Goal: Task Accomplishment & Management: Use online tool/utility

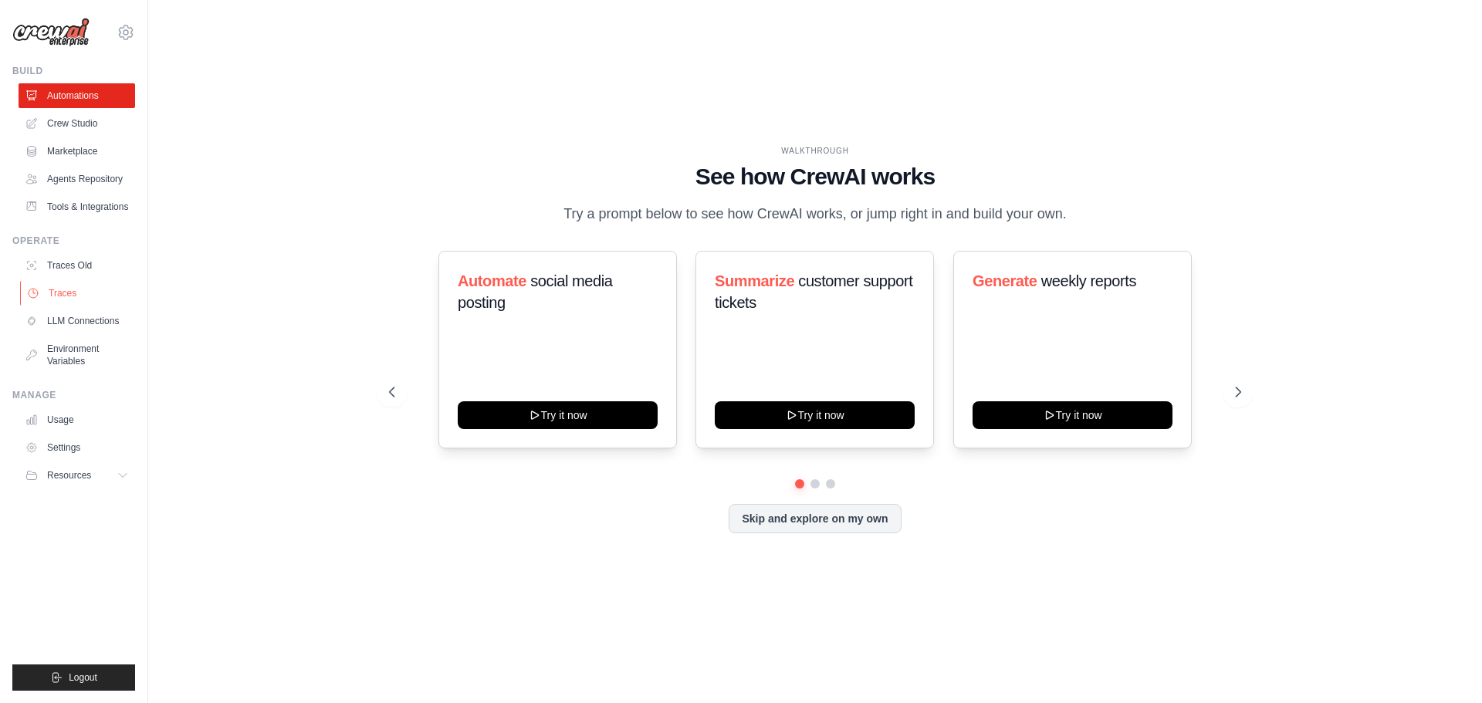
click at [65, 291] on link "Traces" at bounding box center [78, 293] width 117 height 25
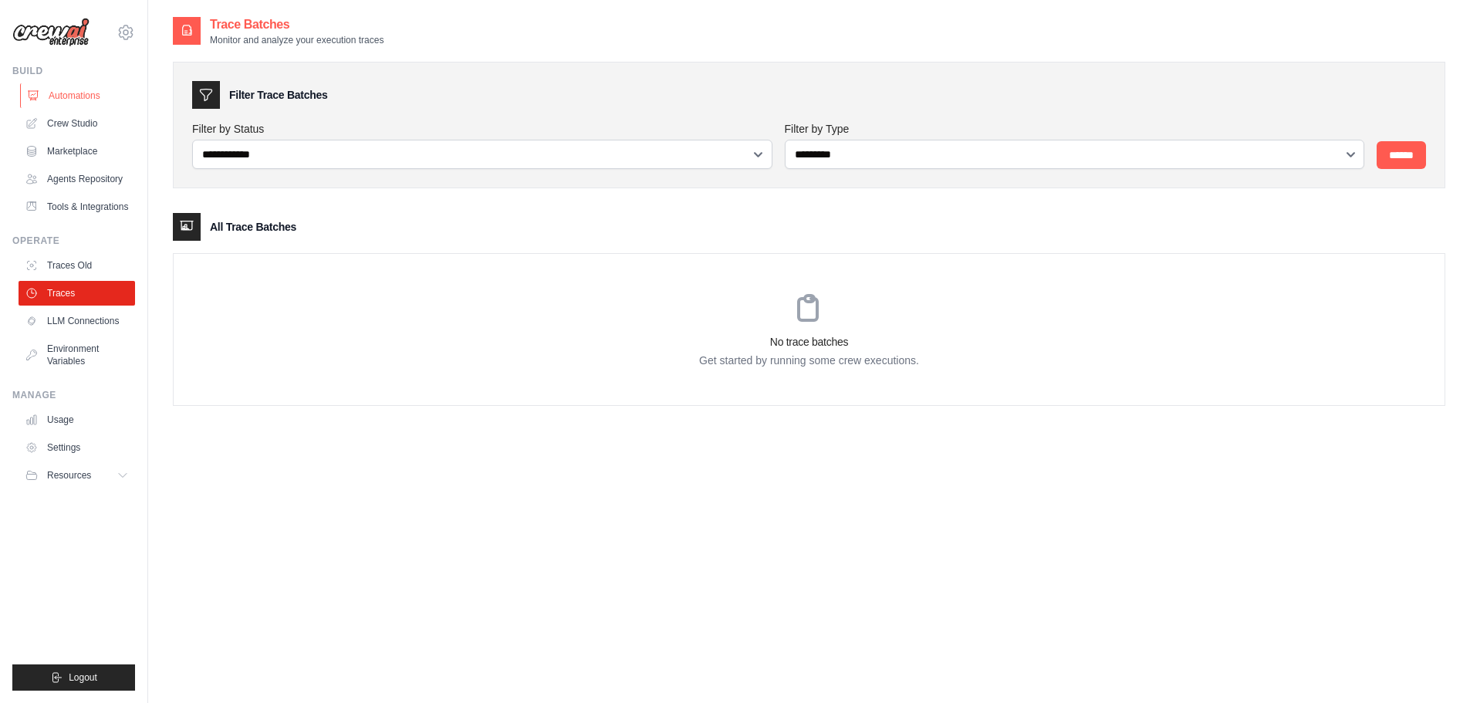
click at [69, 106] on link "Automations" at bounding box center [78, 95] width 117 height 25
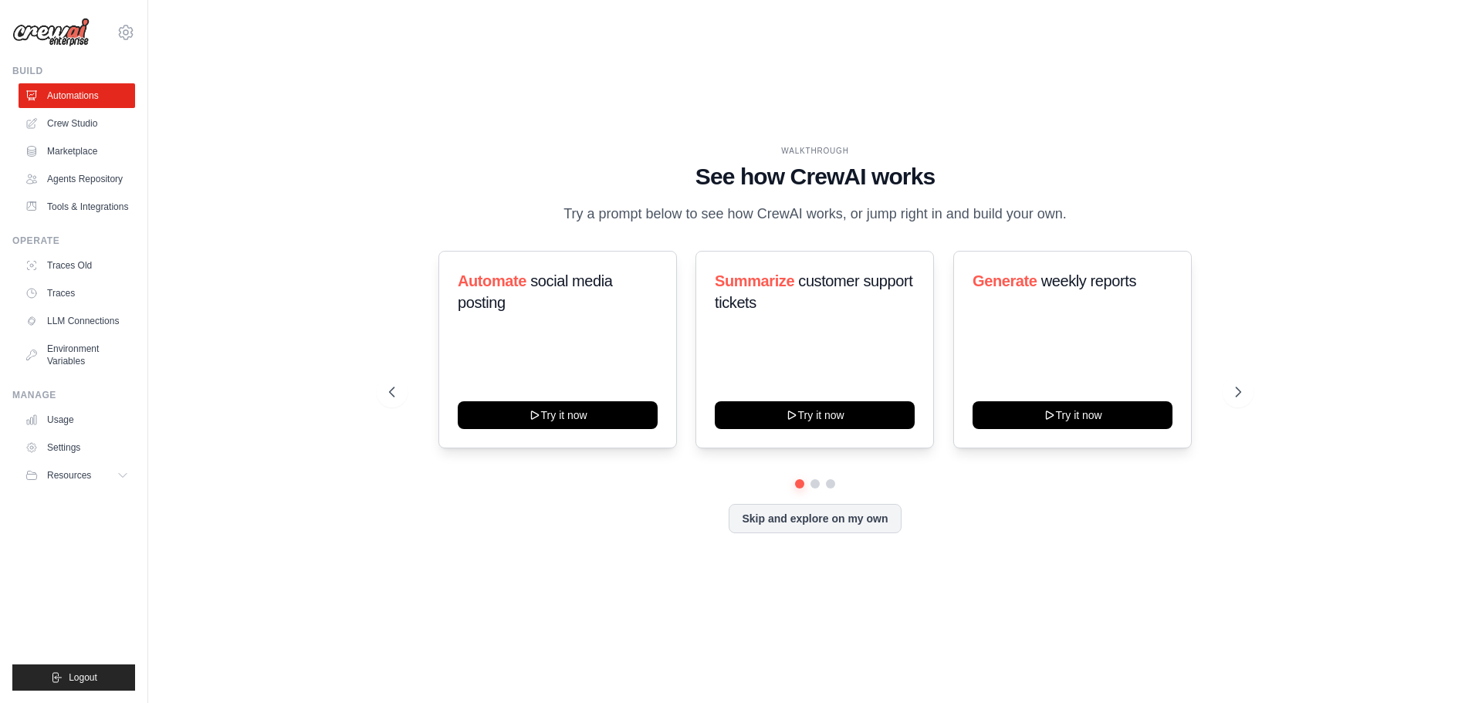
click at [68, 191] on ul "Automations Crew Studio Marketplace Agents Repository Tools & Integrations" at bounding box center [77, 151] width 117 height 136
click at [59, 185] on link "Agents Repository" at bounding box center [78, 179] width 117 height 25
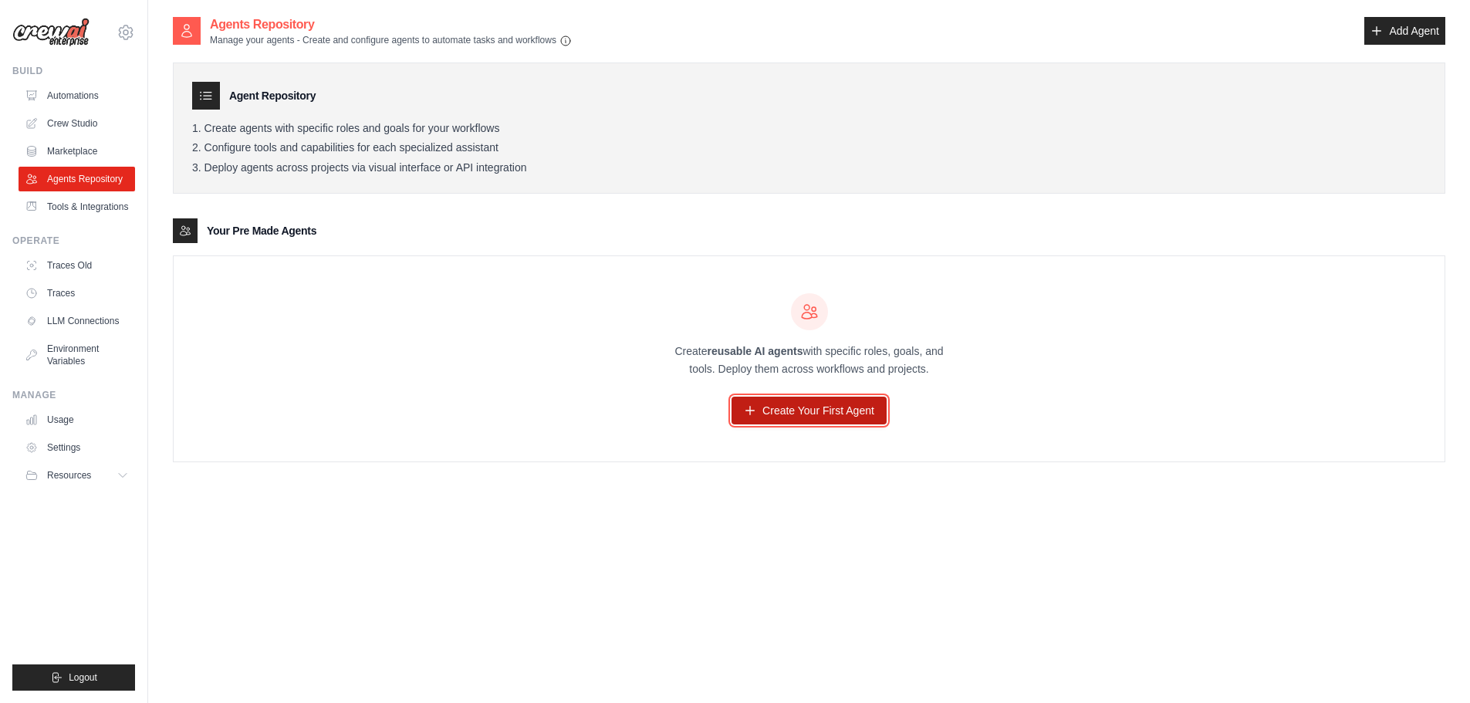
click at [812, 407] on link "Create Your First Agent" at bounding box center [809, 411] width 155 height 28
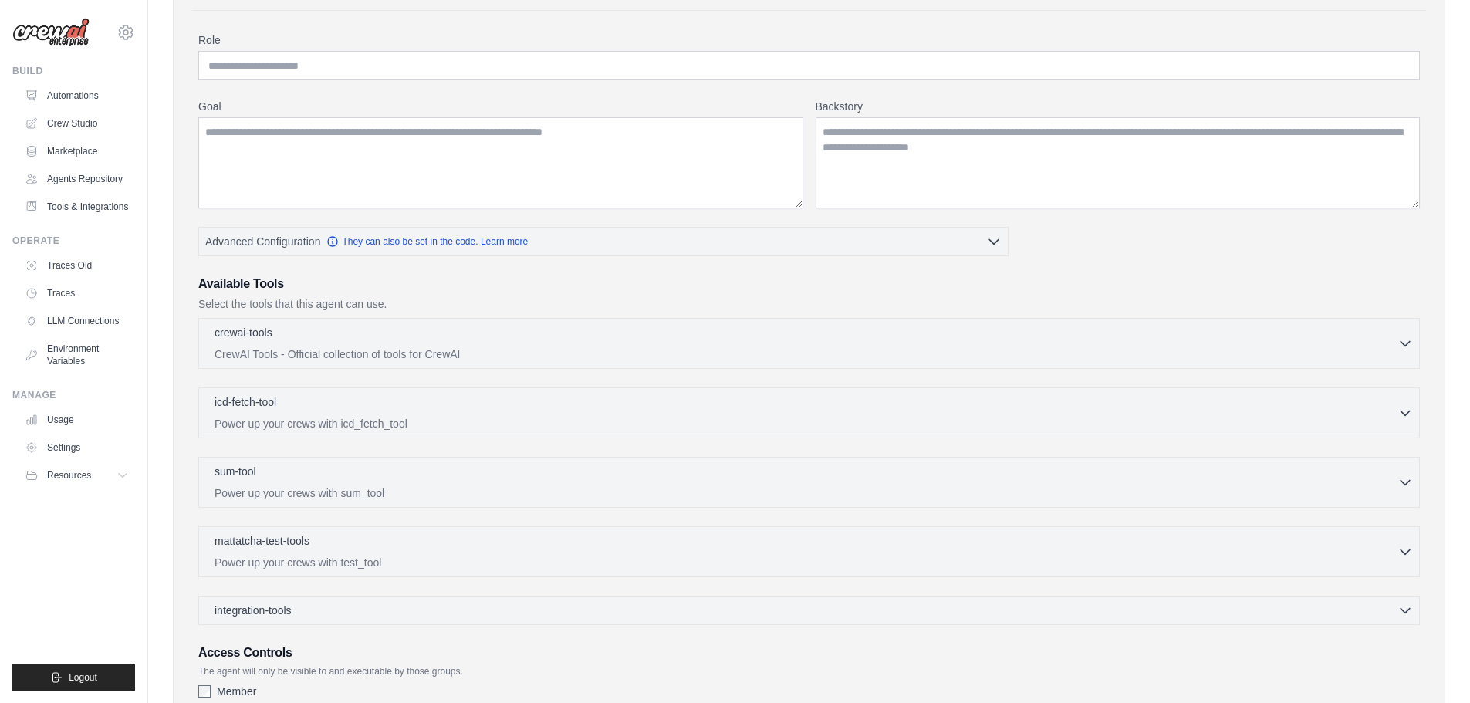
scroll to position [242, 0]
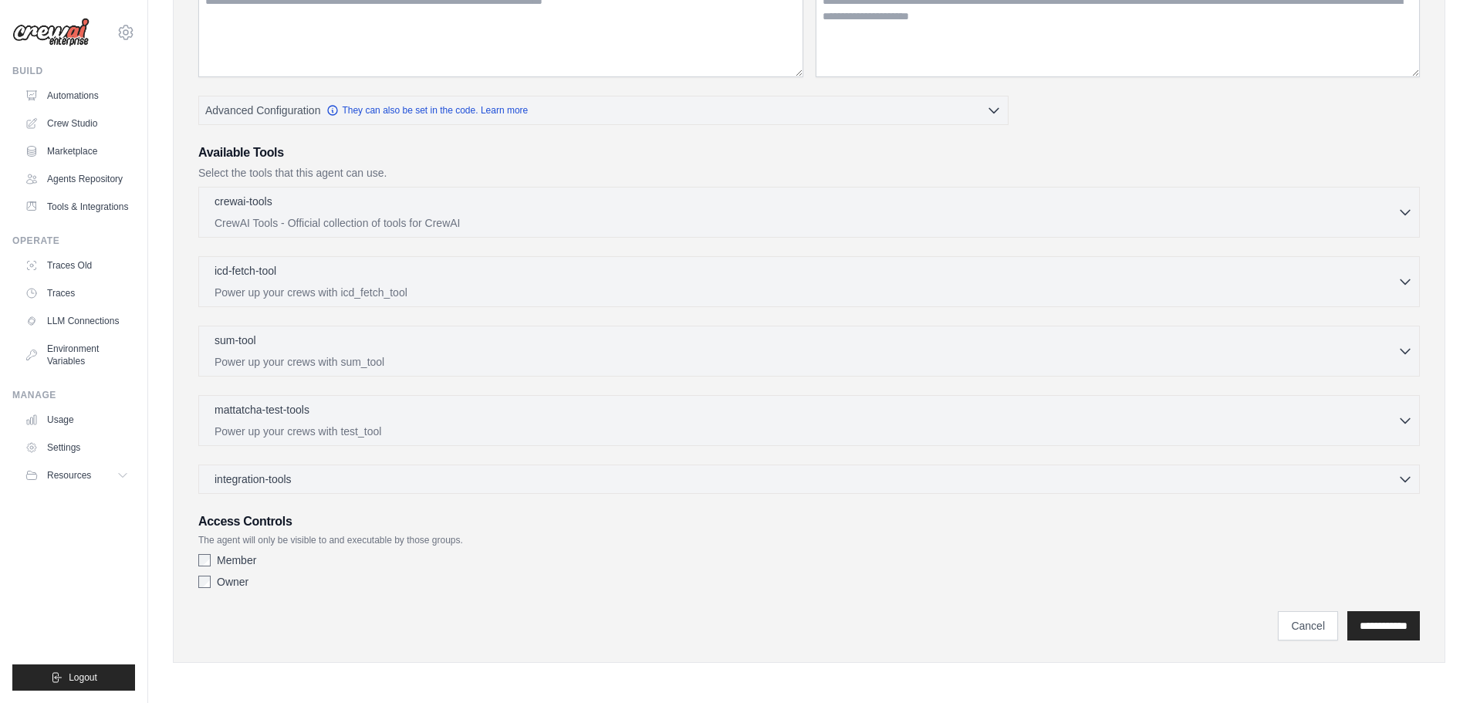
click at [125, 219] on ul "Build Automations Crew Studio Marketplace Agents Repository Resources Blog" at bounding box center [73, 378] width 123 height 626
click at [101, 194] on ul "Automations Crew Studio Marketplace Agents Repository Tools & Integrations" at bounding box center [77, 151] width 117 height 136
click at [105, 201] on link "Tools & Integrations" at bounding box center [78, 207] width 117 height 25
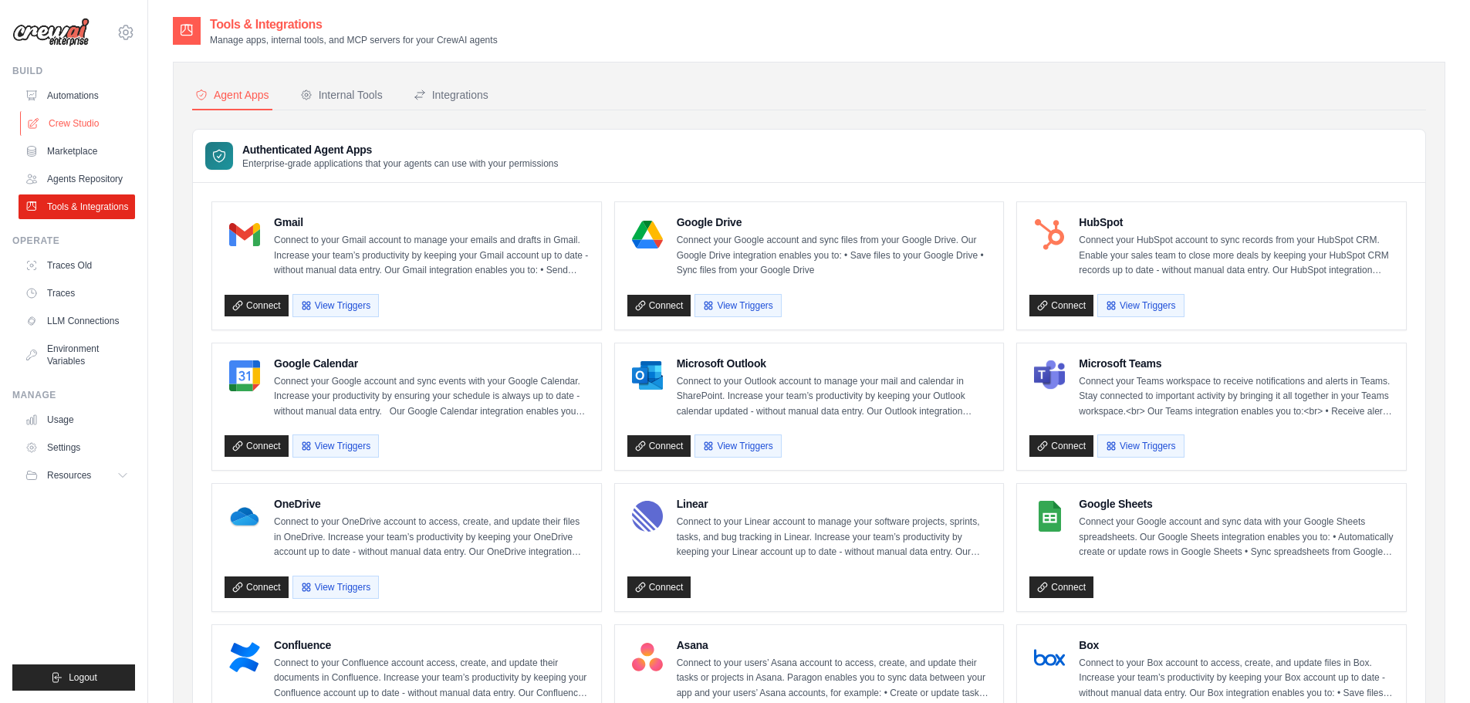
click at [72, 135] on link "Crew Studio" at bounding box center [78, 123] width 117 height 25
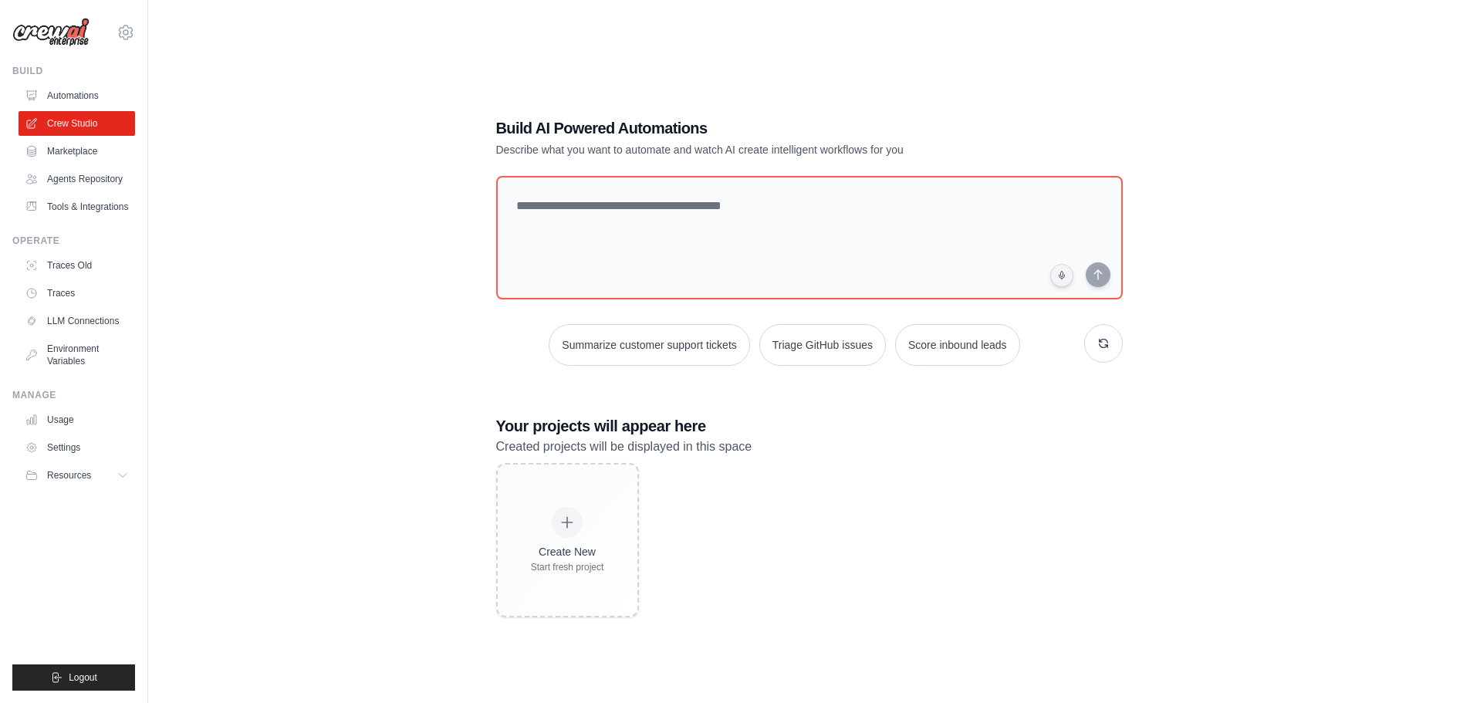
click at [84, 206] on link "Tools & Integrations" at bounding box center [77, 207] width 117 height 25
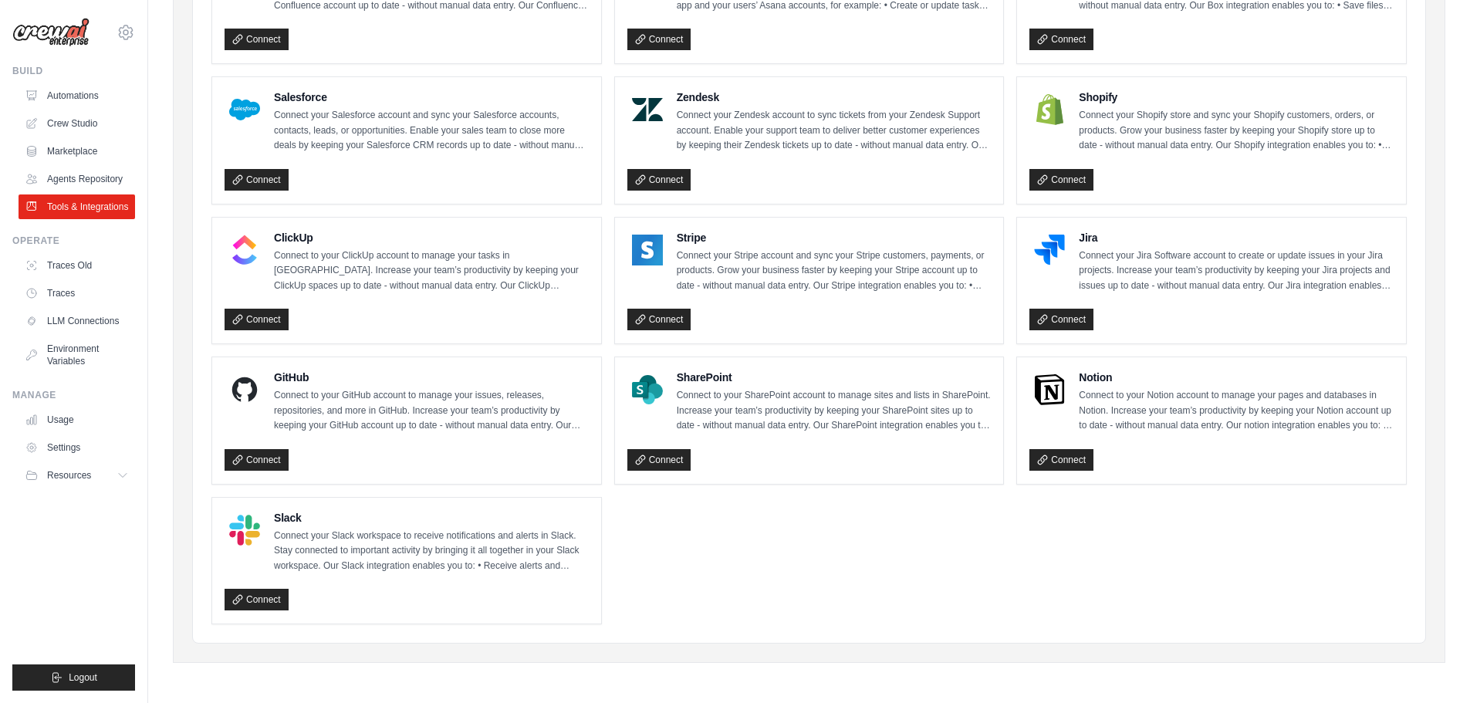
scroll to position [70, 0]
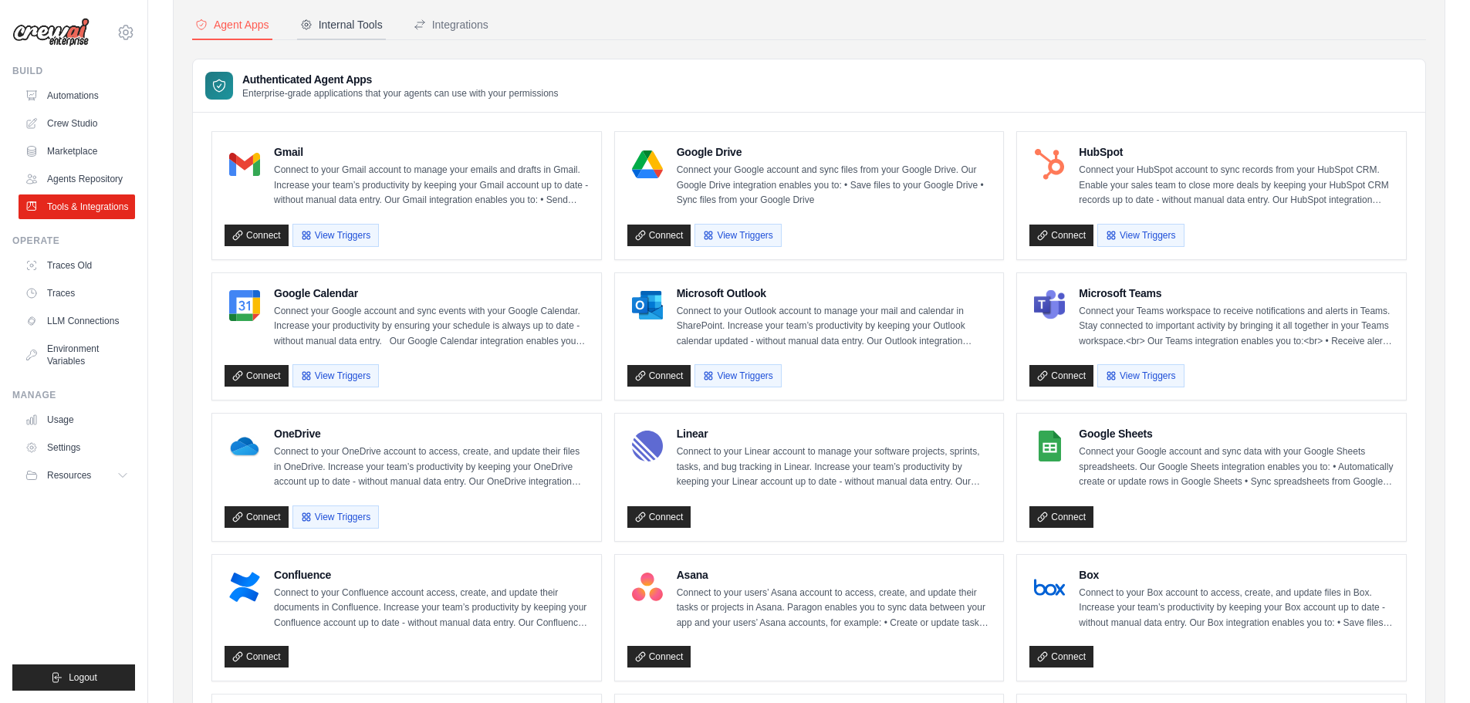
click at [350, 17] on div "Internal Tools" at bounding box center [341, 24] width 83 height 15
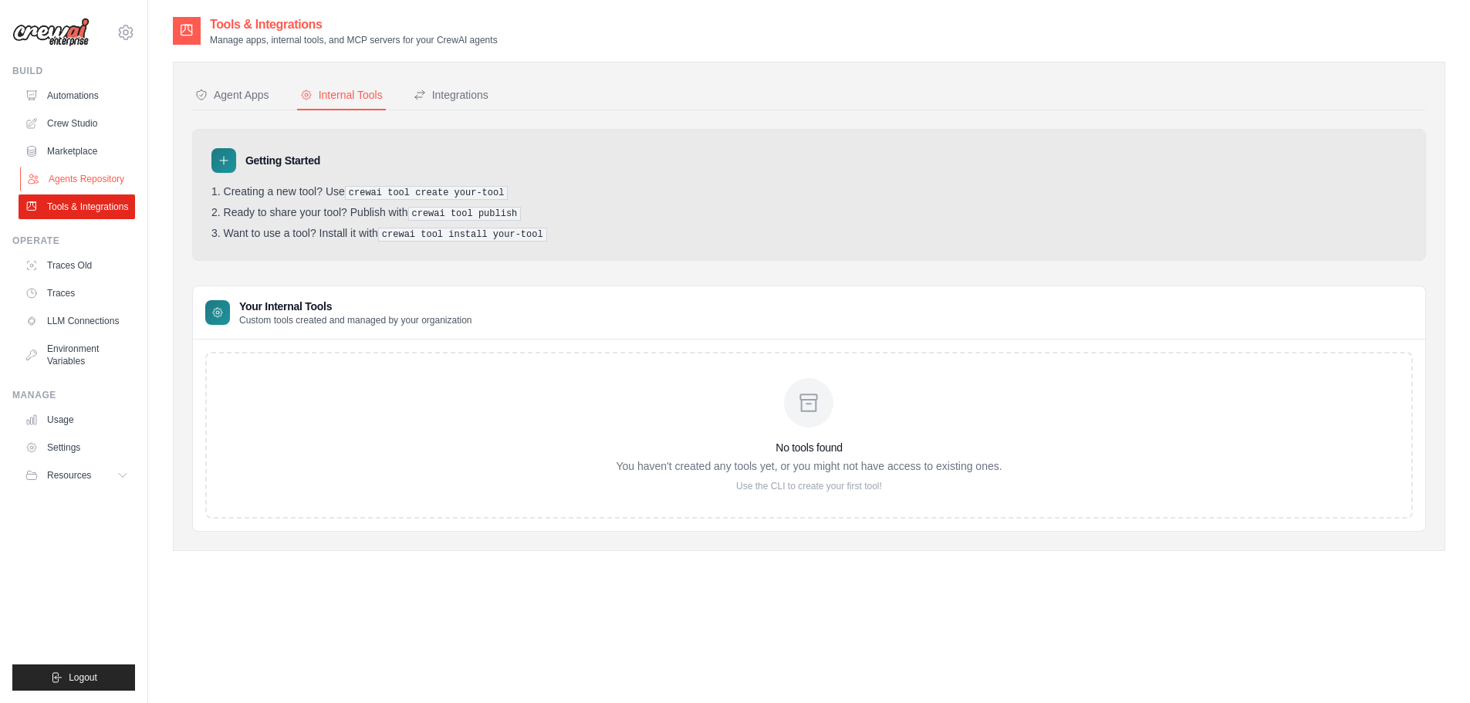
click at [107, 179] on link "Agents Repository" at bounding box center [78, 179] width 117 height 25
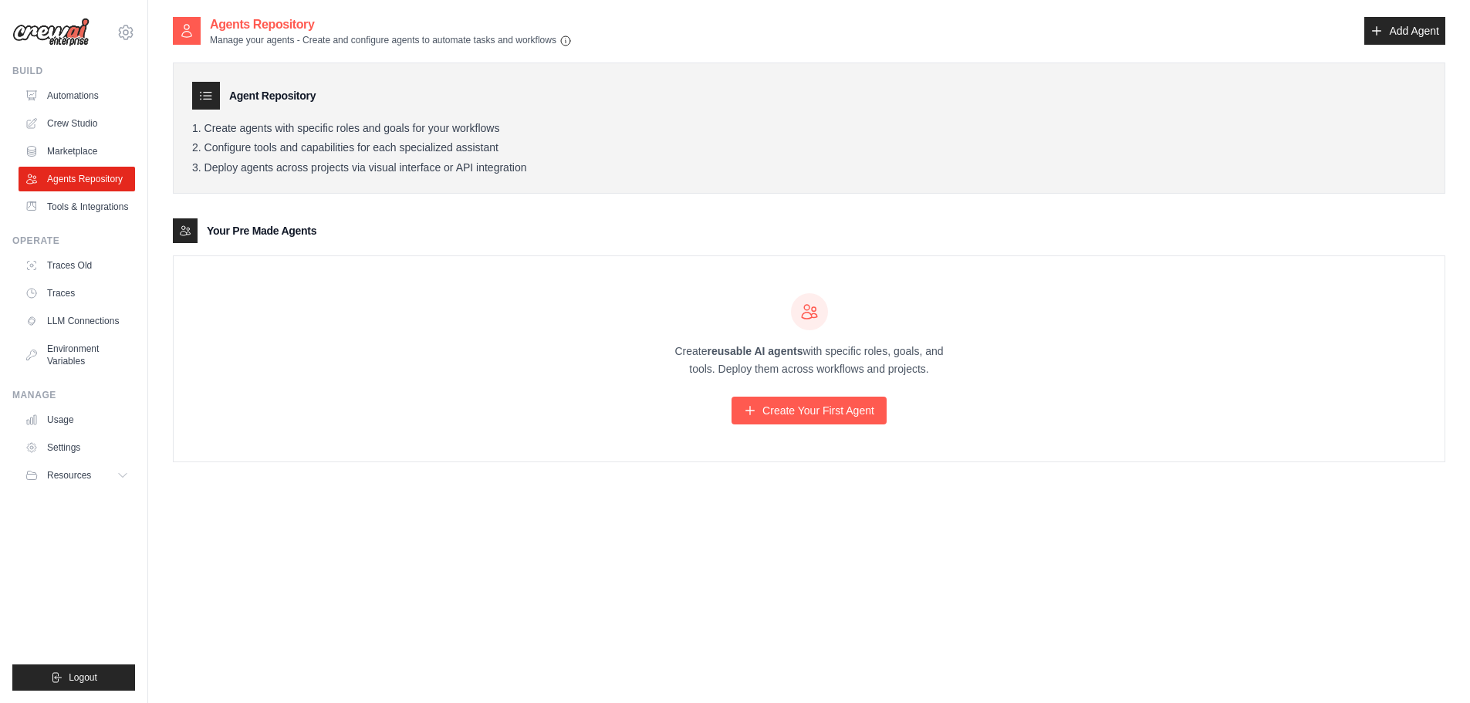
click at [495, 269] on div "Create reusable AI agents with specific roles, goals, and tools. Deploy them ac…" at bounding box center [809, 358] width 1271 height 205
click at [77, 196] on link "Tools & Integrations" at bounding box center [78, 207] width 117 height 25
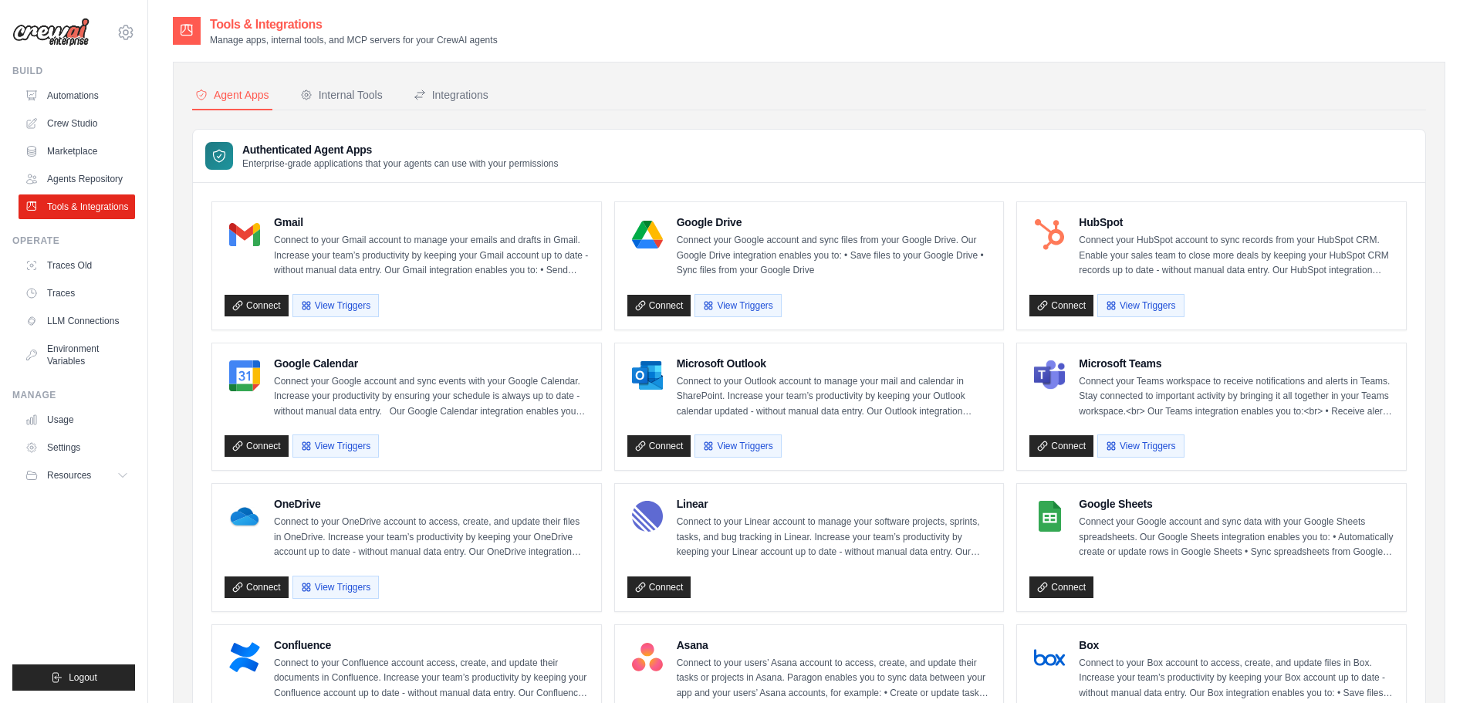
click at [242, 381] on img at bounding box center [244, 375] width 31 height 31
click at [105, 188] on link "Agents Repository" at bounding box center [78, 179] width 117 height 25
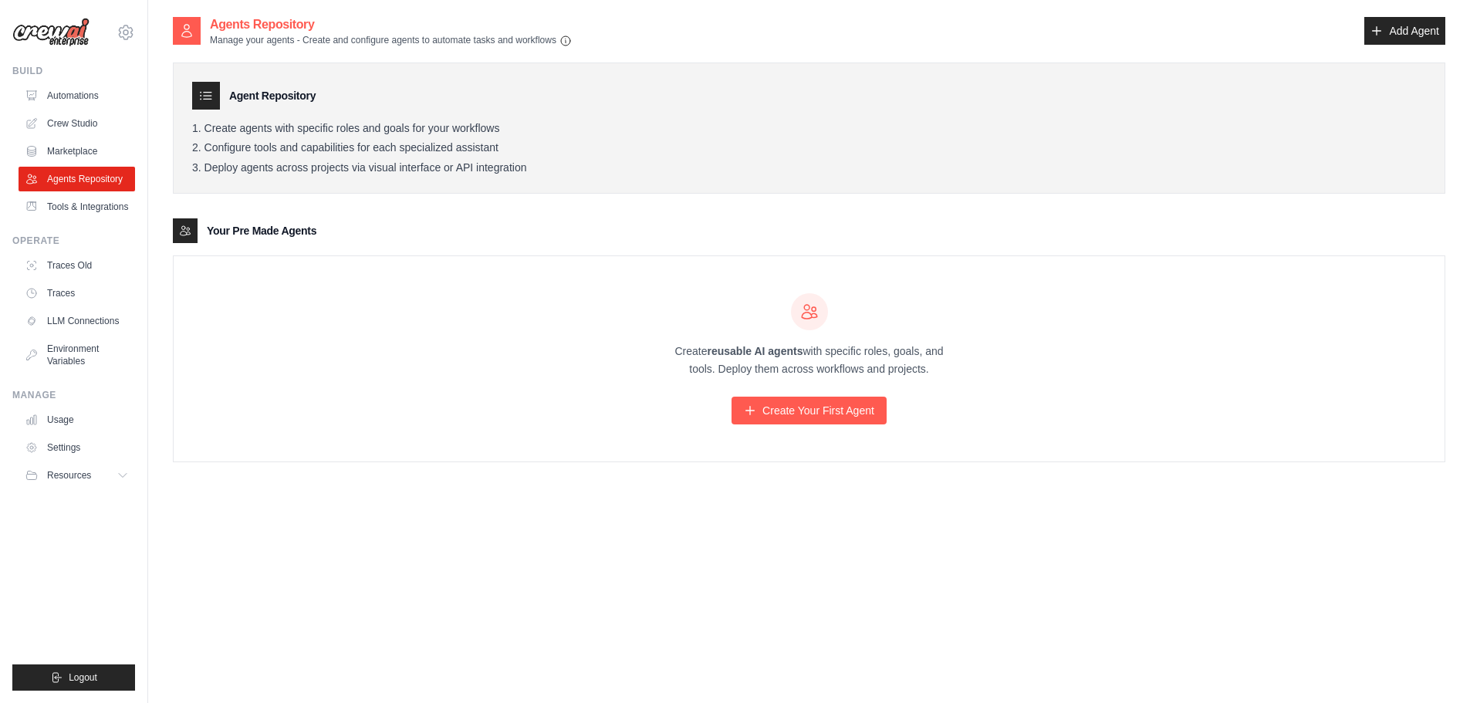
click at [78, 148] on link "Marketplace" at bounding box center [77, 151] width 117 height 25
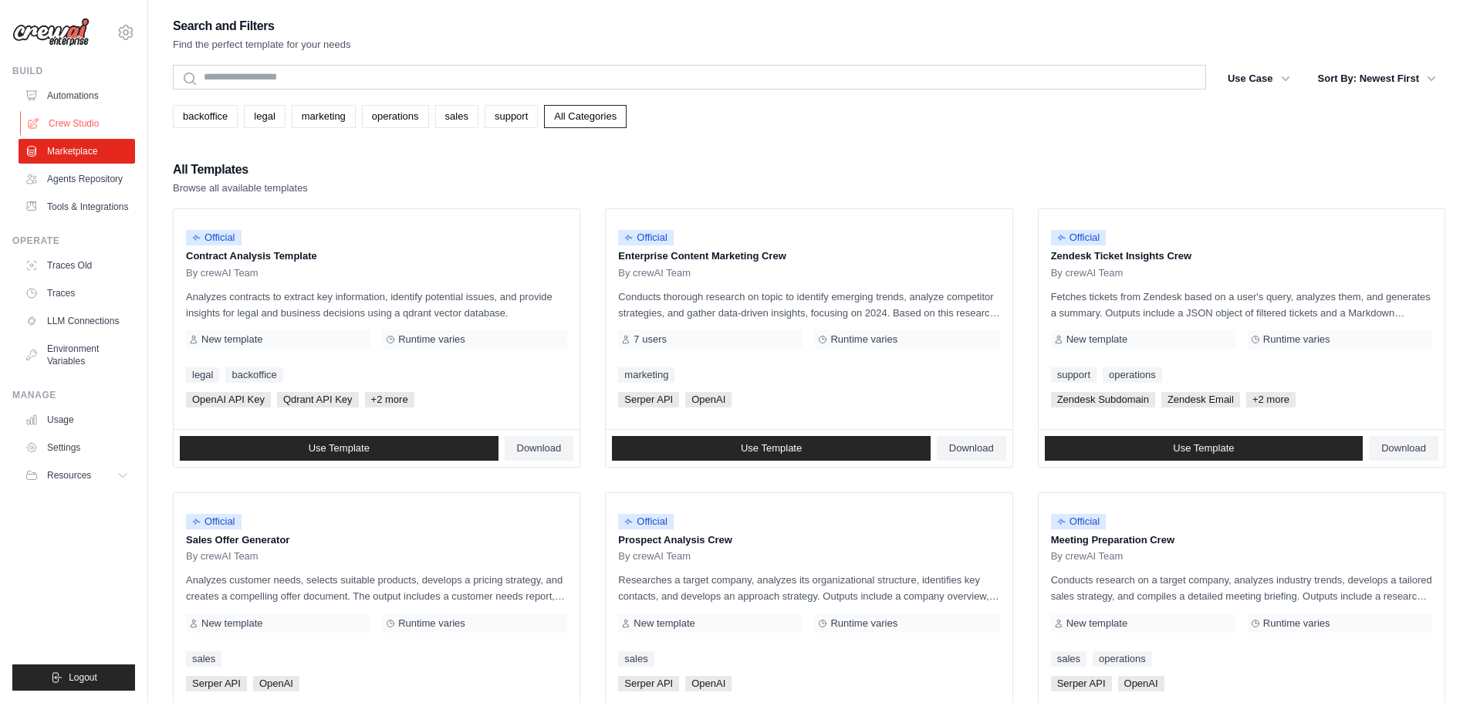
click at [72, 118] on link "Crew Studio" at bounding box center [78, 123] width 117 height 25
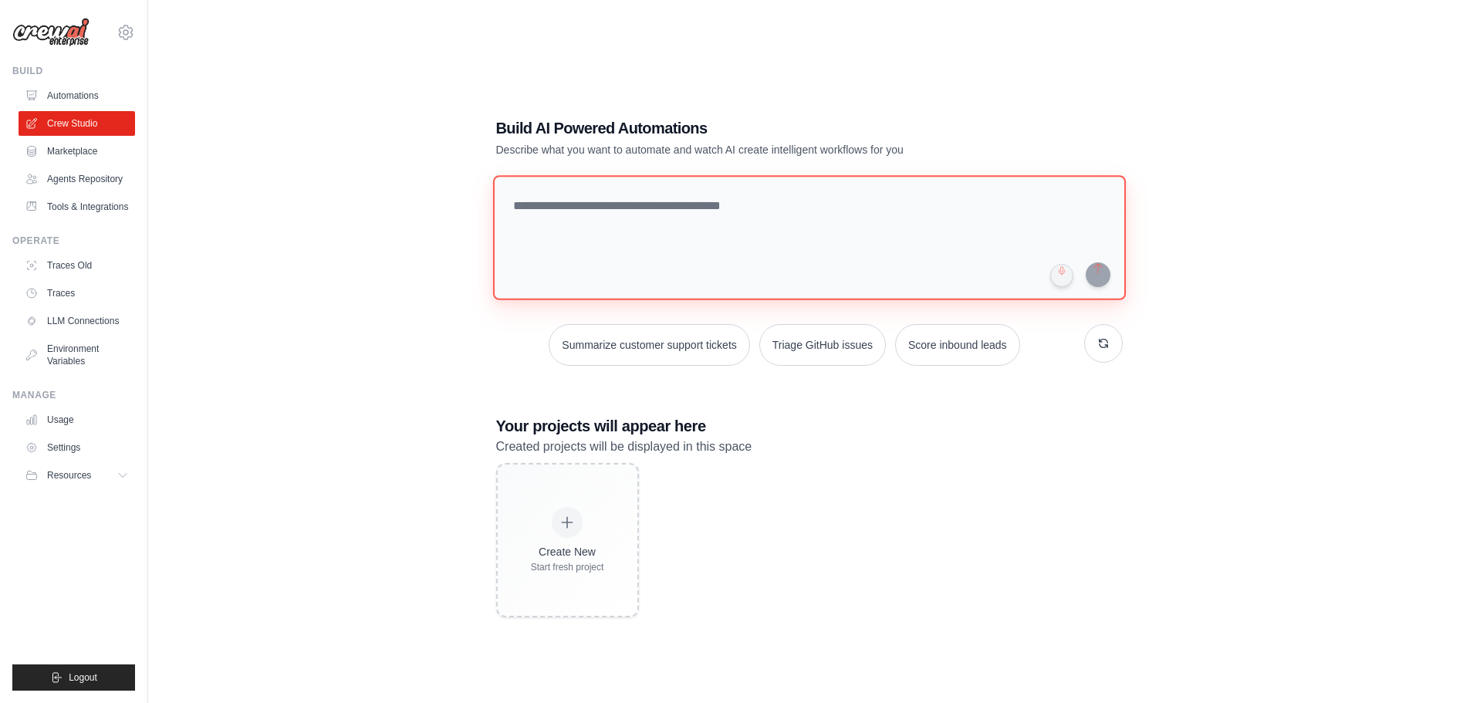
click at [646, 235] on textarea at bounding box center [808, 237] width 633 height 125
paste textarea "**********"
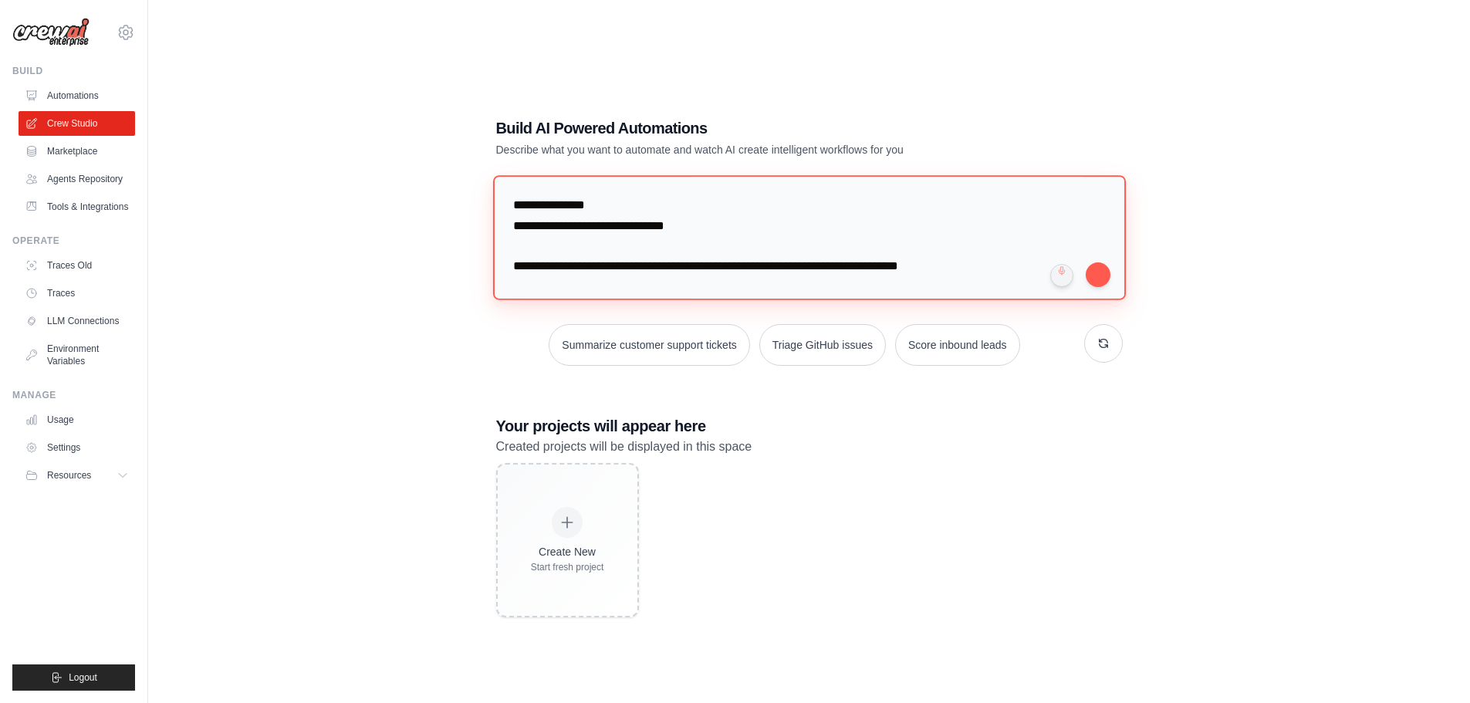
scroll to position [416, 0]
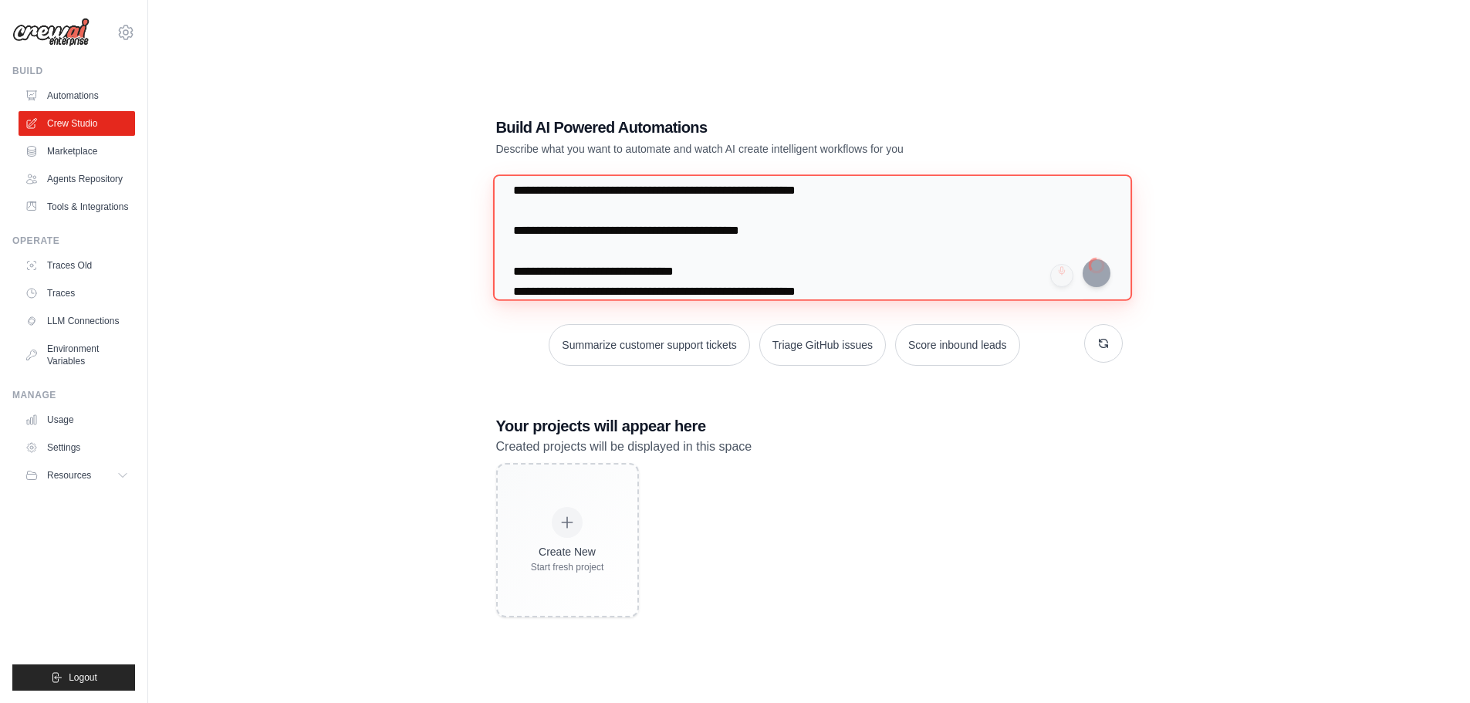
type textarea "**********"
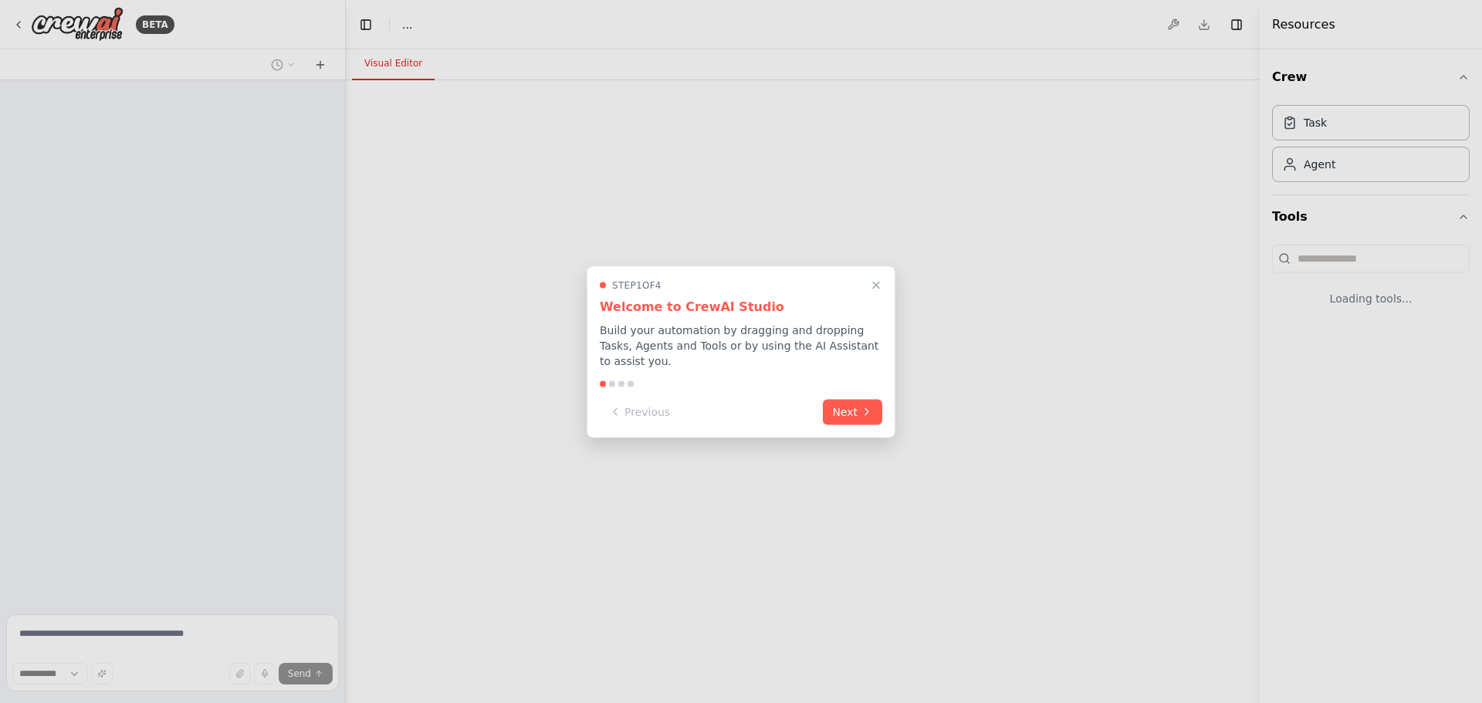
select select "****"
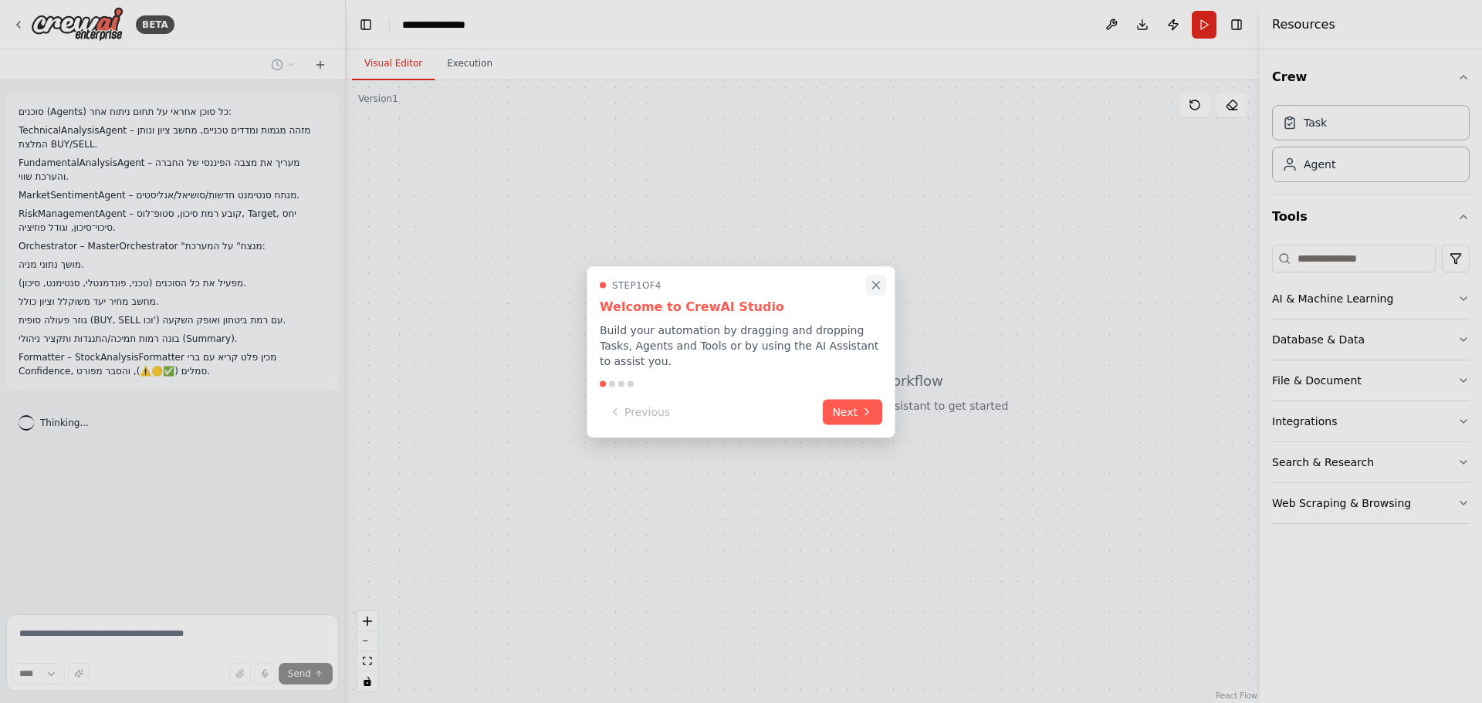
click at [875, 289] on icon "Close walkthrough" at bounding box center [876, 285] width 7 height 7
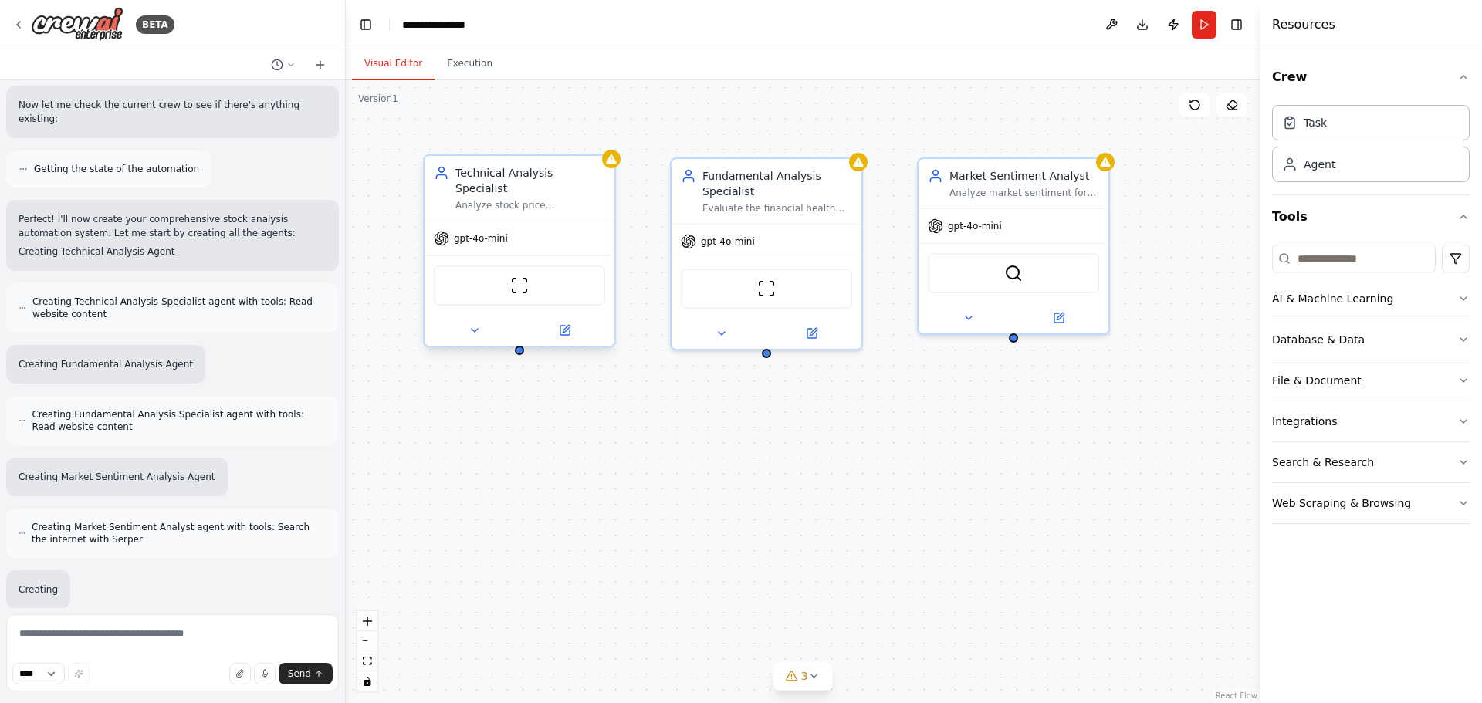
scroll to position [756, 0]
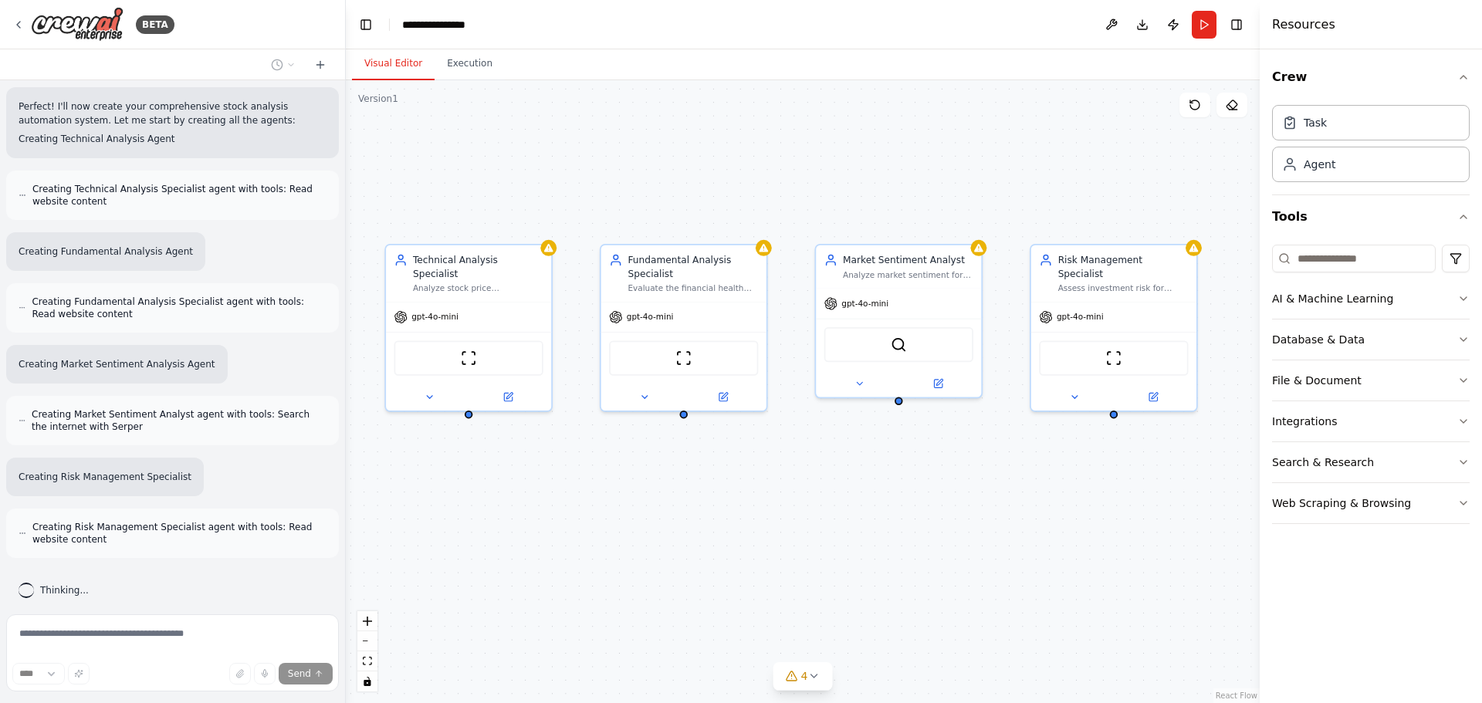
drag, startPoint x: 868, startPoint y: 462, endPoint x: 786, endPoint y: 509, distance: 94.7
click at [786, 509] on div "Technical Analysis Specialist Analyze stock price movements, identify trends an…" at bounding box center [803, 391] width 914 height 623
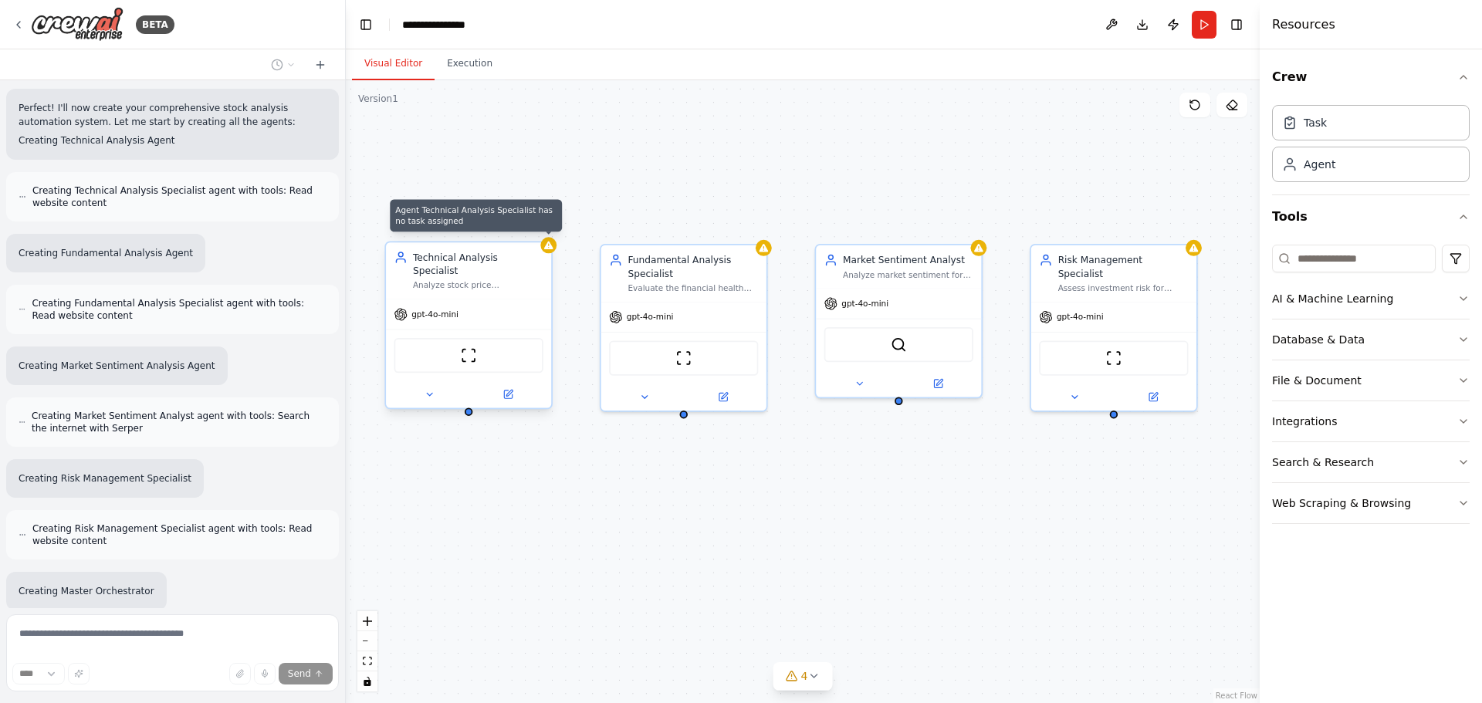
scroll to position [856, 0]
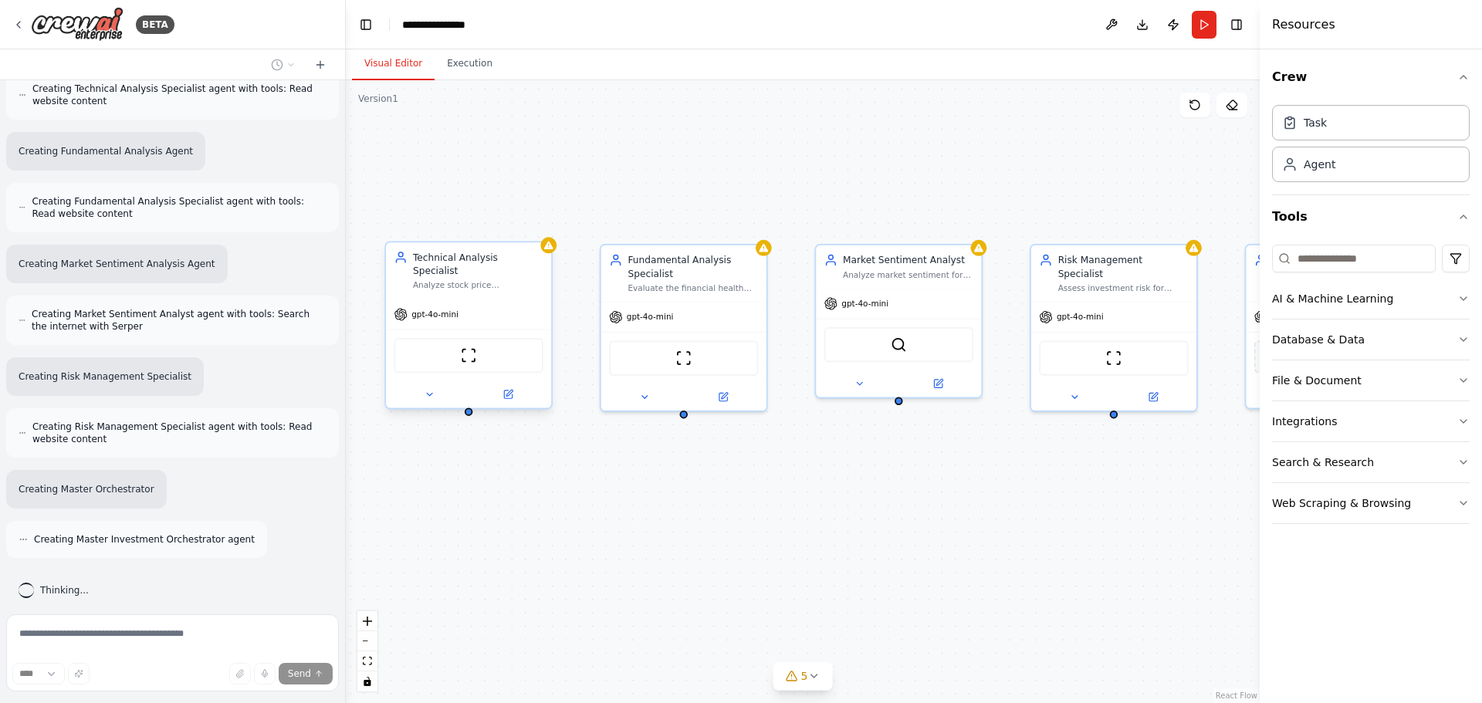
click at [479, 339] on div "ScrapeWebsiteTool" at bounding box center [468, 355] width 149 height 35
click at [469, 347] on img at bounding box center [469, 355] width 16 height 16
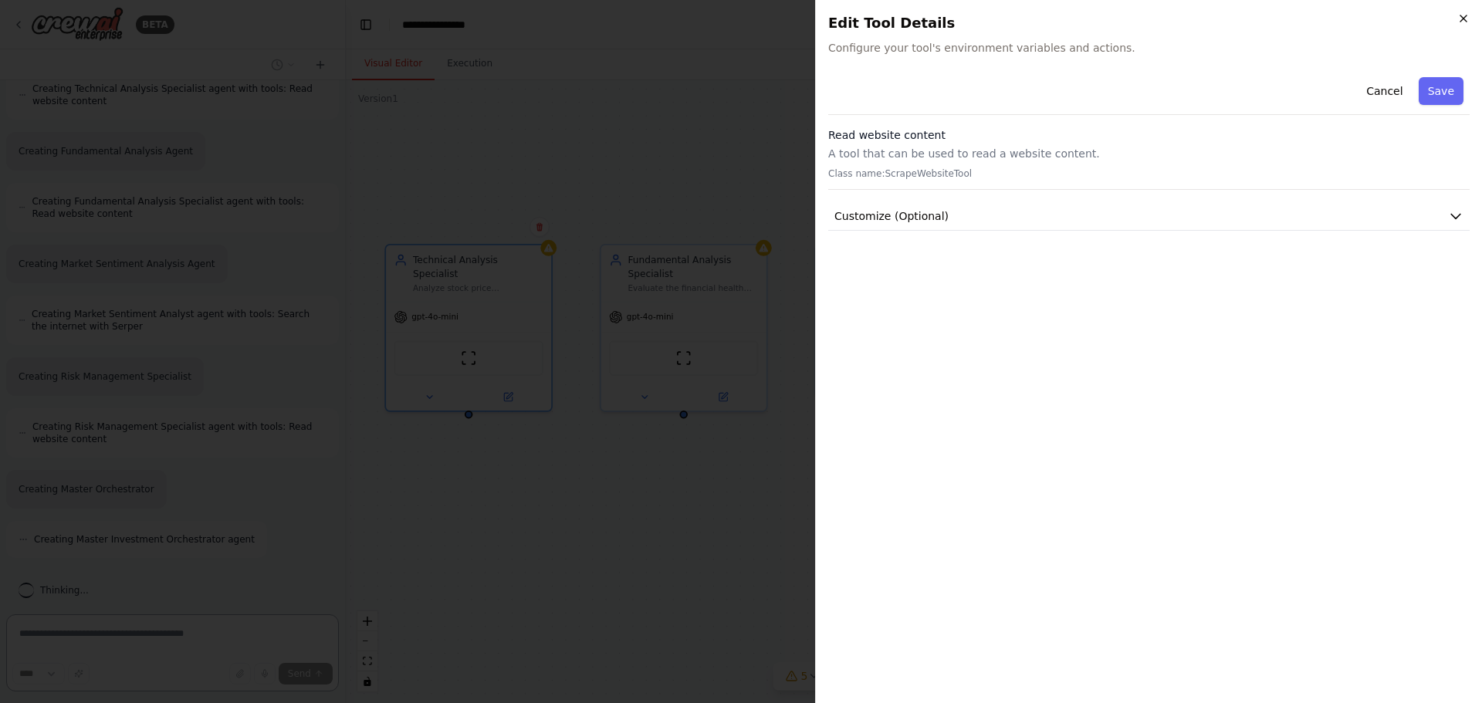
click at [1462, 18] on div "Close Edit Tool Details Configure your tool's environment variables and actions…" at bounding box center [1148, 351] width 667 height 703
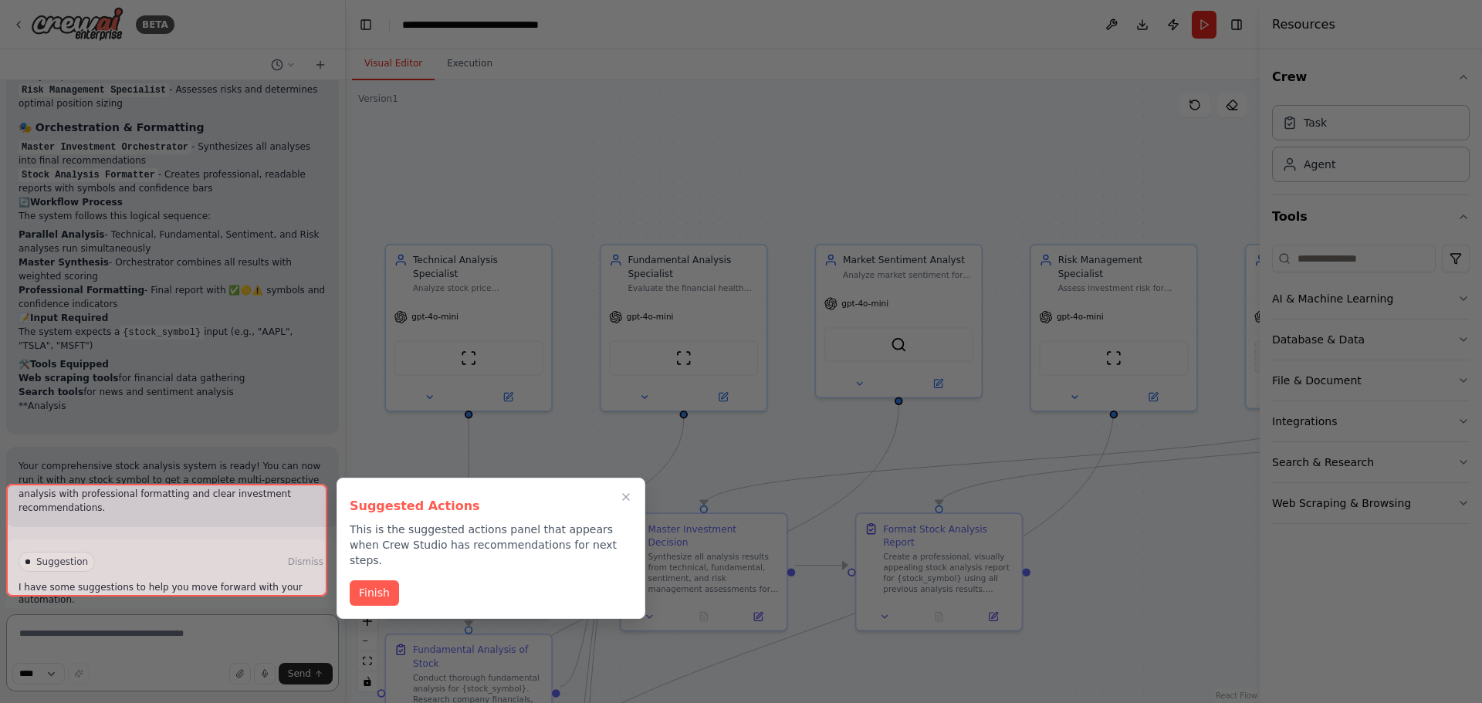
scroll to position [2441, 0]
click at [381, 588] on button "Finish" at bounding box center [374, 592] width 49 height 25
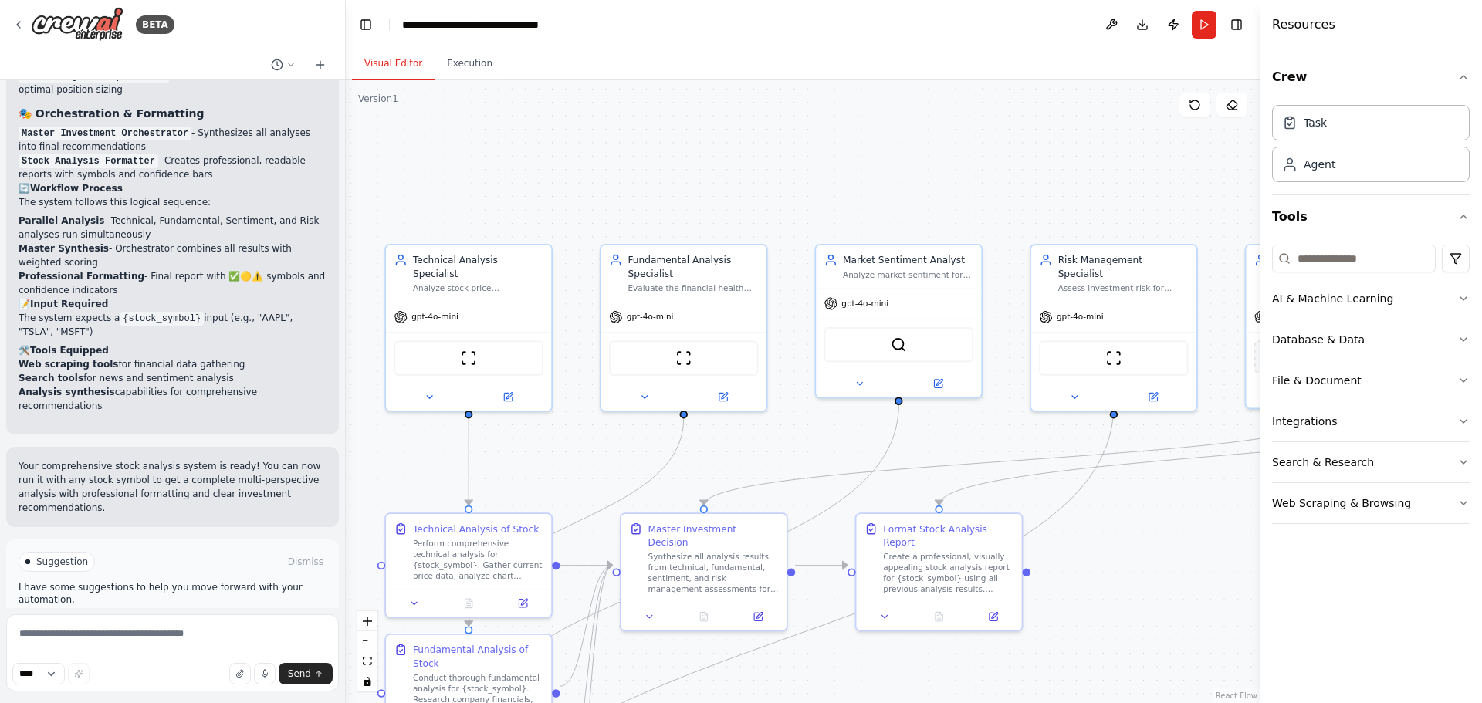
click at [174, 621] on span "Run Automation" at bounding box center [179, 627] width 75 height 12
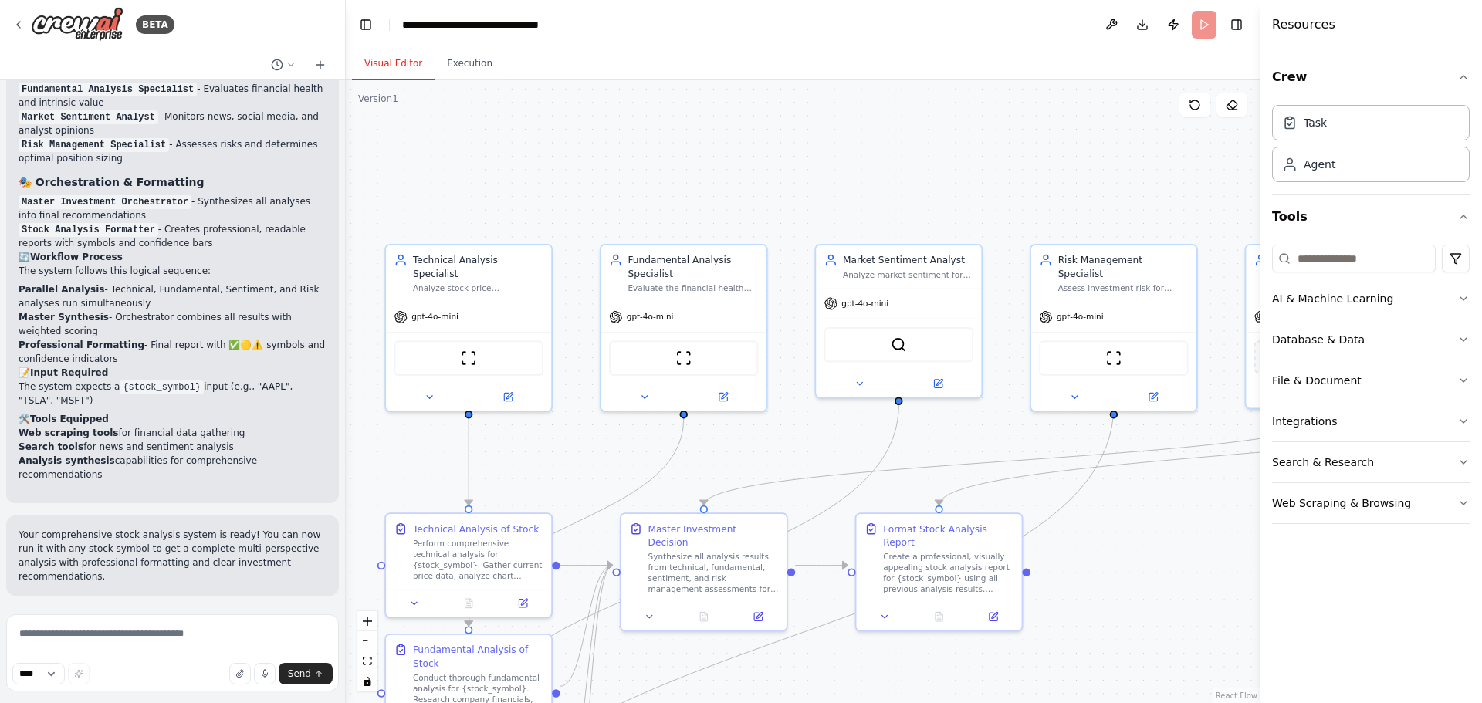
scroll to position [2316, 0]
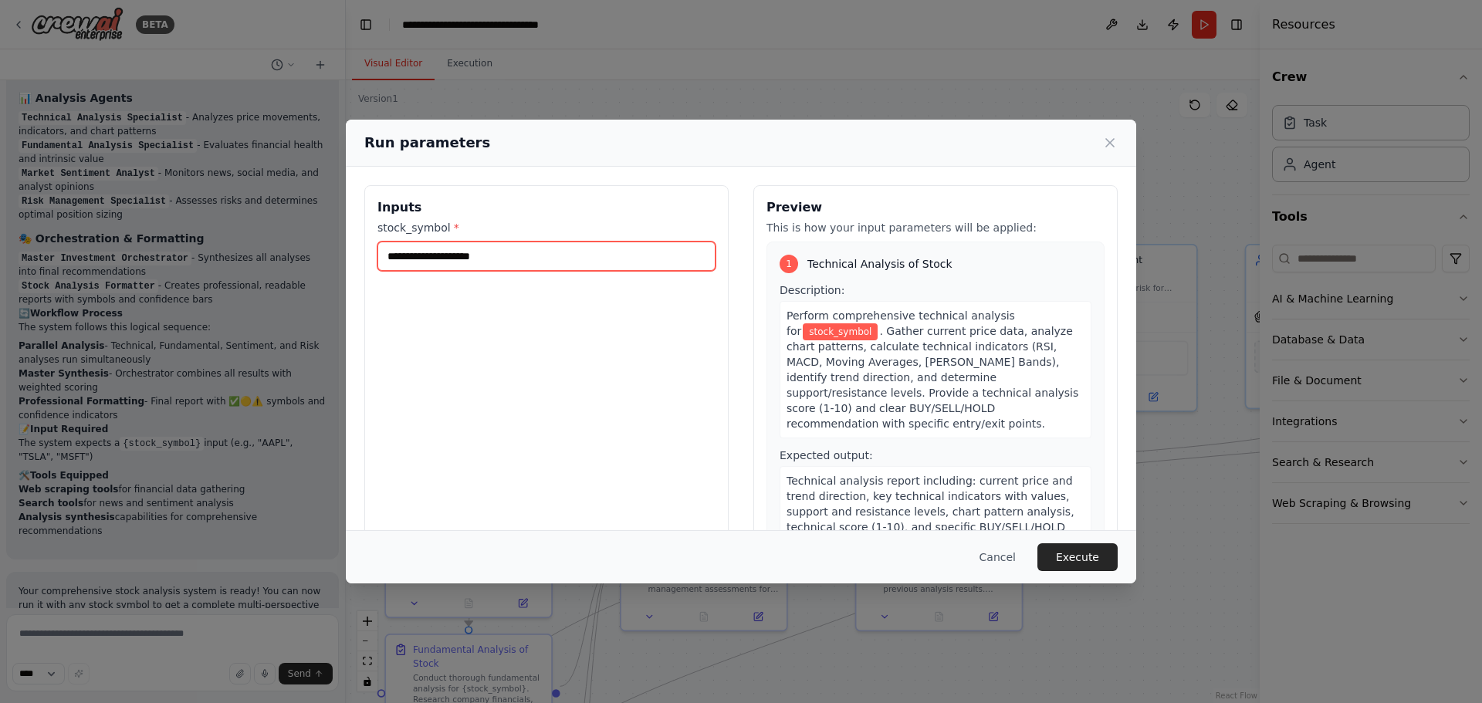
click at [543, 258] on input "stock_symbol *" at bounding box center [546, 256] width 338 height 29
type input "*"
type input "***"
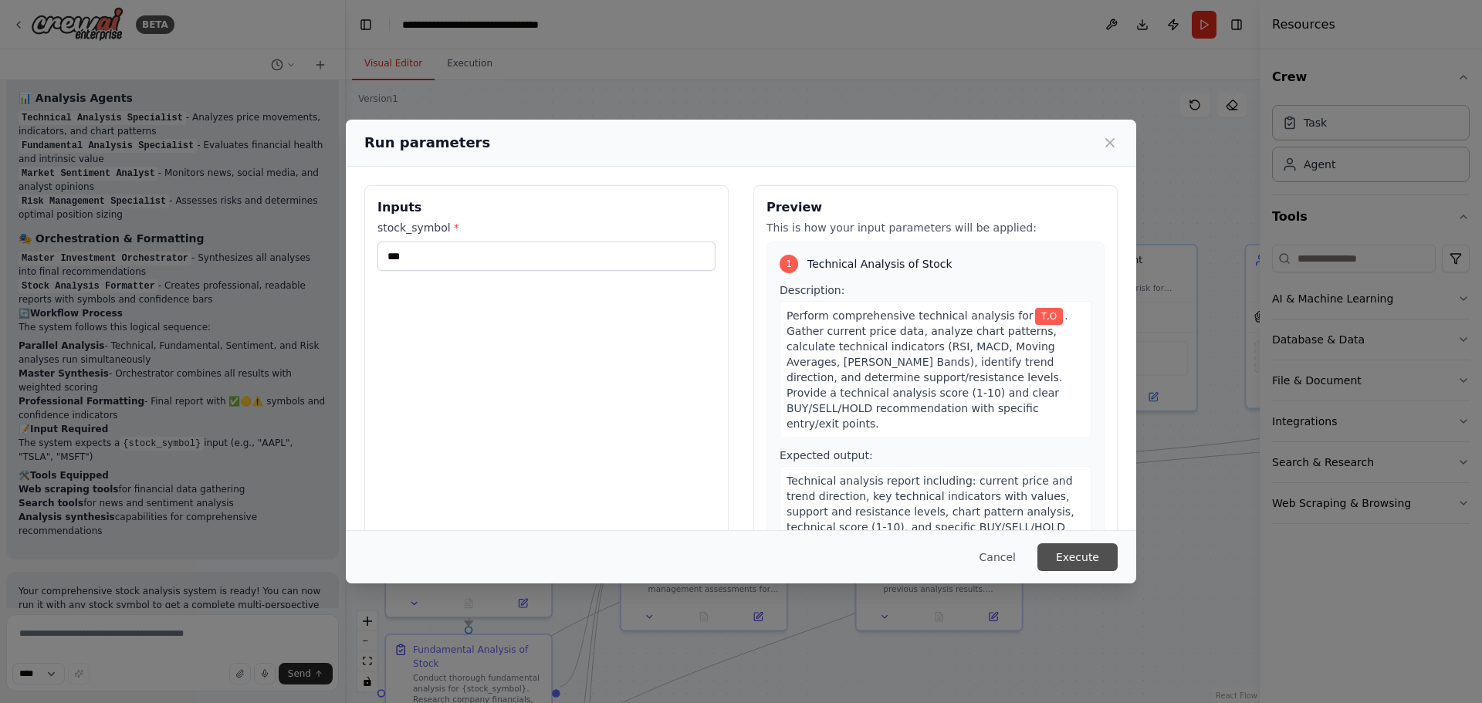
click at [1100, 551] on button "Execute" at bounding box center [1077, 557] width 80 height 28
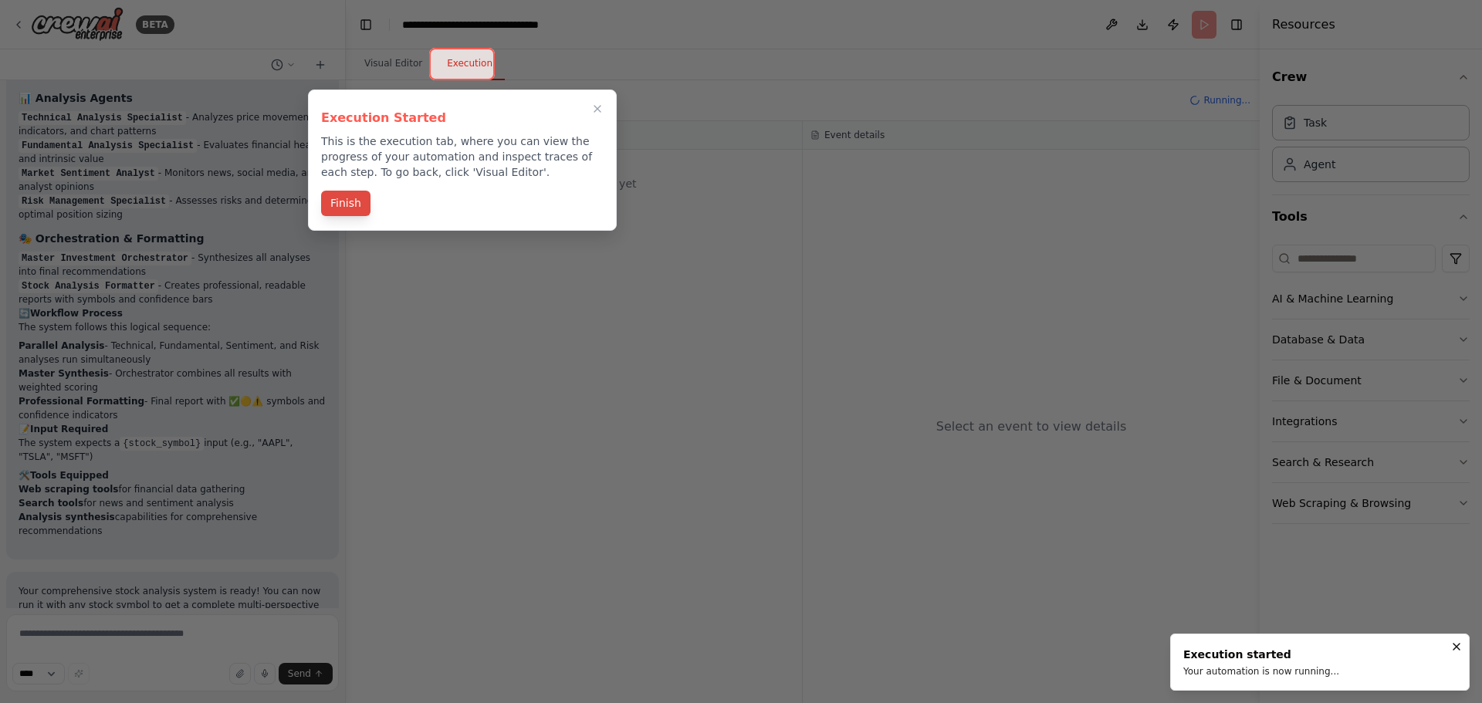
click at [349, 201] on button "Finish" at bounding box center [345, 203] width 49 height 25
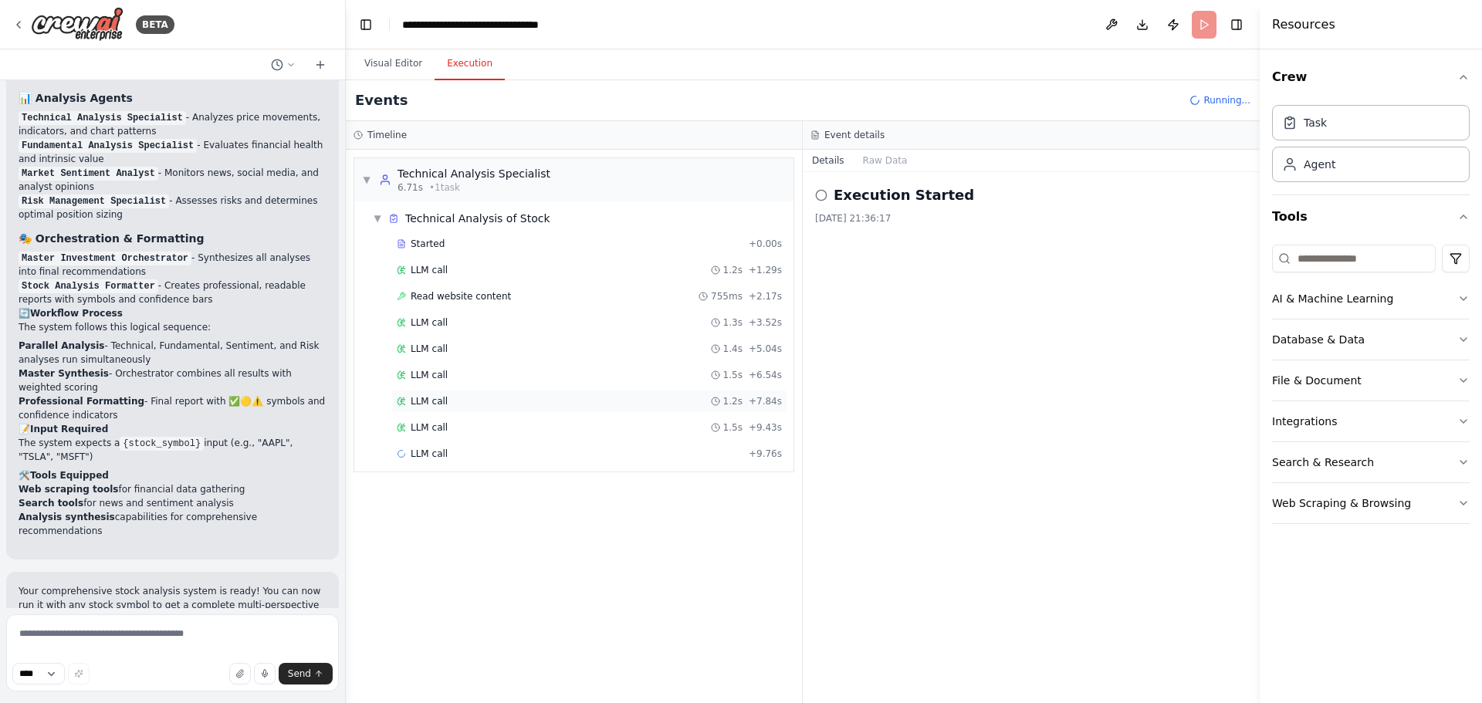
click at [548, 393] on div "LLM call 1.2s + 7.84s" at bounding box center [589, 401] width 396 height 23
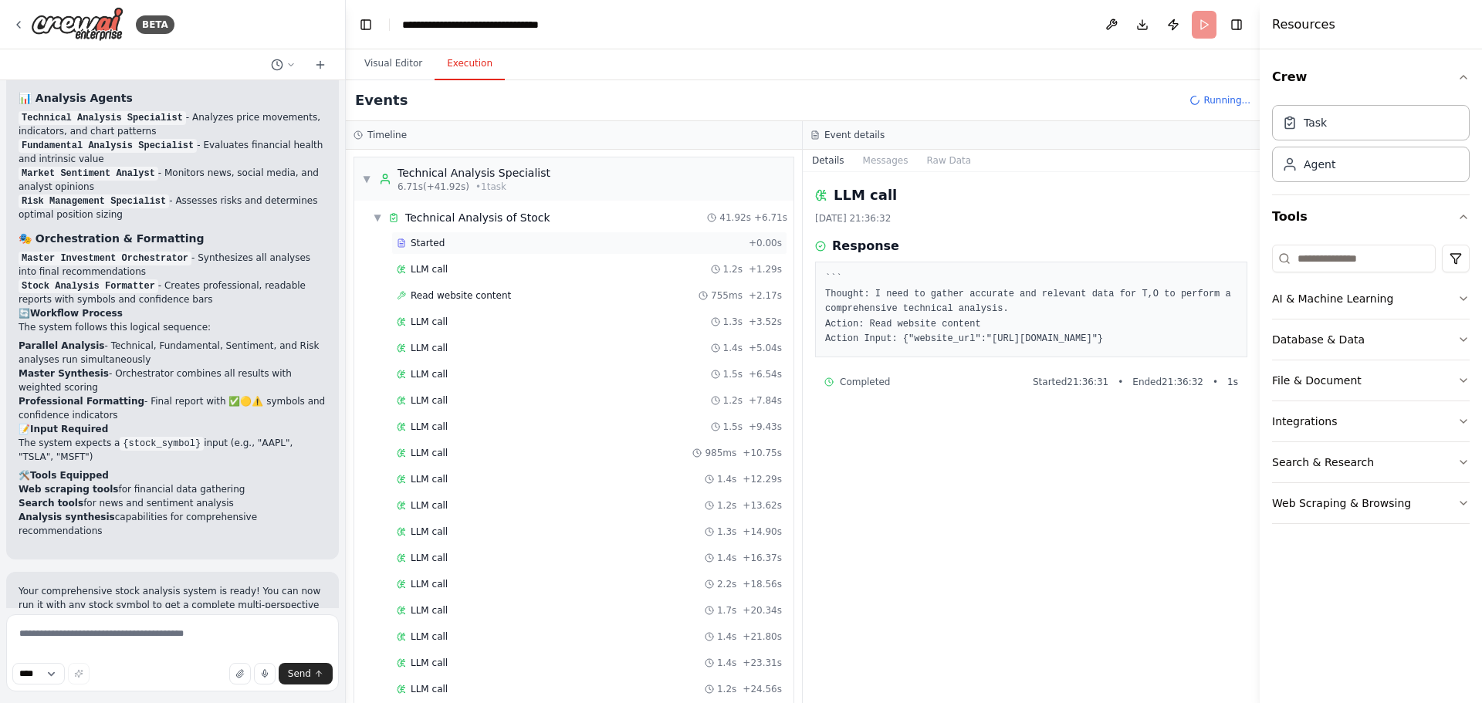
scroll to position [0, 0]
click at [466, 225] on span "Technical Analysis of Stock" at bounding box center [477, 218] width 145 height 15
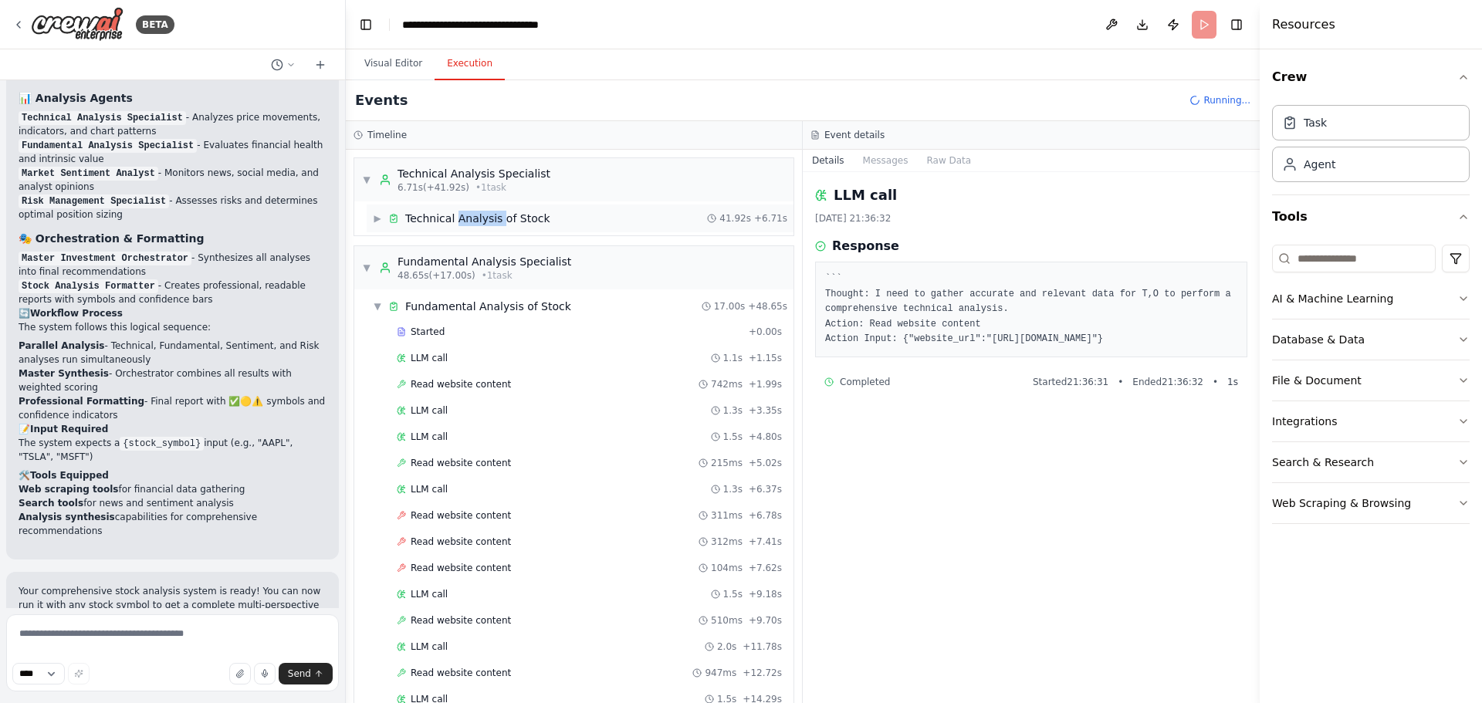
click at [466, 225] on span "Technical Analysis of Stock" at bounding box center [477, 218] width 145 height 15
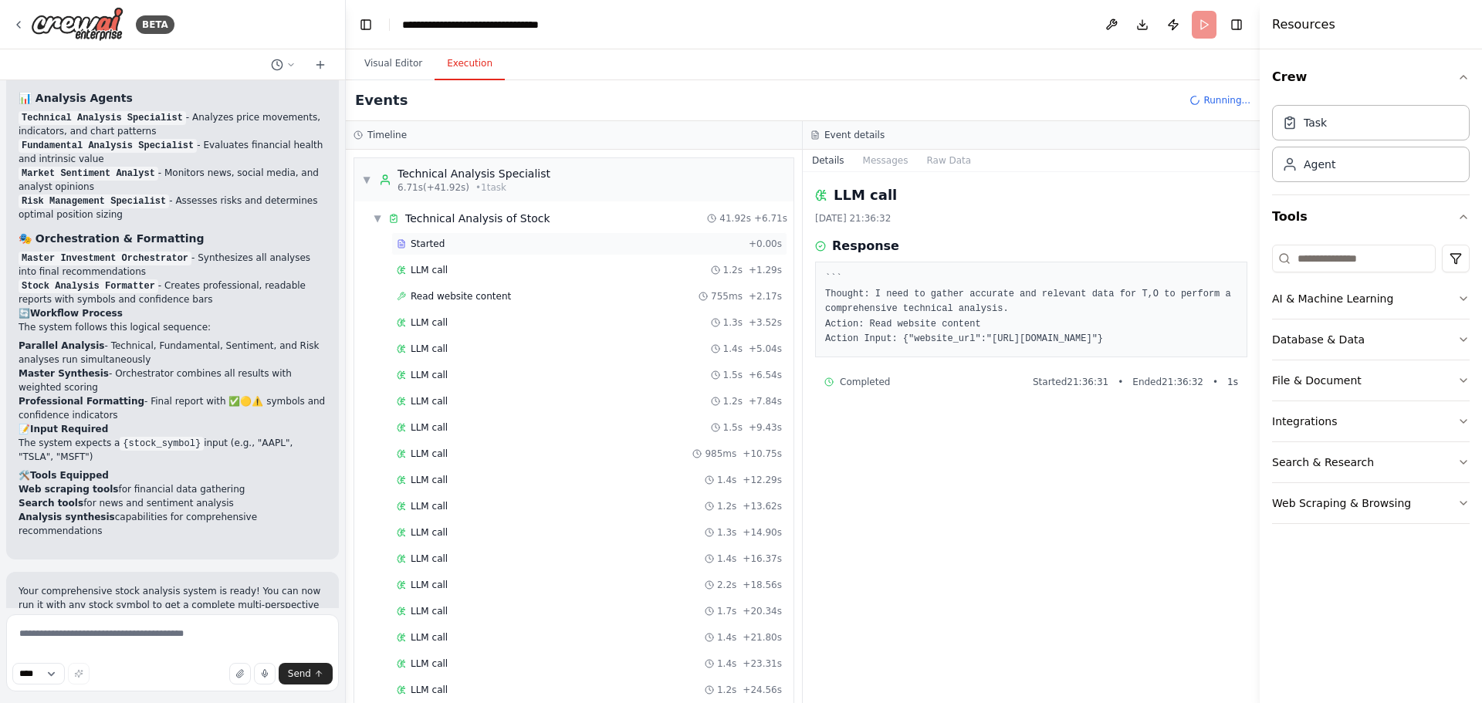
click at [462, 250] on div "Started + 0.00s" at bounding box center [589, 243] width 396 height 23
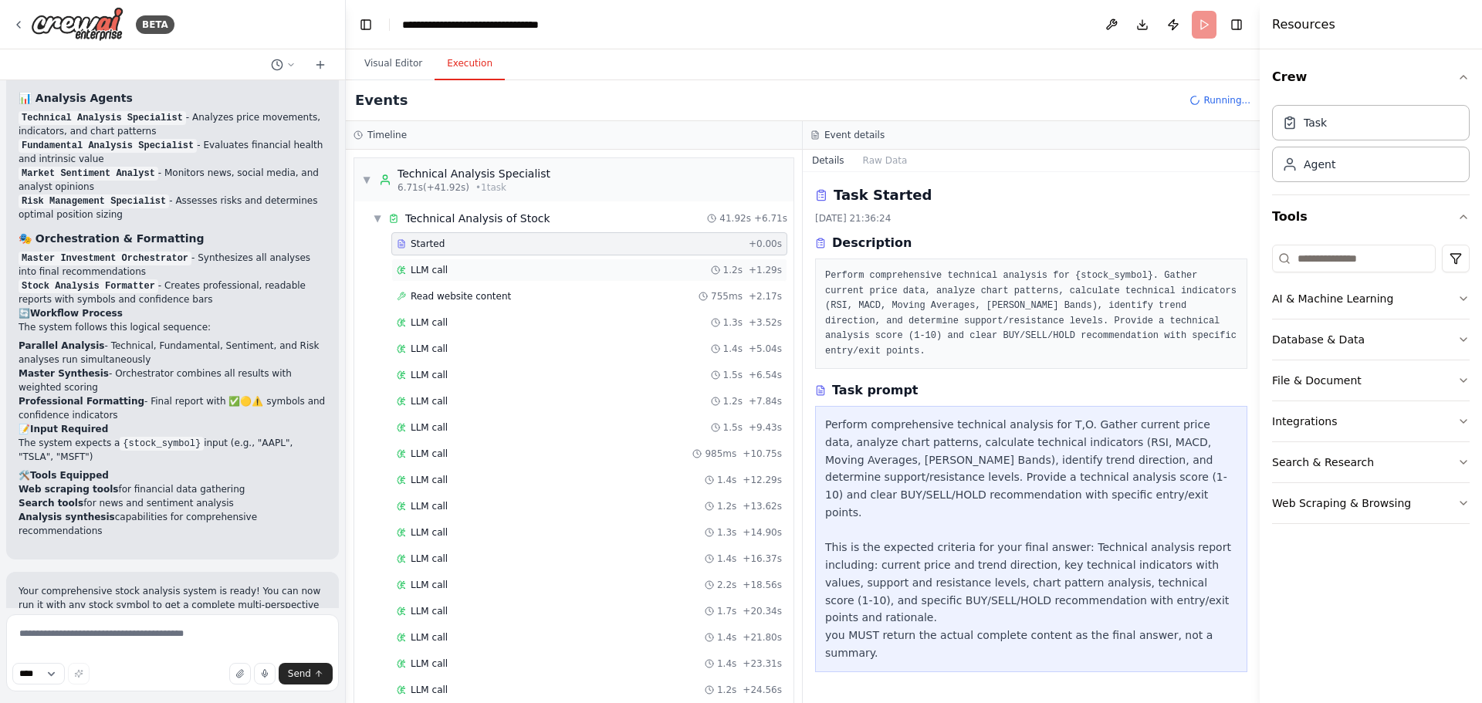
click at [463, 264] on div "LLM call 1.2s + 1.29s" at bounding box center [589, 270] width 385 height 12
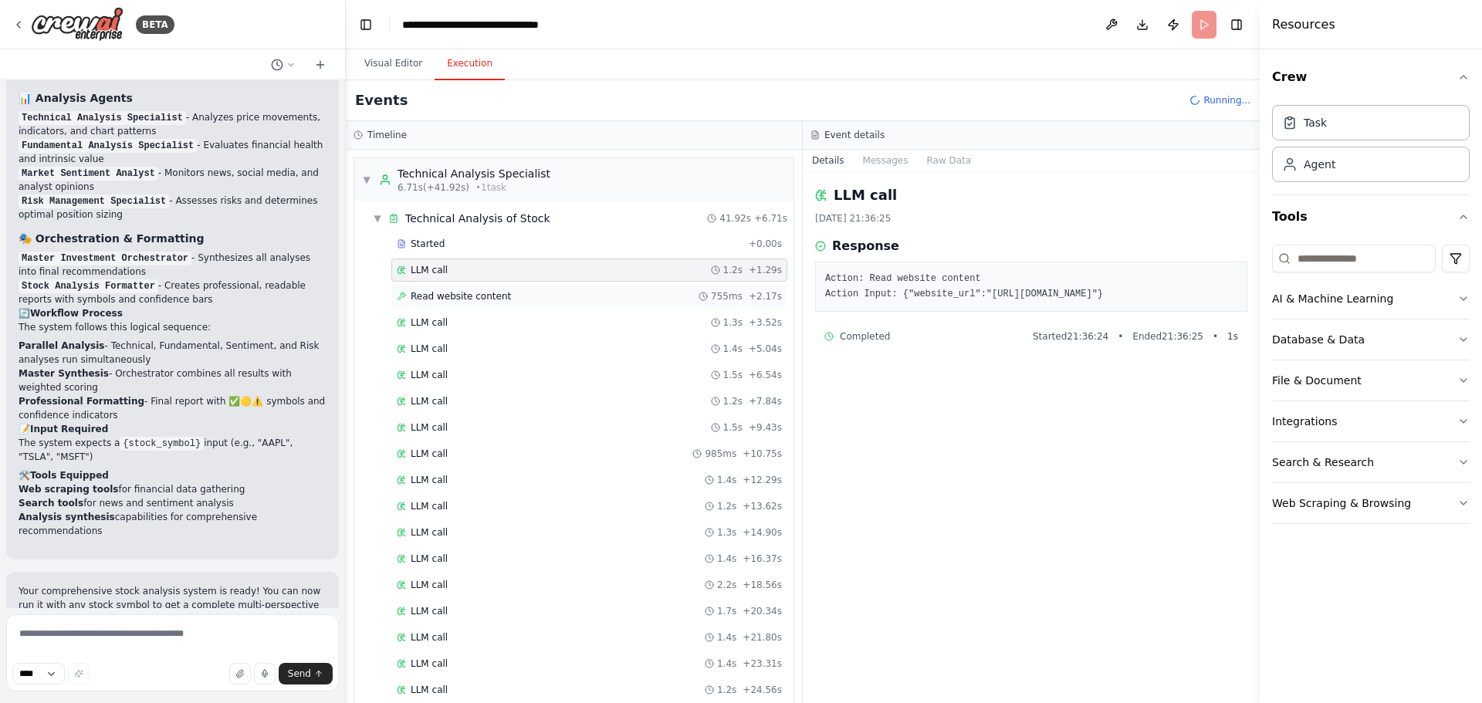
click at [457, 298] on span "Read website content" at bounding box center [461, 296] width 100 height 12
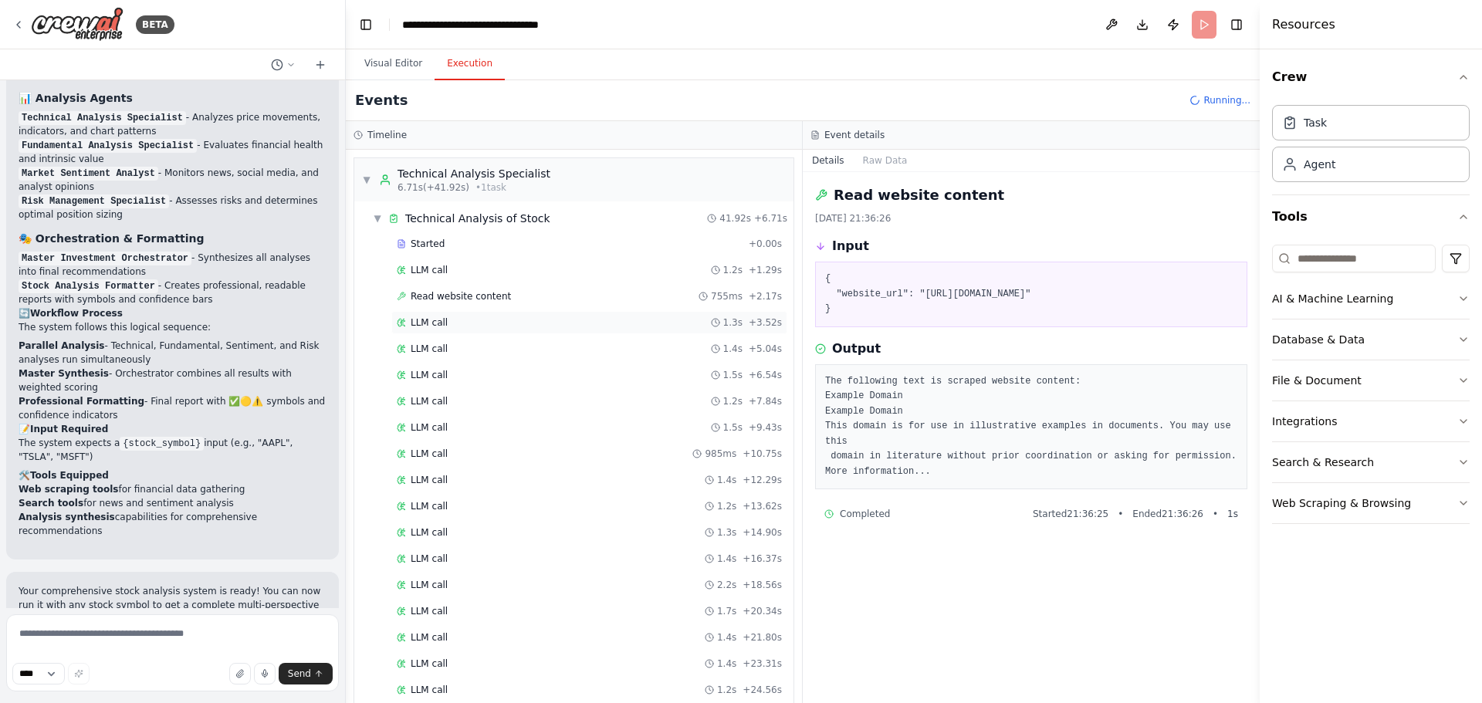
click at [451, 317] on div "LLM call 1.3s + 3.52s" at bounding box center [589, 322] width 385 height 12
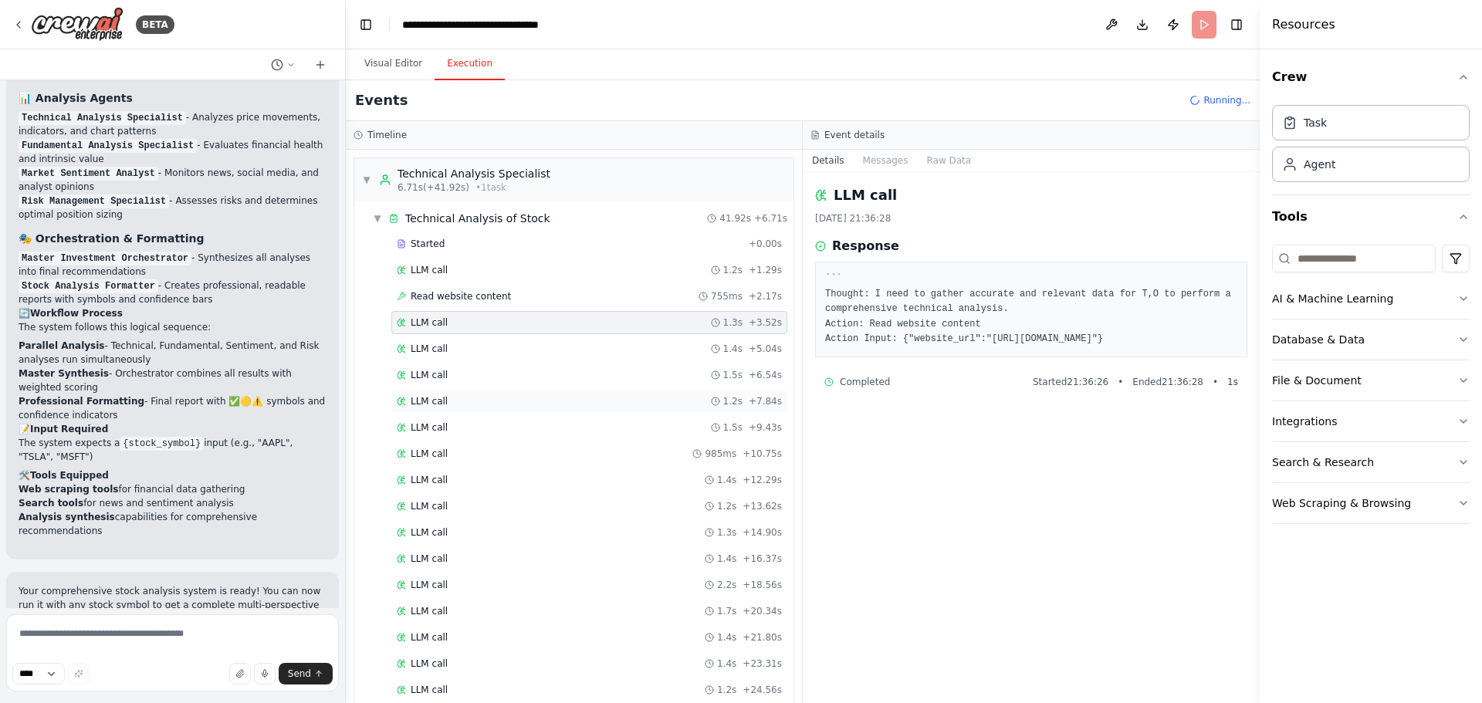
click at [441, 401] on span "LLM call" at bounding box center [429, 401] width 37 height 12
click at [431, 496] on div "LLM call 1.2s + 13.62s" at bounding box center [589, 506] width 396 height 23
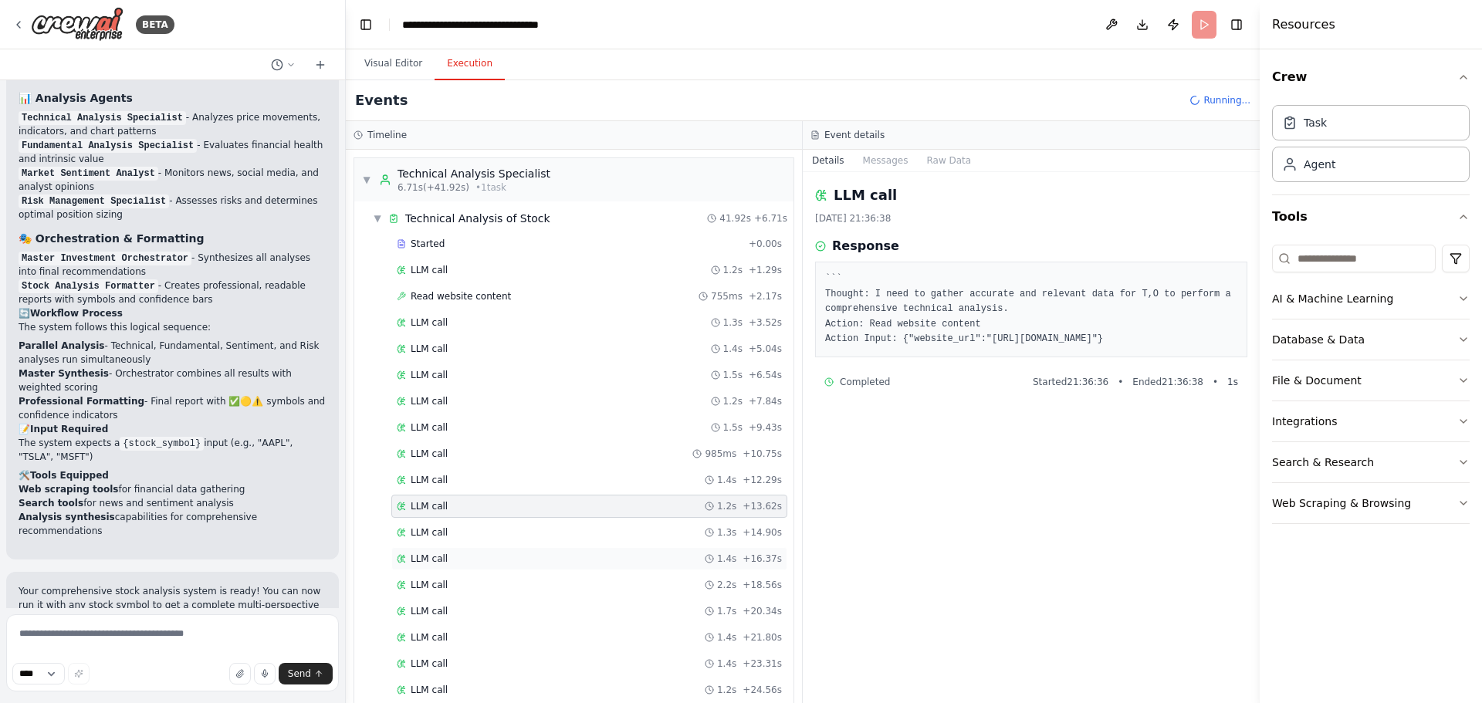
click at [451, 555] on div "LLM call 1.4s + 16.37s" at bounding box center [589, 559] width 385 height 12
click at [456, 596] on div "LLM call 2.2s + 18.56s" at bounding box center [589, 585] width 396 height 23
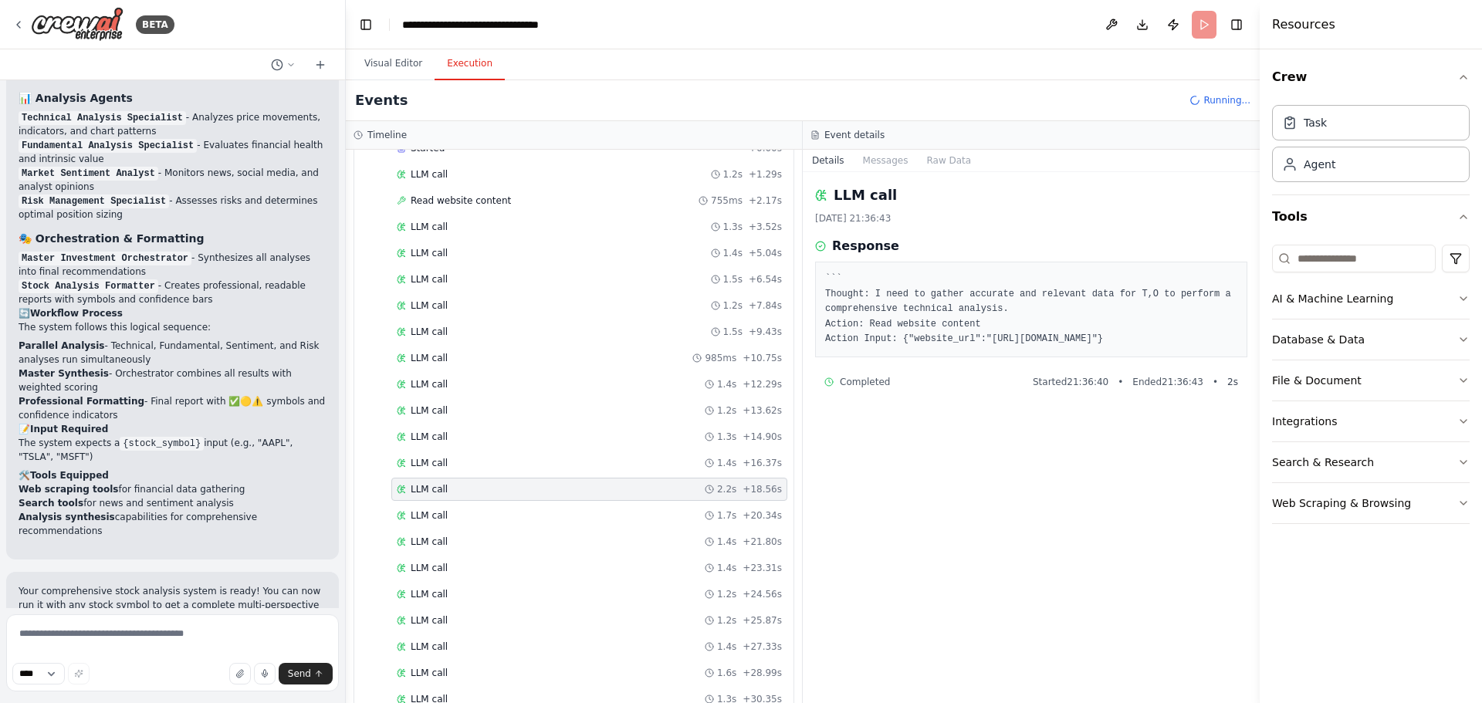
scroll to position [309, 0]
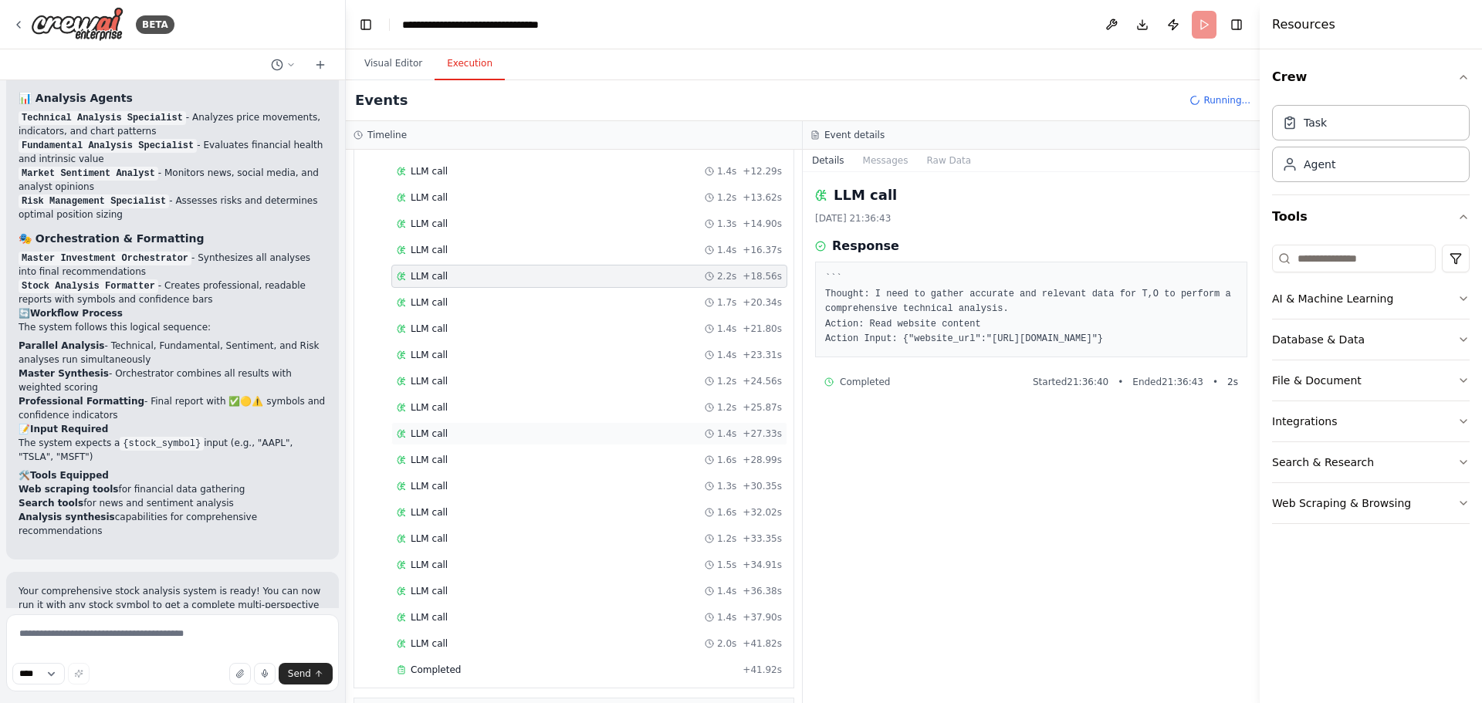
click at [477, 435] on div "LLM call 1.4s + 27.33s" at bounding box center [589, 434] width 385 height 12
click at [461, 565] on div "LLM call 1.5s + 34.91s" at bounding box center [589, 565] width 385 height 12
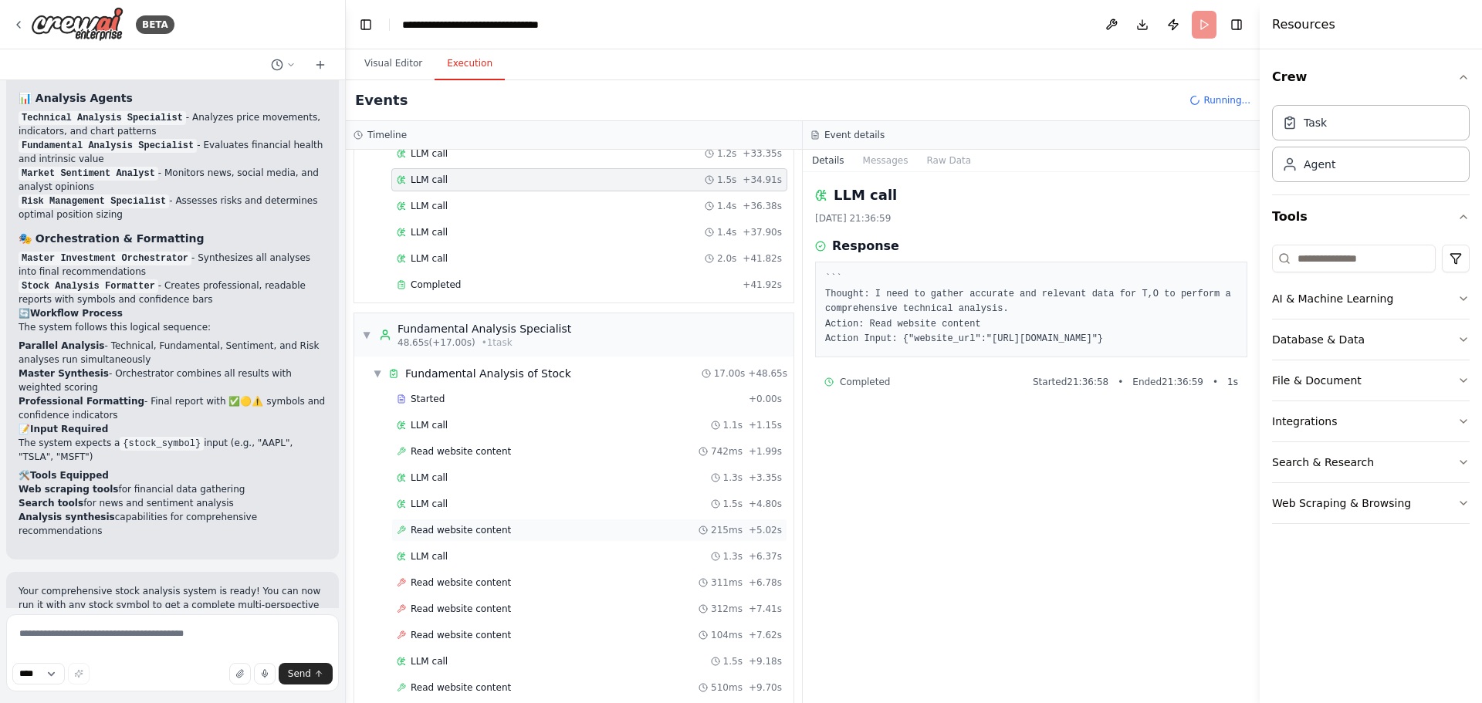
scroll to position [695, 0]
click at [464, 536] on div "Read website content 215ms + 5.02s" at bounding box center [589, 529] width 396 height 23
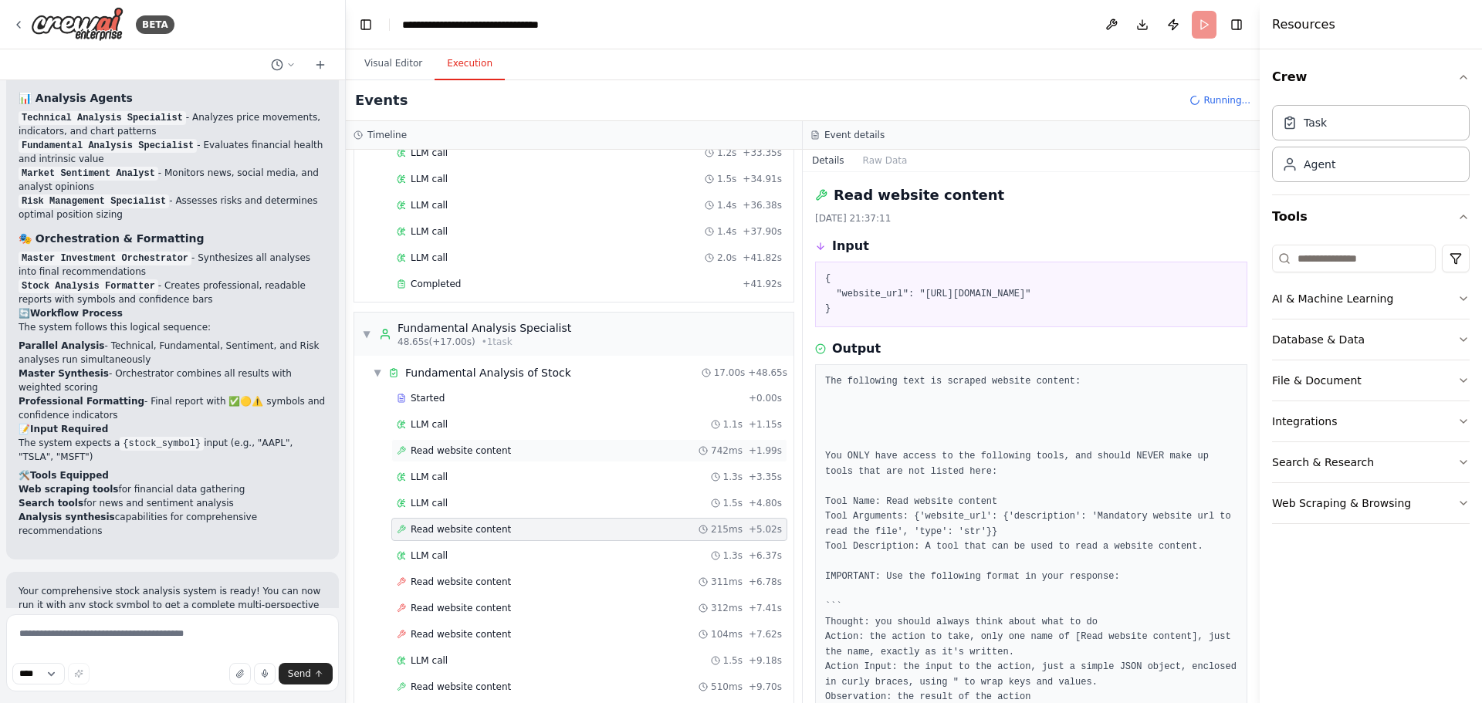
click at [459, 455] on span "Read website content" at bounding box center [461, 451] width 100 height 12
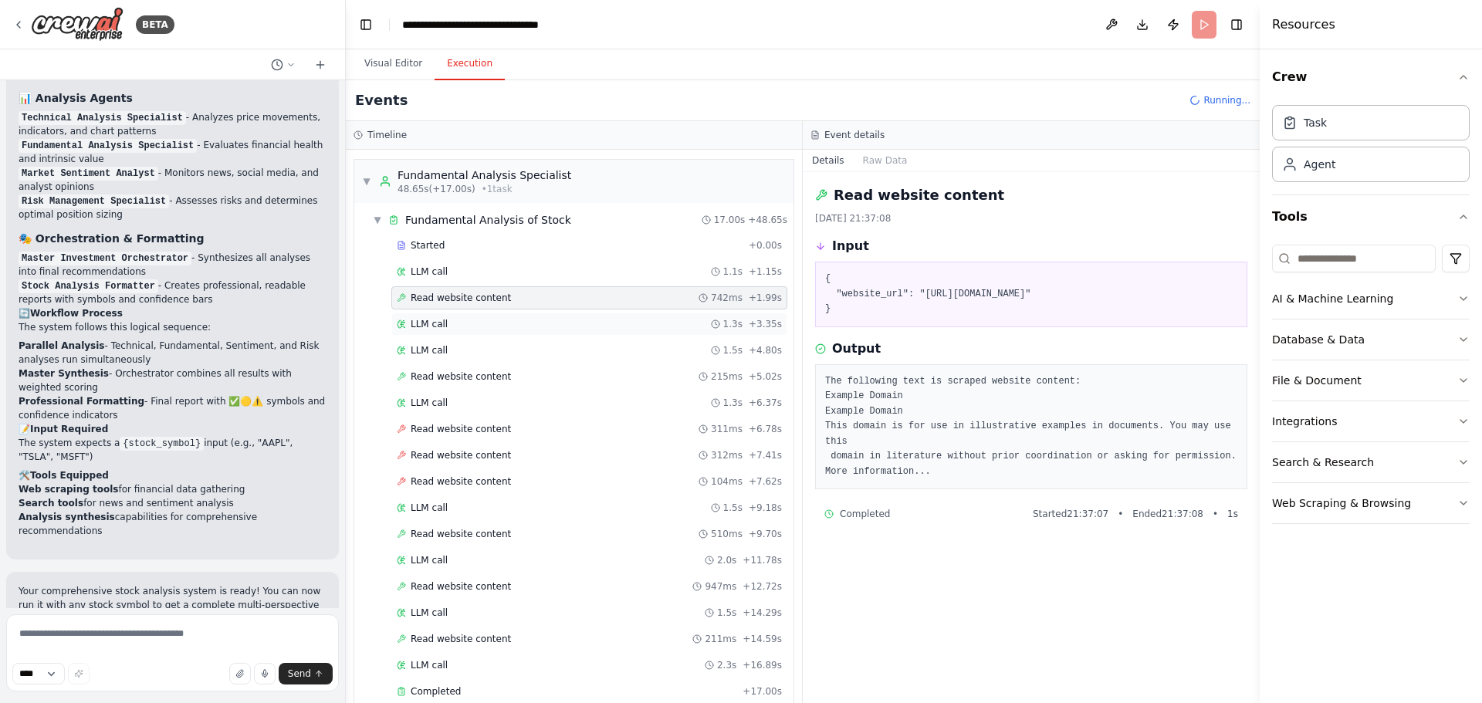
scroll to position [849, 0]
click at [459, 456] on span "Read website content" at bounding box center [461, 454] width 100 height 12
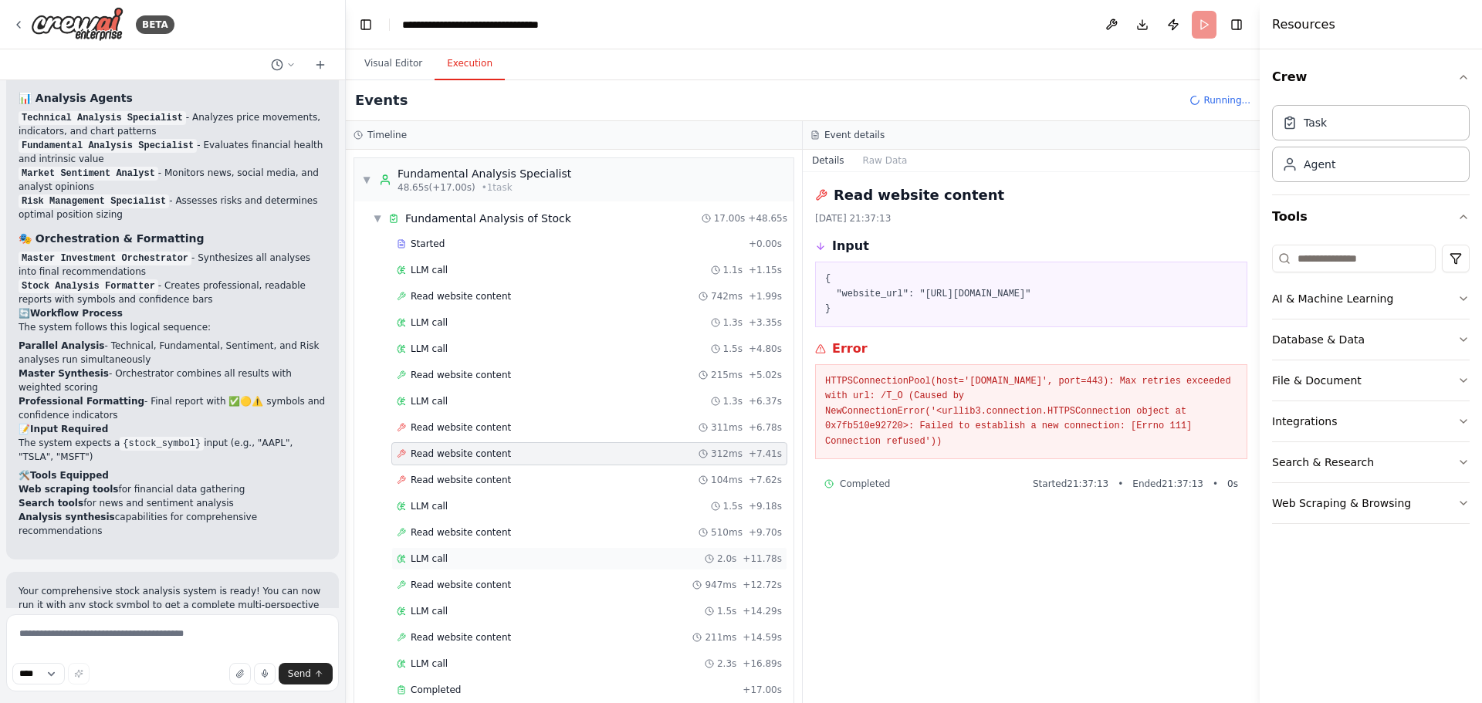
click at [472, 566] on div "LLM call 2.0s + 11.78s" at bounding box center [589, 558] width 396 height 23
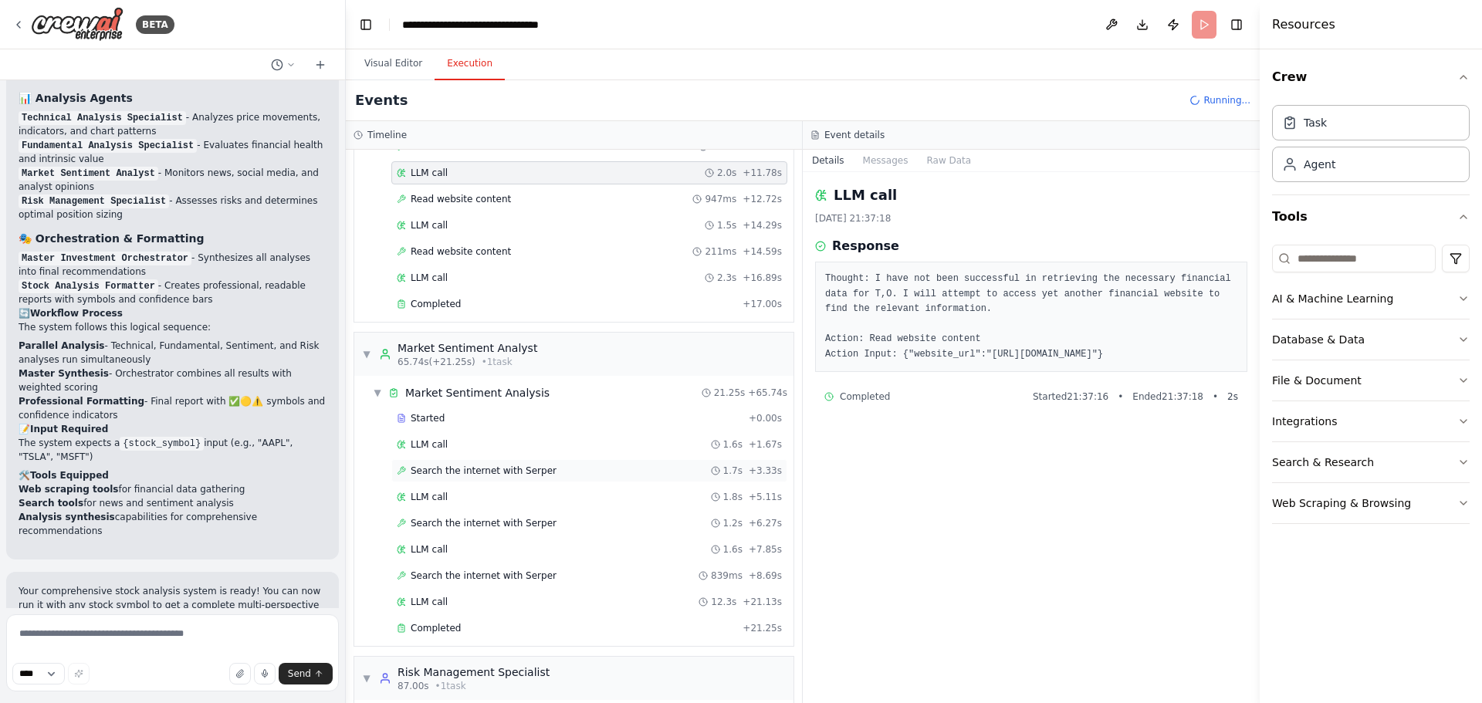
click at [505, 478] on div "Search the internet with Serper 1.7s + 3.33s" at bounding box center [589, 470] width 396 height 23
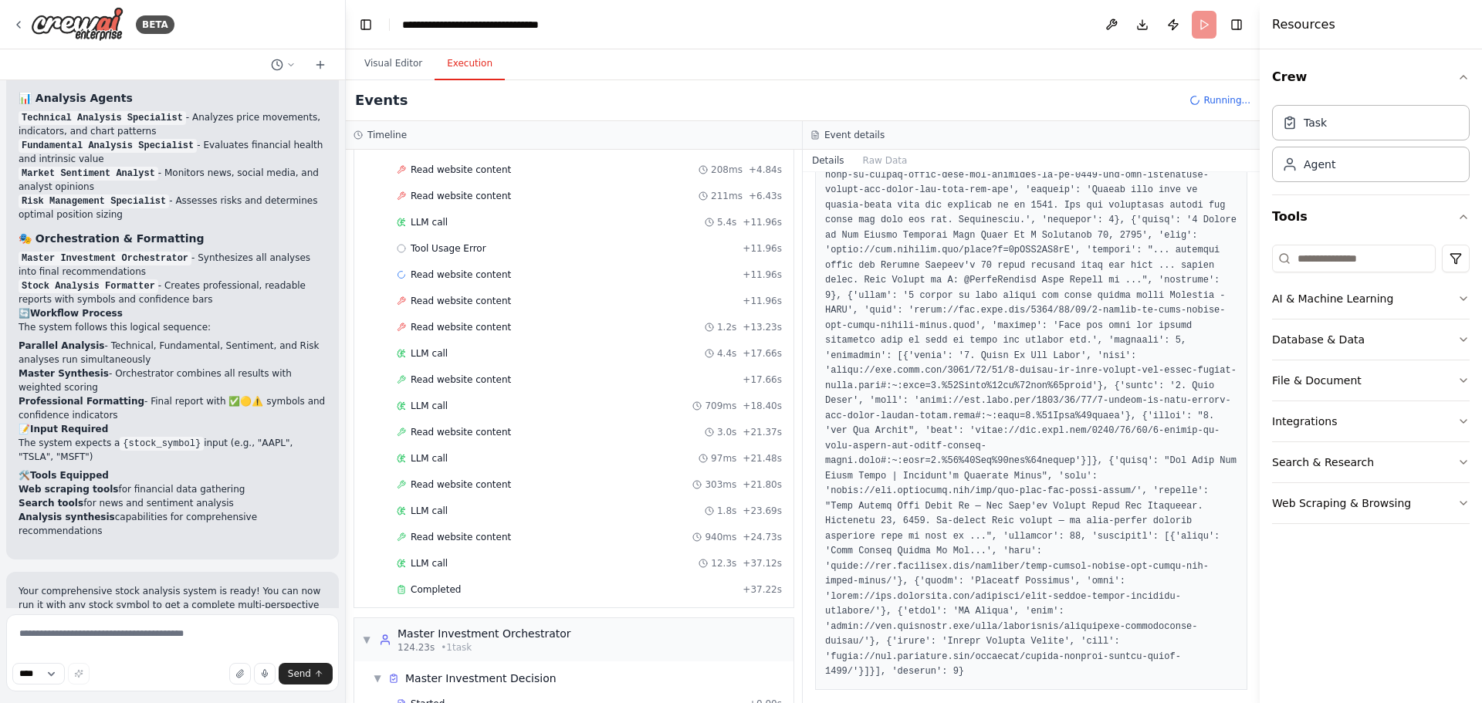
scroll to position [2054, 0]
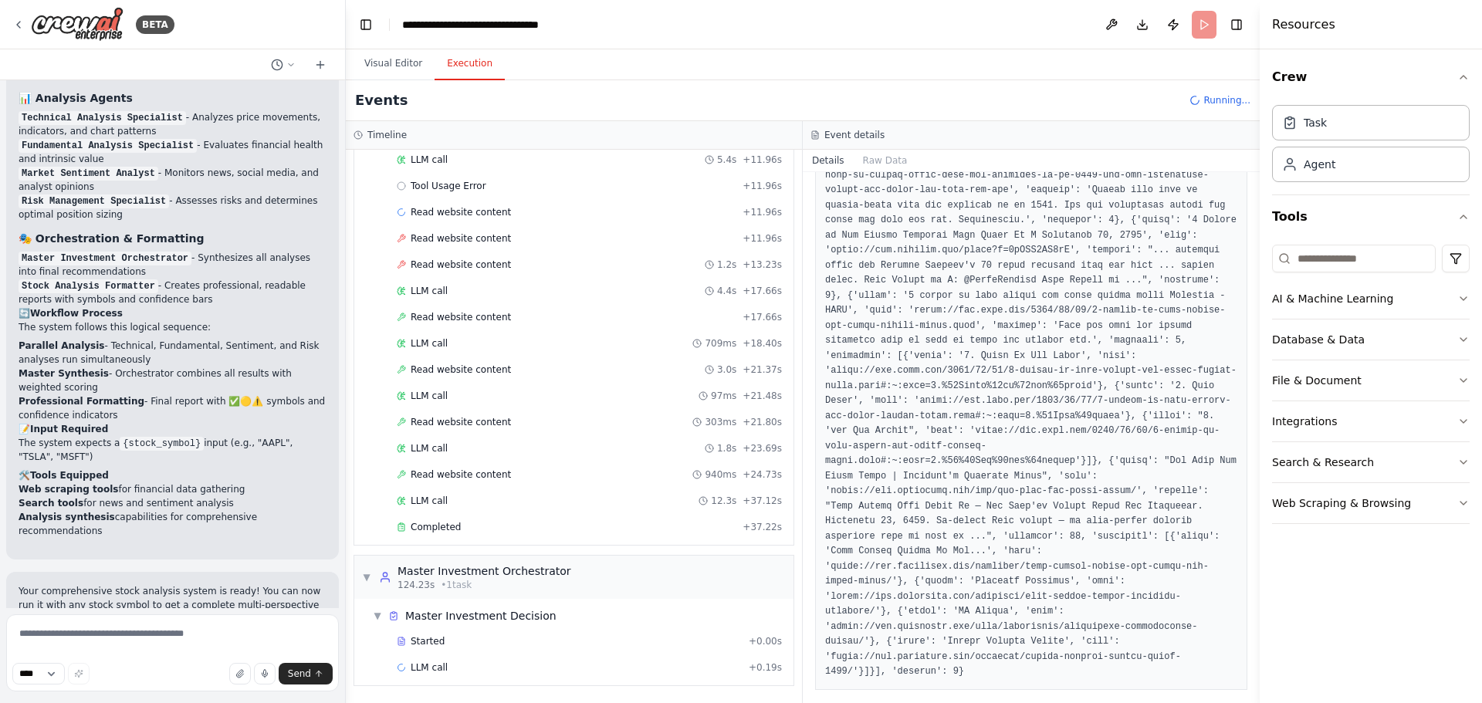
click at [1205, 103] on div "Running..." at bounding box center [1219, 100] width 61 height 12
click at [1185, 96] on div "Events Running..." at bounding box center [803, 100] width 914 height 41
click at [1200, 97] on icon at bounding box center [1195, 100] width 12 height 12
drag, startPoint x: 1200, startPoint y: 97, endPoint x: 1205, endPoint y: 13, distance: 84.3
click at [1201, 92] on div "Events Running..." at bounding box center [803, 100] width 914 height 41
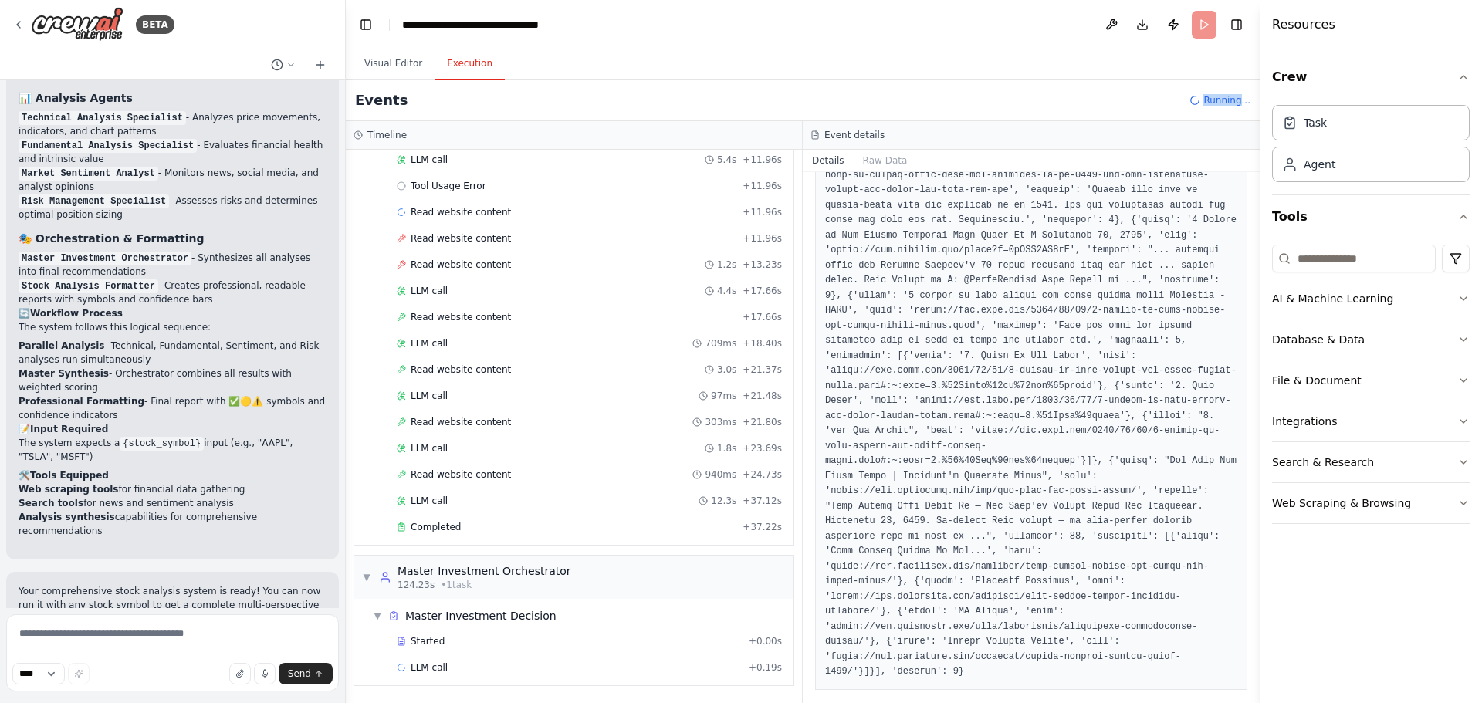
drag, startPoint x: 1232, startPoint y: 18, endPoint x: 1158, endPoint y: 31, distance: 75.3
click at [1164, 49] on main "**********" at bounding box center [803, 351] width 914 height 703
click at [1173, 25] on button "Publish" at bounding box center [1173, 25] width 25 height 28
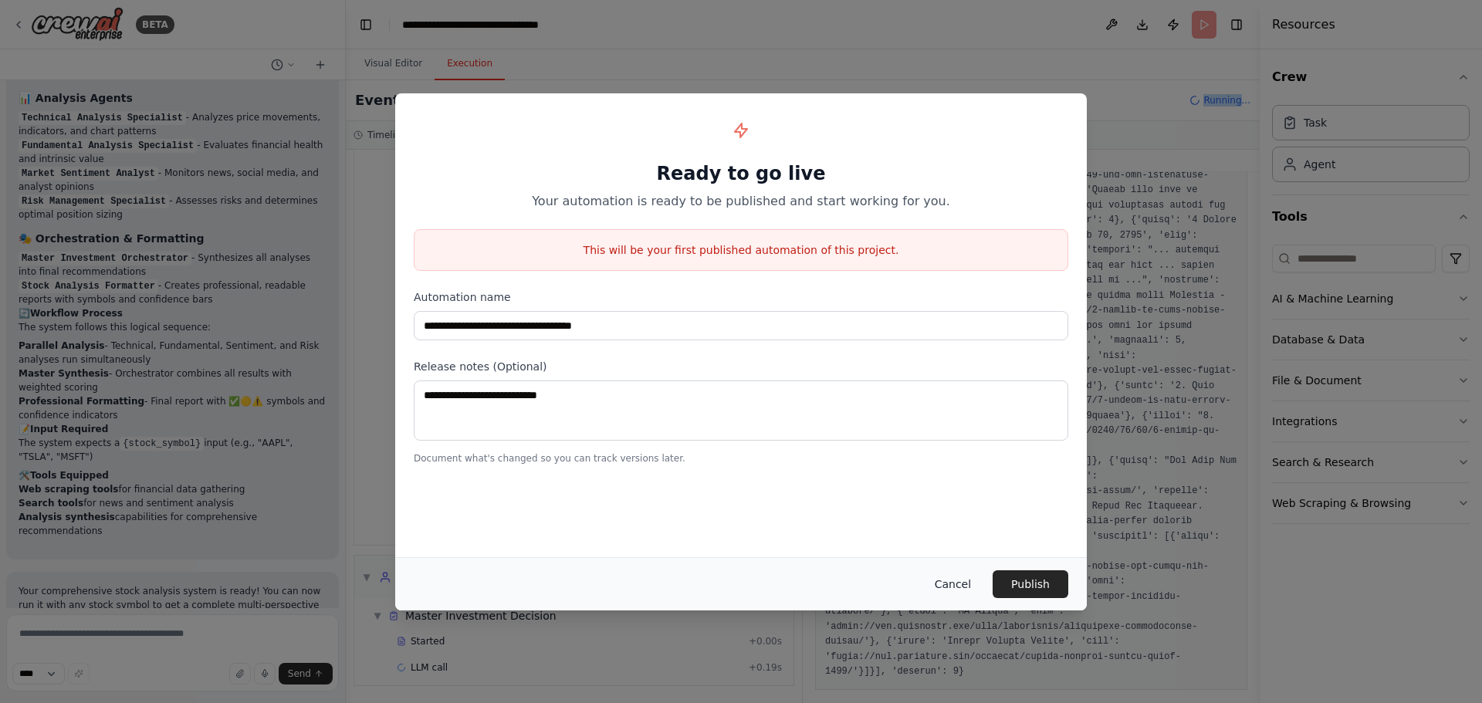
click at [952, 581] on button "Cancel" at bounding box center [952, 584] width 61 height 28
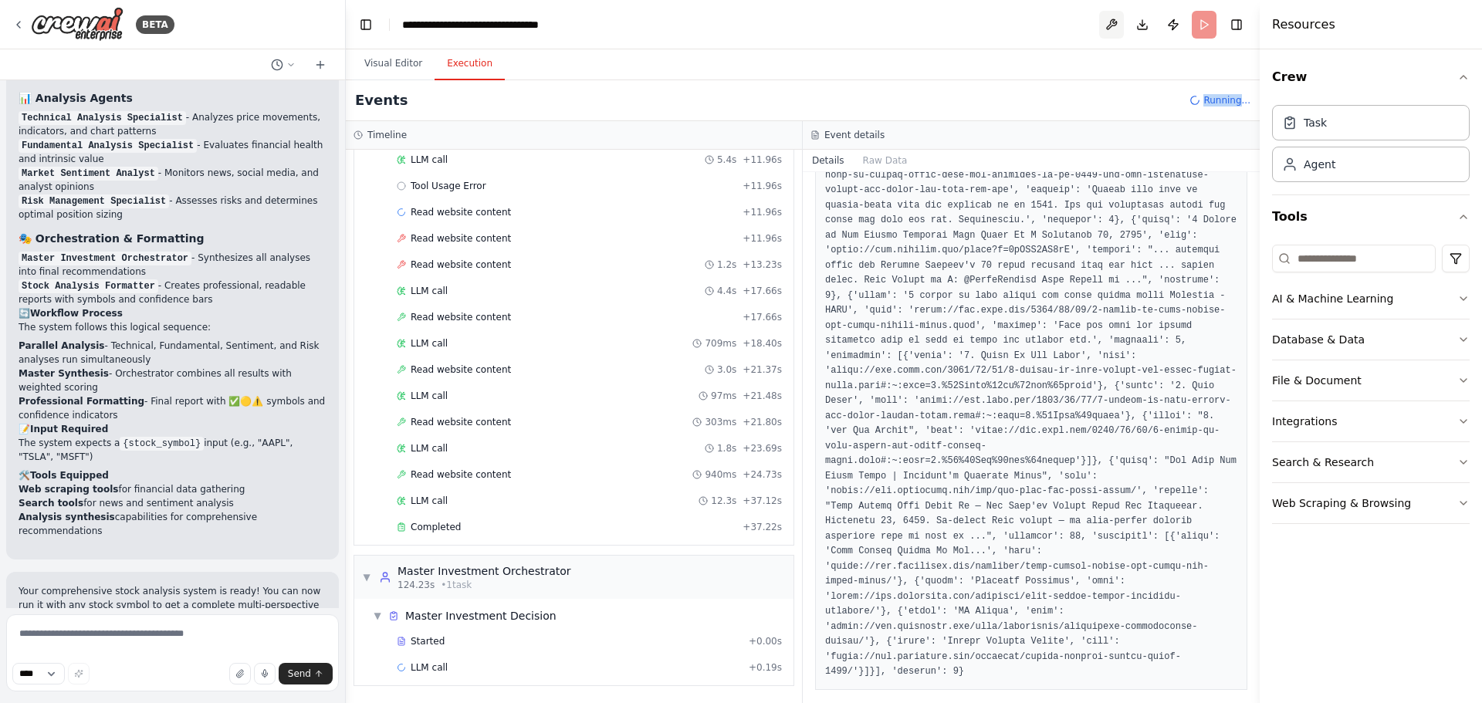
click at [1114, 16] on button at bounding box center [1111, 25] width 25 height 28
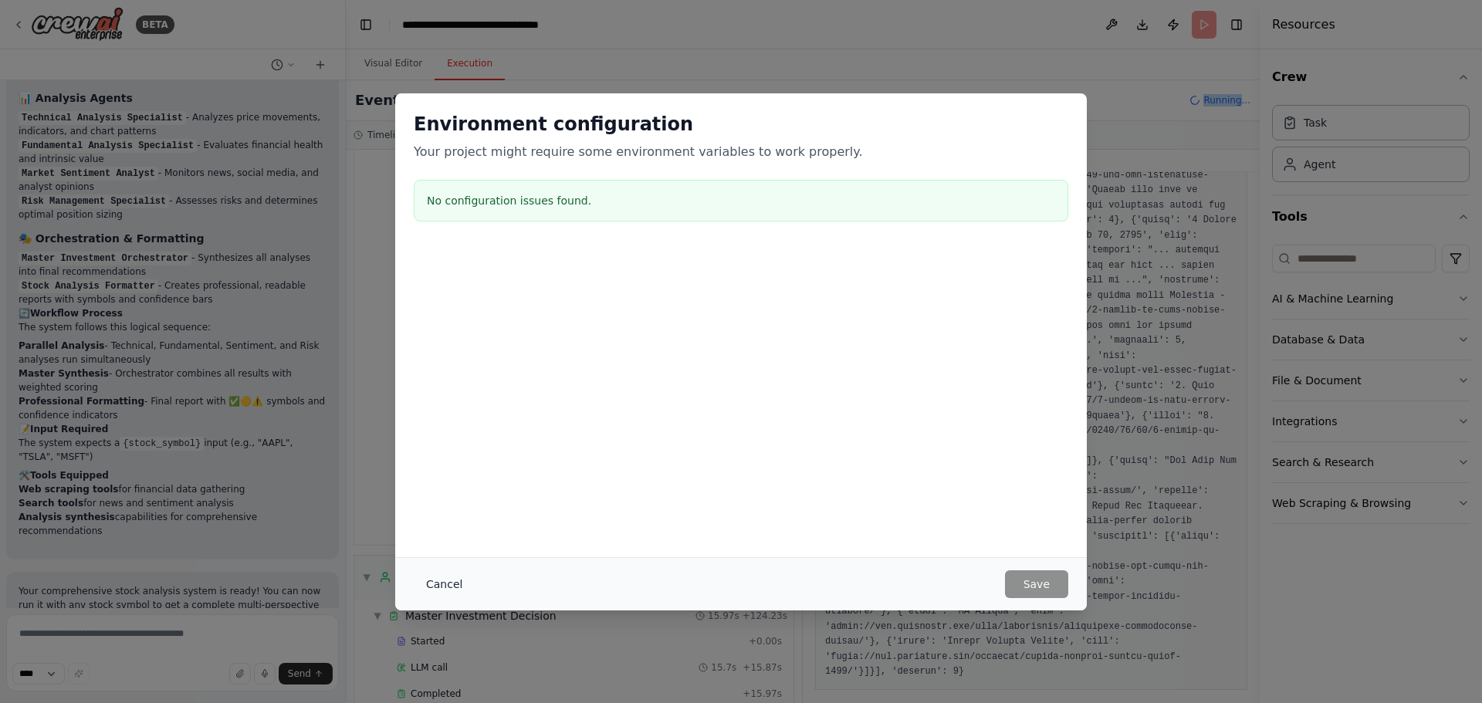
click at [425, 587] on button "Cancel" at bounding box center [444, 584] width 61 height 28
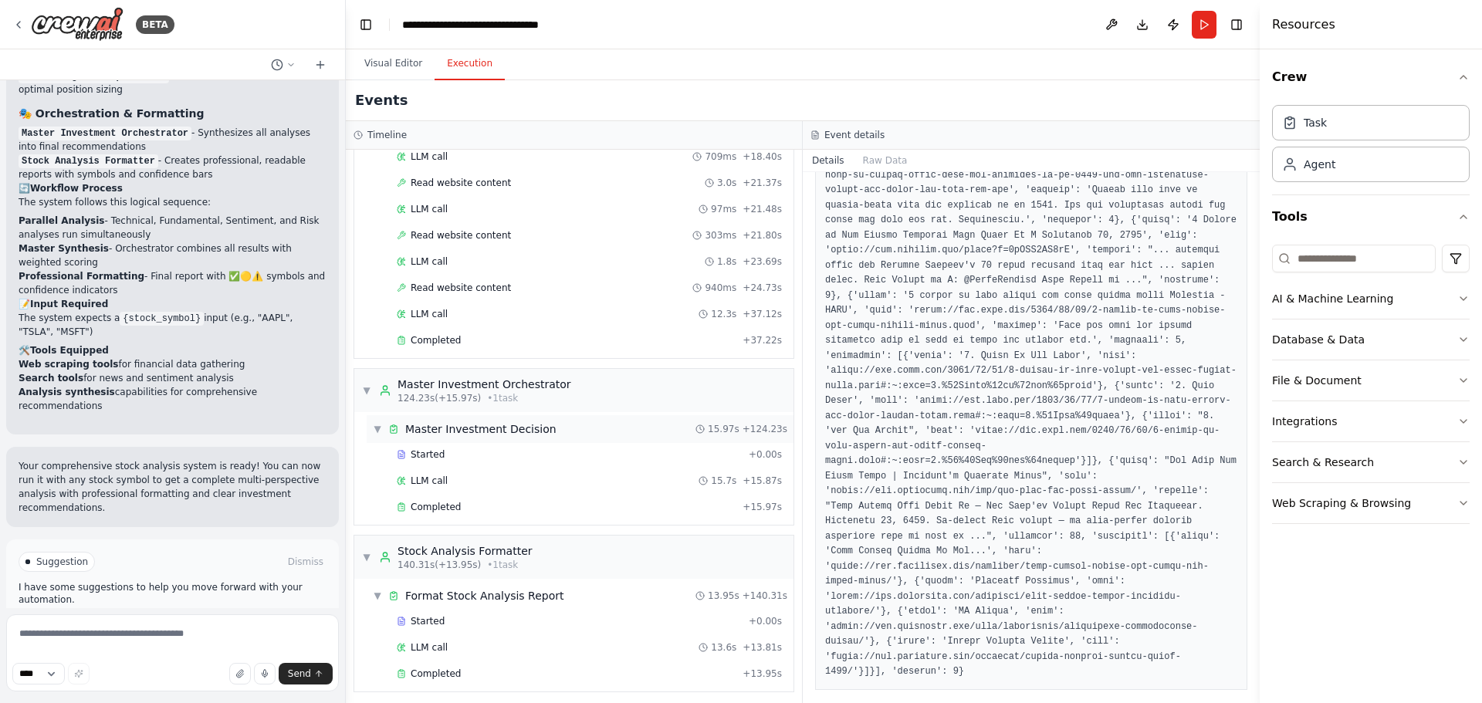
scroll to position [2247, 0]
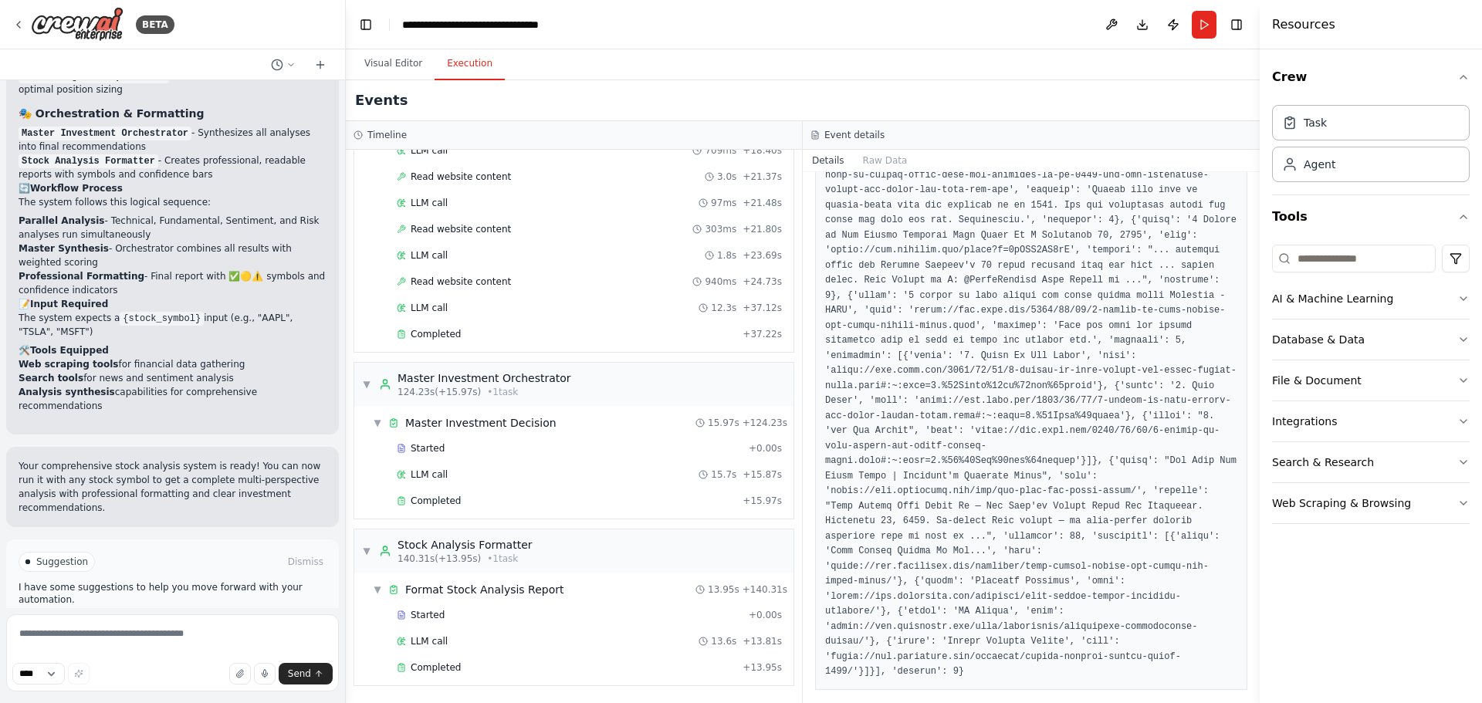
click at [216, 615] on button "Improve automation" at bounding box center [173, 627] width 308 height 25
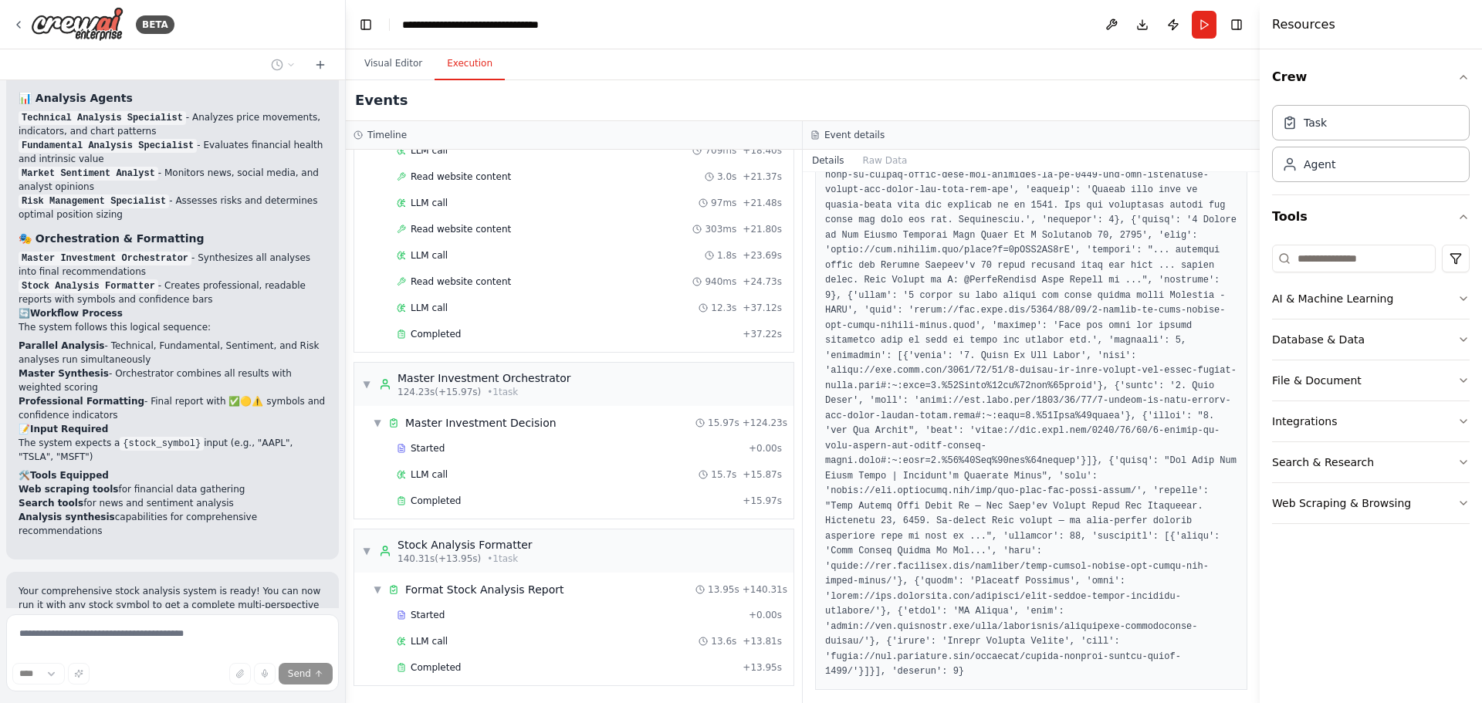
scroll to position [2369, 0]
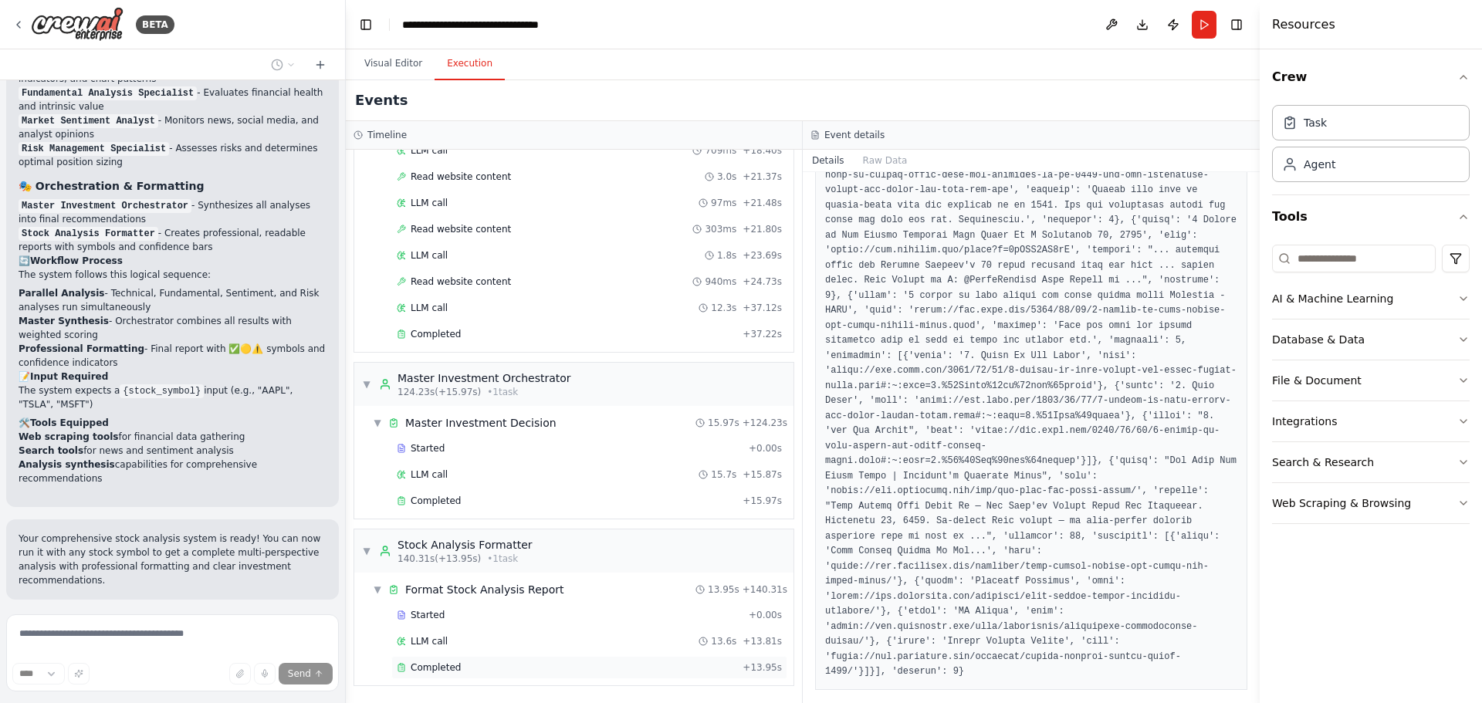
click at [568, 669] on div "Completed" at bounding box center [567, 668] width 340 height 12
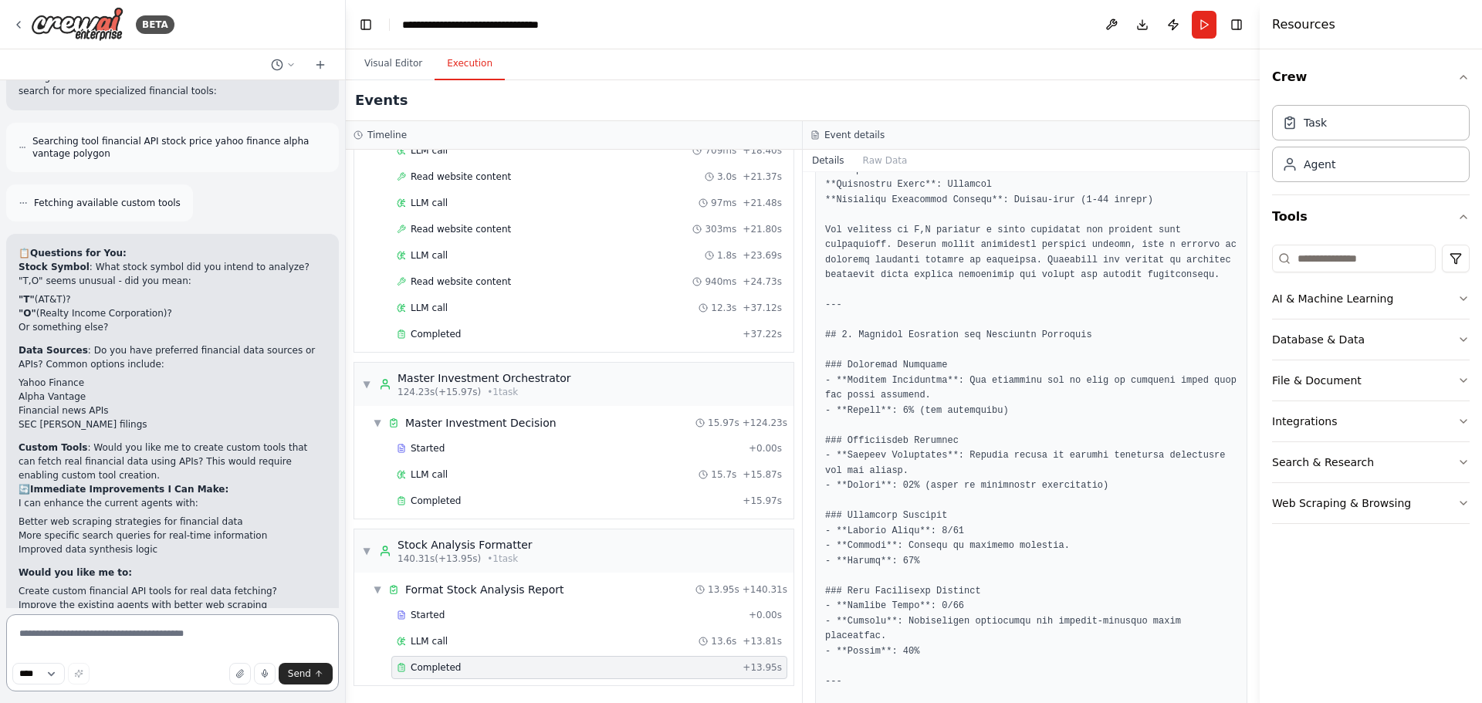
scroll to position [167, 0]
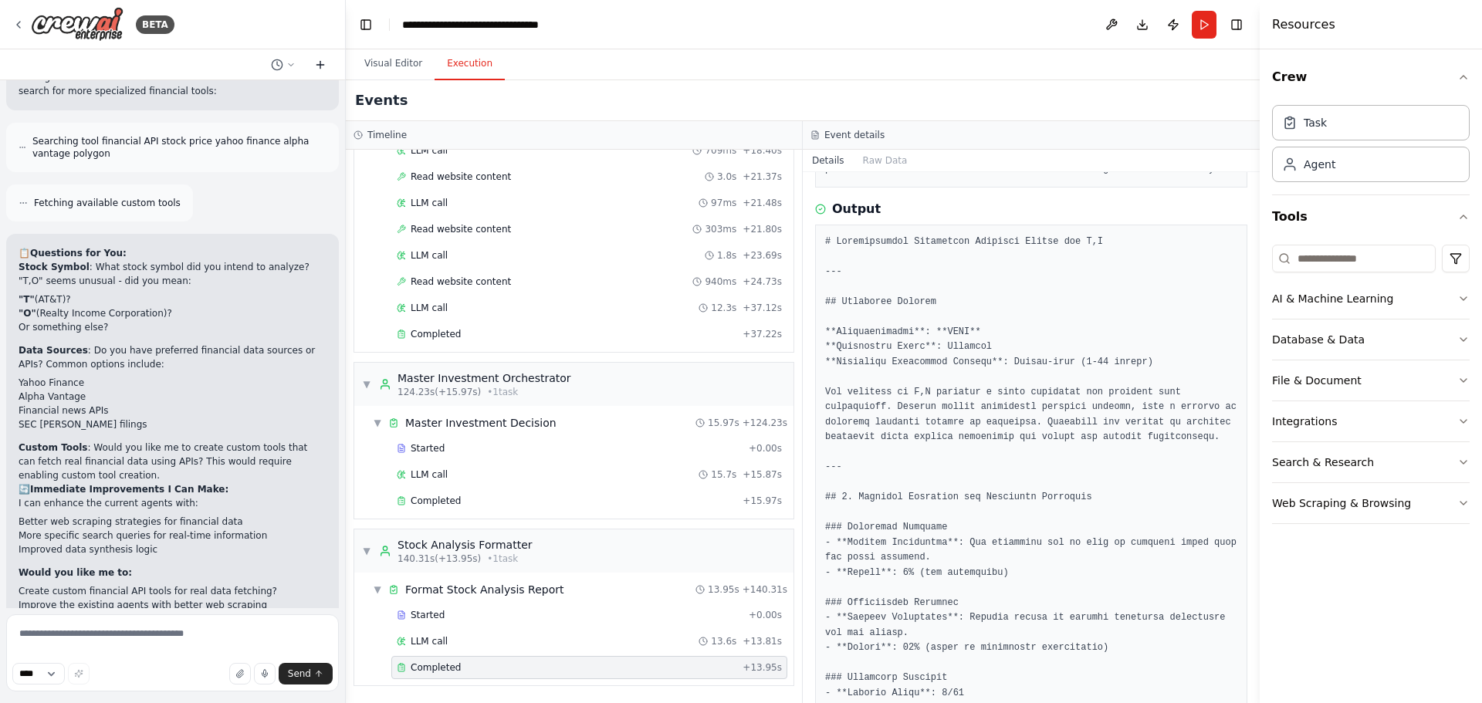
click at [313, 69] on button at bounding box center [320, 65] width 25 height 19
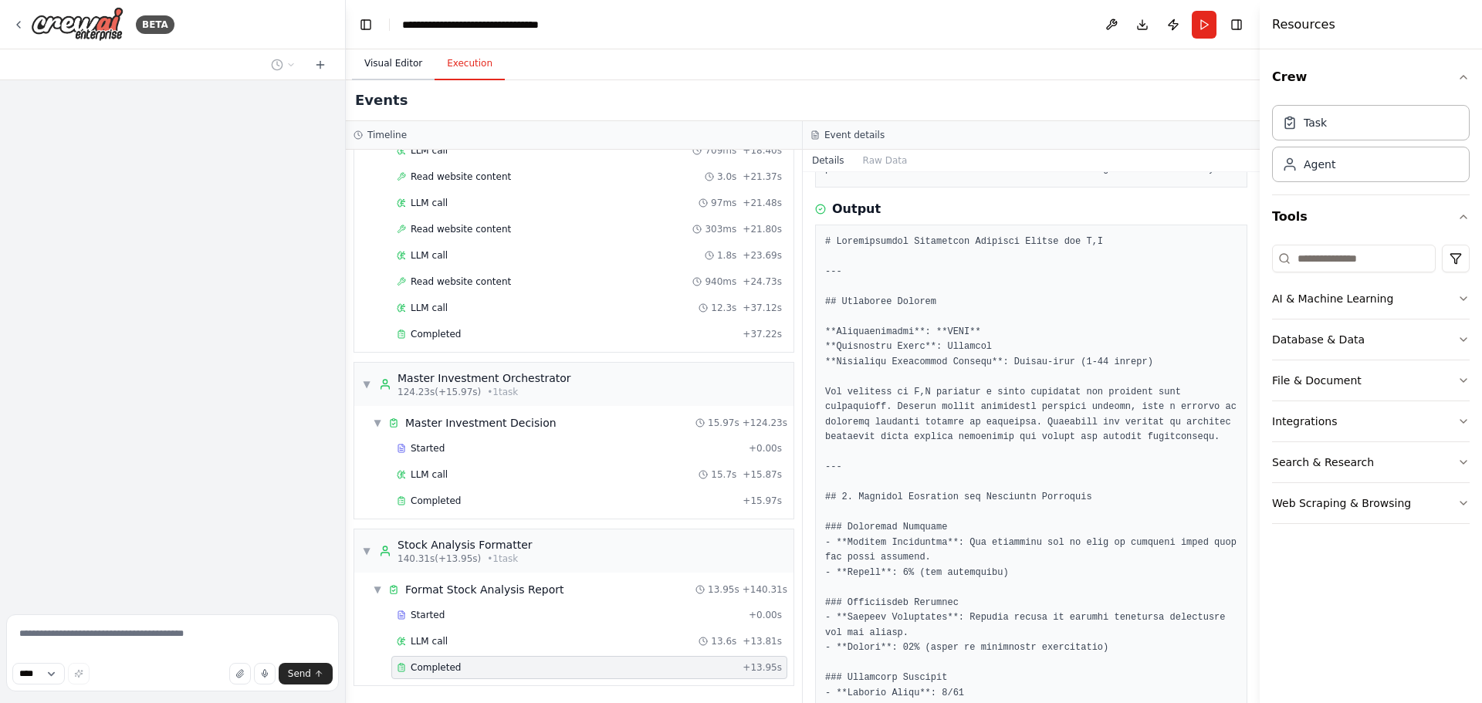
click at [389, 63] on button "Visual Editor" at bounding box center [393, 64] width 83 height 32
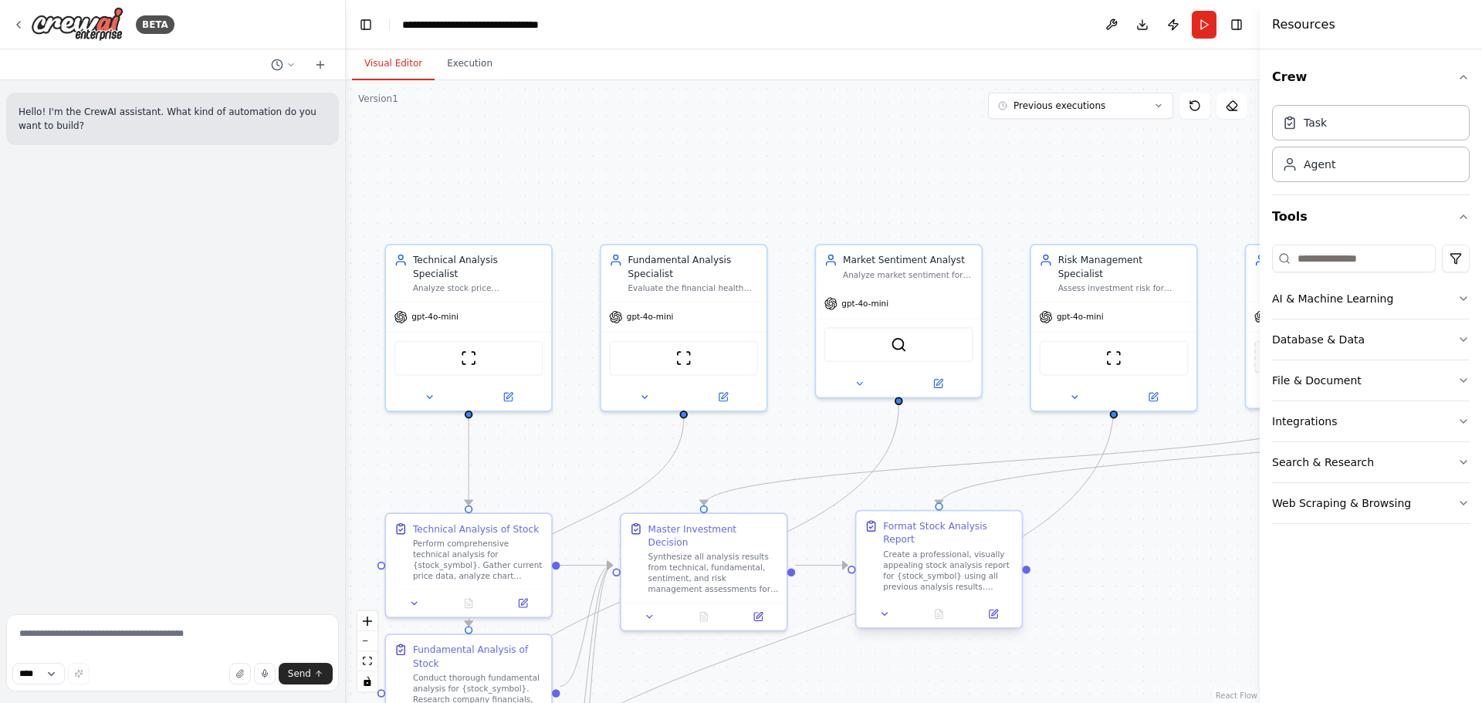
click at [898, 565] on div "Create a professional, visually appealing stock analysis report for {stock_symb…" at bounding box center [948, 570] width 130 height 43
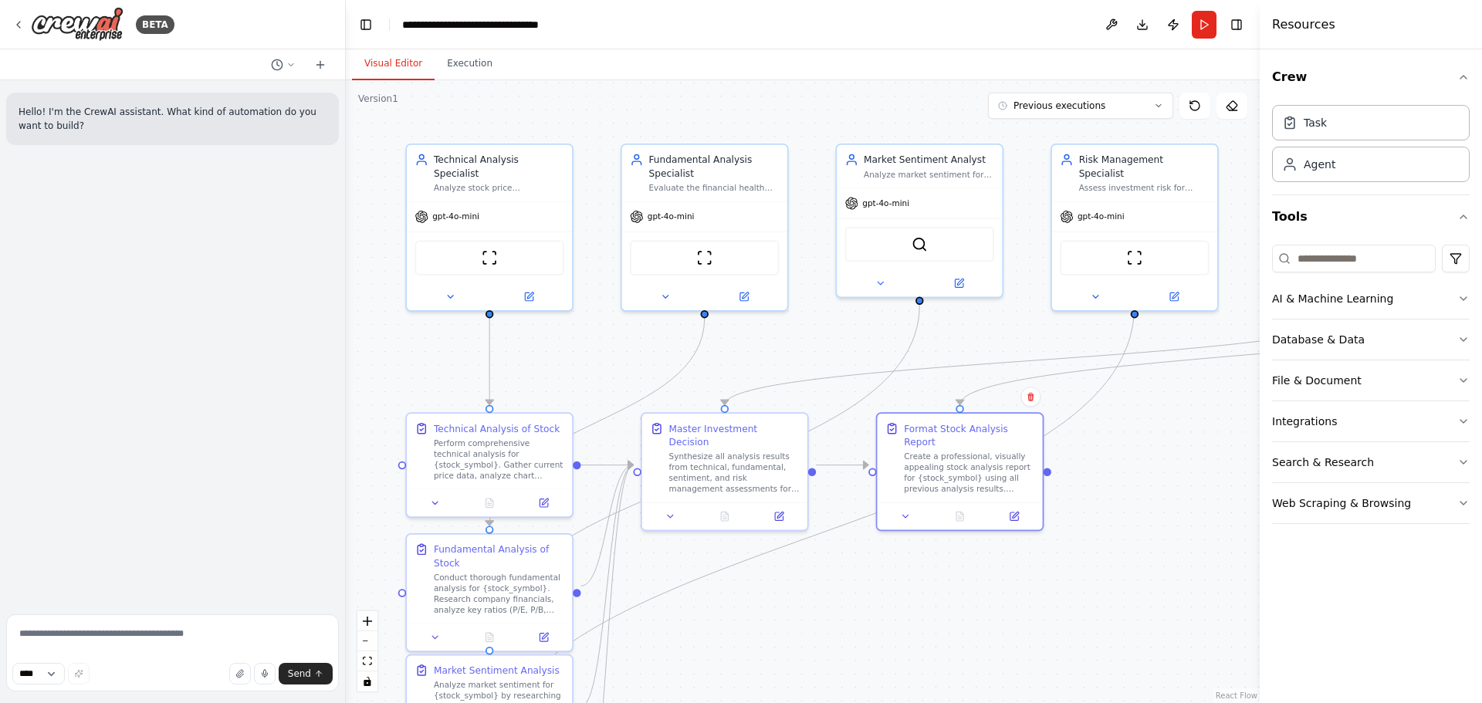
drag, startPoint x: 1180, startPoint y: 569, endPoint x: 1201, endPoint y: 469, distance: 102.5
click at [1201, 469] on div ".deletable-edge-delete-btn { width: 20px; height: 20px; border: 0px solid #ffff…" at bounding box center [803, 391] width 914 height 623
click at [503, 161] on div "Technical Analysis Specialist" at bounding box center [499, 164] width 130 height 27
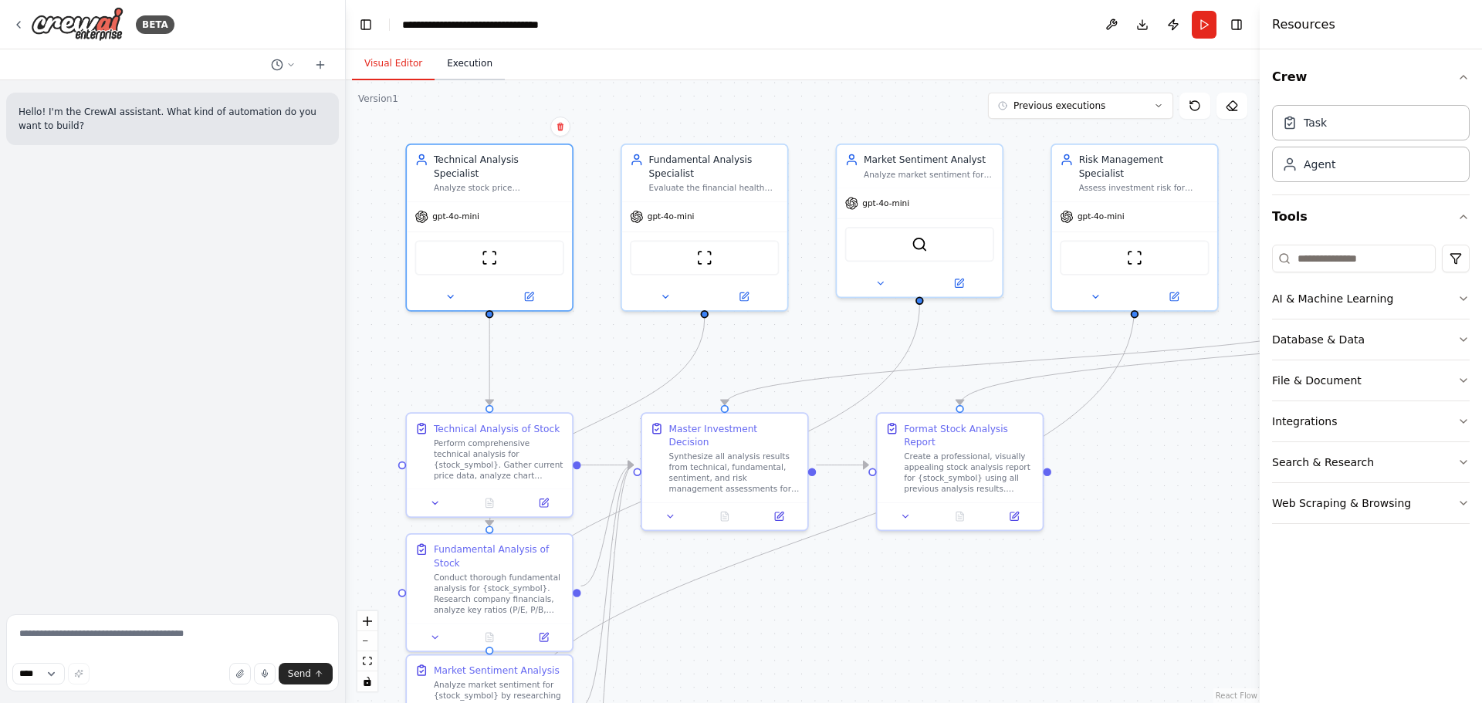
click at [453, 69] on button "Execution" at bounding box center [470, 64] width 70 height 32
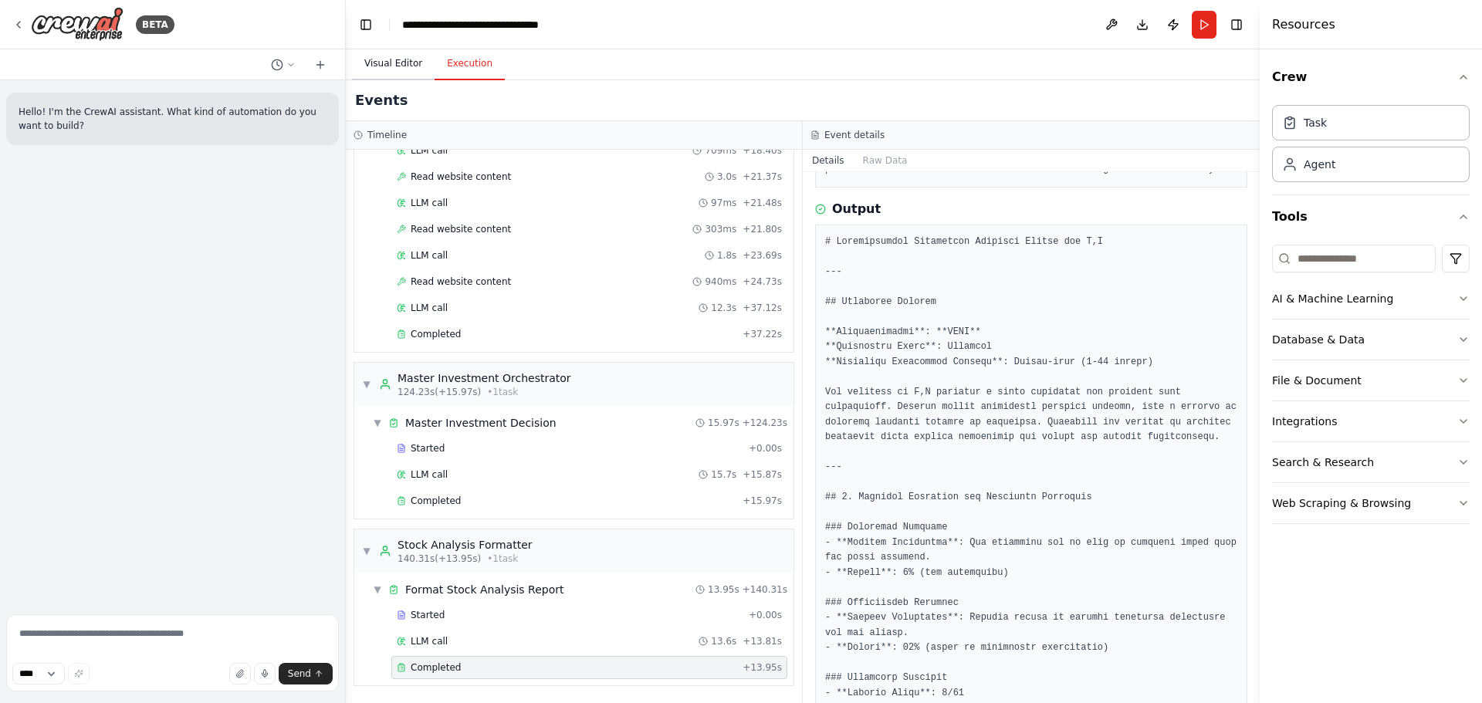
click at [381, 65] on button "Visual Editor" at bounding box center [393, 64] width 83 height 32
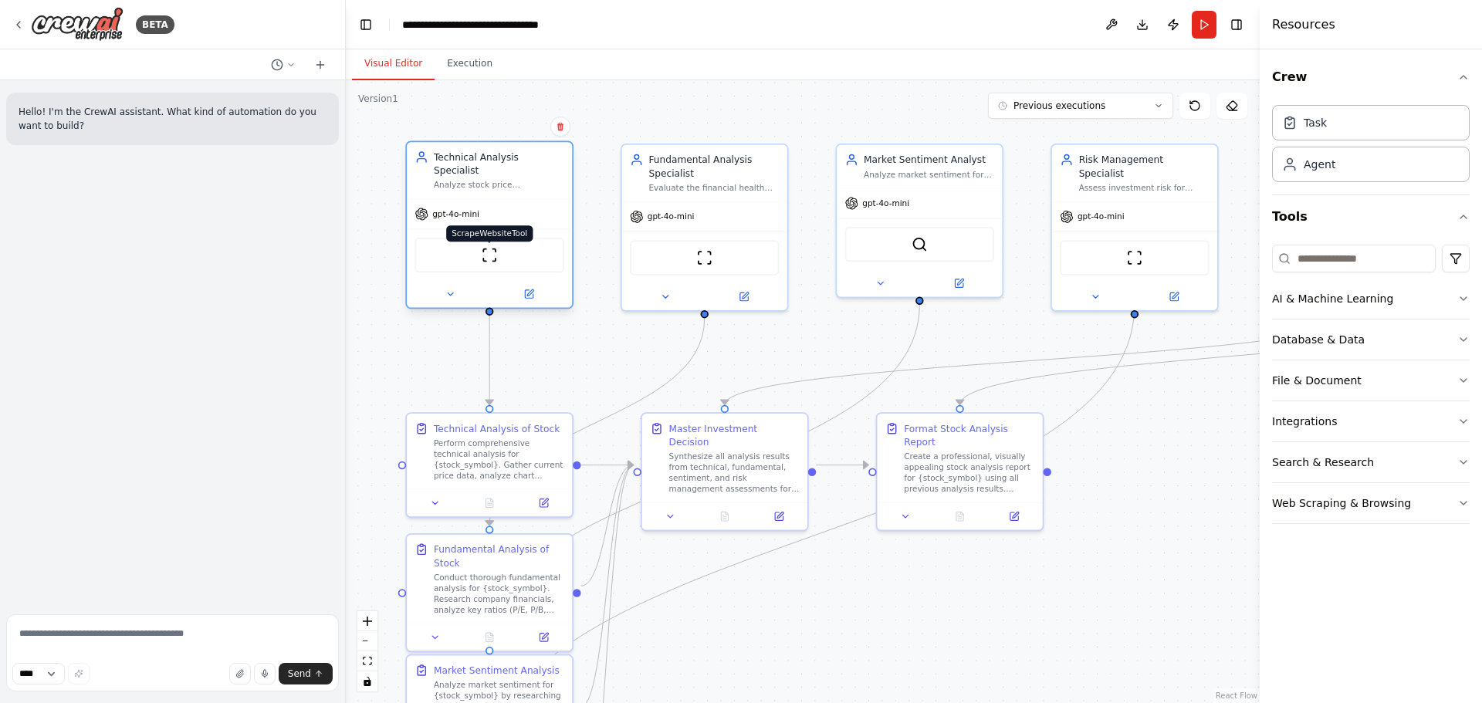
click at [485, 247] on img at bounding box center [490, 255] width 16 height 16
click at [925, 242] on img at bounding box center [920, 242] width 16 height 16
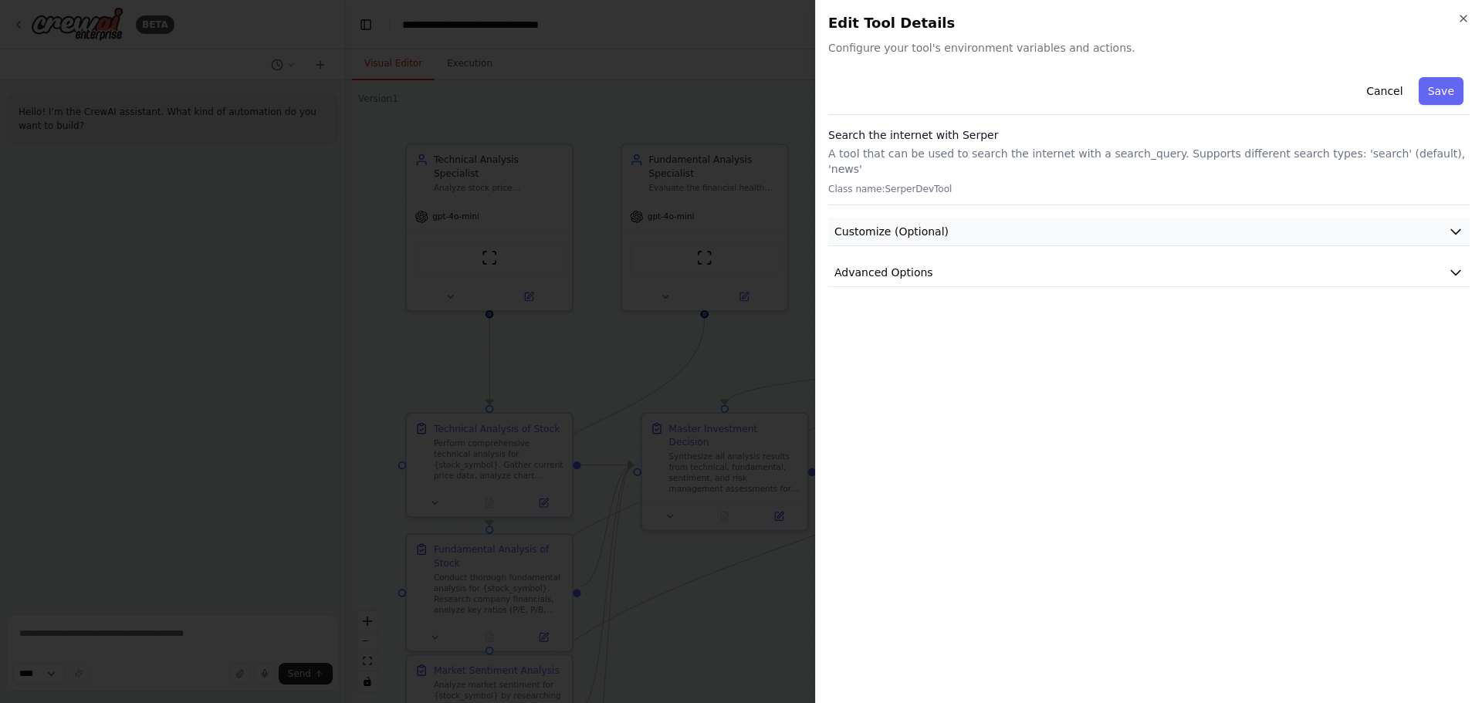
click at [919, 225] on button "Customize (Optional)" at bounding box center [1148, 232] width 641 height 29
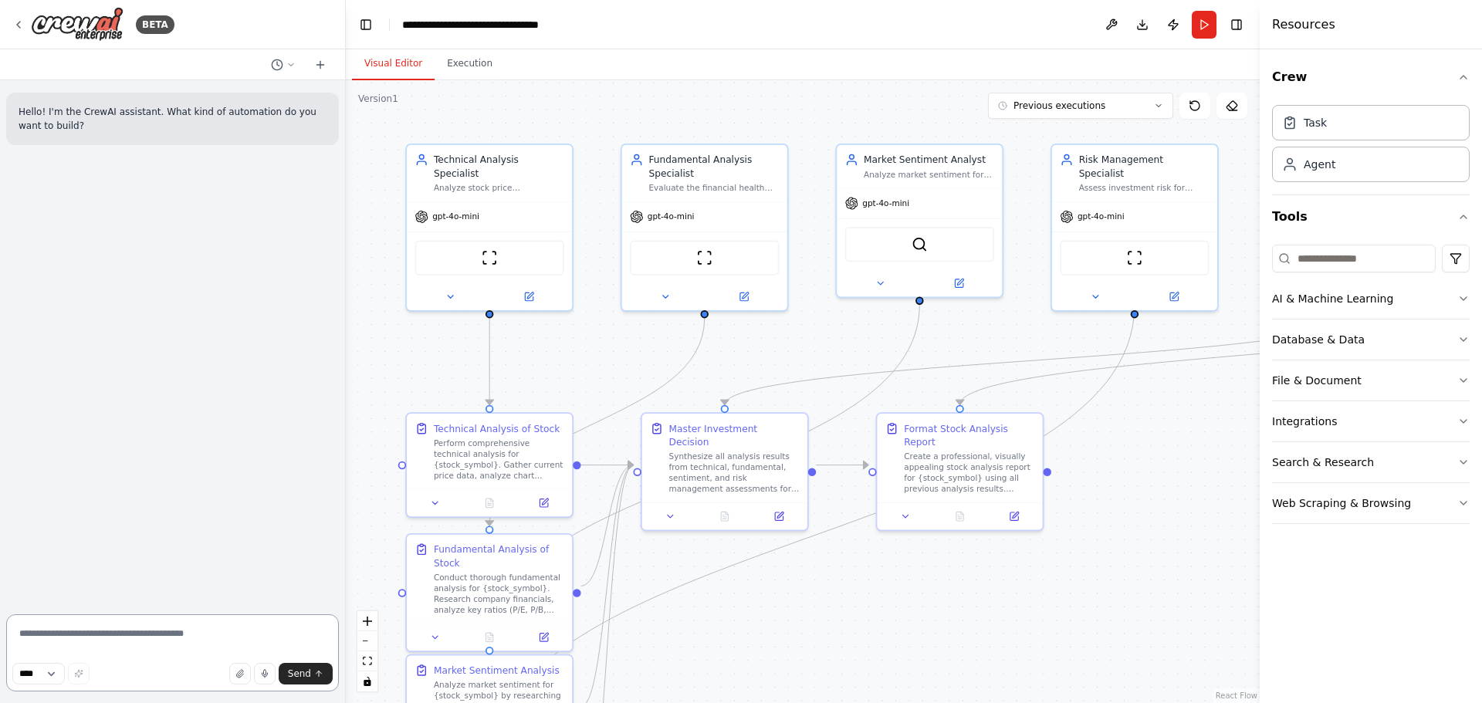
click at [144, 634] on textarea at bounding box center [172, 652] width 333 height 77
click at [144, 641] on textarea at bounding box center [172, 652] width 333 height 77
paste textarea "**********"
type textarea "**********"
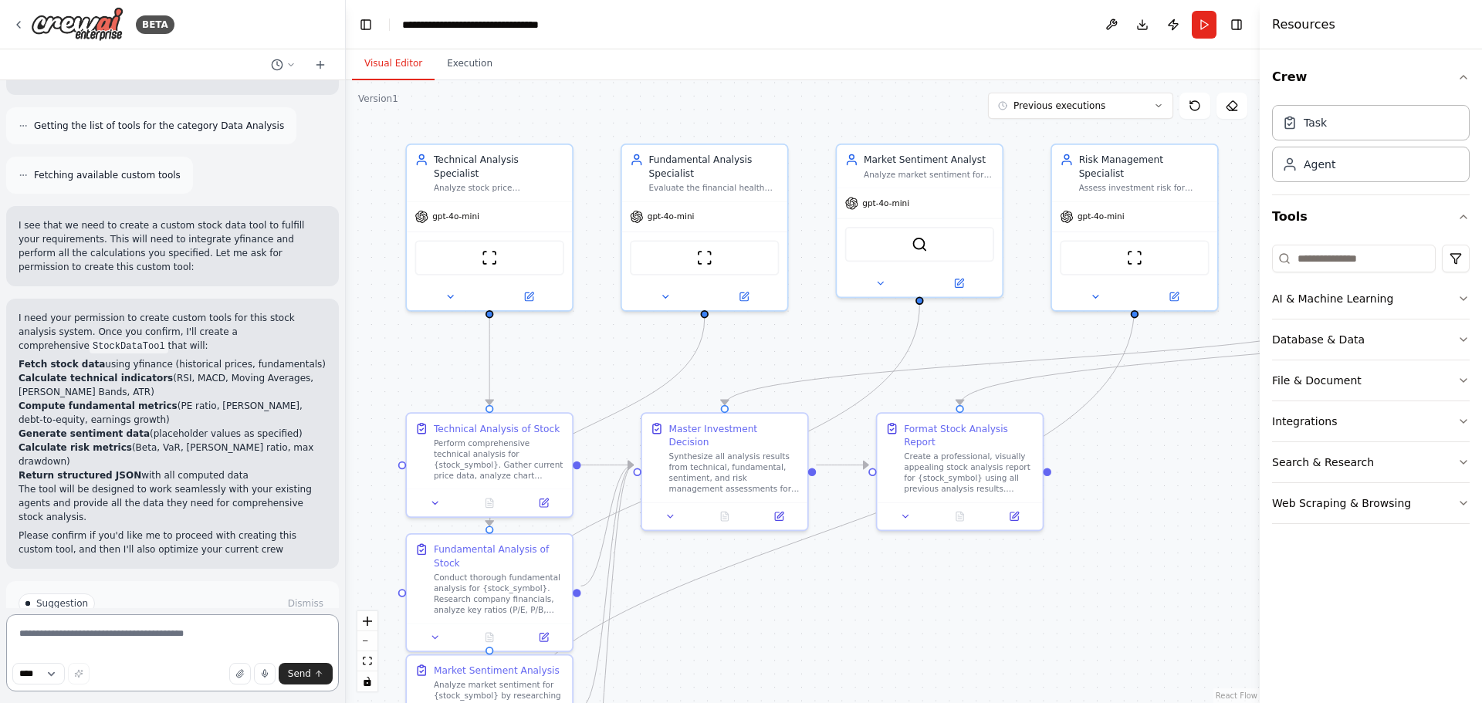
scroll to position [1639, 0]
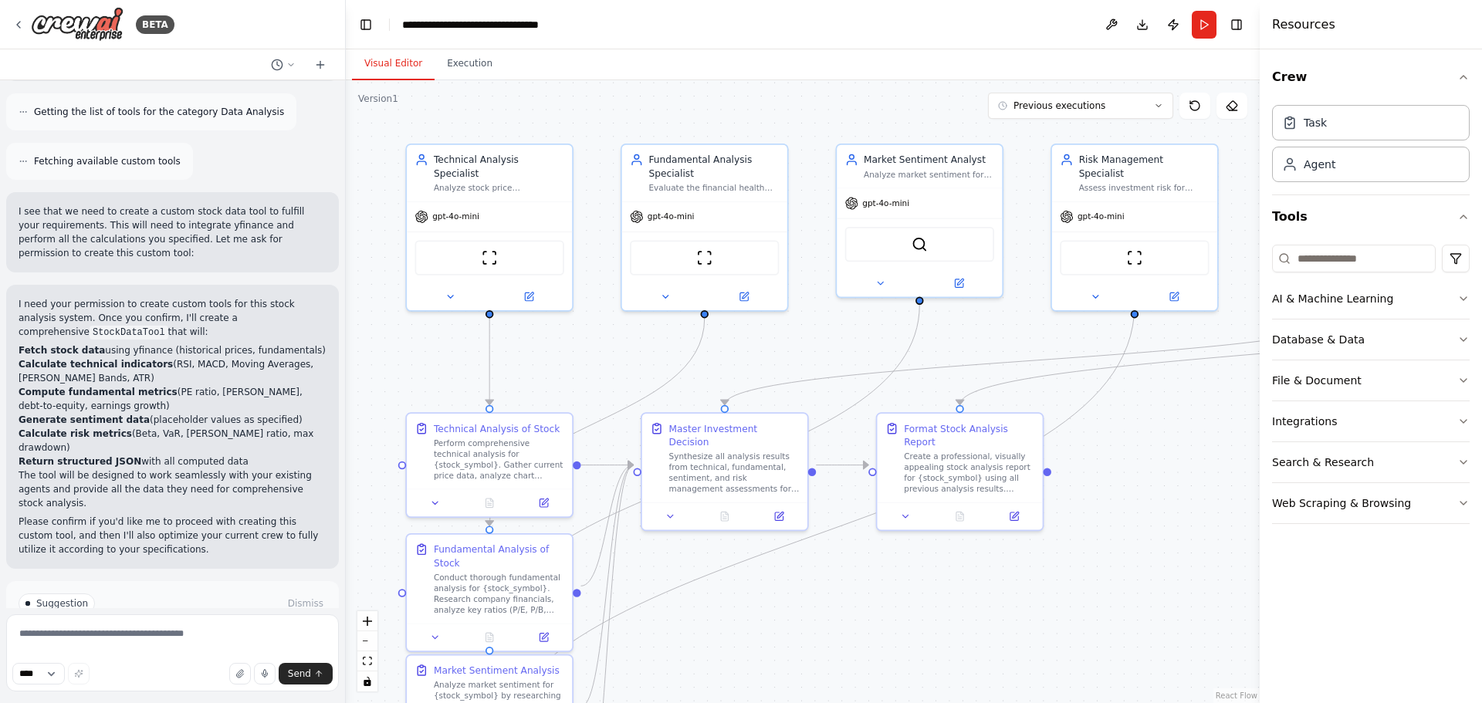
click at [178, 663] on span "Enable coding skills" at bounding box center [179, 669] width 91 height 12
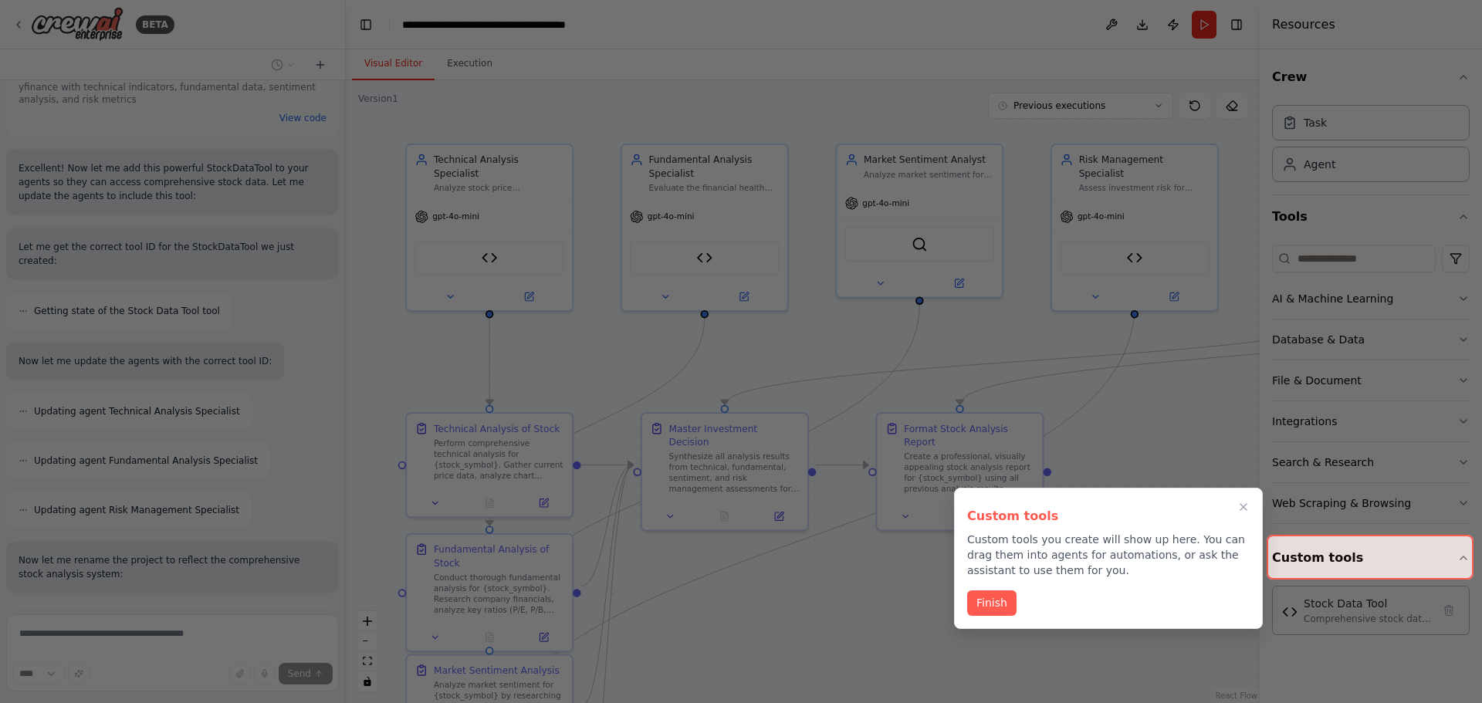
scroll to position [3572, 0]
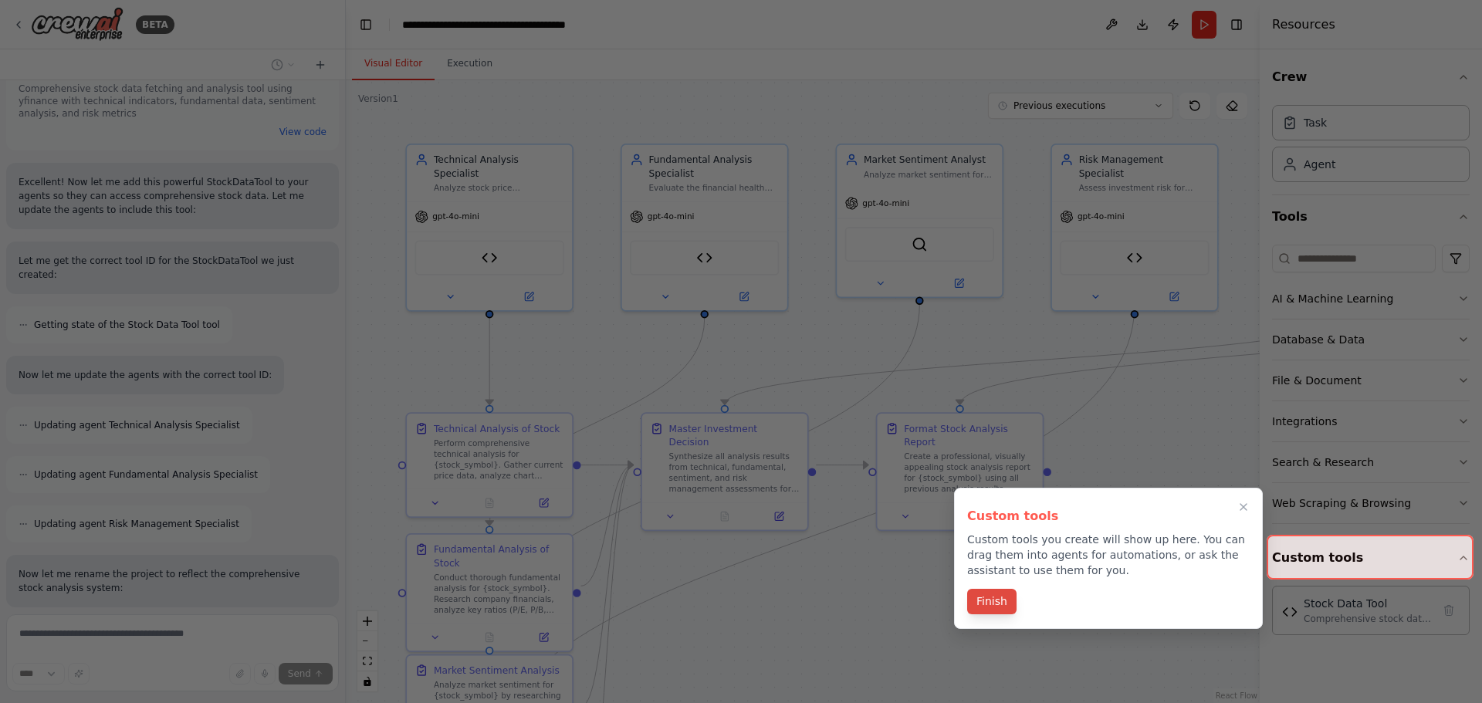
click at [990, 599] on button "Finish" at bounding box center [991, 601] width 49 height 25
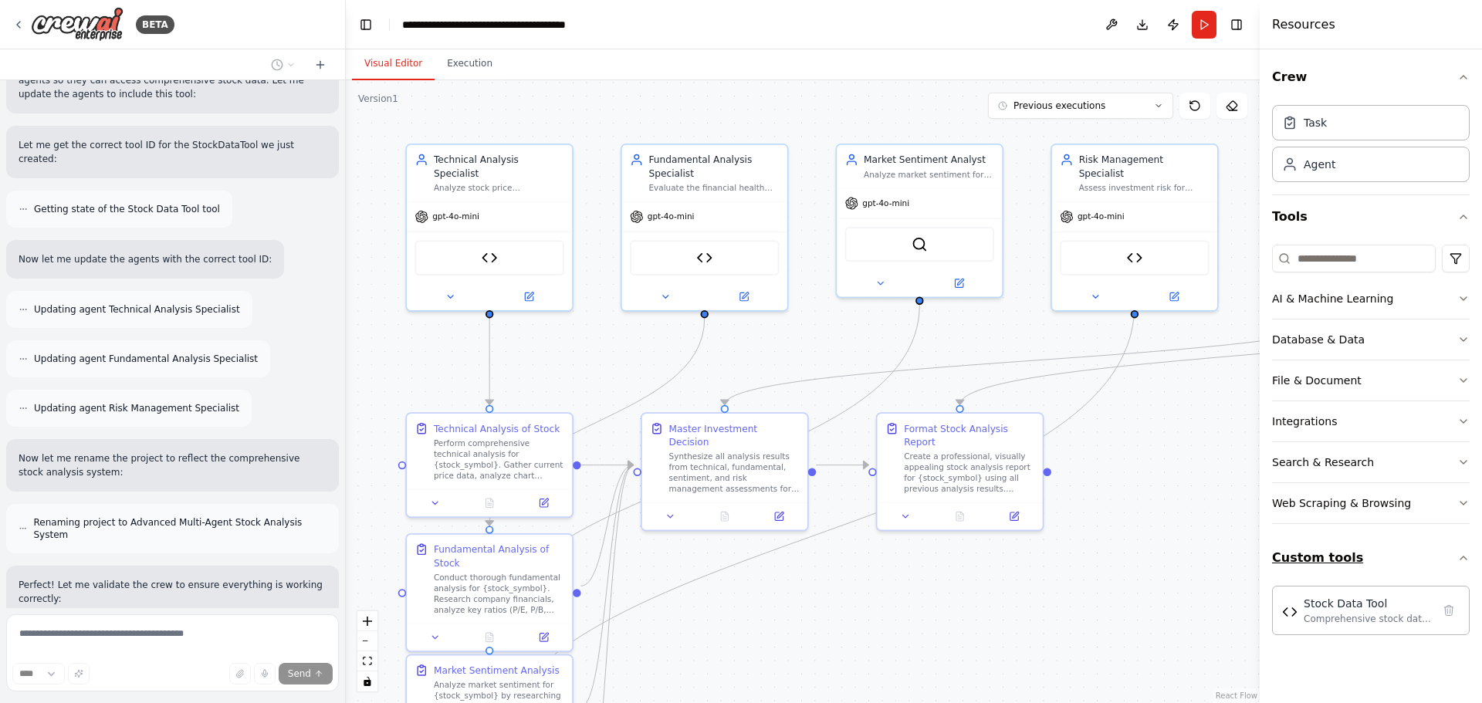
click at [1328, 559] on button "Custom tools" at bounding box center [1371, 557] width 198 height 43
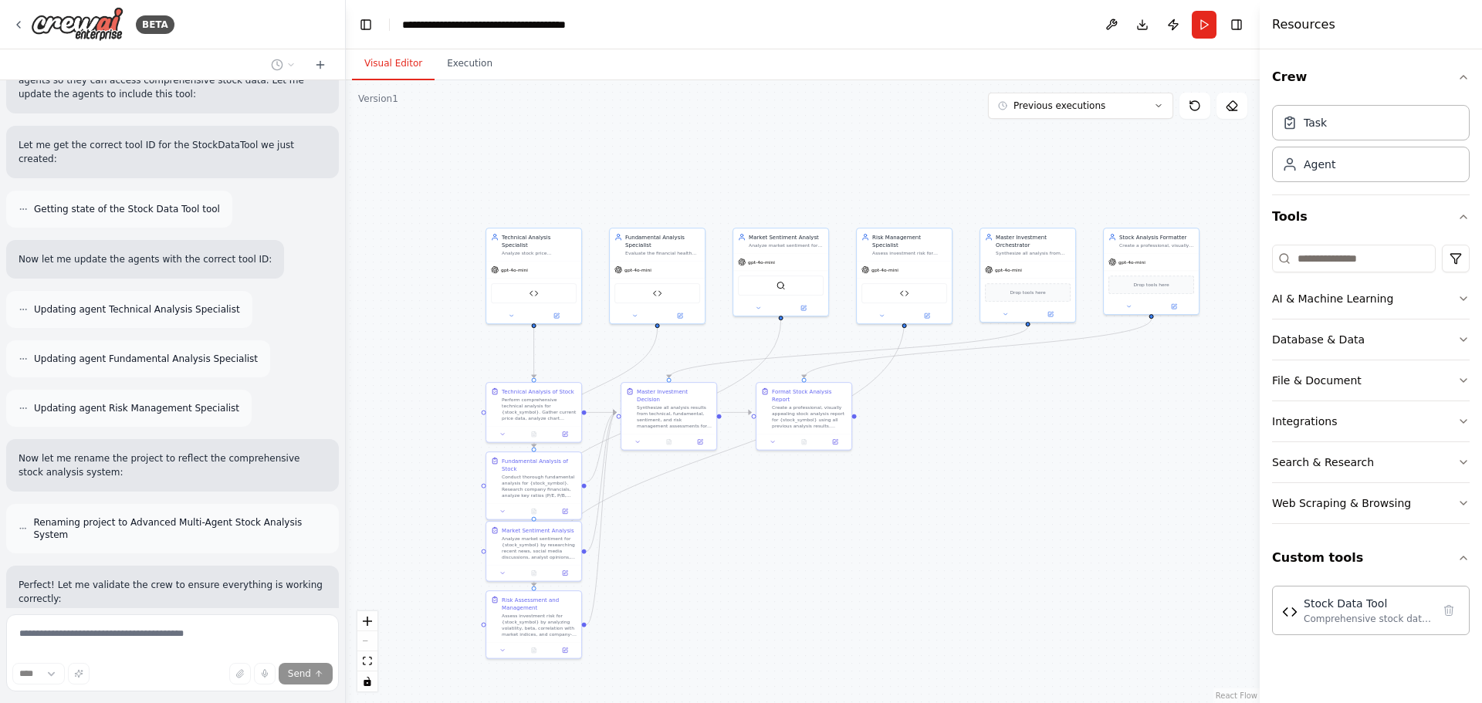
drag, startPoint x: 895, startPoint y: 621, endPoint x: 789, endPoint y: 536, distance: 135.6
click at [789, 536] on div ".deletable-edge-delete-btn { width: 20px; height: 20px; border: 0px solid #ffff…" at bounding box center [803, 391] width 914 height 623
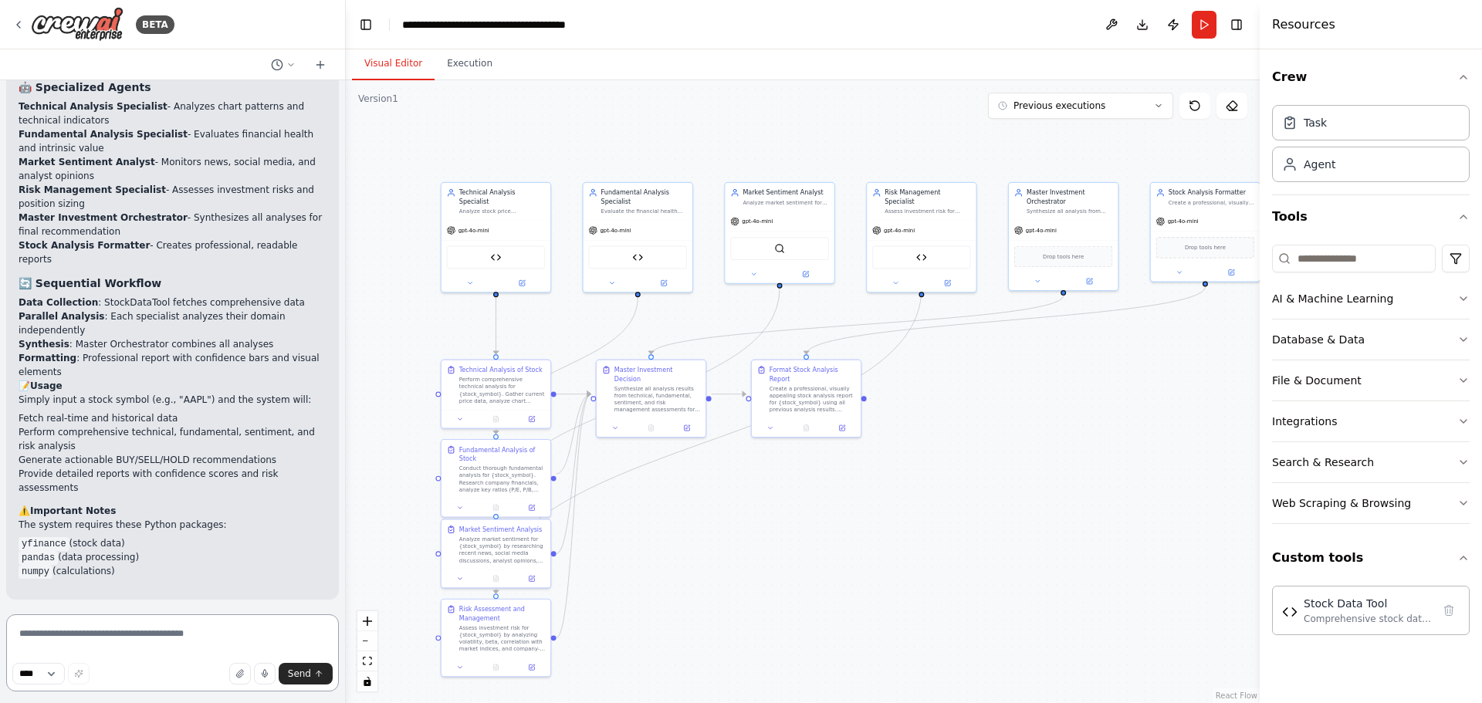
scroll to position [4578, 0]
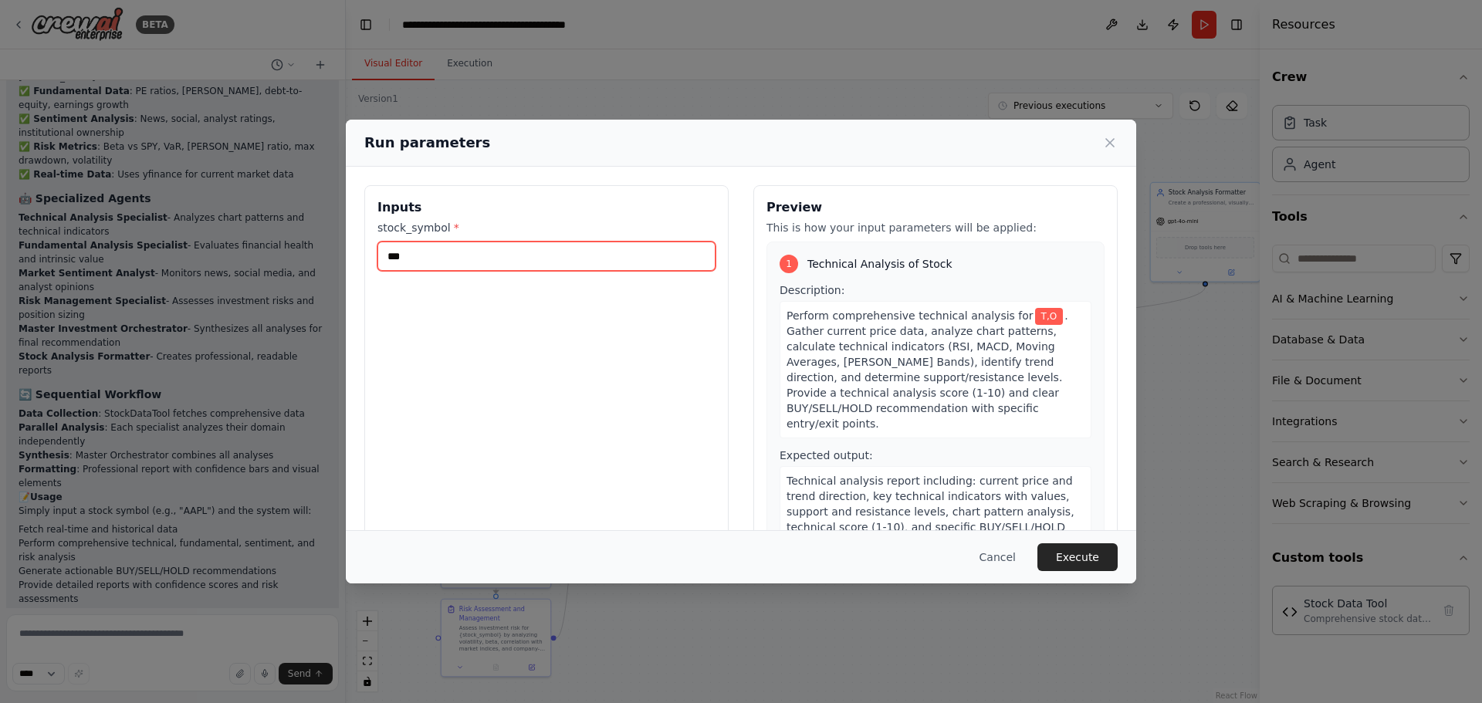
click at [633, 255] on input "***" at bounding box center [546, 256] width 338 height 29
type input "*"
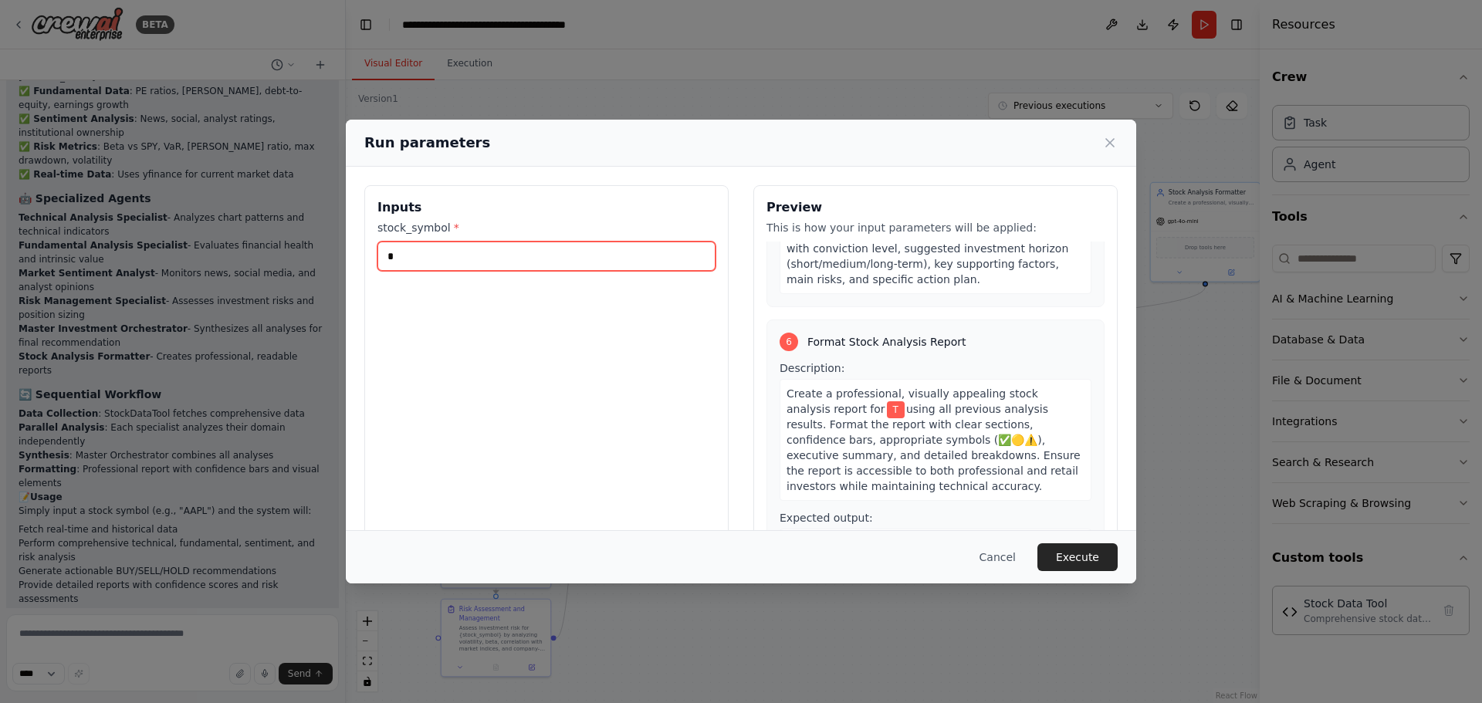
scroll to position [1677, 0]
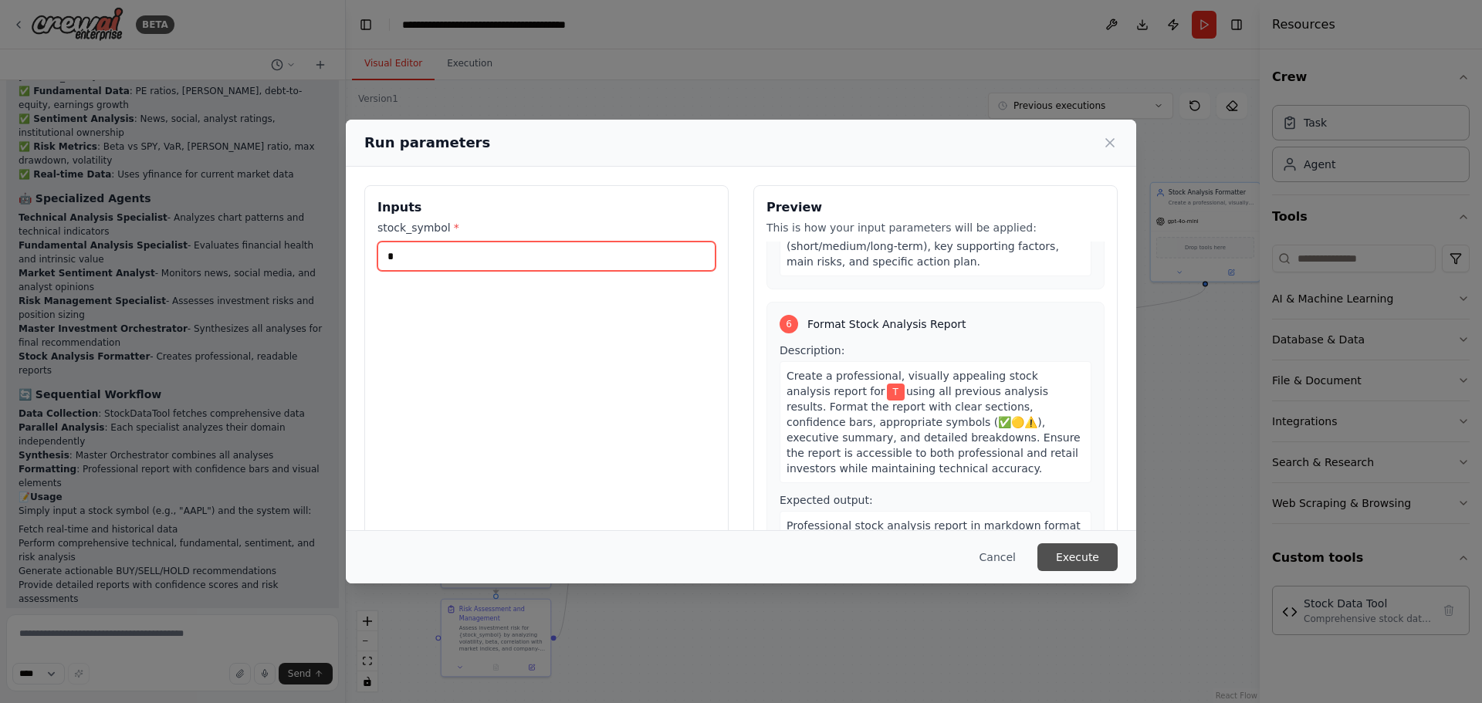
type input "*"
click at [1069, 563] on button "Execute" at bounding box center [1077, 557] width 80 height 28
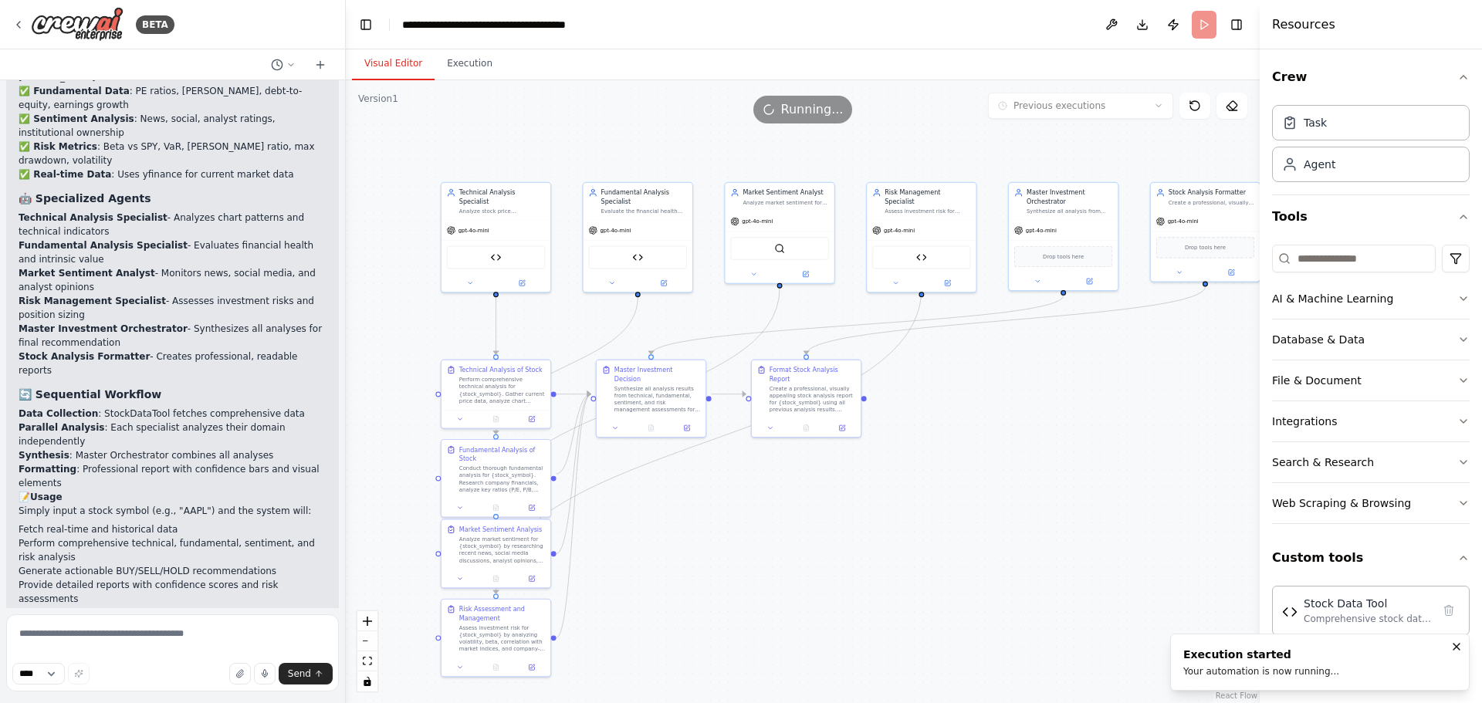
click at [391, 68] on button "Visual Editor" at bounding box center [393, 64] width 83 height 32
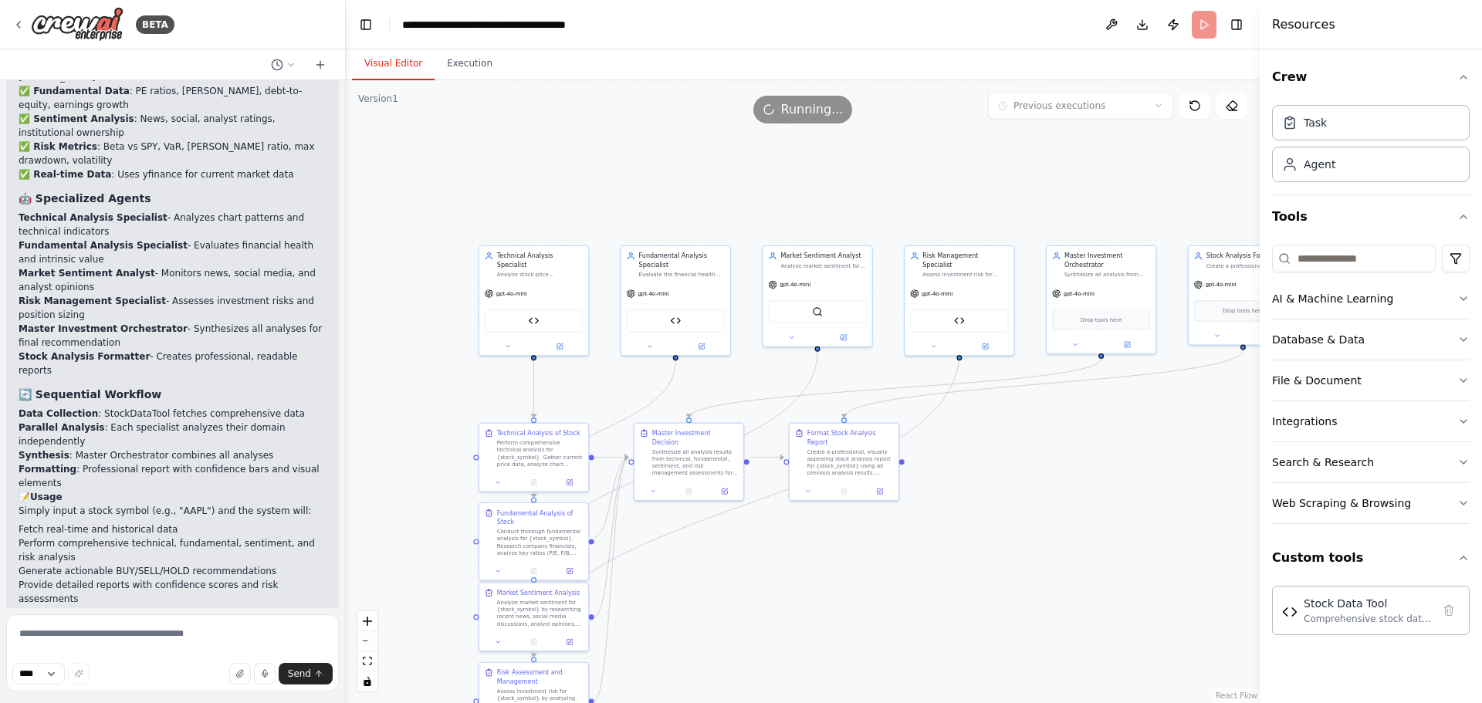
drag, startPoint x: 1132, startPoint y: 403, endPoint x: 1170, endPoint y: 466, distance: 73.7
click at [1170, 466] on div ".deletable-edge-delete-btn { width: 20px; height: 20px; border: 0px solid #ffff…" at bounding box center [803, 391] width 914 height 623
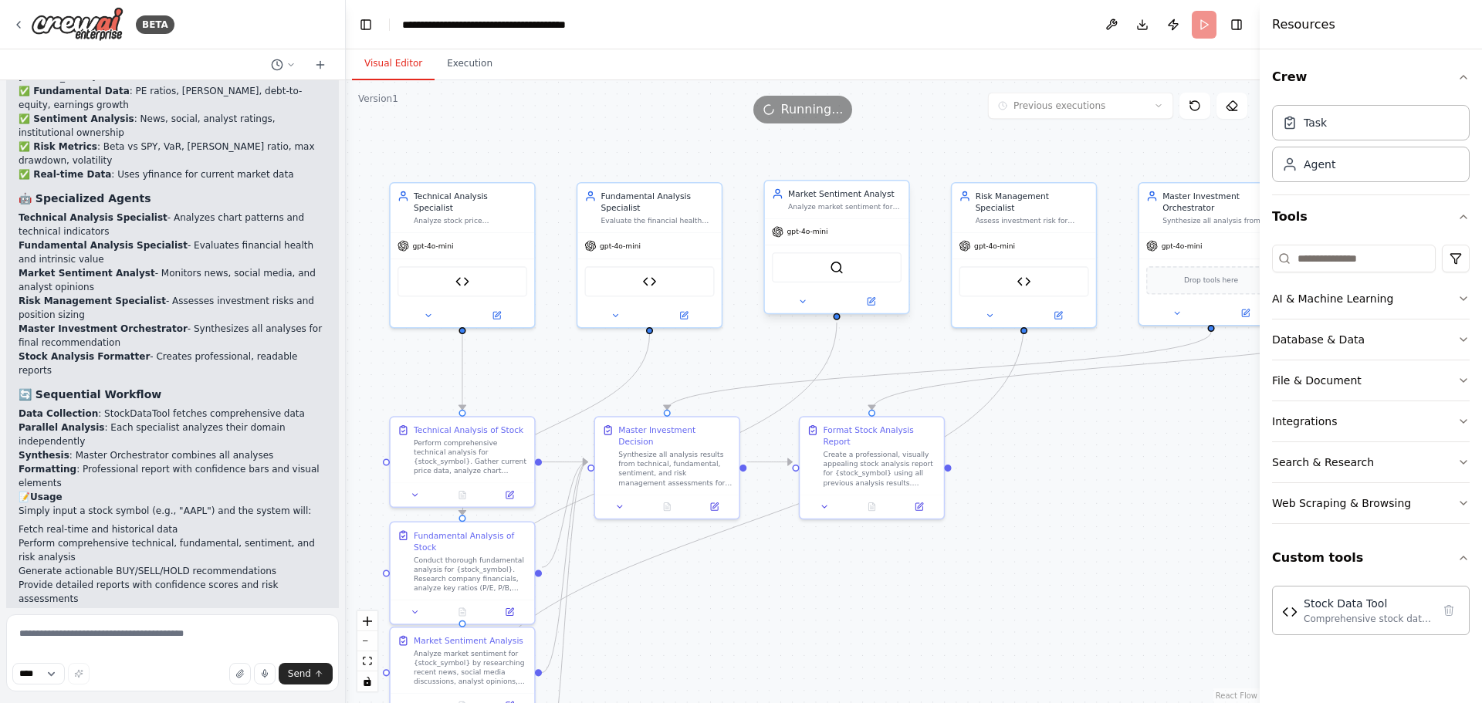
click at [833, 239] on div "gpt-4o-mini" at bounding box center [837, 231] width 144 height 25
click at [826, 232] on div "gpt-4o-mini" at bounding box center [837, 231] width 144 height 25
click at [1024, 231] on div "gpt-4o-mini" at bounding box center [1024, 243] width 144 height 25
click at [1019, 231] on div "gpt-4o-mini" at bounding box center [1024, 243] width 144 height 25
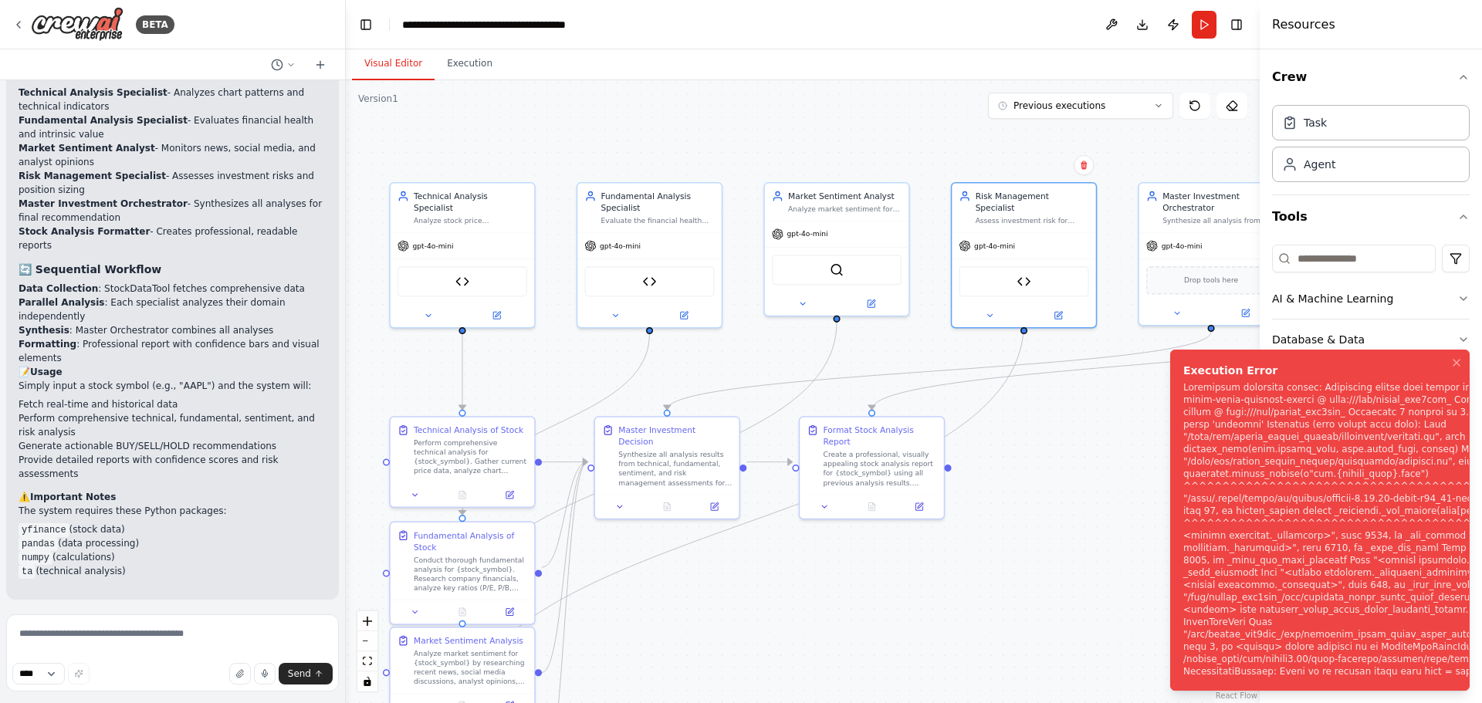
click at [1235, 607] on div "Notifications (F8)" at bounding box center [1420, 529] width 474 height 296
click at [369, 29] on button "Toggle Left Sidebar" at bounding box center [366, 25] width 22 height 22
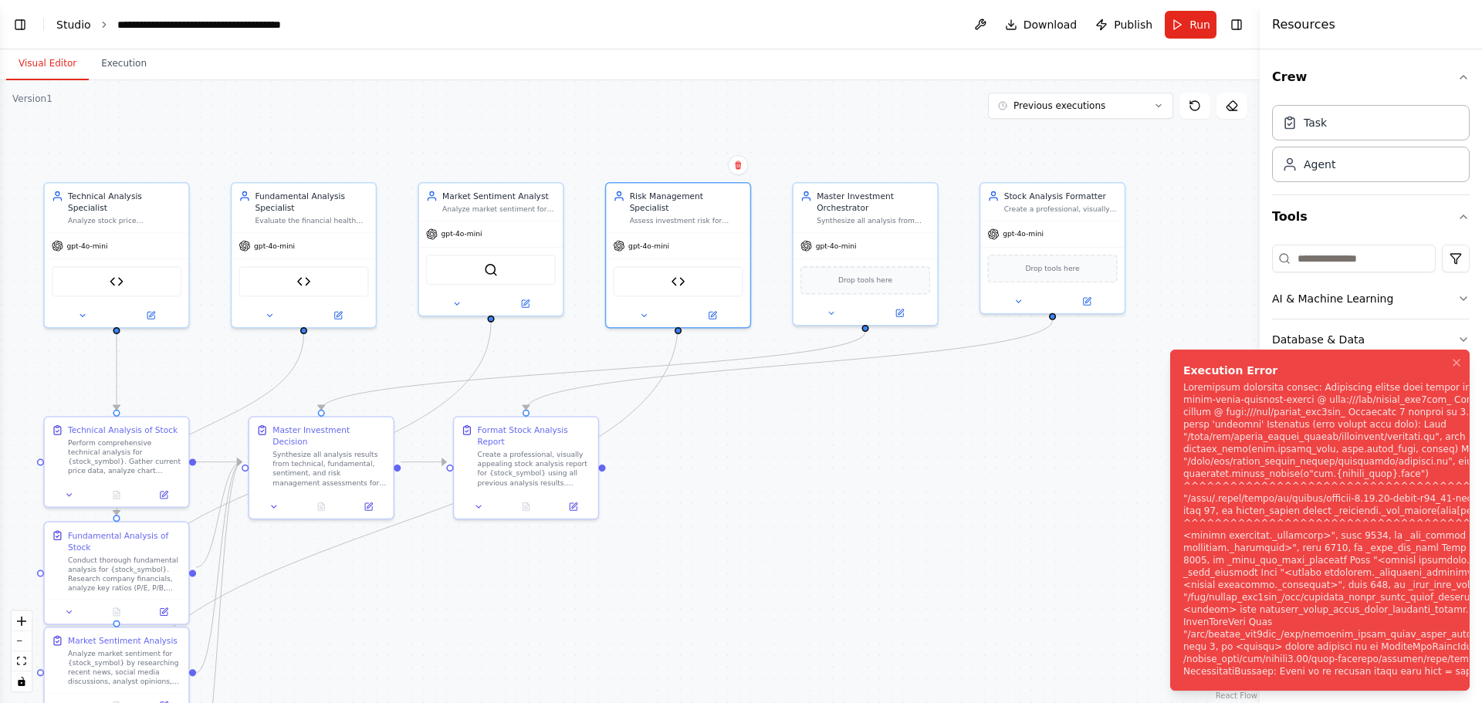
click at [73, 28] on link "Studio" at bounding box center [73, 25] width 35 height 12
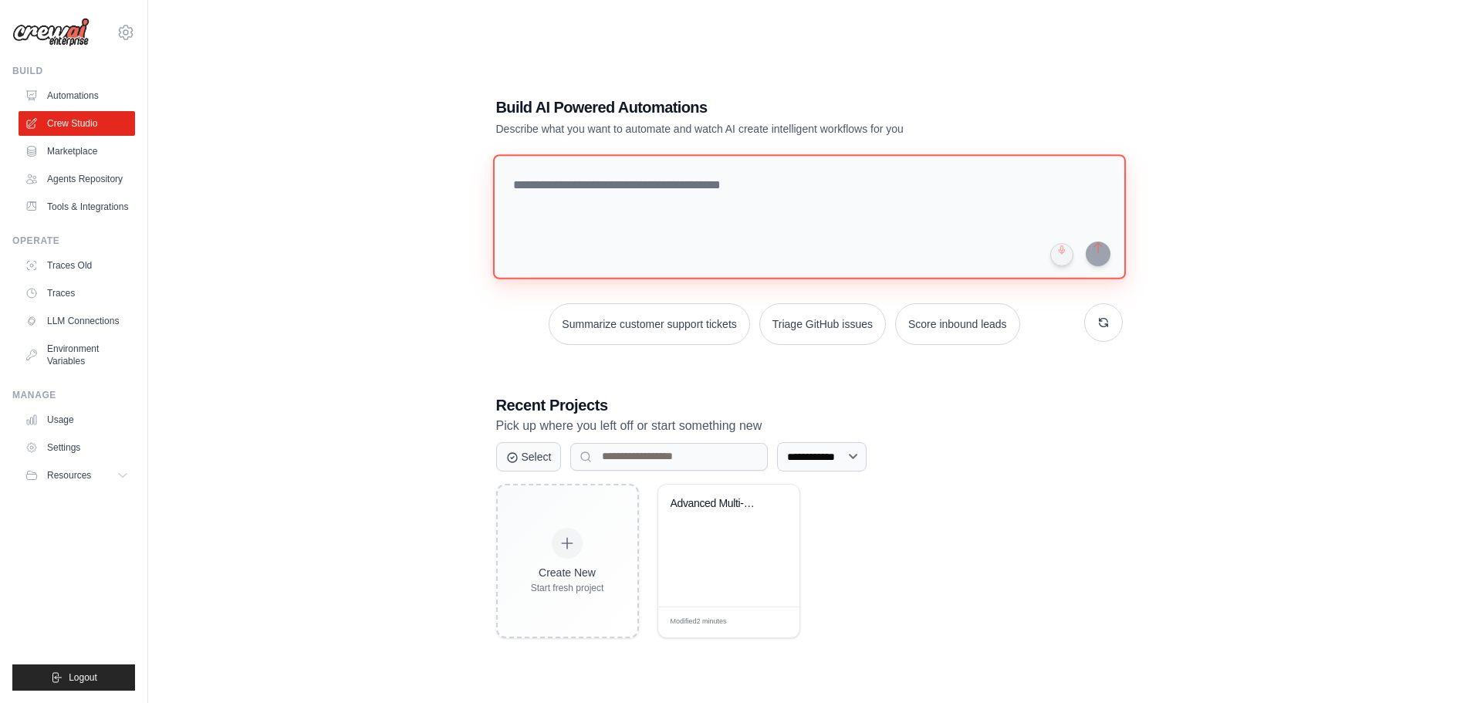
click at [634, 194] on textarea at bounding box center [808, 216] width 633 height 125
paste textarea "**********"
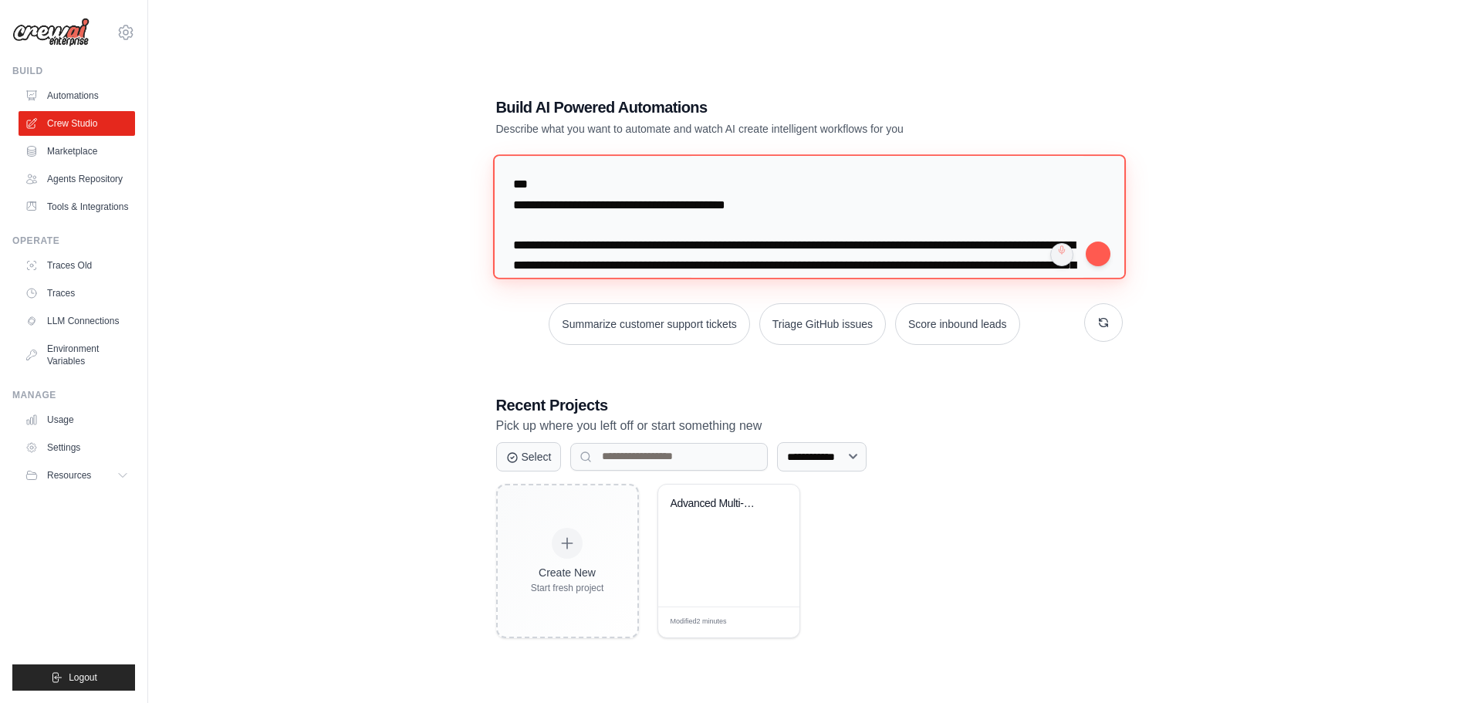
scroll to position [1339, 0]
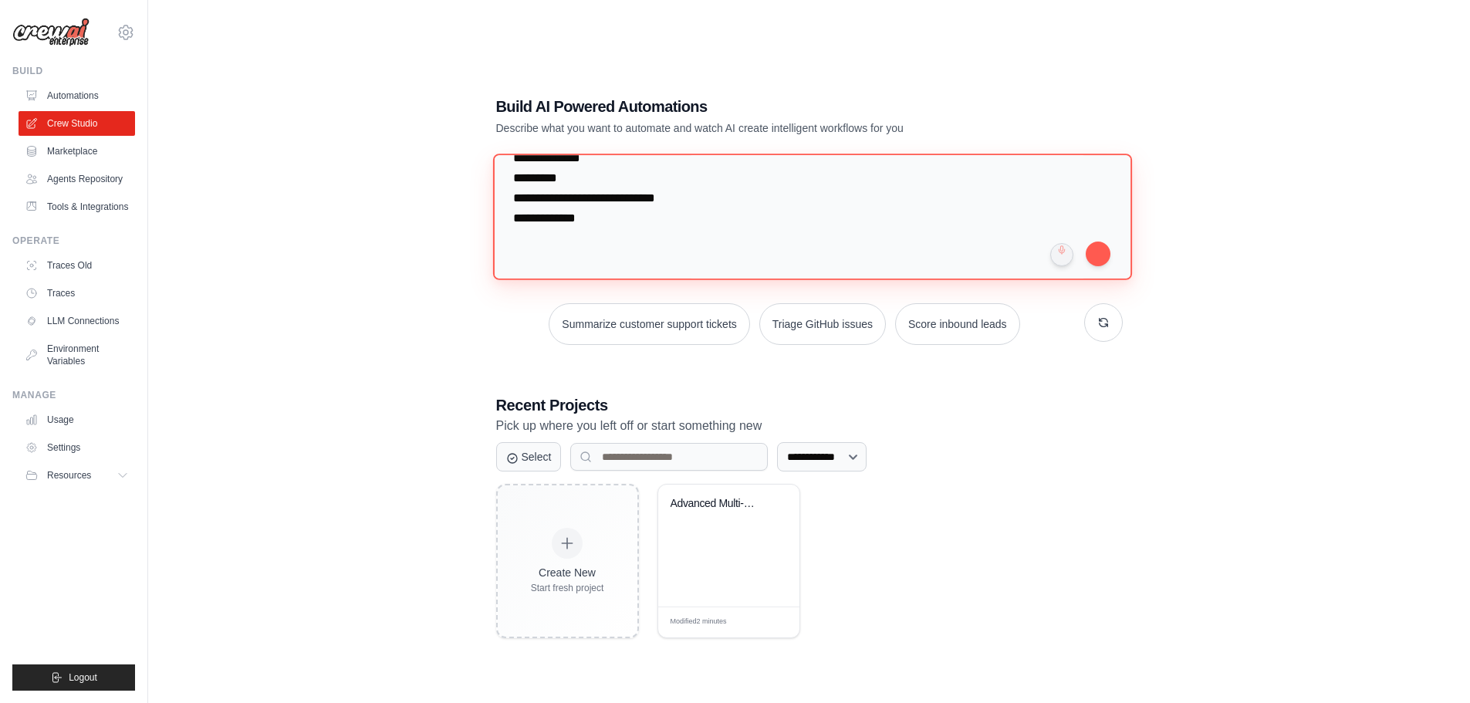
click at [660, 223] on textarea at bounding box center [811, 217] width 639 height 126
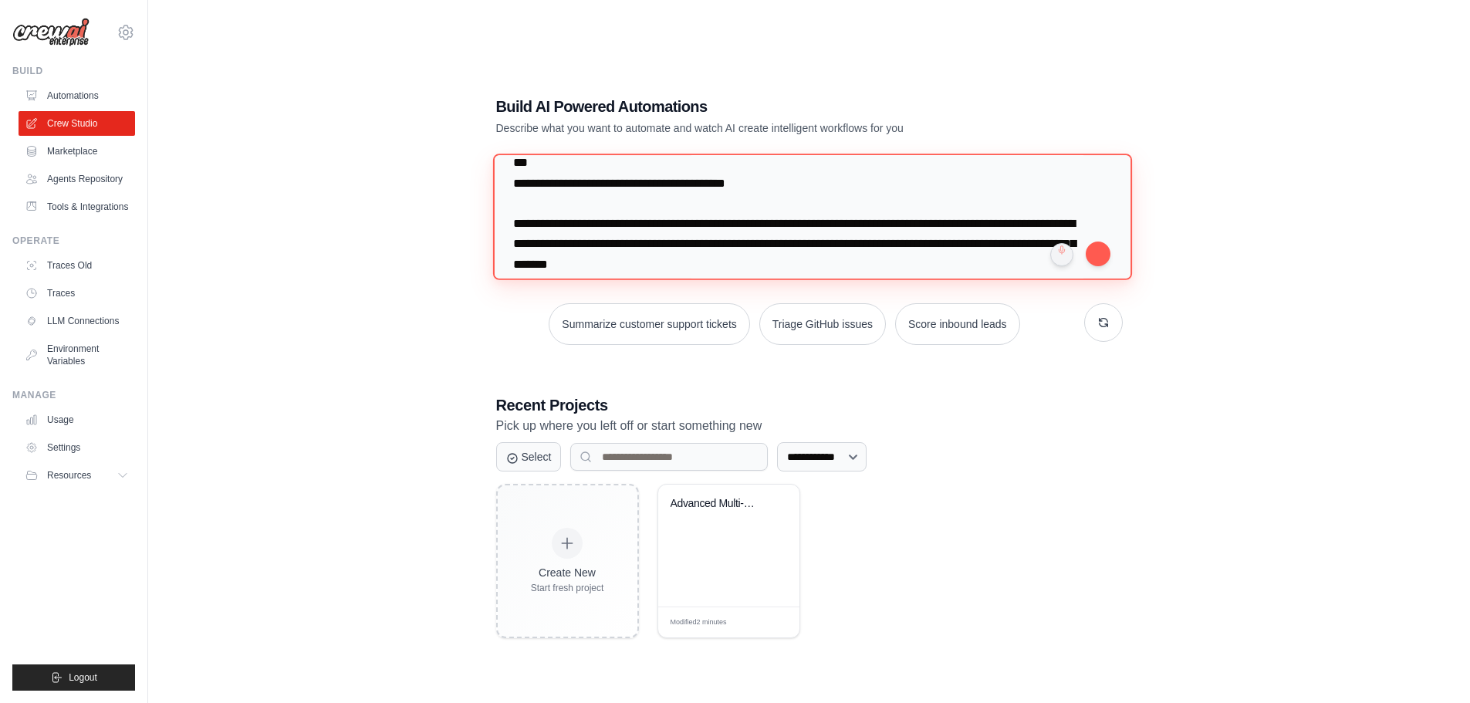
click at [655, 211] on textarea at bounding box center [811, 217] width 639 height 126
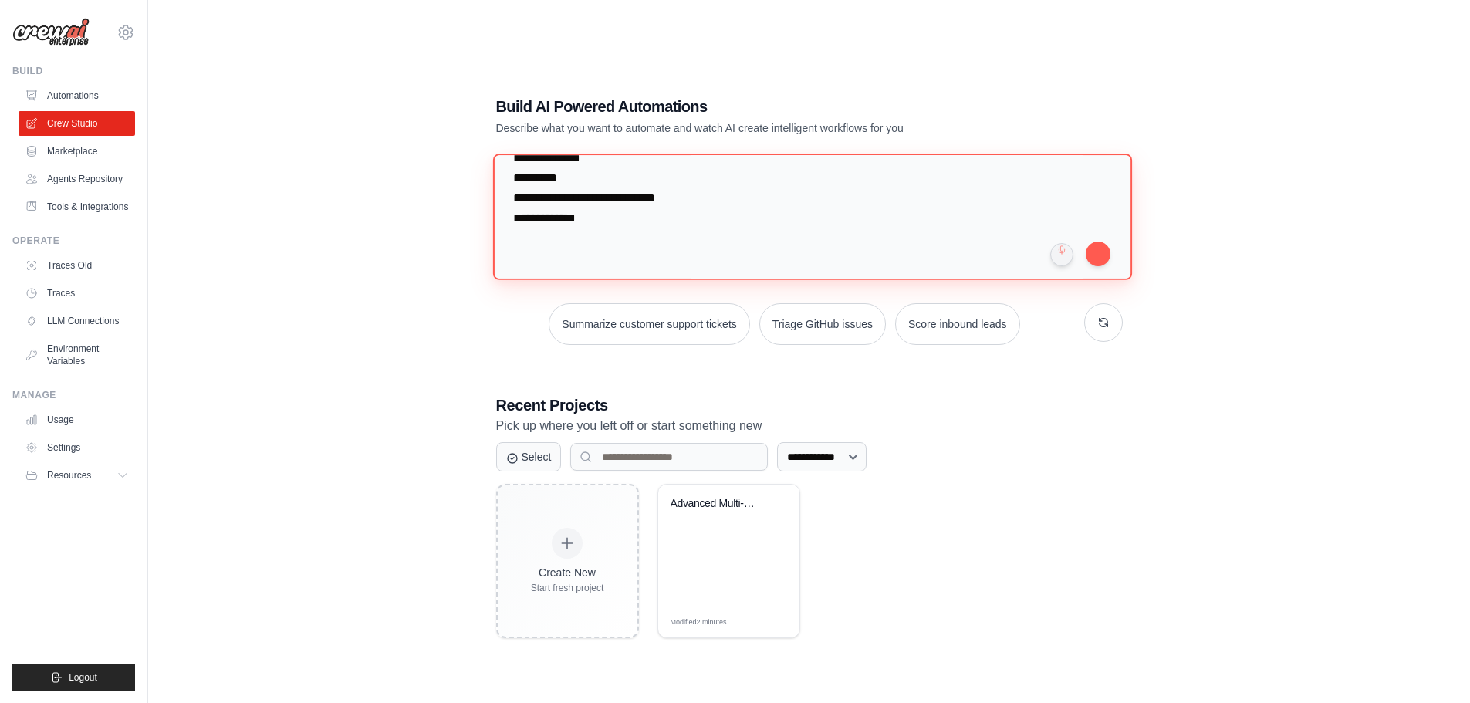
click at [646, 245] on textarea at bounding box center [811, 217] width 639 height 126
click at [720, 268] on textarea at bounding box center [811, 217] width 639 height 126
click at [711, 252] on textarea at bounding box center [811, 217] width 639 height 126
type textarea "**********"
click at [1100, 256] on button "submit" at bounding box center [1098, 253] width 25 height 25
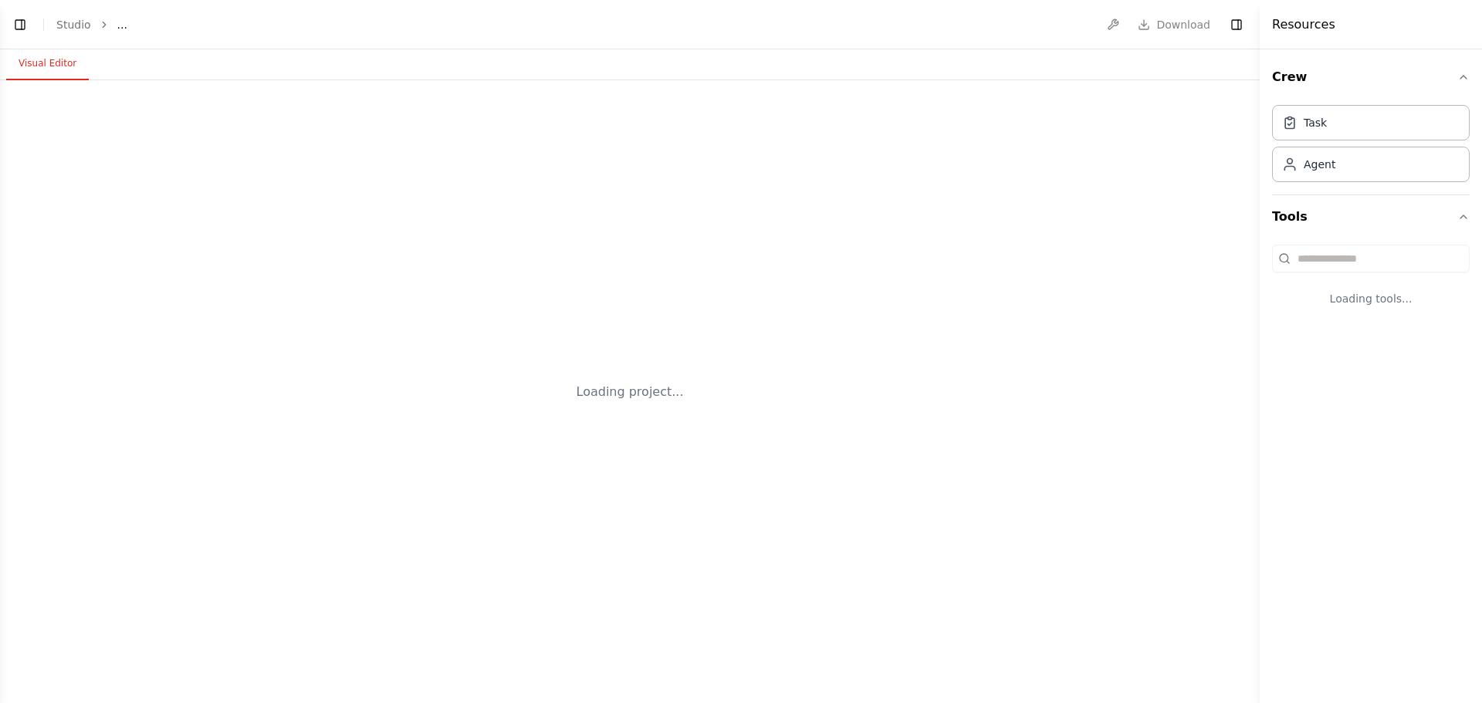
select select "****"
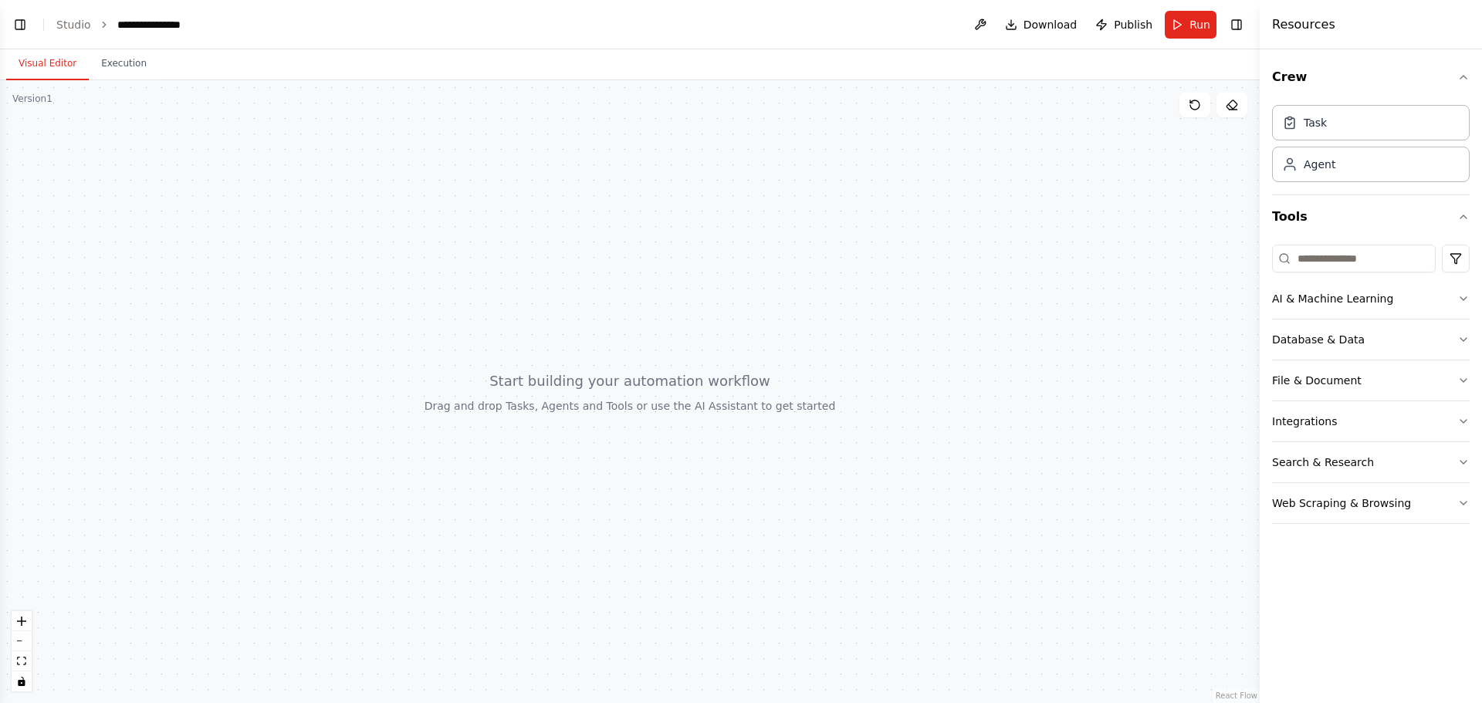
scroll to position [1095, 0]
click at [22, 31] on button "Toggle Left Sidebar" at bounding box center [20, 25] width 22 height 22
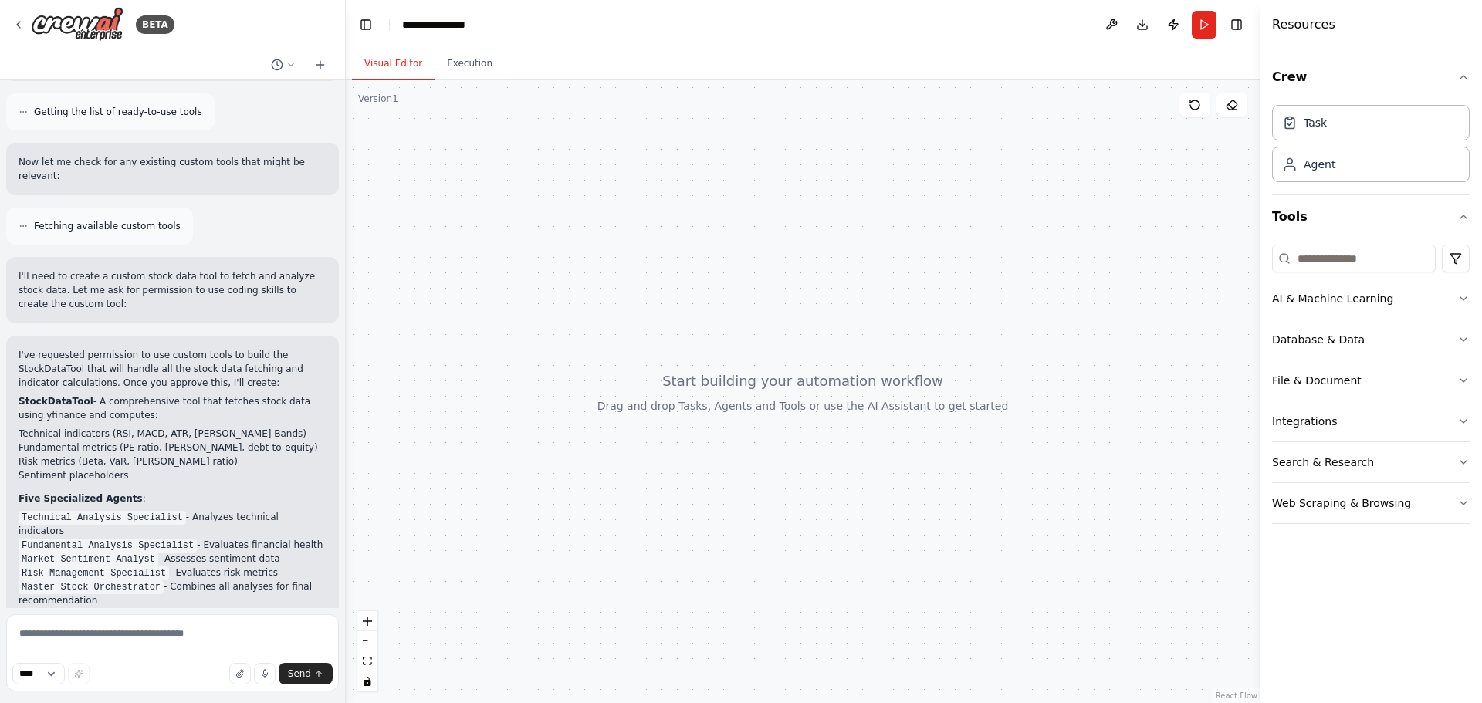
scroll to position [1145, 0]
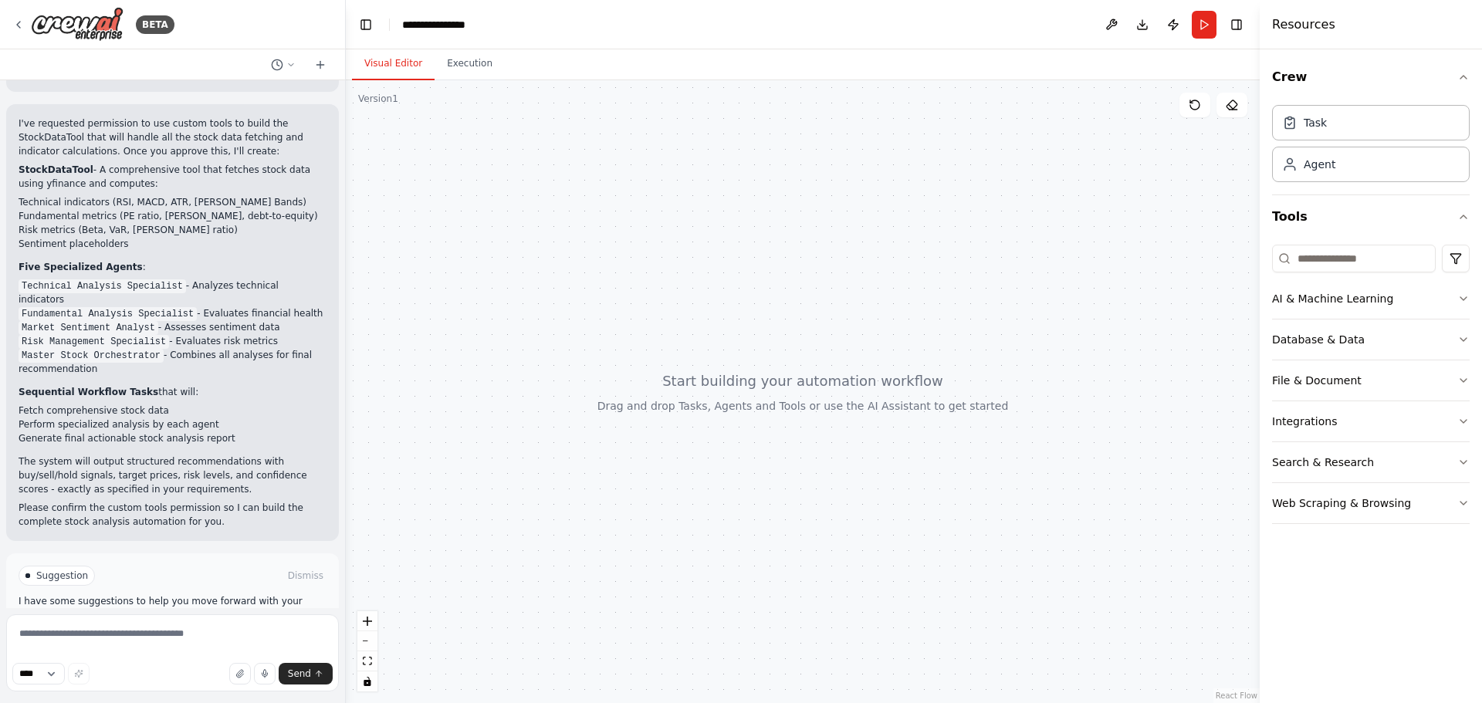
click at [123, 637] on icon at bounding box center [124, 641] width 9 height 9
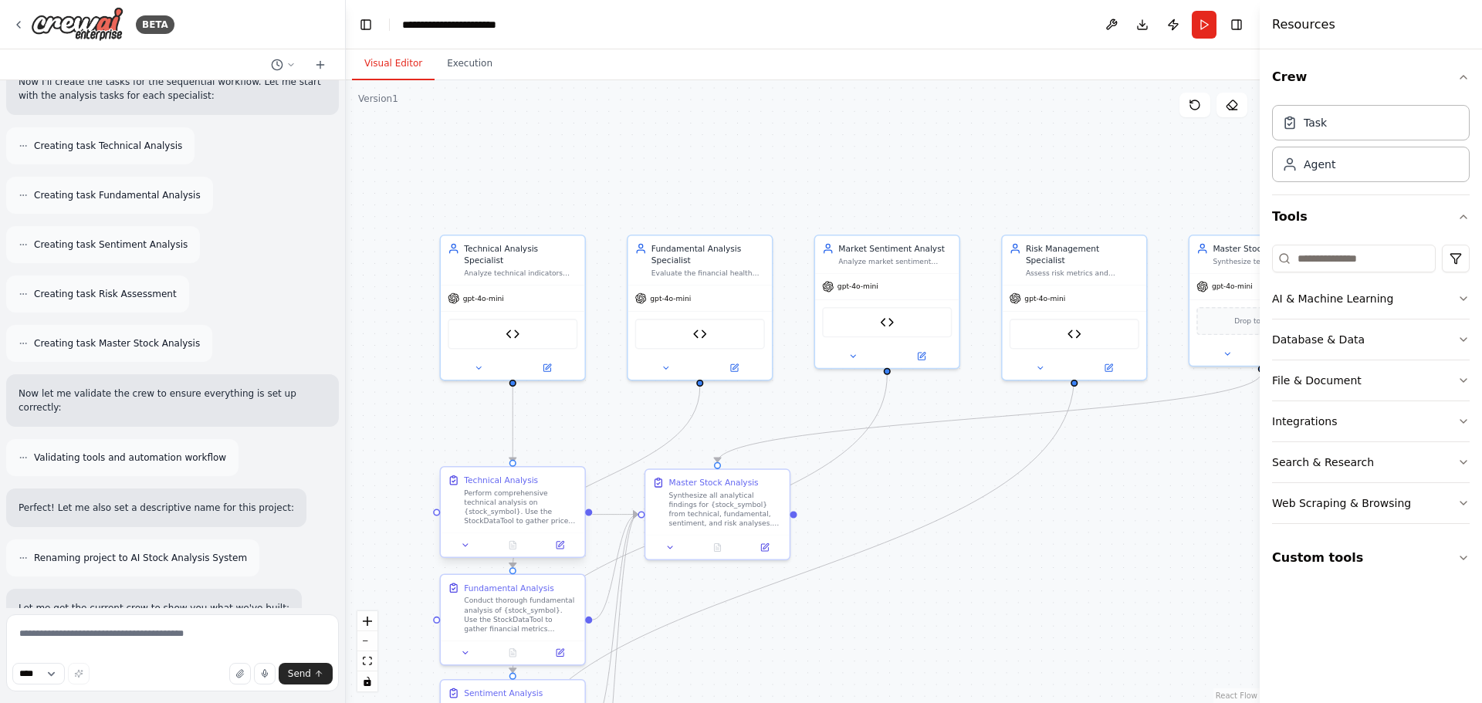
scroll to position [4059, 0]
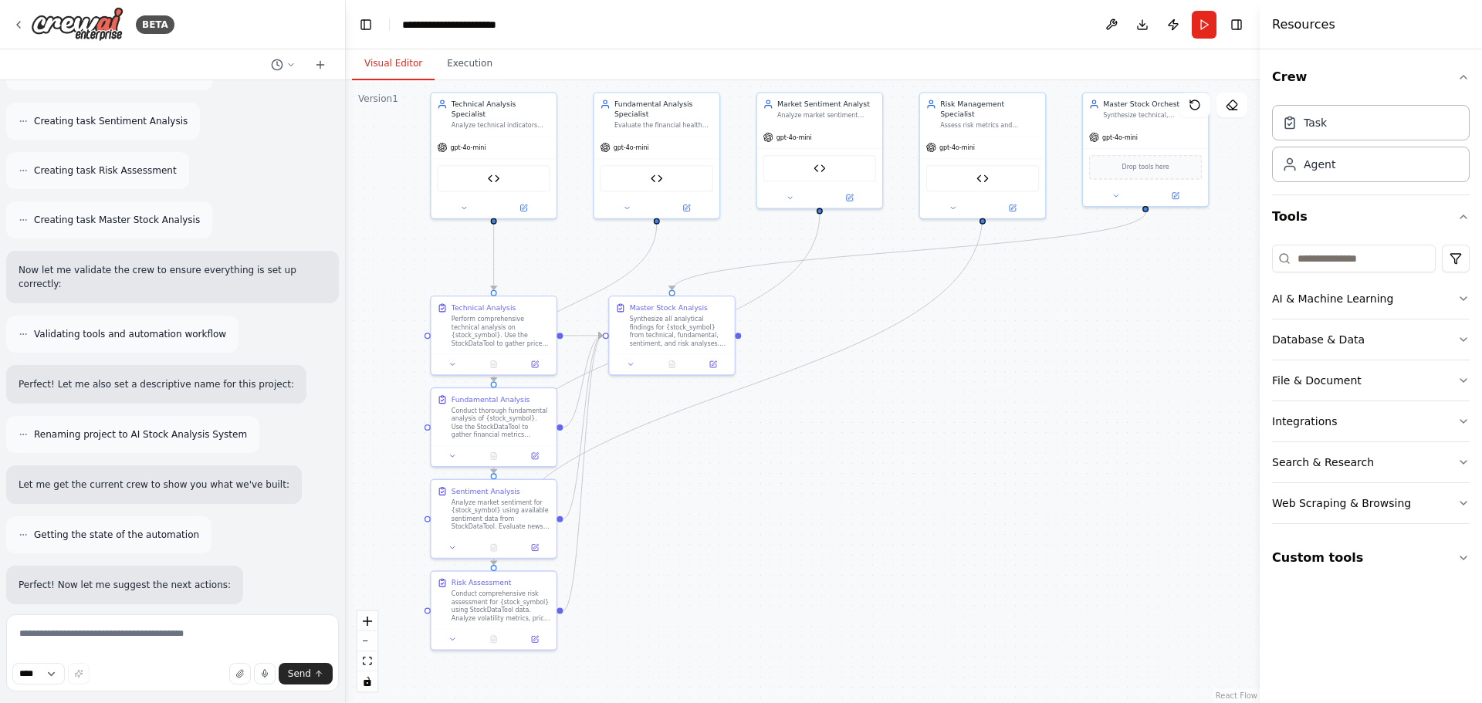
drag, startPoint x: 415, startPoint y: 440, endPoint x: 398, endPoint y: 266, distance: 174.5
click at [398, 266] on div ".deletable-edge-delete-btn { width: 20px; height: 20px; border: 0px solid #ffff…" at bounding box center [803, 391] width 914 height 623
click at [174, 699] on span "Run Automation" at bounding box center [179, 705] width 75 height 12
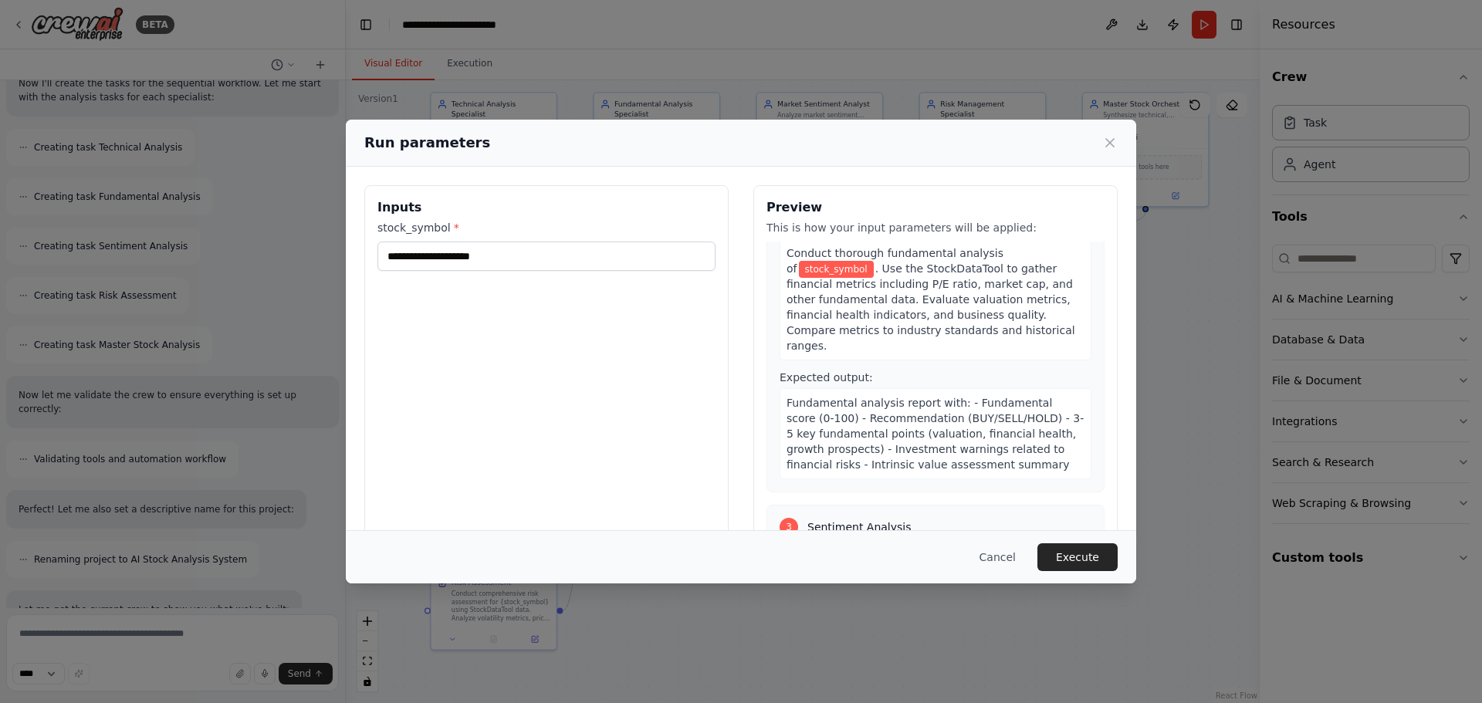
scroll to position [463, 0]
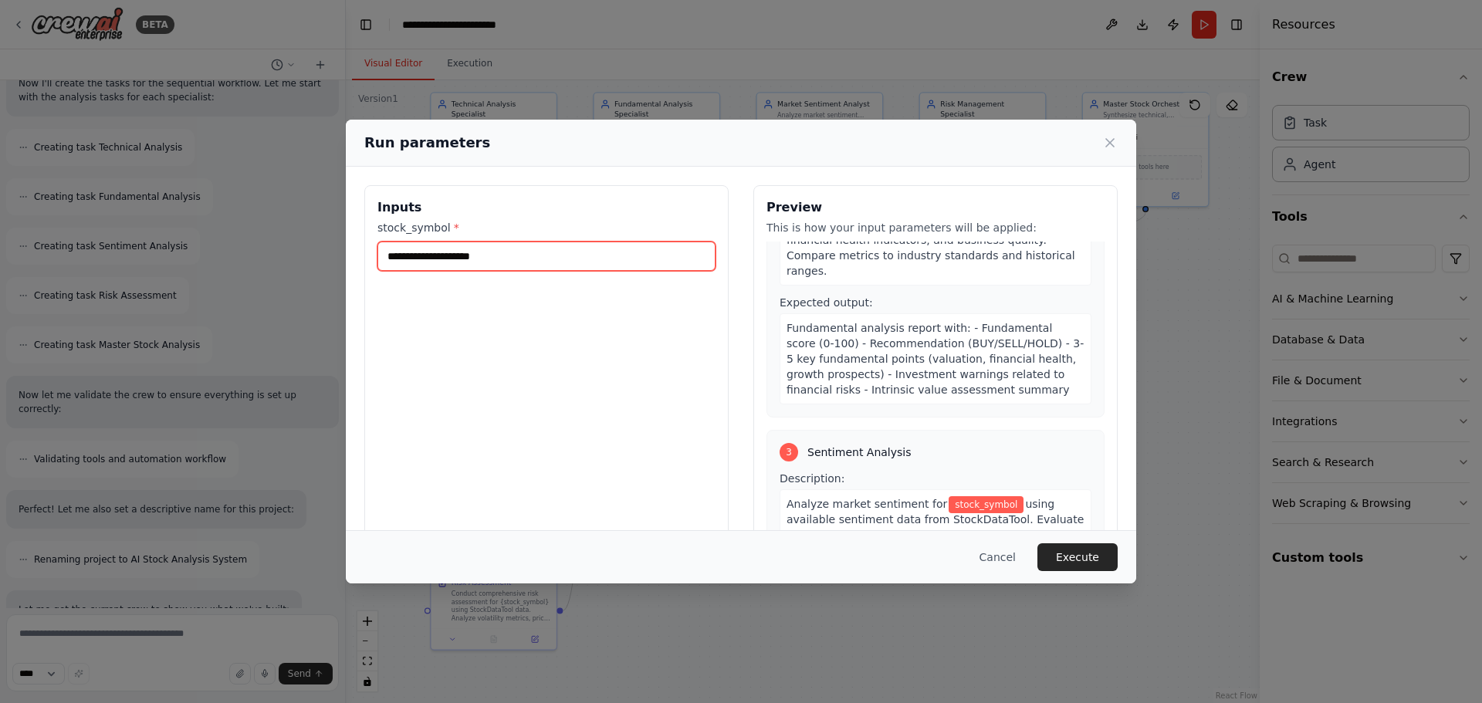
click at [559, 266] on input "stock_symbol *" at bounding box center [546, 256] width 338 height 29
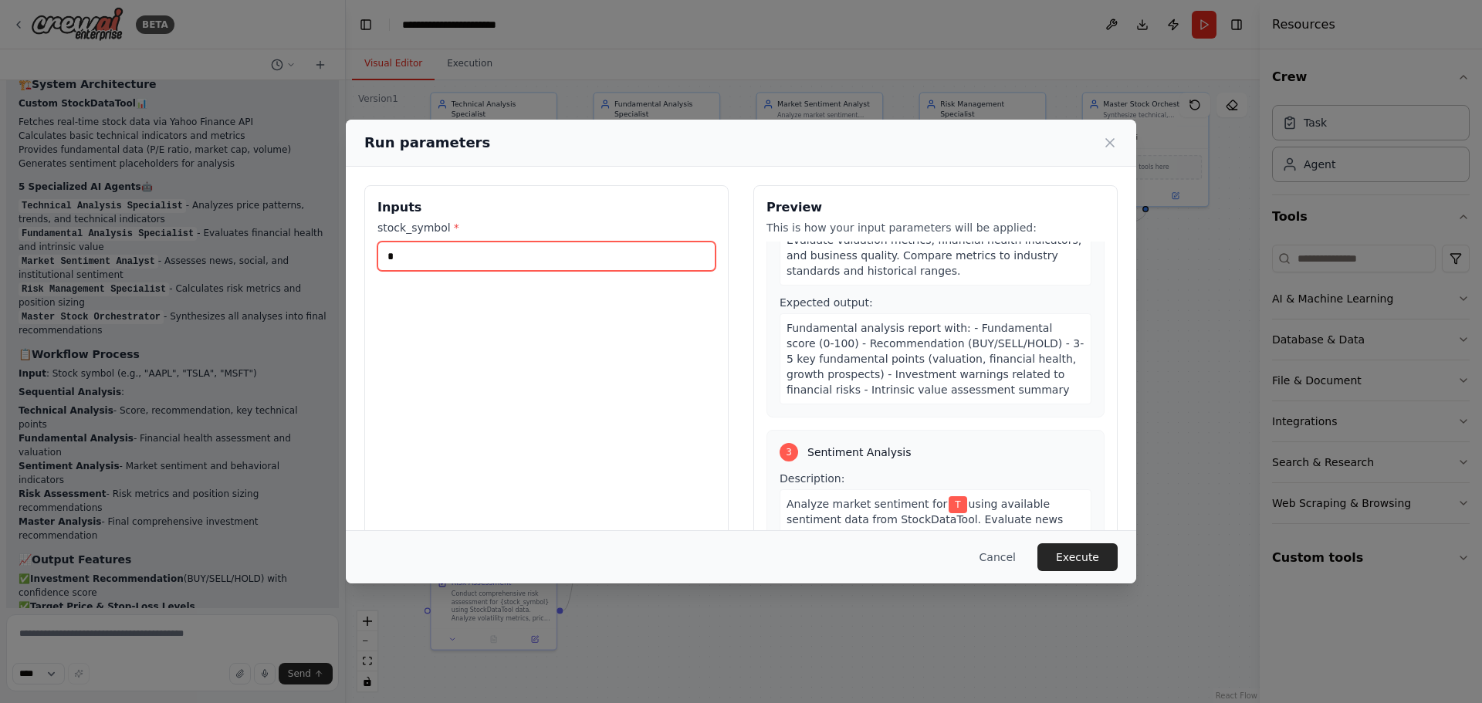
scroll to position [4677, 0]
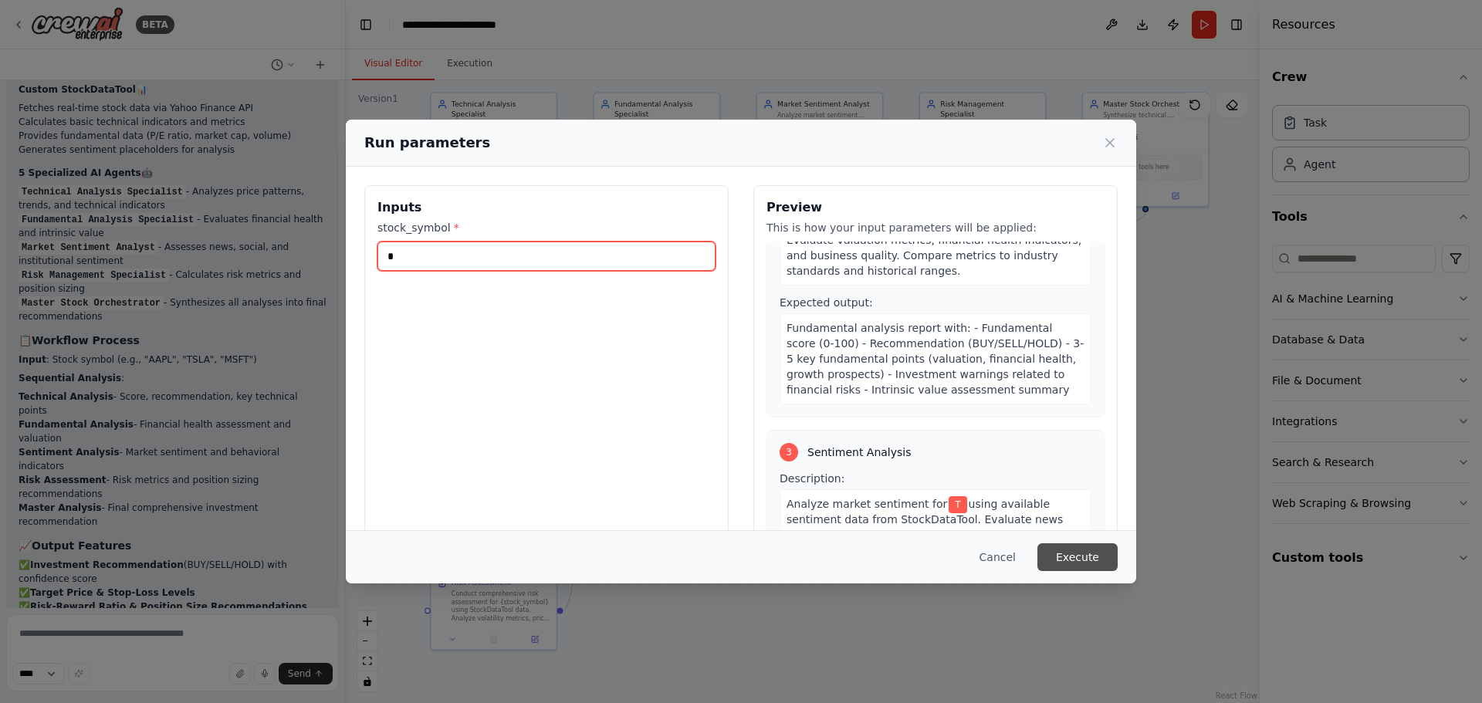
type input "*"
click at [1082, 551] on button "Execute" at bounding box center [1077, 557] width 80 height 28
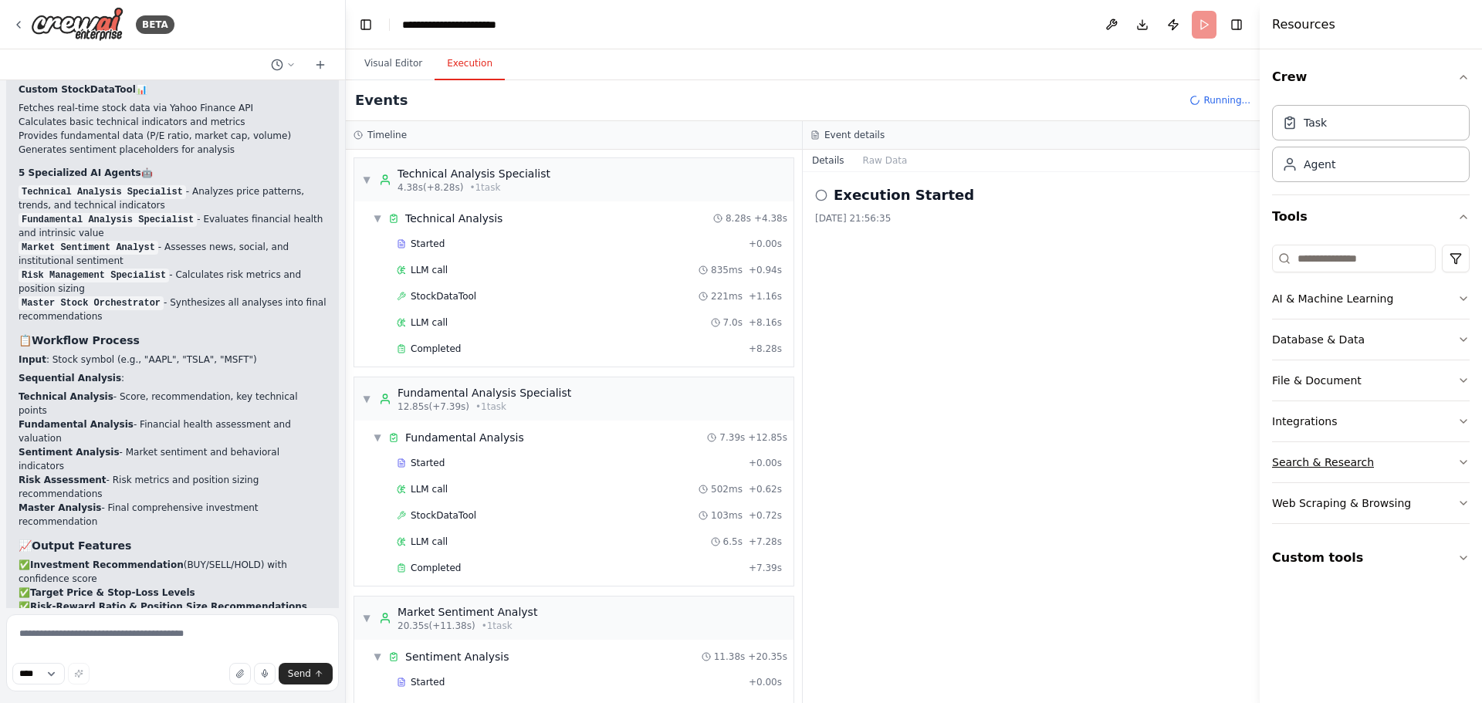
scroll to position [479, 0]
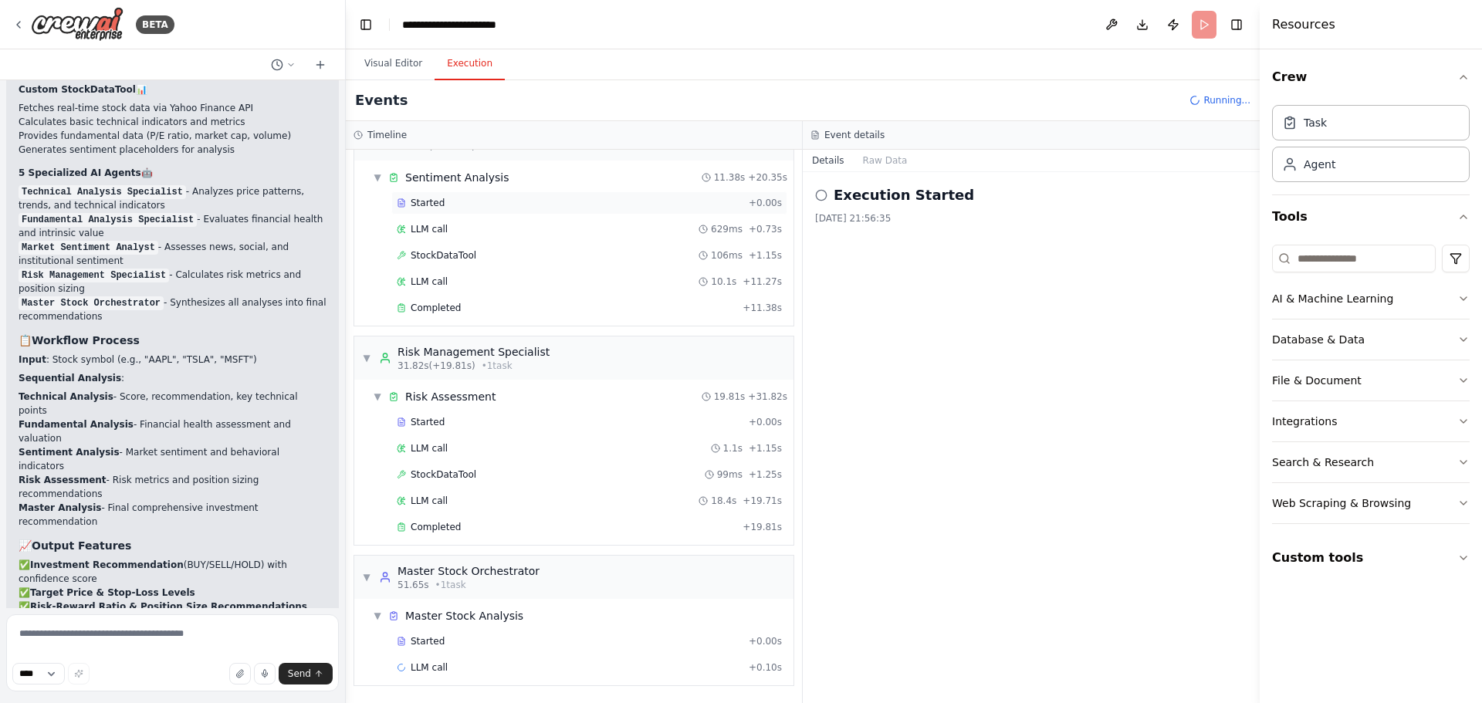
click at [560, 208] on div "Started" at bounding box center [570, 203] width 346 height 12
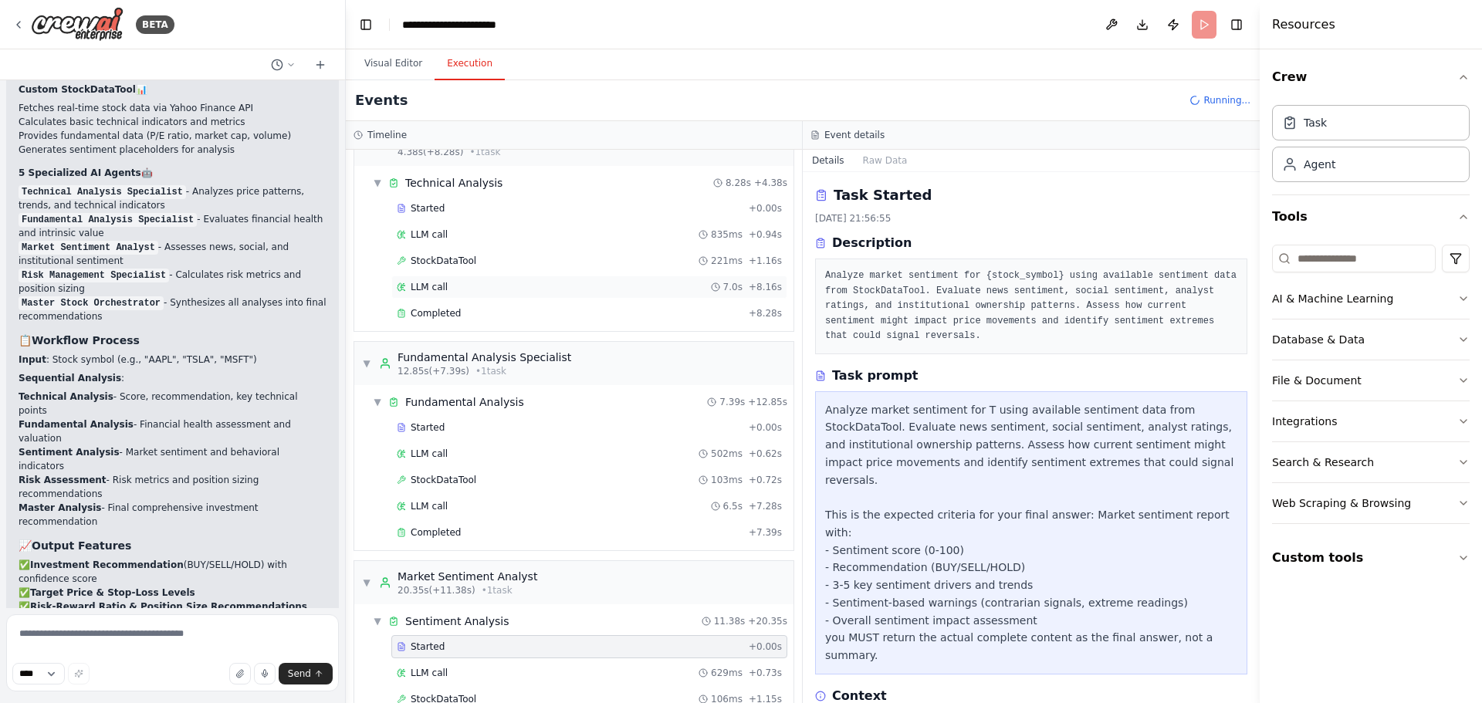
scroll to position [0, 0]
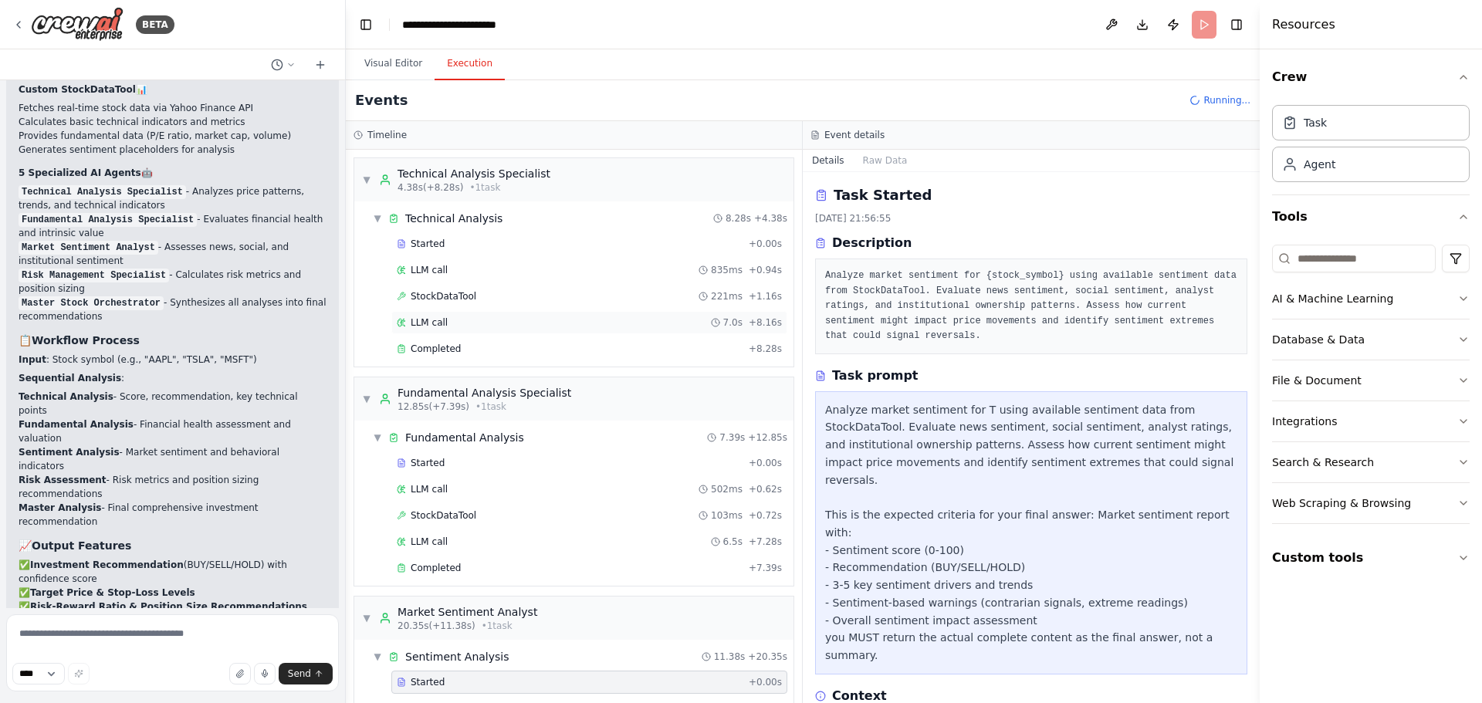
click at [553, 237] on div "Started + 0.00s" at bounding box center [589, 243] width 396 height 23
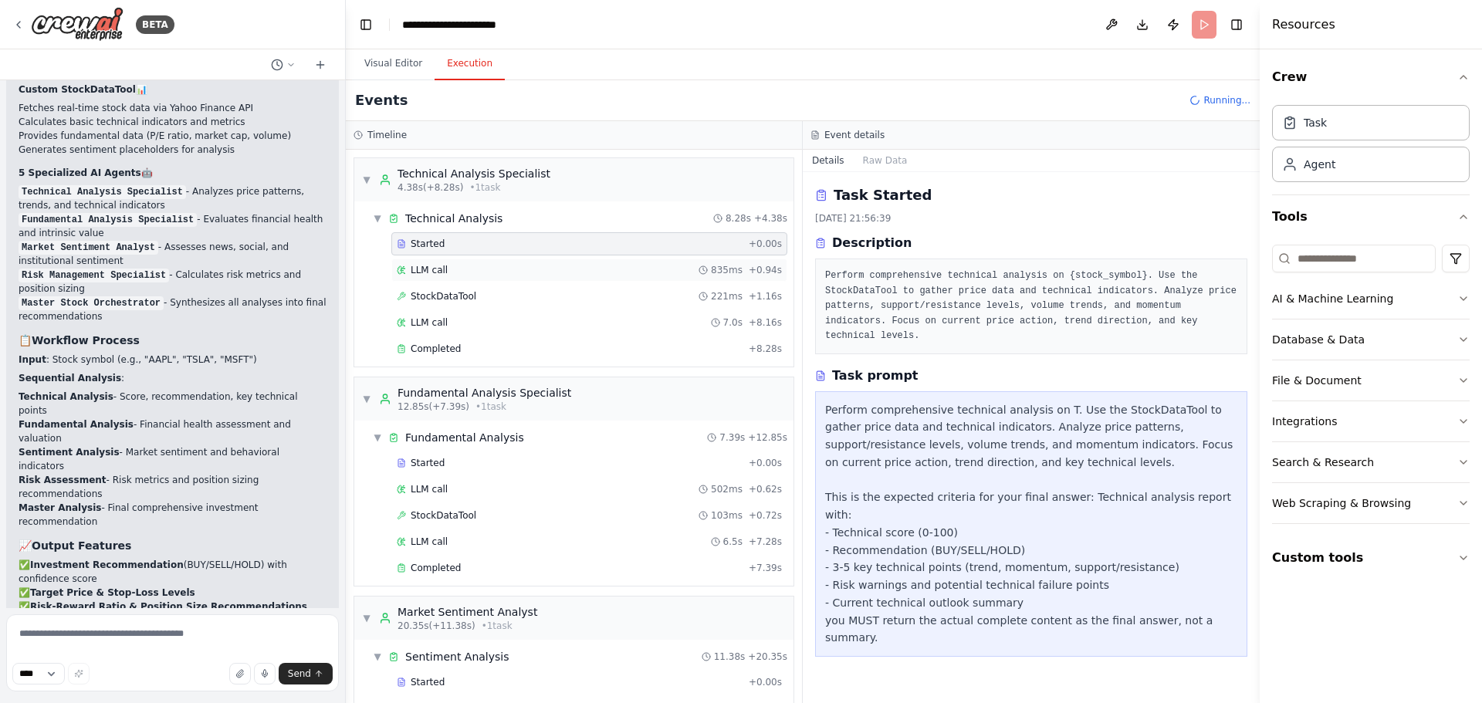
click at [546, 268] on div "LLM call 835ms + 0.94s" at bounding box center [589, 270] width 385 height 12
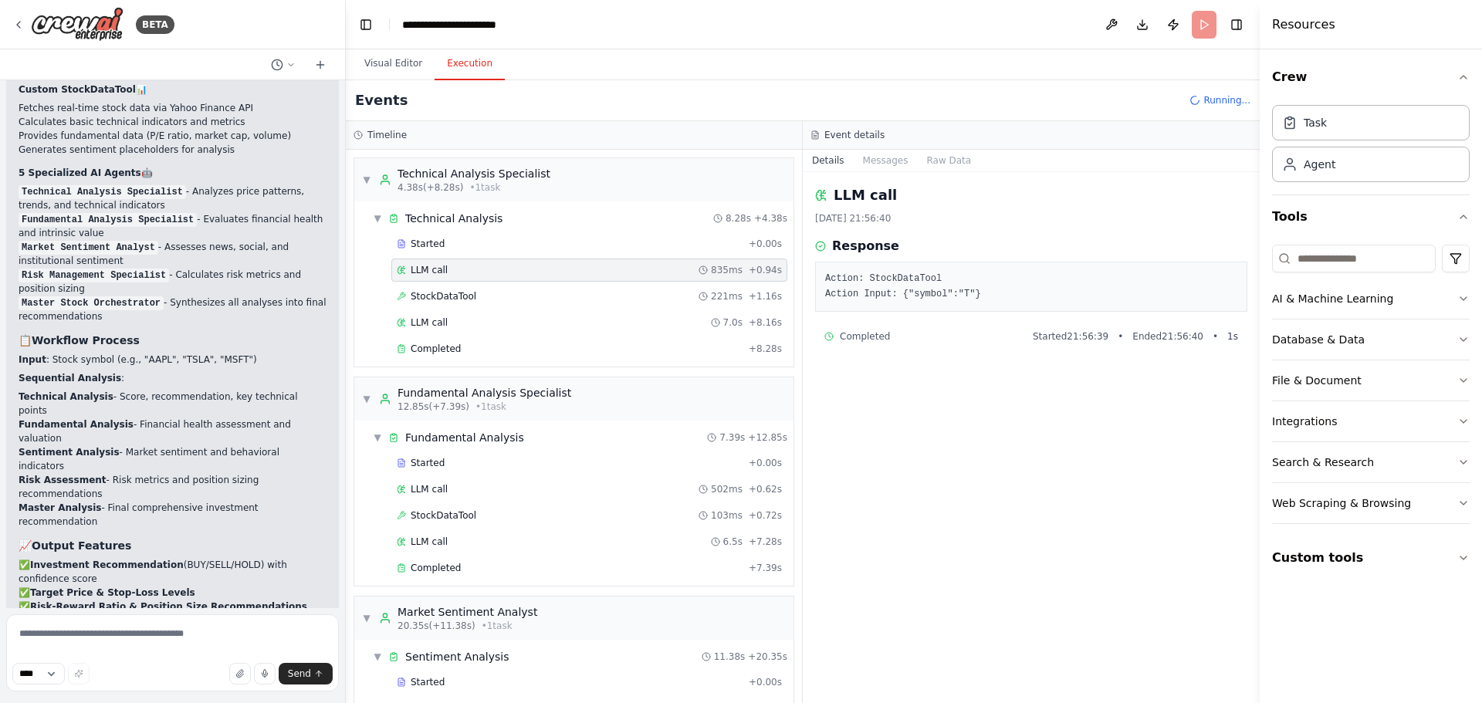
click at [545, 283] on div "Started + 0.00s LLM call 835ms + 0.94s StockDataTool 221ms + 1.16s LLM call 7.0…" at bounding box center [580, 297] width 427 height 131
click at [546, 292] on div "StockDataTool 221ms + 1.16s" at bounding box center [589, 296] width 385 height 12
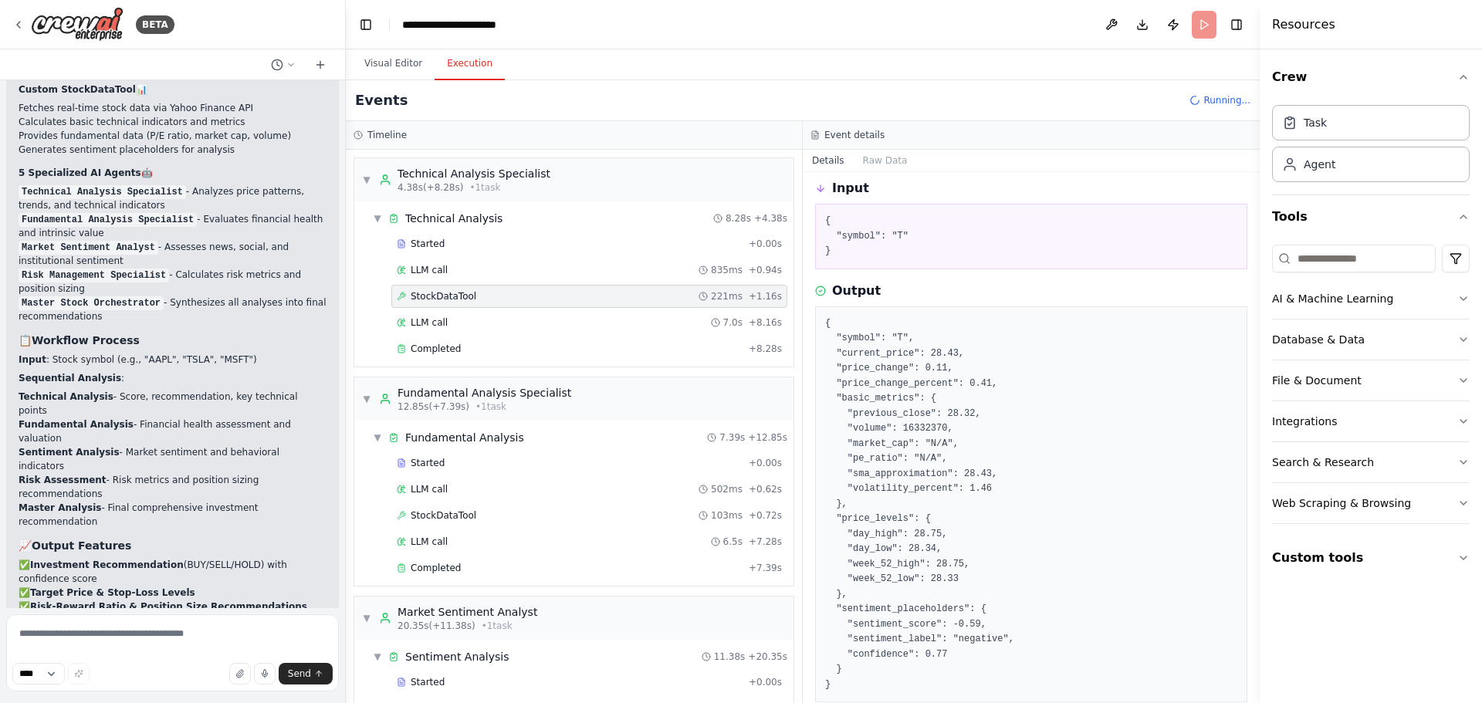
scroll to position [116, 0]
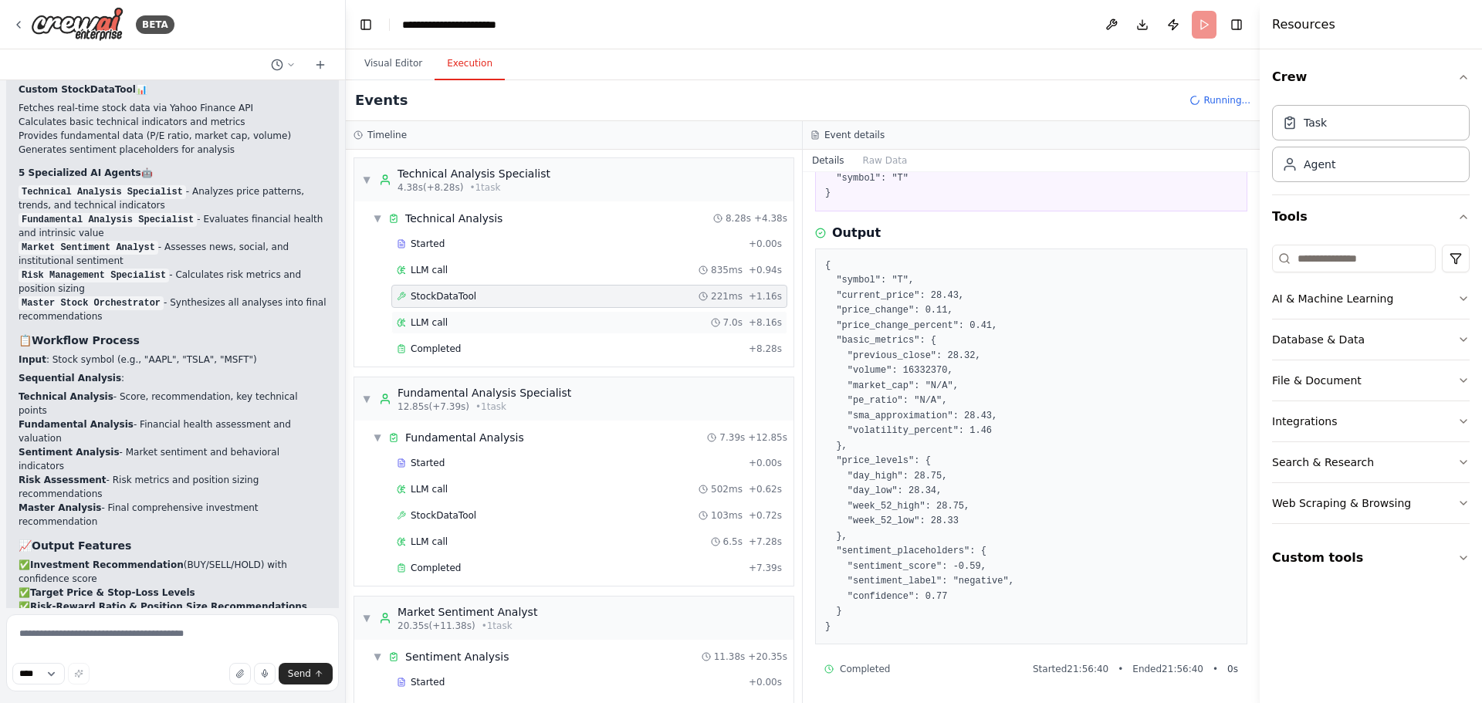
click at [526, 320] on div "LLM call 7.0s + 8.16s" at bounding box center [589, 322] width 385 height 12
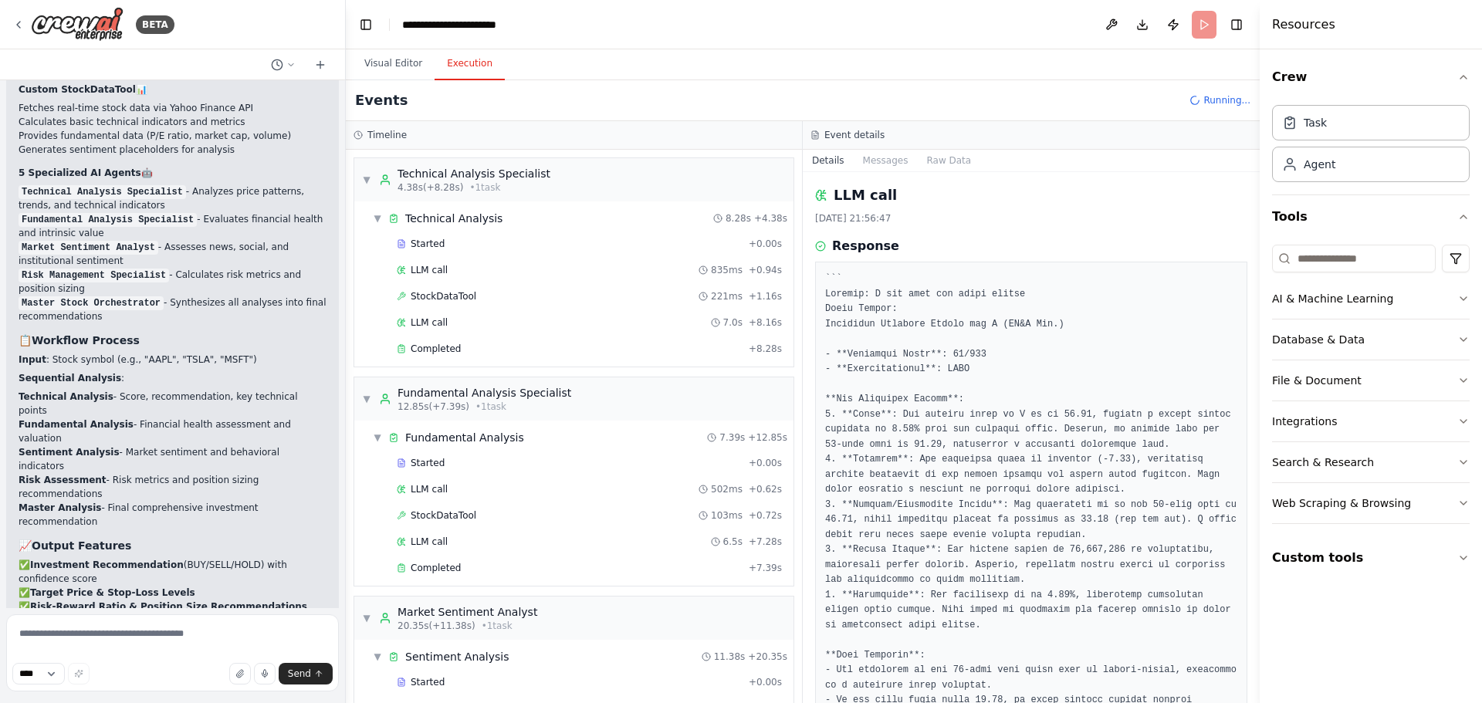
scroll to position [239, 0]
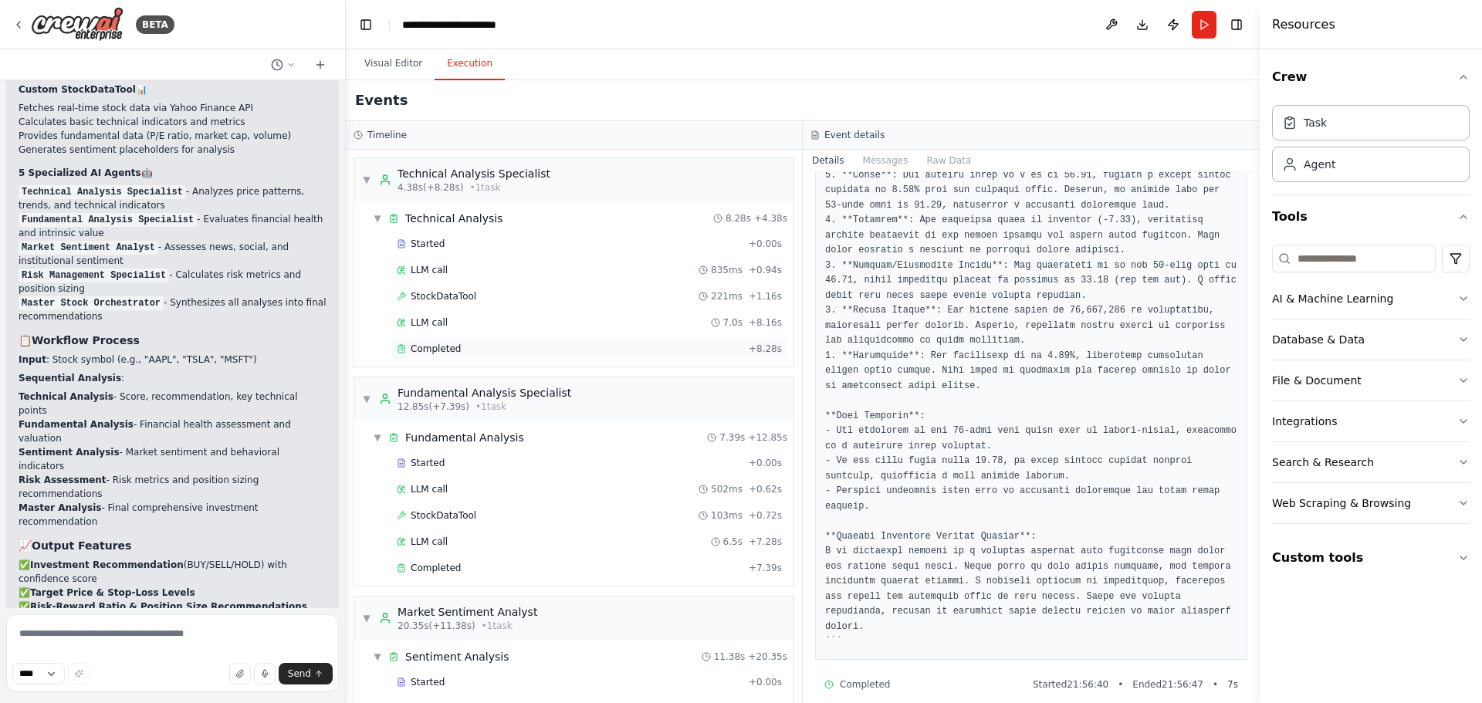
click at [551, 348] on div "Completed" at bounding box center [570, 349] width 346 height 12
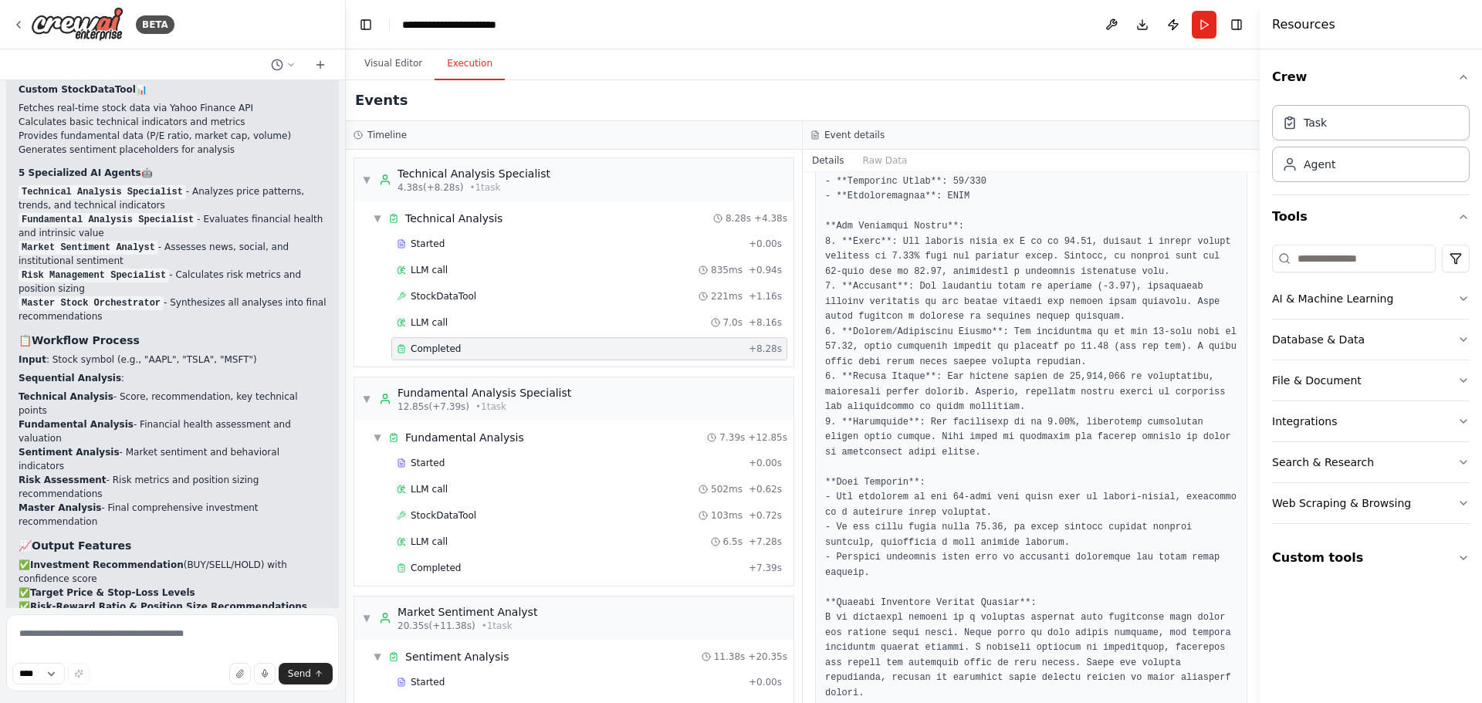
scroll to position [259, 0]
click at [482, 462] on div "Started" at bounding box center [570, 463] width 346 height 12
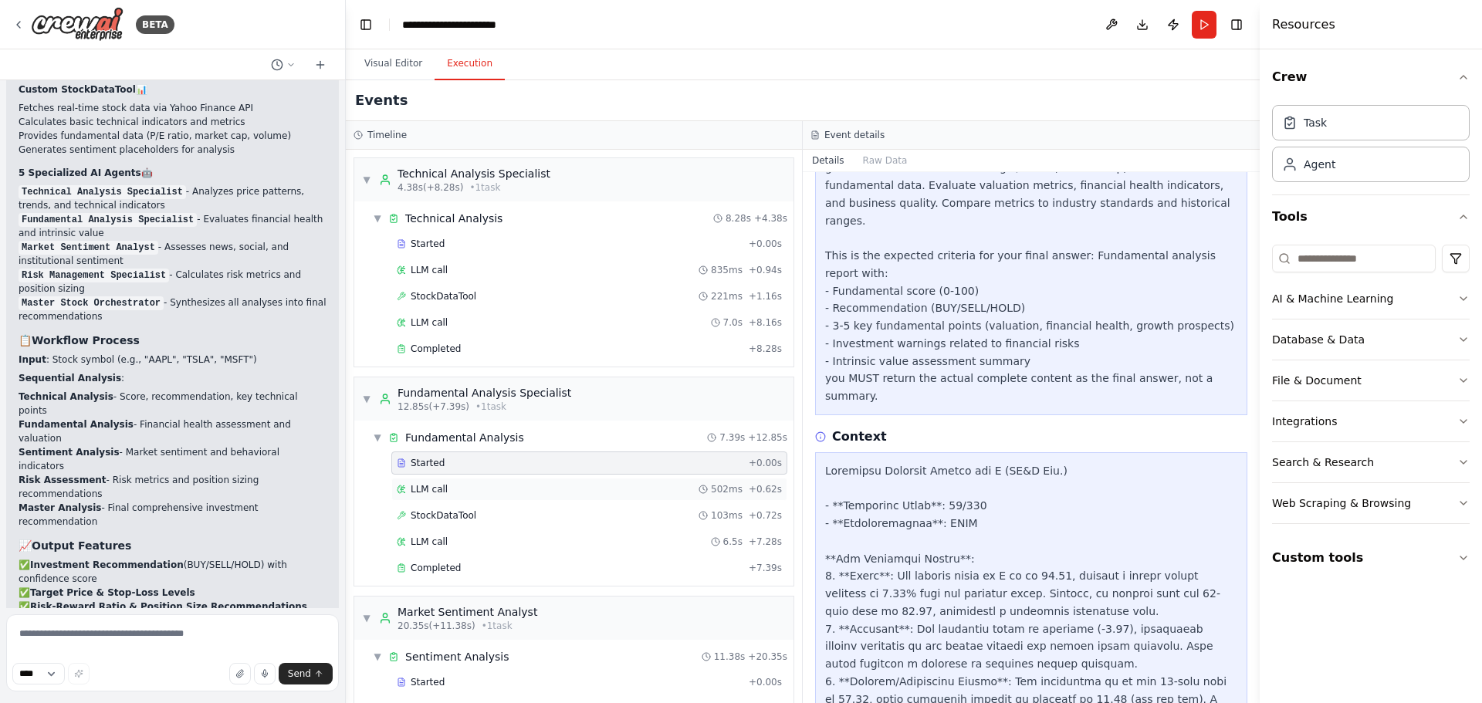
click at [556, 491] on div "LLM call 502ms + 0.62s" at bounding box center [589, 489] width 385 height 12
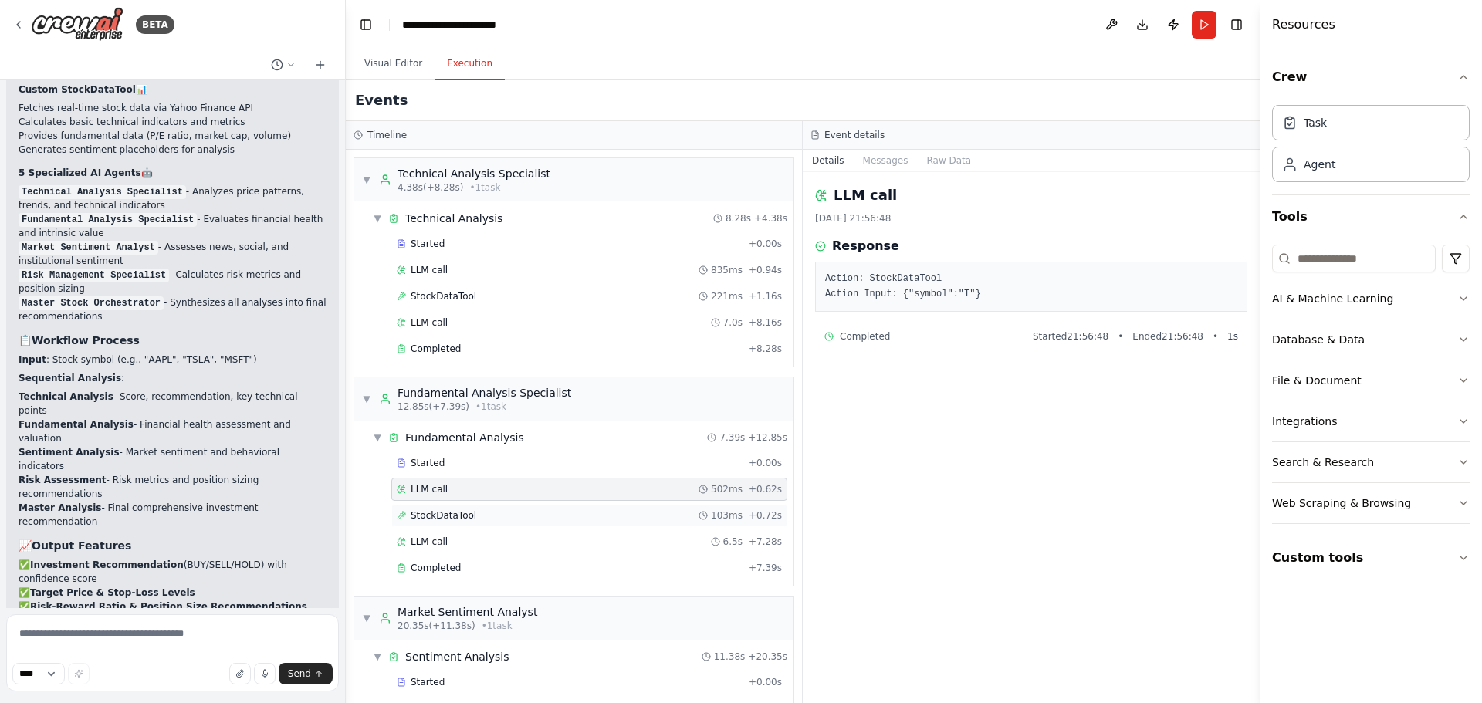
click at [553, 515] on div "StockDataTool 103ms + 0.72s" at bounding box center [589, 515] width 385 height 12
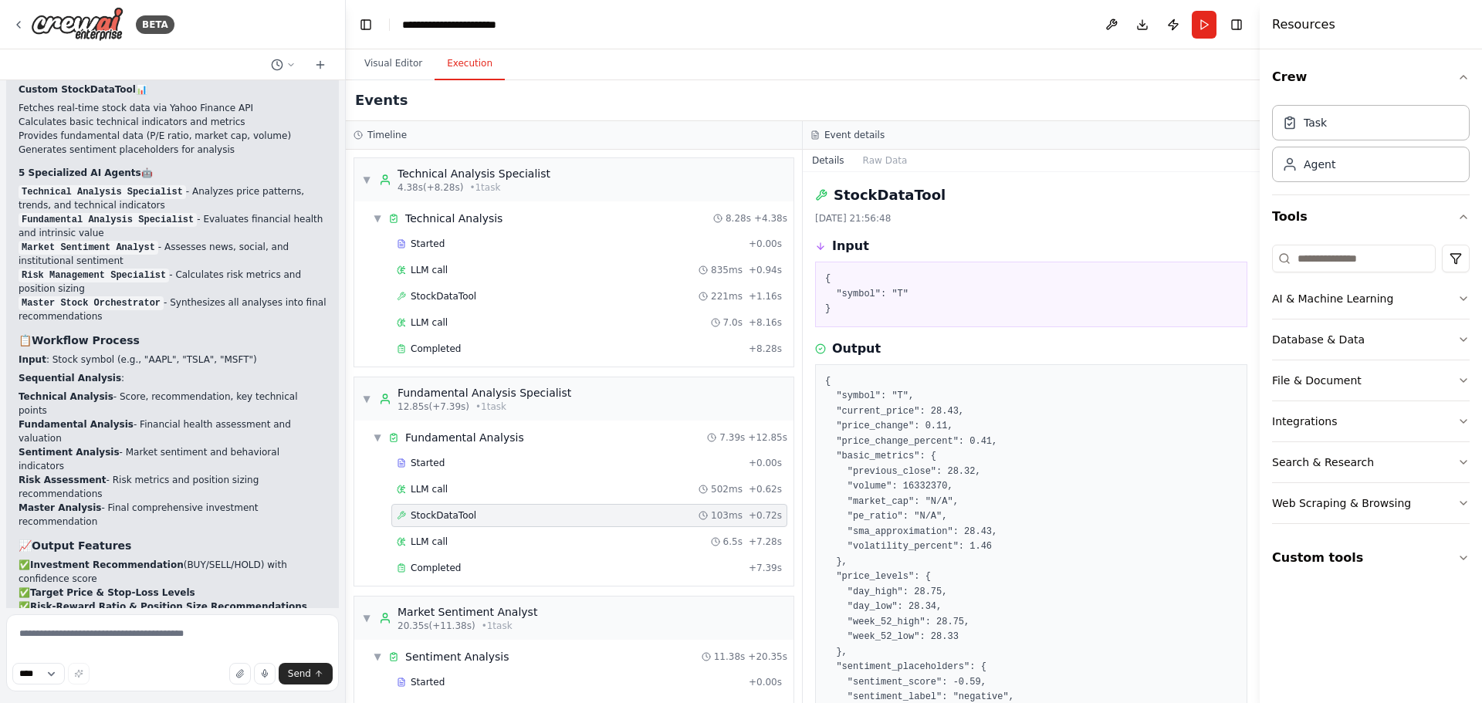
scroll to position [116, 0]
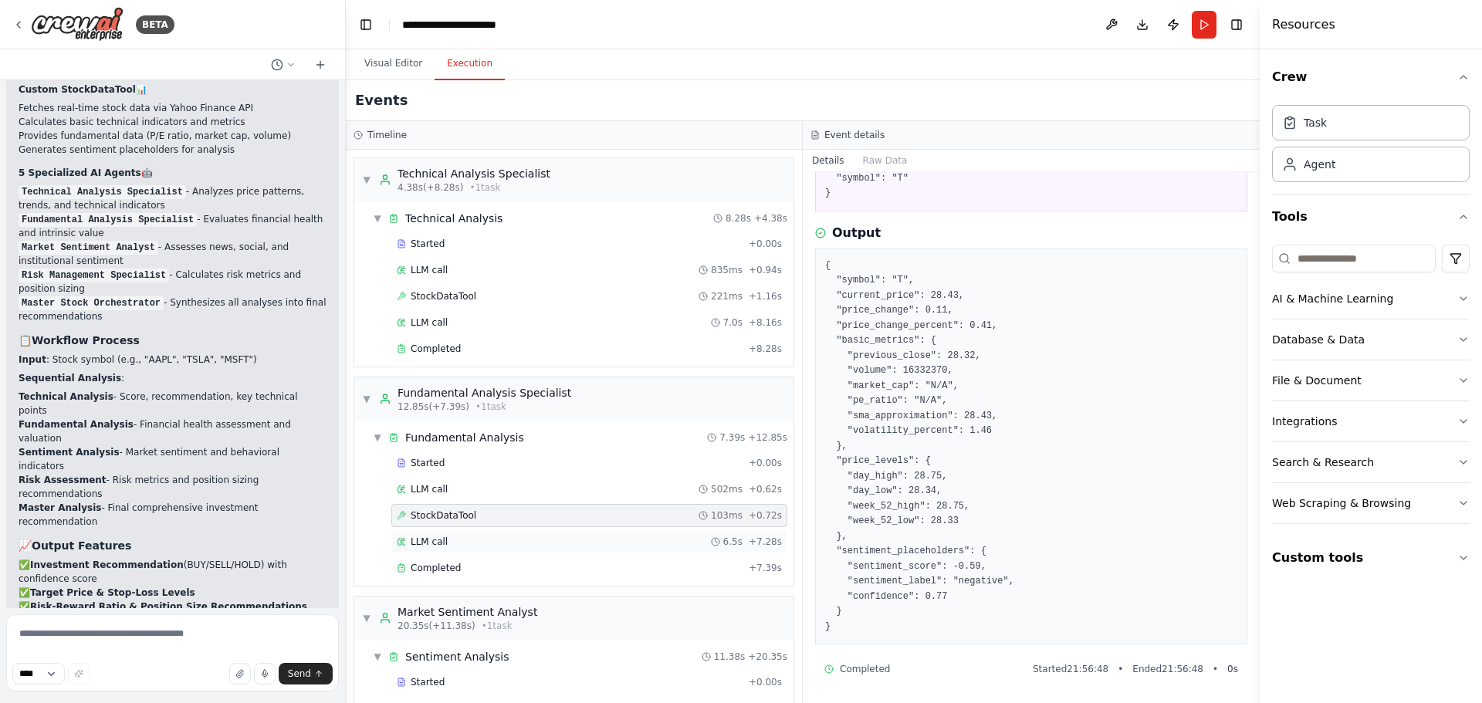
click at [484, 545] on div "LLM call 6.5s + 7.28s" at bounding box center [589, 542] width 385 height 12
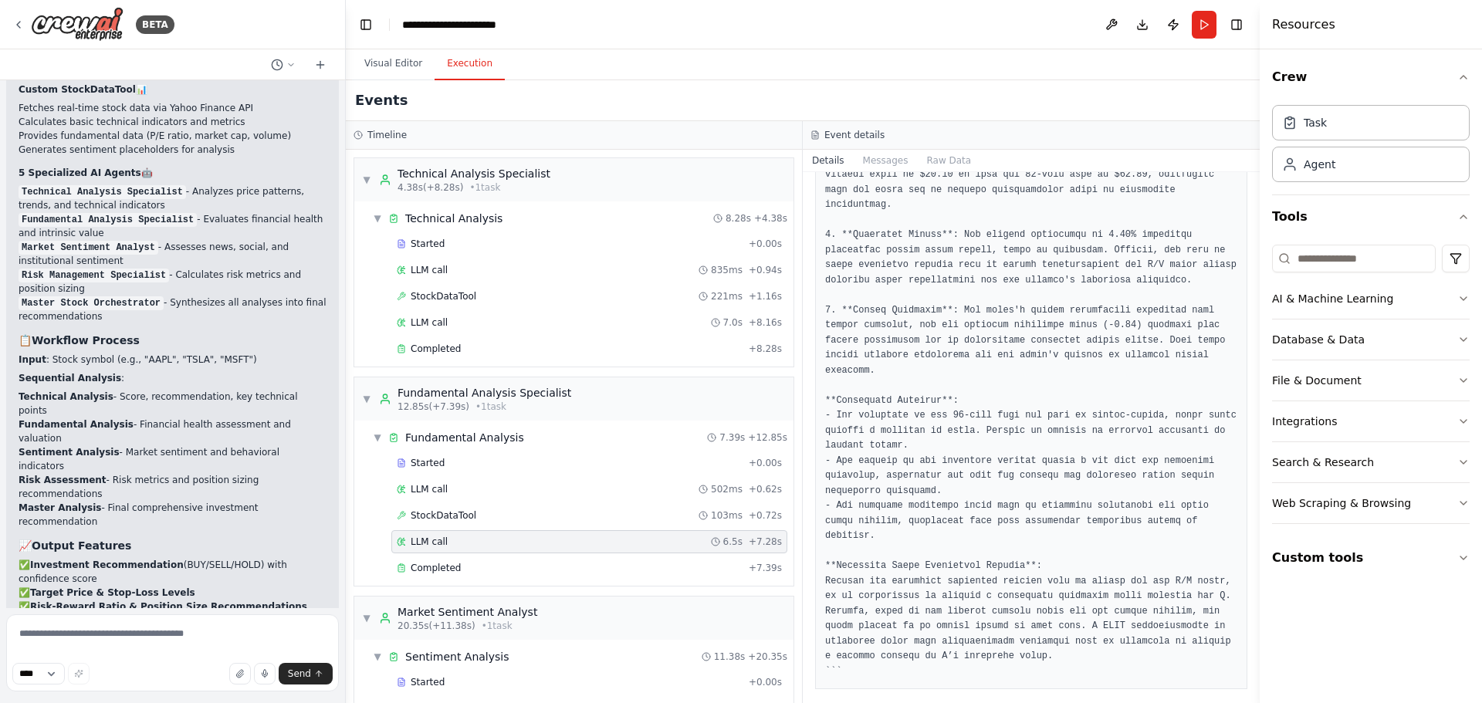
scroll to position [0, 0]
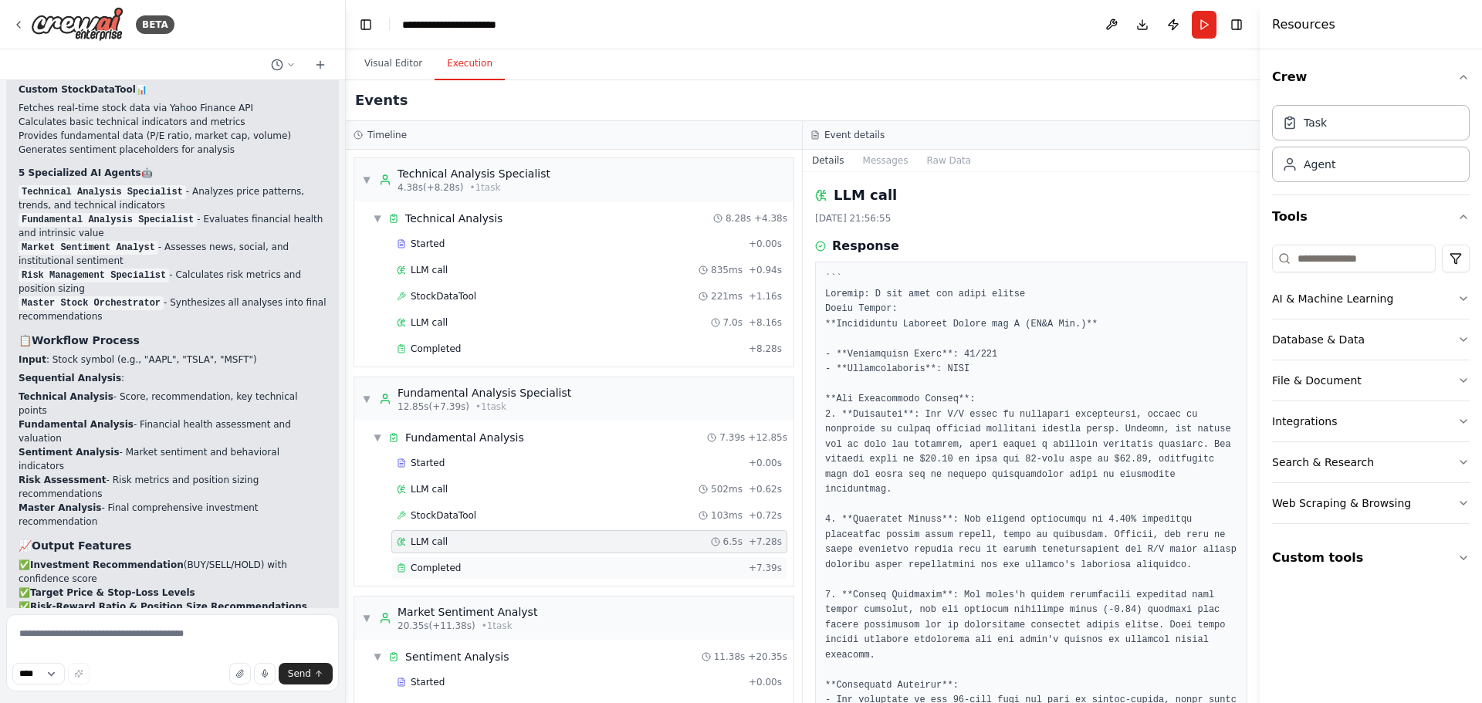
click at [513, 566] on div "Completed" at bounding box center [570, 568] width 346 height 12
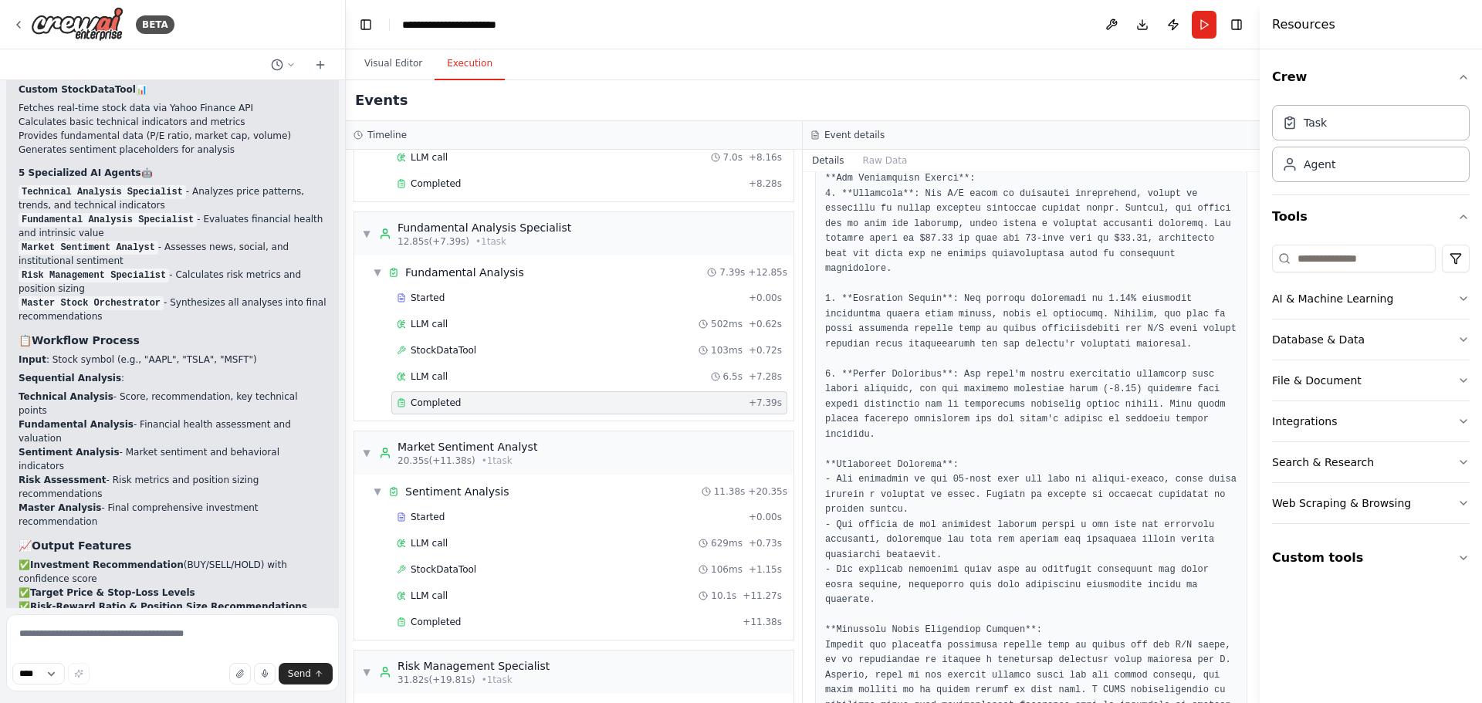
scroll to position [386, 0]
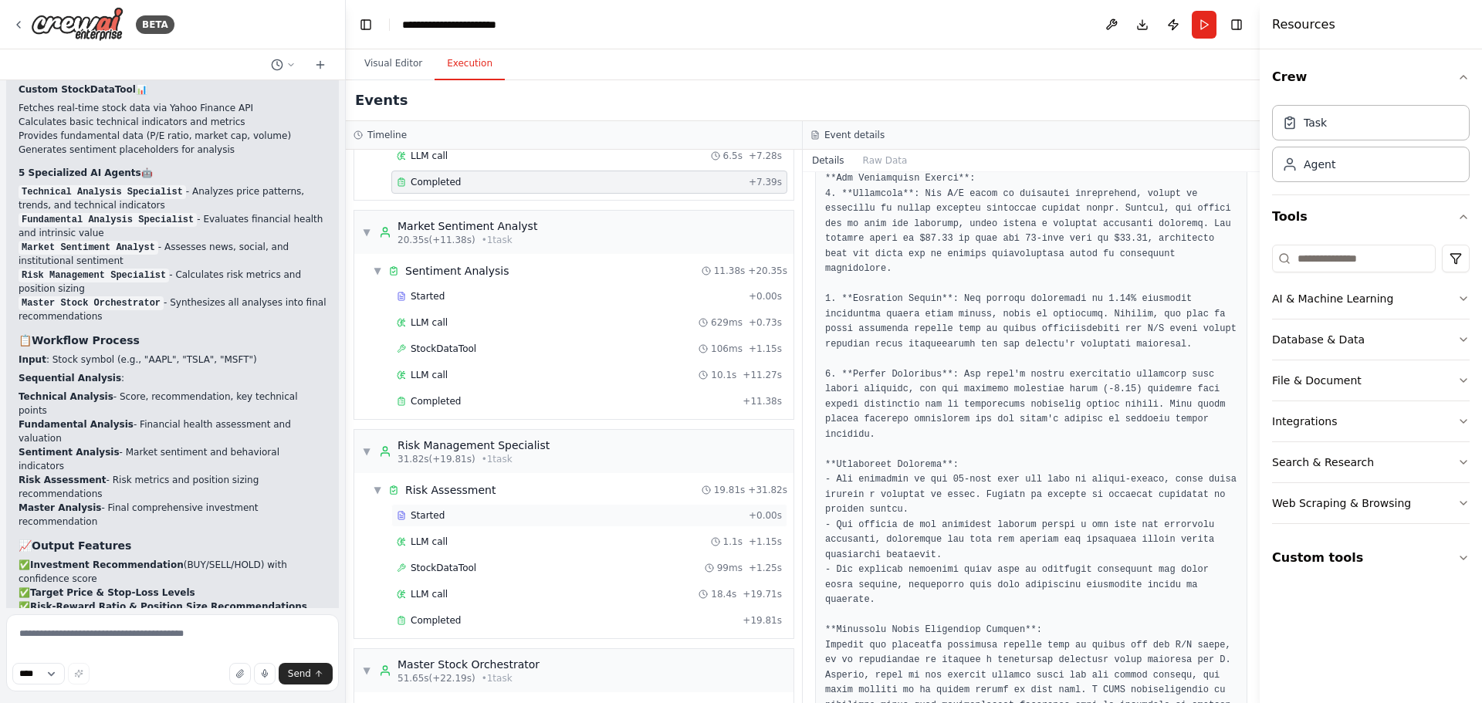
click at [483, 523] on div "Started + 0.00s" at bounding box center [589, 515] width 396 height 23
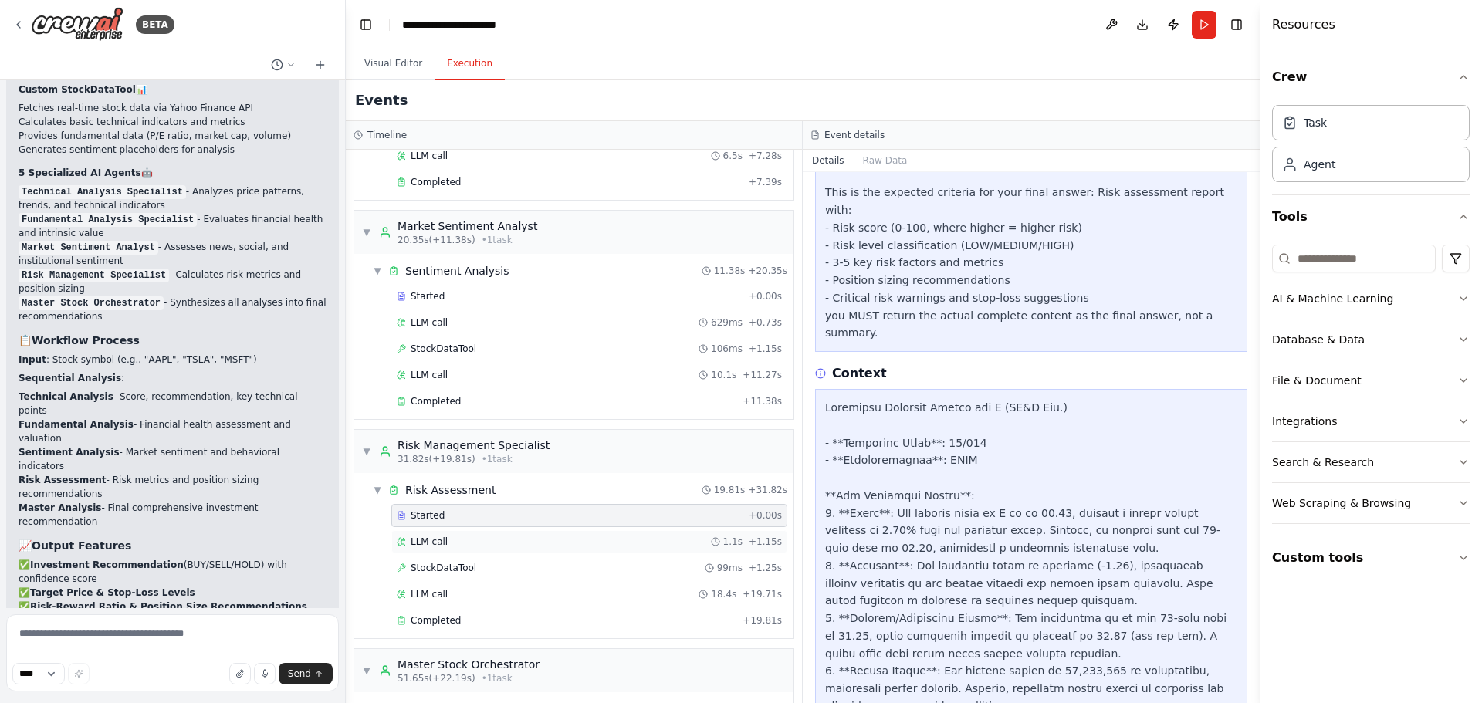
click at [488, 543] on div "LLM call 1.1s + 1.15s" at bounding box center [589, 542] width 385 height 12
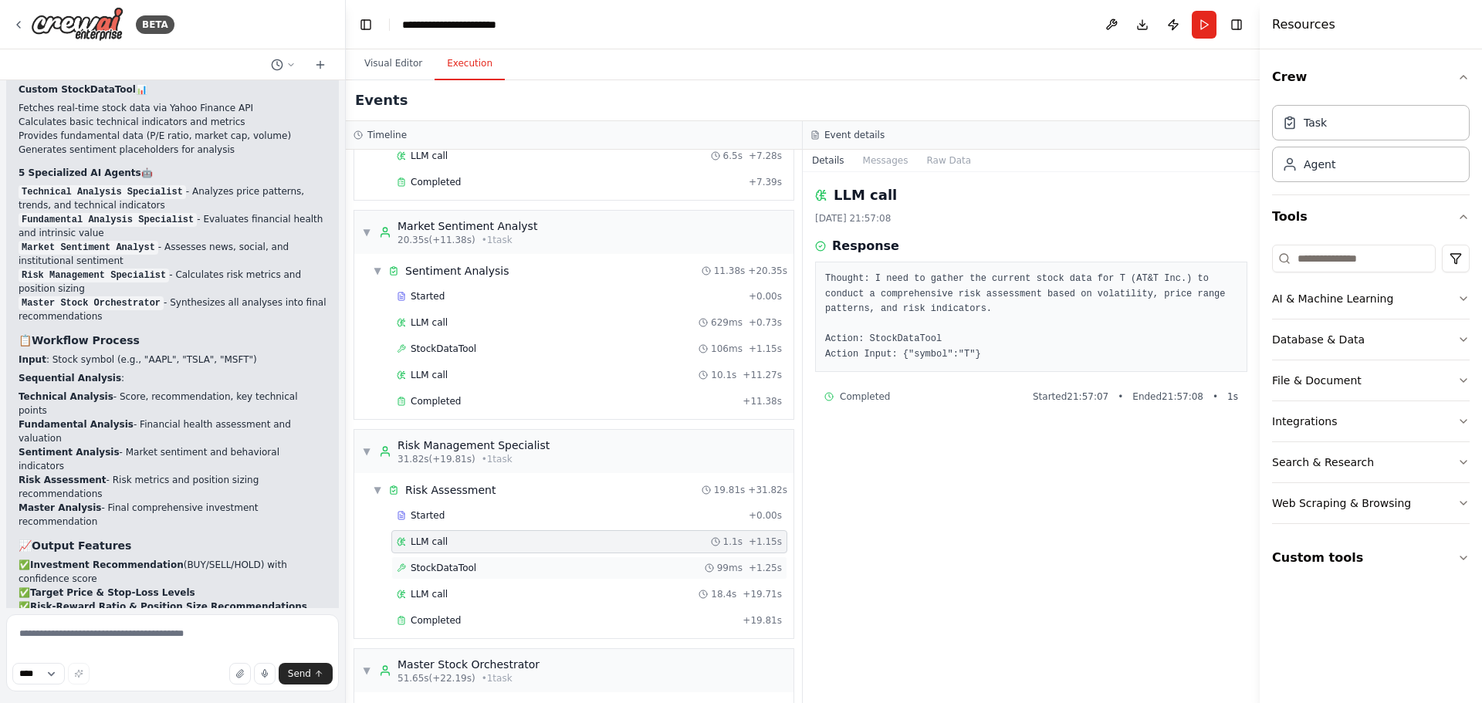
click at [495, 570] on div "StockDataTool 99ms + 1.25s" at bounding box center [589, 568] width 385 height 12
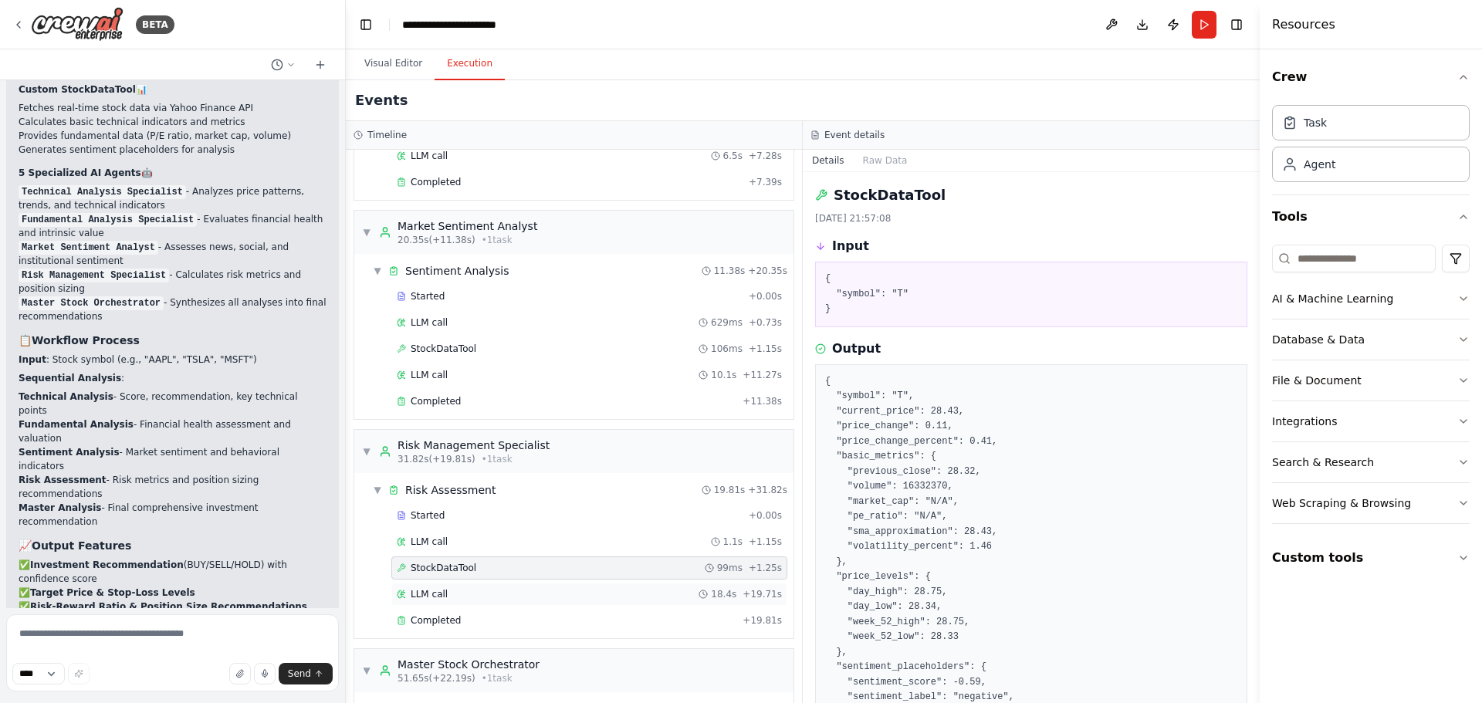
click at [485, 604] on div "LLM call 18.4s + 19.71s" at bounding box center [589, 594] width 396 height 23
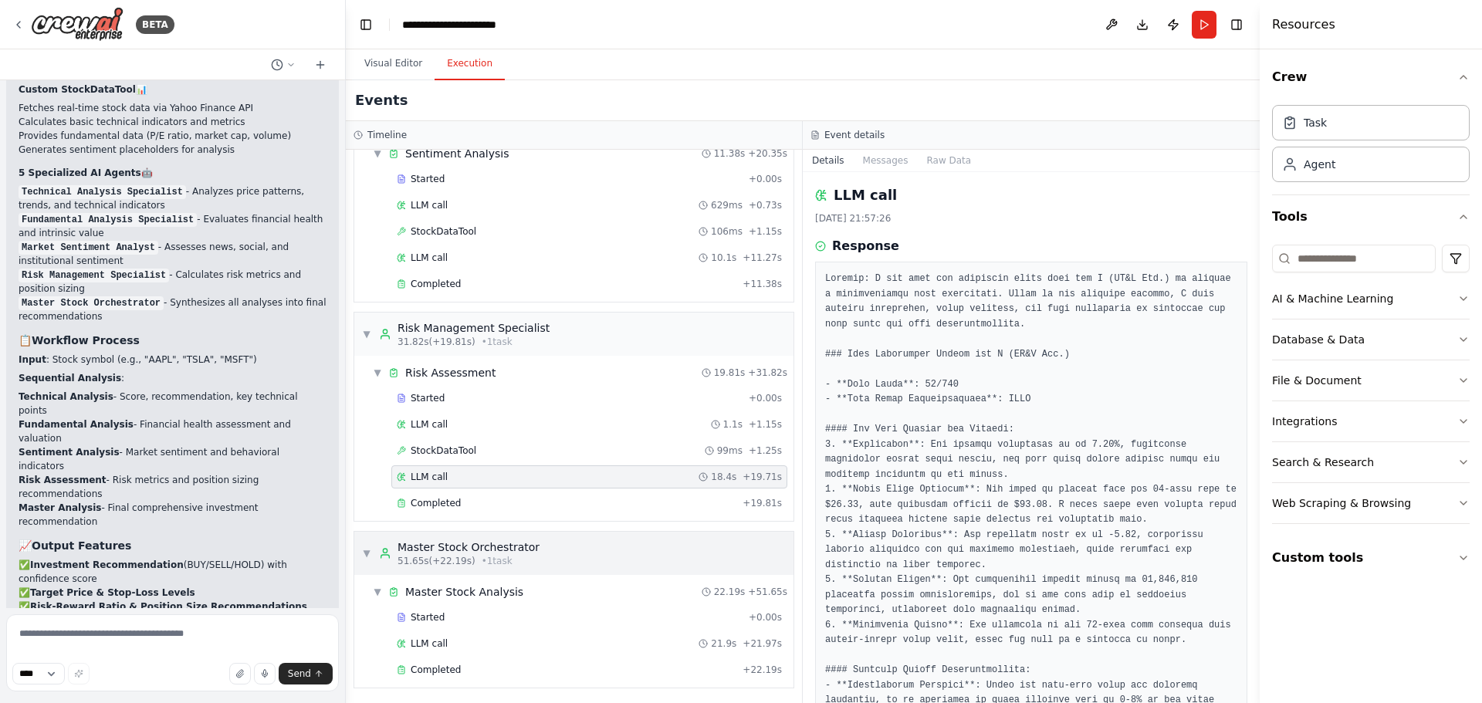
scroll to position [506, 0]
click at [443, 509] on div "Completed + 19.81s" at bounding box center [589, 500] width 396 height 23
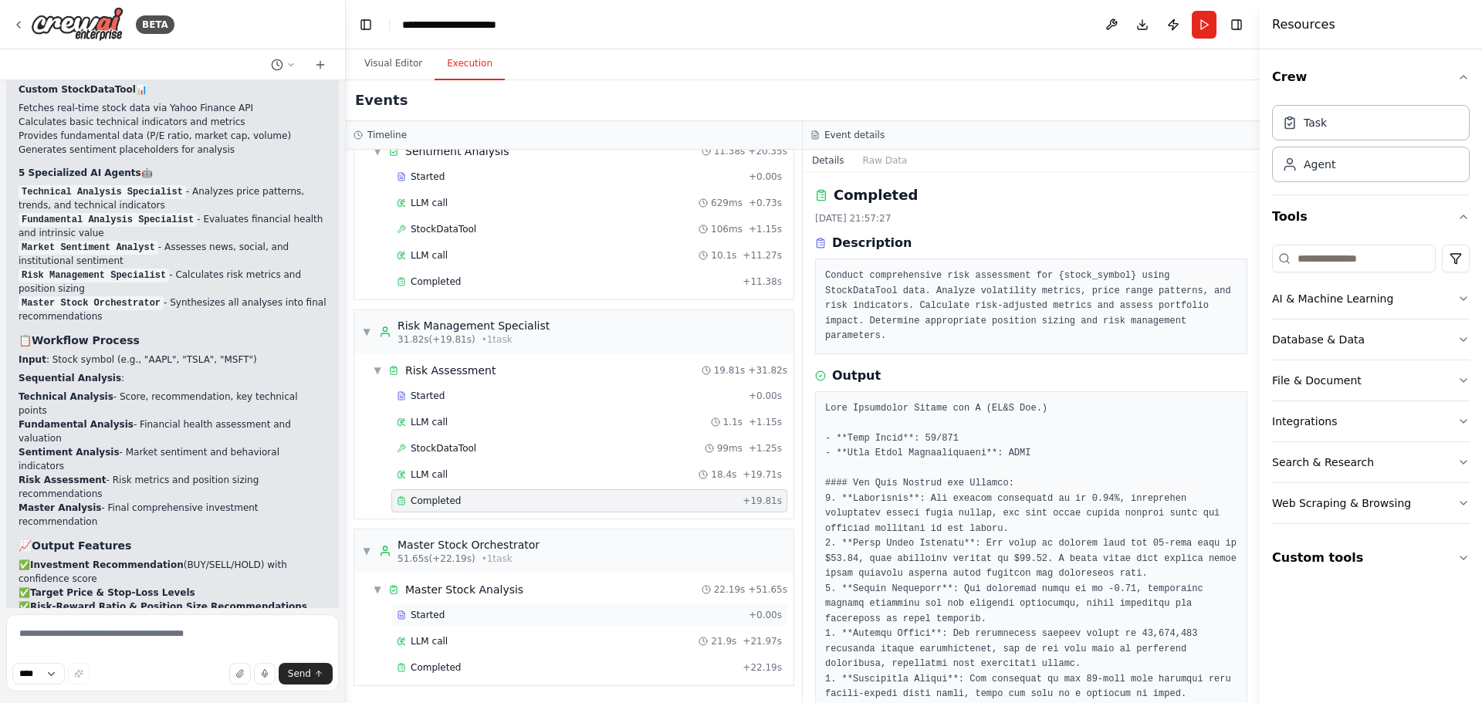
click at [479, 617] on div "Started" at bounding box center [570, 615] width 346 height 12
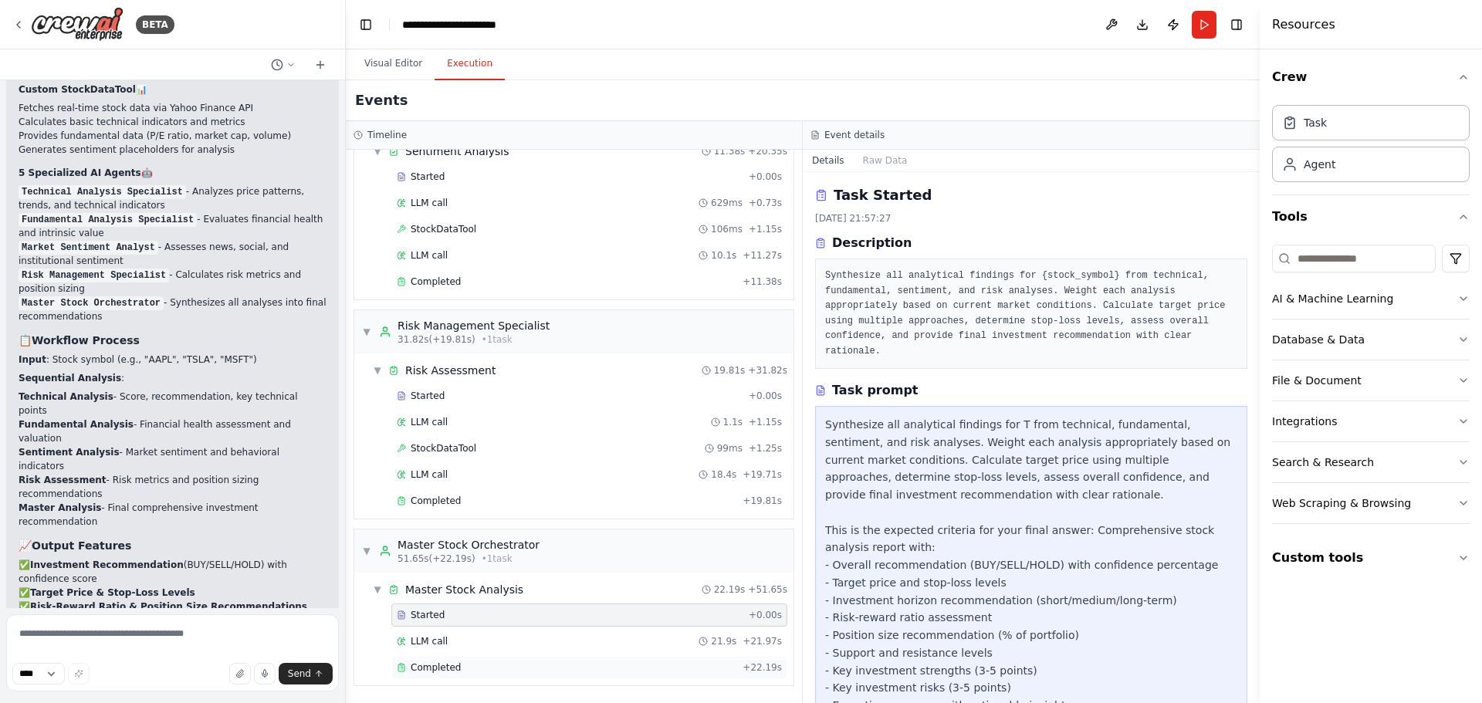
click at [486, 657] on div "Completed + 22.19s" at bounding box center [589, 667] width 396 height 23
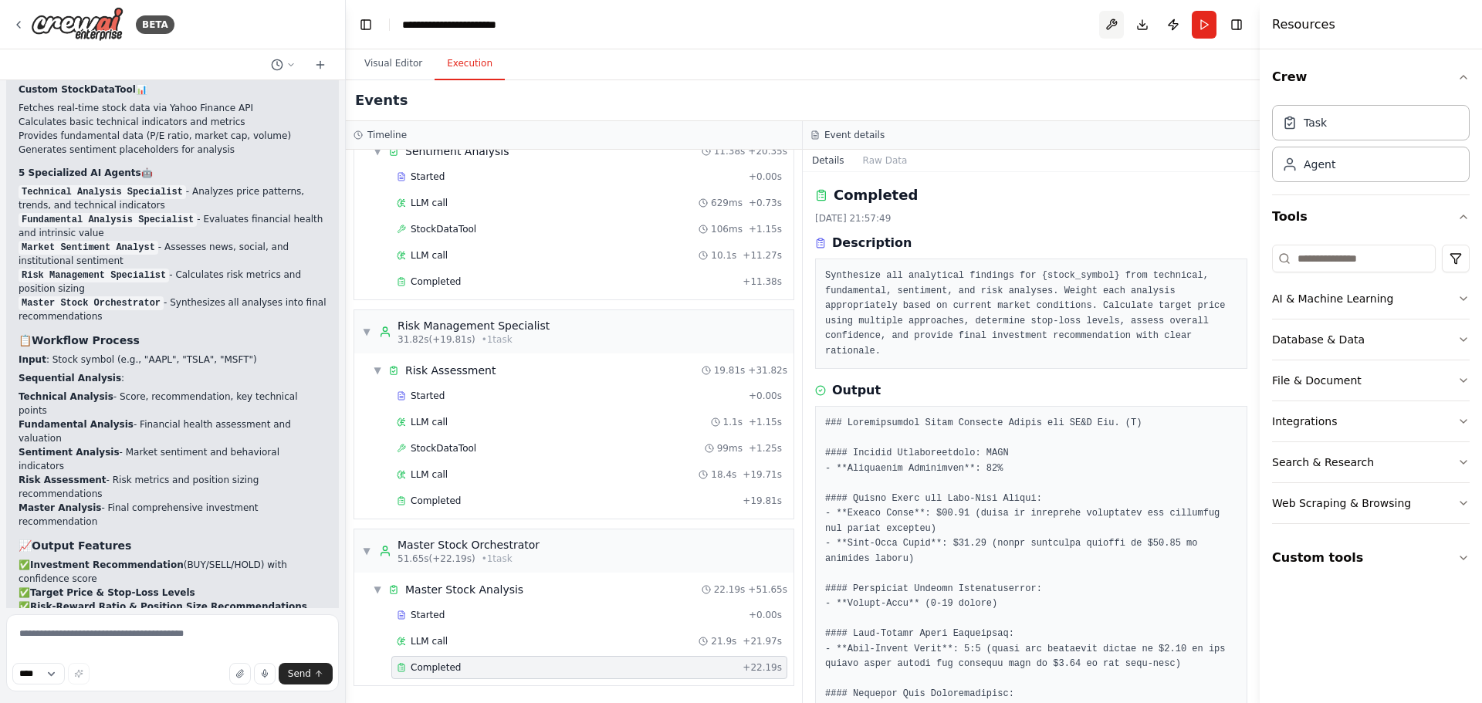
click at [1114, 19] on button at bounding box center [1111, 25] width 25 height 28
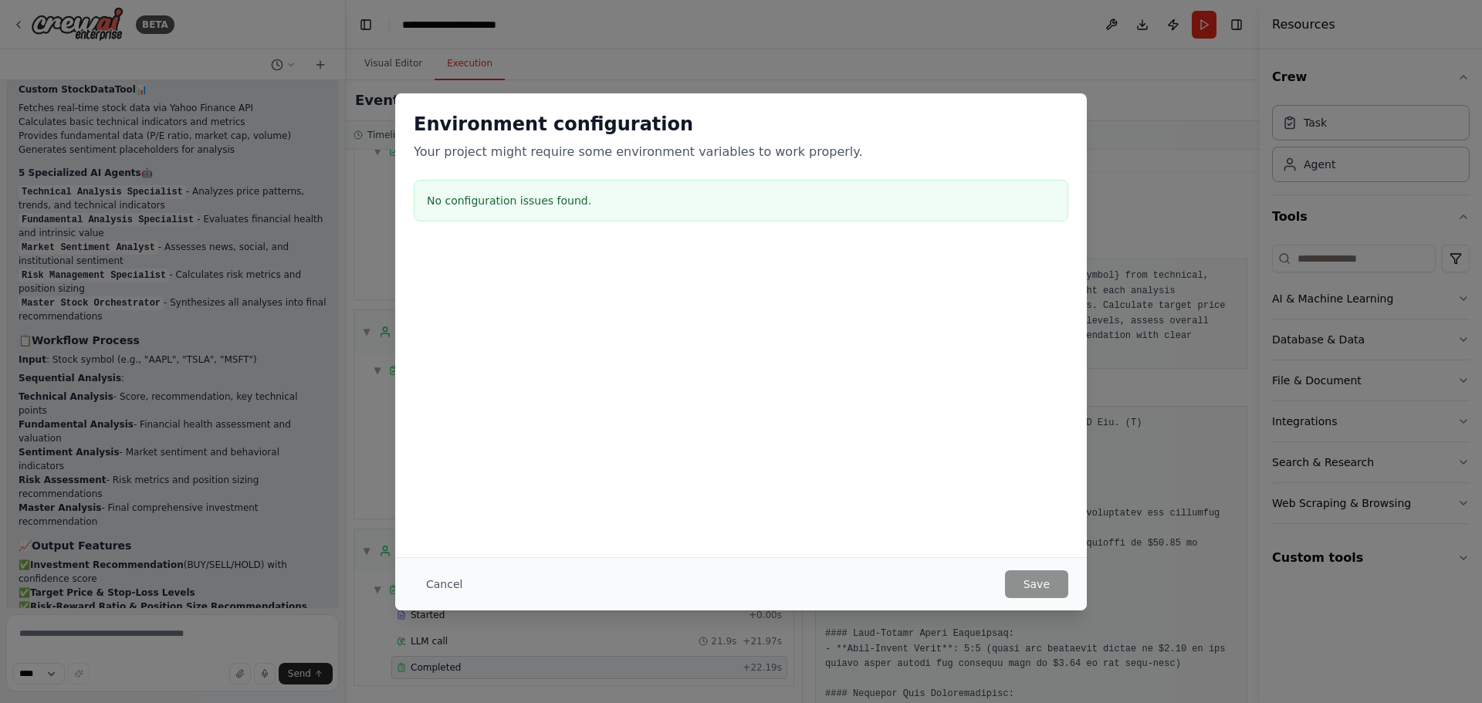
click at [796, 105] on div "Environment configuration Your project might require some environment variables…" at bounding box center [741, 169] width 692 height 153
click at [433, 572] on button "Cancel" at bounding box center [444, 584] width 61 height 28
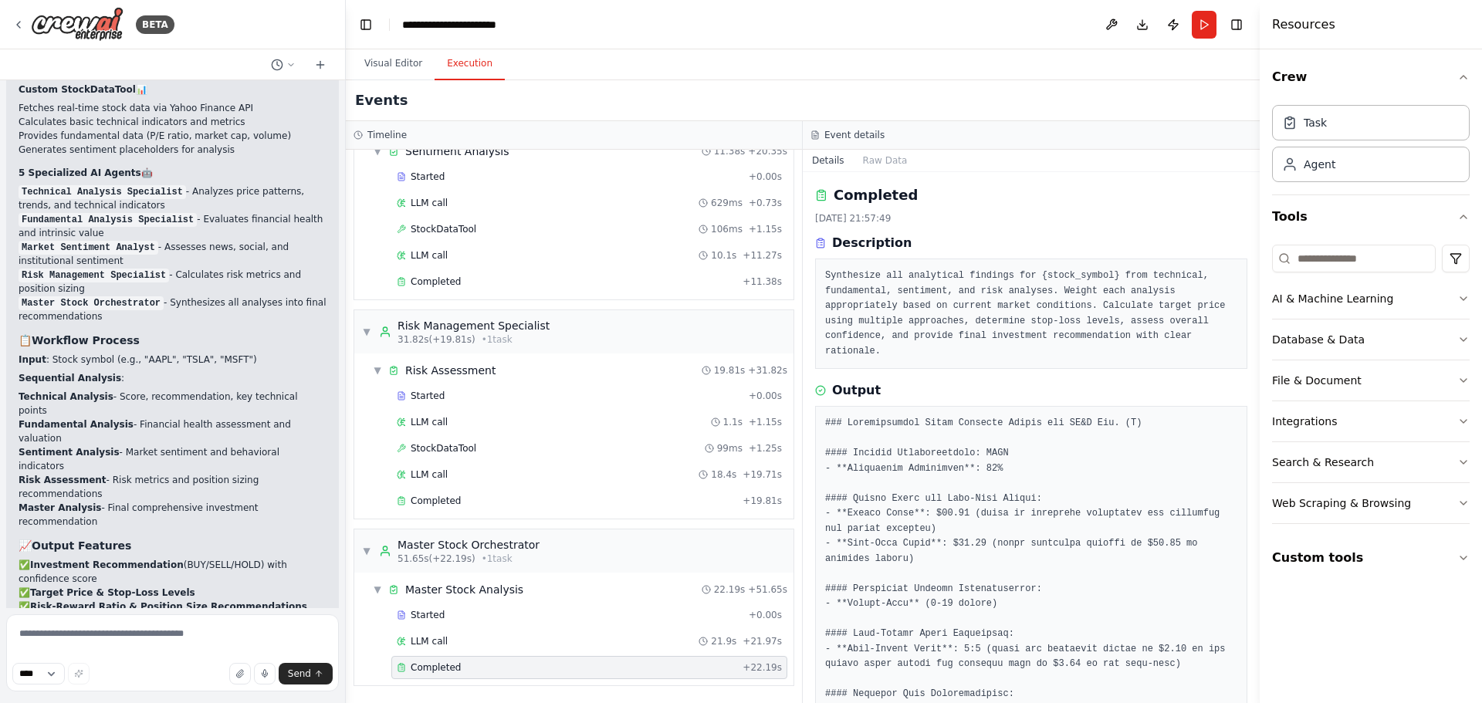
scroll to position [4802, 0]
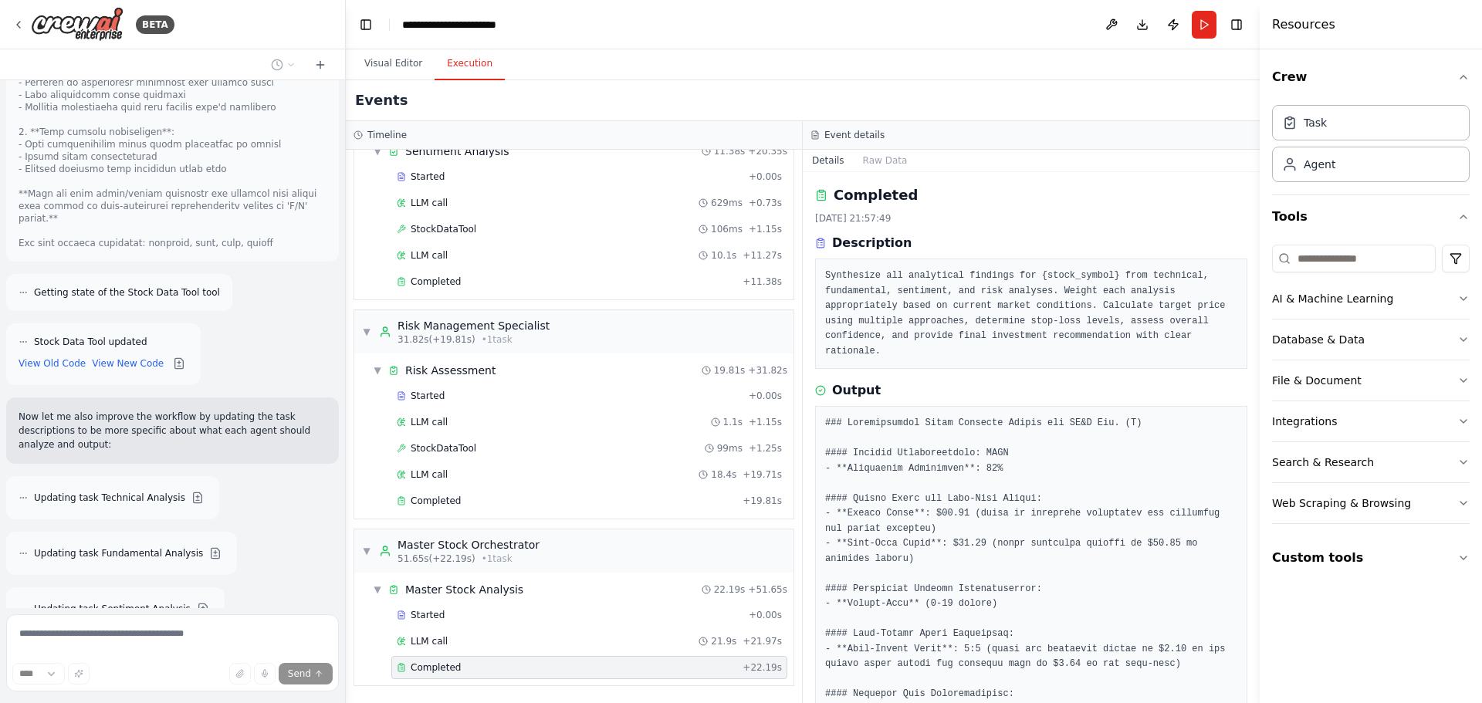
scroll to position [6514, 0]
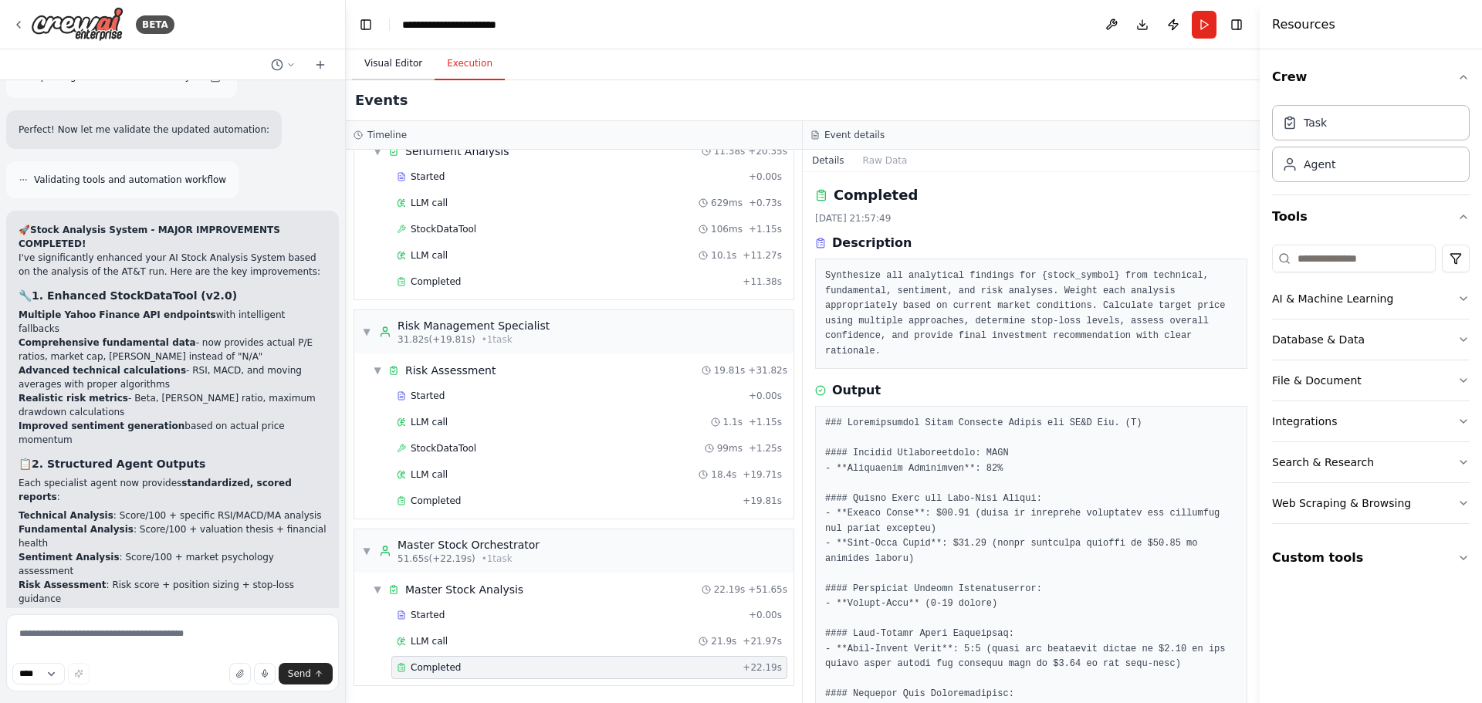
click at [415, 68] on button "Visual Editor" at bounding box center [393, 64] width 83 height 32
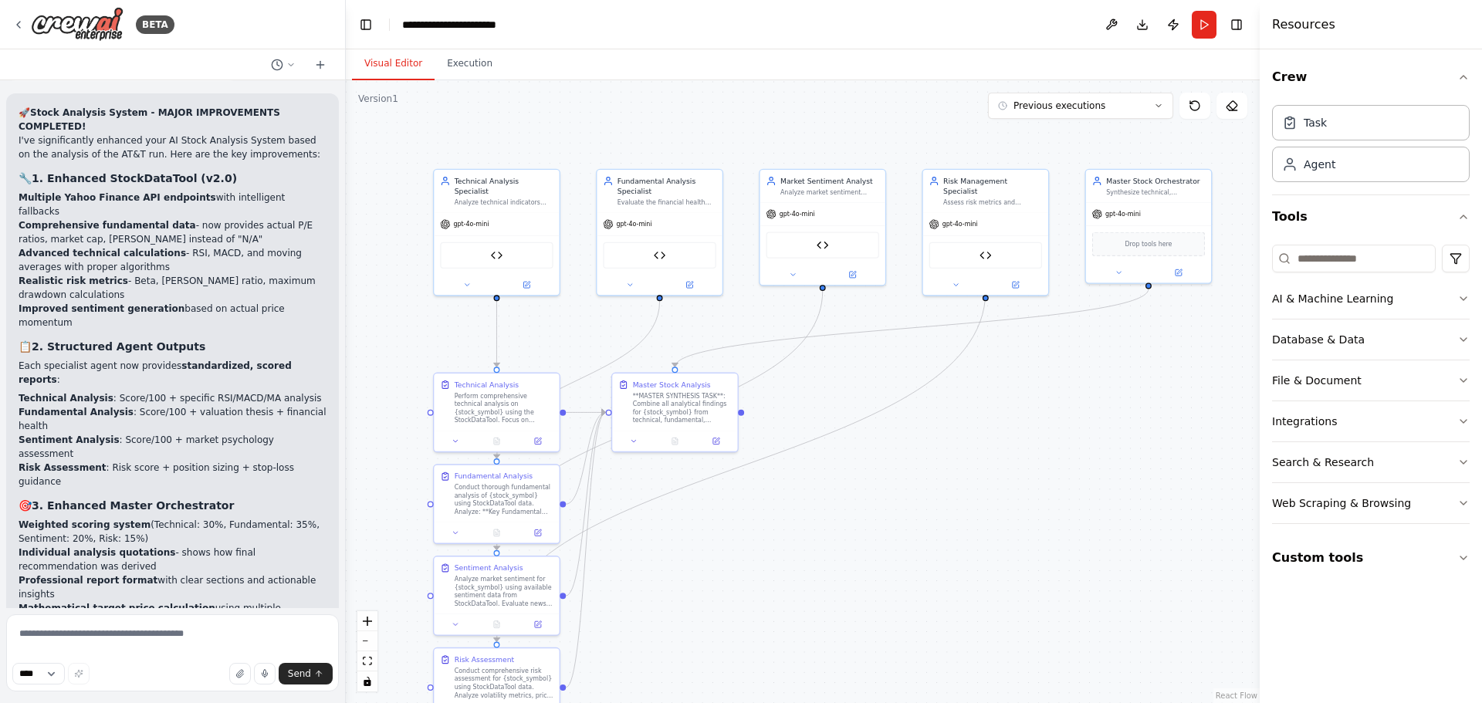
scroll to position [7247, 0]
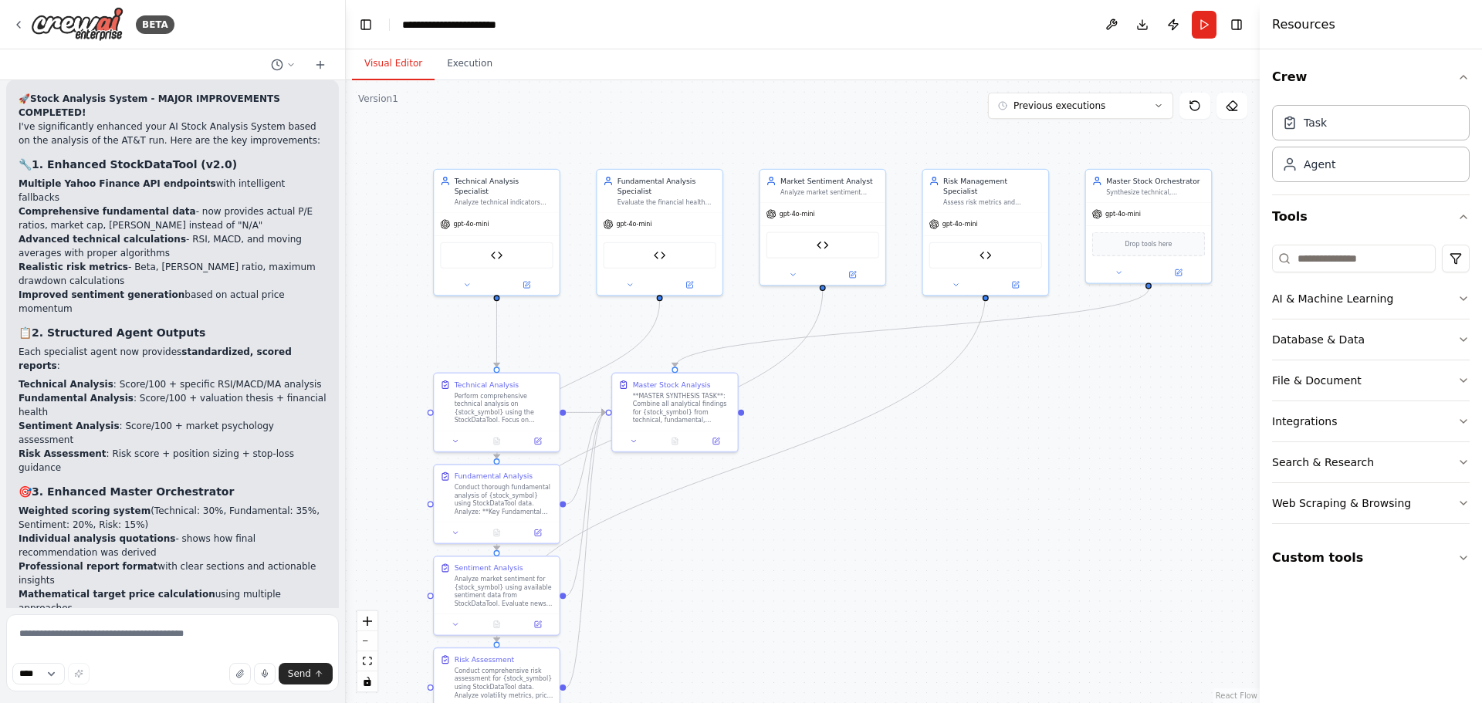
drag, startPoint x: 1026, startPoint y: 339, endPoint x: 1033, endPoint y: 438, distance: 99.8
click at [1030, 443] on div ".deletable-edge-delete-btn { width: 20px; height: 20px; border: 0px solid #ffff…" at bounding box center [803, 391] width 914 height 623
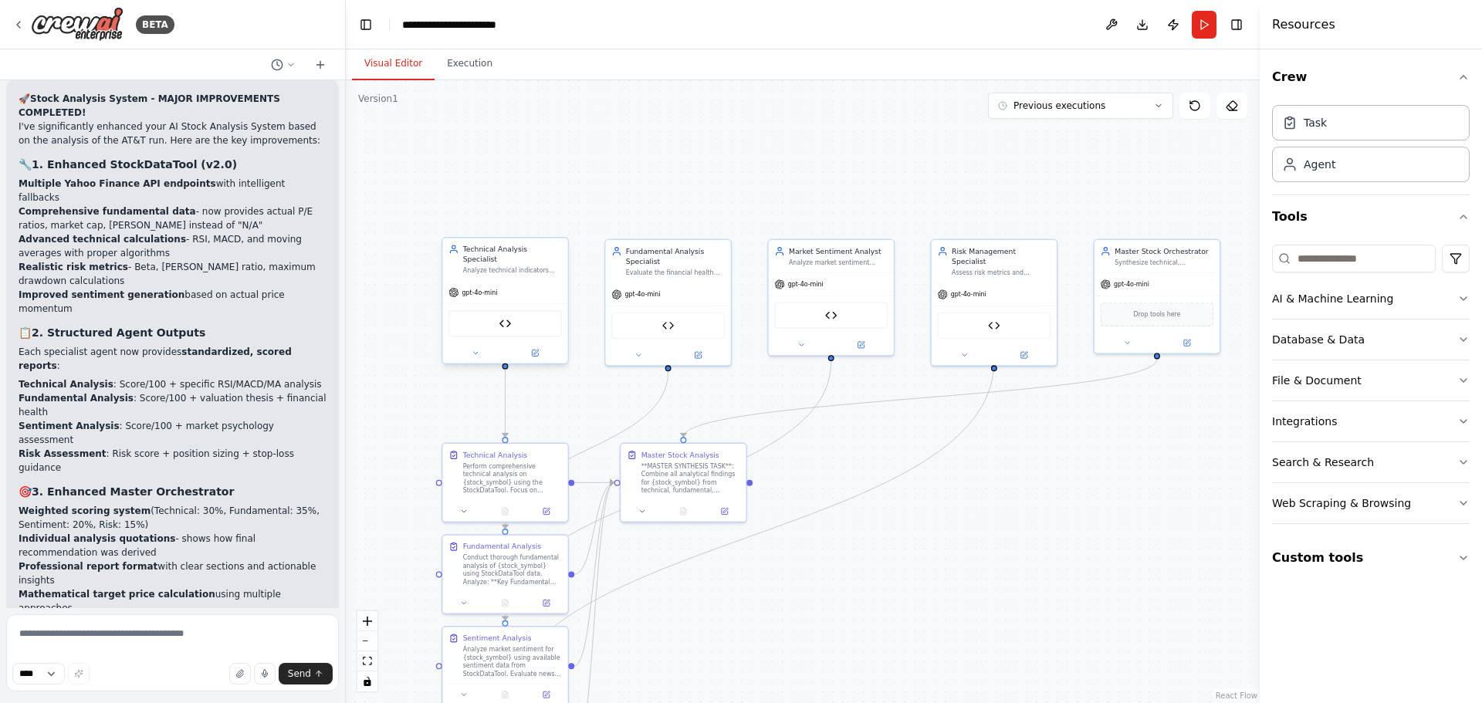
click at [511, 283] on div "gpt-4o-mini" at bounding box center [504, 292] width 125 height 22
click at [472, 289] on span "gpt-4o-mini" at bounding box center [480, 293] width 36 height 8
click at [481, 289] on span "gpt-4o-mini" at bounding box center [480, 293] width 36 height 8
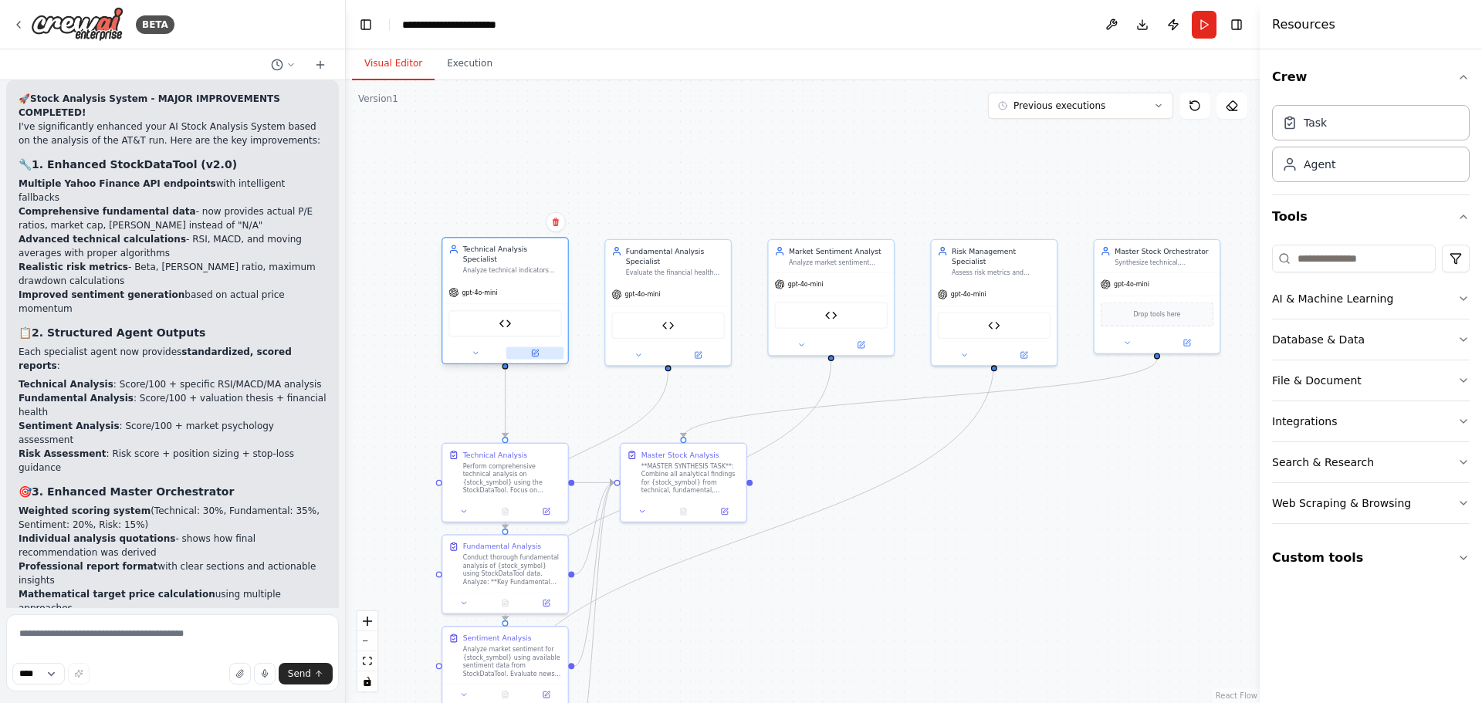
click at [540, 347] on button at bounding box center [535, 353] width 58 height 12
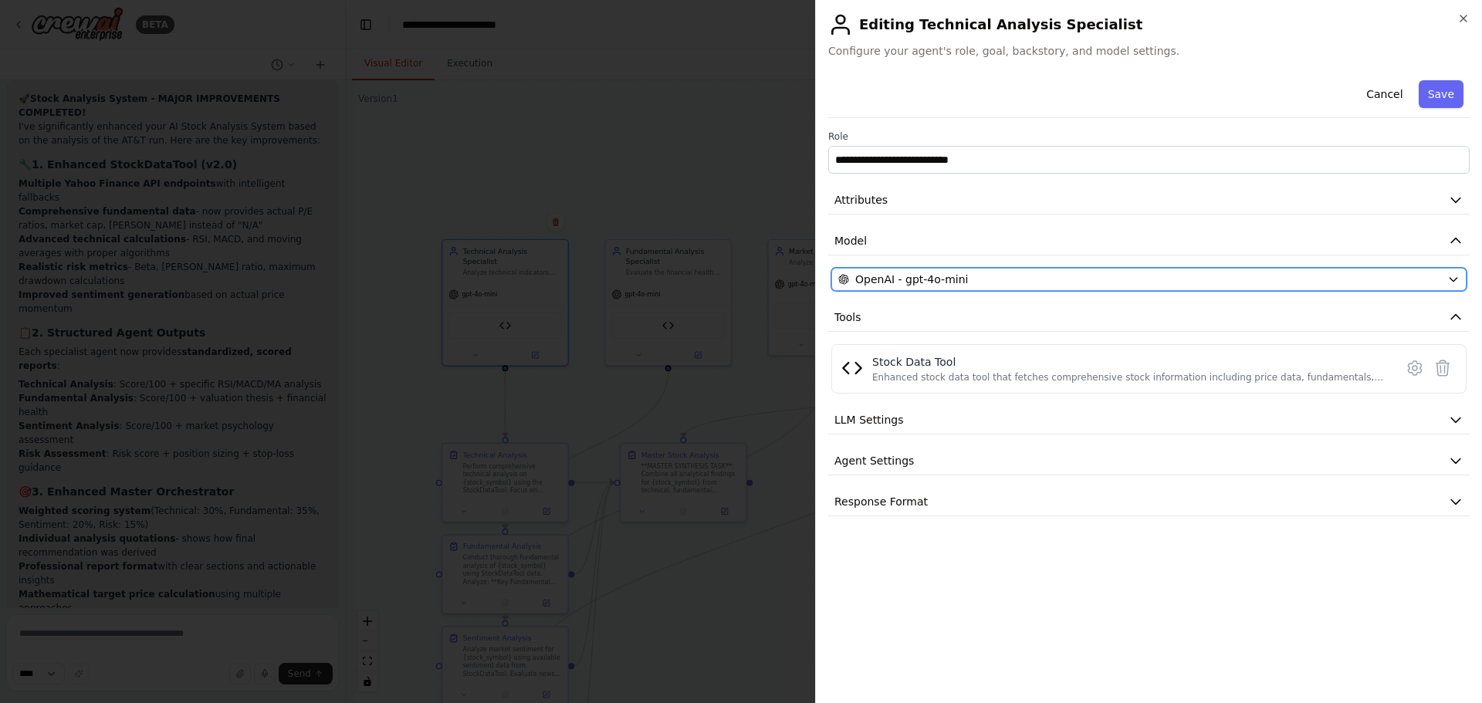
click at [944, 270] on button "OpenAI - gpt-4o-mini" at bounding box center [1148, 279] width 635 height 23
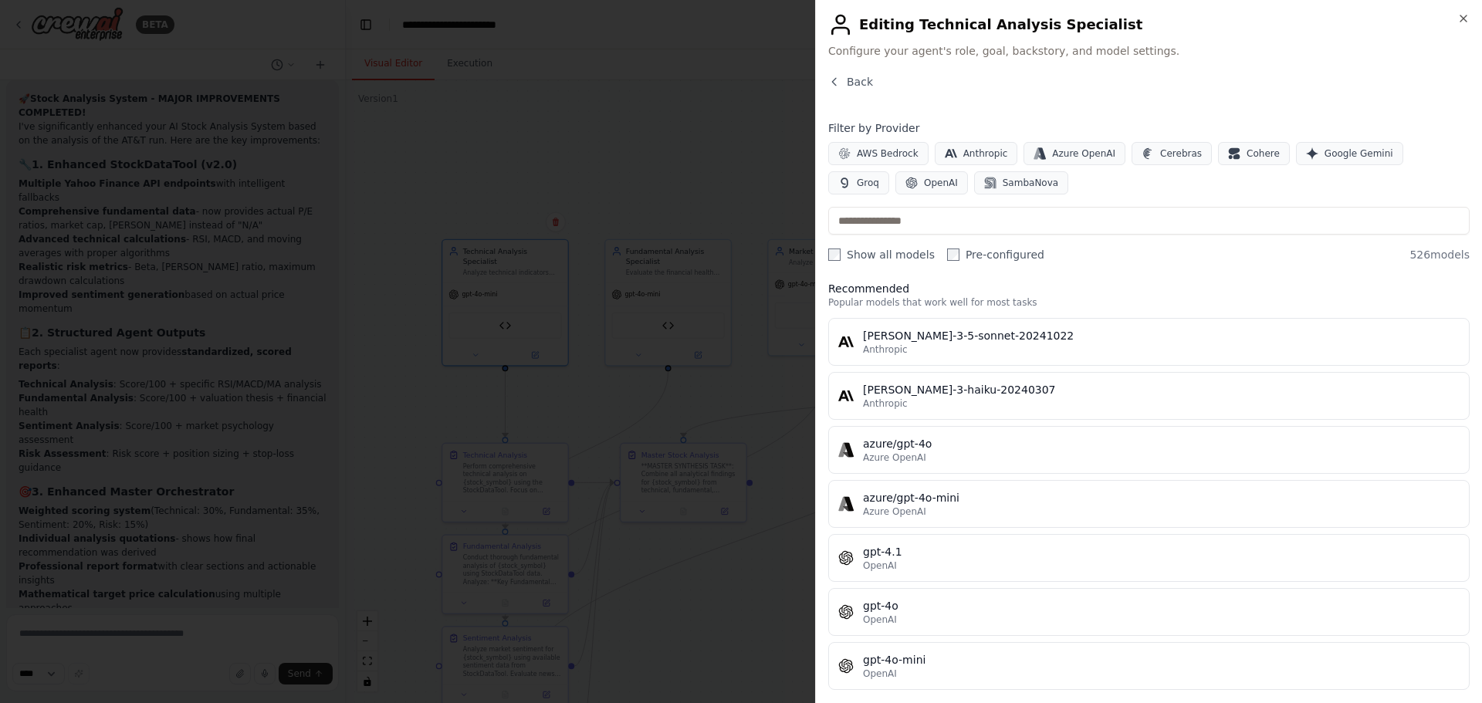
scroll to position [0, 0]
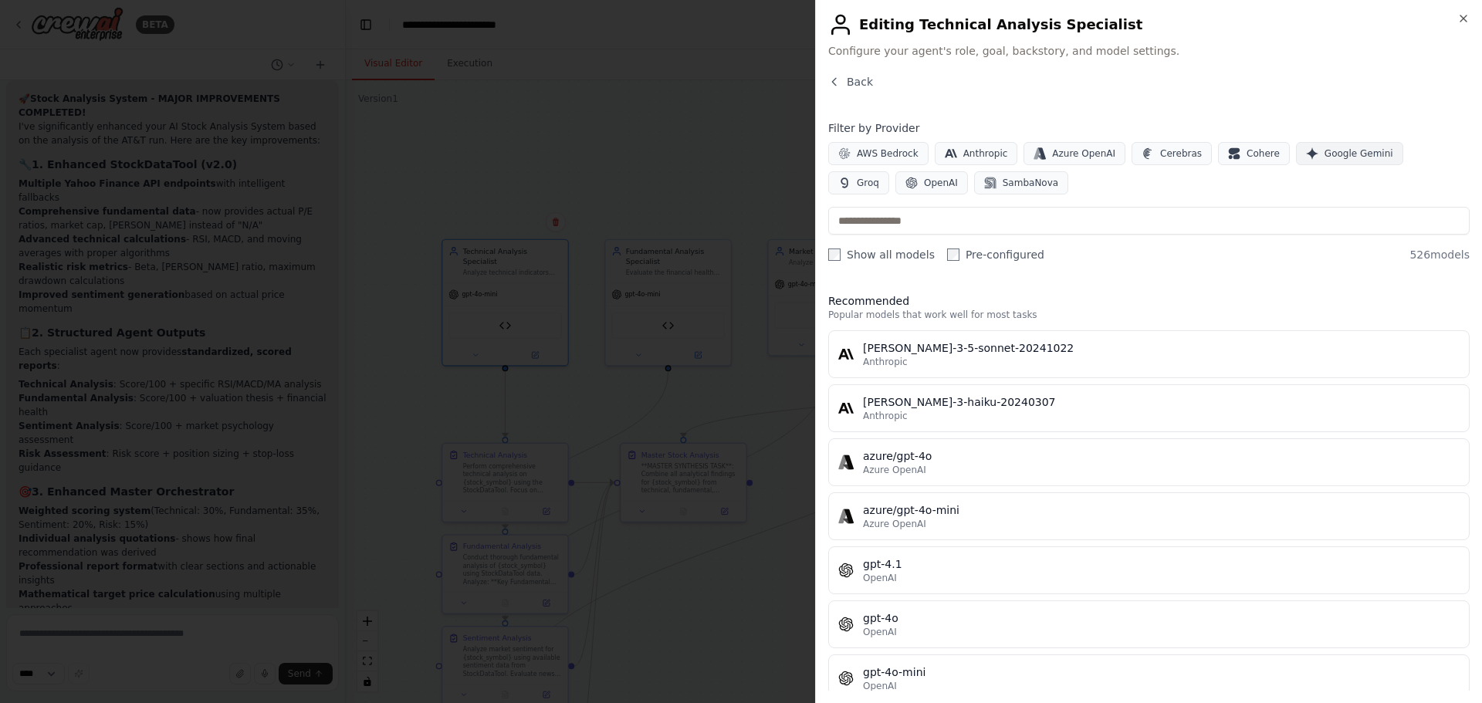
click at [1335, 154] on span "Google Gemini" at bounding box center [1359, 153] width 69 height 12
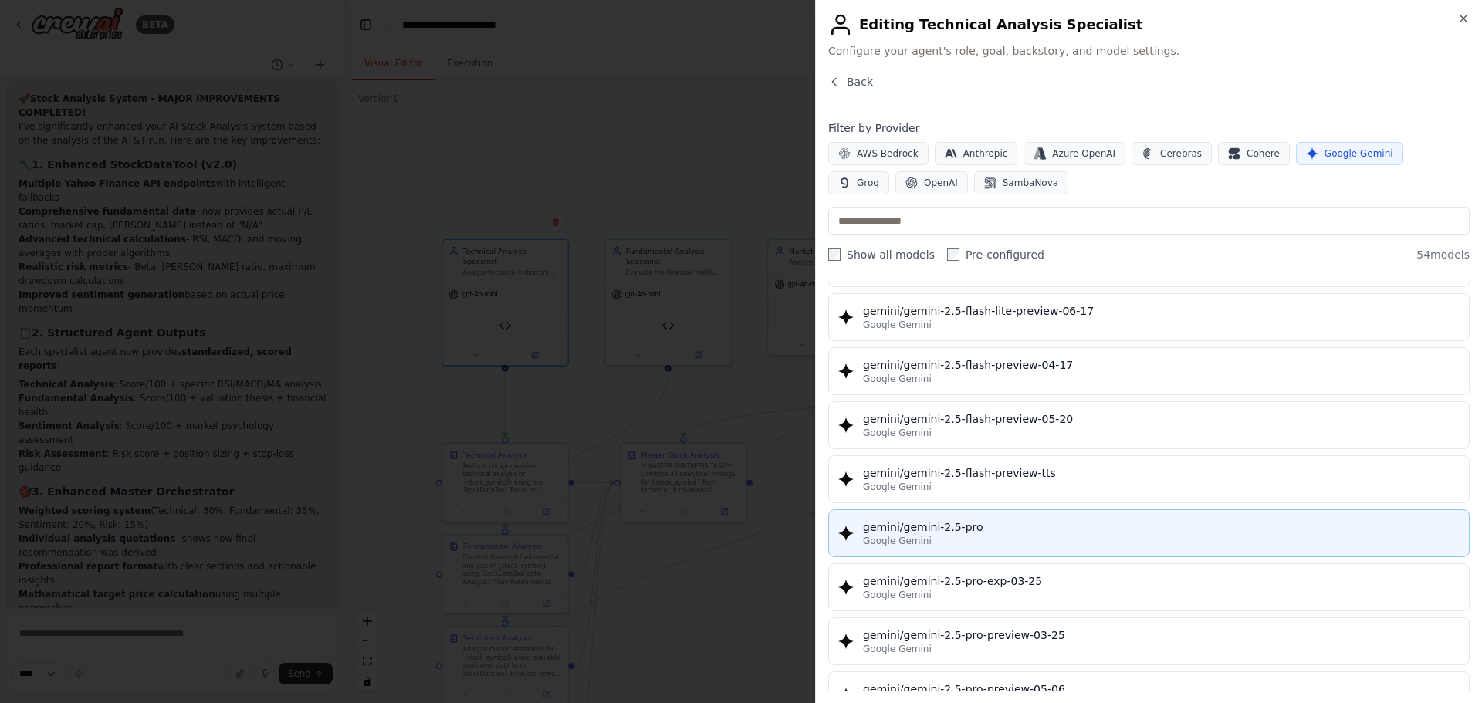
scroll to position [1544, 0]
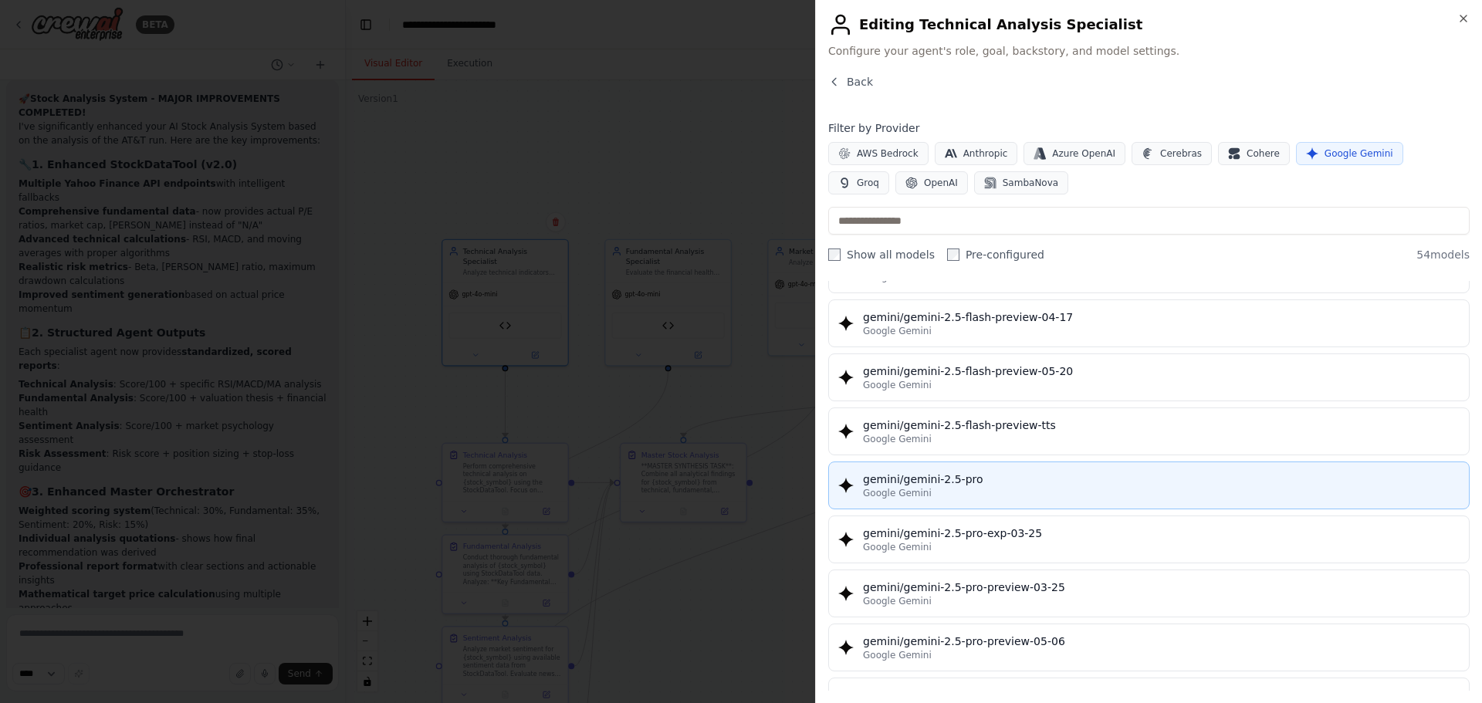
click at [894, 489] on span "Google Gemini" at bounding box center [897, 493] width 69 height 12
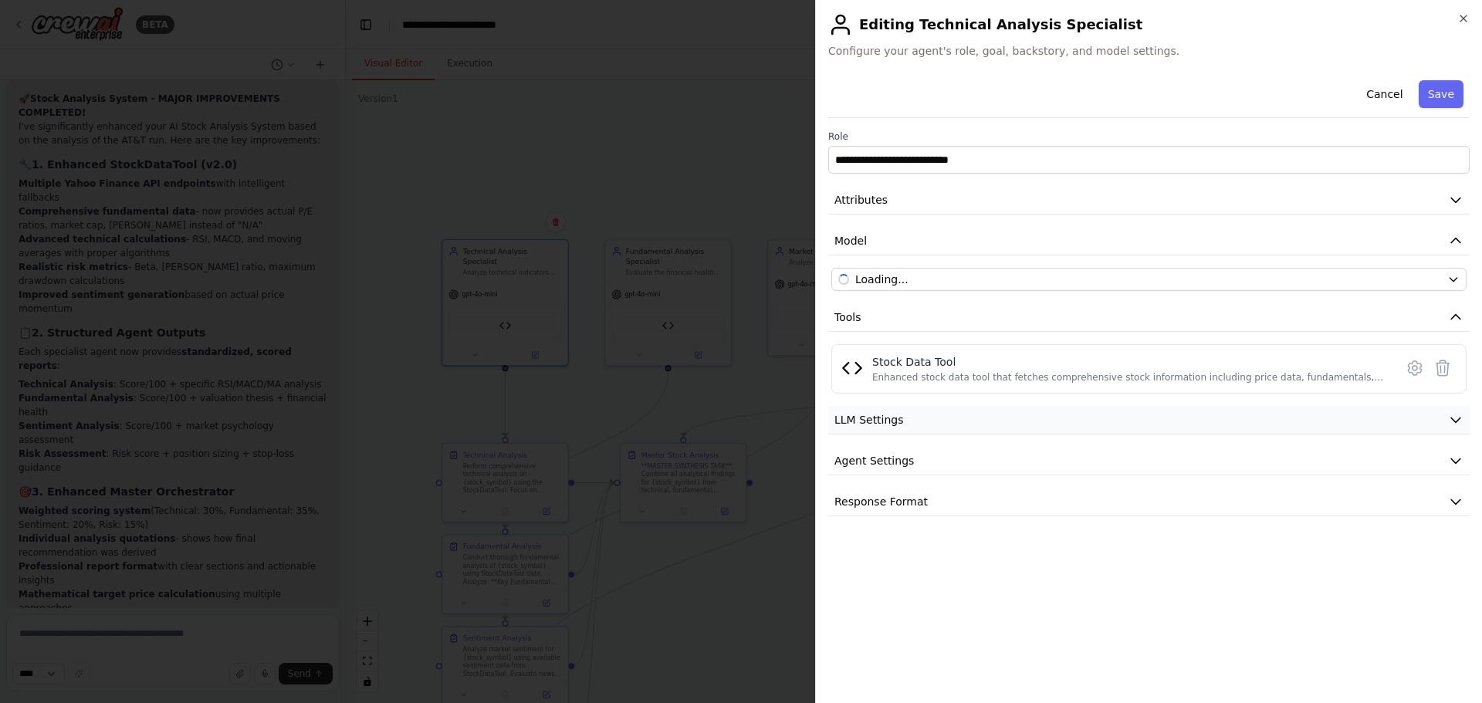
click at [942, 422] on button "LLM Settings" at bounding box center [1148, 420] width 641 height 29
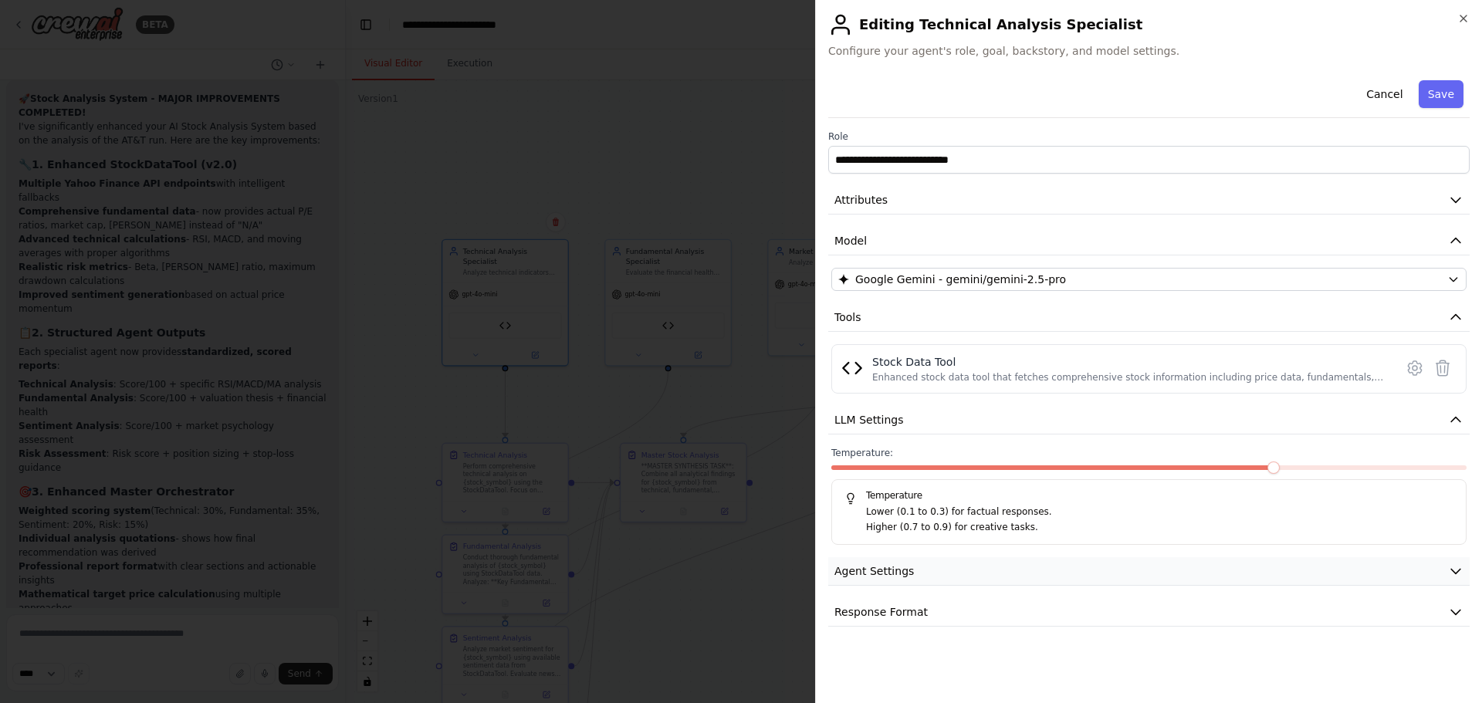
click at [925, 575] on button "Agent Settings" at bounding box center [1148, 571] width 641 height 29
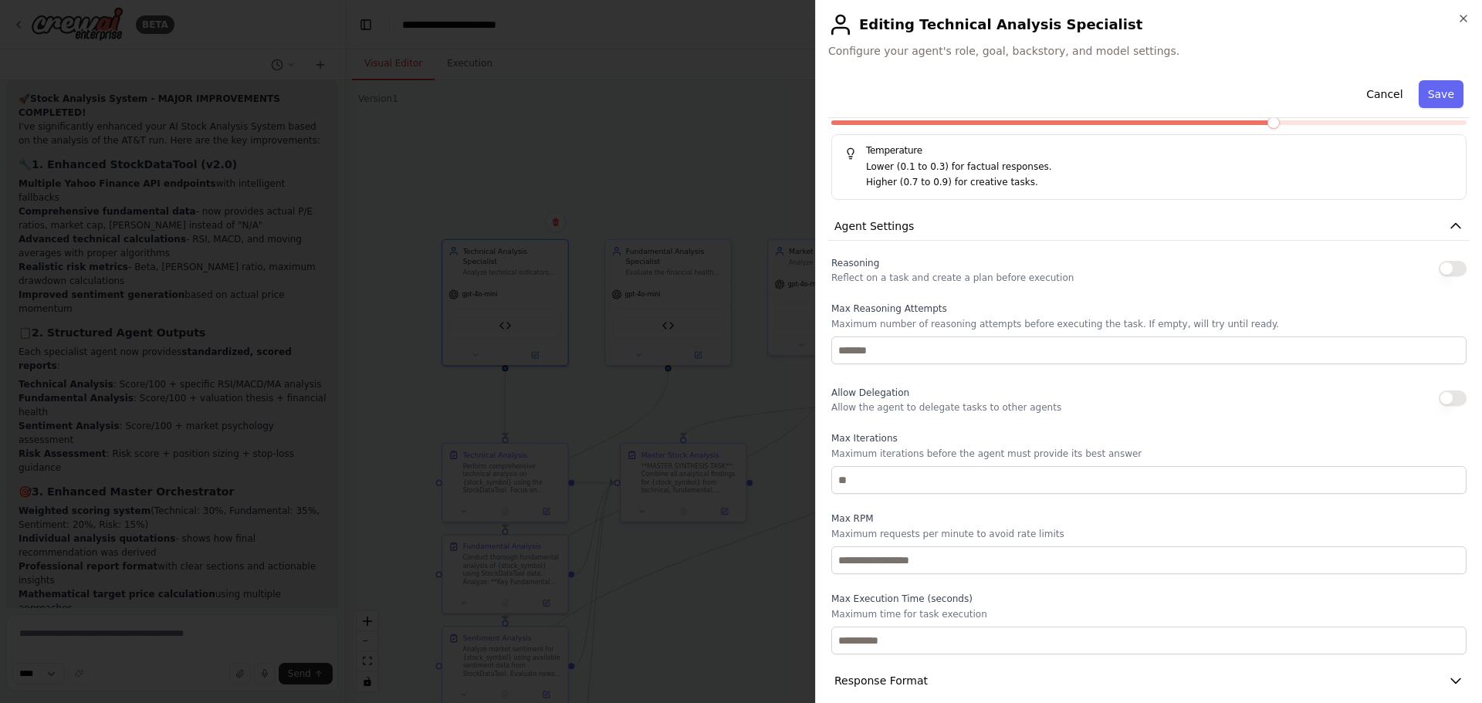
scroll to position [362, 0]
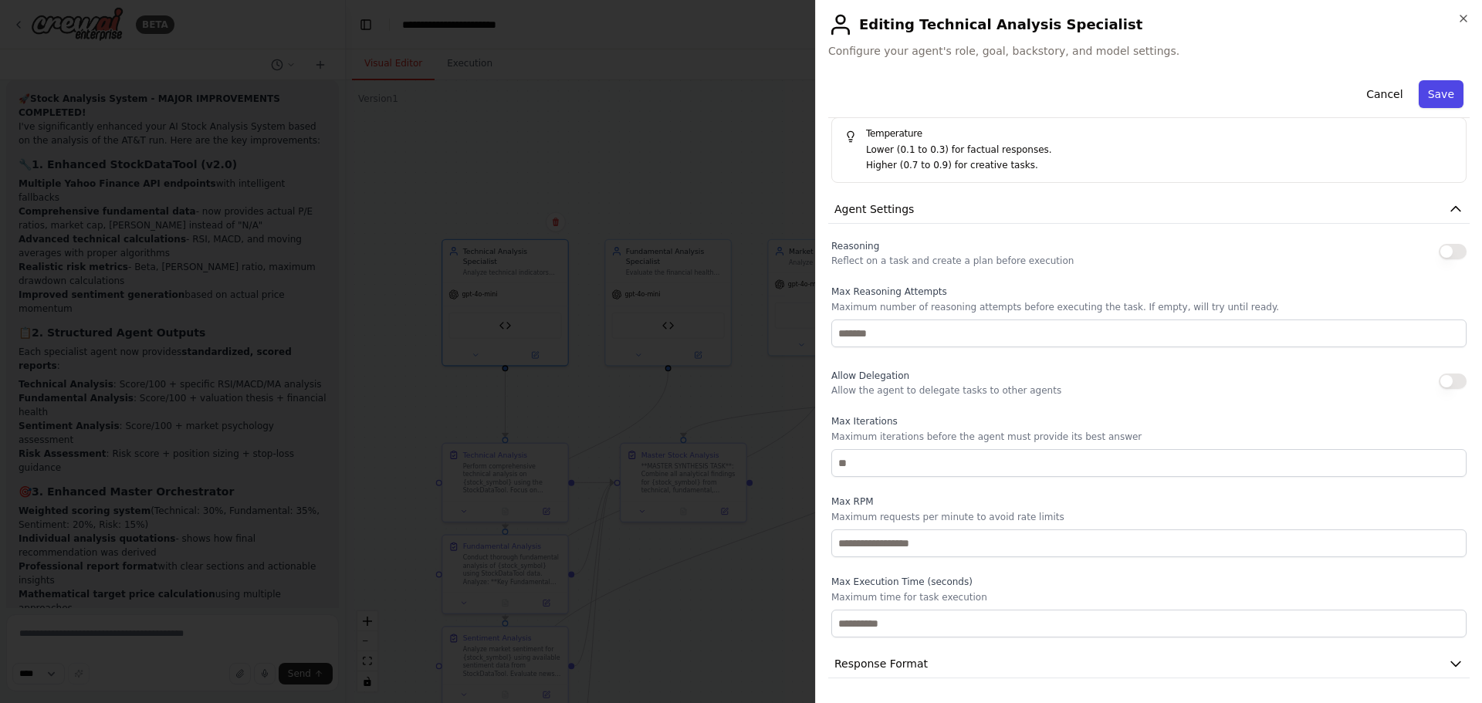
click at [1445, 94] on button "Save" at bounding box center [1441, 94] width 45 height 28
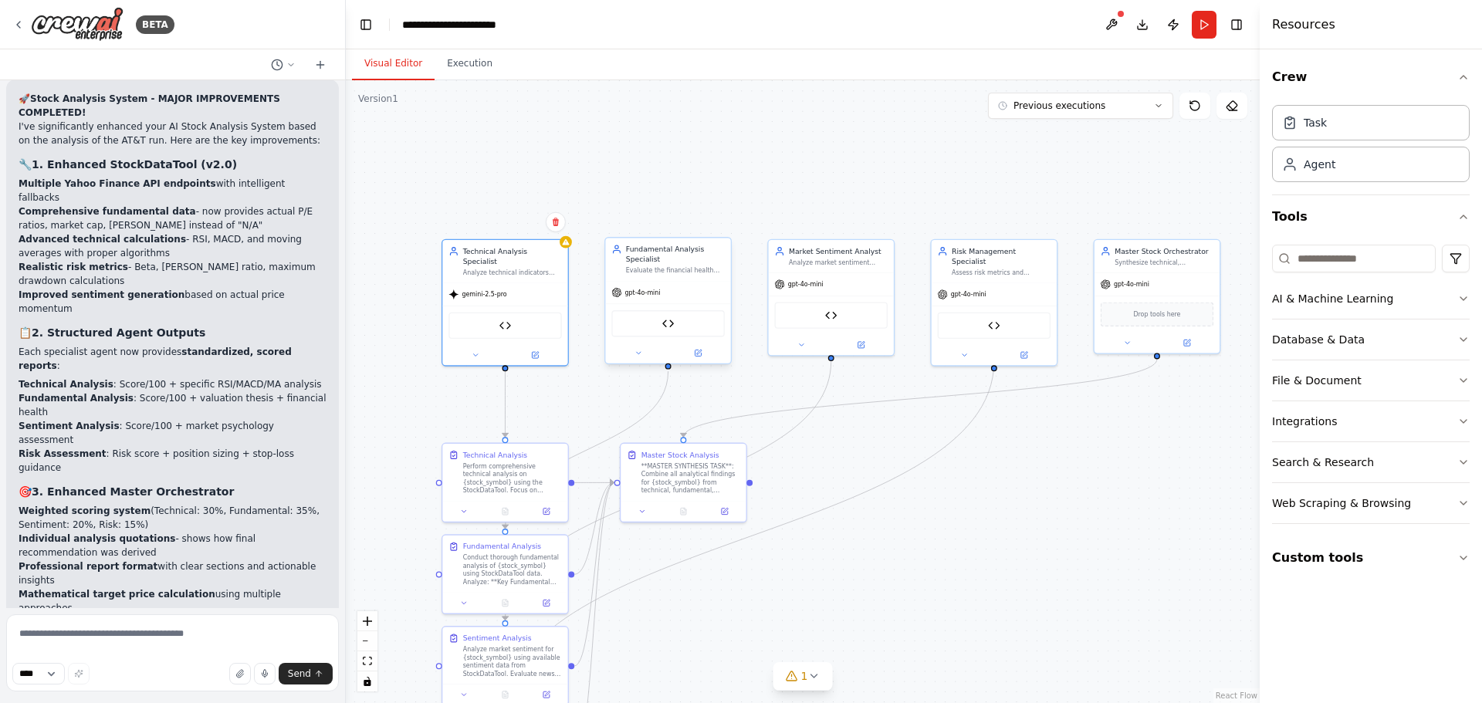
click at [641, 295] on span "gpt-4o-mini" at bounding box center [643, 293] width 36 height 8
click at [712, 354] on button at bounding box center [698, 353] width 58 height 12
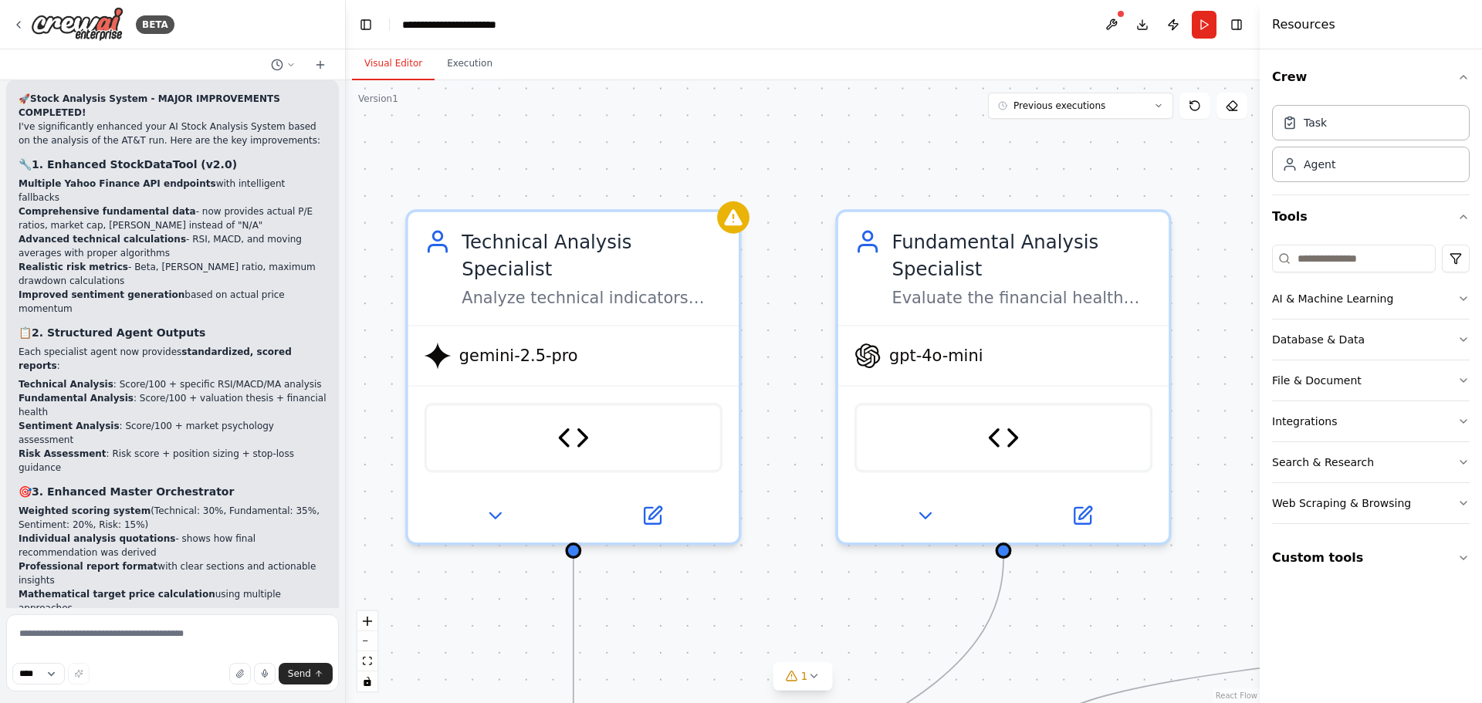
drag, startPoint x: 638, startPoint y: 191, endPoint x: 782, endPoint y: 193, distance: 143.6
click at [811, 168] on div ".deletable-edge-delete-btn { width: 20px; height: 20px; border: 0px solid #ffff…" at bounding box center [803, 391] width 914 height 623
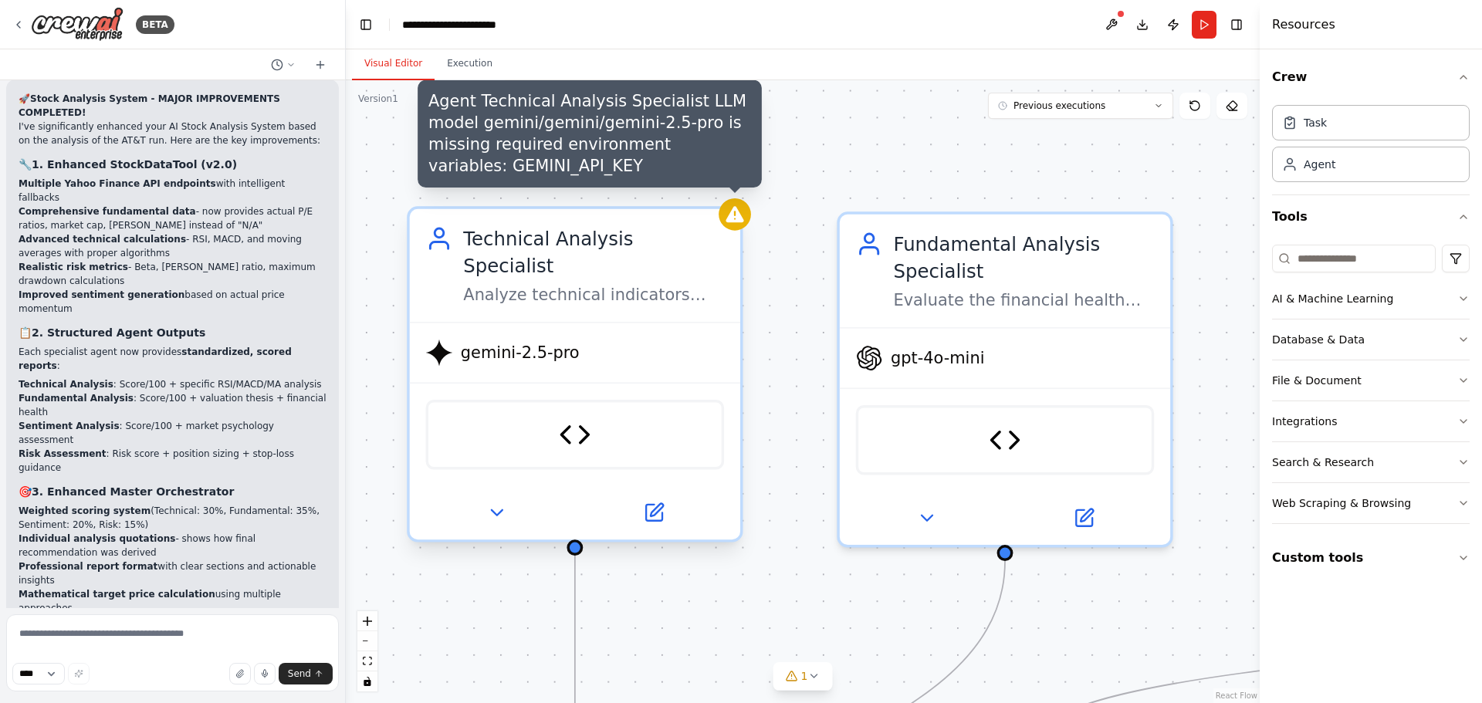
click at [738, 225] on icon at bounding box center [735, 215] width 22 height 22
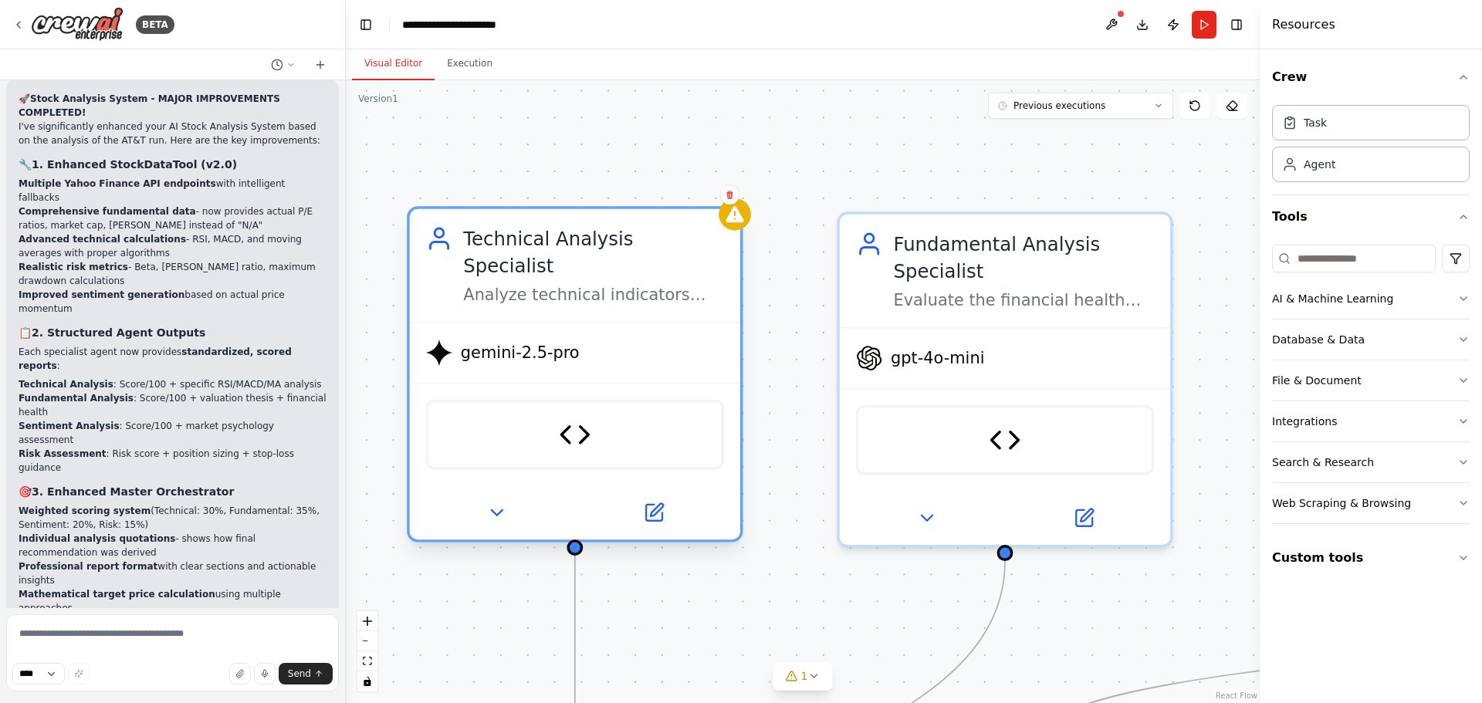
click at [637, 335] on div "gemini-2.5-pro" at bounding box center [575, 352] width 330 height 59
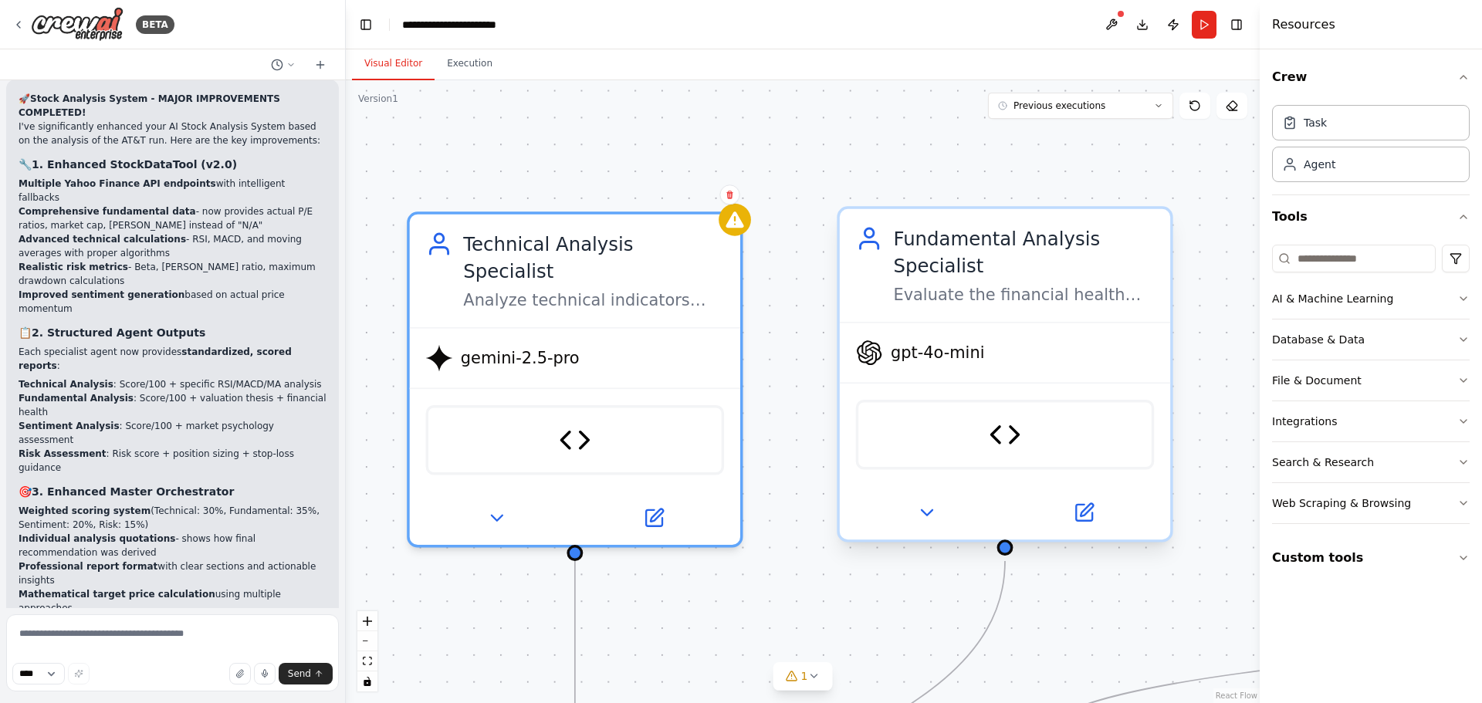
click at [978, 358] on span "gpt-4o-mini" at bounding box center [937, 353] width 93 height 22
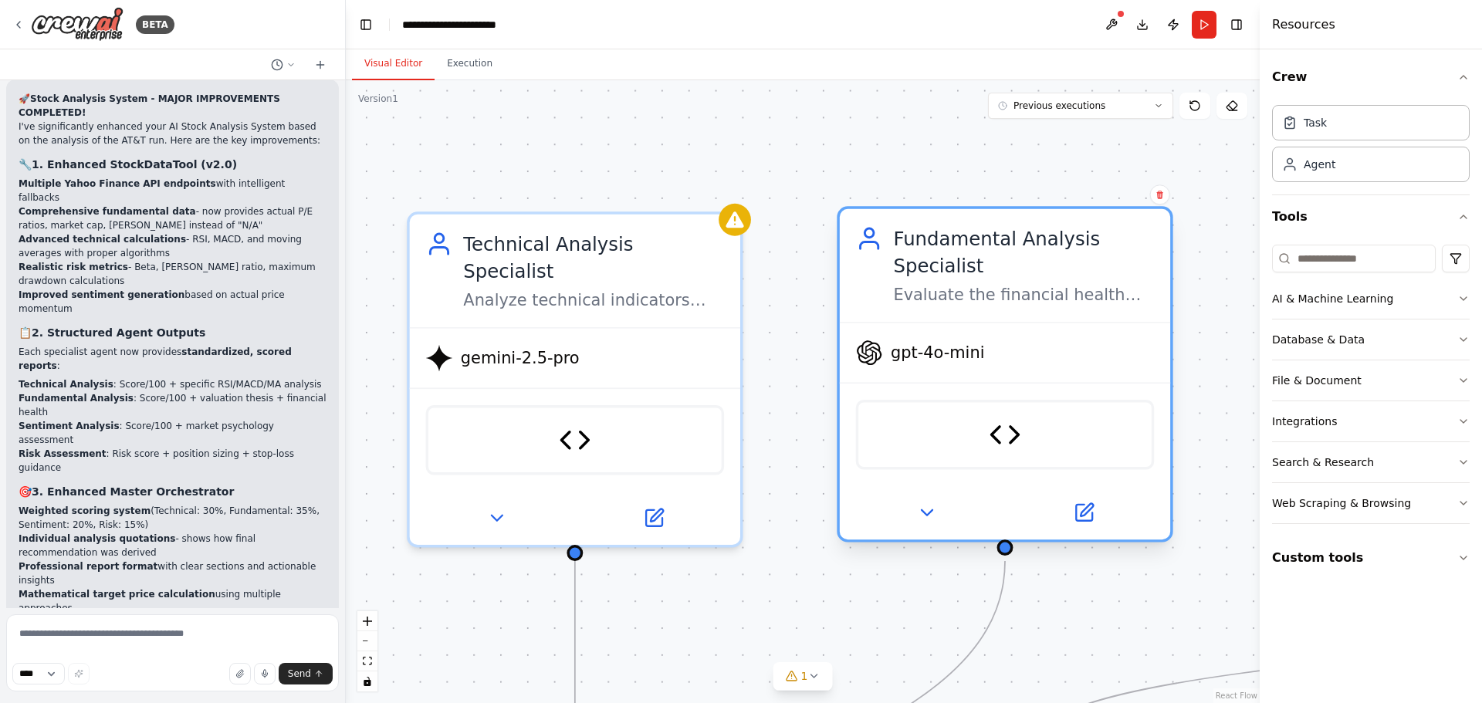
click at [978, 358] on span "gpt-4o-mini" at bounding box center [937, 353] width 93 height 22
click at [1092, 502] on icon at bounding box center [1084, 513] width 22 height 22
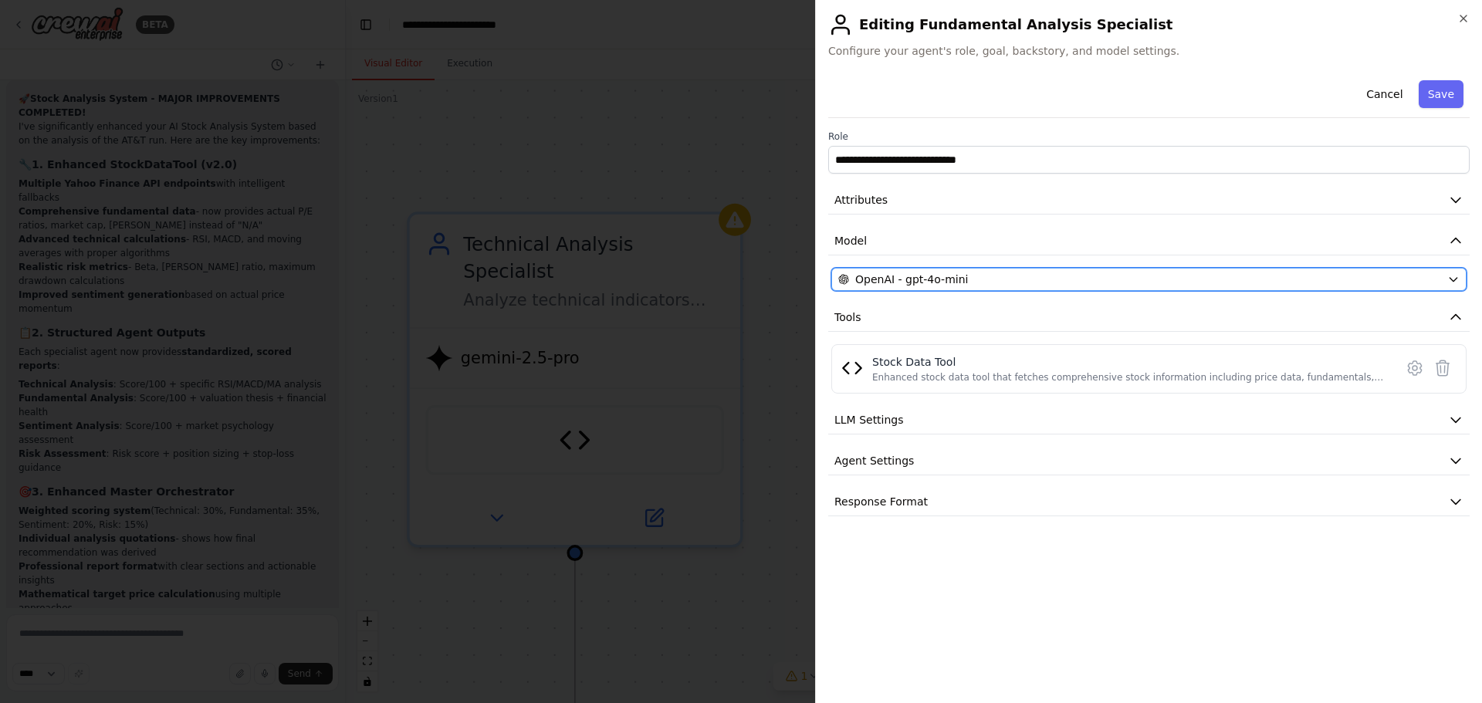
click at [940, 277] on span "OpenAI - gpt-4o-mini" at bounding box center [911, 279] width 113 height 15
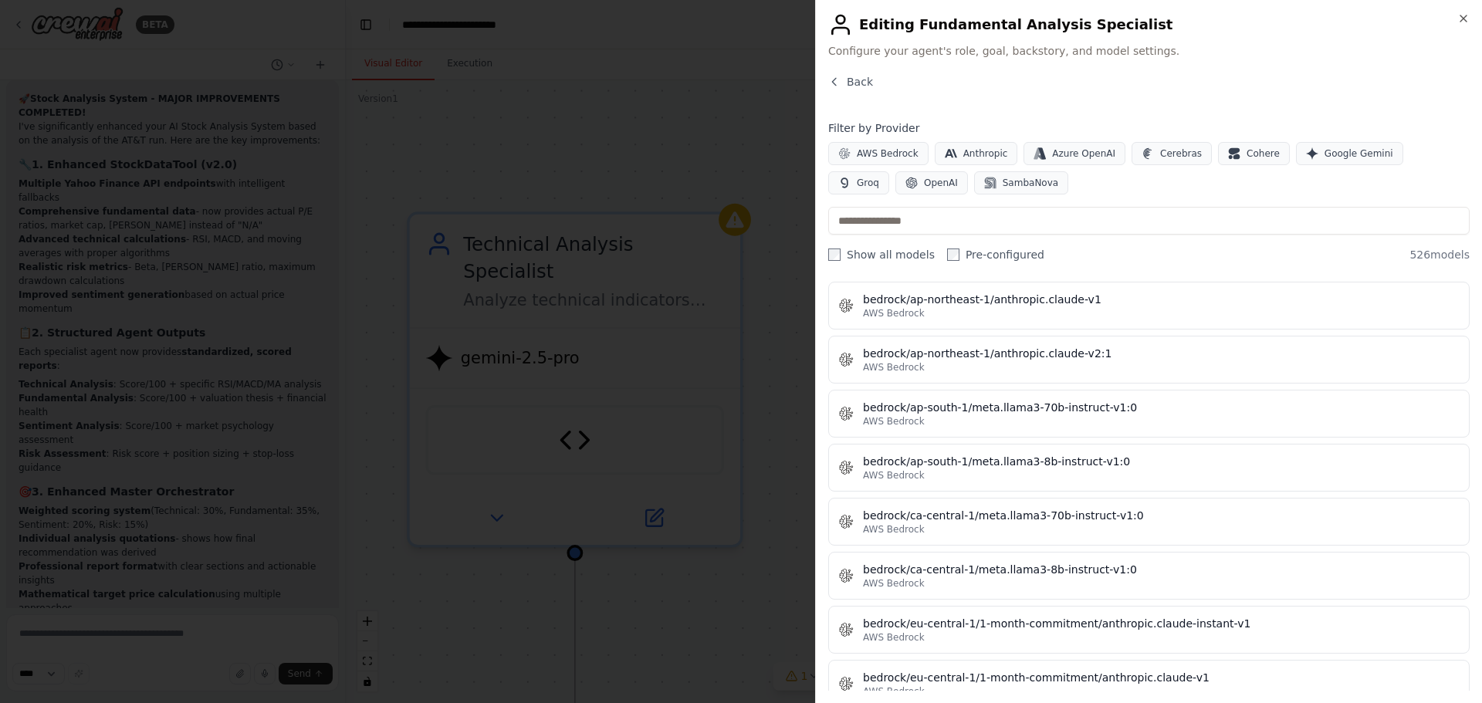
scroll to position [2547, 0]
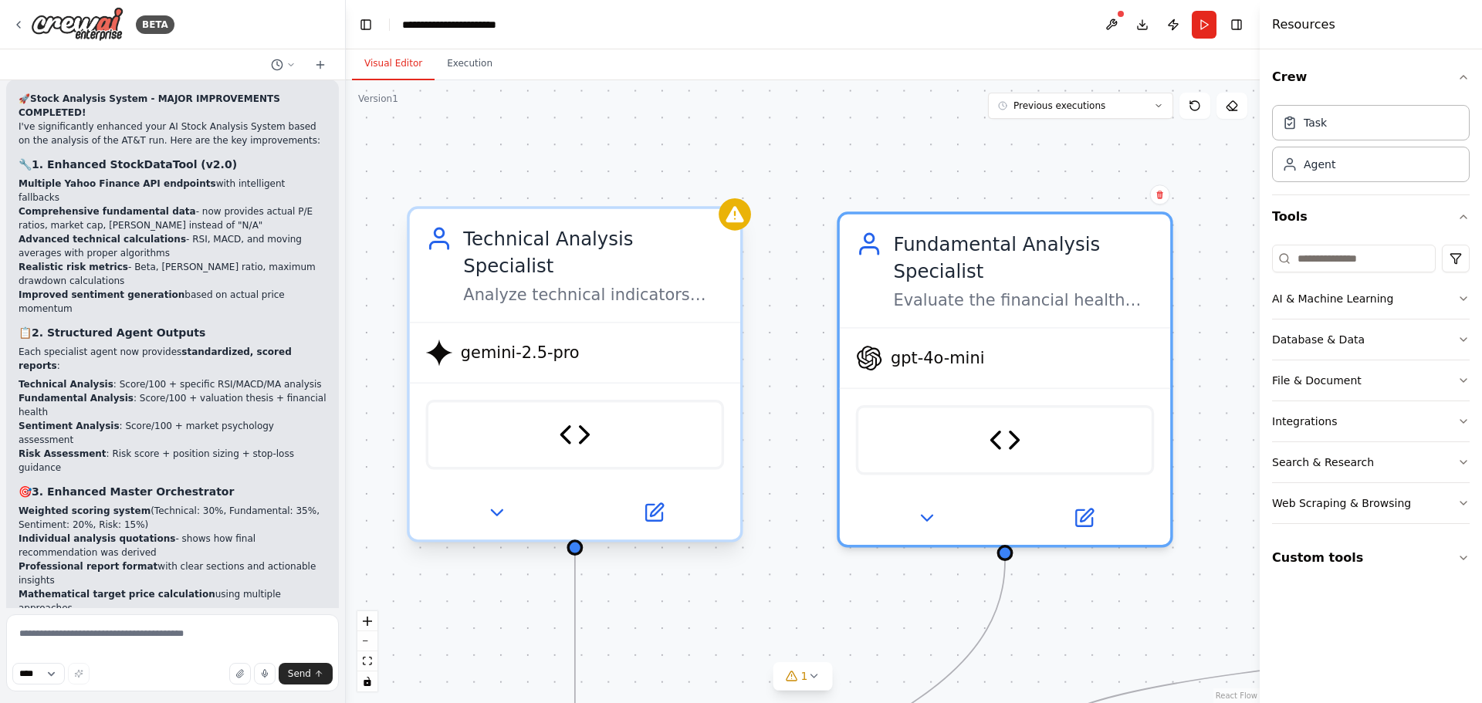
click at [687, 415] on div "Stock Data Tool" at bounding box center [575, 435] width 299 height 70
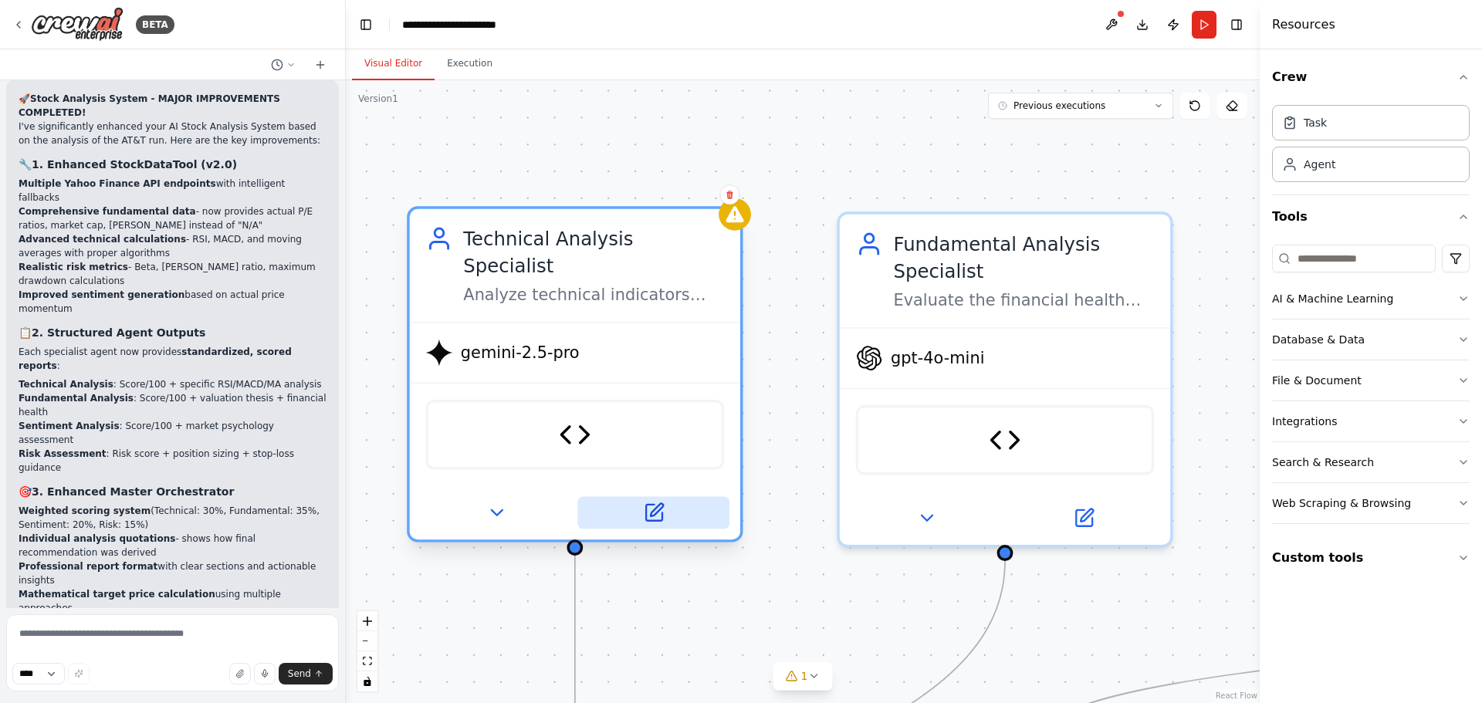
click at [666, 496] on button at bounding box center [653, 512] width 152 height 32
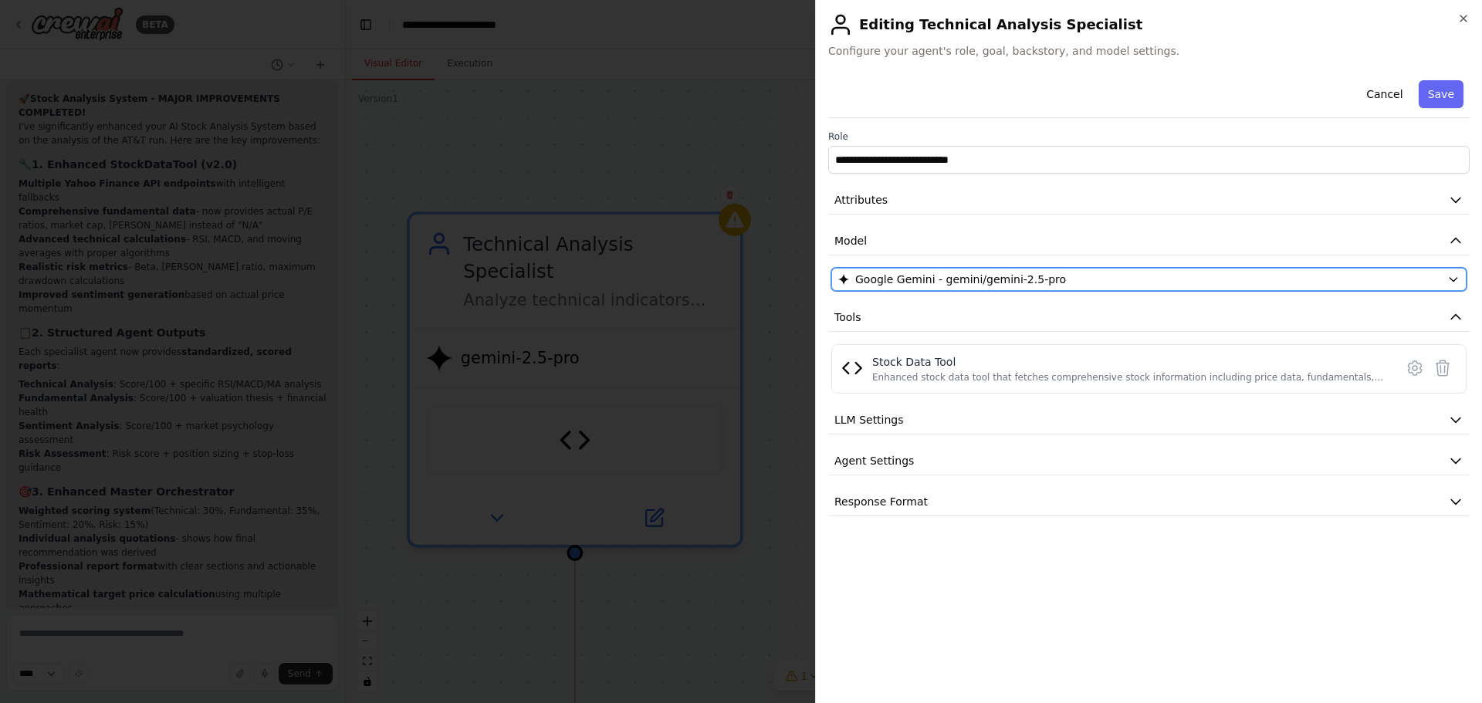
click at [916, 281] on span "Google Gemini - gemini/gemini-2.5-pro" at bounding box center [960, 279] width 211 height 15
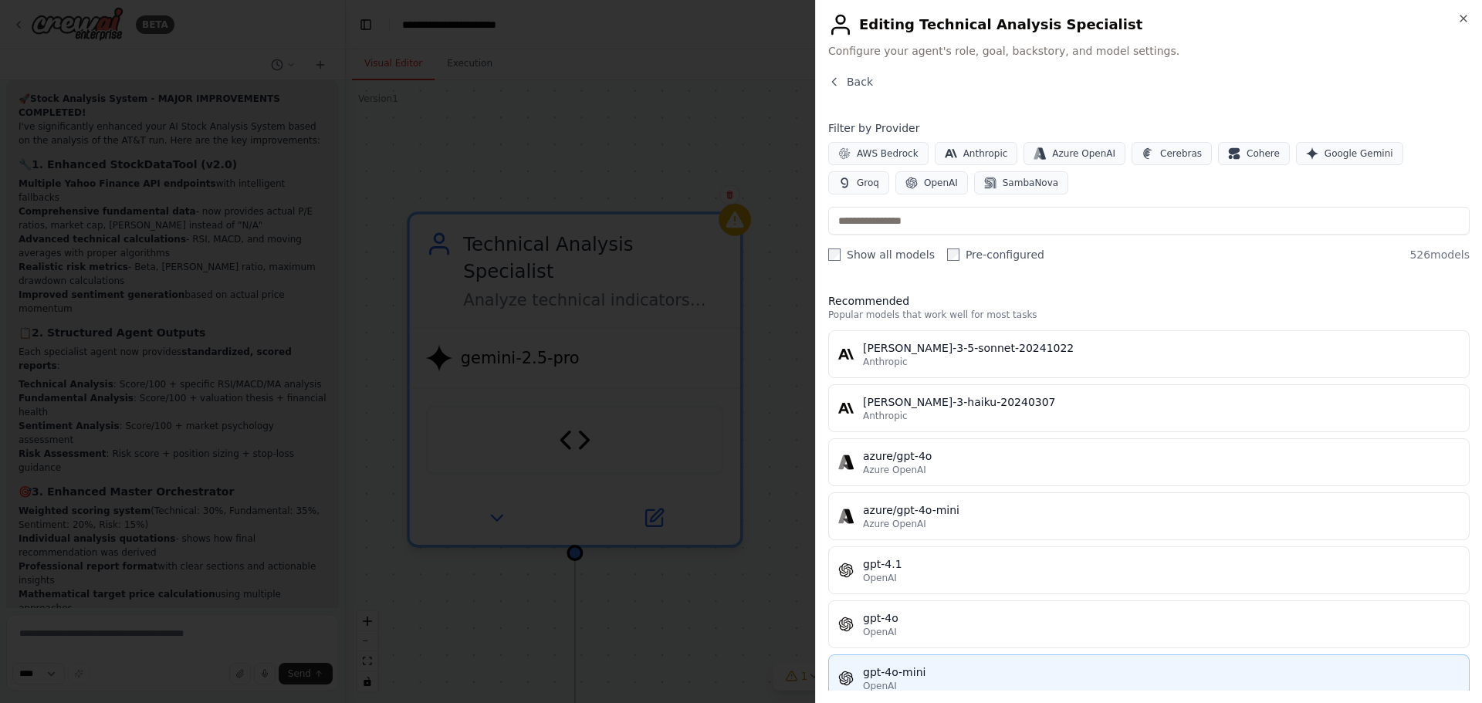
click at [880, 664] on button "gpt-4o-mini OpenAI" at bounding box center [1148, 679] width 641 height 48
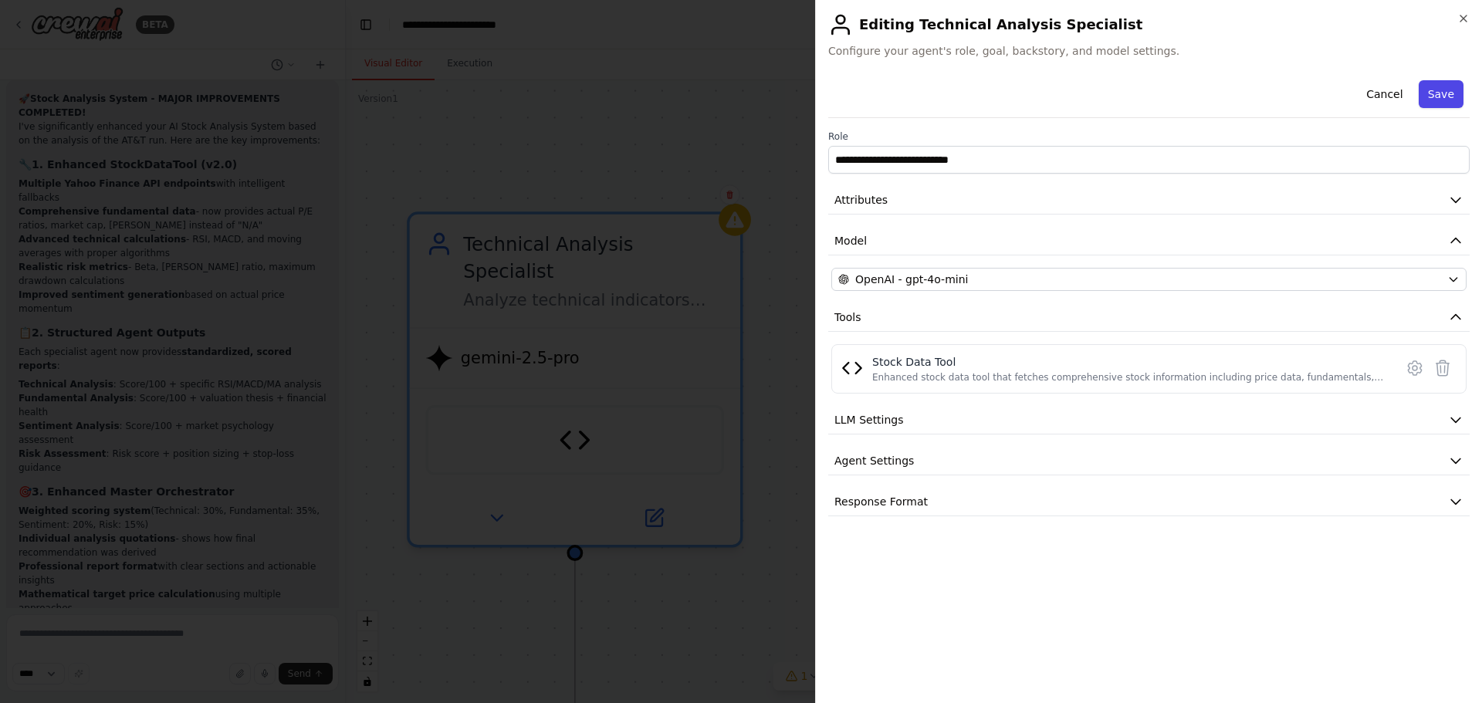
click at [1436, 90] on button "Save" at bounding box center [1441, 94] width 45 height 28
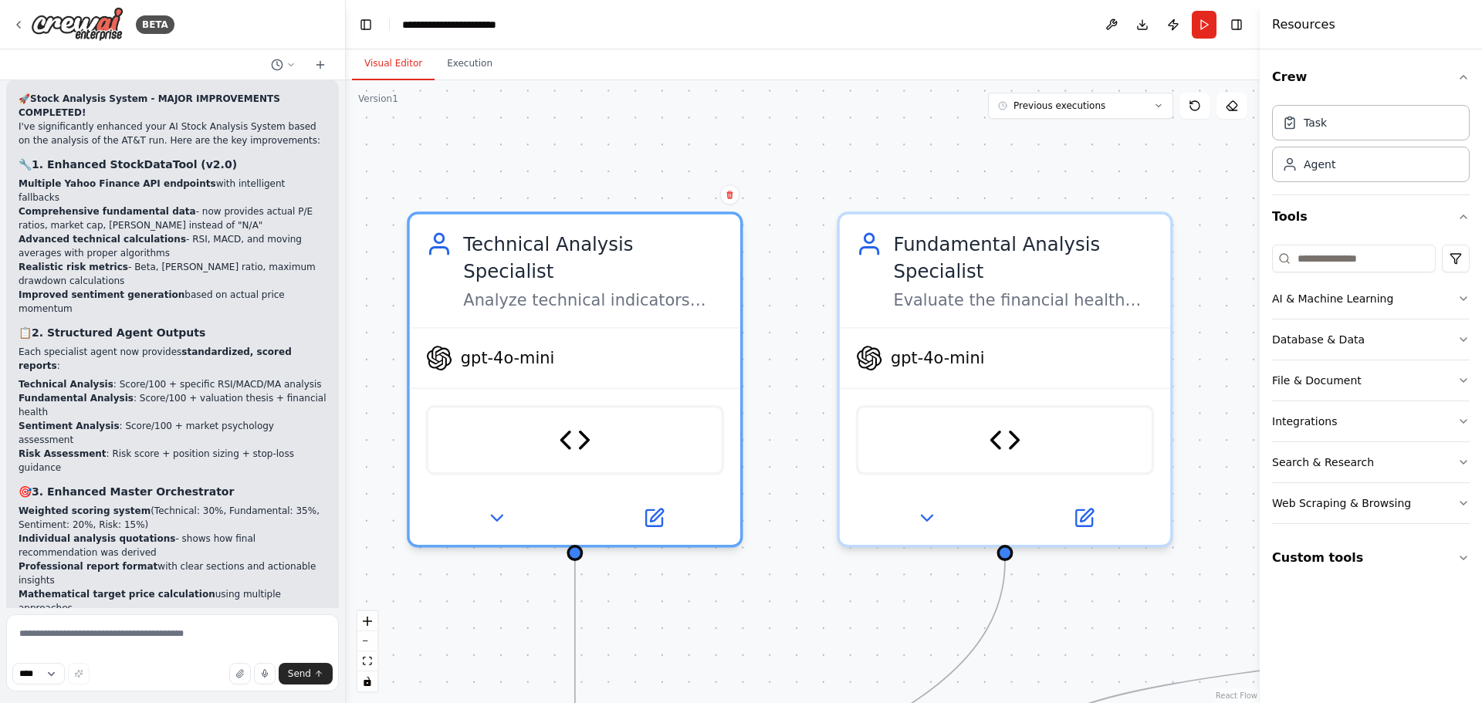
click at [747, 123] on div ".deletable-edge-delete-btn { width: 20px; height: 20px; border: 0px solid #ffff…" at bounding box center [803, 391] width 914 height 623
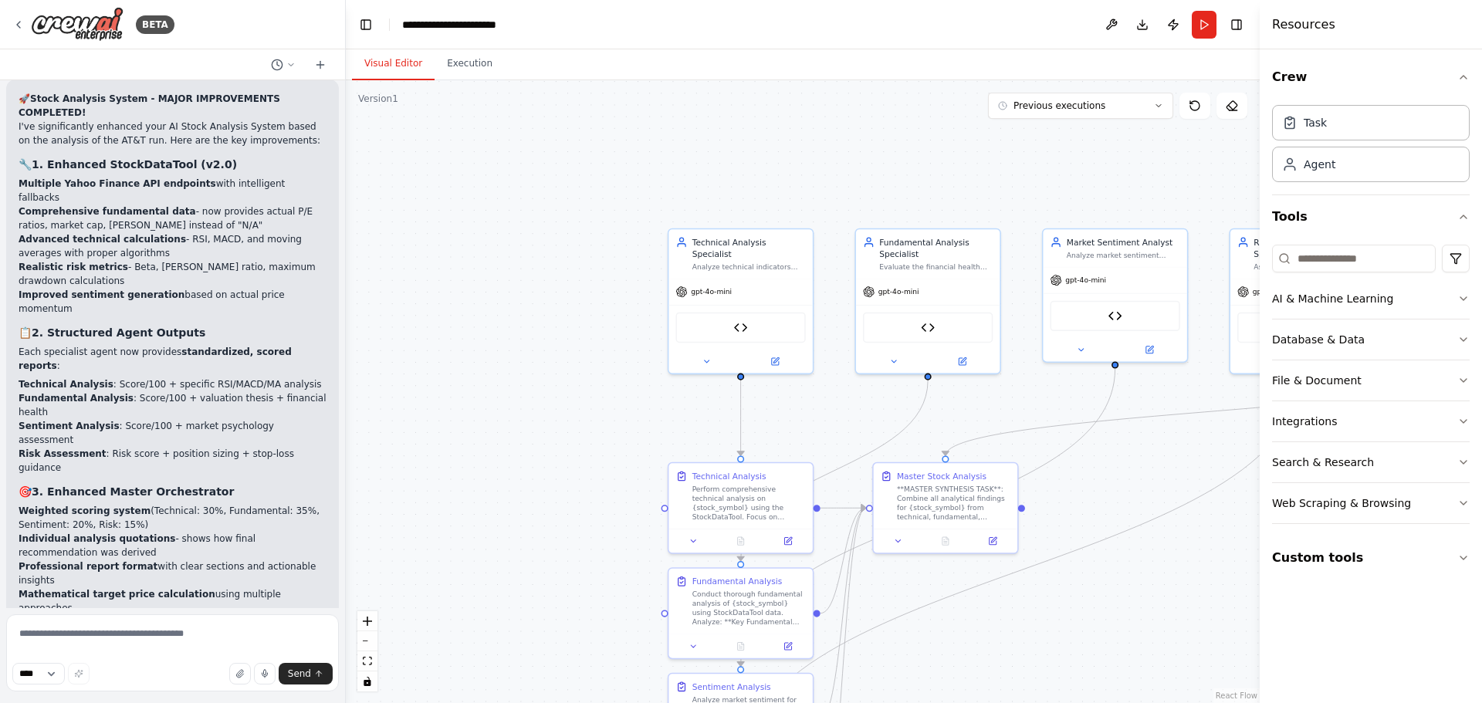
drag, startPoint x: 684, startPoint y: 353, endPoint x: 663, endPoint y: 398, distance: 49.4
click at [541, 431] on div ".deletable-edge-delete-btn { width: 20px; height: 20px; border: 0px solid #ffff…" at bounding box center [803, 391] width 914 height 623
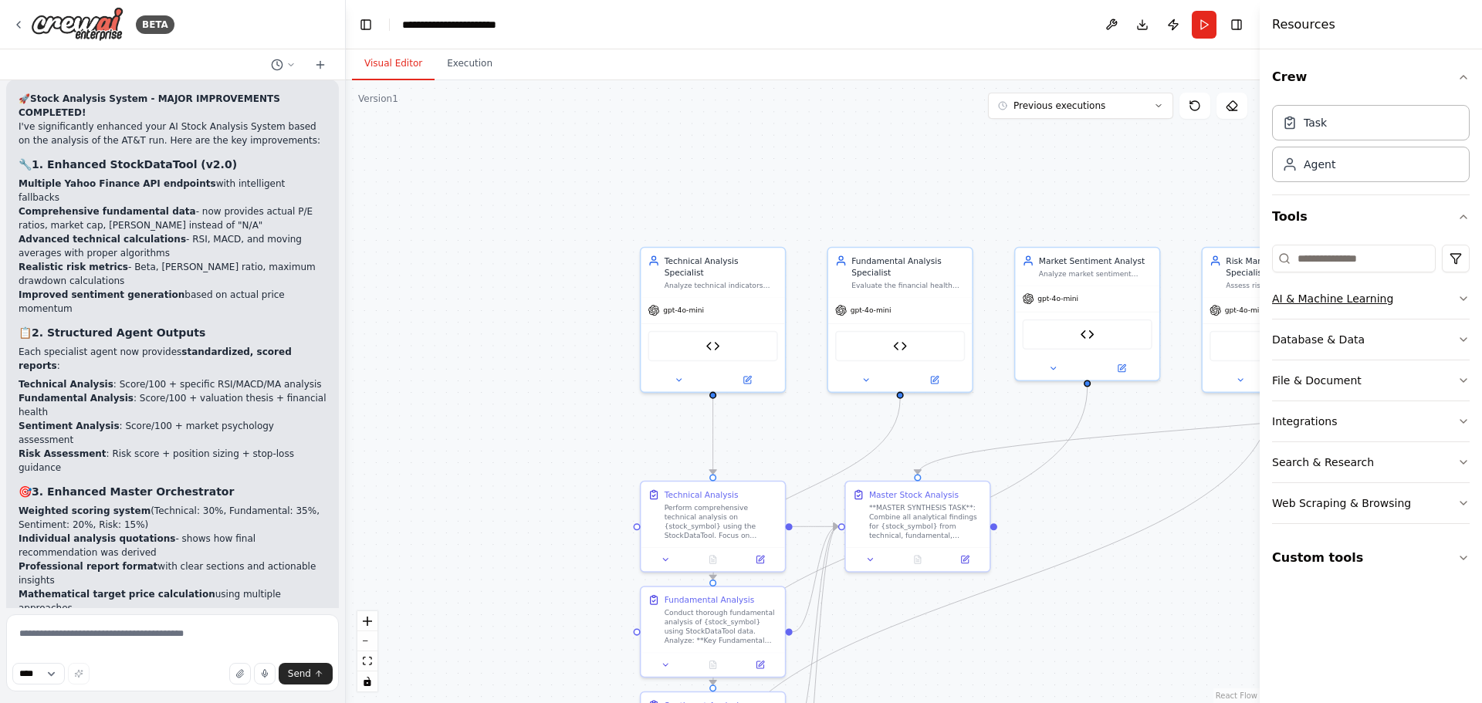
click at [1403, 311] on button "AI & Machine Learning" at bounding box center [1371, 299] width 198 height 40
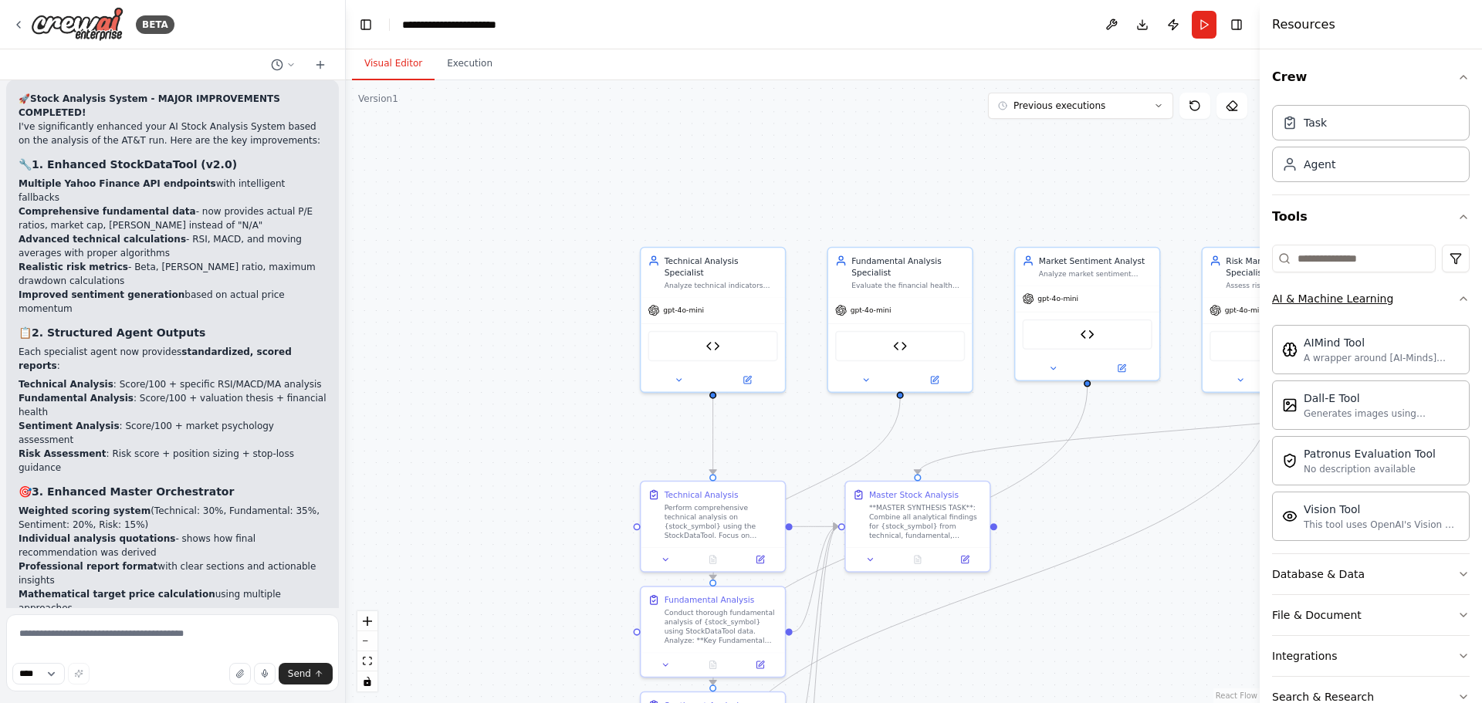
click at [1430, 312] on button "AI & Machine Learning" at bounding box center [1371, 299] width 198 height 40
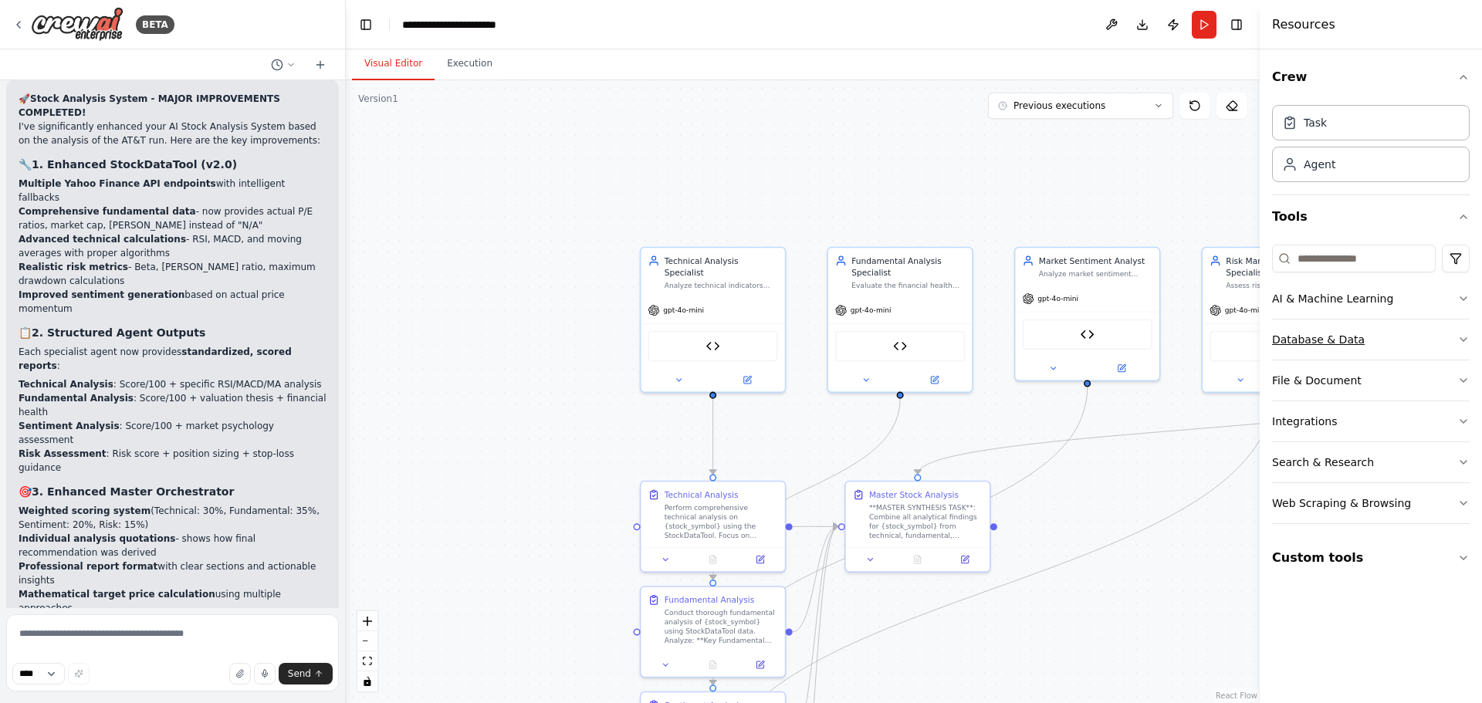
click at [1363, 338] on button "Database & Data" at bounding box center [1371, 340] width 198 height 40
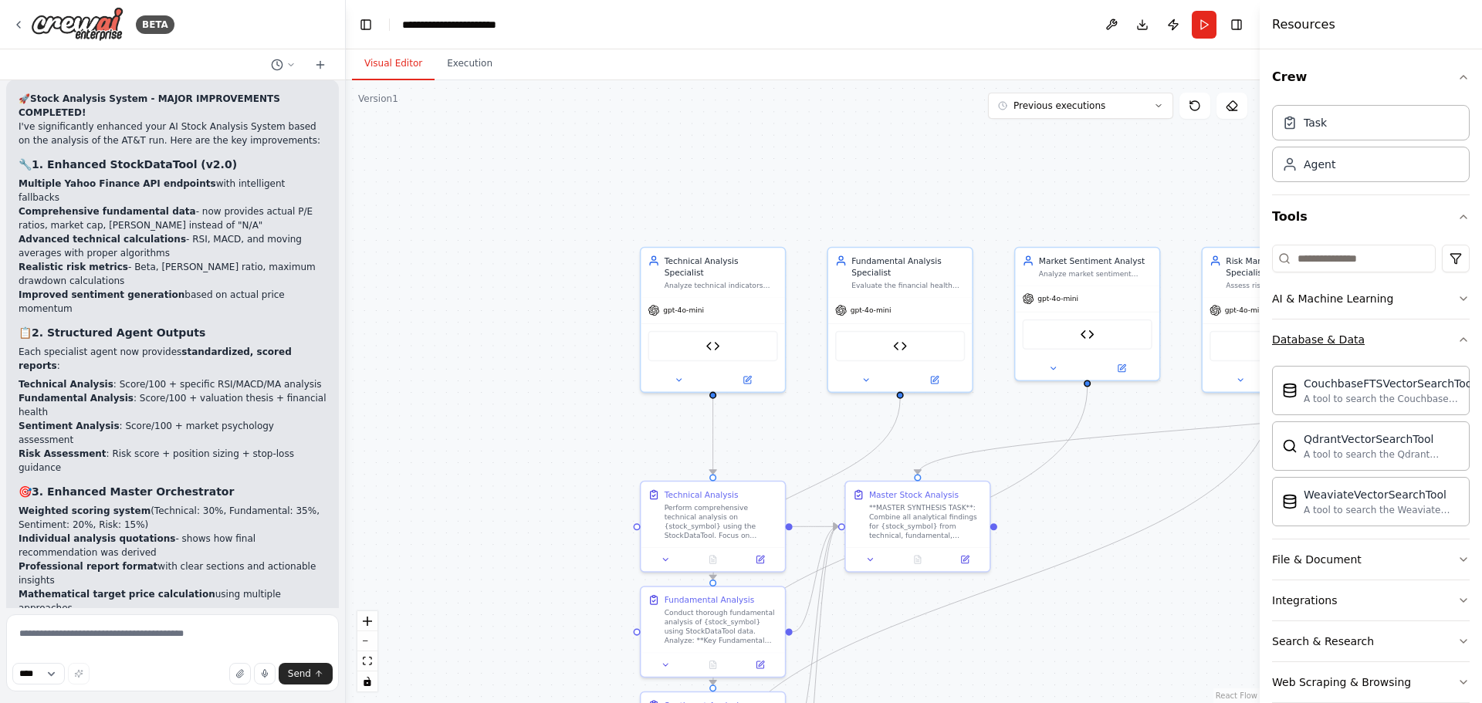
click at [1363, 338] on button "Database & Data" at bounding box center [1371, 340] width 198 height 40
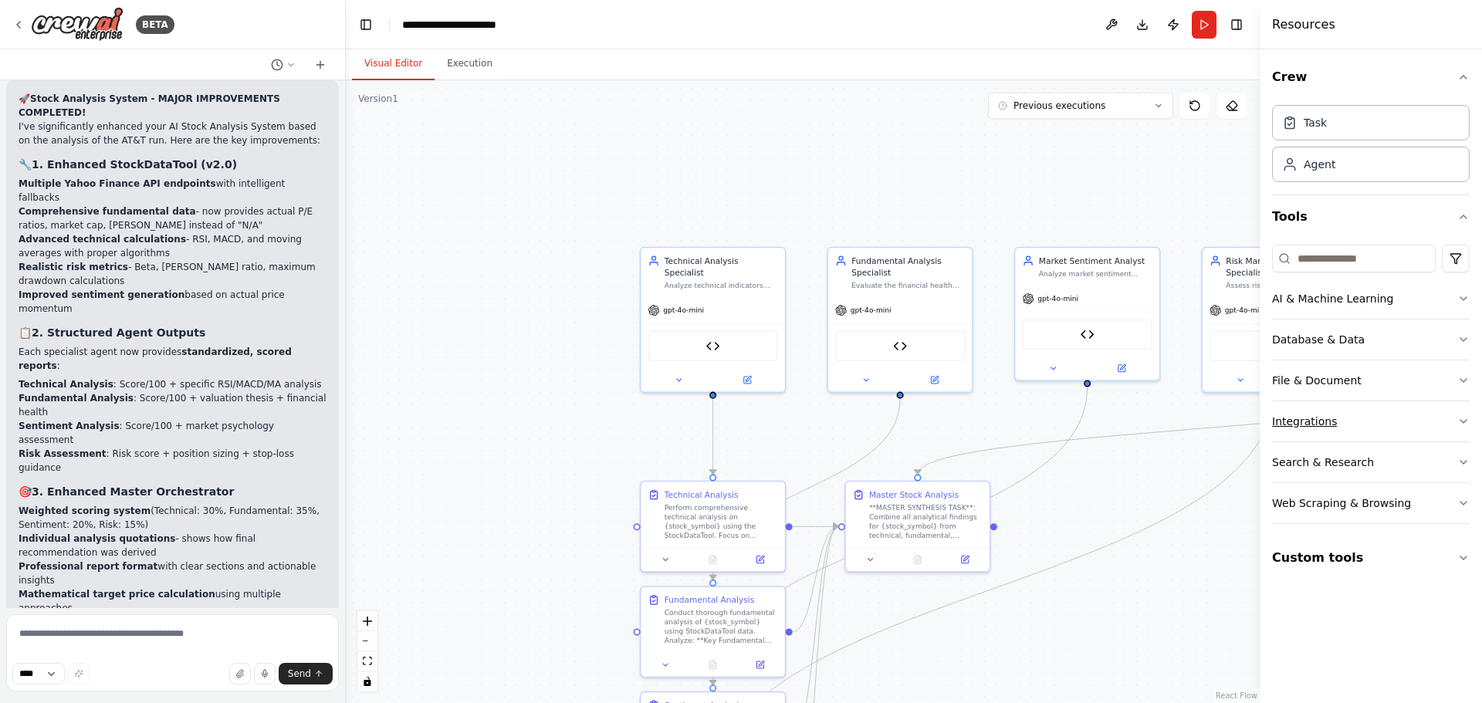
click at [1357, 412] on button "Integrations" at bounding box center [1371, 421] width 198 height 40
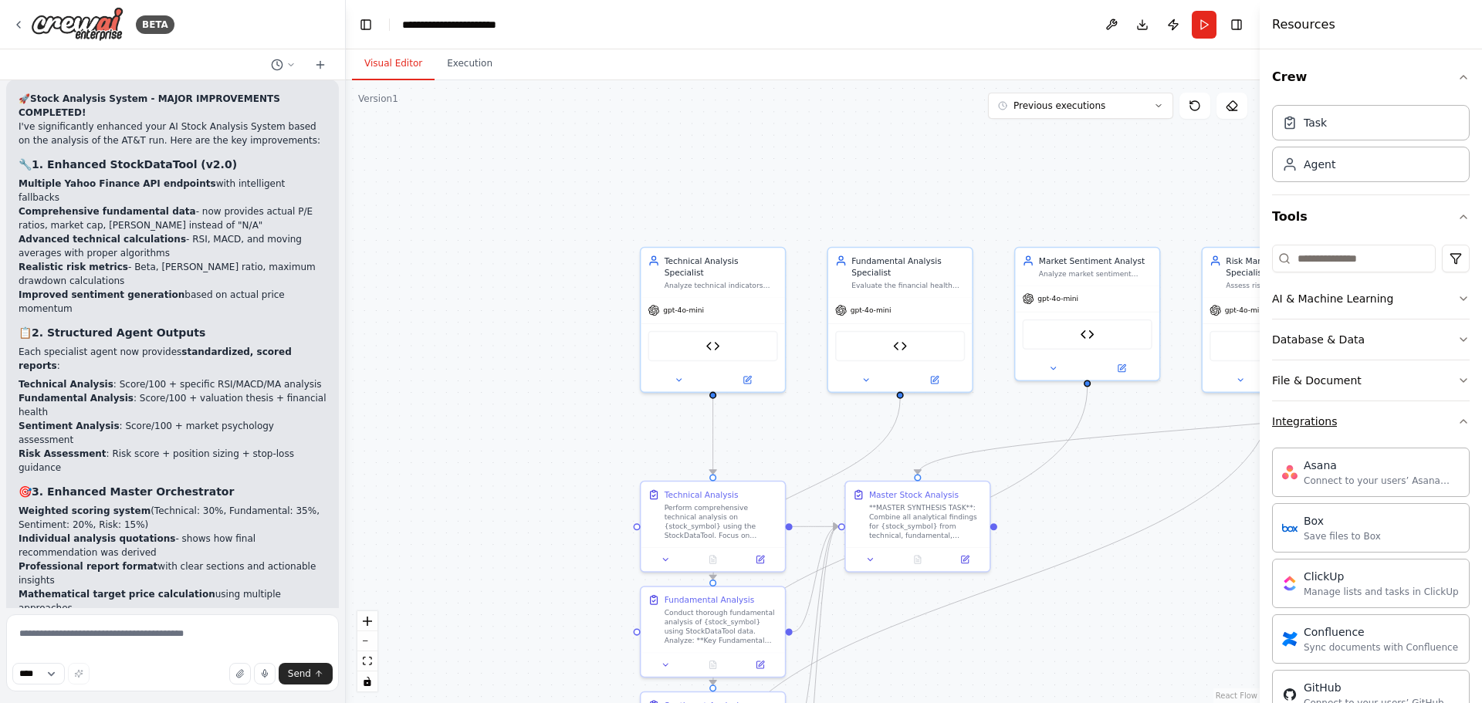
click at [1357, 412] on button "Integrations" at bounding box center [1371, 421] width 198 height 40
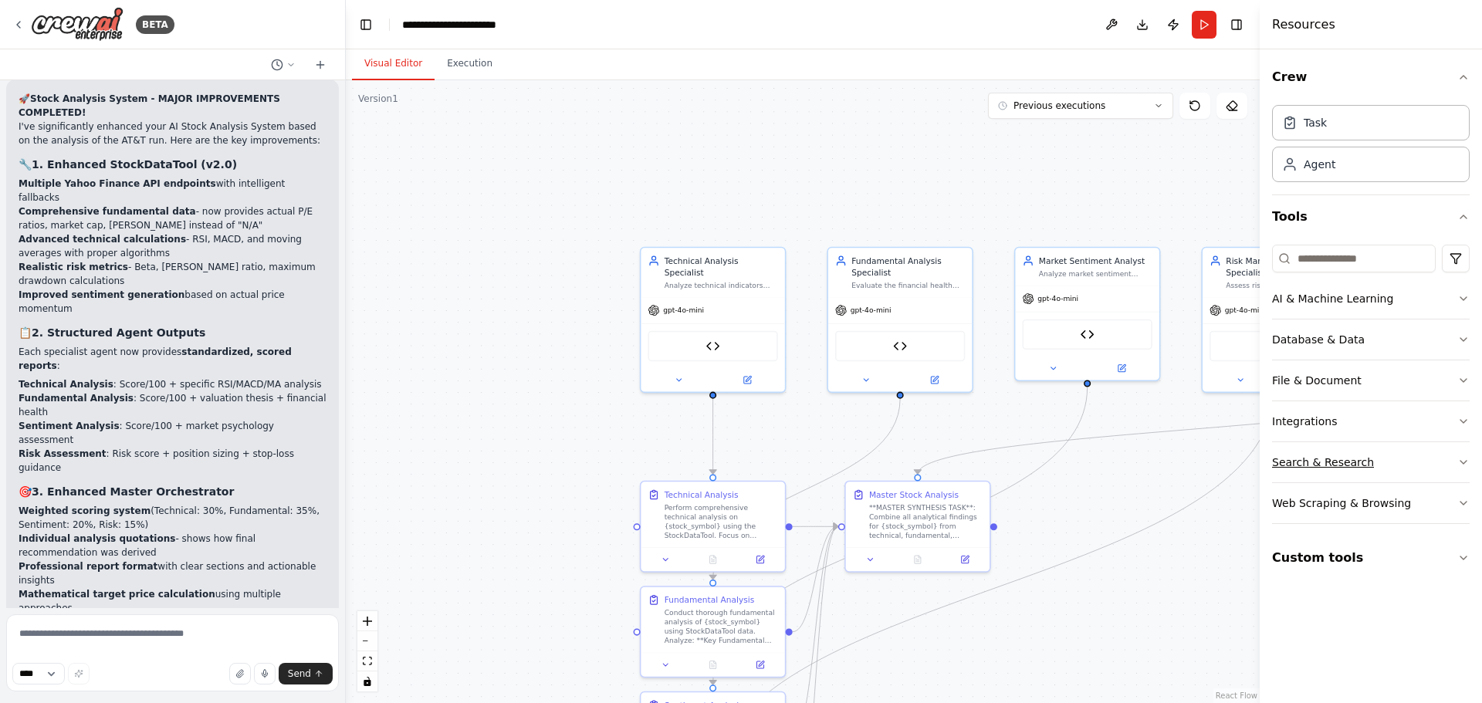
click at [1355, 457] on div "Search & Research" at bounding box center [1323, 462] width 102 height 15
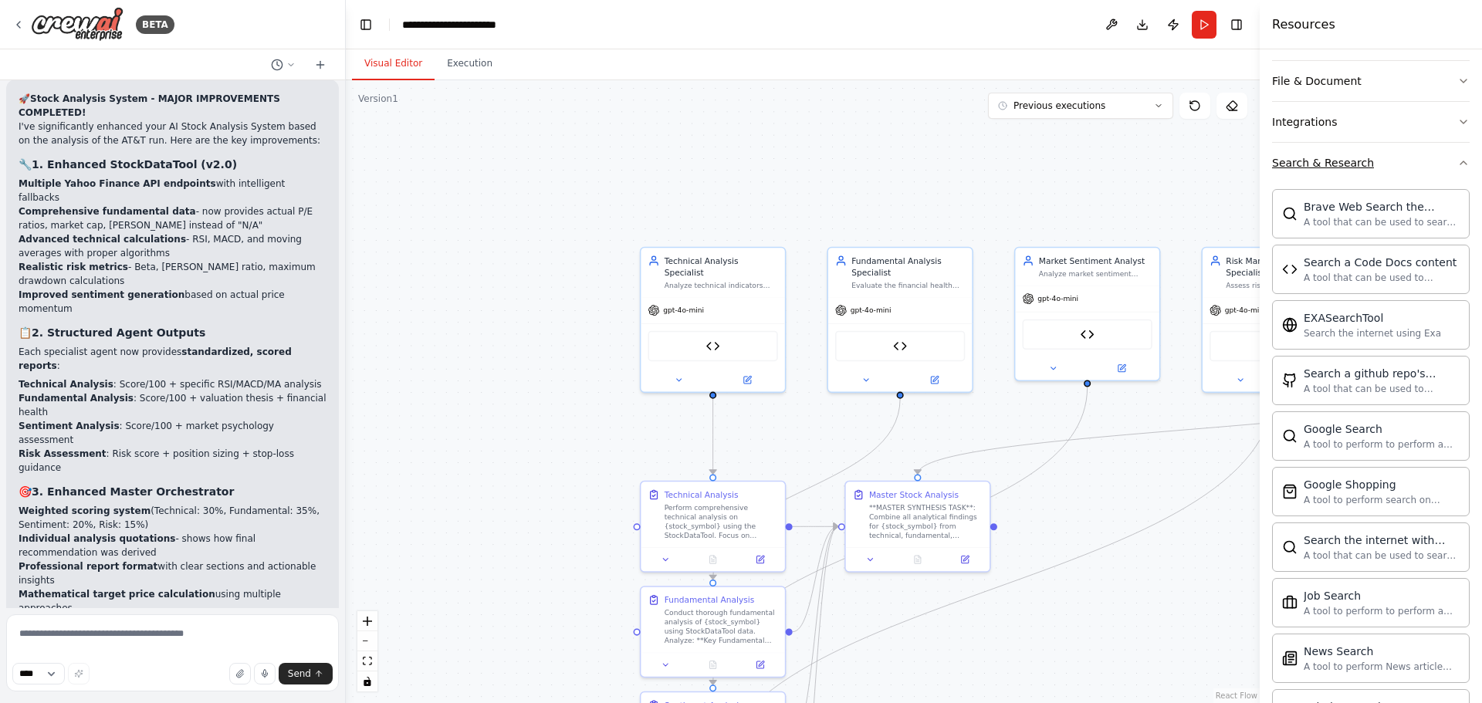
scroll to position [309, 0]
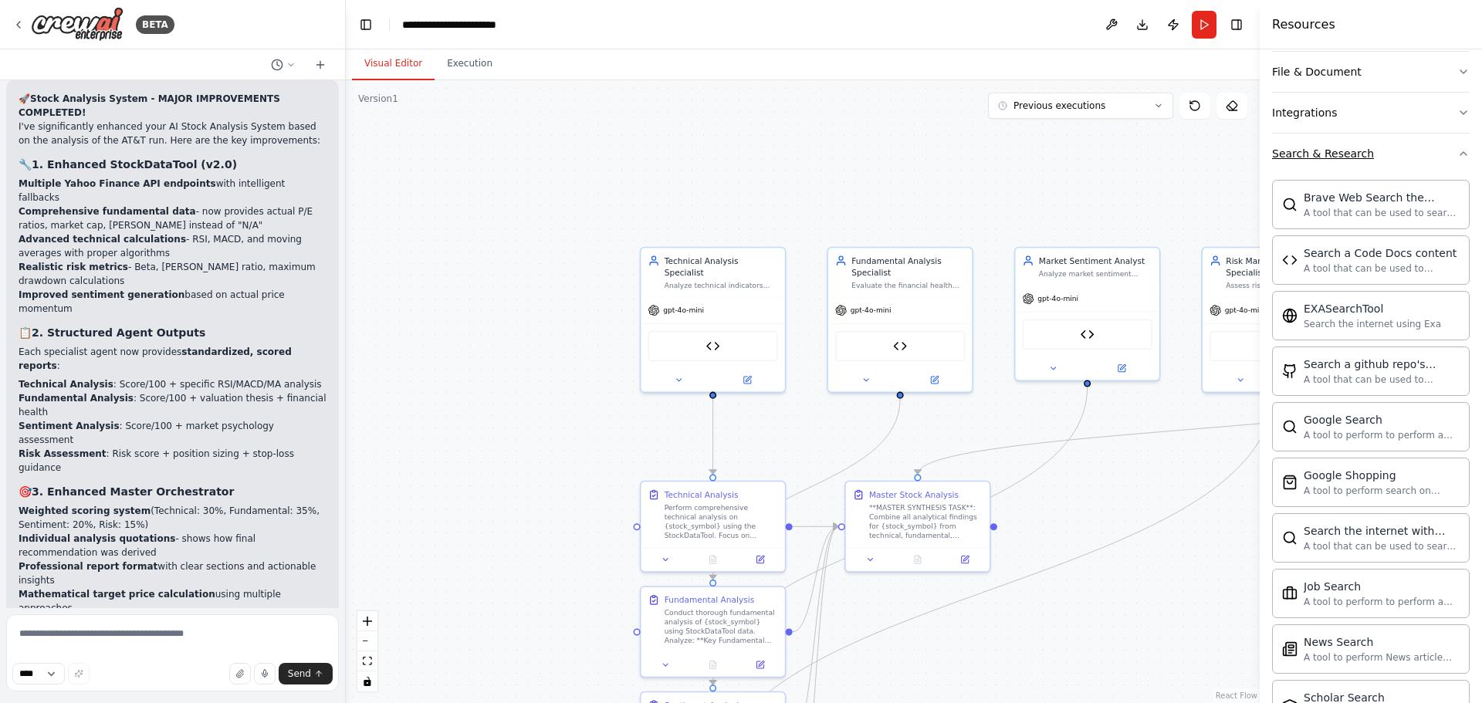
click at [1389, 172] on button "Search & Research" at bounding box center [1371, 154] width 198 height 40
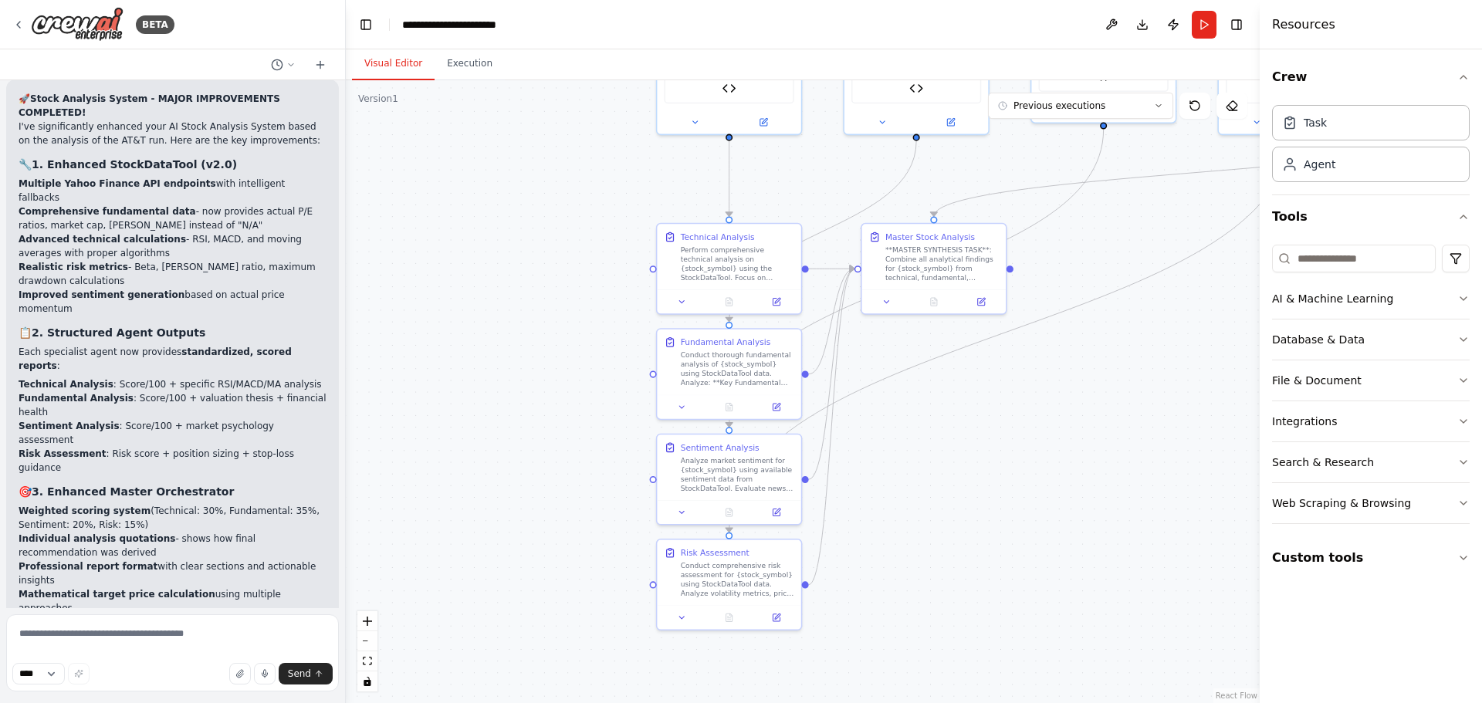
drag, startPoint x: 1175, startPoint y: 668, endPoint x: 1191, endPoint y: 411, distance: 258.3
click at [1191, 411] on div ".deletable-edge-delete-btn { width: 20px; height: 20px; border: 0px solid #ffff…" at bounding box center [803, 391] width 914 height 623
click at [713, 265] on div "Perform comprehensive technical analysis on {stock_symbol} using the StockDataT…" at bounding box center [737, 262] width 113 height 38
click at [719, 266] on div "Perform comprehensive technical analysis on {stock_symbol} using the StockDataT…" at bounding box center [737, 262] width 113 height 38
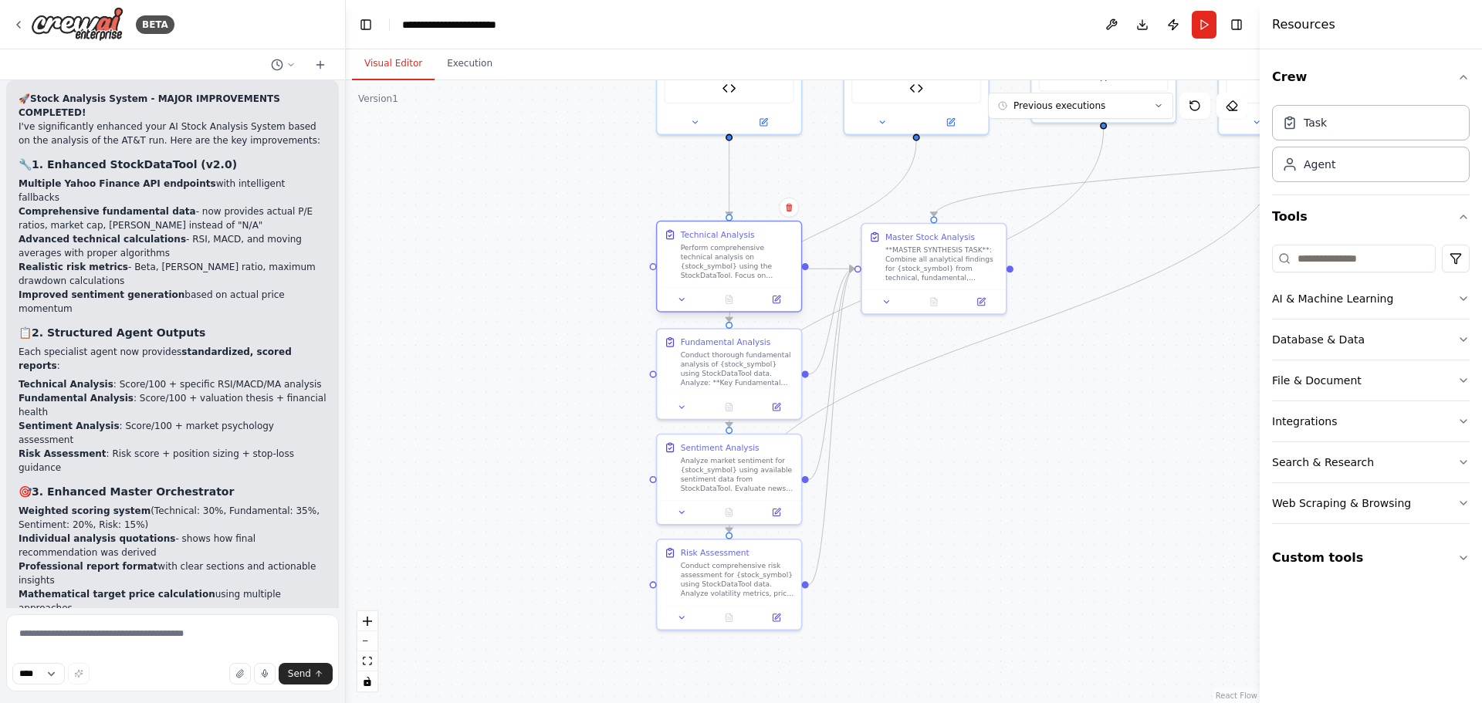
click at [719, 266] on div "Perform comprehensive technical analysis on {stock_symbol} using the StockDataT…" at bounding box center [737, 262] width 113 height 38
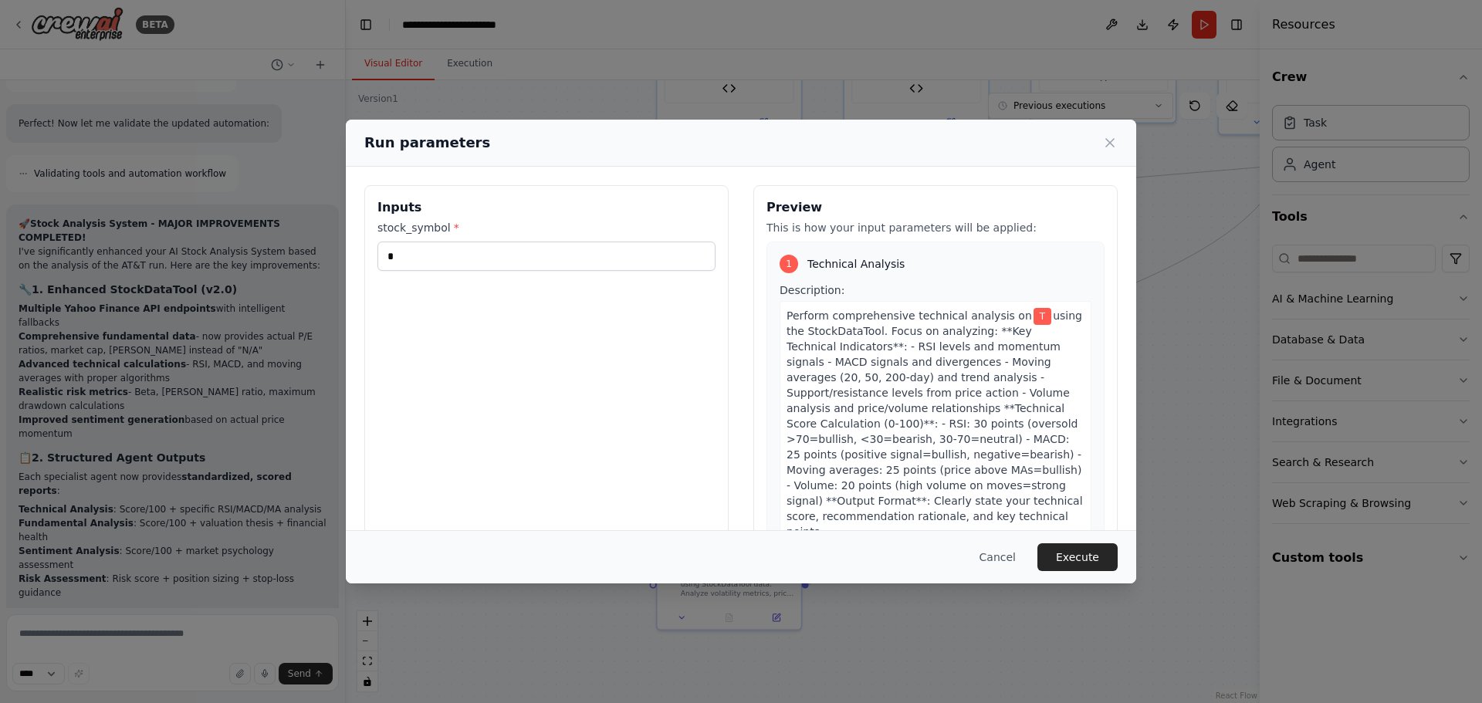
click at [590, 272] on div "Inputs stock_symbol * *" at bounding box center [546, 368] width 364 height 366
drag, startPoint x: 574, startPoint y: 256, endPoint x: 340, endPoint y: 249, distance: 234.8
click at [340, 249] on div "Run parameters Inputs stock_symbol * * Preview This is how your input parameter…" at bounding box center [741, 351] width 1482 height 703
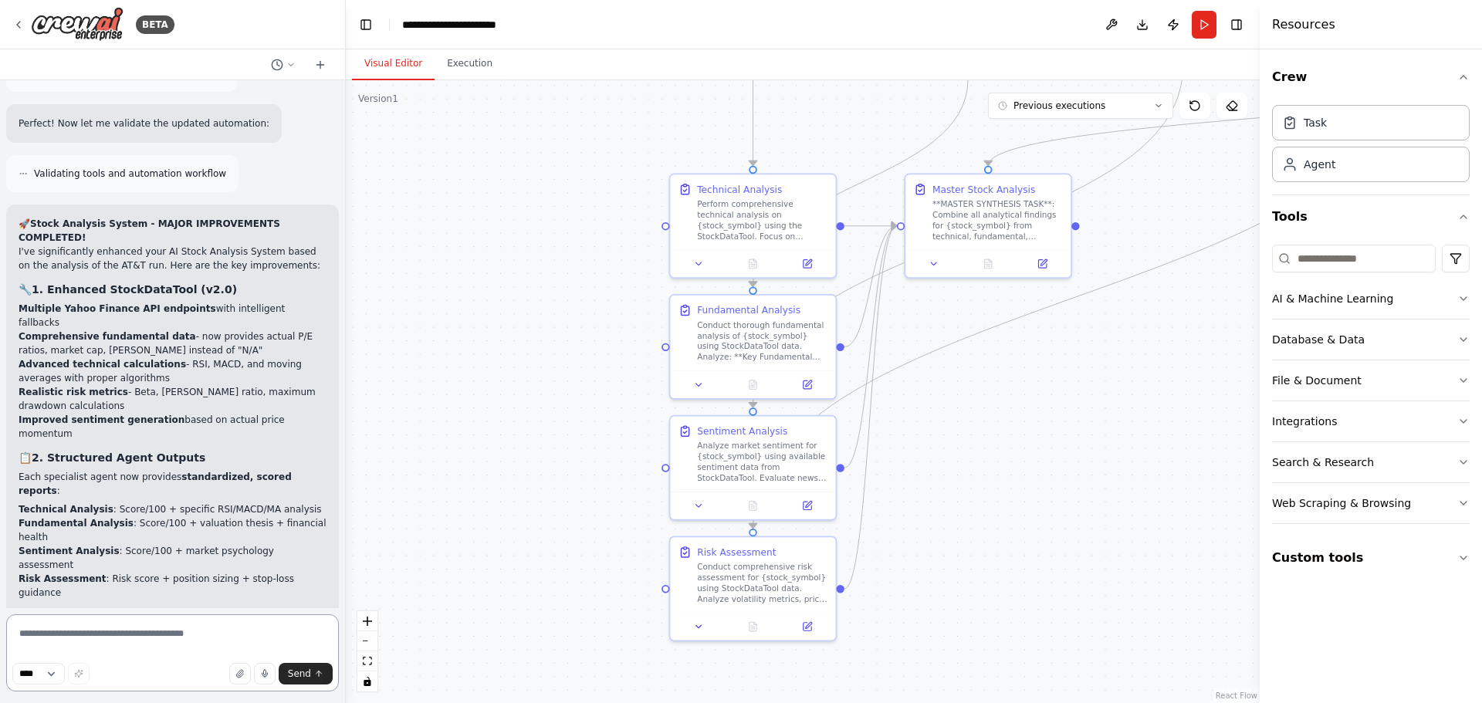
click at [206, 645] on textarea at bounding box center [172, 652] width 333 height 77
click at [1205, 25] on button "Run" at bounding box center [1204, 25] width 25 height 28
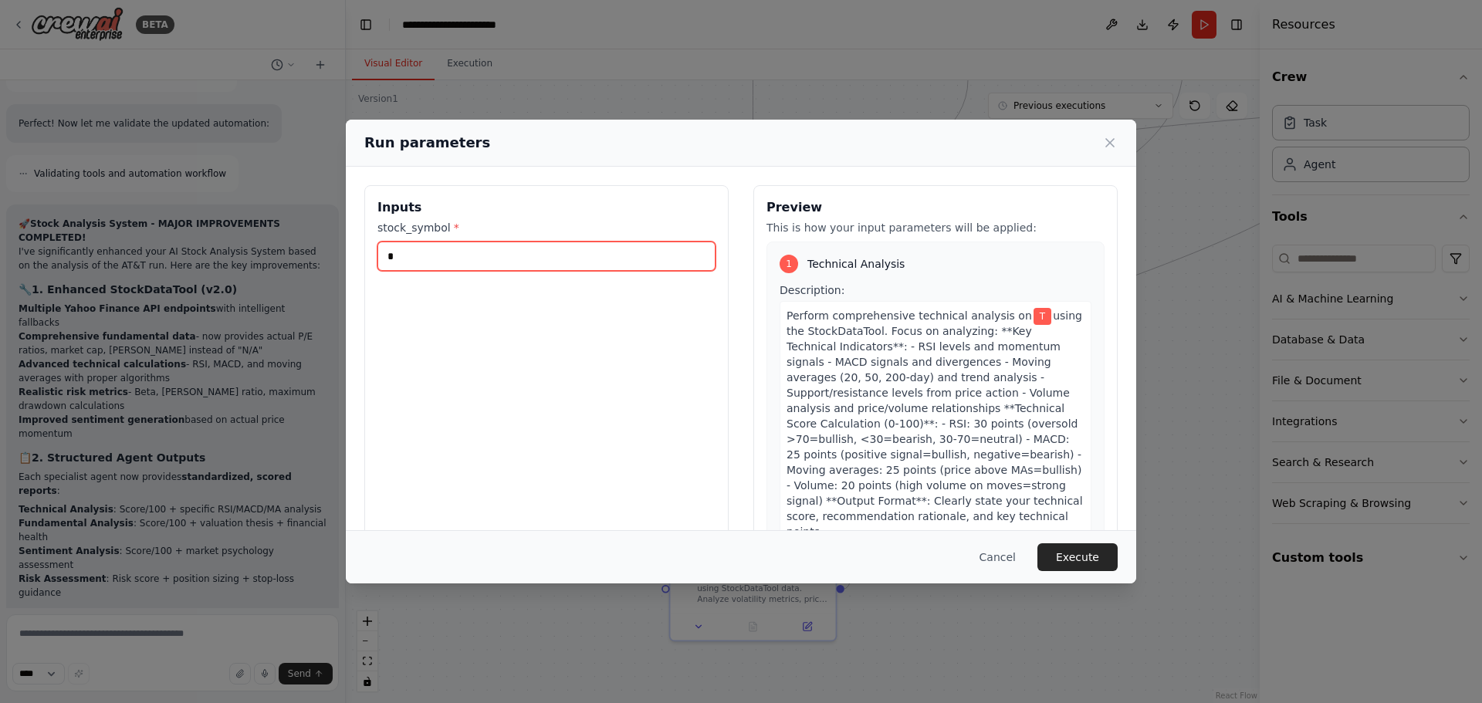
click at [560, 255] on input "*" at bounding box center [546, 256] width 338 height 29
type input "*"
click at [1084, 557] on button "Execute" at bounding box center [1077, 557] width 80 height 28
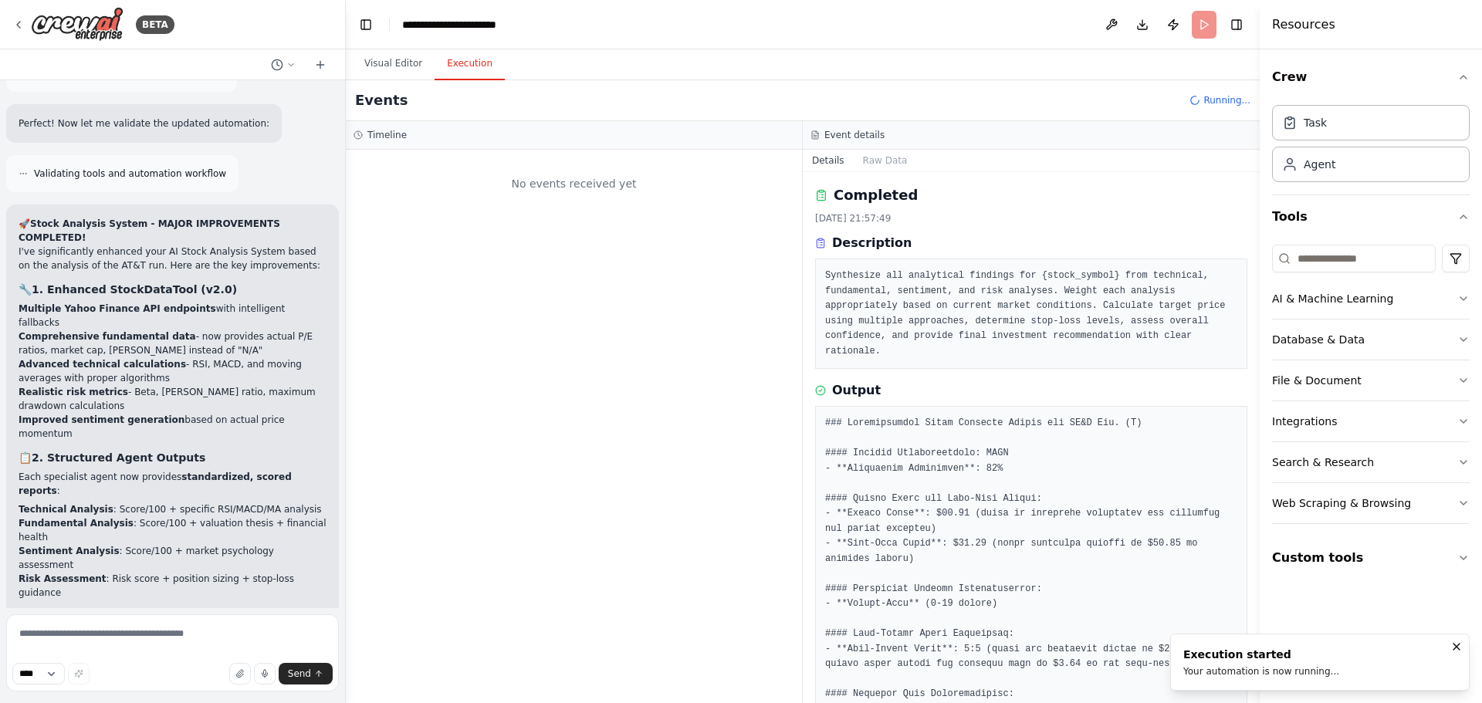
scroll to position [0, 0]
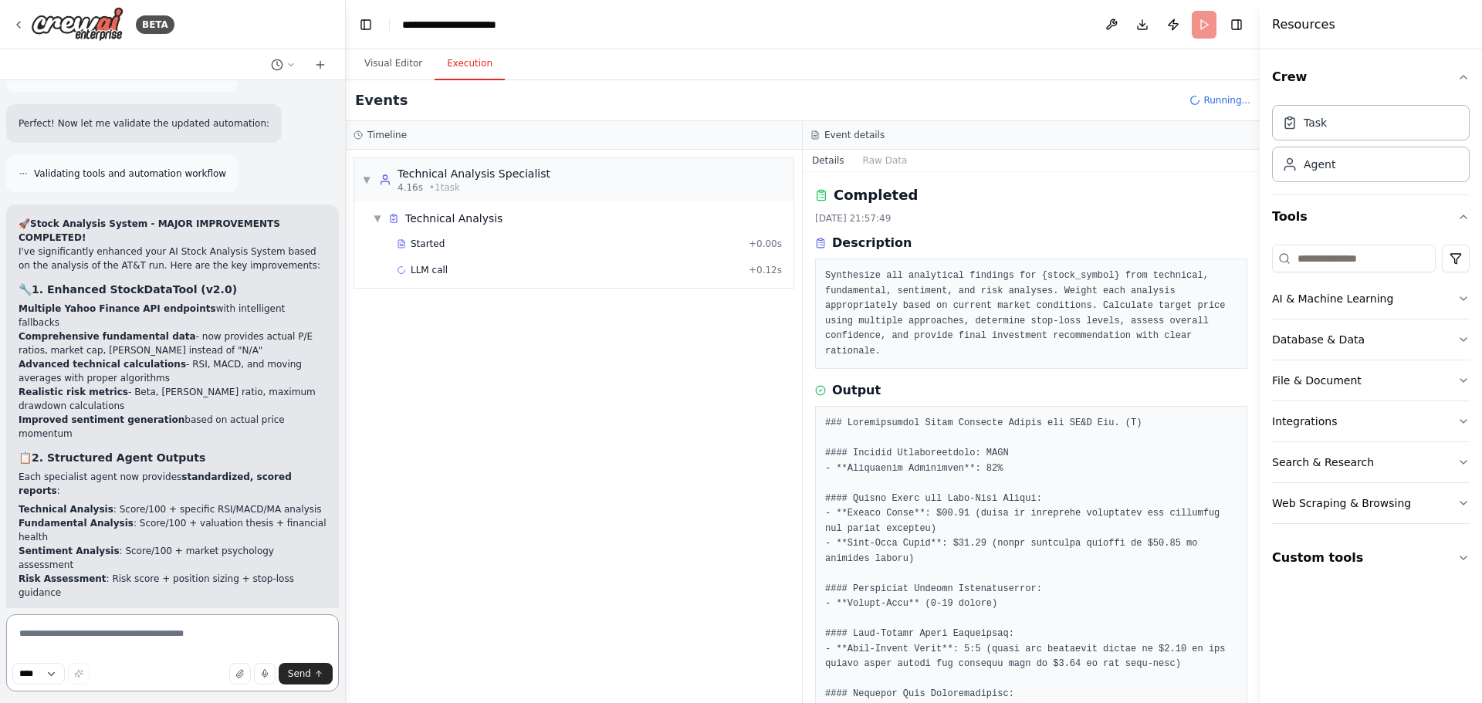
click at [84, 636] on textarea at bounding box center [172, 652] width 333 height 77
type textarea "*"
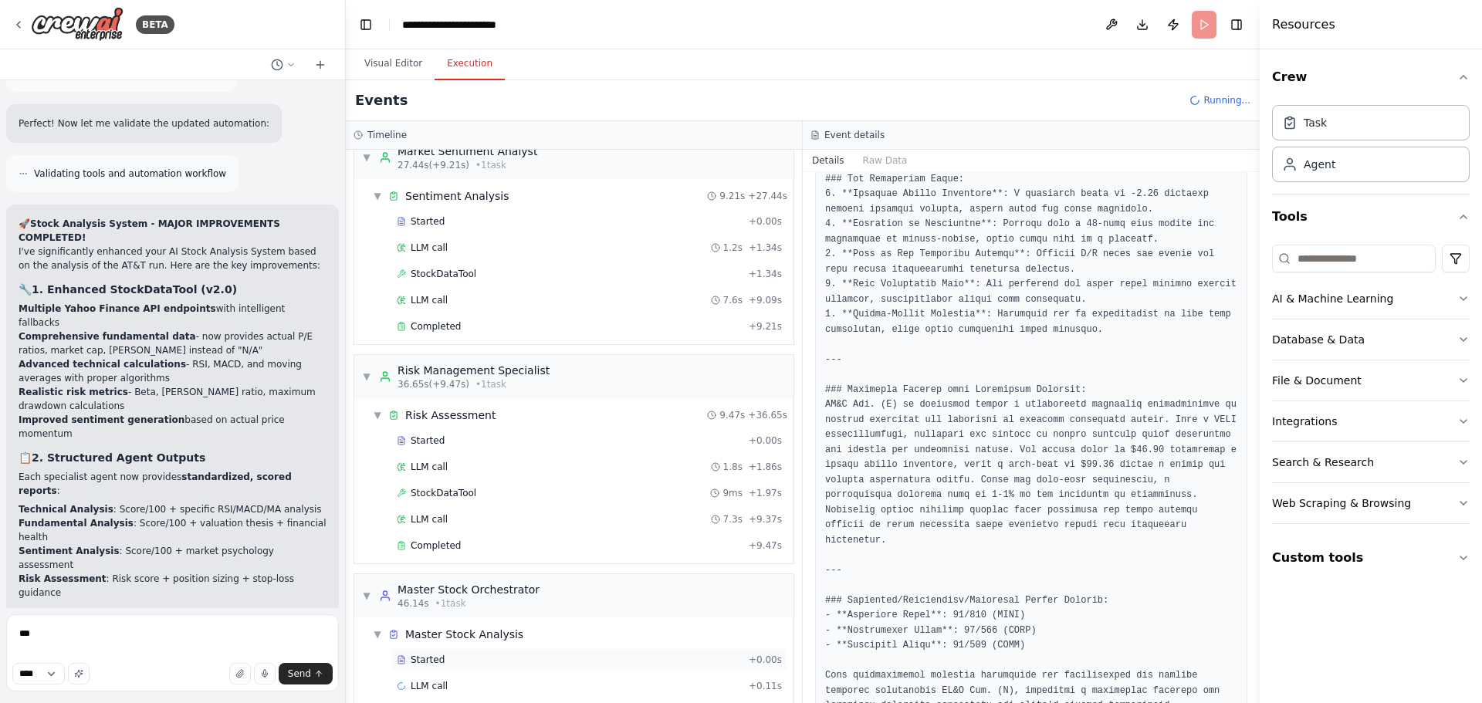
scroll to position [479, 0]
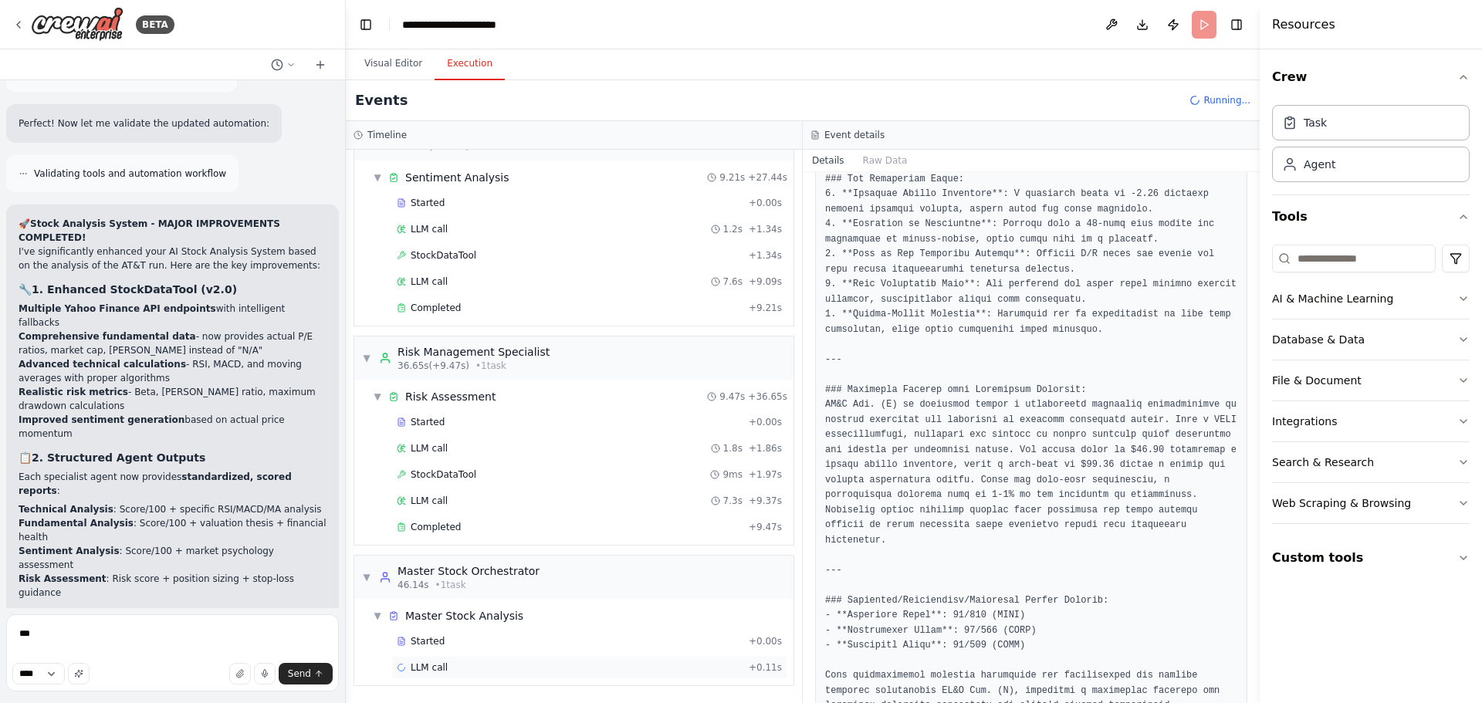
click at [564, 663] on div "LLM call + 0.11s" at bounding box center [589, 668] width 385 height 12
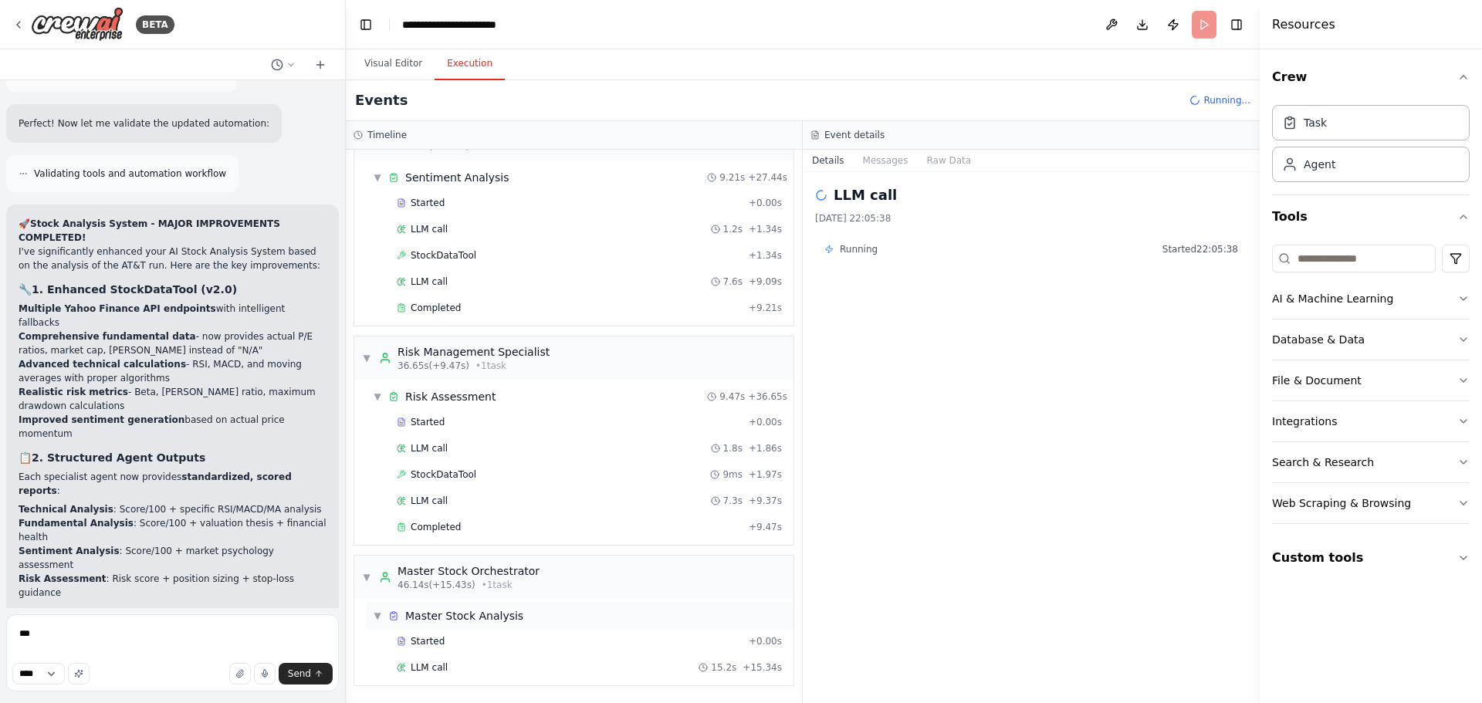
scroll to position [7247, 0]
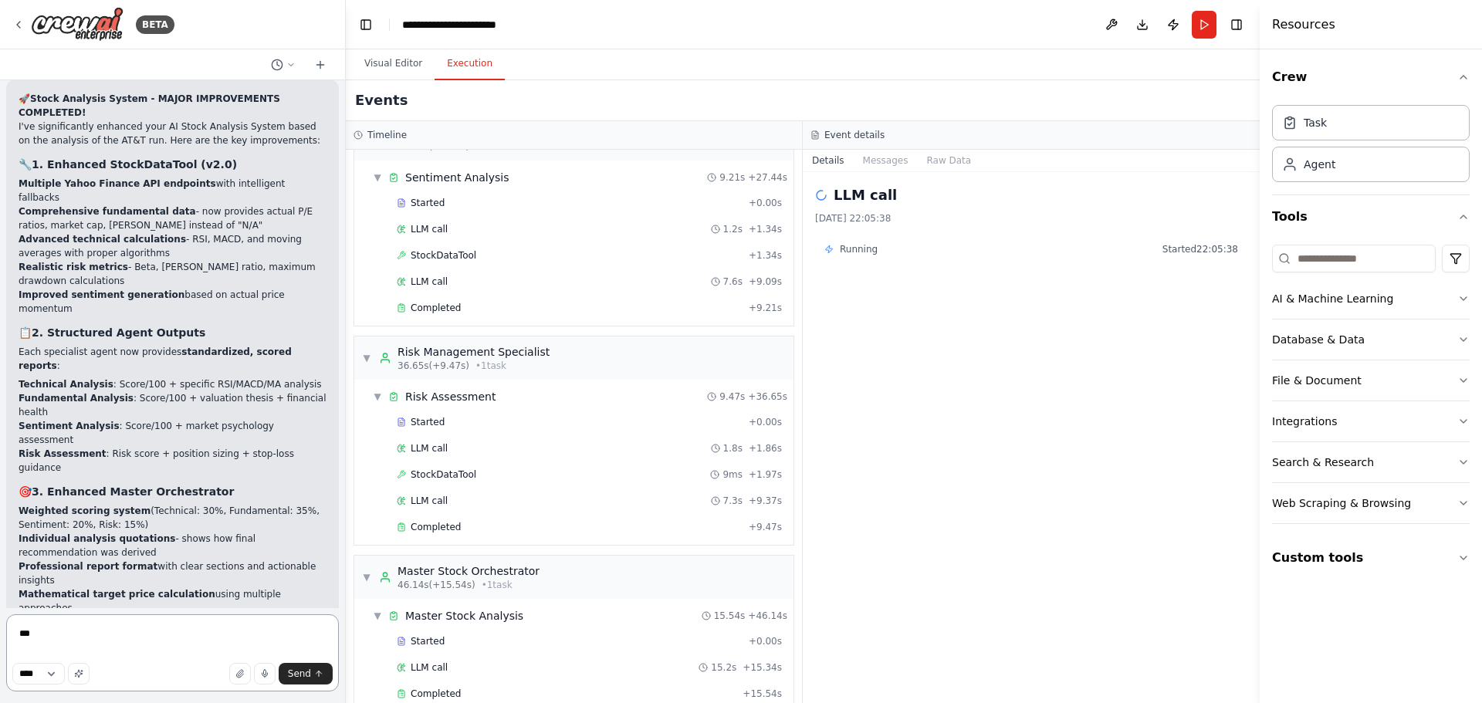
click at [56, 630] on textarea "***" at bounding box center [172, 652] width 333 height 77
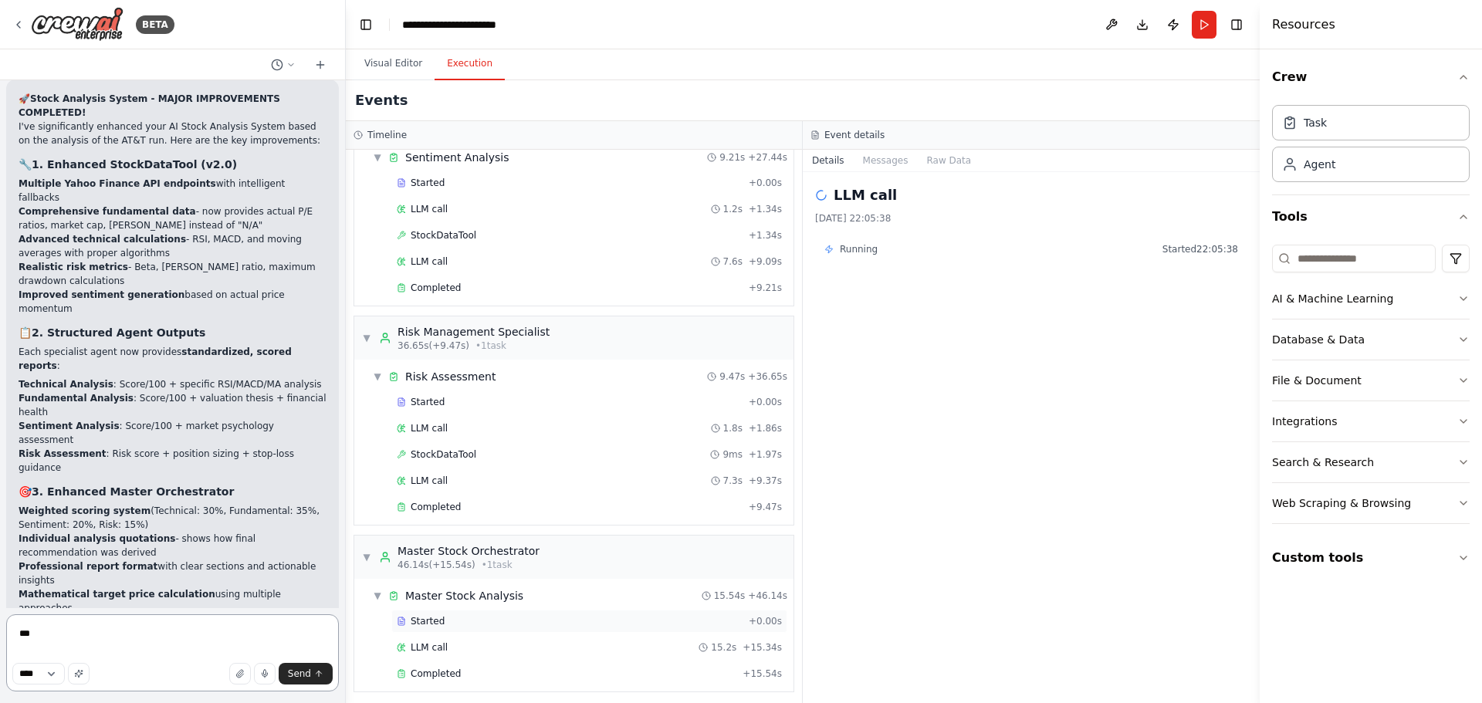
scroll to position [506, 0]
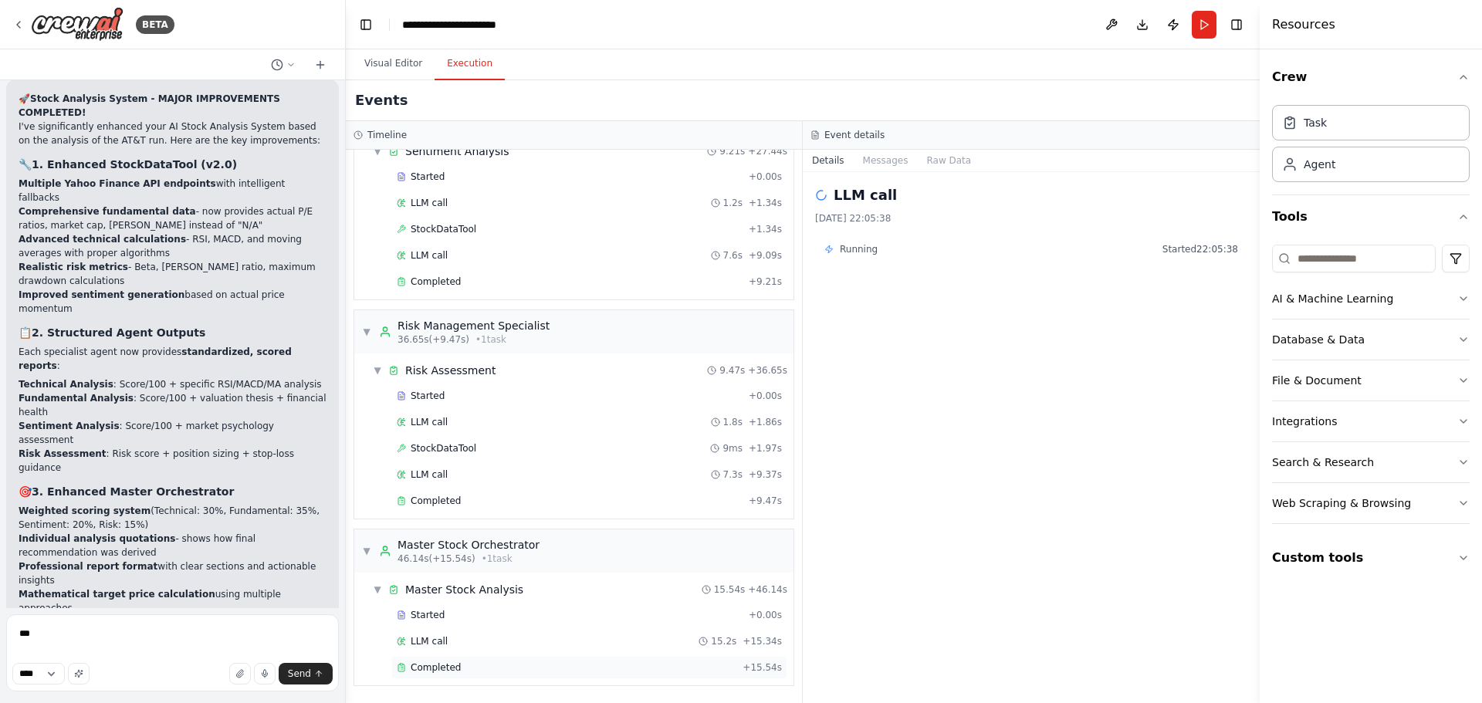
click at [552, 667] on div "Completed" at bounding box center [567, 668] width 340 height 12
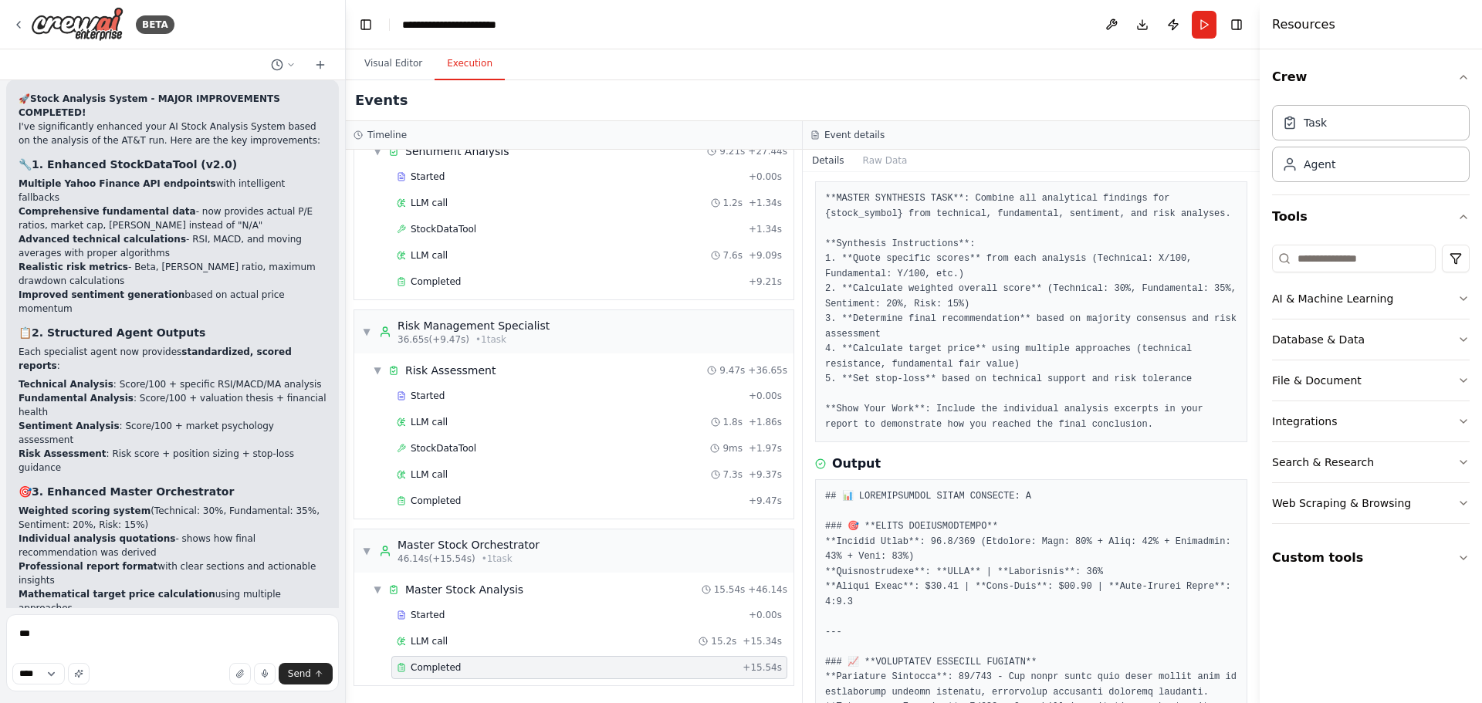
scroll to position [232, 0]
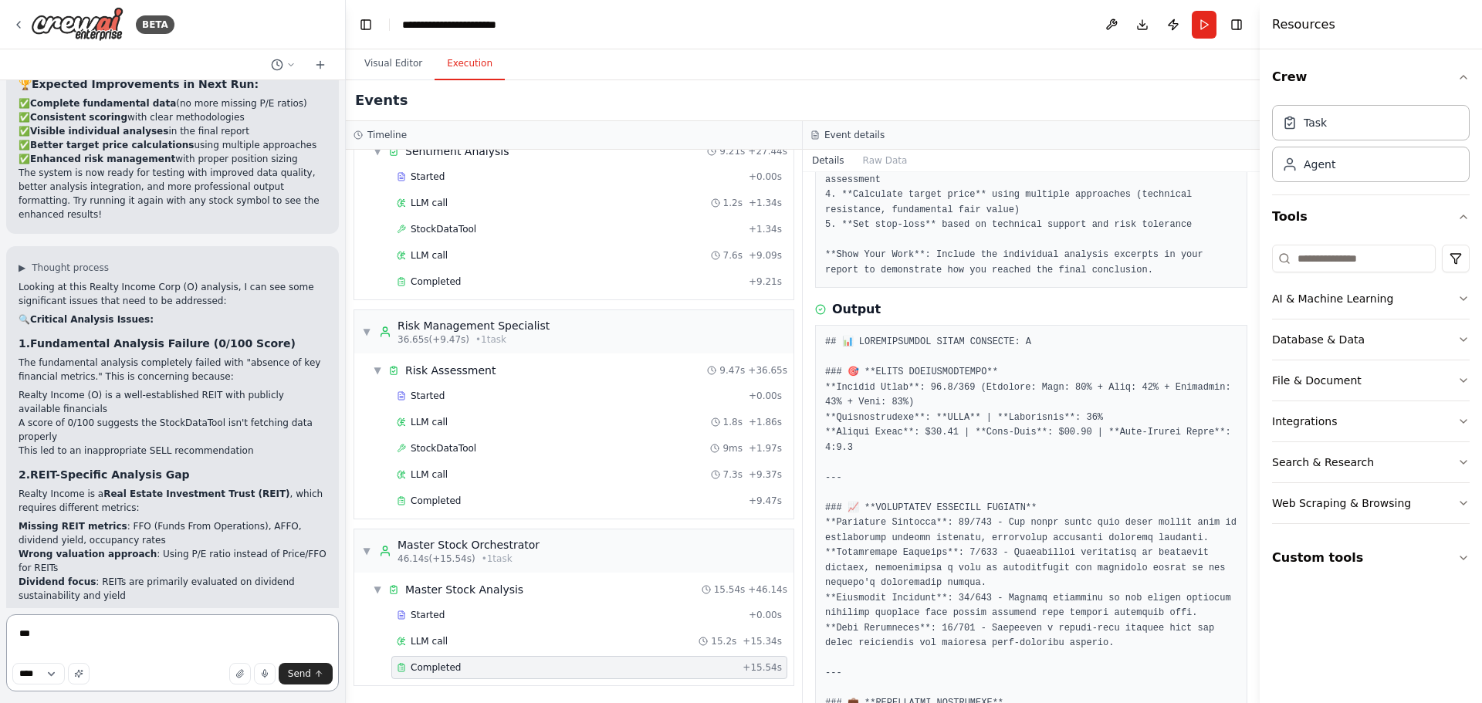
scroll to position [7894, 0]
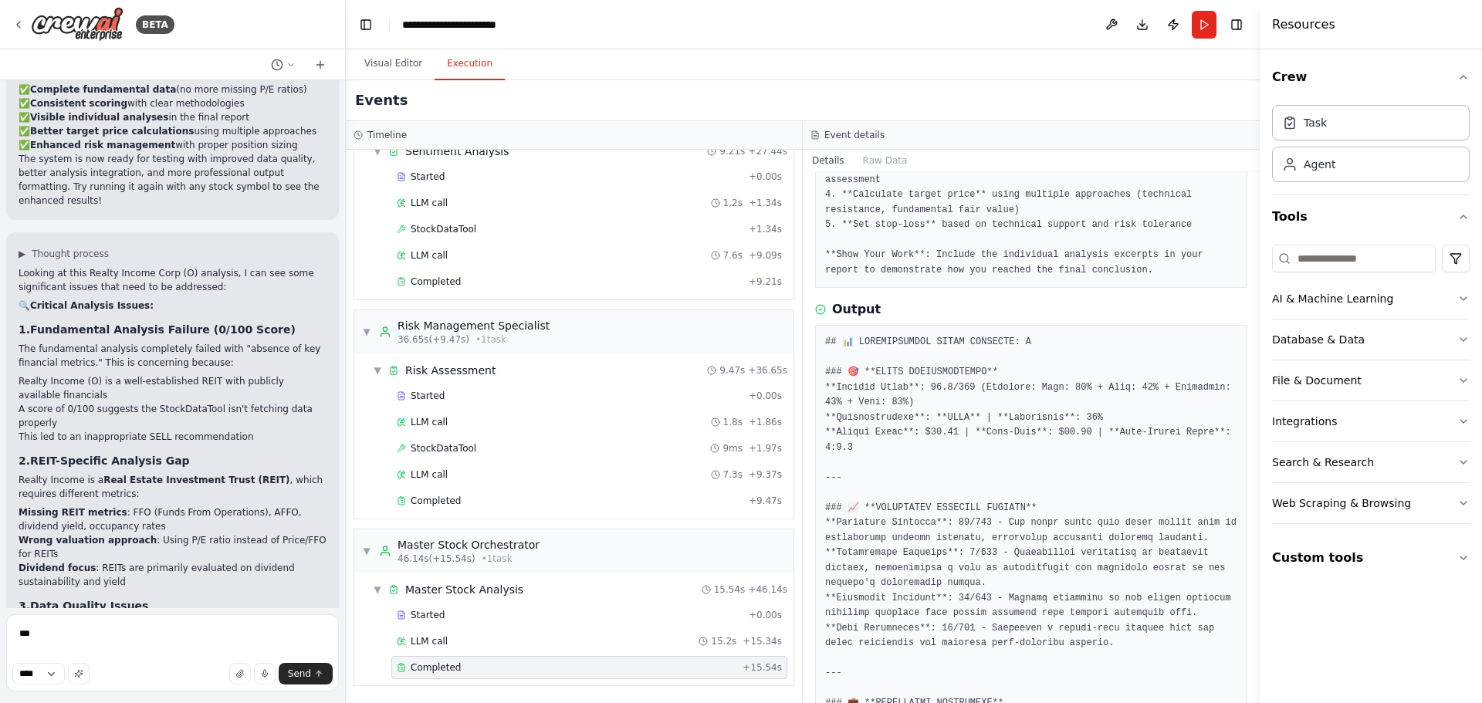
click at [569, 668] on div "Completed" at bounding box center [567, 668] width 340 height 12
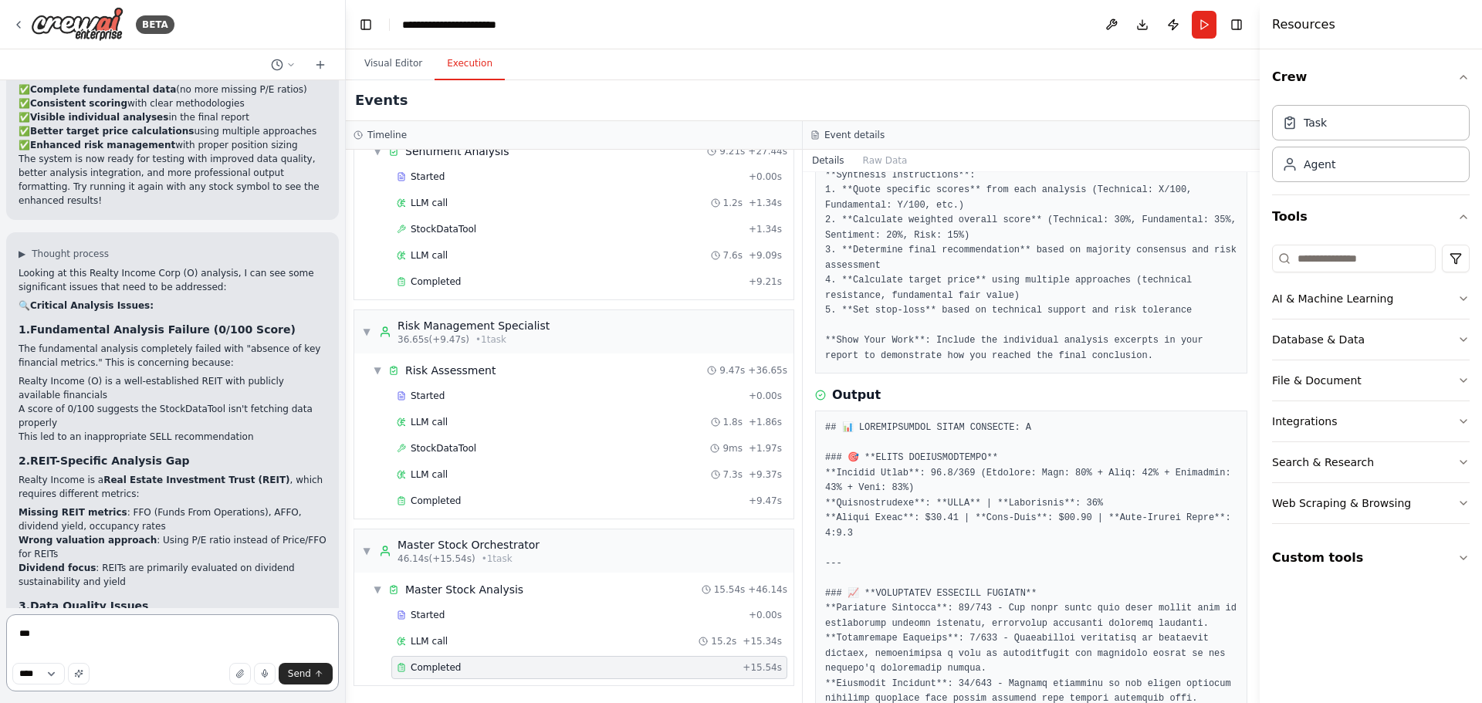
click at [49, 616] on textarea "***" at bounding box center [172, 652] width 333 height 77
click at [51, 668] on select "****" at bounding box center [38, 674] width 52 height 22
click at [79, 676] on button "button" at bounding box center [79, 674] width 22 height 22
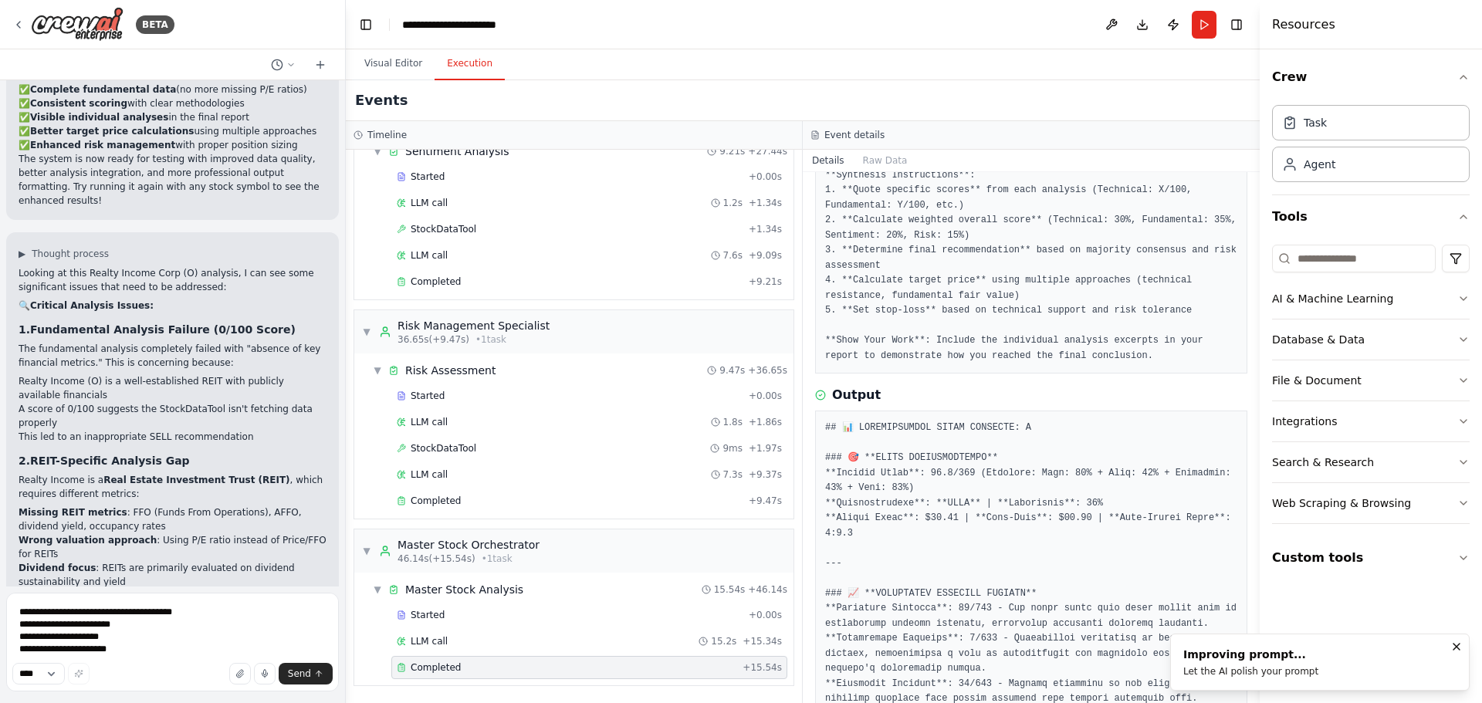
type textarea "**********"
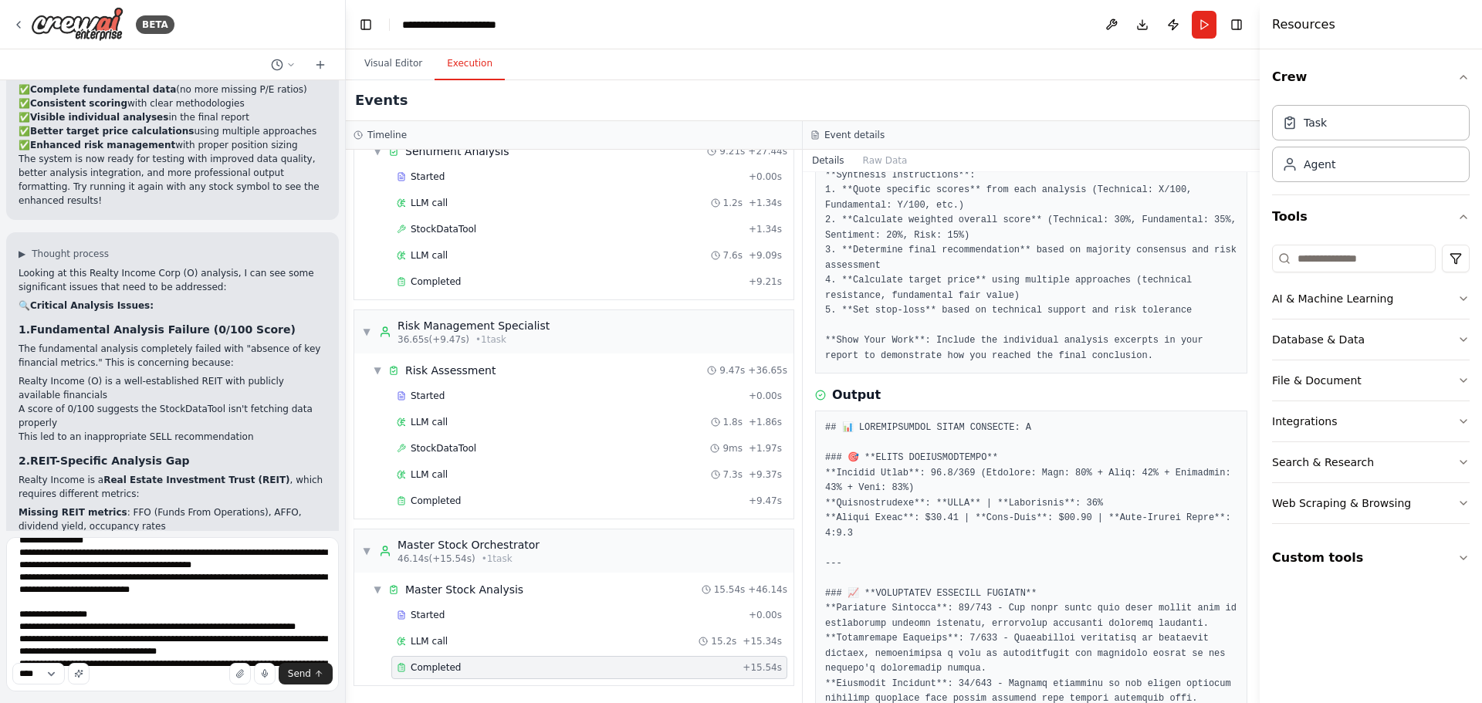
scroll to position [29, 0]
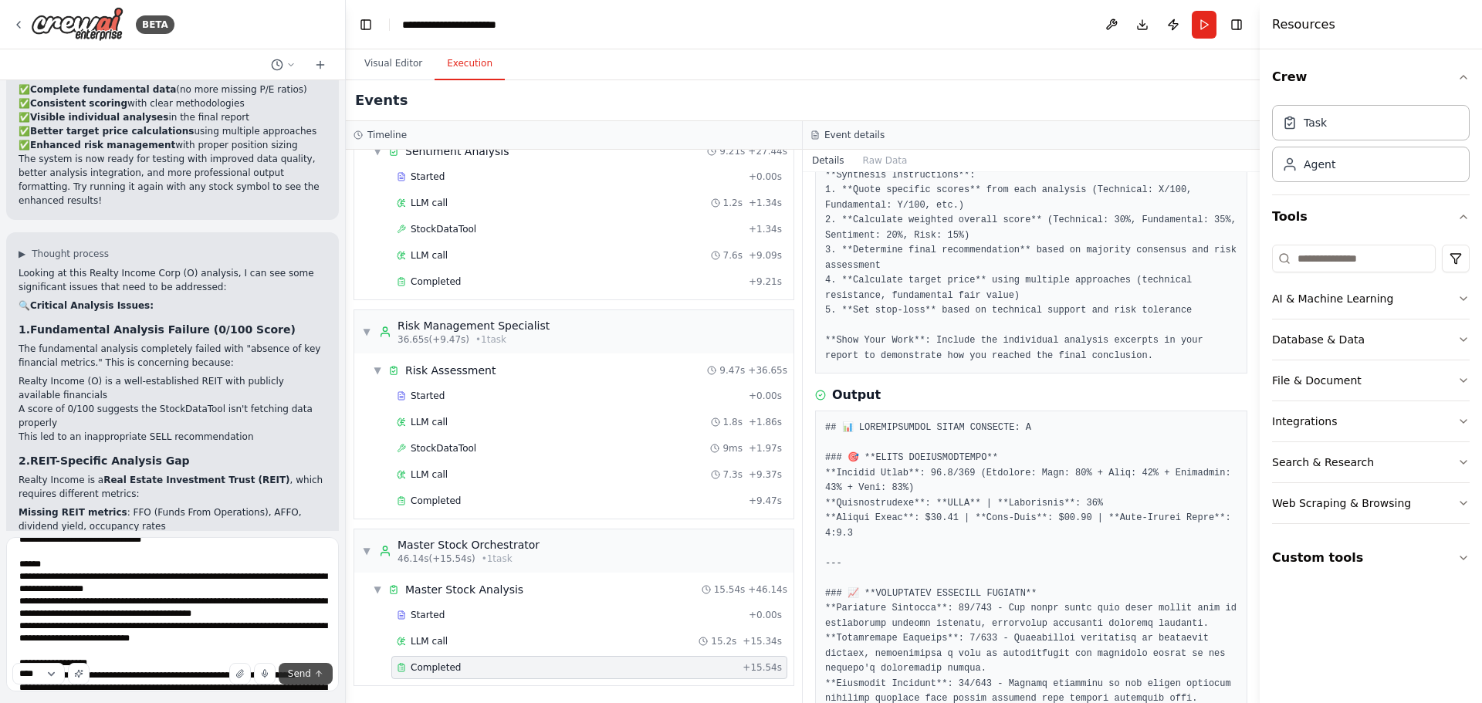
click at [290, 672] on span "Send" at bounding box center [299, 674] width 23 height 12
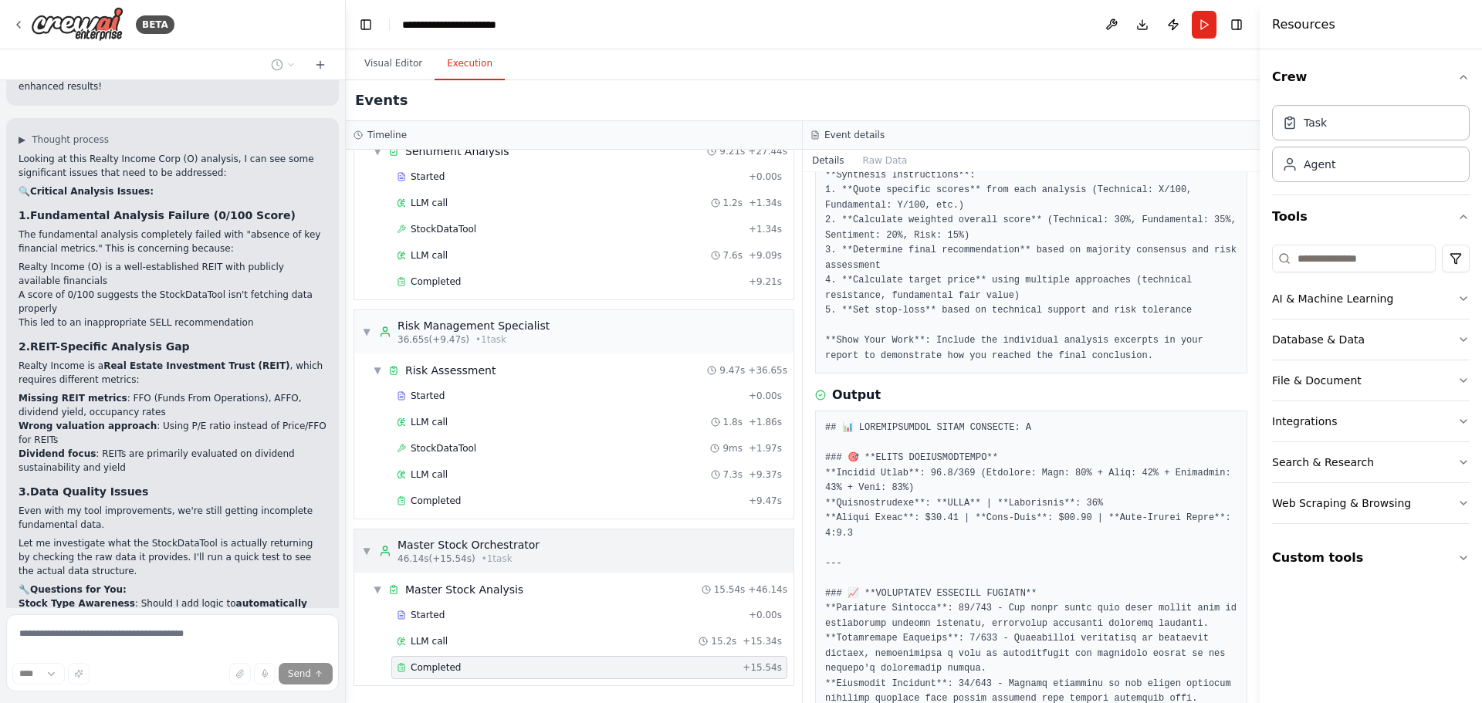
scroll to position [8215, 0]
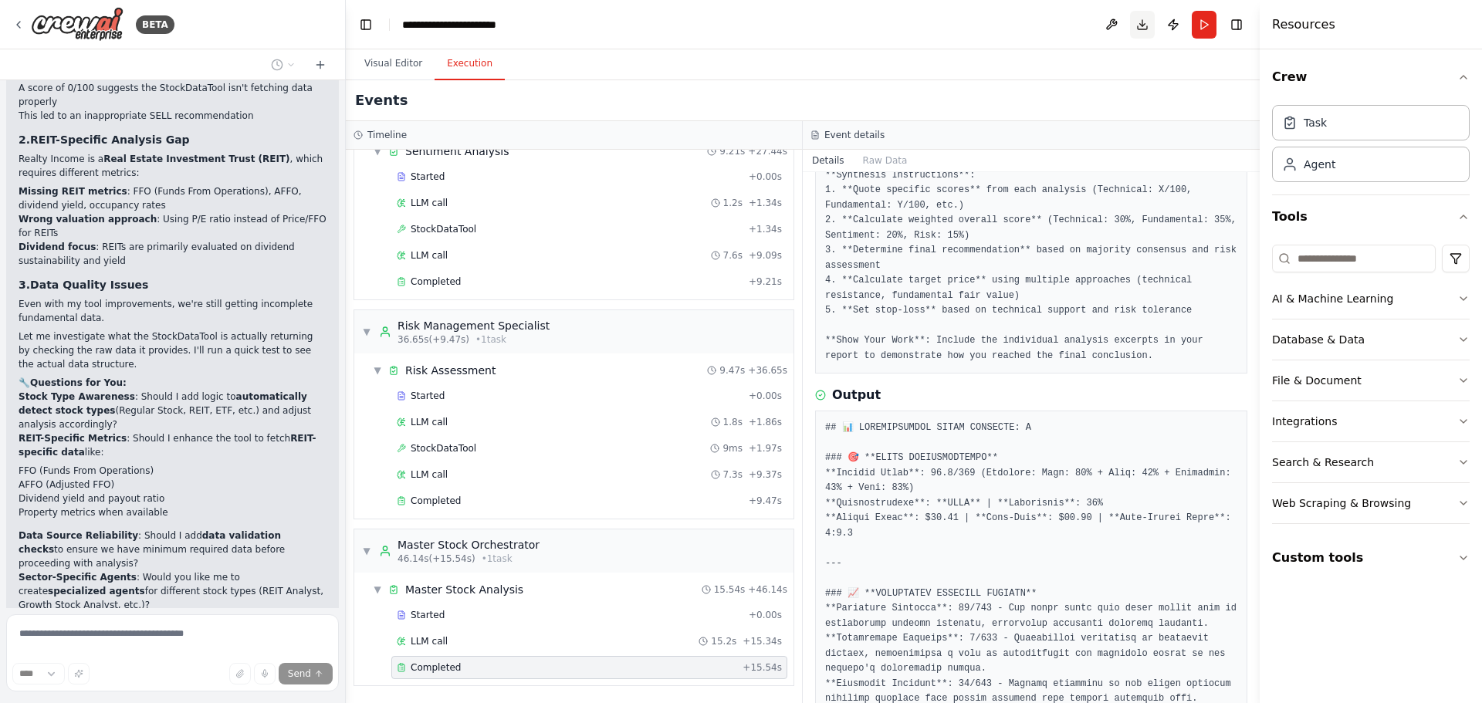
click at [1149, 24] on button "Download" at bounding box center [1142, 25] width 25 height 28
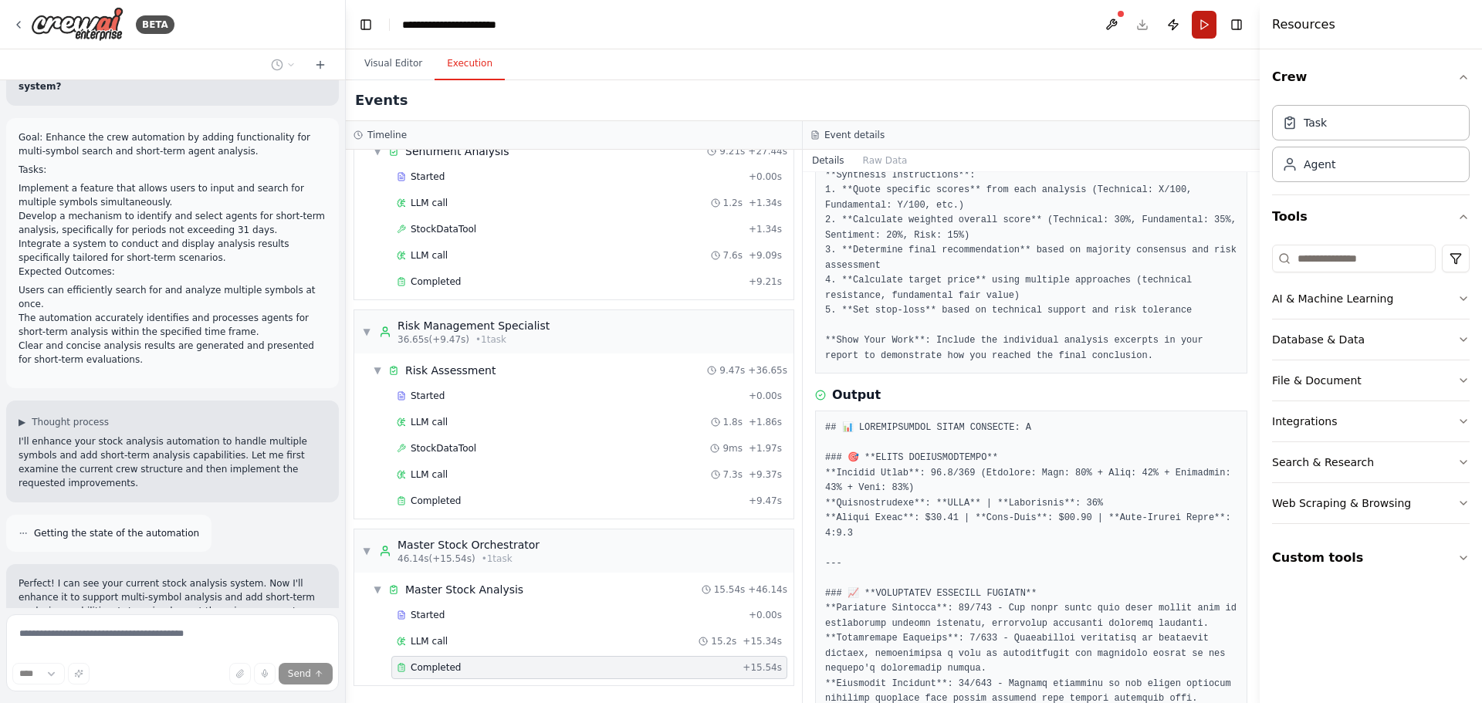
scroll to position [8871, 0]
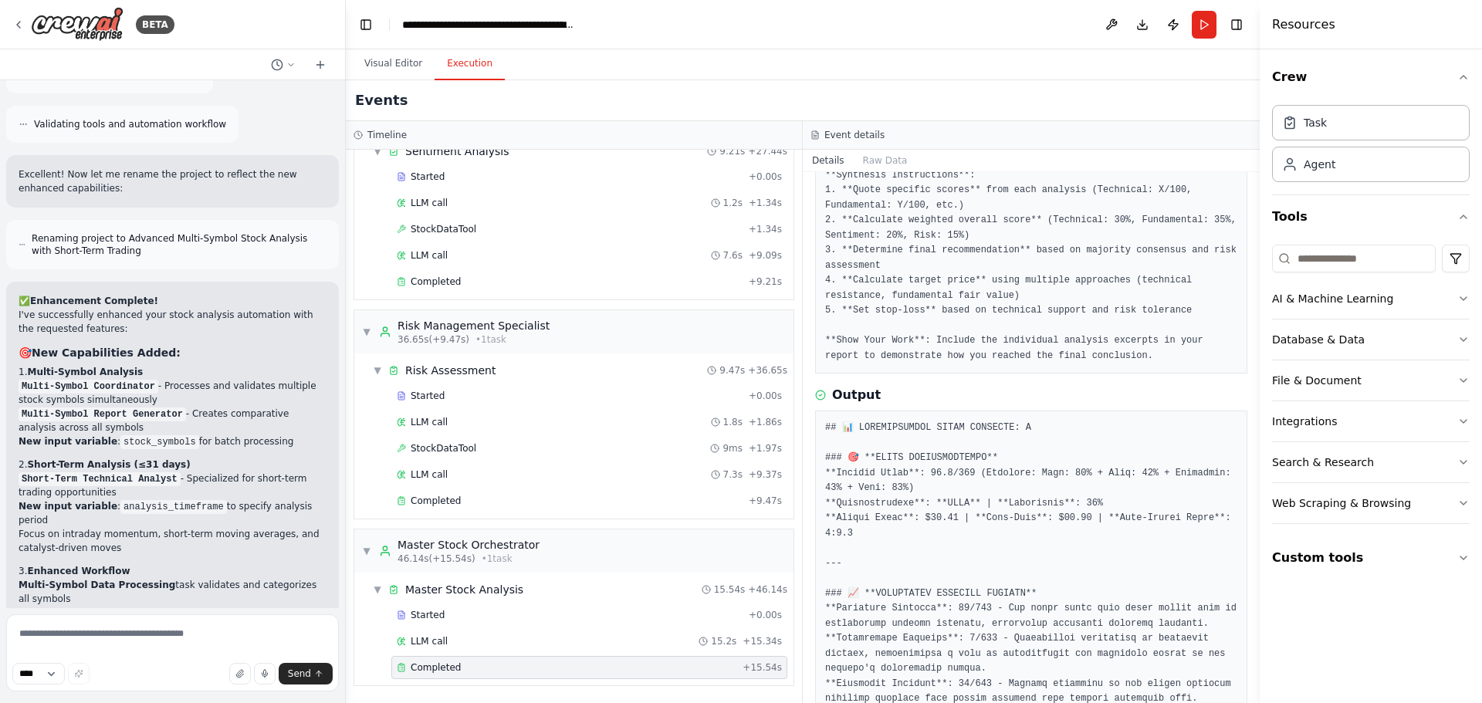
click at [191, 294] on div "✅ Enhancement Complete! I've successfully enhanced your stock analysis automati…" at bounding box center [173, 562] width 308 height 537
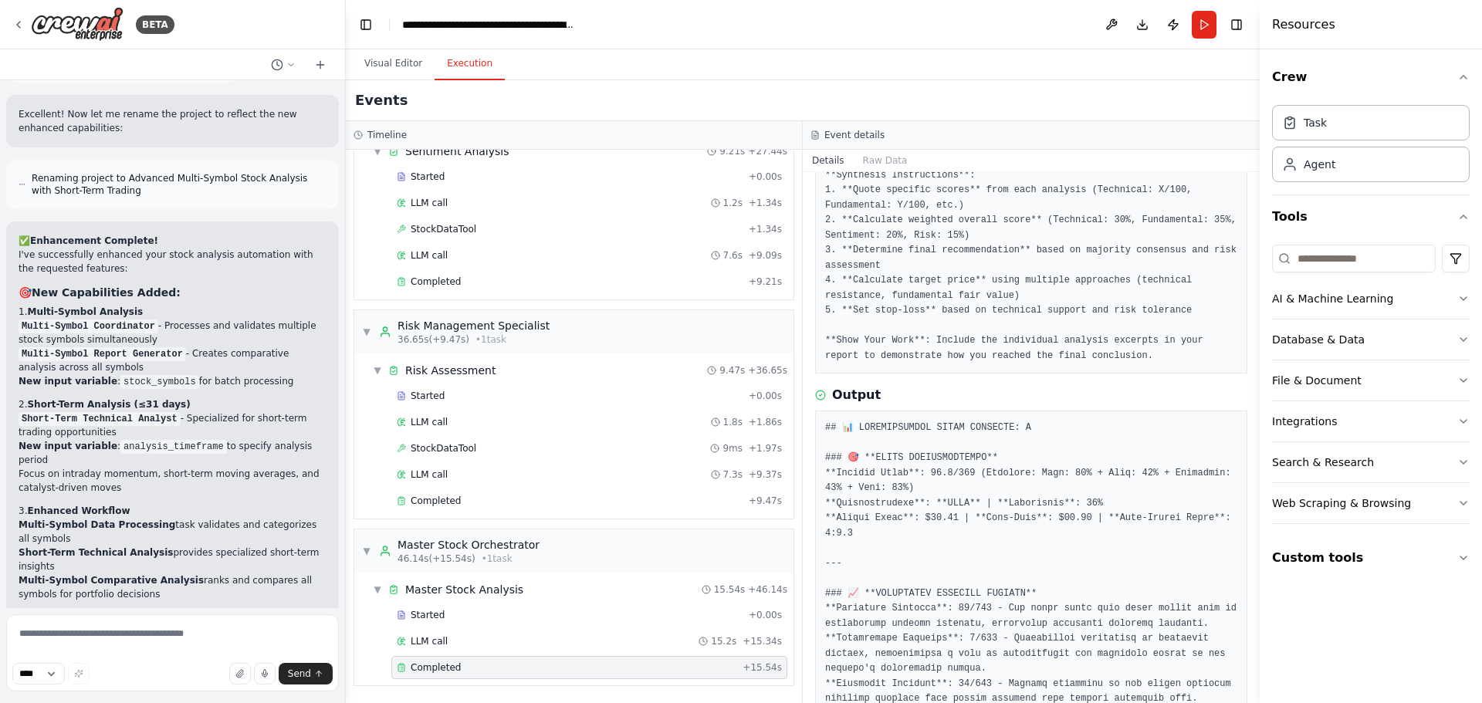
scroll to position [10627, 0]
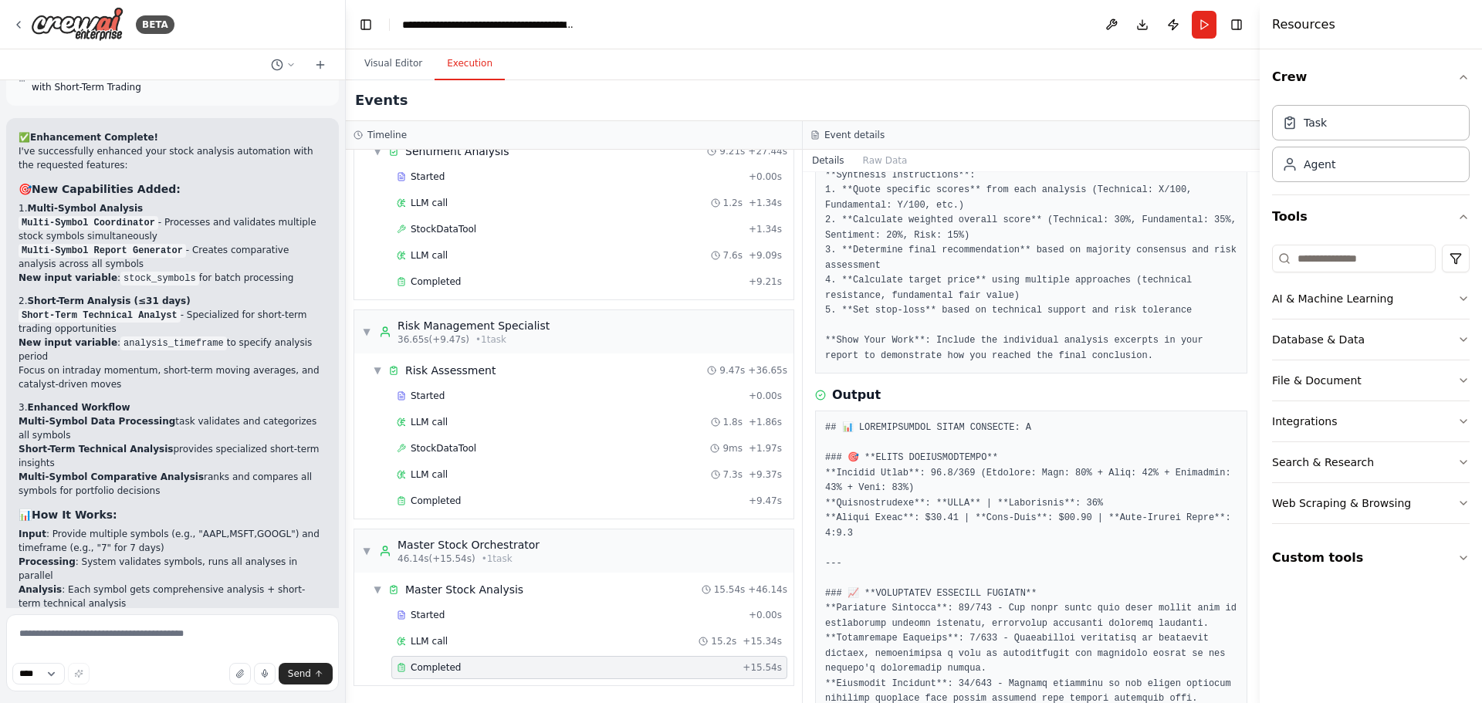
drag, startPoint x: 130, startPoint y: 540, endPoint x: 132, endPoint y: 560, distance: 19.4
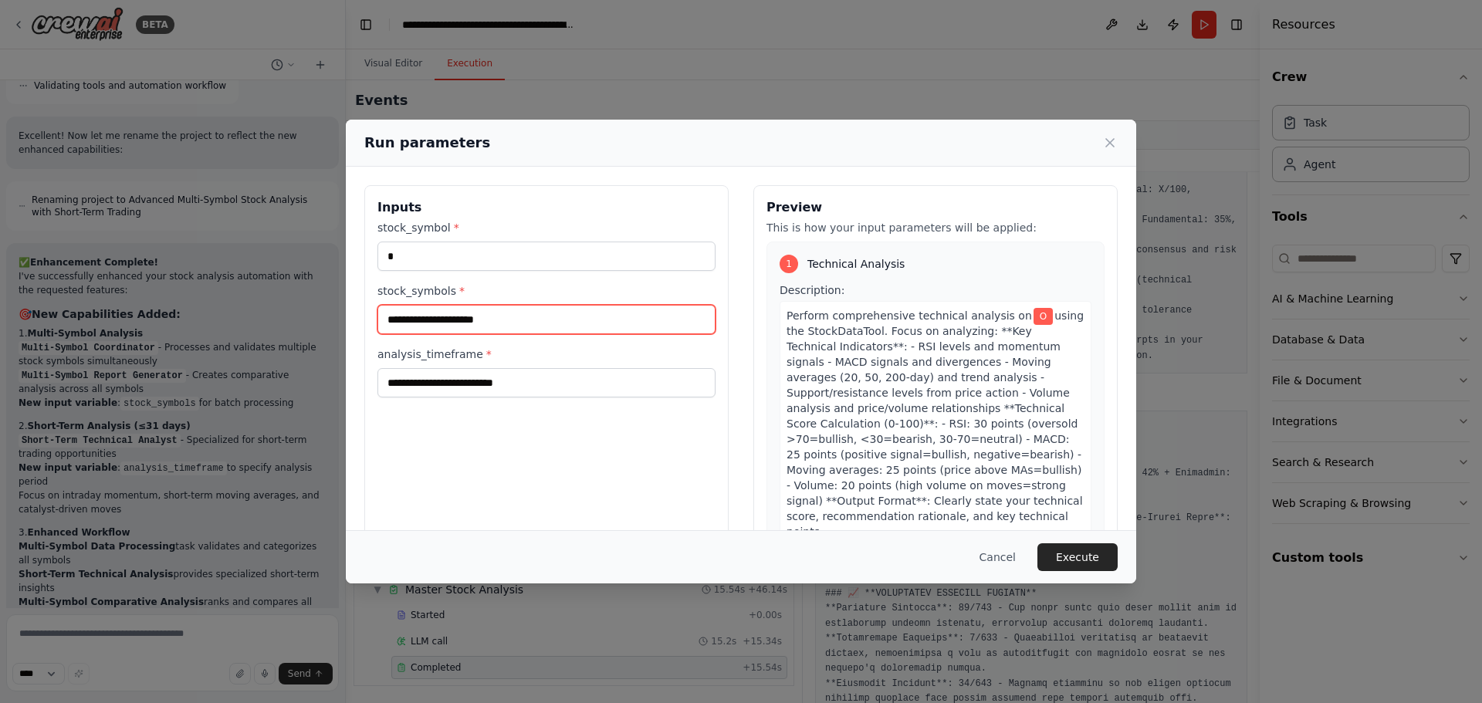
click at [501, 324] on input "stock_symbols *" at bounding box center [546, 319] width 338 height 29
type input "****"
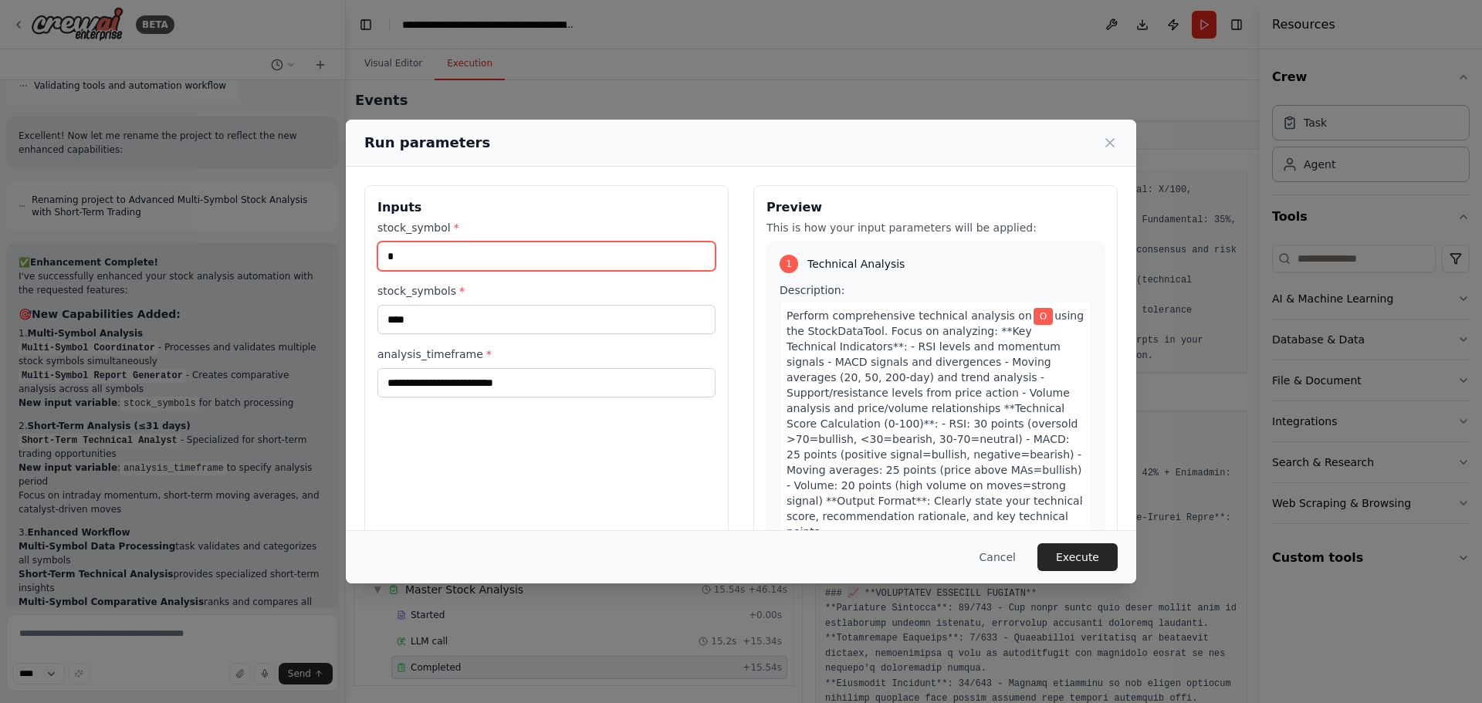
click at [466, 253] on input "*" at bounding box center [546, 256] width 338 height 29
type input "*"
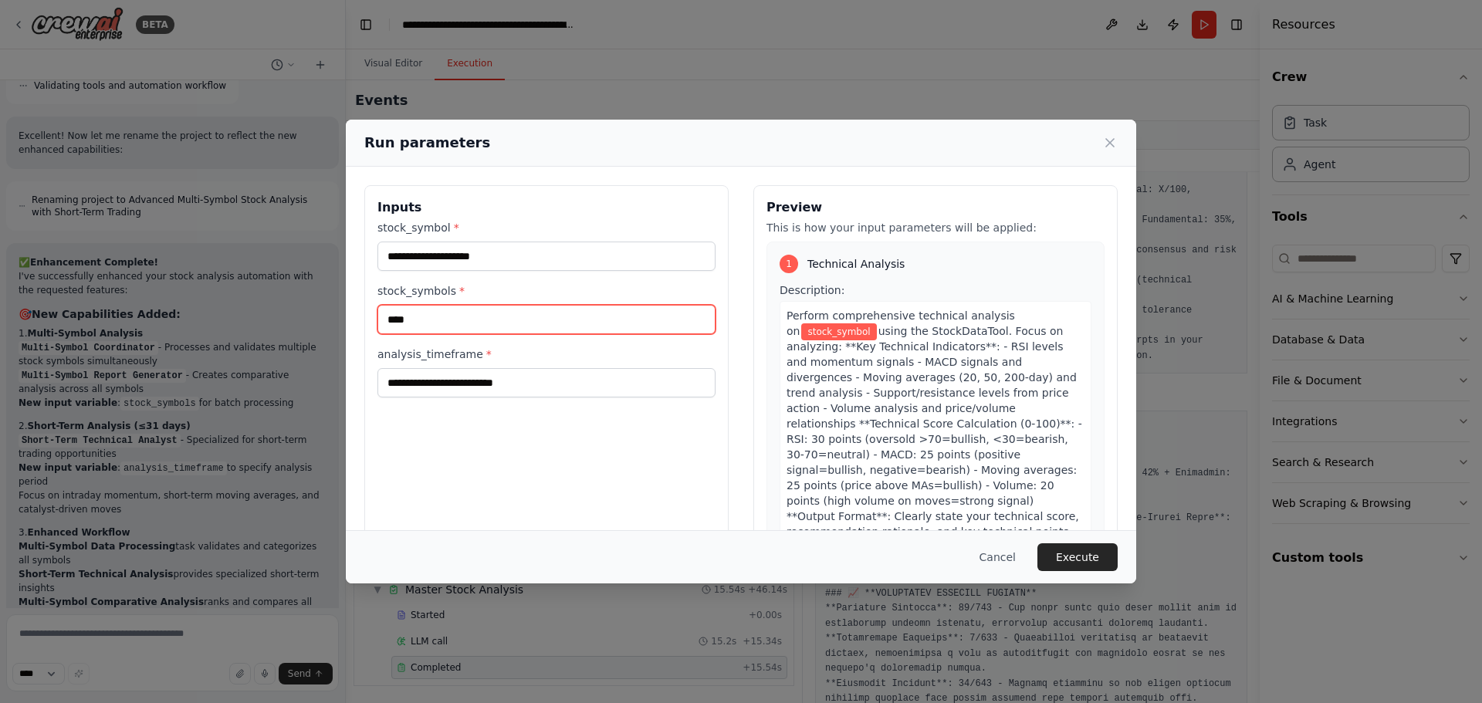
click at [434, 316] on input "****" at bounding box center [546, 319] width 338 height 29
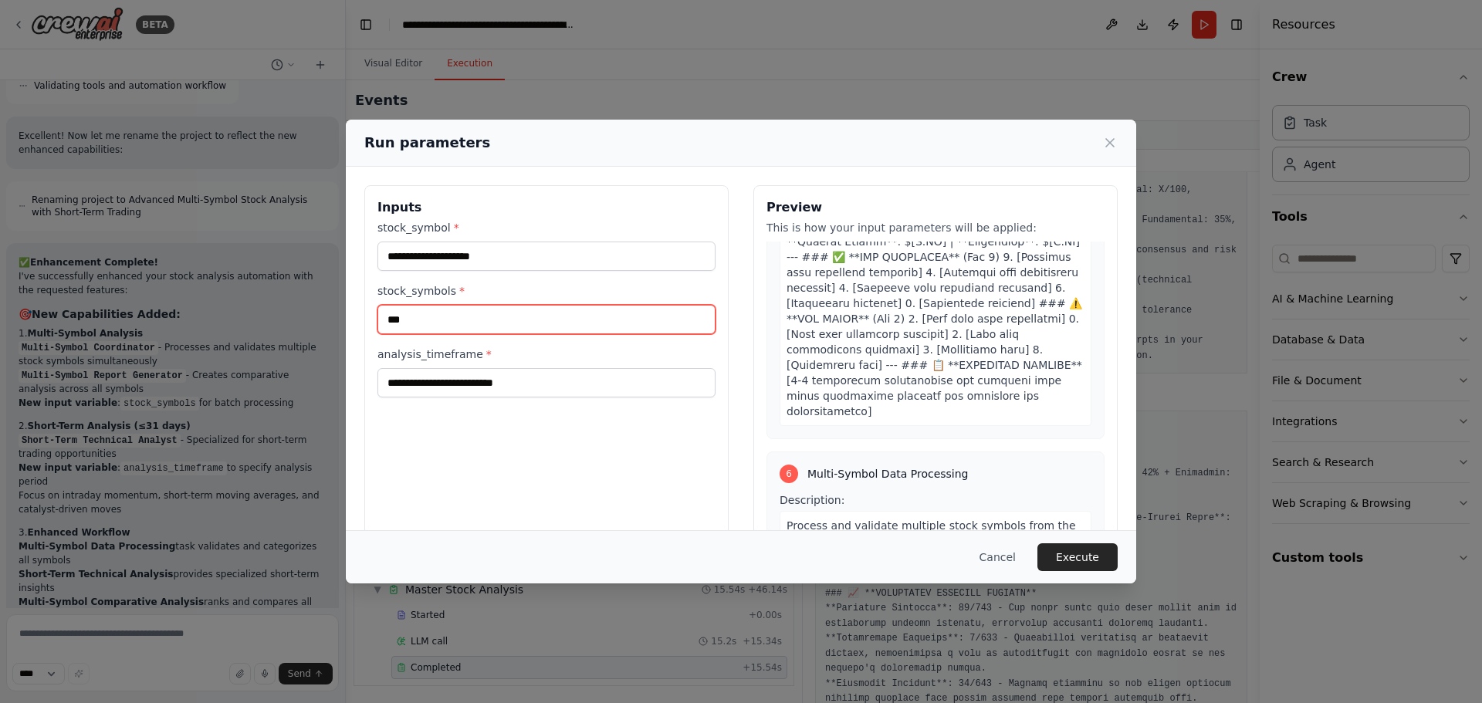
scroll to position [2547, 0]
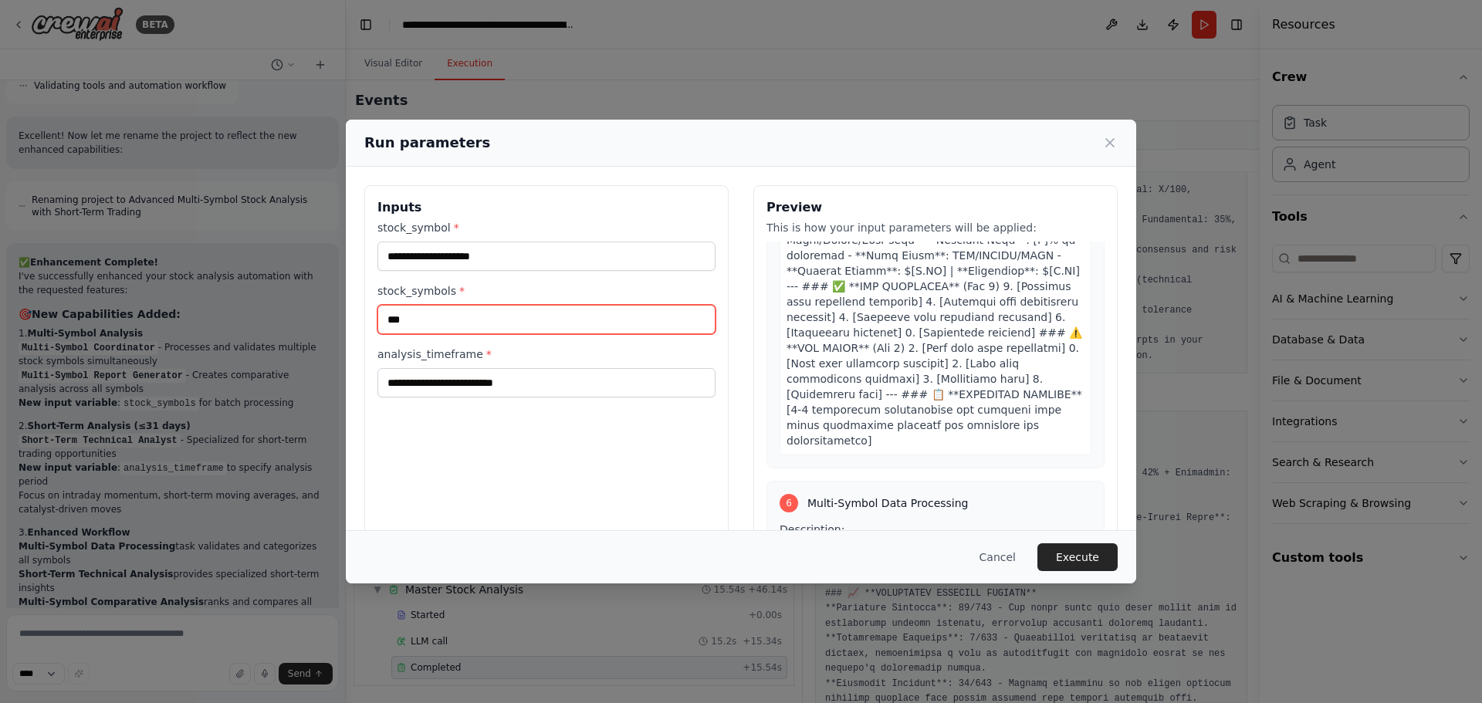
type input "***"
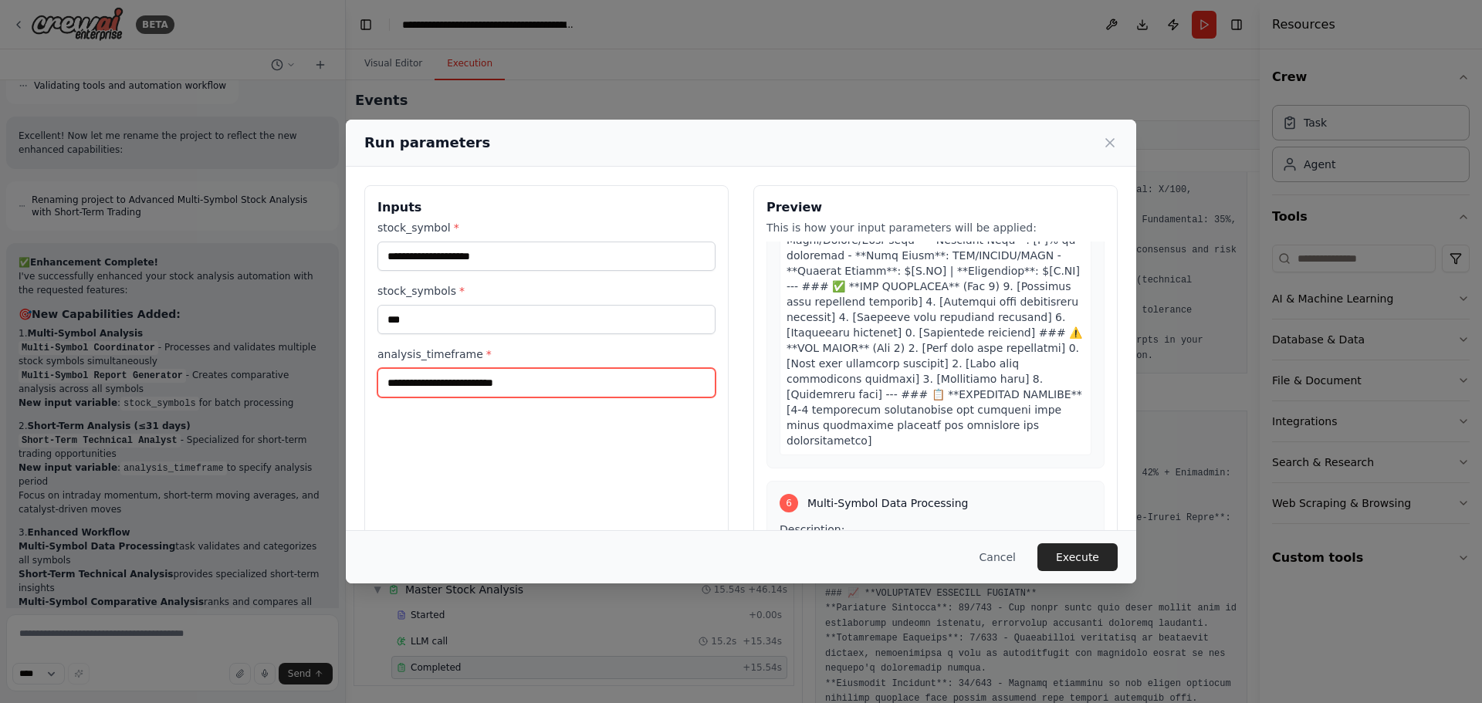
click at [499, 378] on input "analysis_timeframe *" at bounding box center [546, 382] width 338 height 29
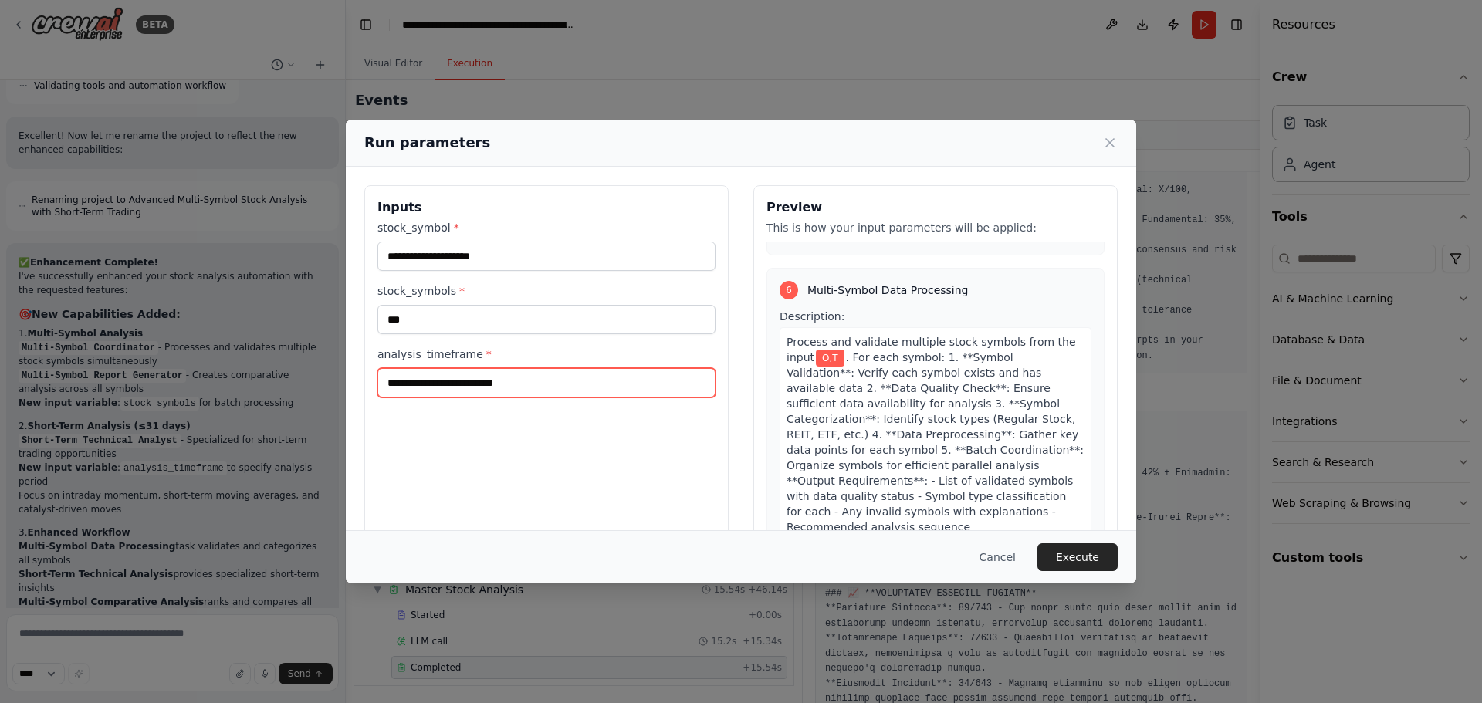
scroll to position [2779, 0]
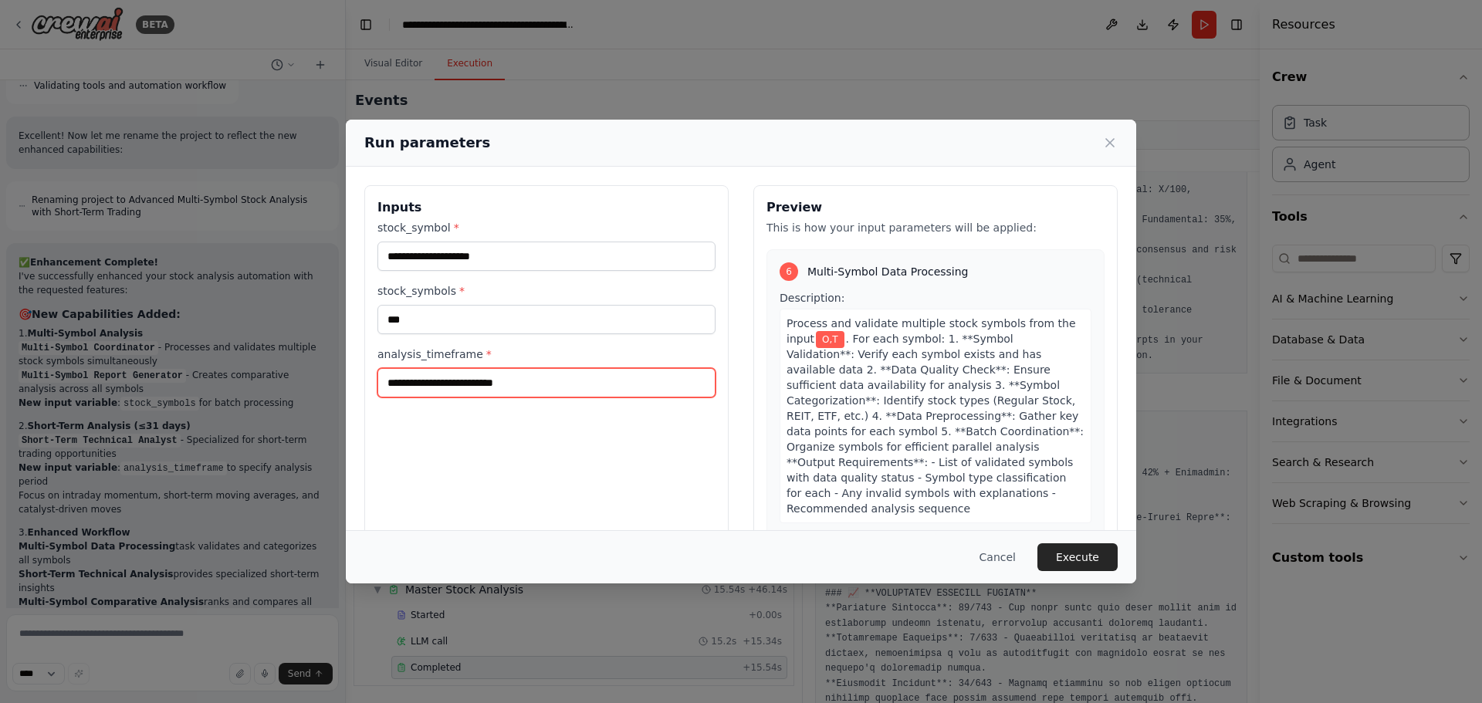
click at [540, 392] on input "analysis_timeframe *" at bounding box center [546, 382] width 338 height 29
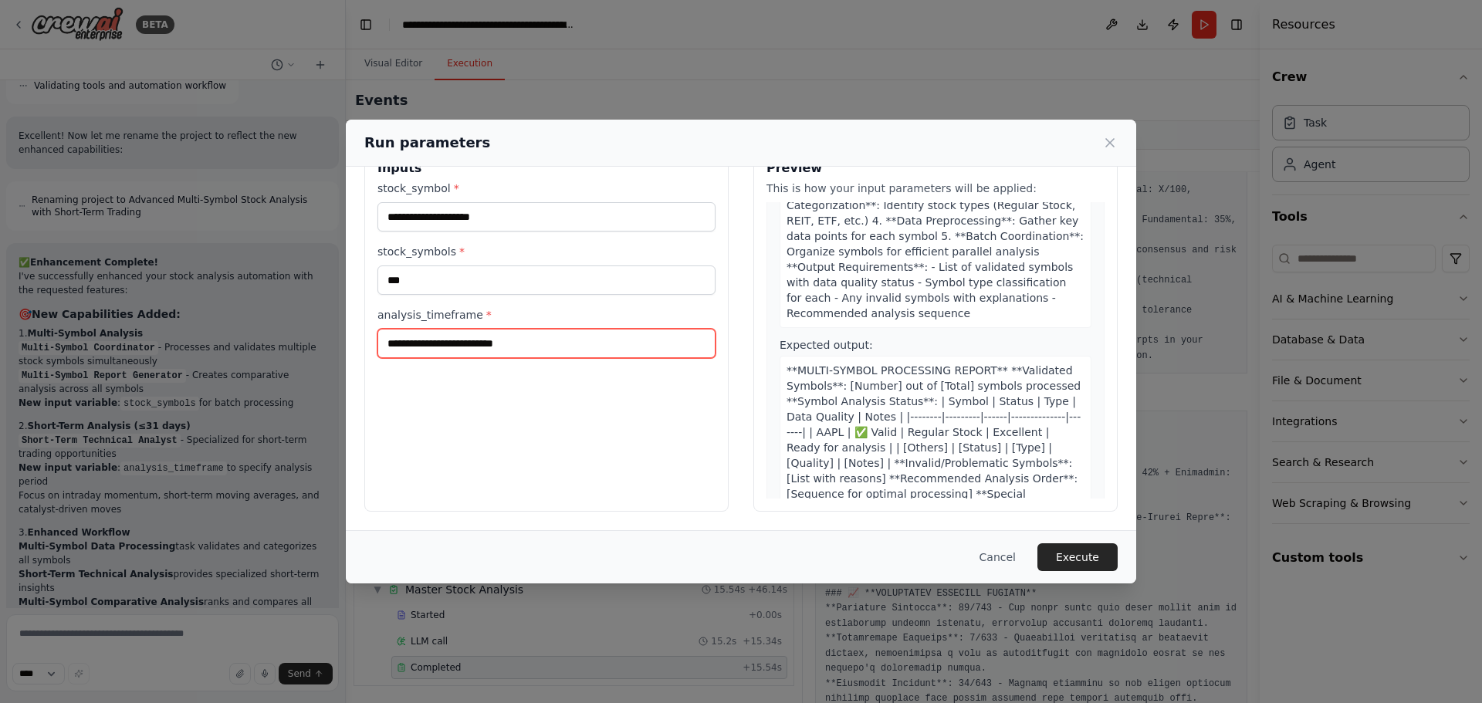
scroll to position [2933, 0]
type input "*"
type input "**"
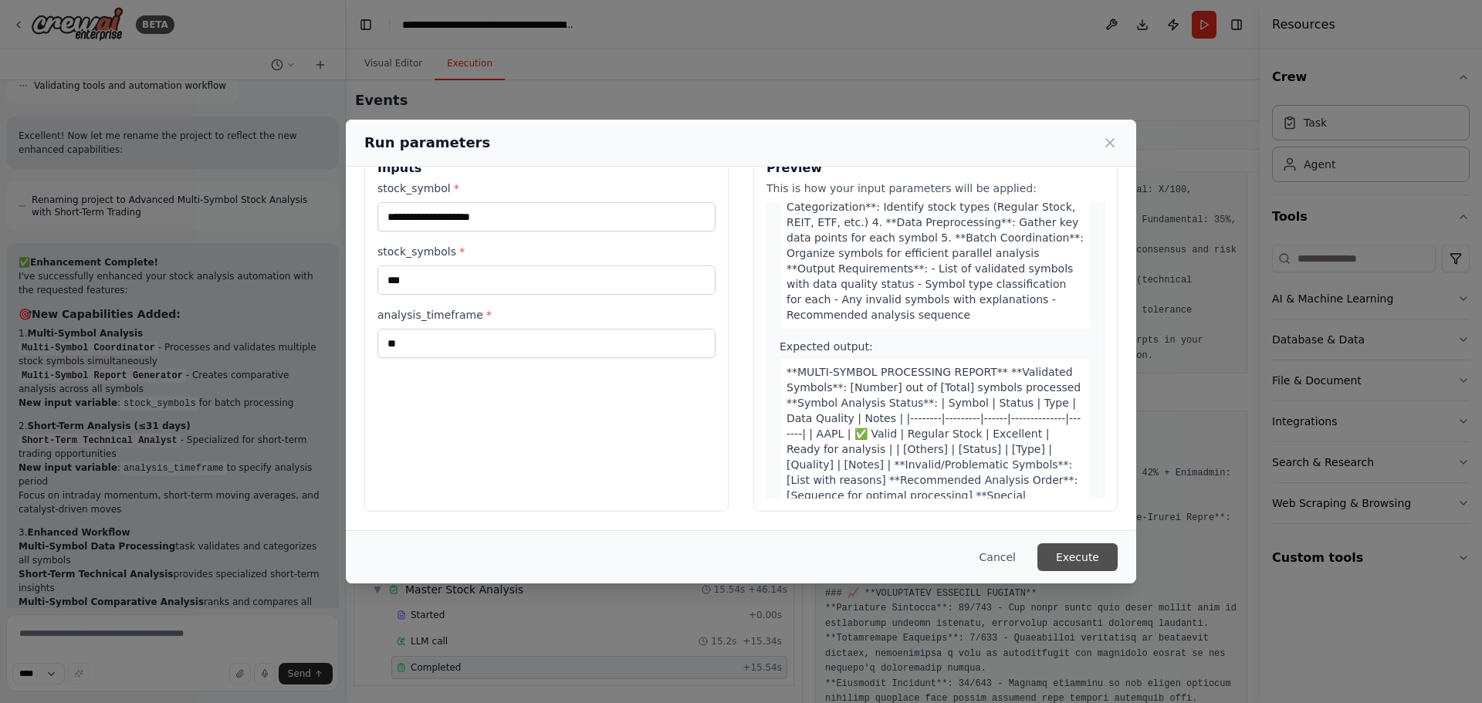
click at [1078, 558] on button "Execute" at bounding box center [1077, 557] width 80 height 28
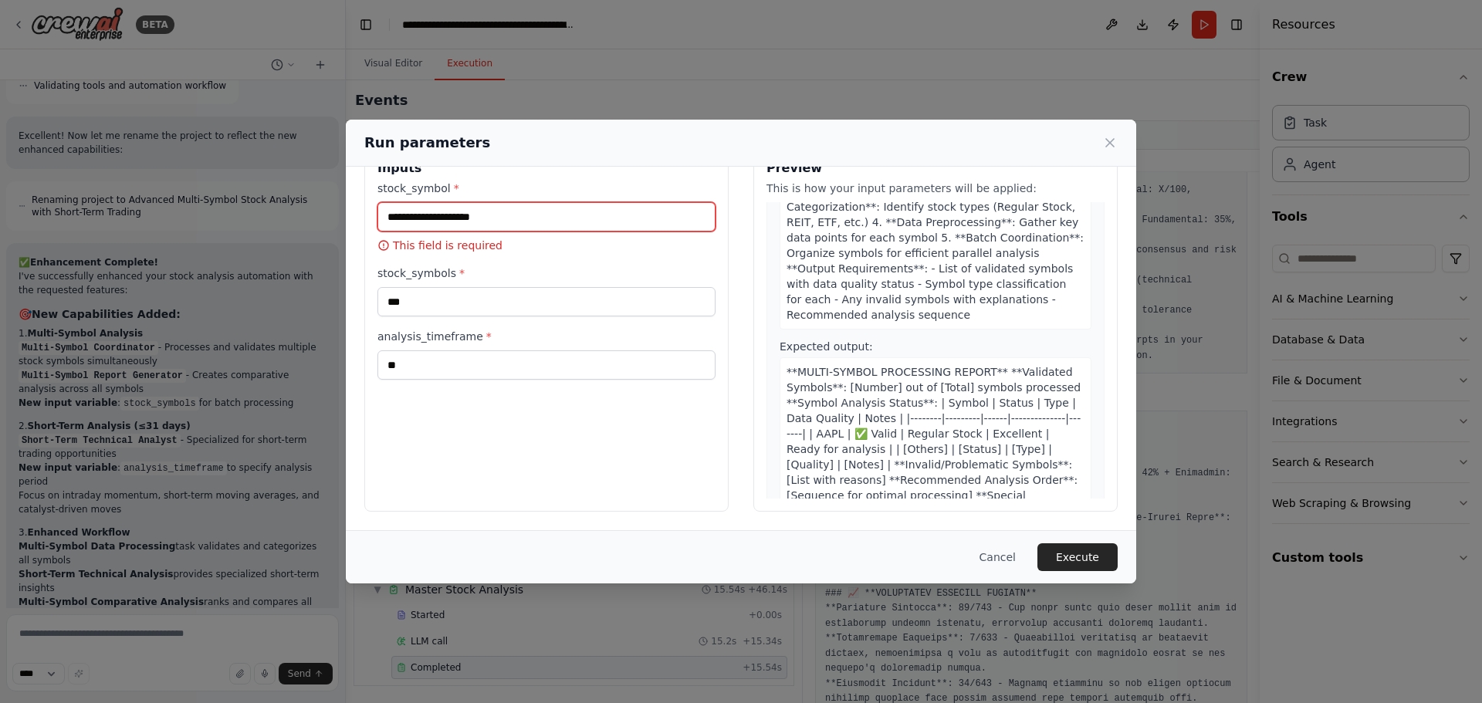
click at [573, 223] on input "stock_symbol *" at bounding box center [546, 216] width 338 height 29
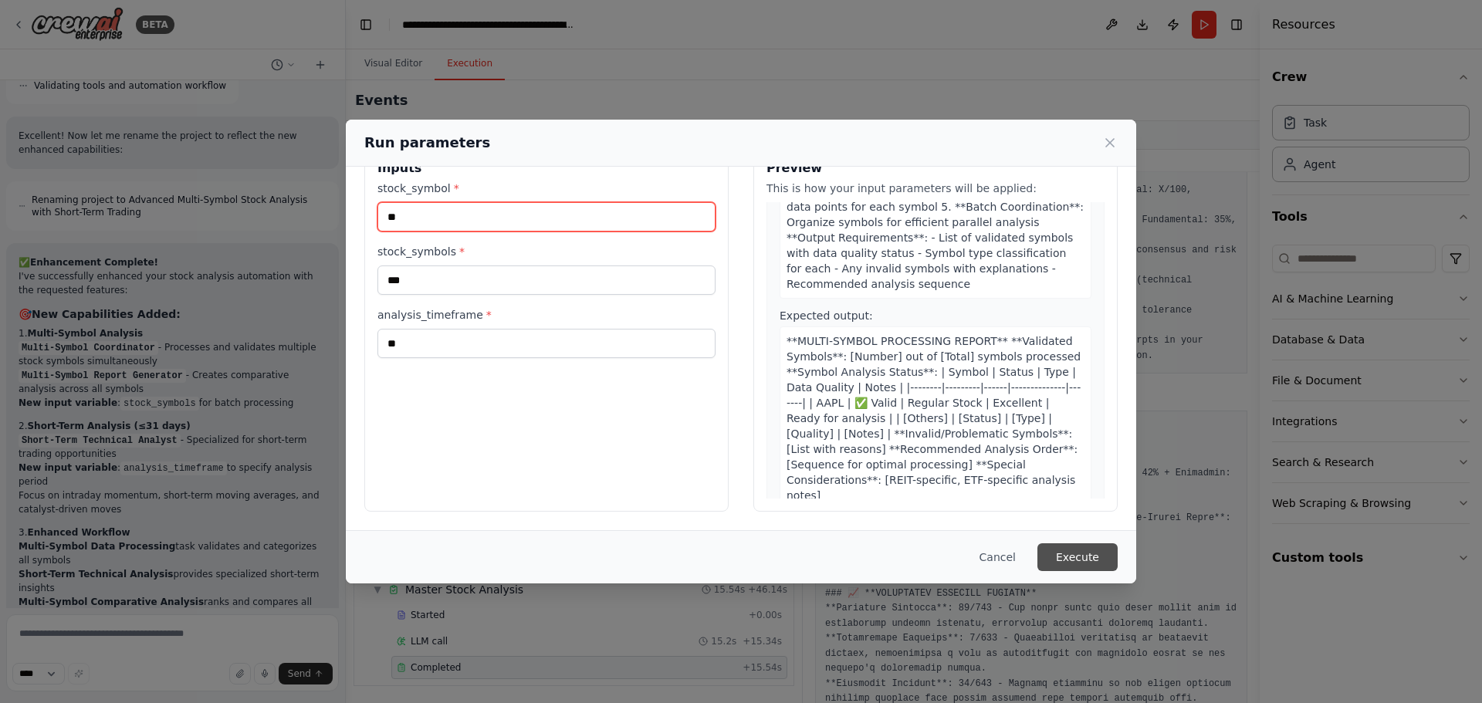
type input "**"
click at [1101, 557] on button "Execute" at bounding box center [1077, 557] width 80 height 28
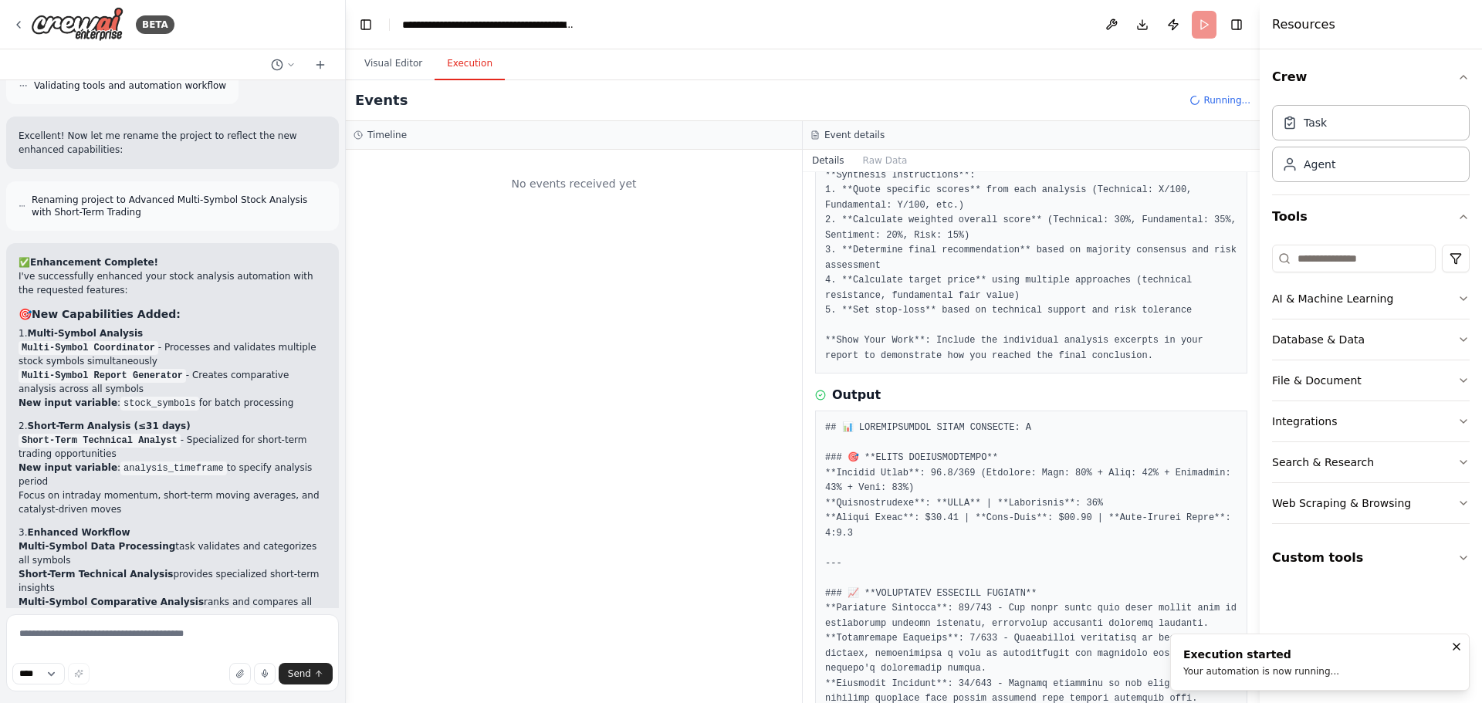
scroll to position [0, 0]
click at [398, 64] on button "Visual Editor" at bounding box center [393, 64] width 83 height 32
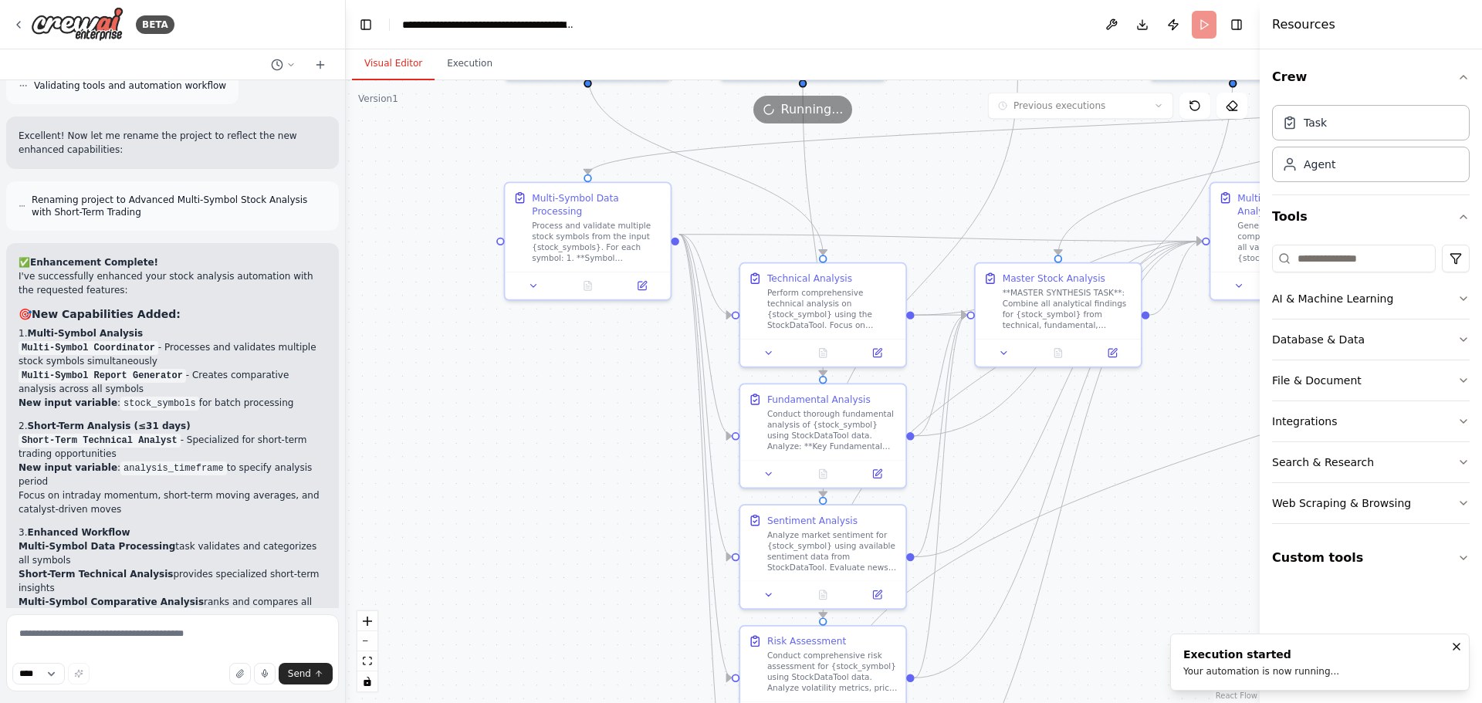
drag, startPoint x: 597, startPoint y: 492, endPoint x: 425, endPoint y: 501, distance: 172.3
click at [425, 501] on div ".deletable-edge-delete-btn { width: 20px; height: 20px; border: 0px solid #ffff…" at bounding box center [803, 391] width 914 height 623
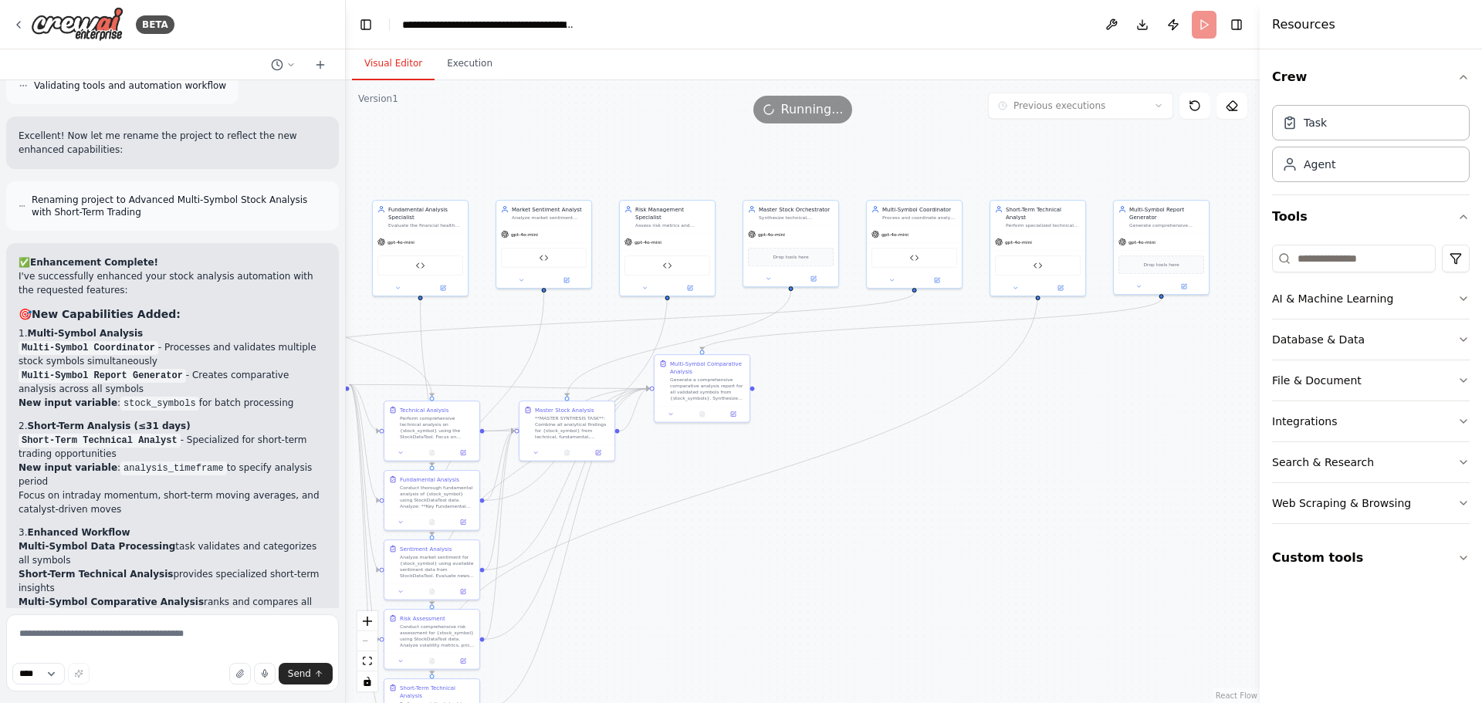
drag, startPoint x: 1174, startPoint y: 537, endPoint x: 912, endPoint y: 578, distance: 265.6
click at [912, 578] on div ".deletable-edge-delete-btn { width: 20px; height: 20px; border: 0px solid #ffff…" at bounding box center [803, 391] width 914 height 623
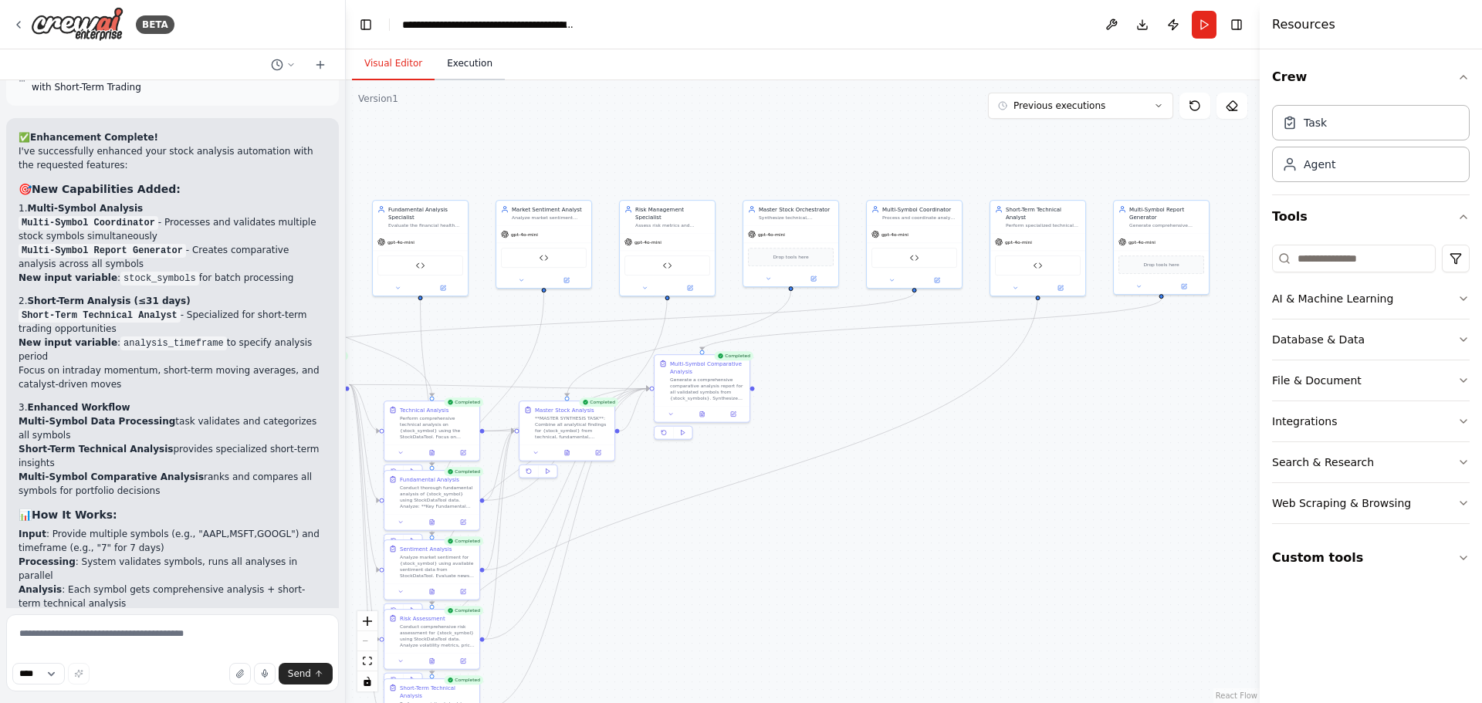
click at [472, 72] on button "Execution" at bounding box center [470, 64] width 70 height 32
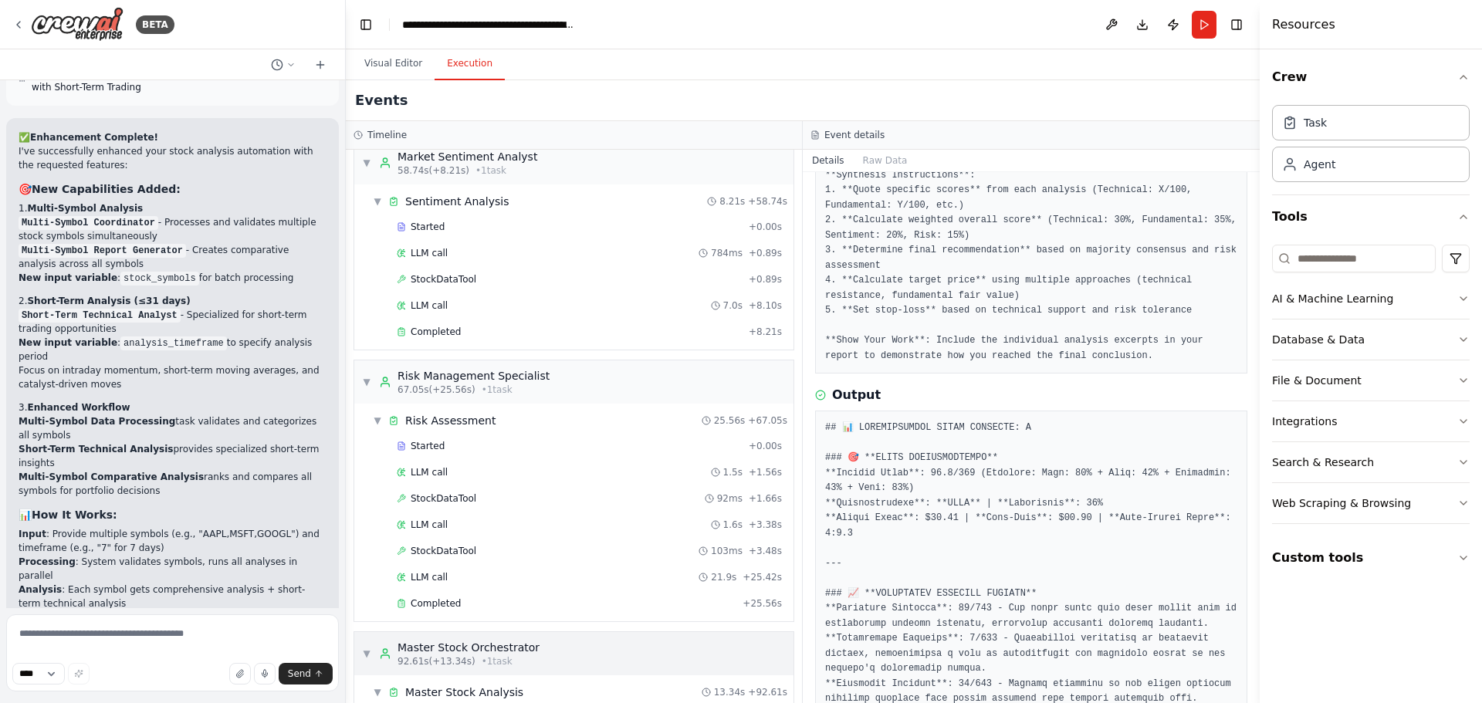
scroll to position [1216, 0]
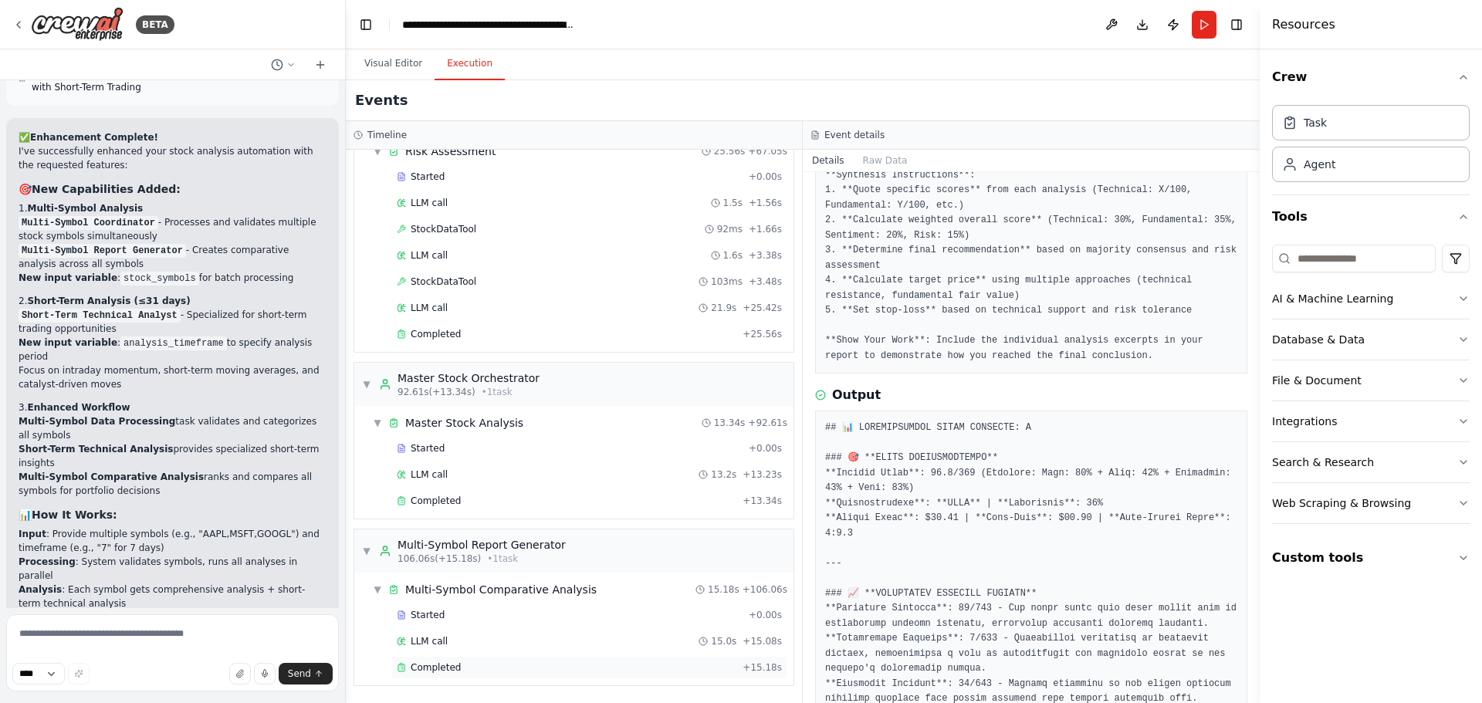
click at [572, 663] on div "Completed" at bounding box center [567, 668] width 340 height 12
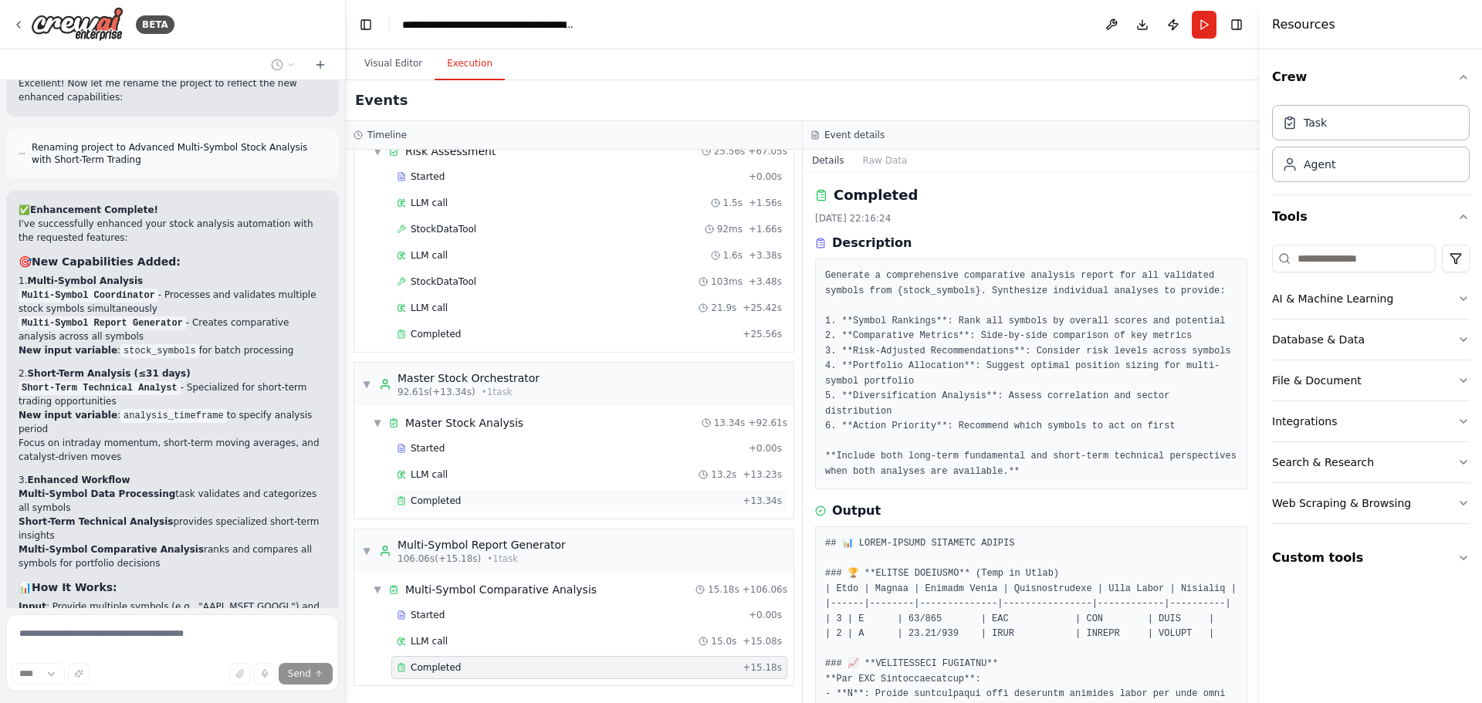
click at [489, 492] on div "Completed + 13.34s" at bounding box center [589, 500] width 396 height 23
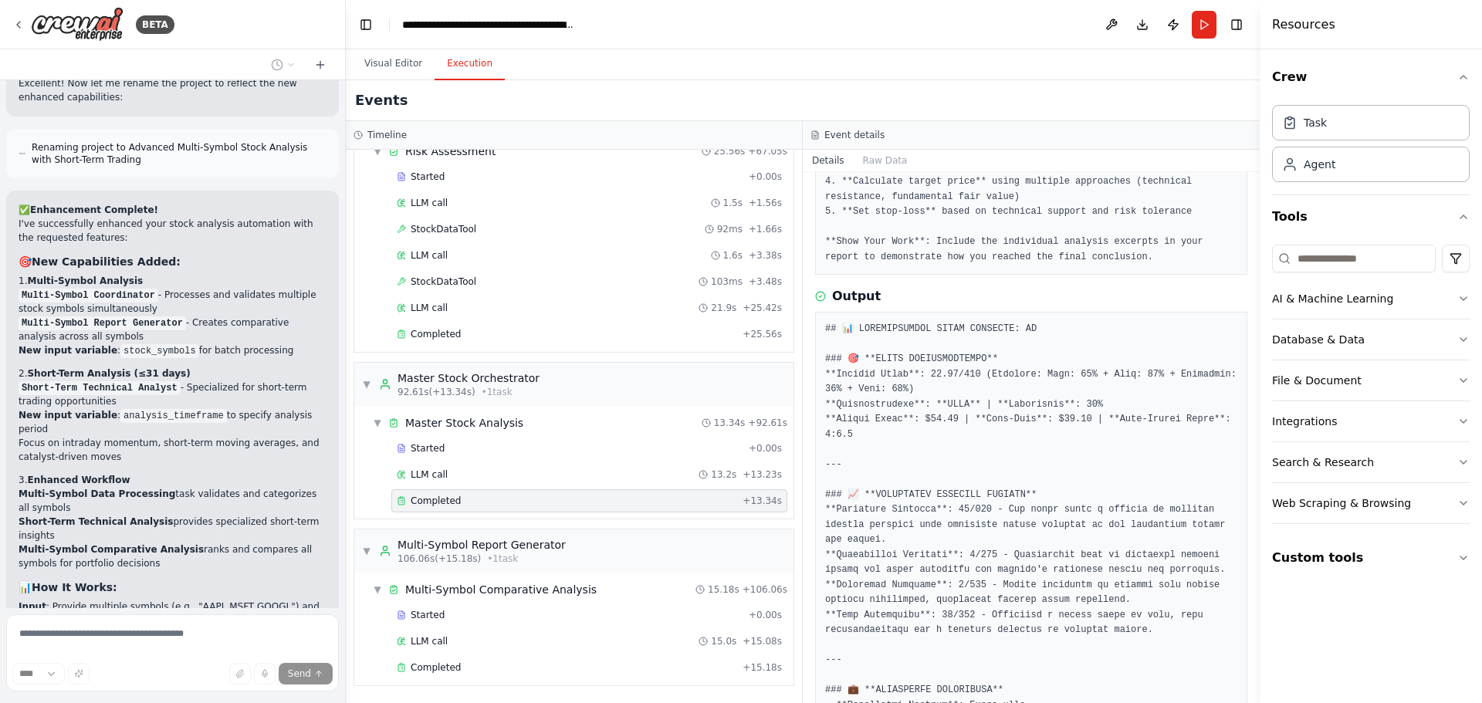
scroll to position [232, 0]
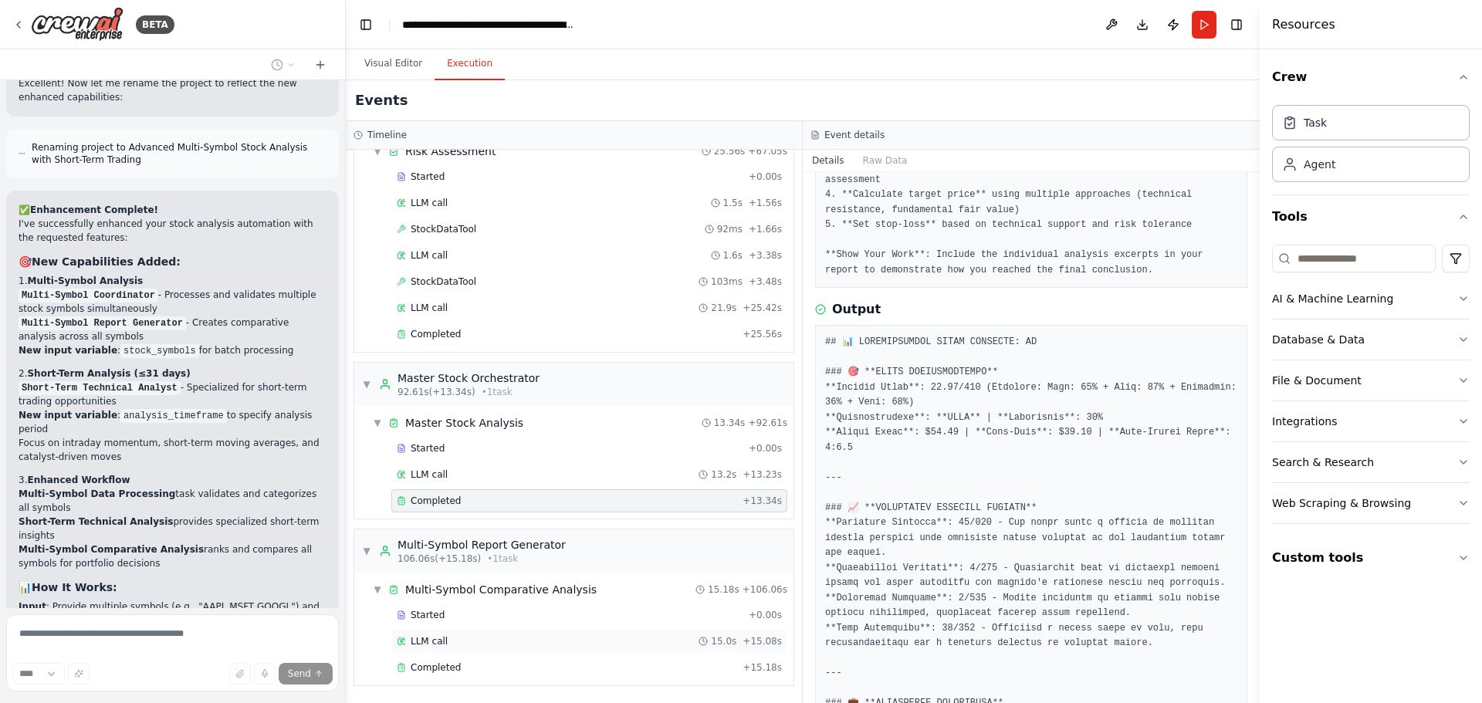
click at [513, 650] on div "LLM call 15.0s + 15.08s" at bounding box center [589, 641] width 396 height 23
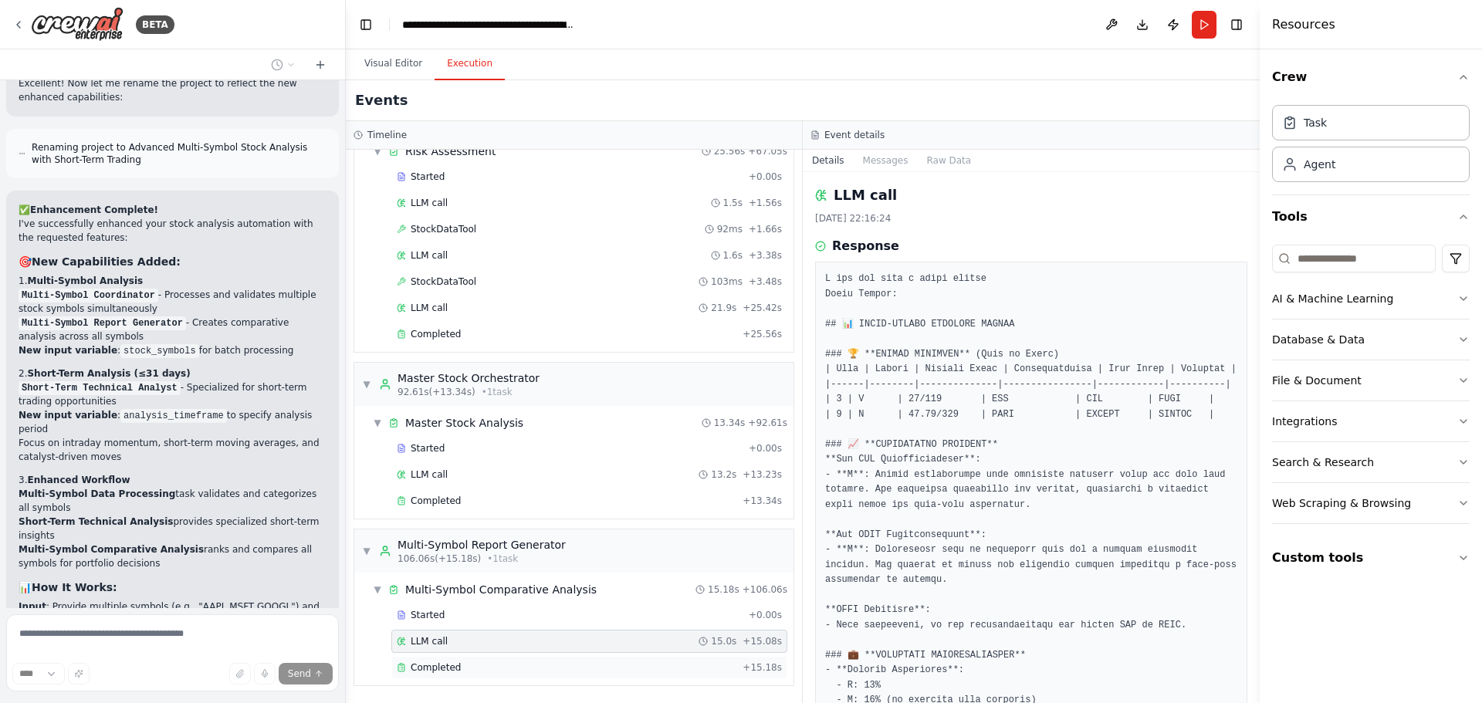
click at [510, 662] on div "Completed" at bounding box center [567, 668] width 340 height 12
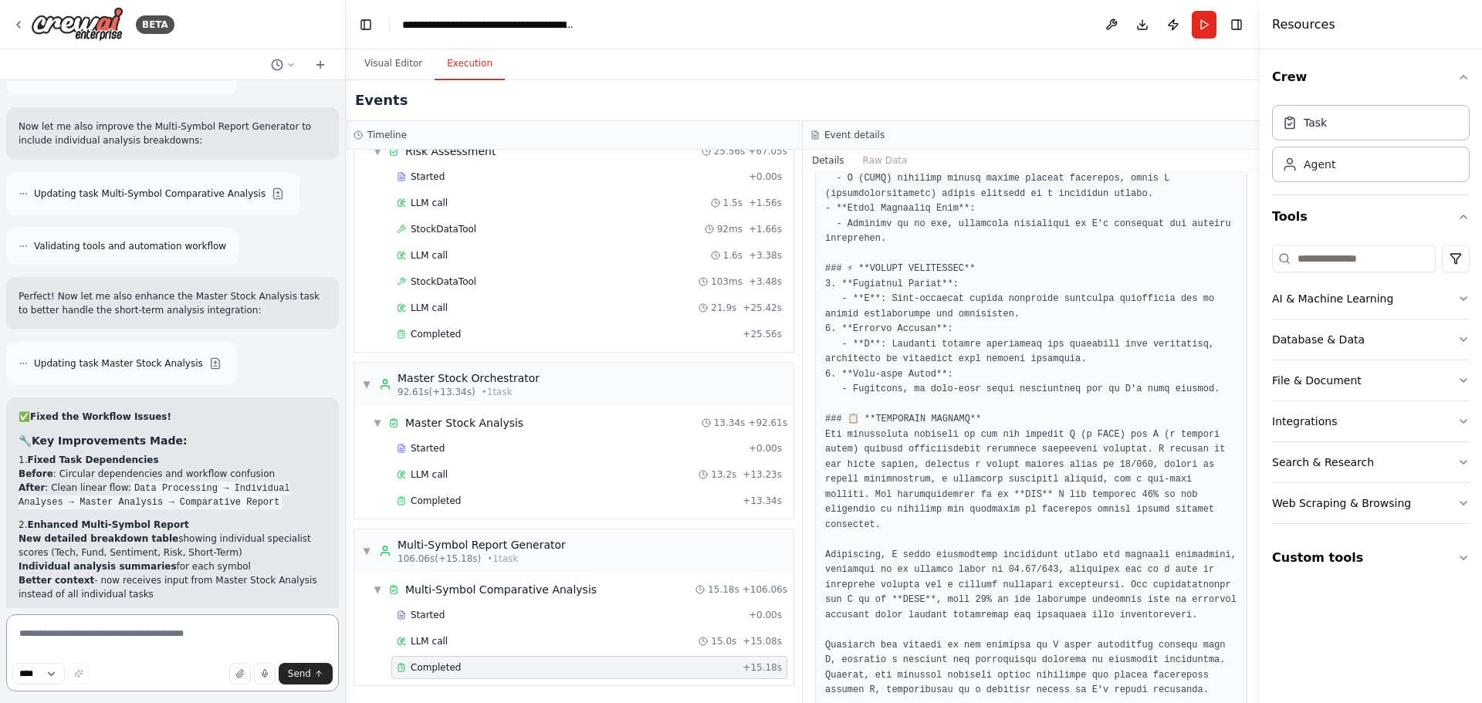
scroll to position [12646, 0]
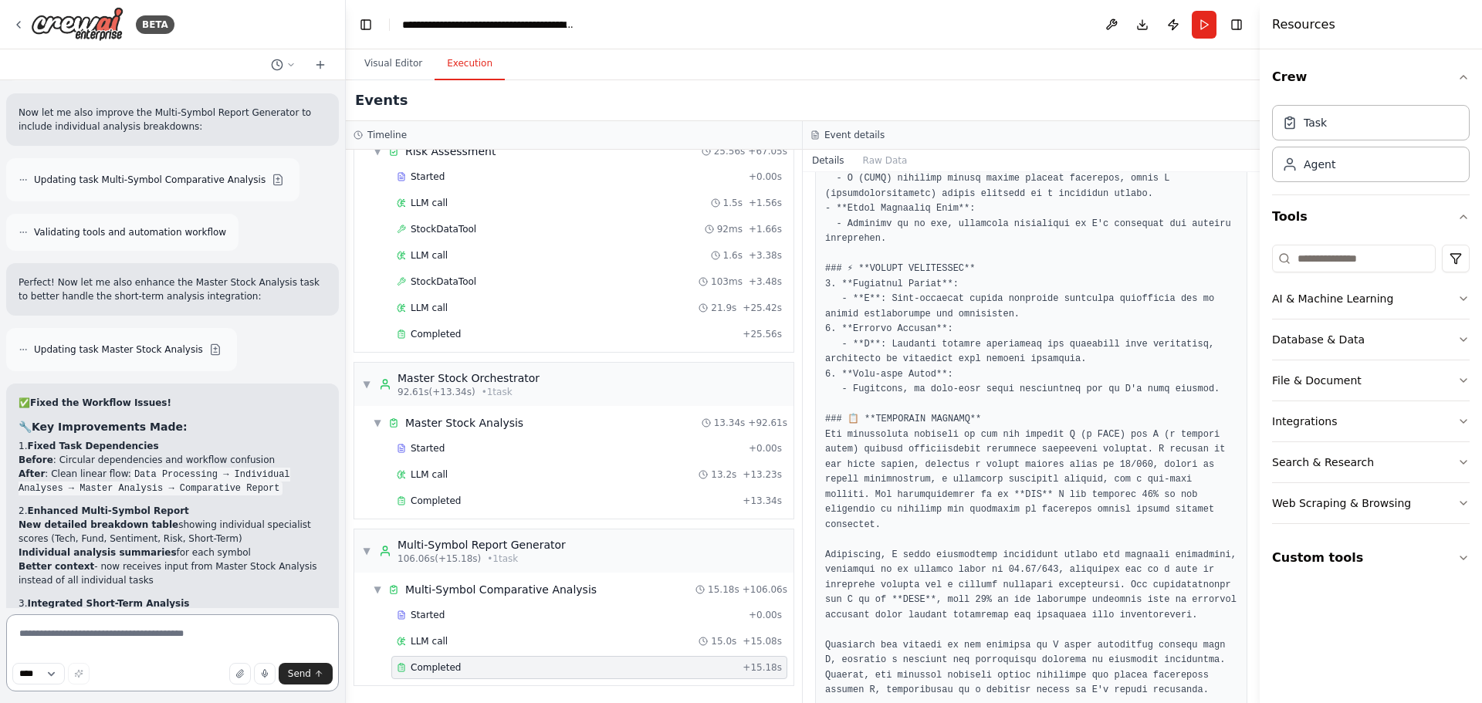
click at [142, 635] on textarea at bounding box center [172, 652] width 333 height 77
click at [156, 650] on textarea at bounding box center [172, 652] width 333 height 77
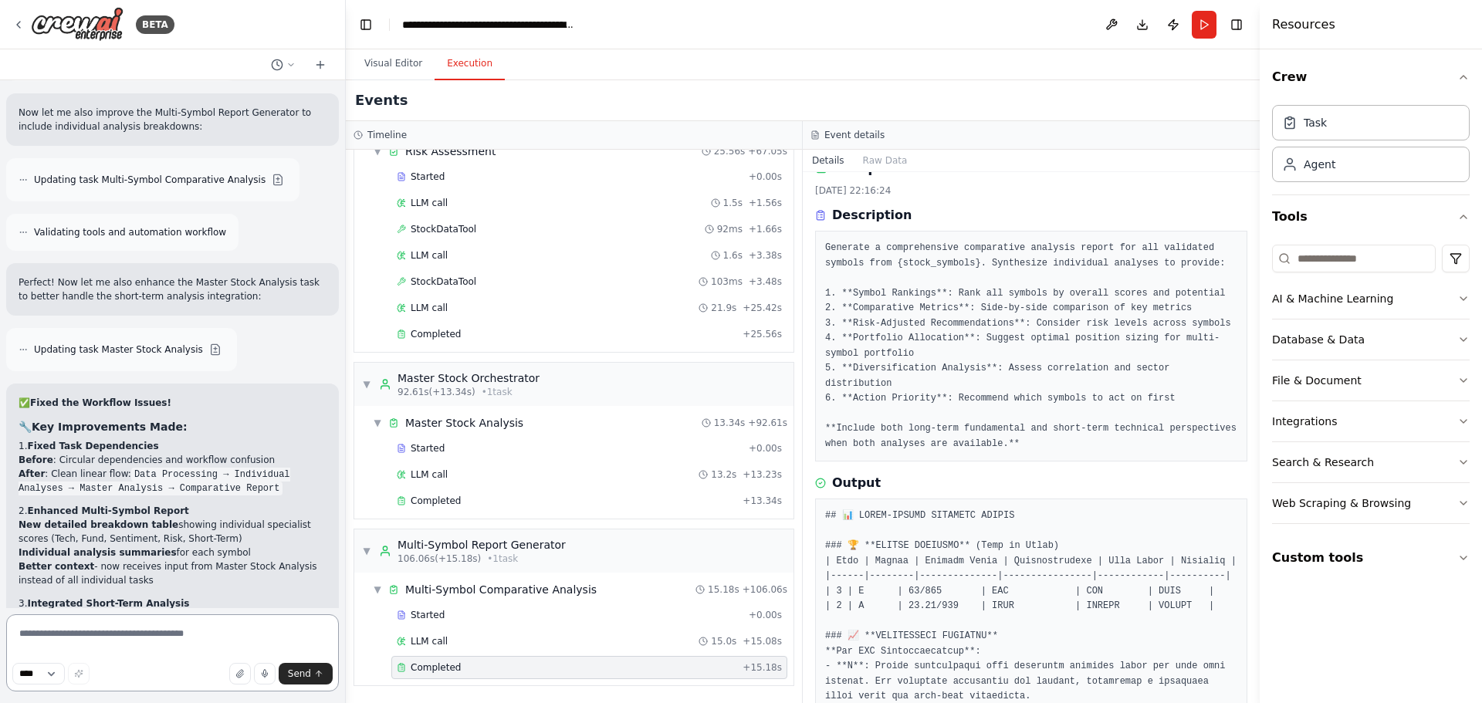
scroll to position [0, 0]
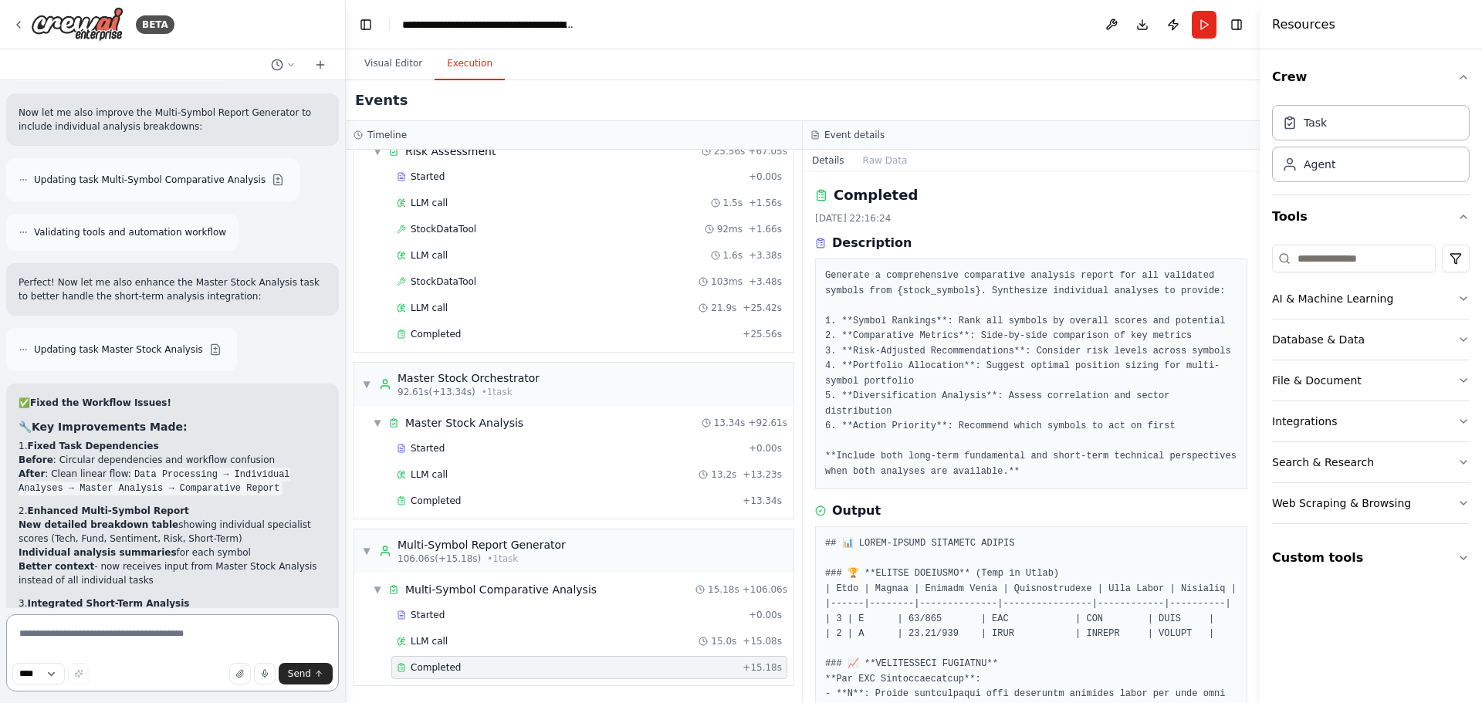
click at [84, 644] on textarea at bounding box center [172, 652] width 333 height 77
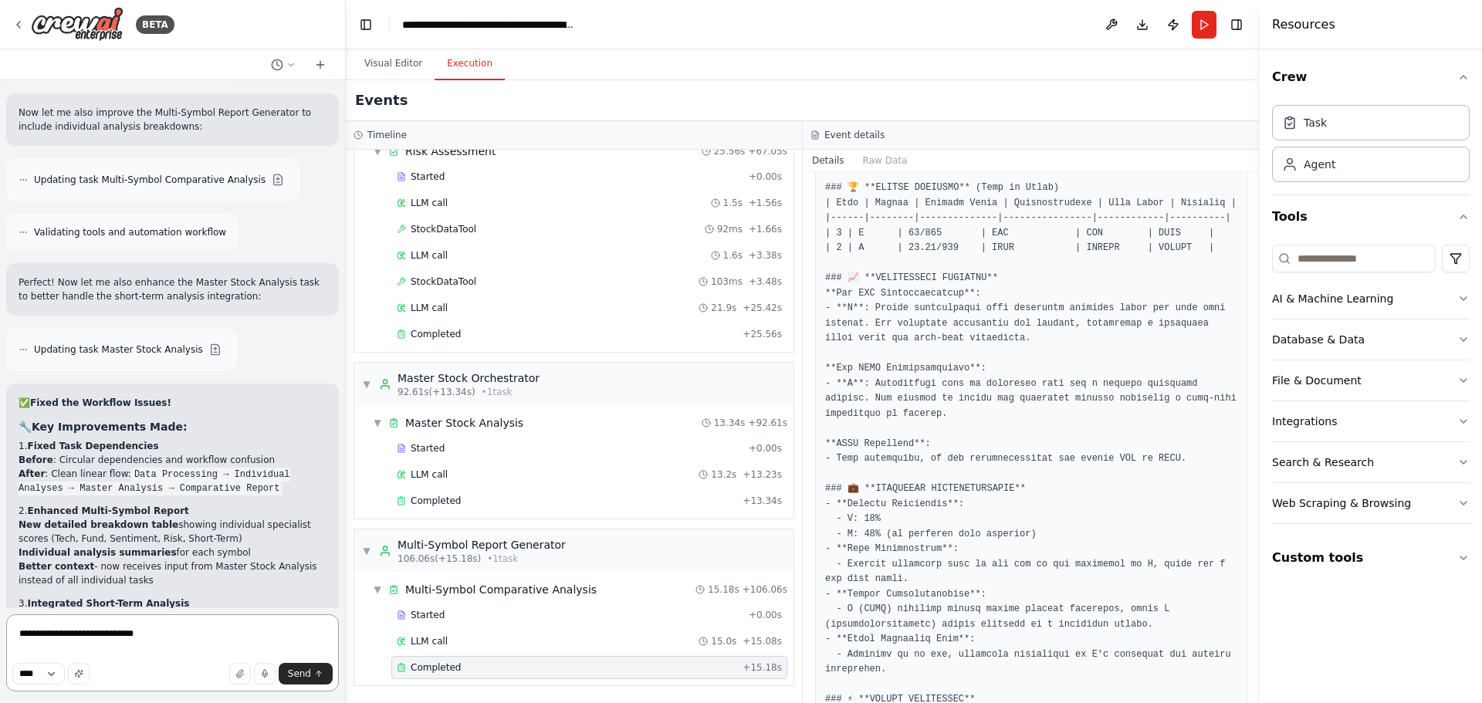
scroll to position [463, 0]
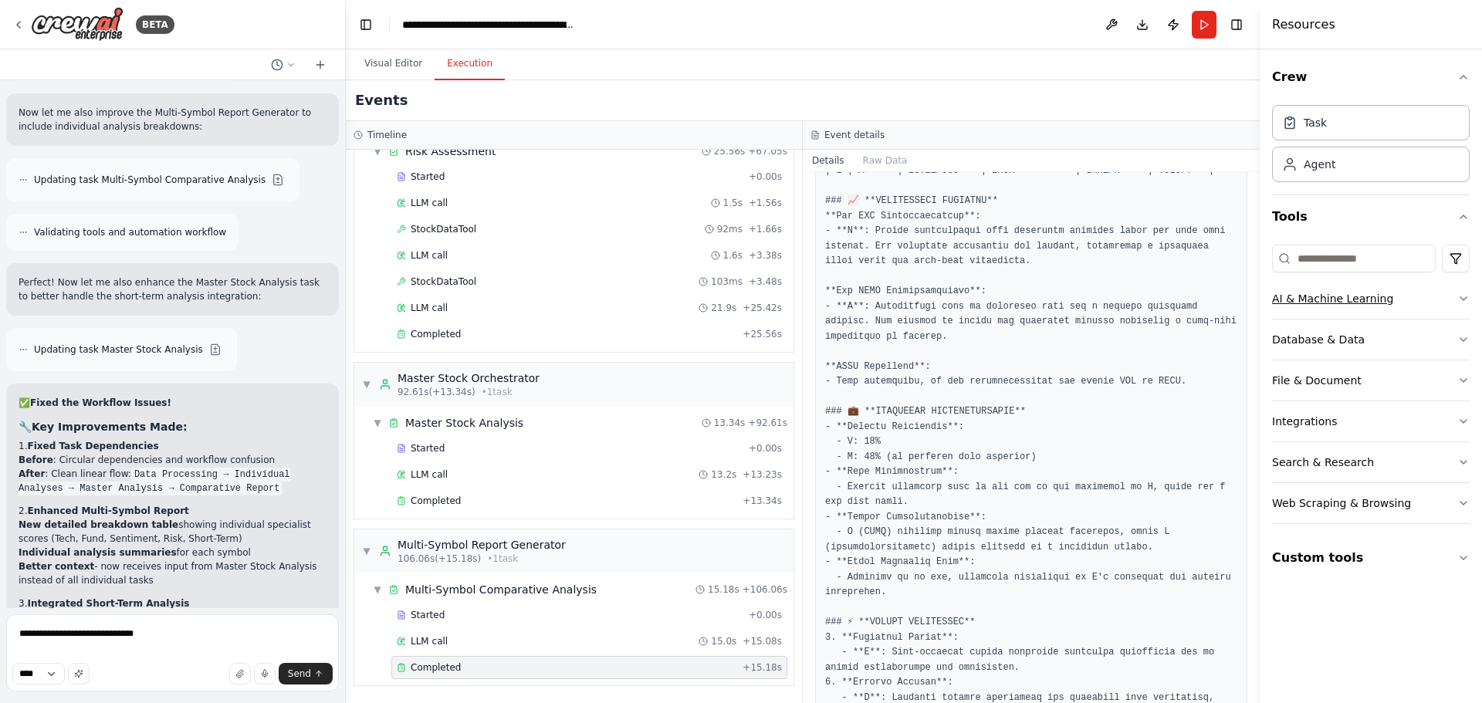
click at [1334, 312] on button "AI & Machine Learning" at bounding box center [1371, 299] width 198 height 40
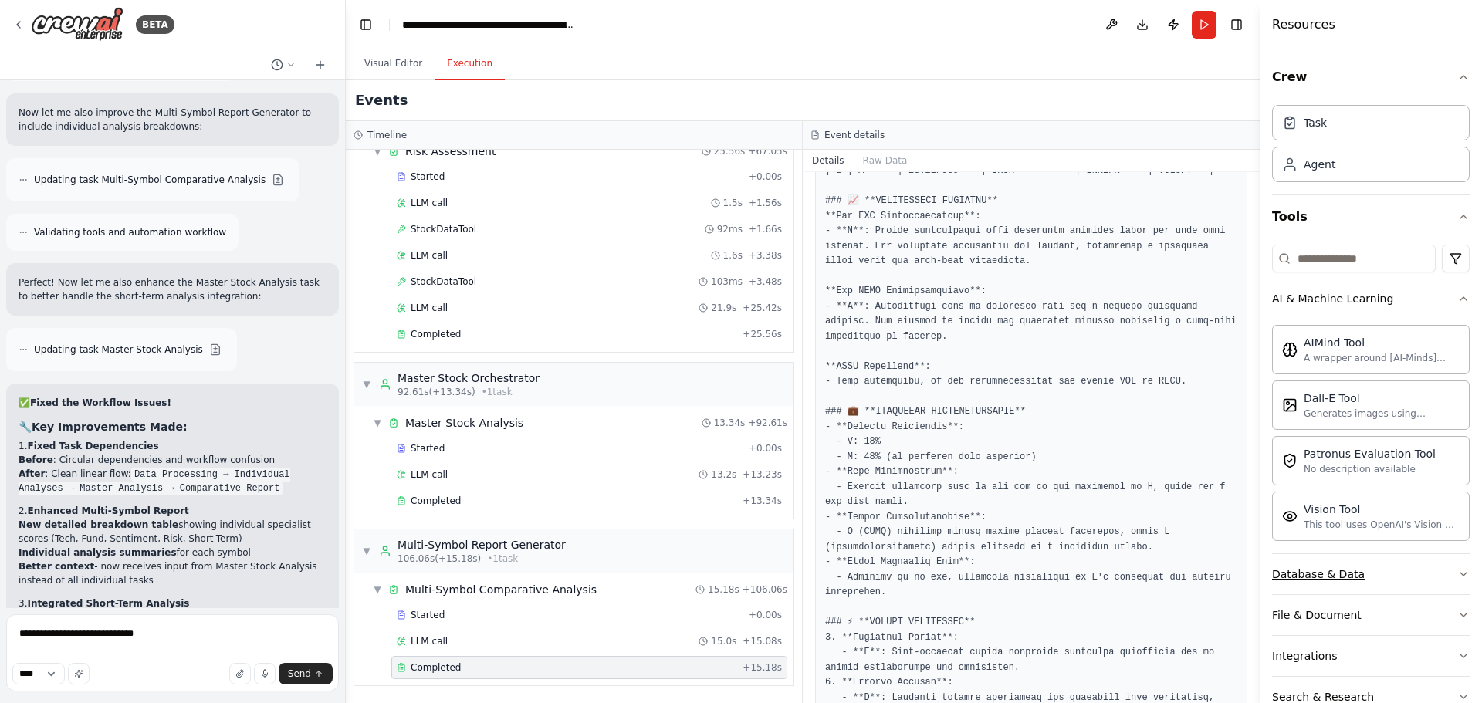
click at [1376, 584] on button "Database & Data" at bounding box center [1371, 574] width 198 height 40
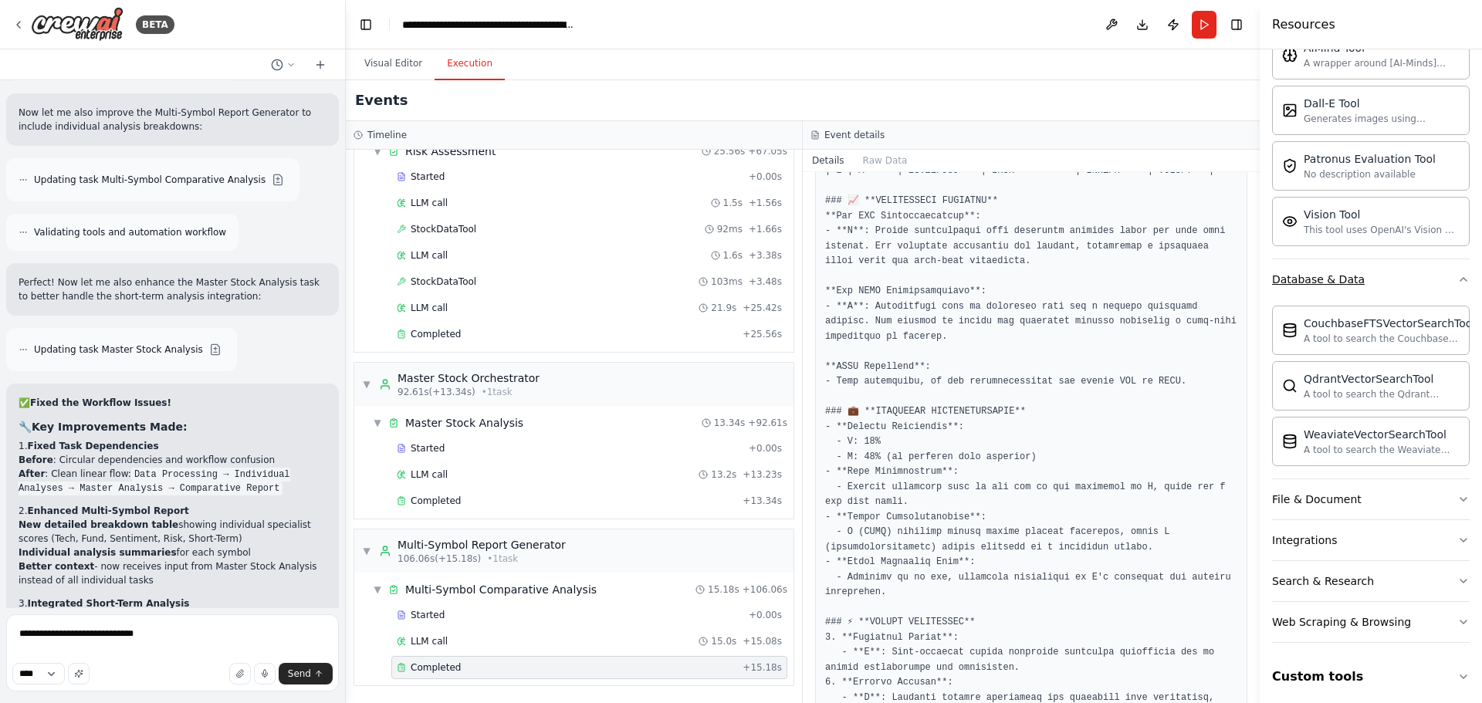
scroll to position [303, 0]
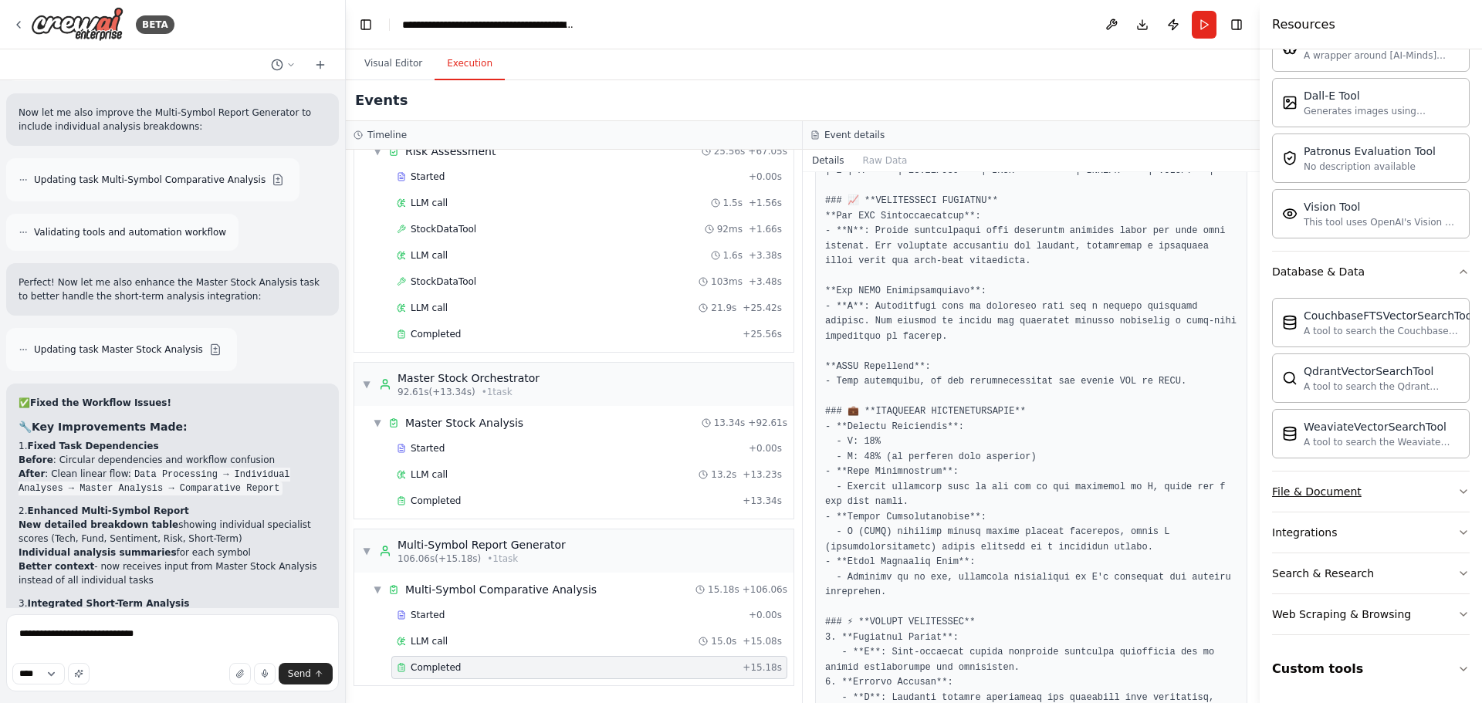
click at [1389, 499] on button "File & Document" at bounding box center [1371, 492] width 198 height 40
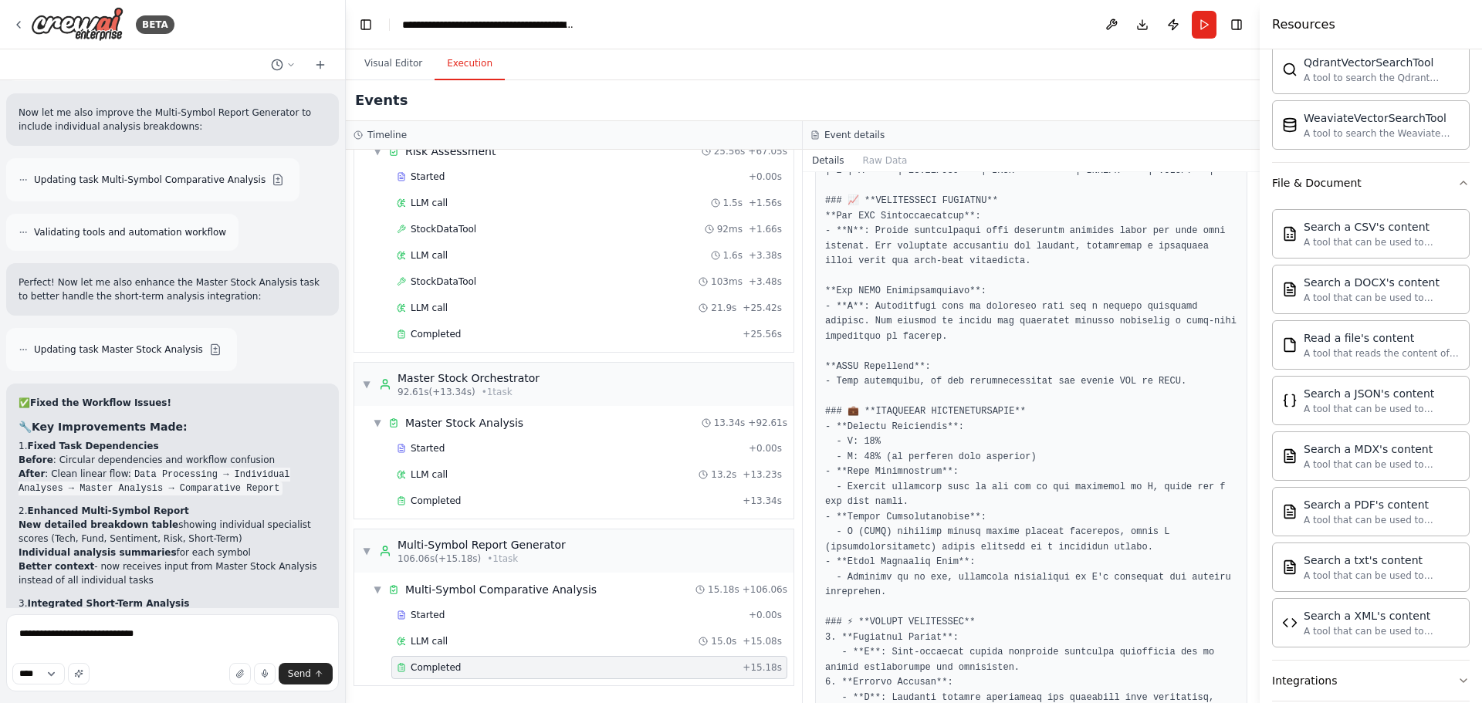
scroll to position [760, 0]
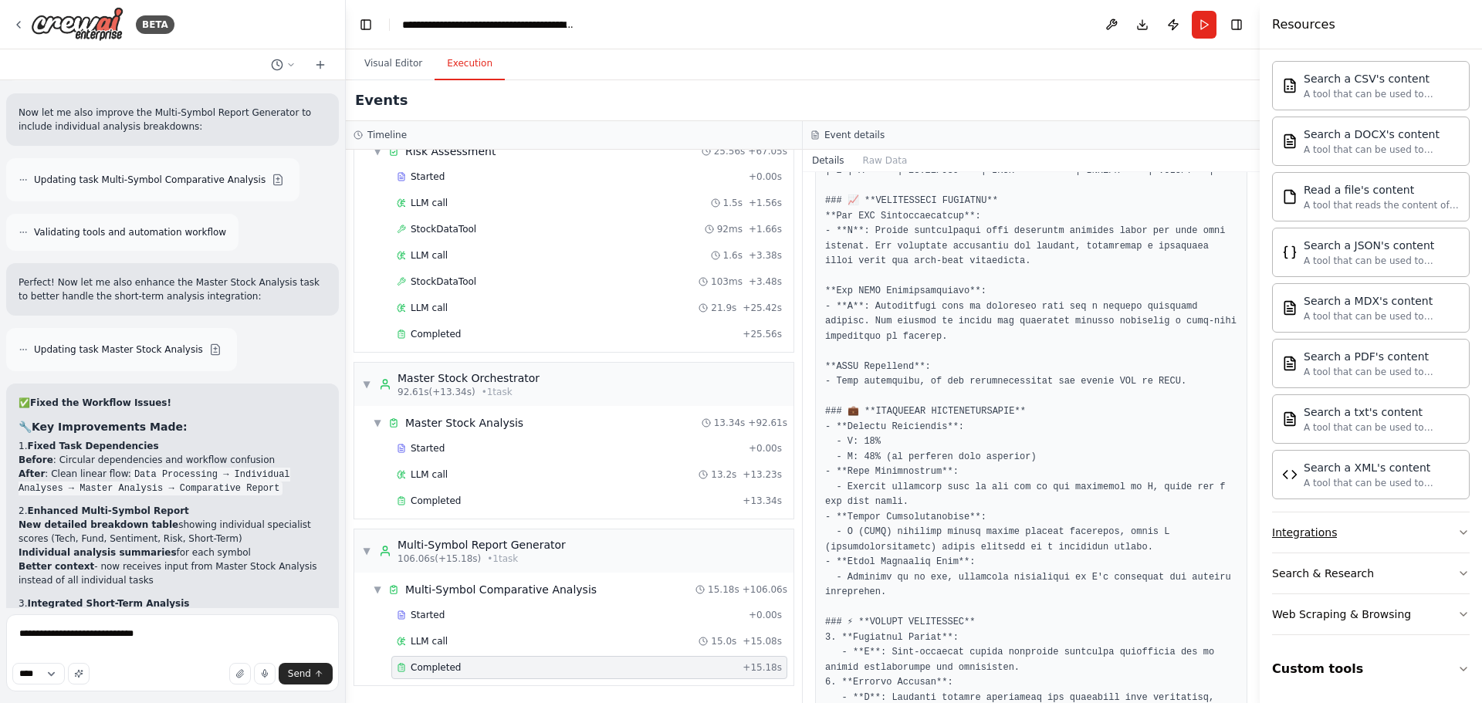
click at [1361, 541] on button "Integrations" at bounding box center [1371, 533] width 198 height 40
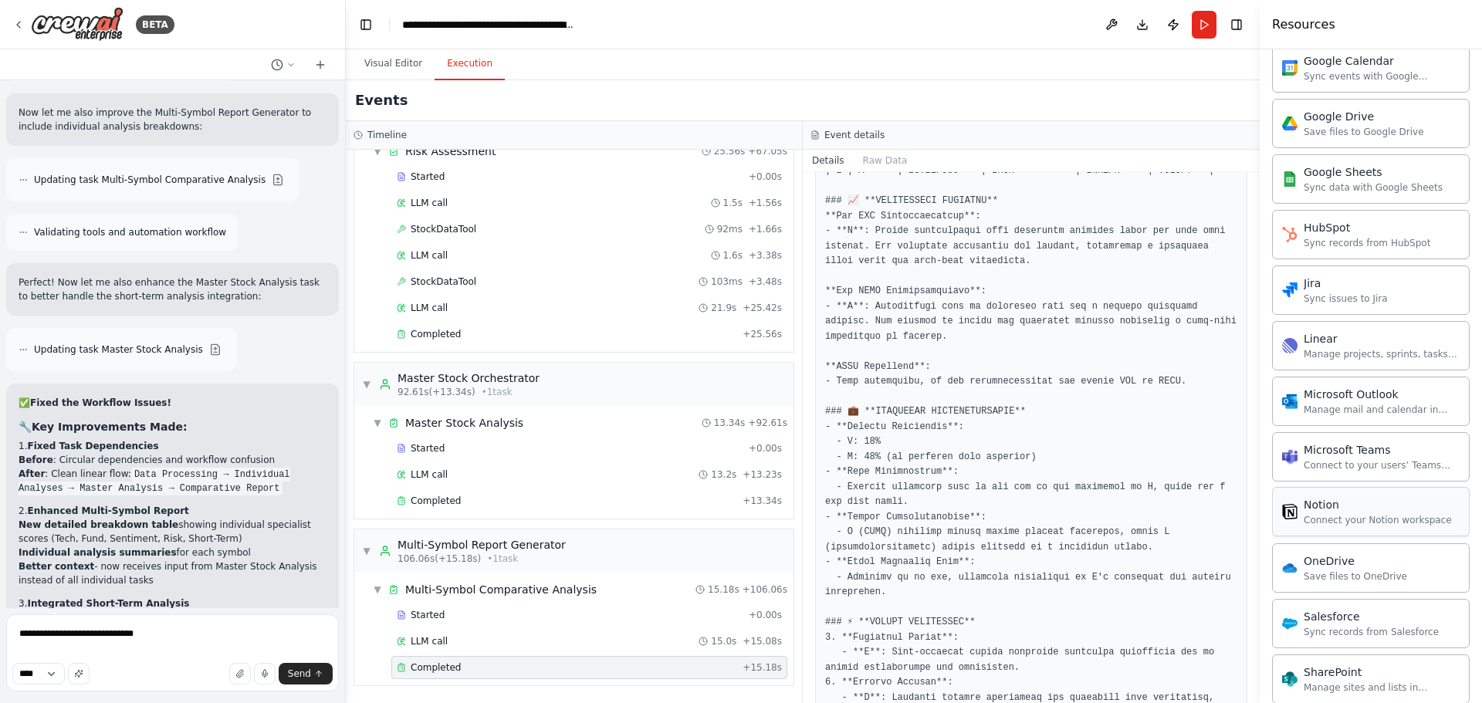
scroll to position [1995, 0]
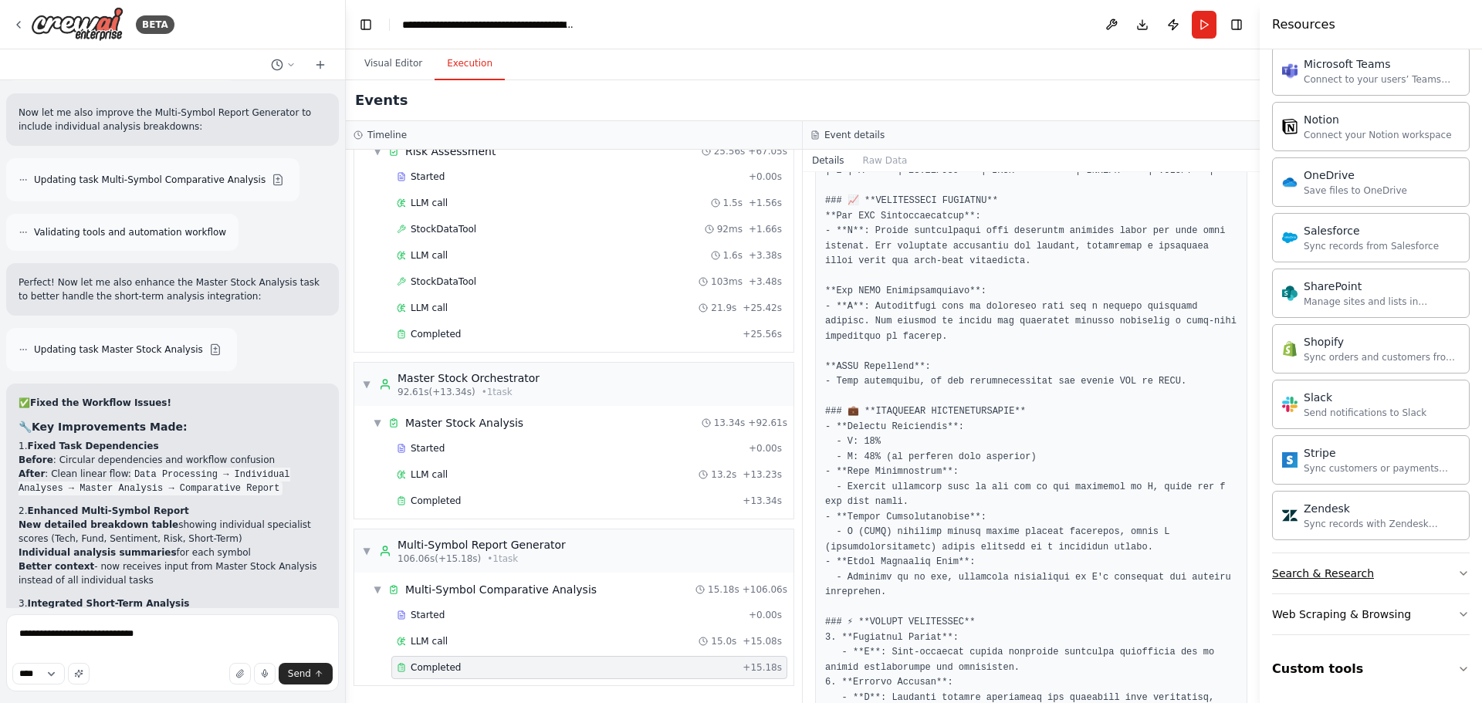
click at [1376, 578] on button "Search & Research" at bounding box center [1371, 573] width 198 height 40
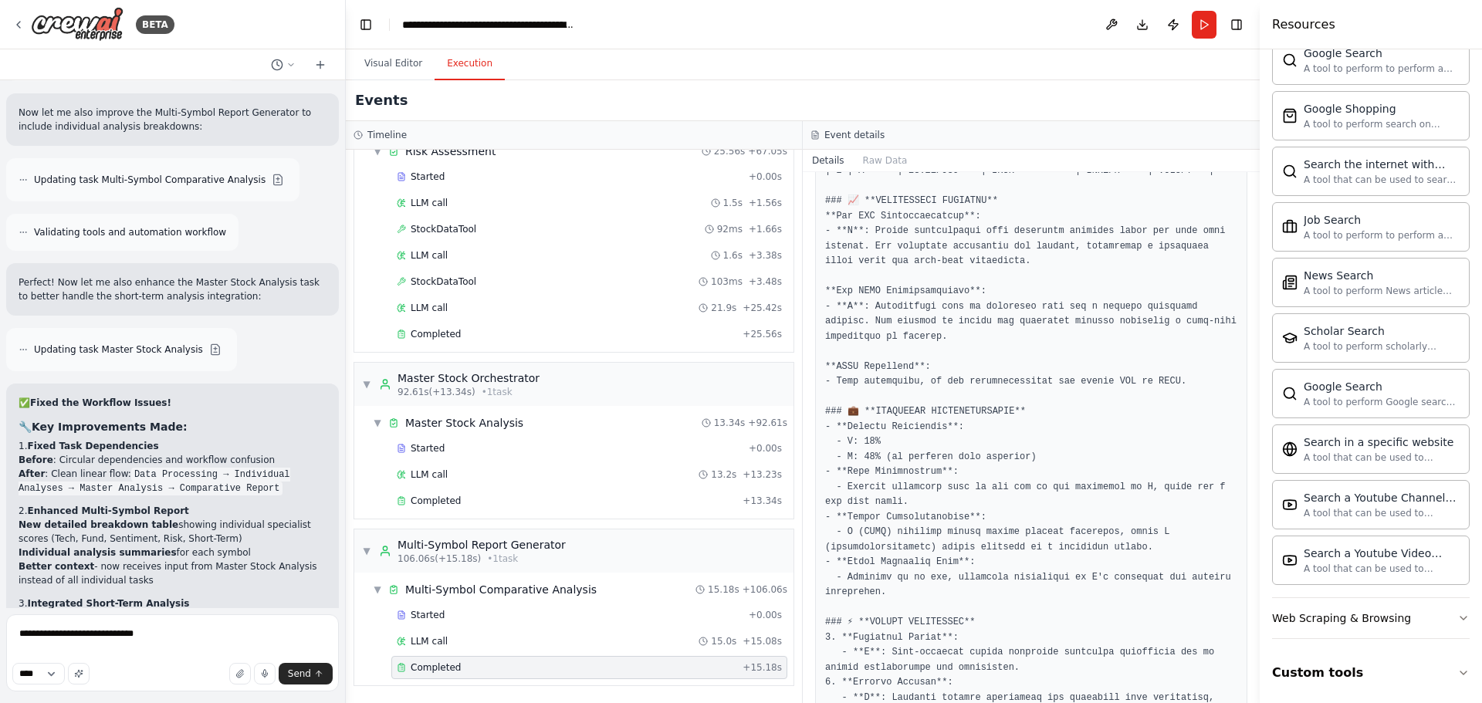
scroll to position [2785, 0]
click at [1392, 617] on div "Web Scraping & Browsing" at bounding box center [1341, 614] width 139 height 15
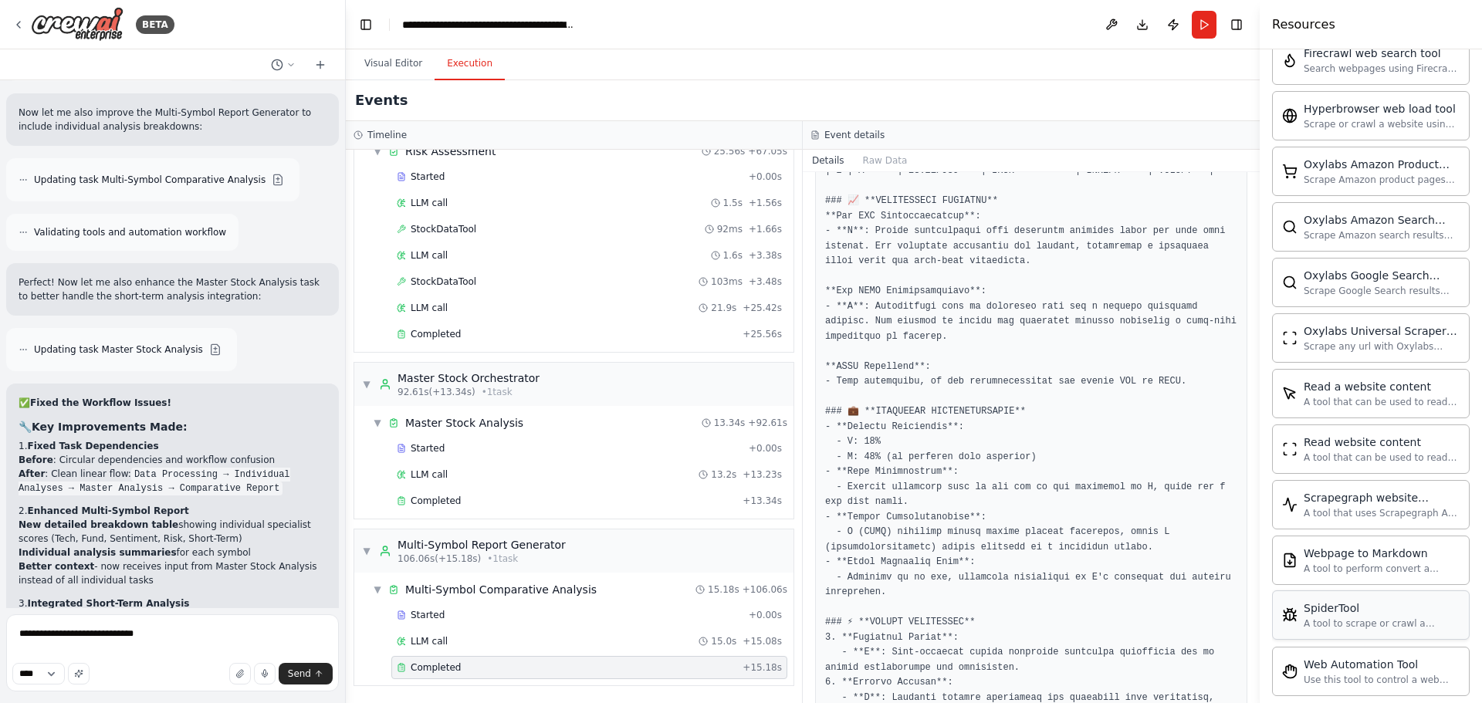
click at [1383, 594] on div "SpiderTool A tool to scrape or crawl a website and return LLM-ready content." at bounding box center [1371, 614] width 198 height 49
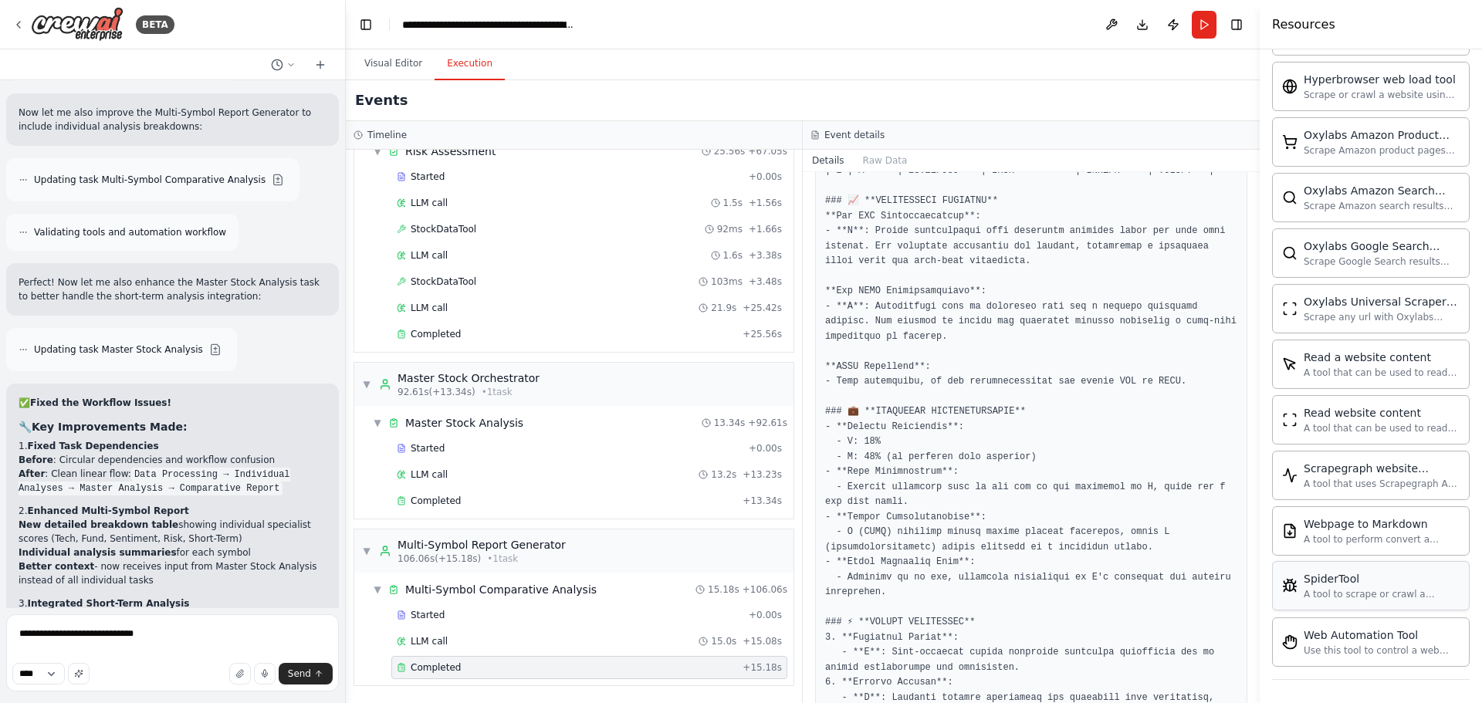
scroll to position [3631, 0]
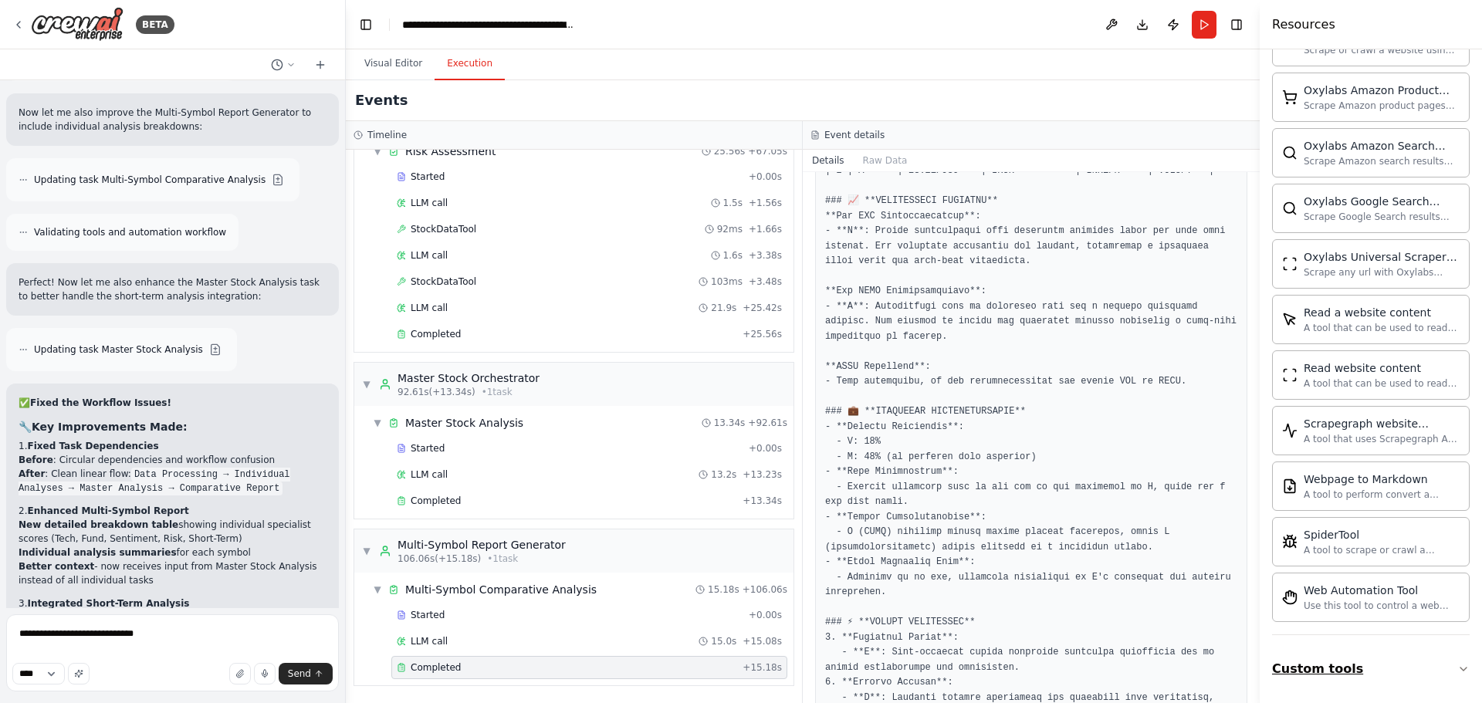
click at [1354, 659] on button "Custom tools" at bounding box center [1371, 669] width 198 height 43
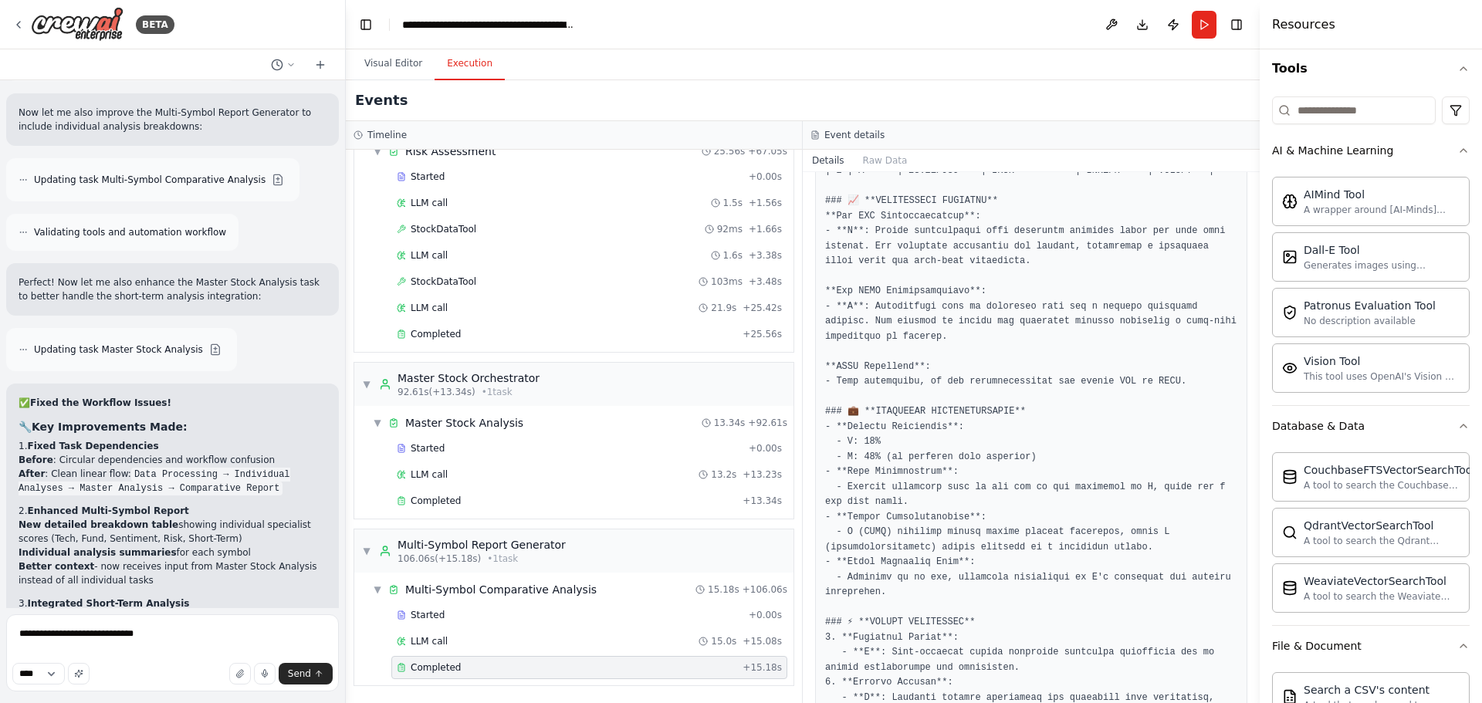
scroll to position [0, 0]
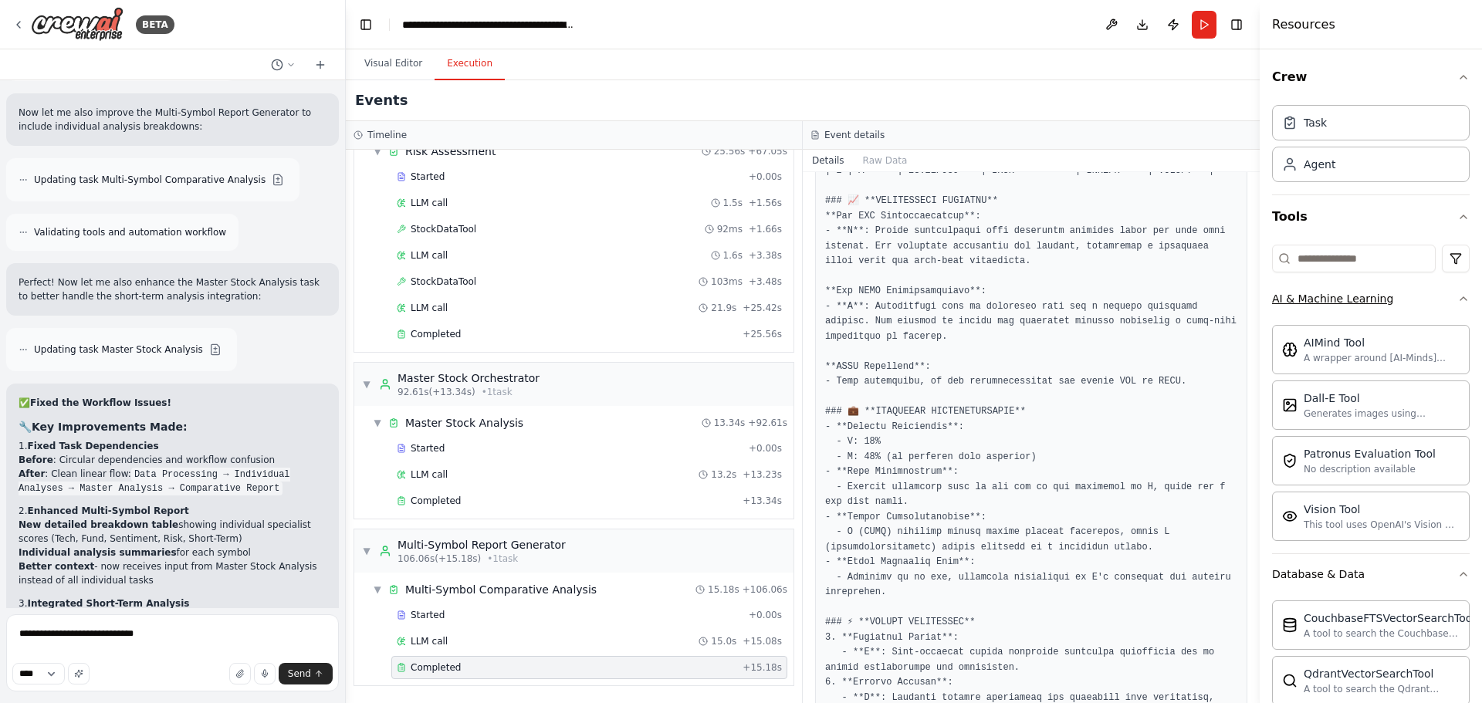
click at [1457, 296] on icon "button" at bounding box center [1463, 299] width 12 height 12
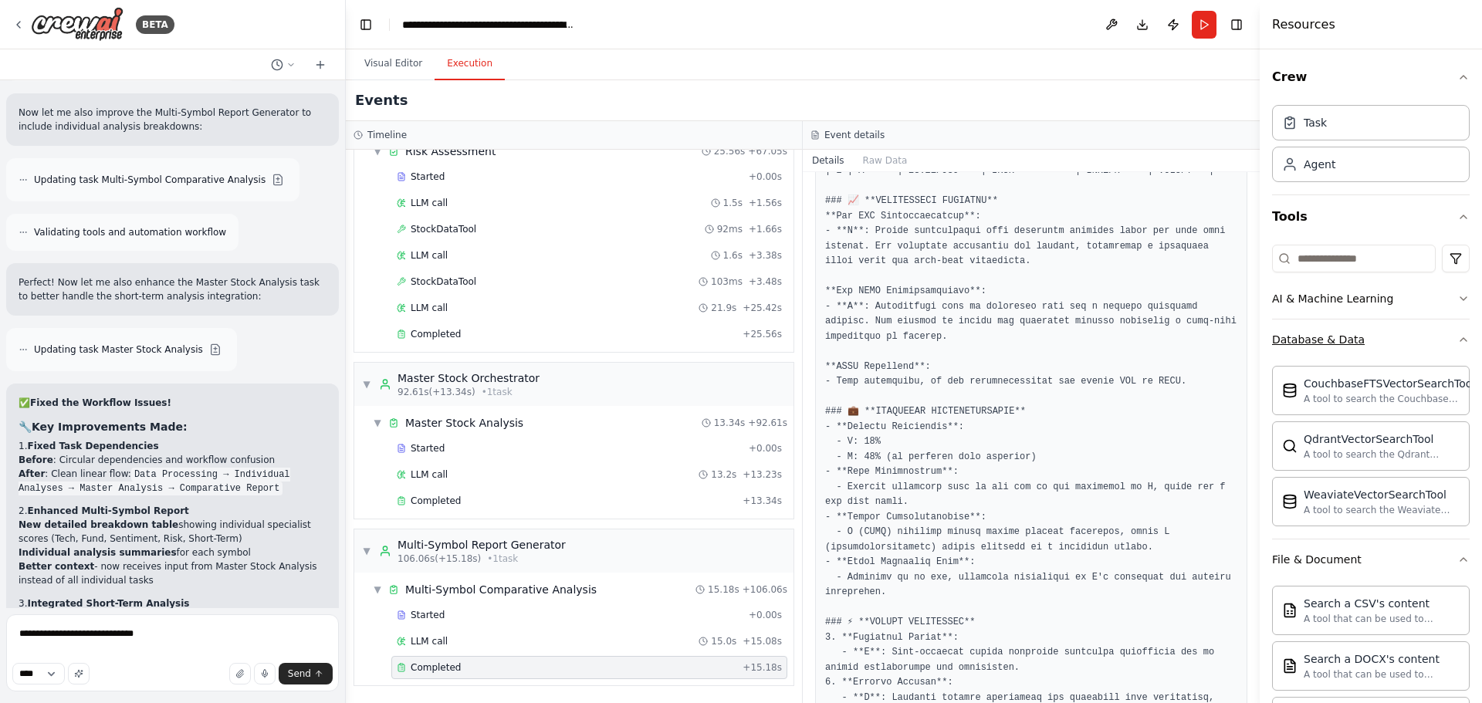
click at [1453, 331] on button "Database & Data" at bounding box center [1371, 340] width 198 height 40
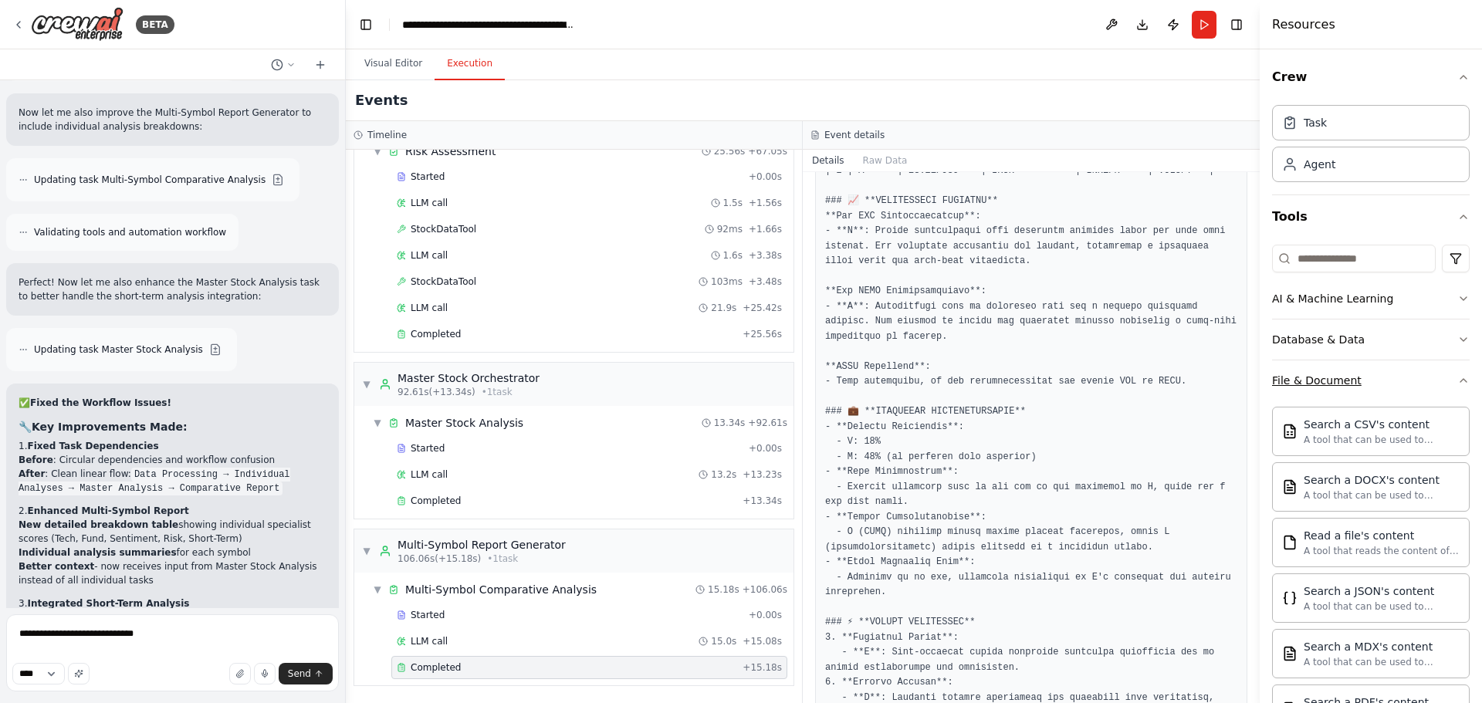
click at [1460, 380] on icon "button" at bounding box center [1463, 380] width 6 height 3
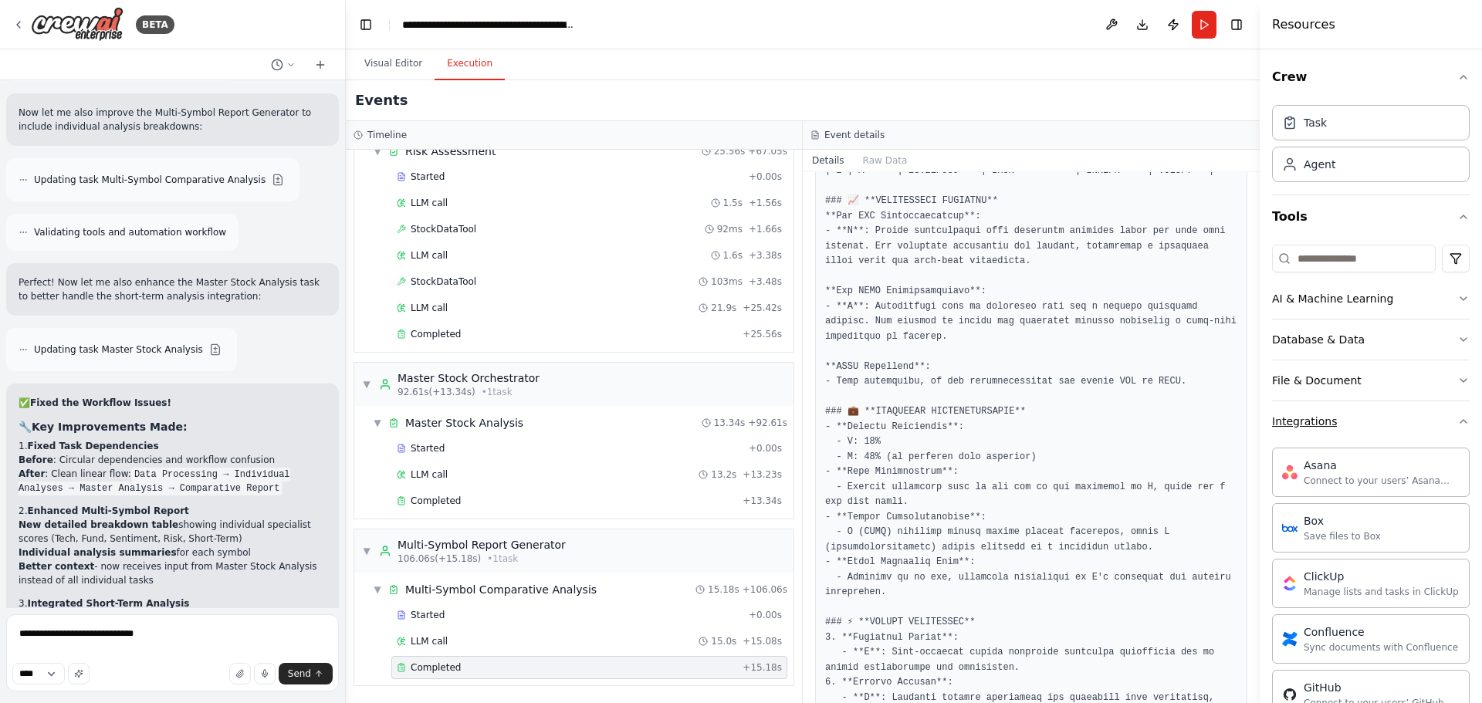
click at [1448, 430] on button "Integrations" at bounding box center [1371, 421] width 198 height 40
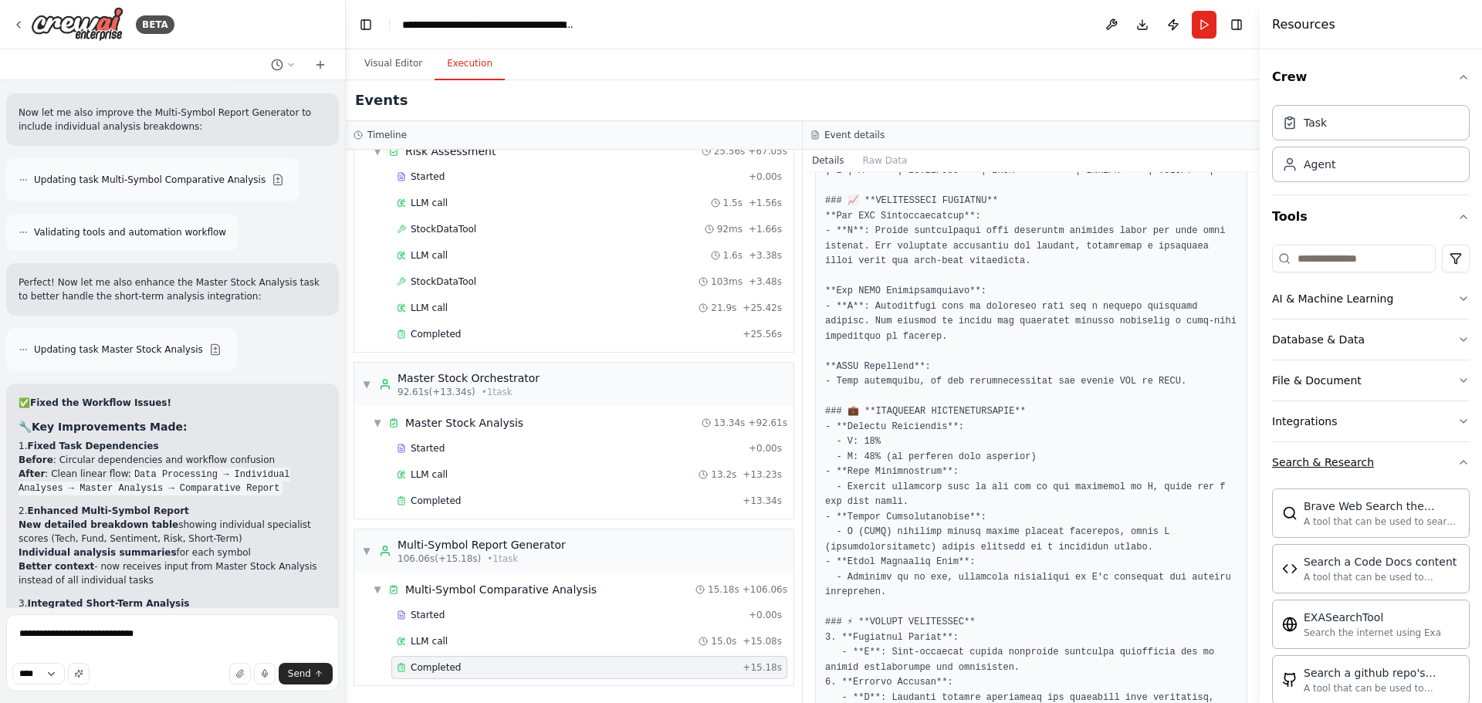
click at [1443, 463] on button "Search & Research" at bounding box center [1371, 462] width 198 height 40
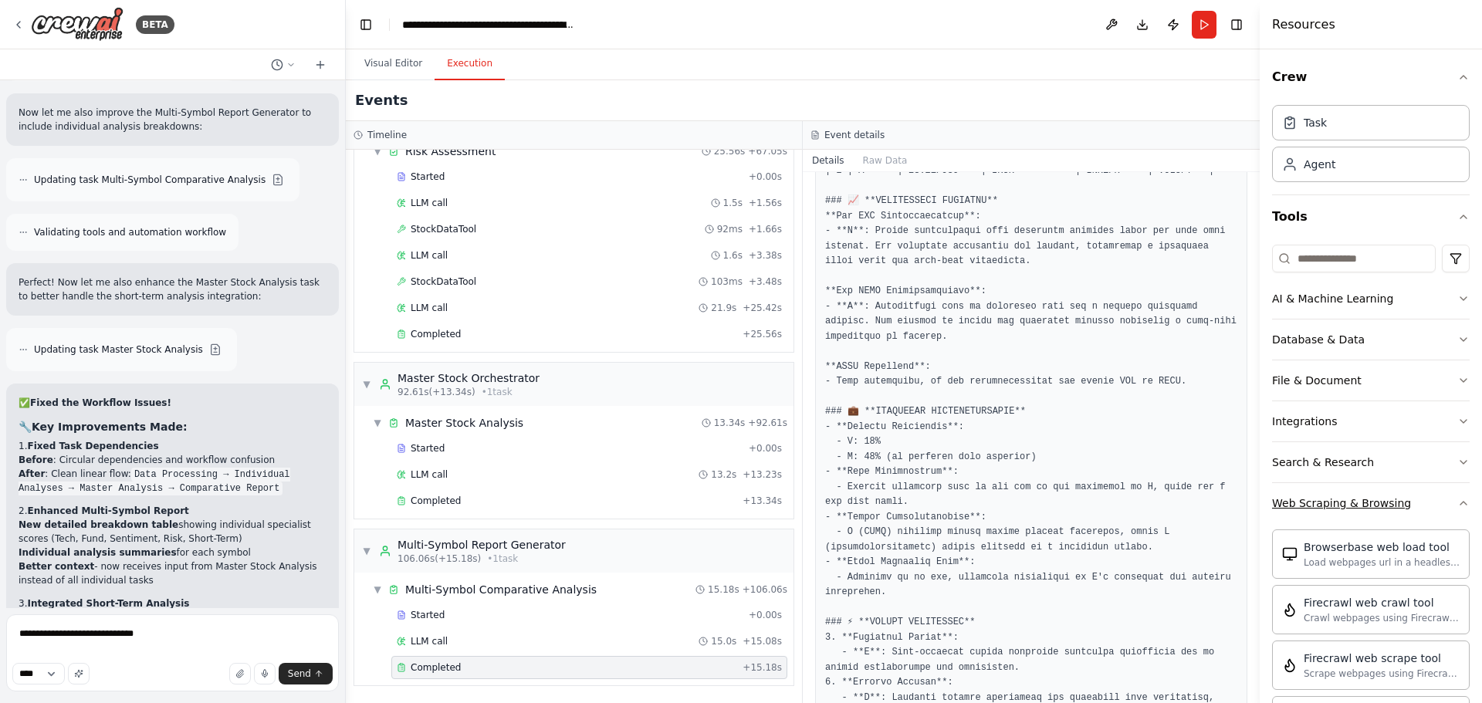
click at [1447, 495] on button "Web Scraping & Browsing" at bounding box center [1371, 503] width 198 height 40
drag, startPoint x: 1171, startPoint y: 20, endPoint x: 733, endPoint y: 39, distance: 438.1
click at [722, 44] on header "**********" at bounding box center [803, 24] width 914 height 49
click at [182, 642] on textarea "**********" at bounding box center [172, 652] width 333 height 77
click at [201, 641] on textarea "**********" at bounding box center [172, 652] width 333 height 77
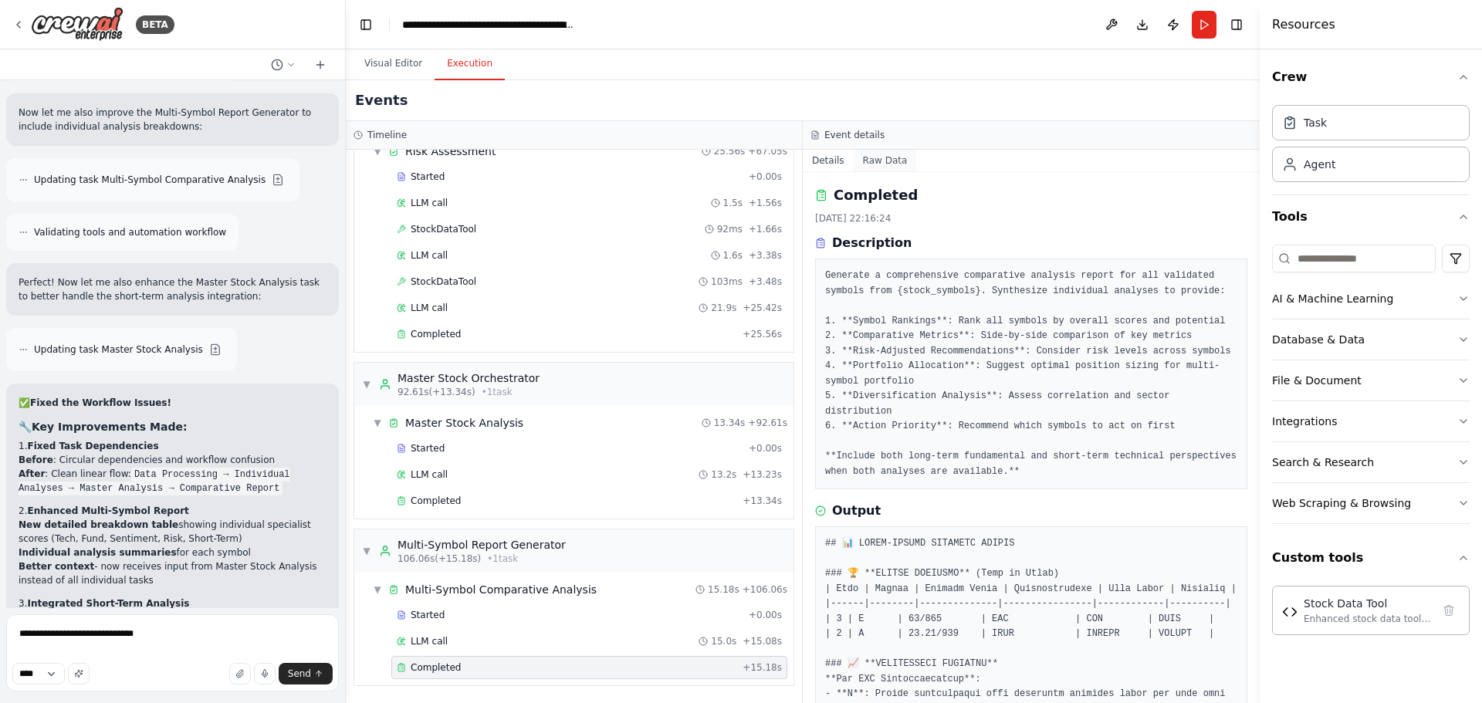
click at [883, 162] on button "Raw Data" at bounding box center [885, 161] width 63 height 22
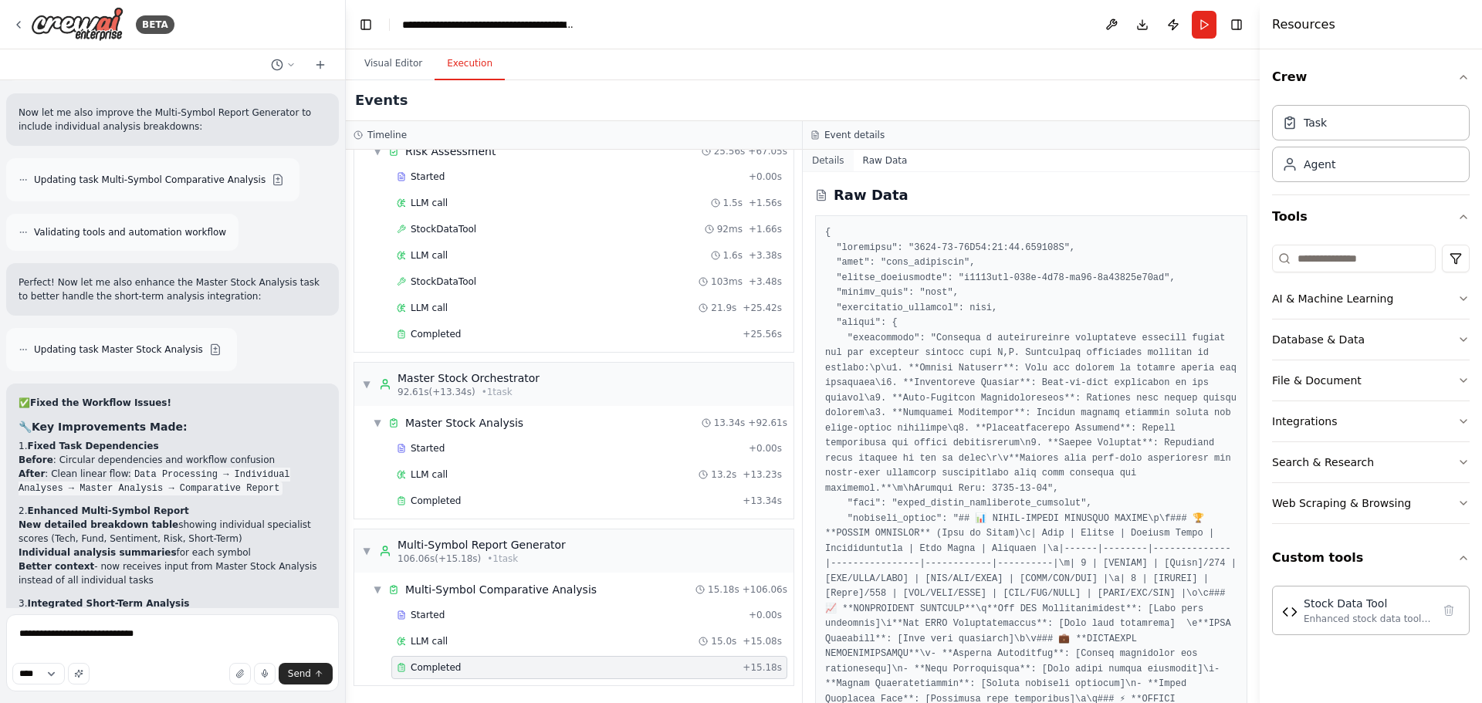
click at [835, 154] on button "Details" at bounding box center [828, 161] width 51 height 22
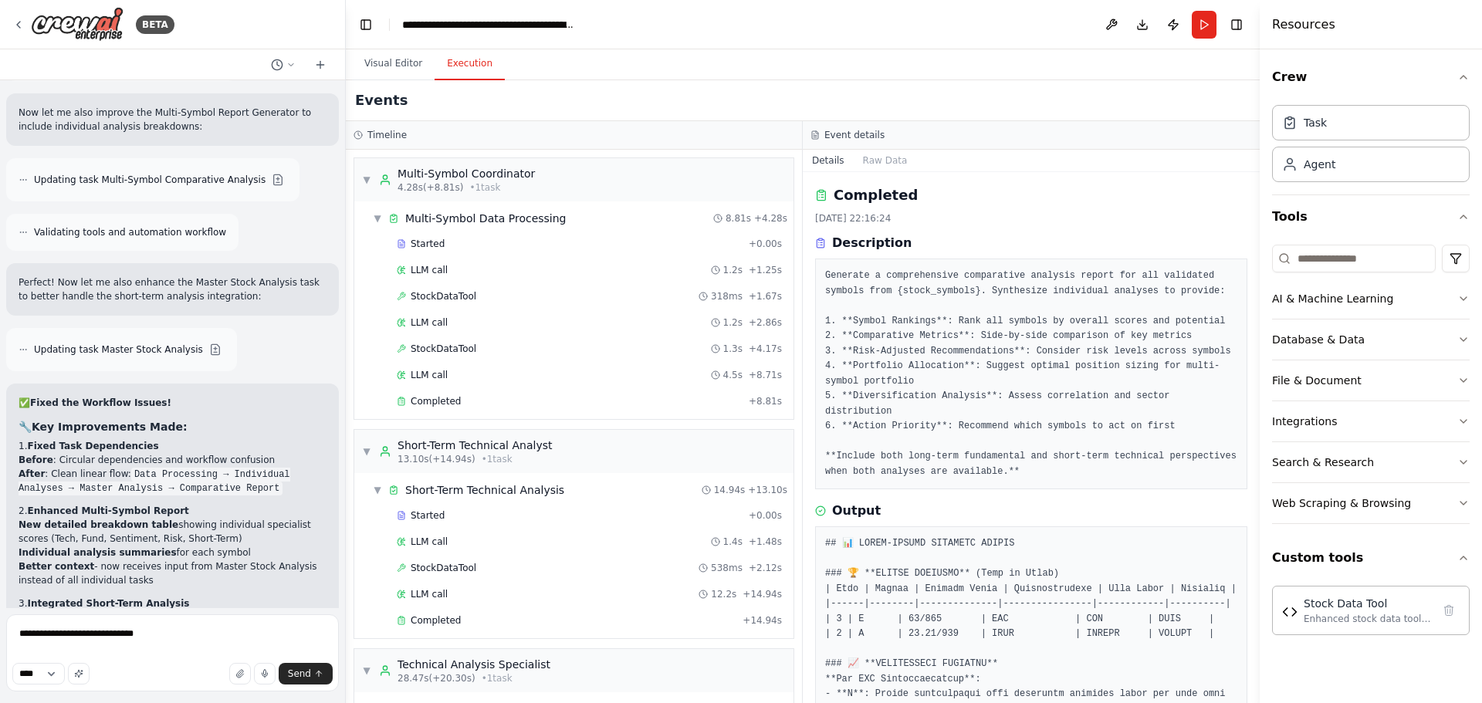
click at [543, 310] on div "Started + 0.00s LLM call 1.2s + 1.25s StockDataTool 318ms + 1.67s LLM call 1.2s…" at bounding box center [580, 324] width 427 height 184
click at [526, 317] on div "LLM call 1.2s + 2.86s" at bounding box center [589, 322] width 385 height 12
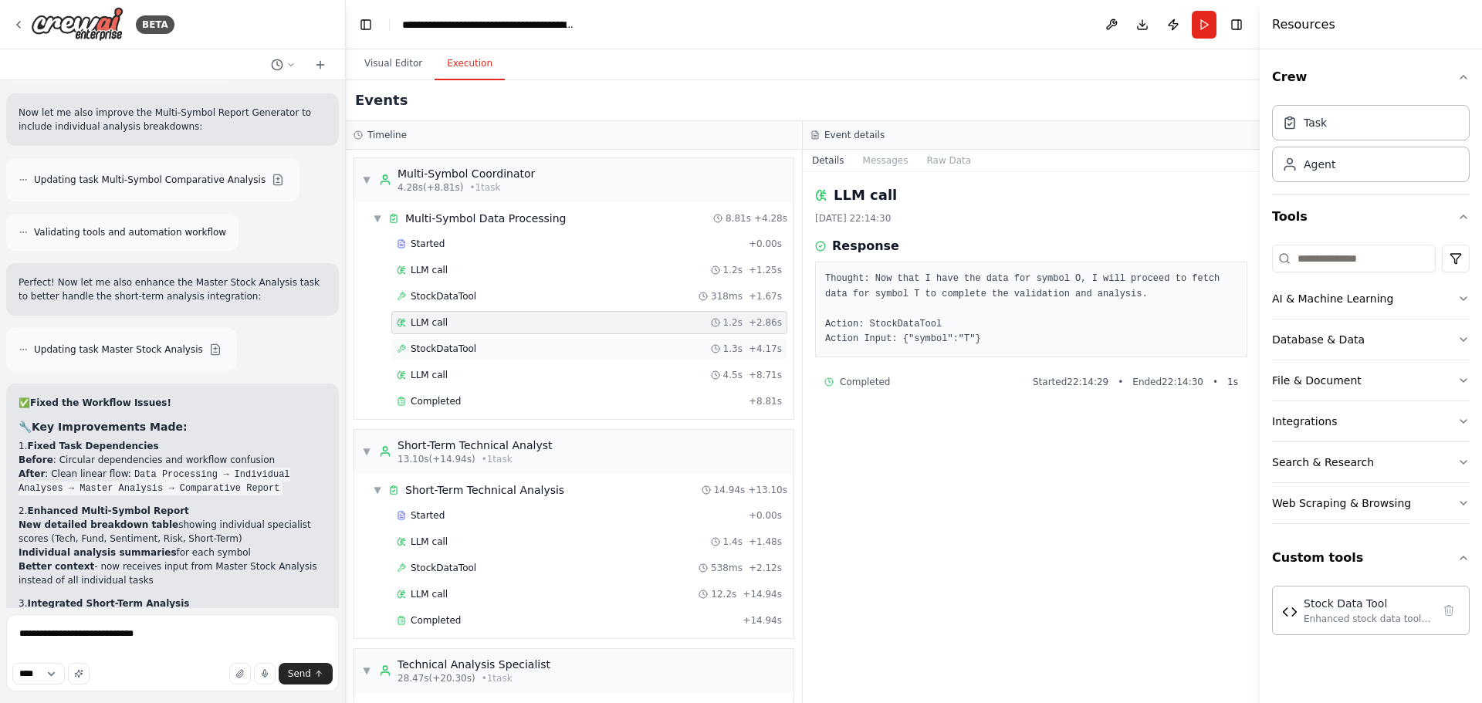
click at [532, 340] on div "StockDataTool 1.3s + 4.17s" at bounding box center [589, 348] width 396 height 23
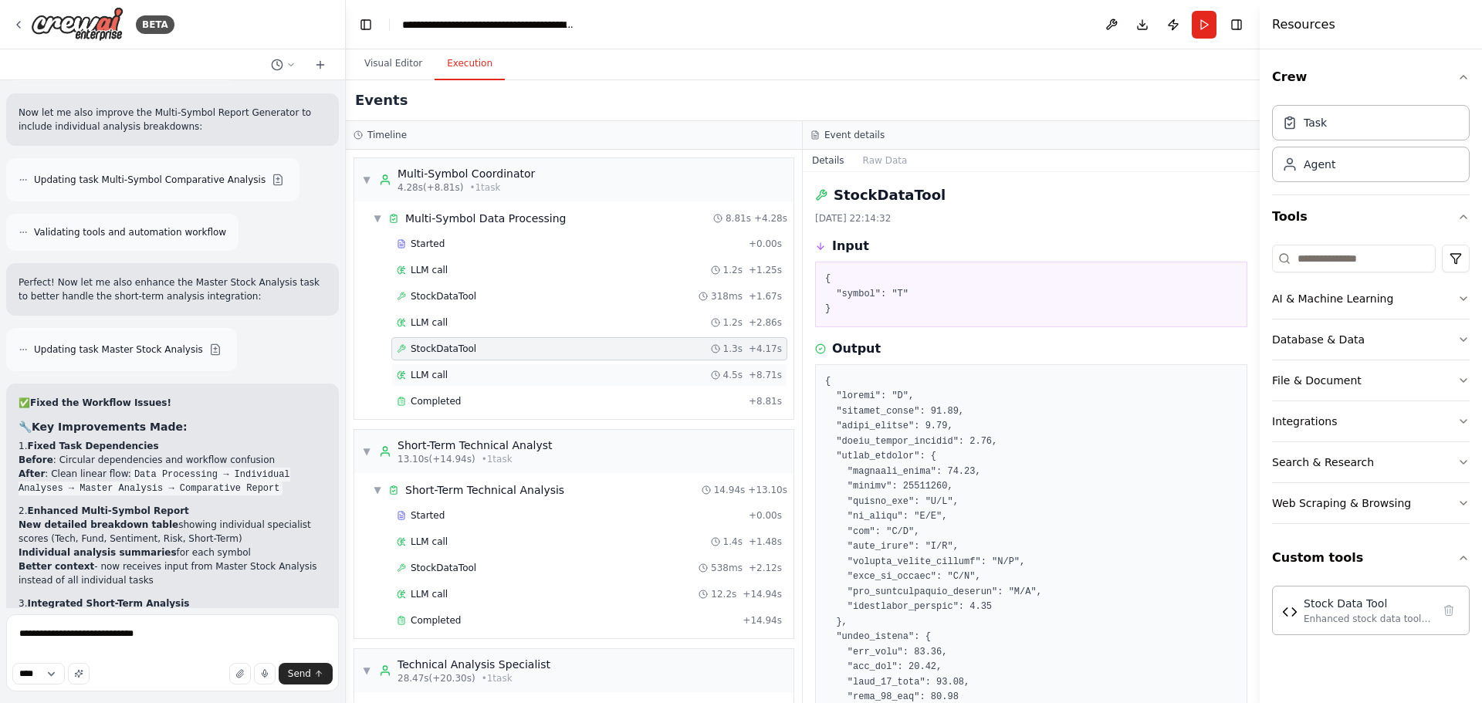
click at [699, 370] on div "LLM call 4.5s + 8.71s" at bounding box center [589, 375] width 385 height 12
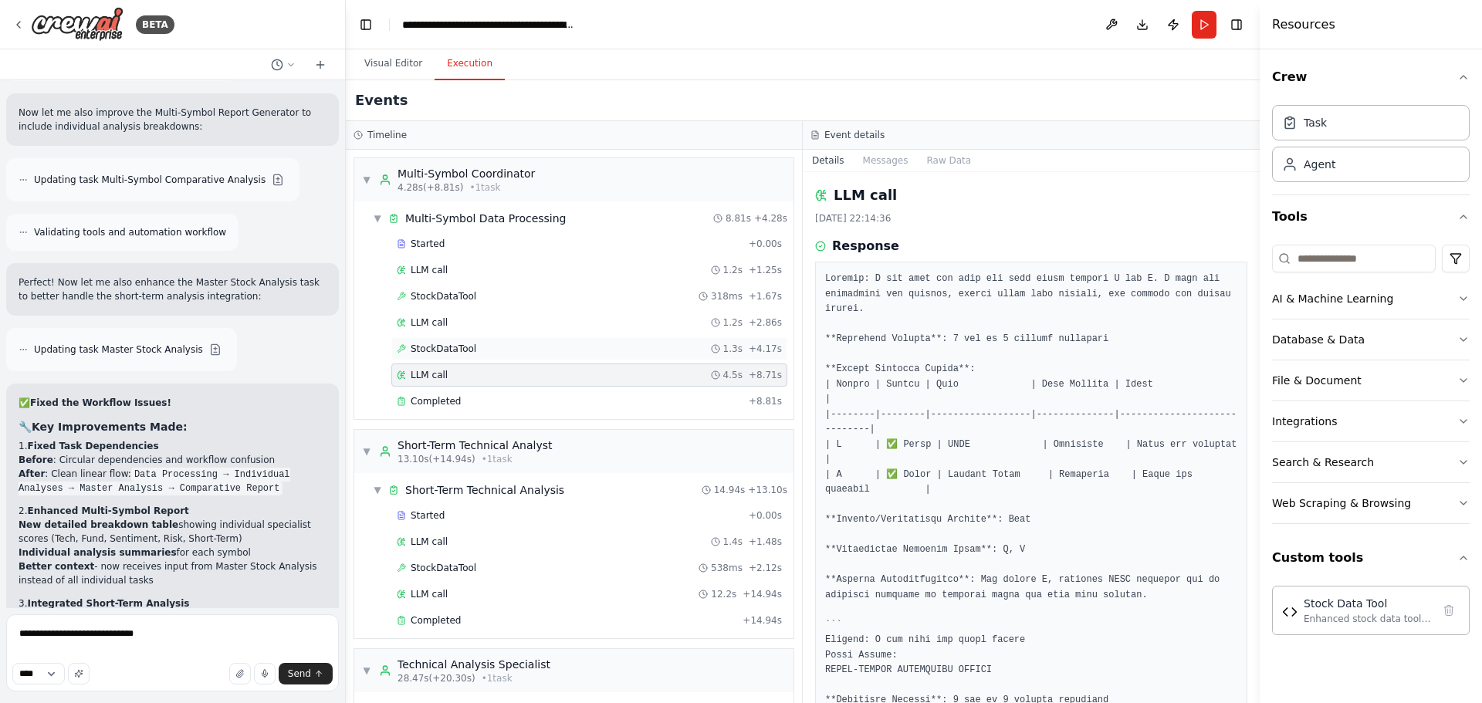
click at [687, 354] on div "StockDataTool 1.3s + 4.17s" at bounding box center [589, 349] width 385 height 12
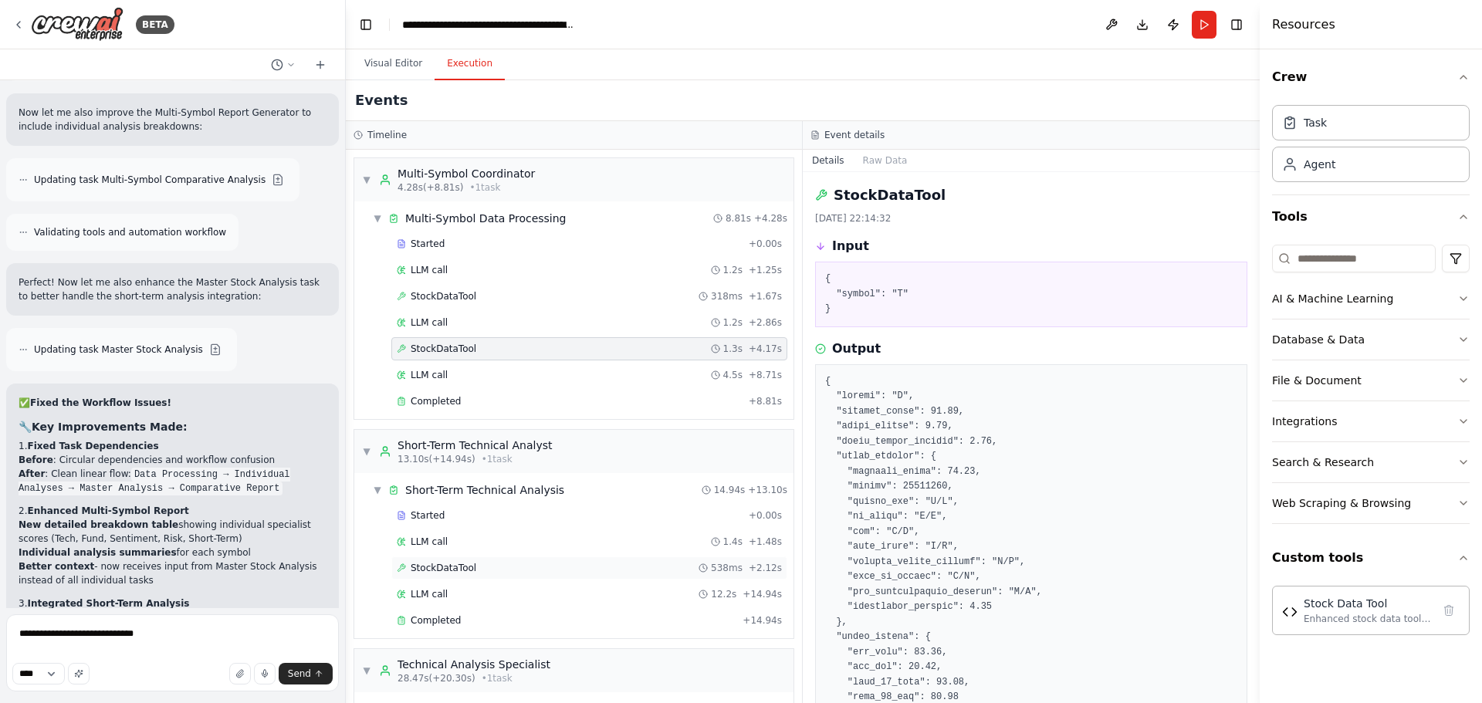
click at [577, 568] on div "StockDataTool 538ms + 2.12s" at bounding box center [589, 568] width 385 height 12
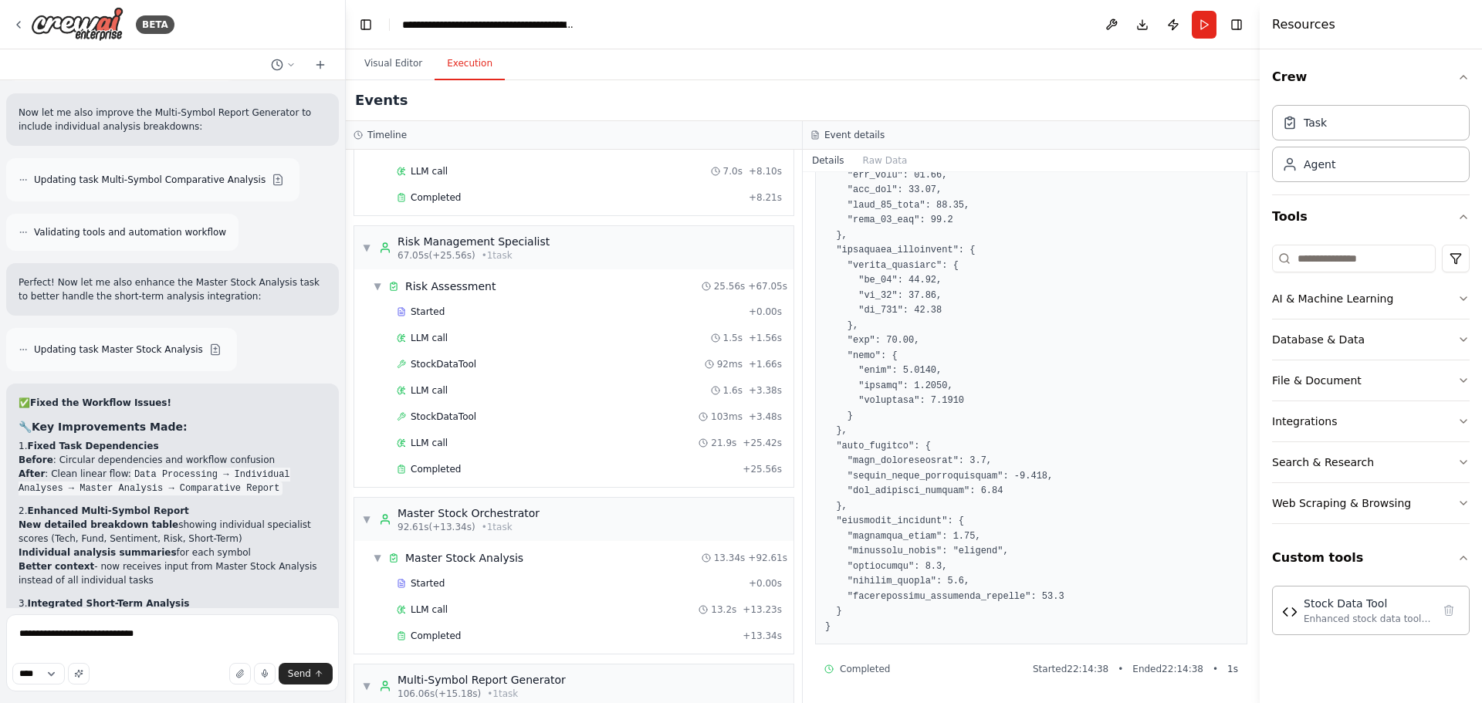
scroll to position [1216, 0]
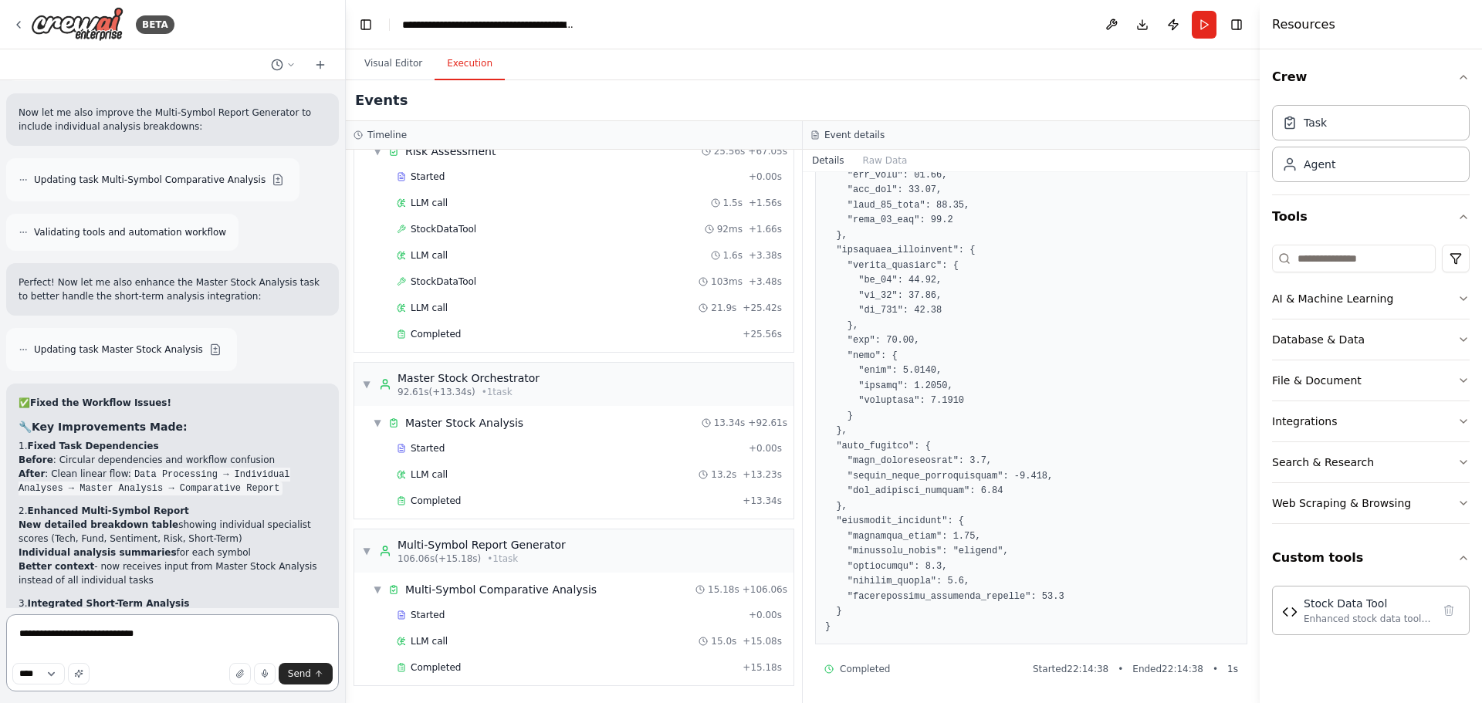
click at [178, 653] on textarea "**********" at bounding box center [172, 652] width 333 height 77
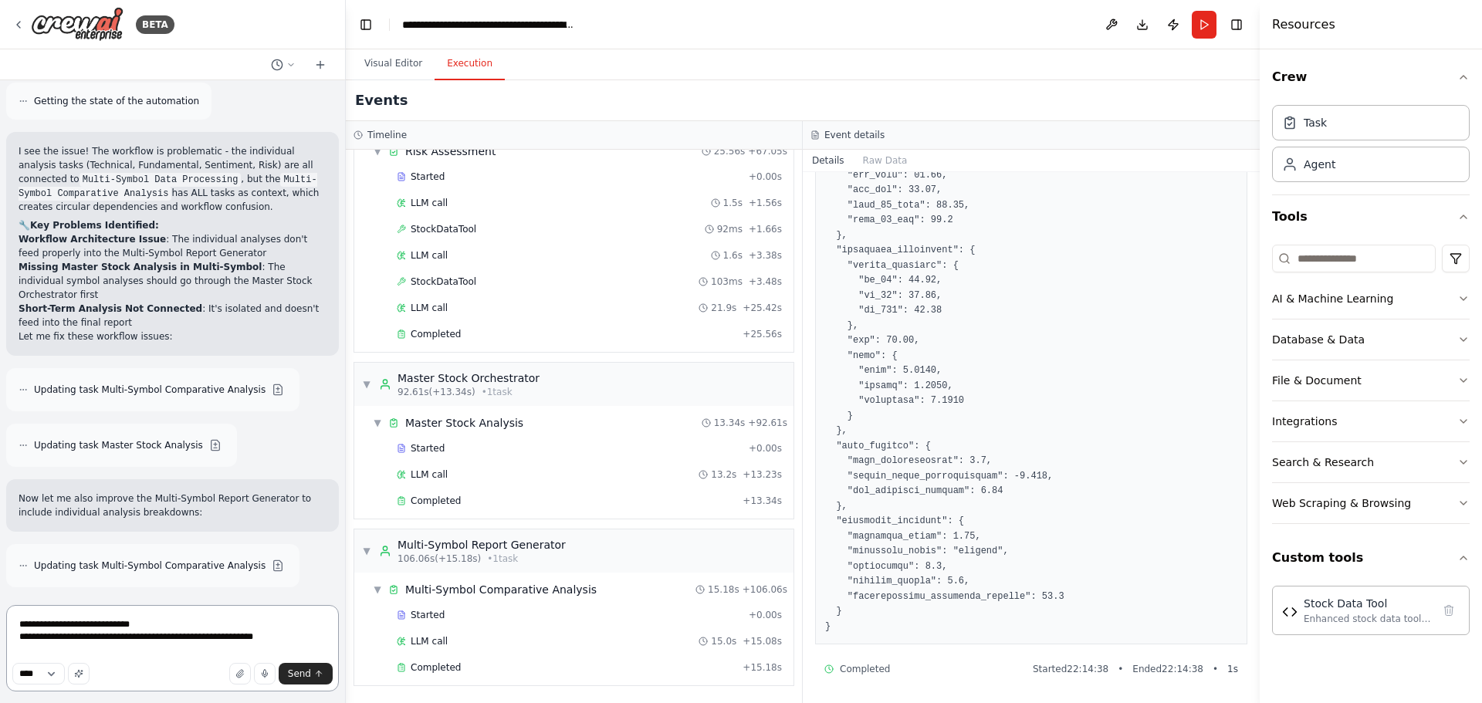
scroll to position [12106, 0]
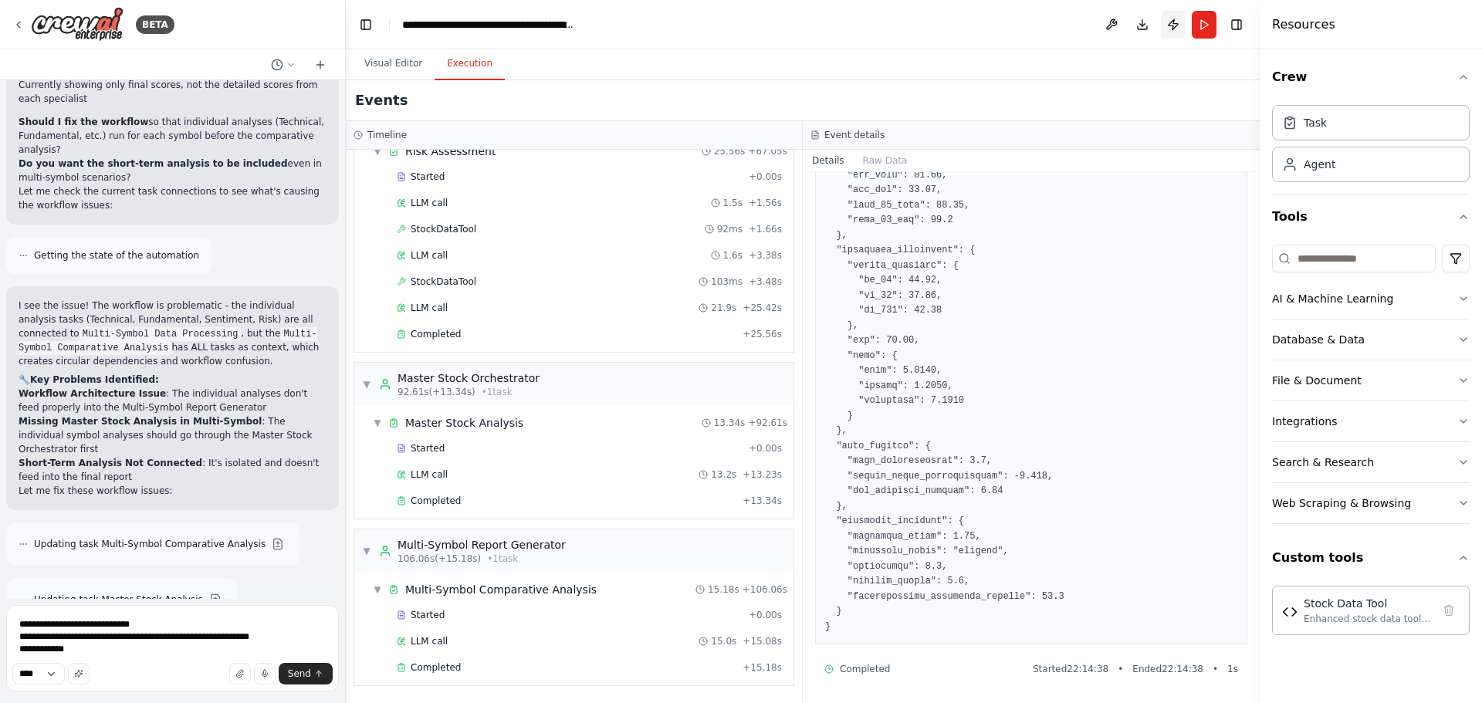
click at [1176, 28] on button "Publish" at bounding box center [1173, 25] width 25 height 28
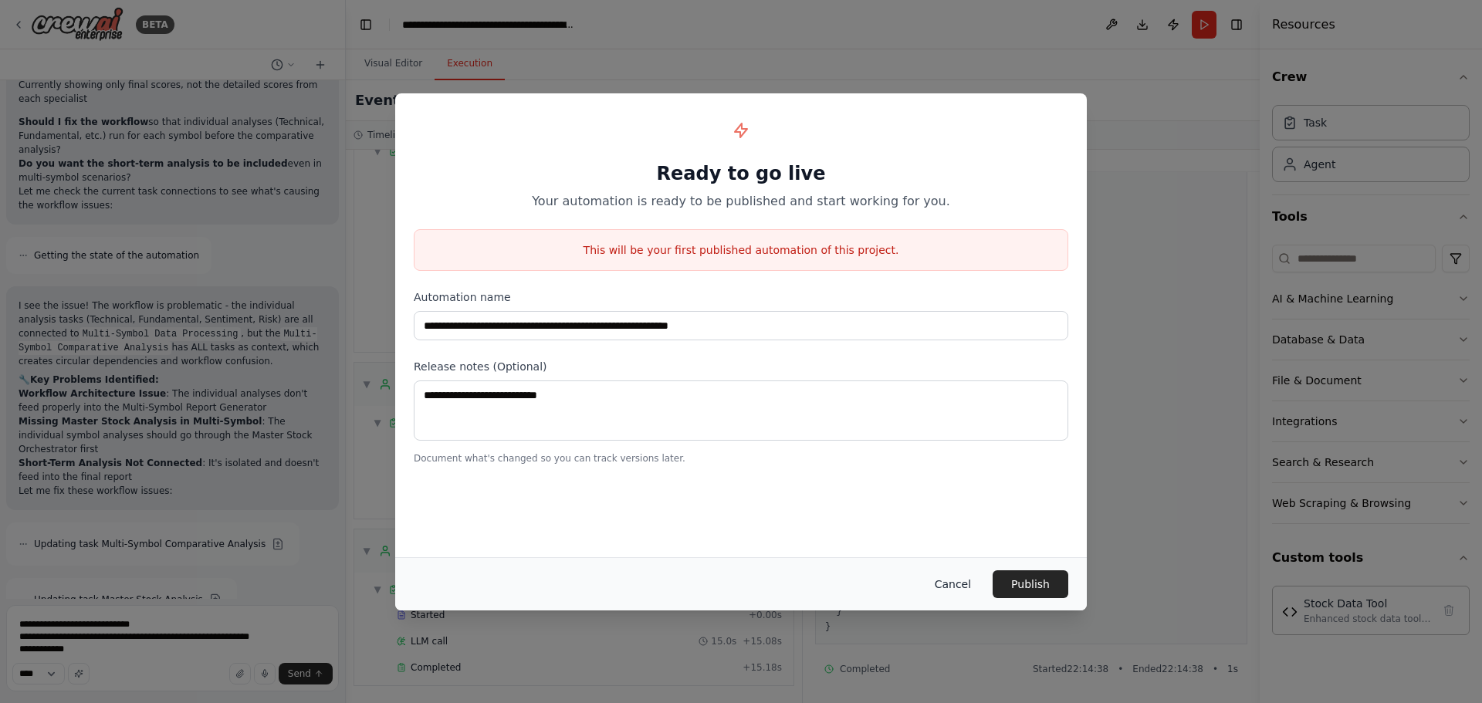
click at [955, 578] on button "Cancel" at bounding box center [952, 584] width 61 height 28
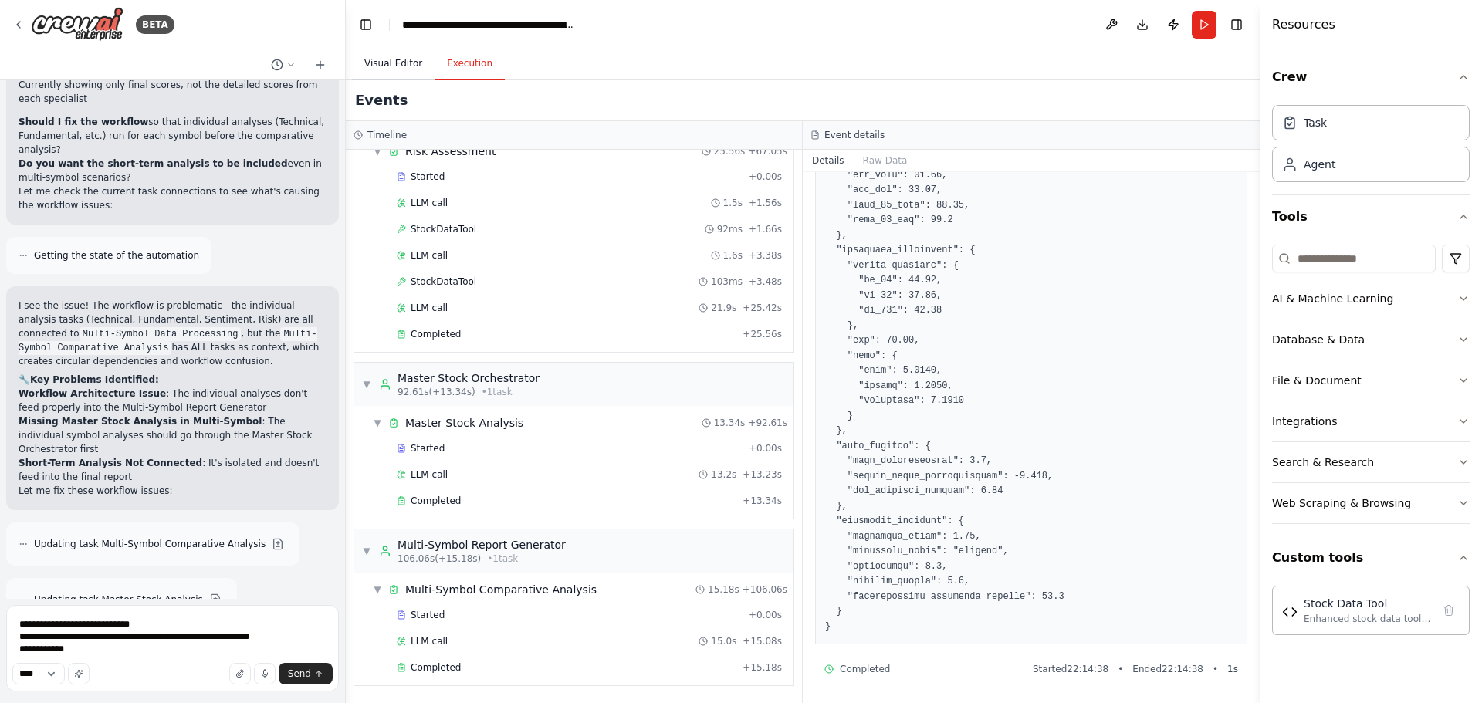
click at [411, 66] on button "Visual Editor" at bounding box center [393, 64] width 83 height 32
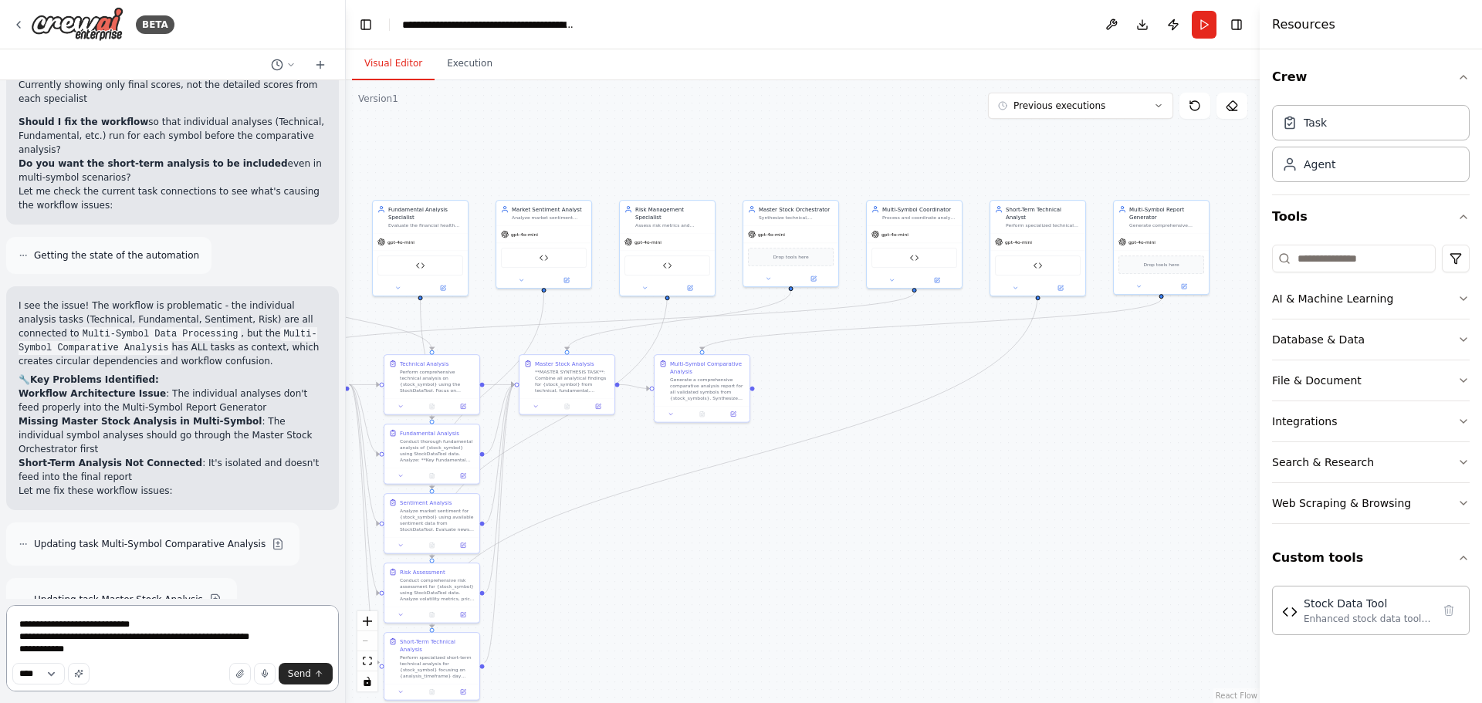
click at [100, 651] on textarea "**********" at bounding box center [172, 648] width 333 height 86
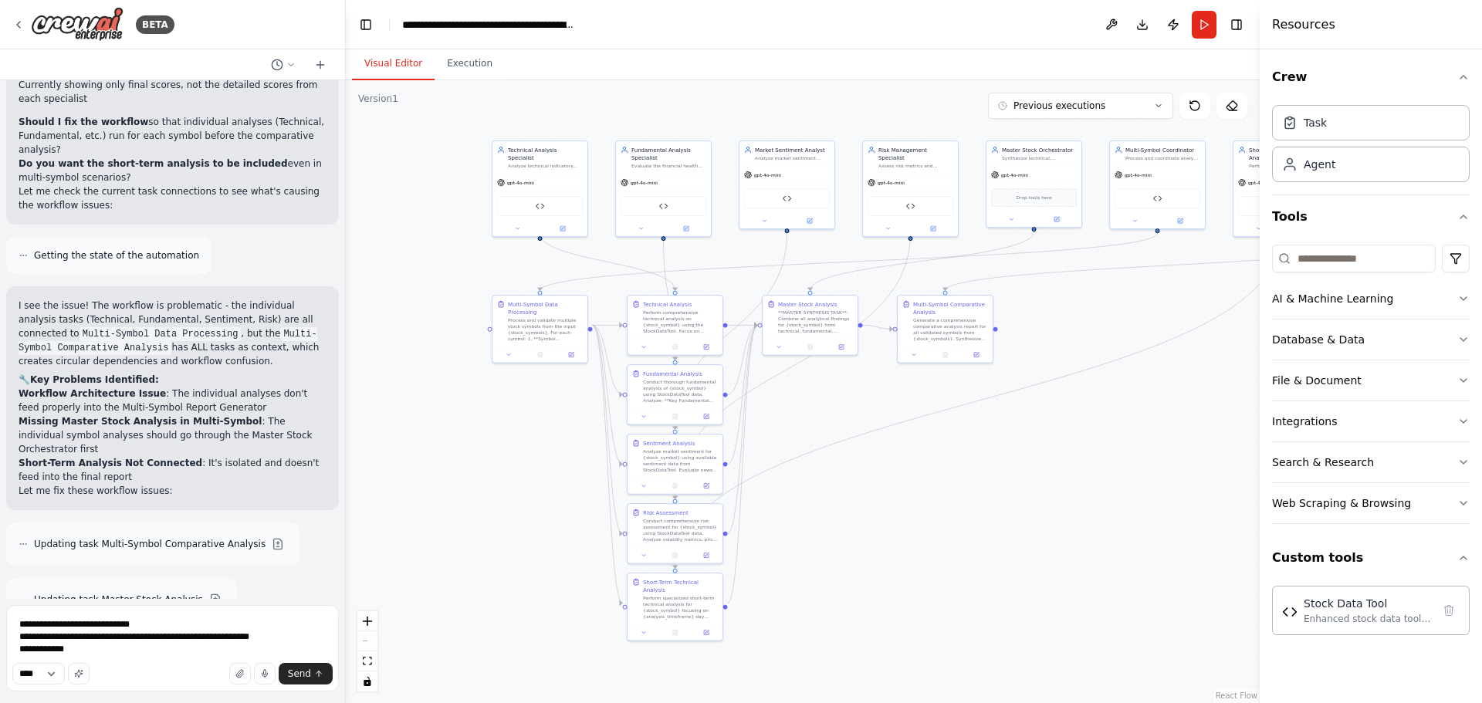
drag, startPoint x: 804, startPoint y: 577, endPoint x: 1007, endPoint y: 543, distance: 206.6
click at [1007, 543] on div ".deletable-edge-delete-btn { width: 20px; height: 20px; border: 0px solid #ffff…" at bounding box center [803, 391] width 914 height 623
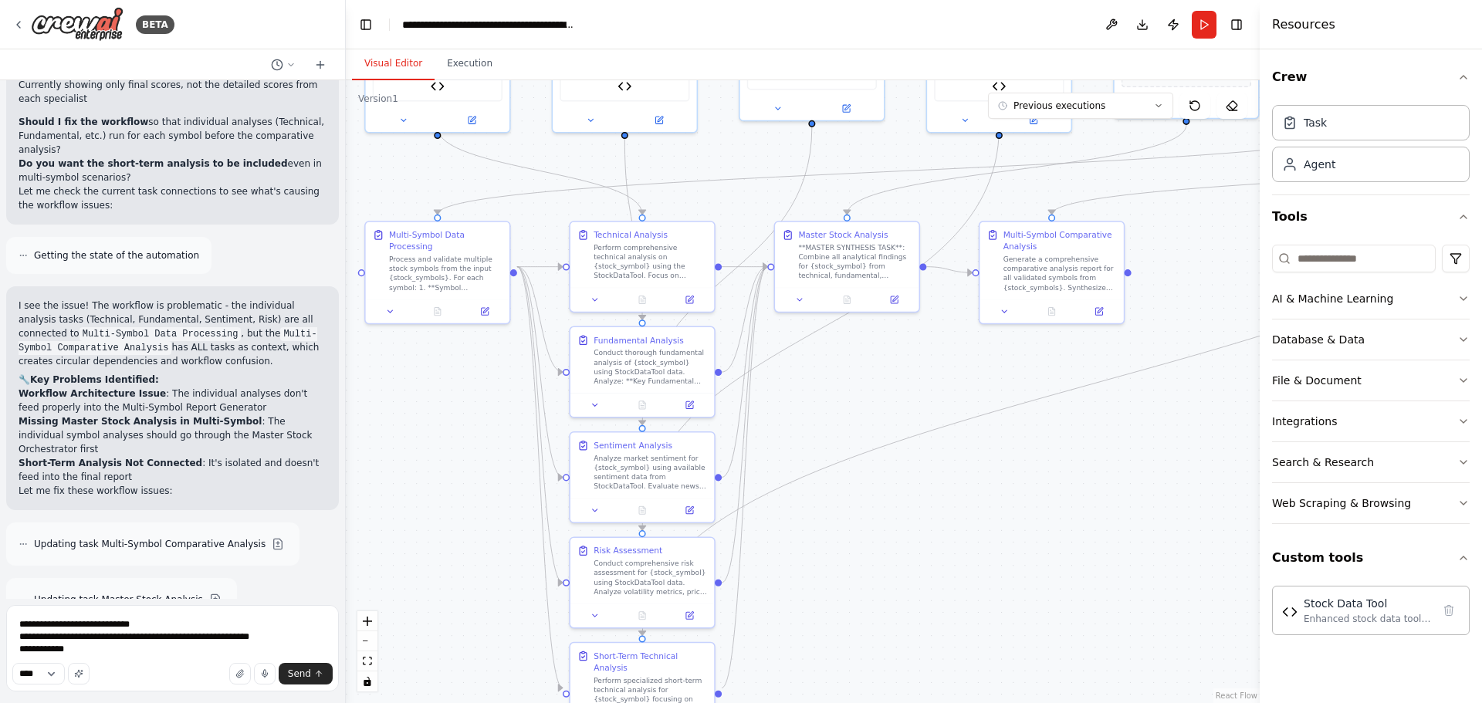
drag, startPoint x: 912, startPoint y: 565, endPoint x: 1020, endPoint y: 562, distance: 108.9
click at [1030, 571] on div ".deletable-edge-delete-btn { width: 20px; height: 20px; border: 0px solid #ffff…" at bounding box center [803, 391] width 914 height 623
click at [128, 647] on textarea "**********" at bounding box center [172, 648] width 333 height 86
click at [83, 678] on icon "button" at bounding box center [78, 673] width 9 height 9
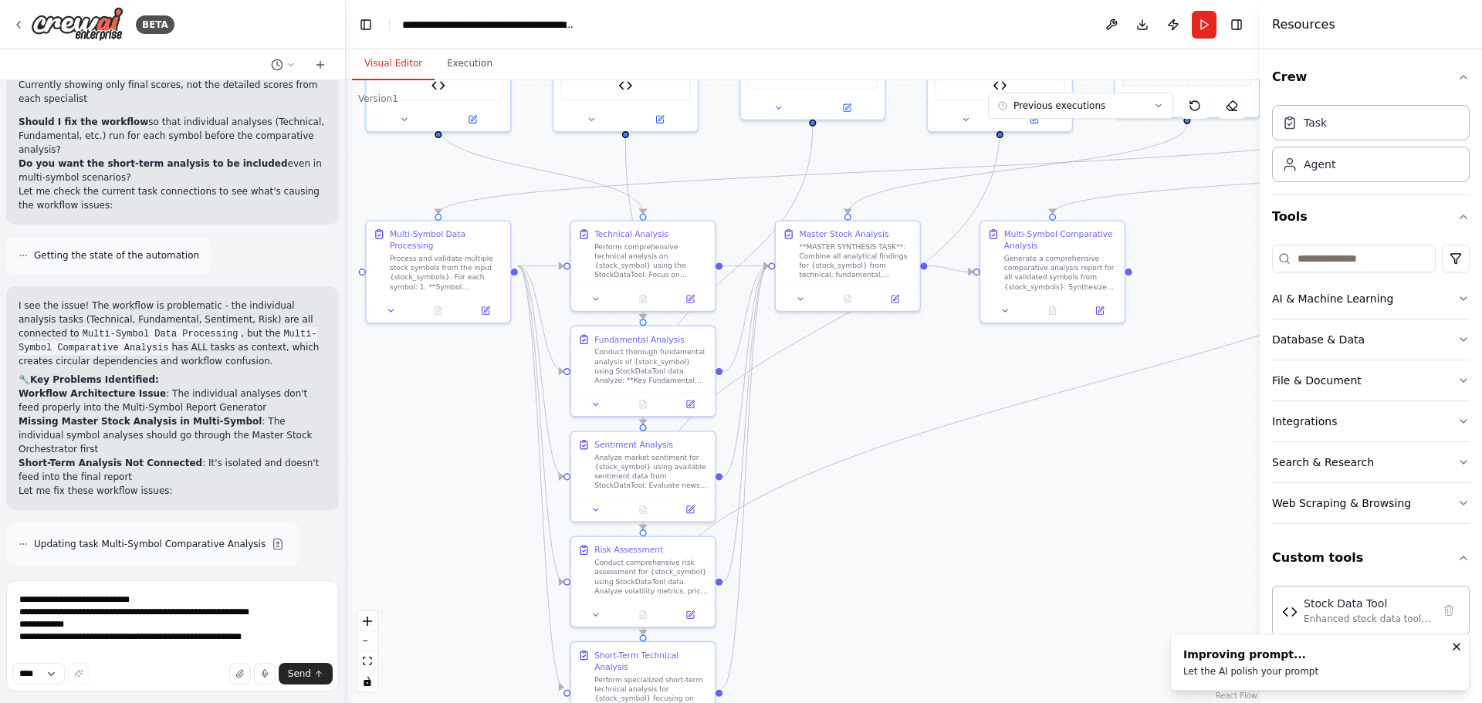
type textarea "**********"
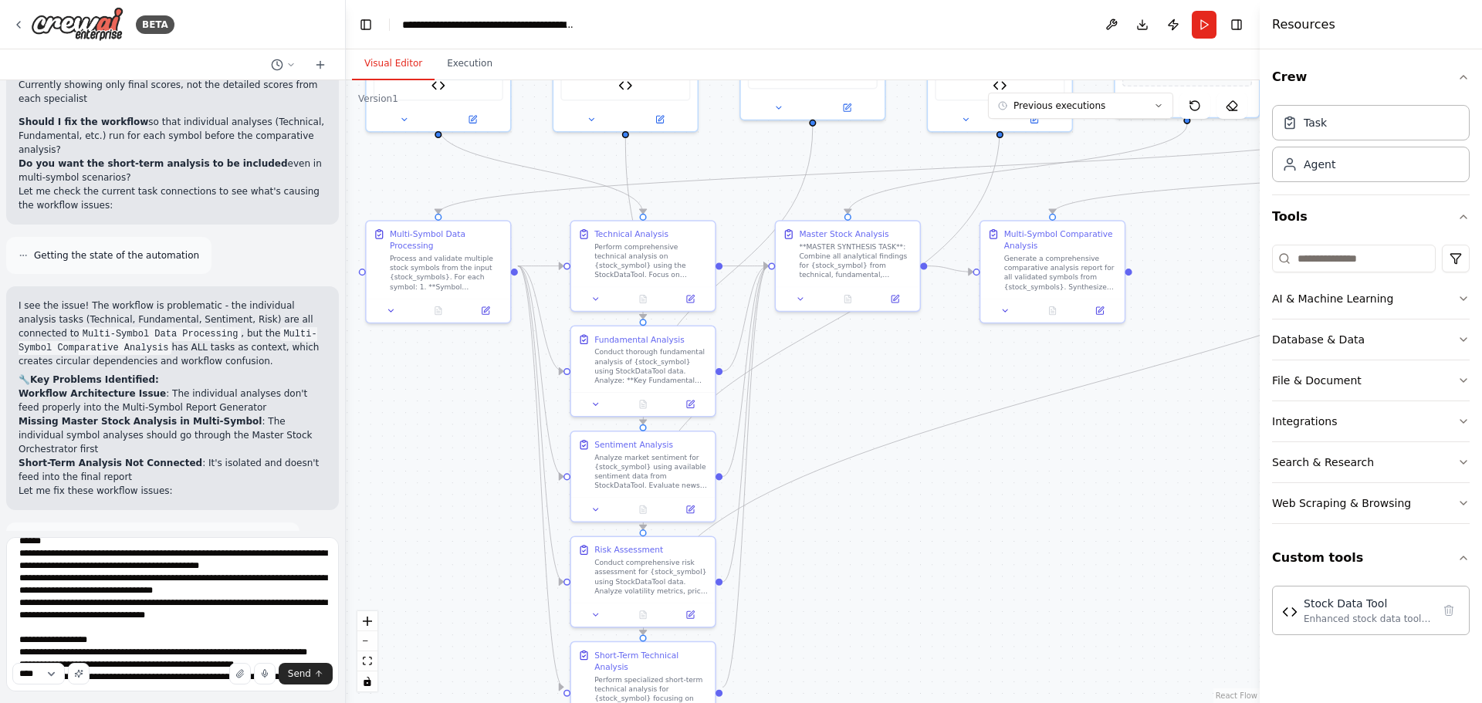
scroll to position [119, 0]
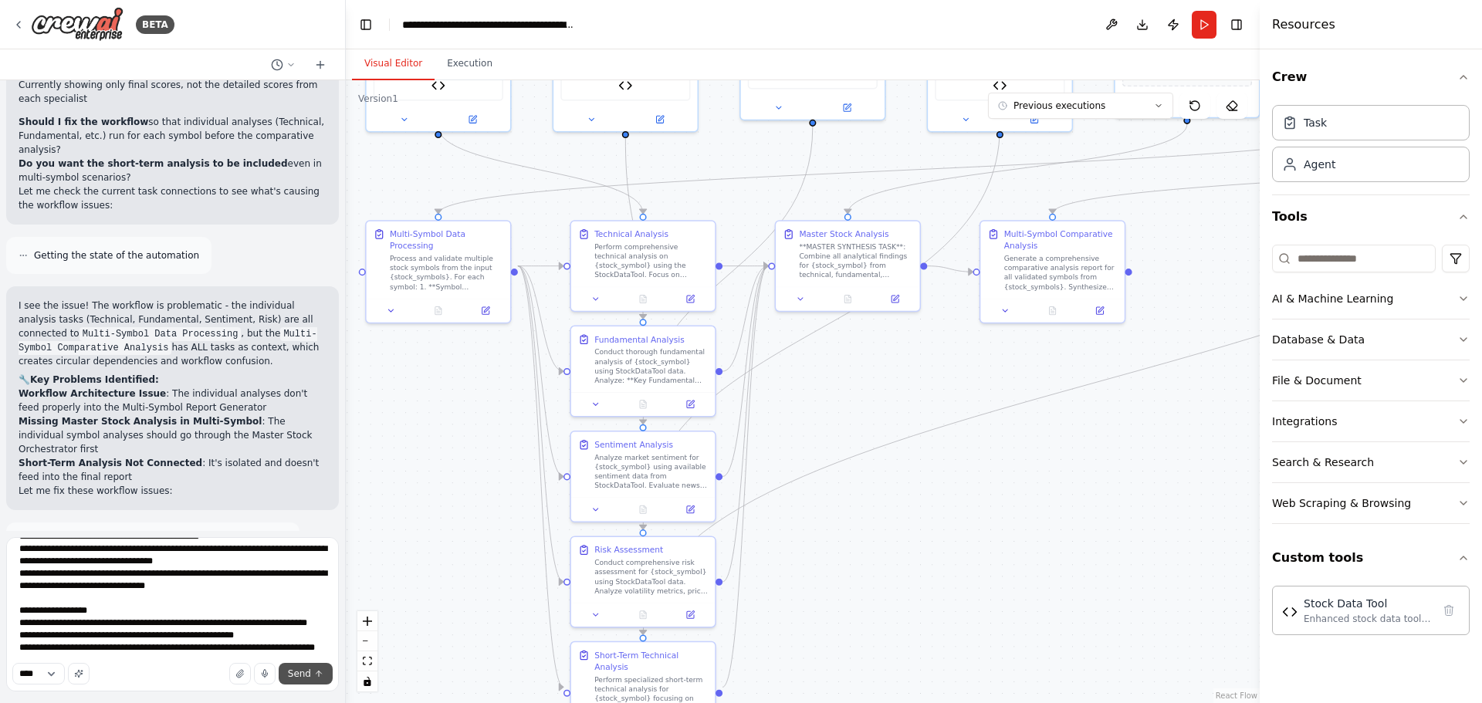
click at [304, 674] on span "Send" at bounding box center [299, 674] width 23 height 12
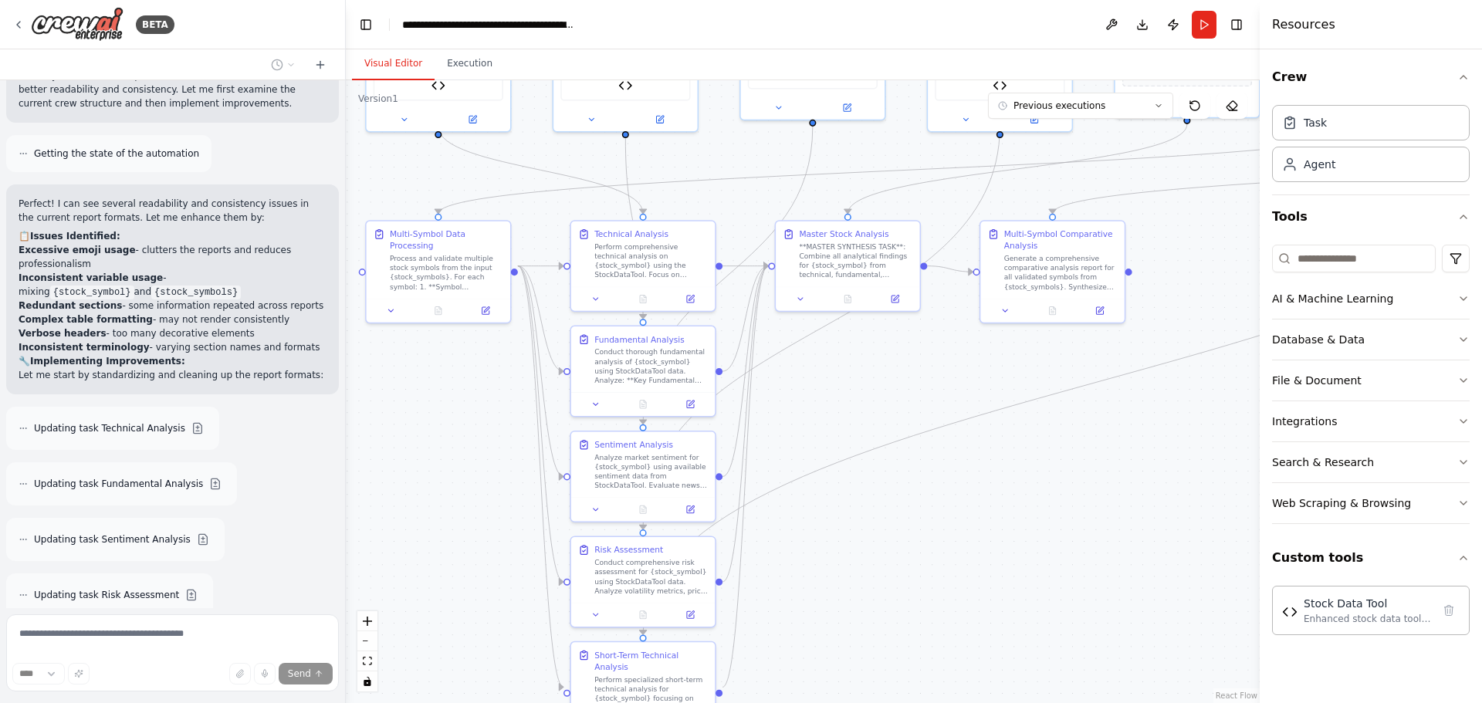
scroll to position [14129, 0]
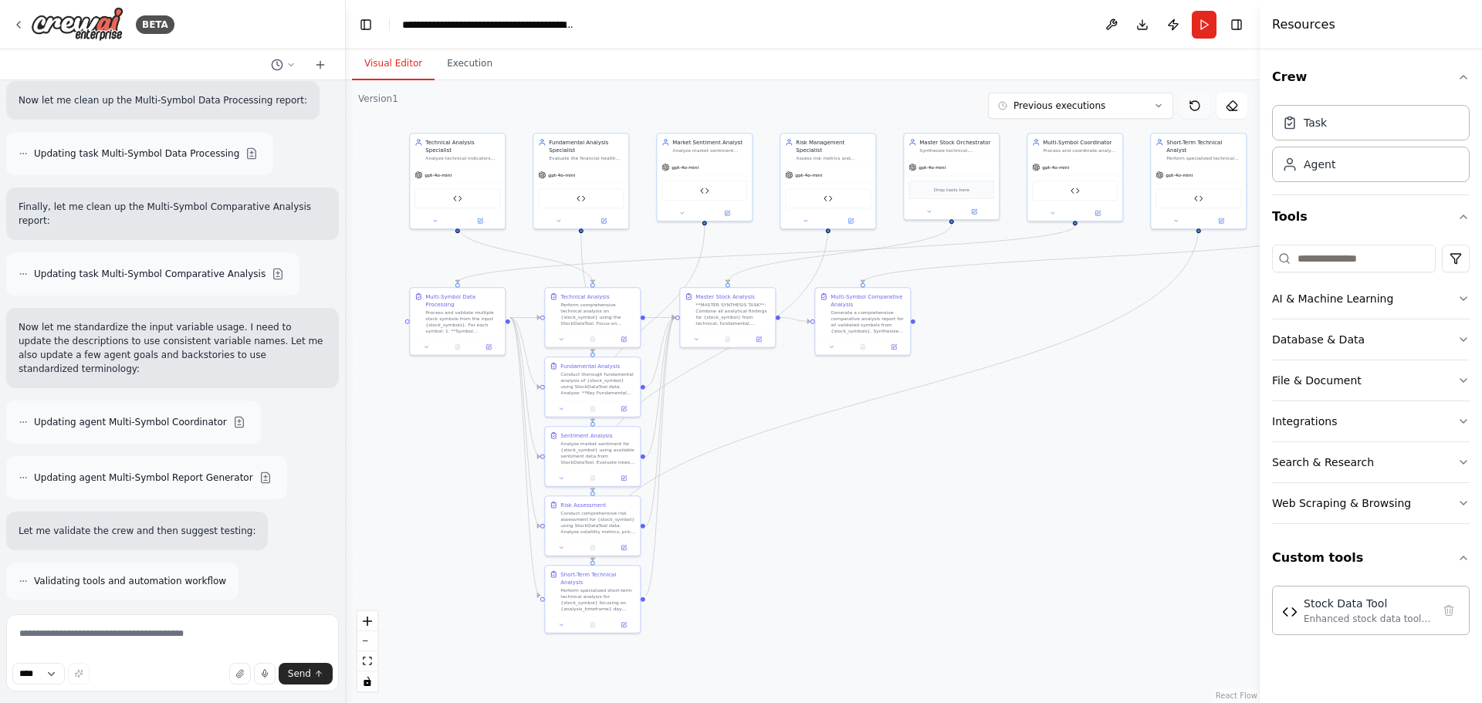
click at [1203, 103] on button at bounding box center [1194, 106] width 31 height 26
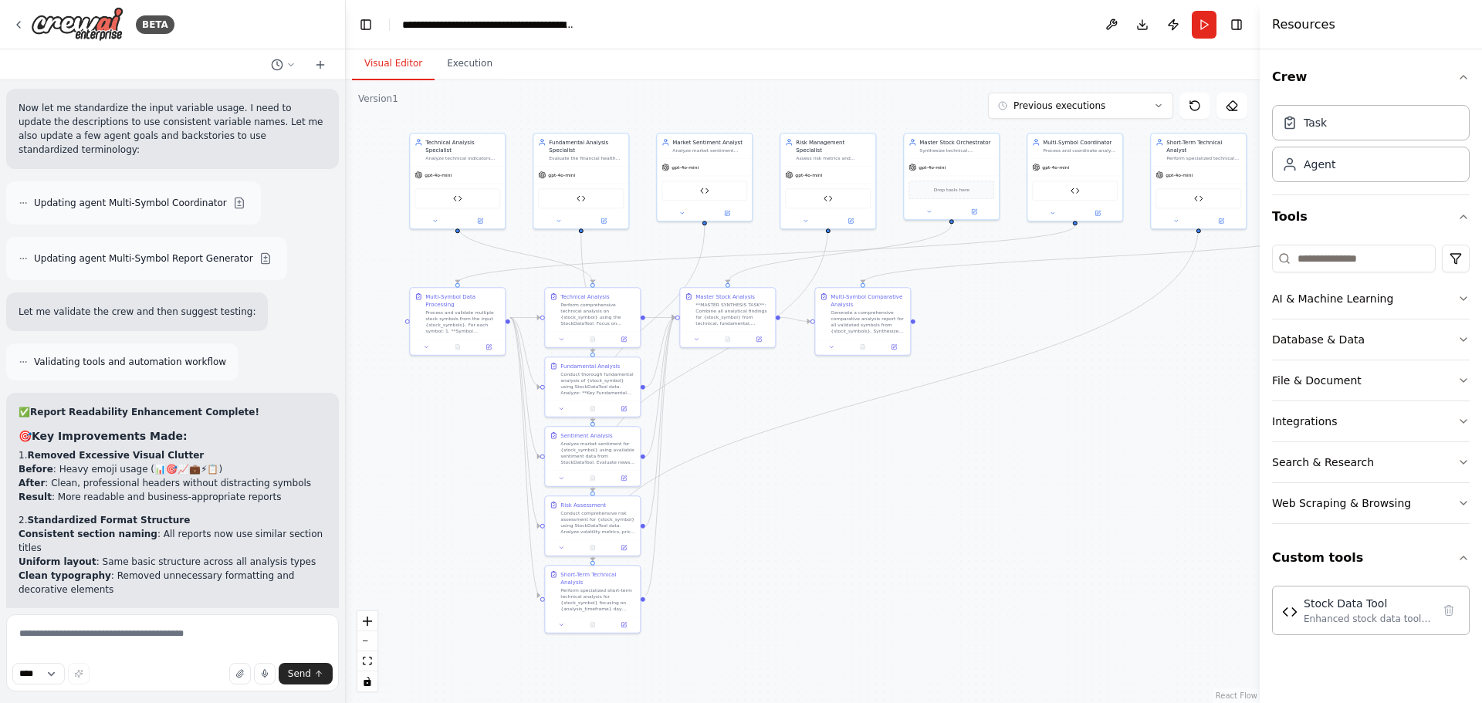
scroll to position [14980, 0]
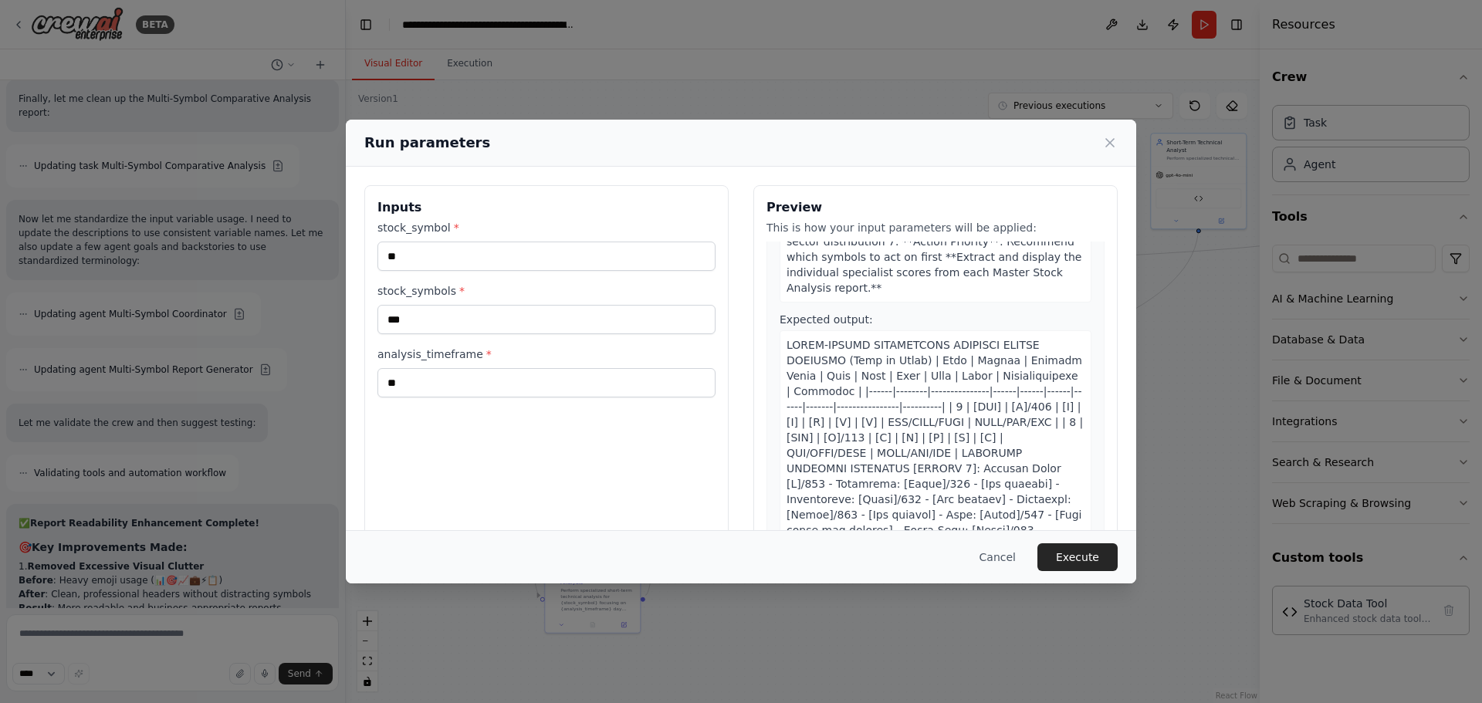
scroll to position [4057, 0]
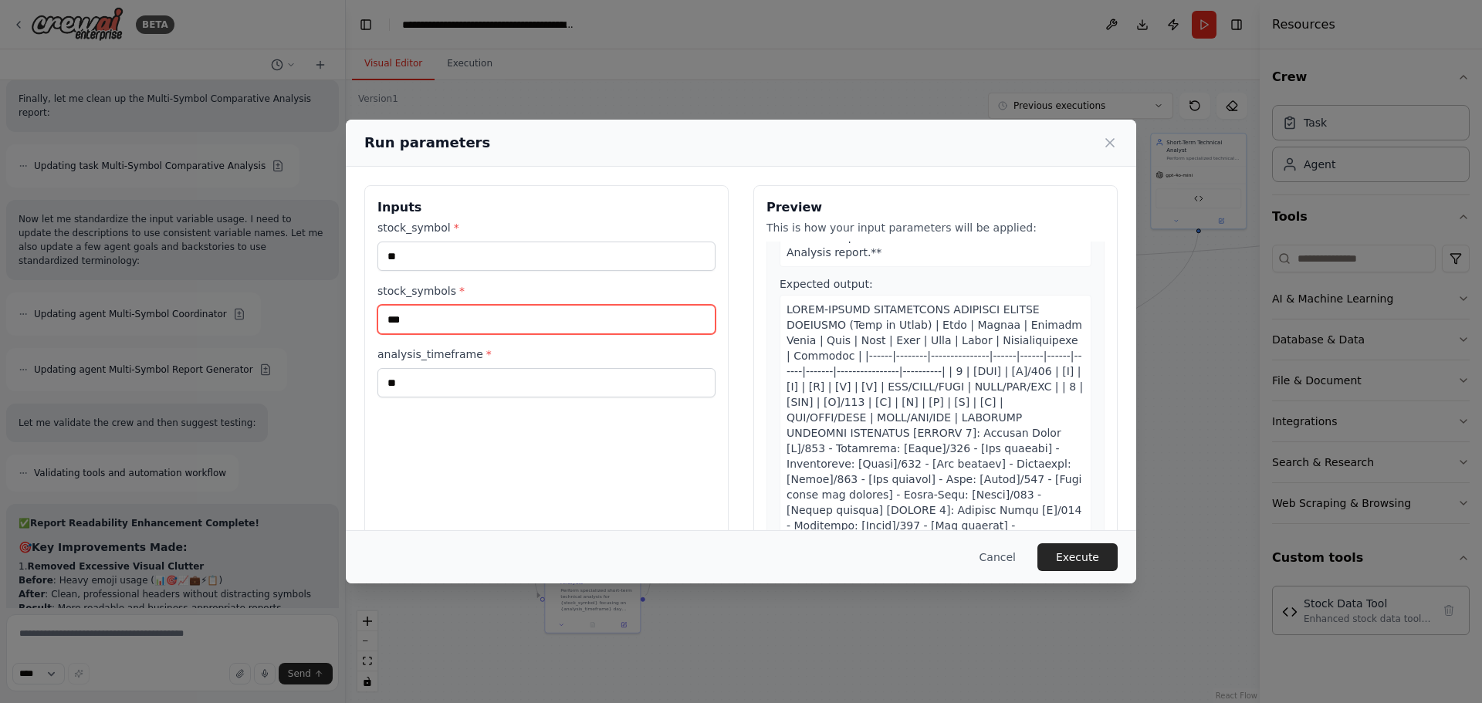
click at [488, 328] on input "***" at bounding box center [546, 319] width 338 height 29
type input "**********"
click at [1082, 550] on button "Execute" at bounding box center [1077, 557] width 80 height 28
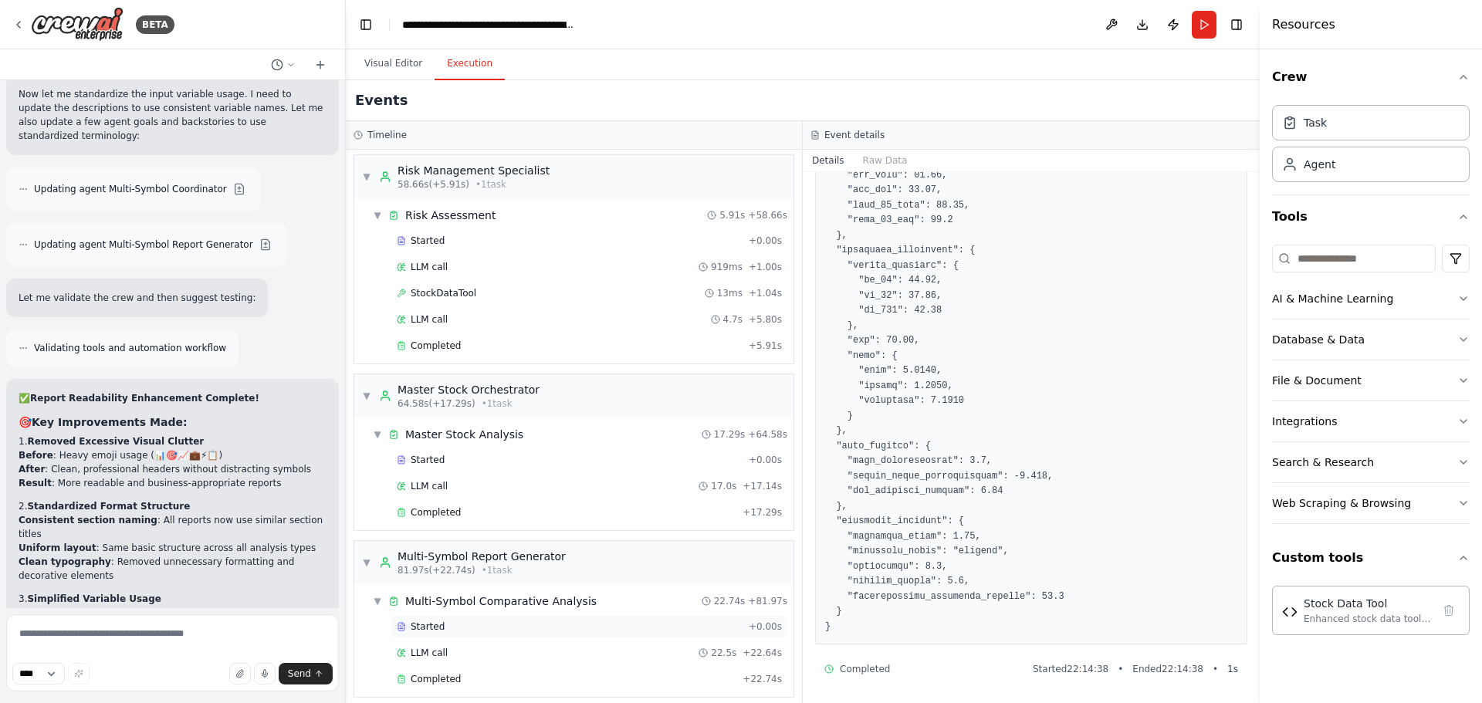
scroll to position [1268, 0]
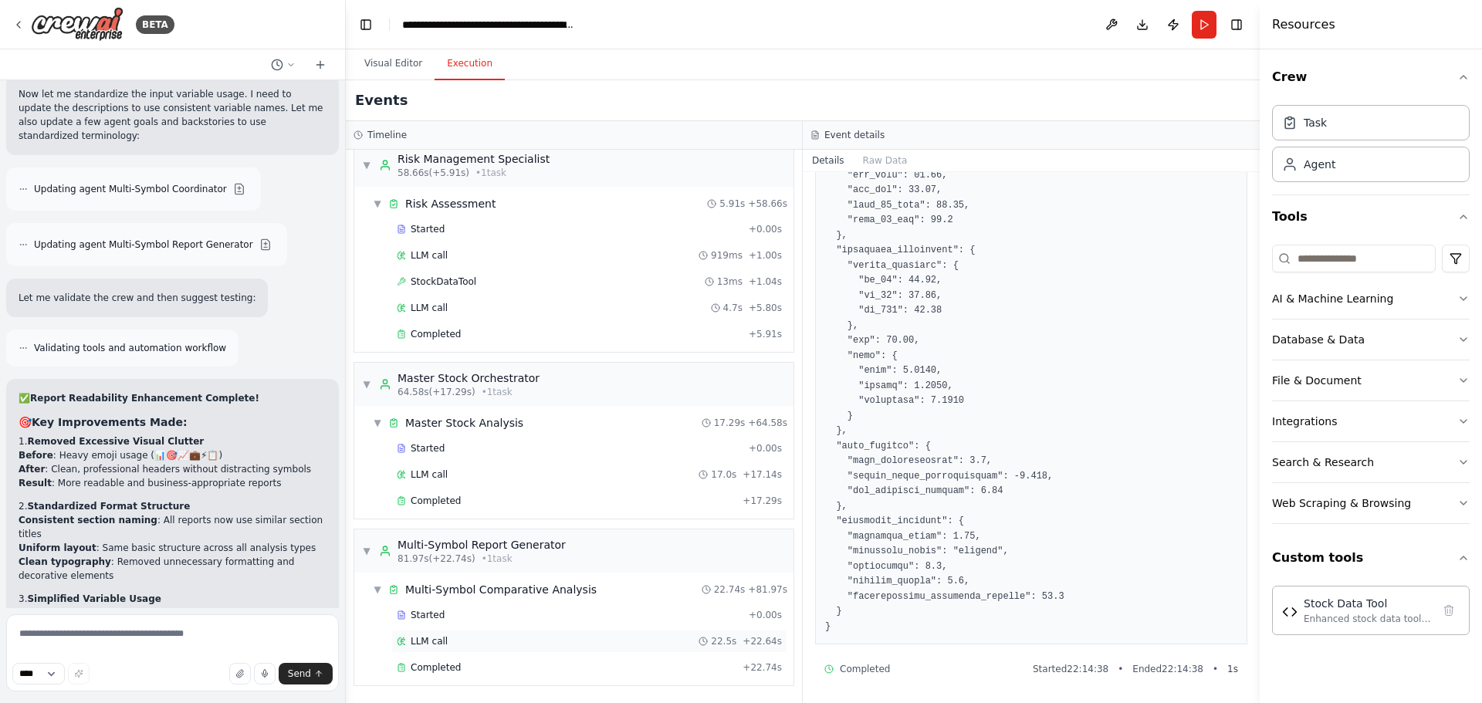
click at [509, 641] on div "LLM call 22.5s + 22.64s" at bounding box center [589, 641] width 385 height 12
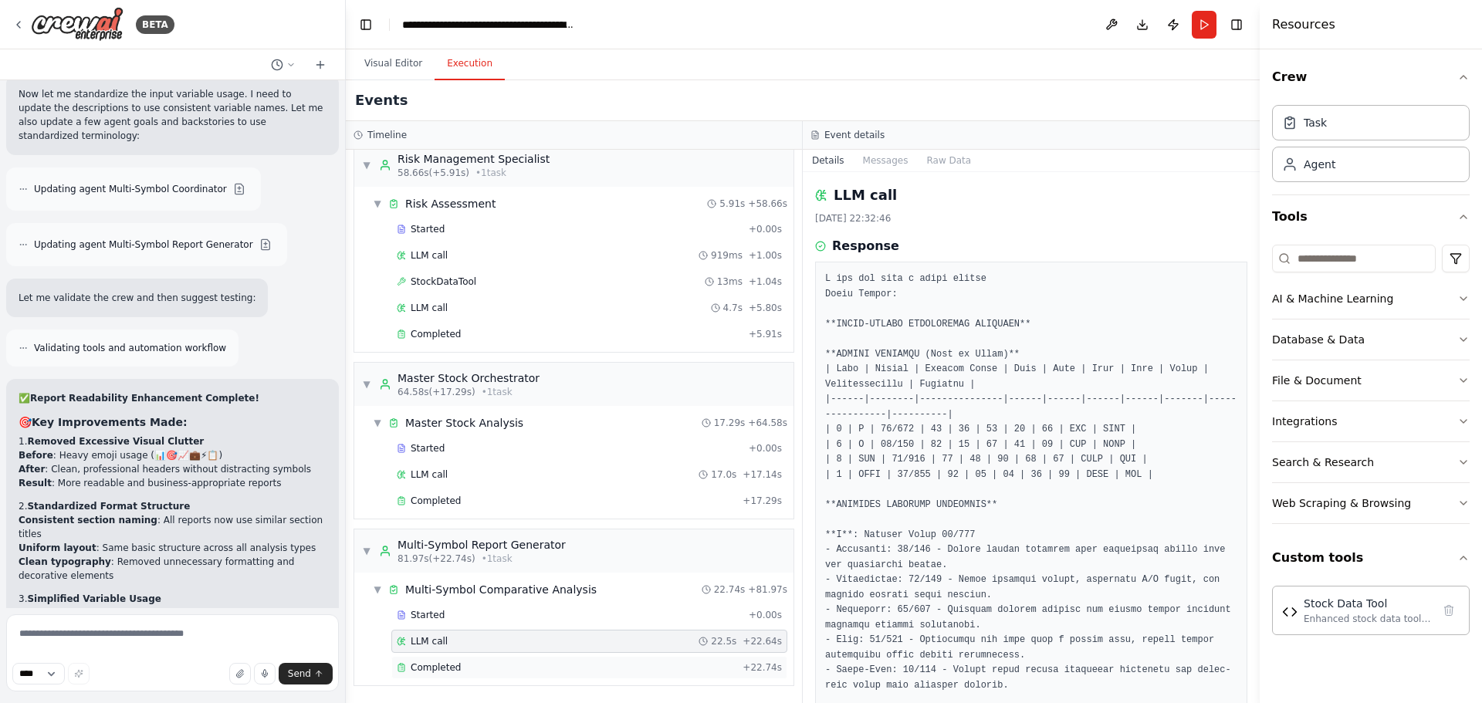
click at [505, 666] on div "Completed" at bounding box center [567, 668] width 340 height 12
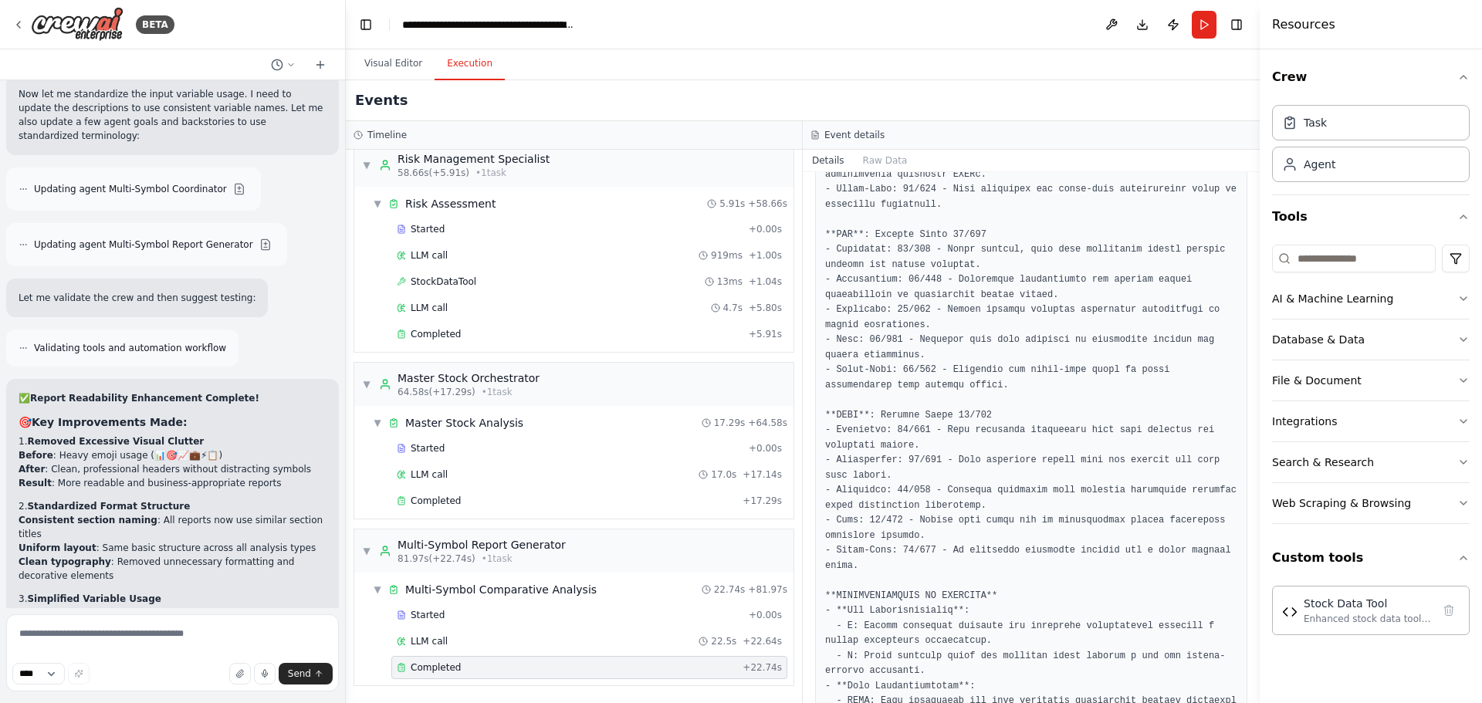
scroll to position [1449, 0]
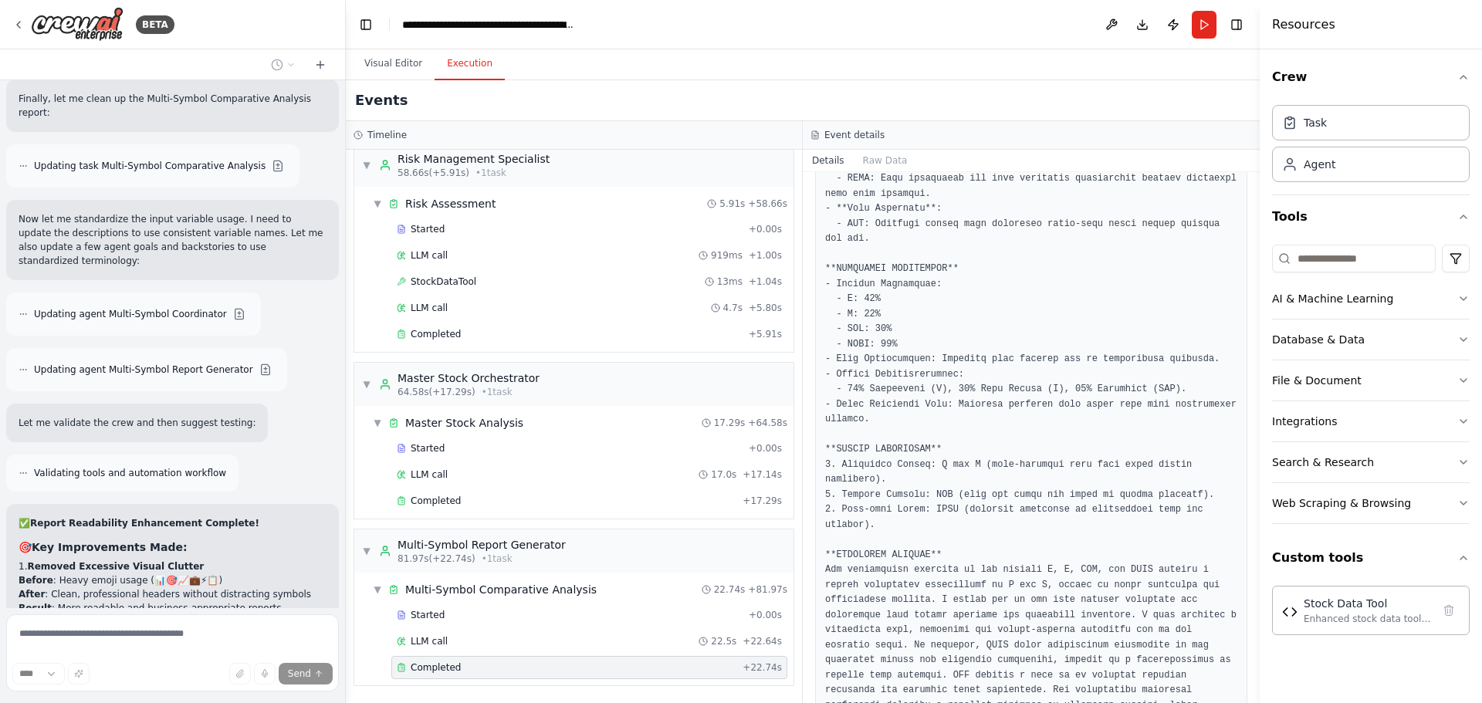
scroll to position [14908, 0]
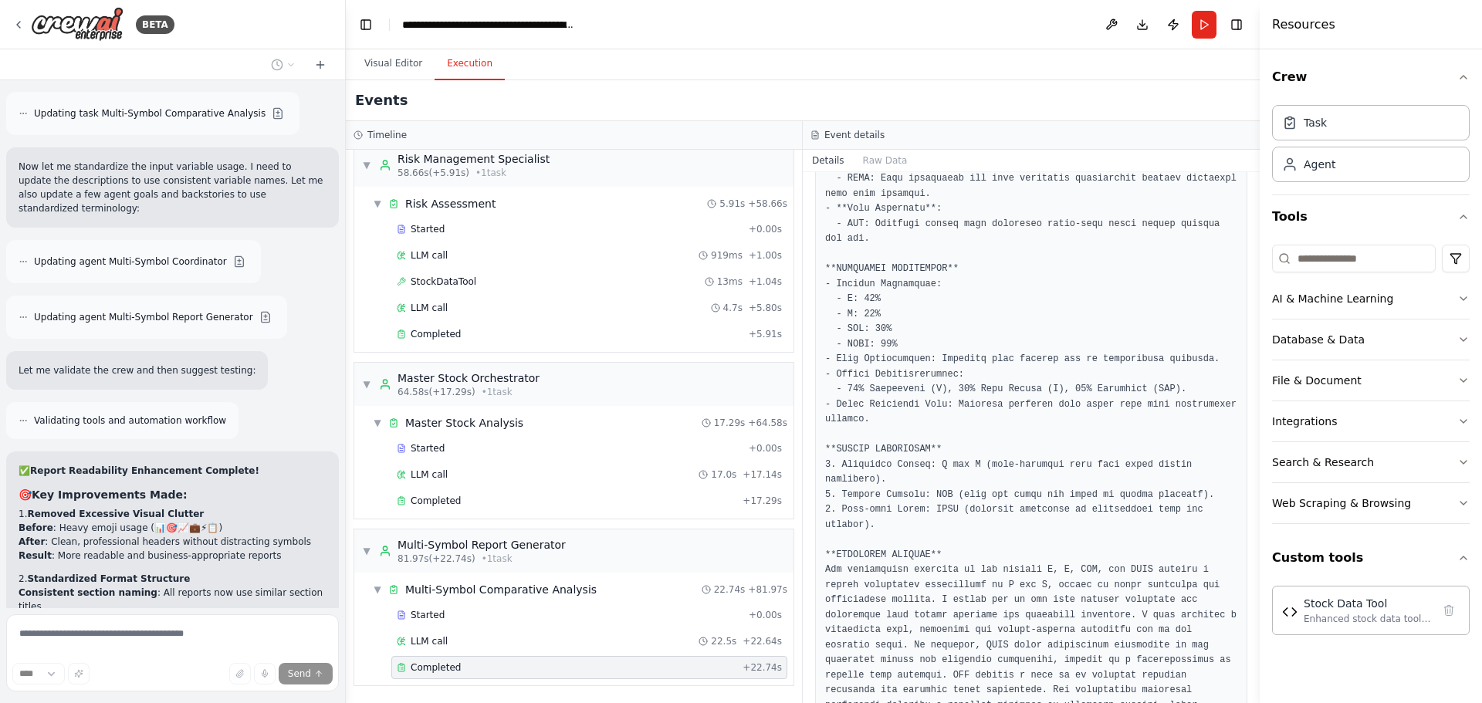
click at [1176, 22] on button "Publish" at bounding box center [1173, 25] width 25 height 28
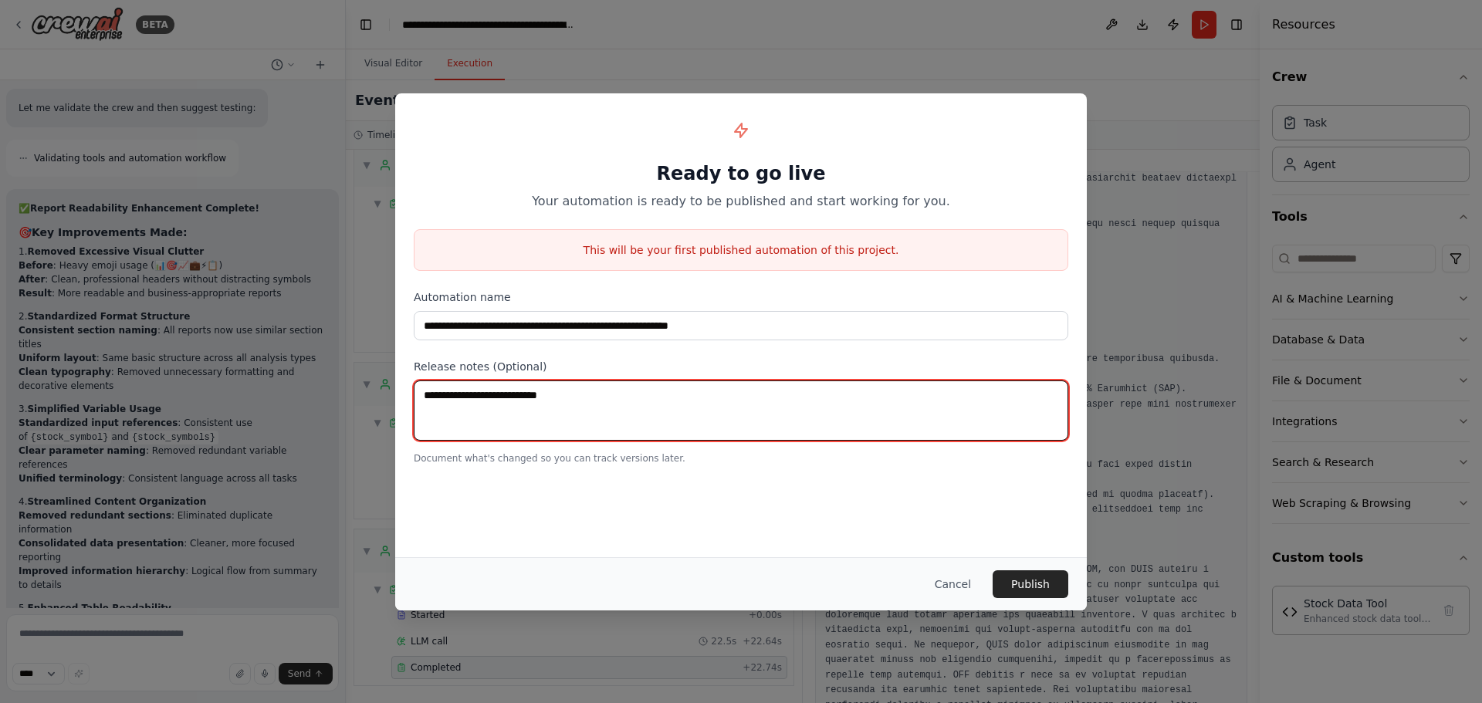
click at [543, 409] on textarea at bounding box center [741, 411] width 655 height 60
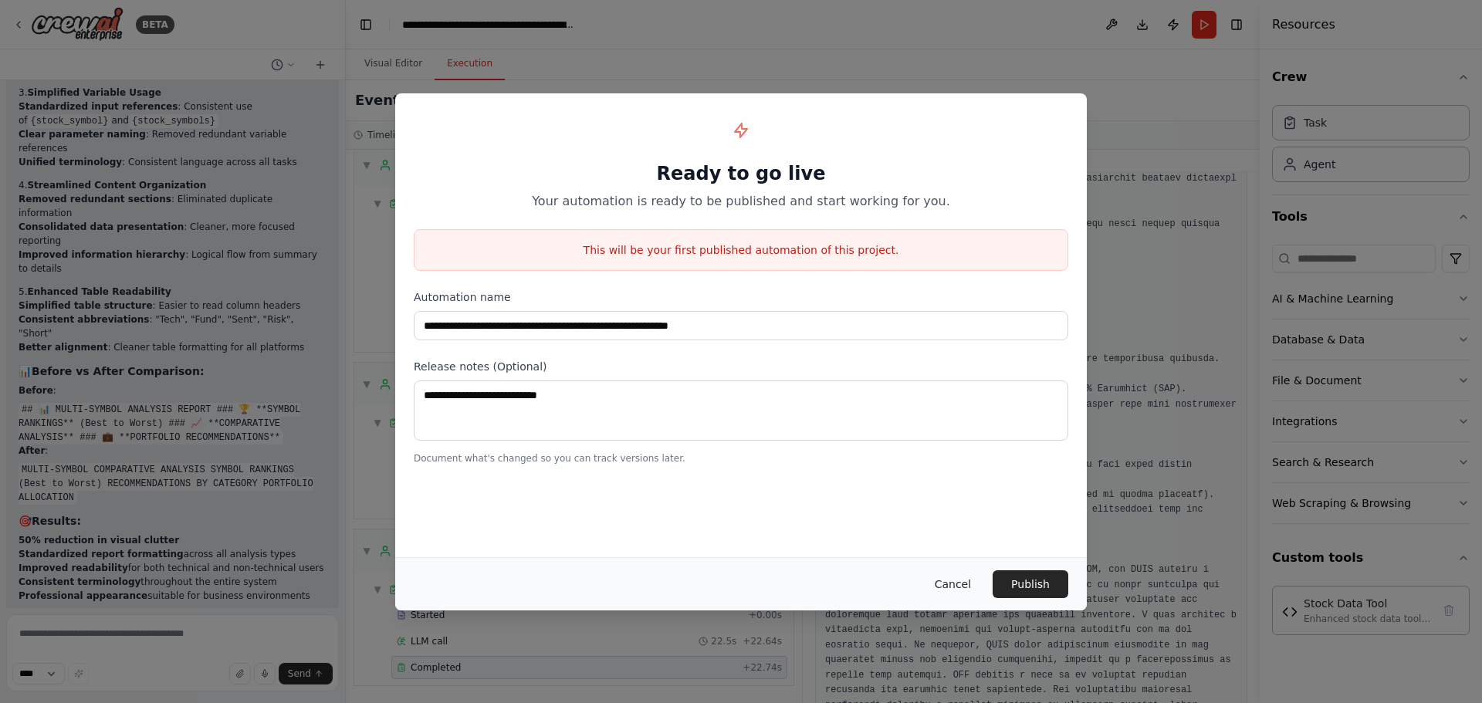
scroll to position [15500, 0]
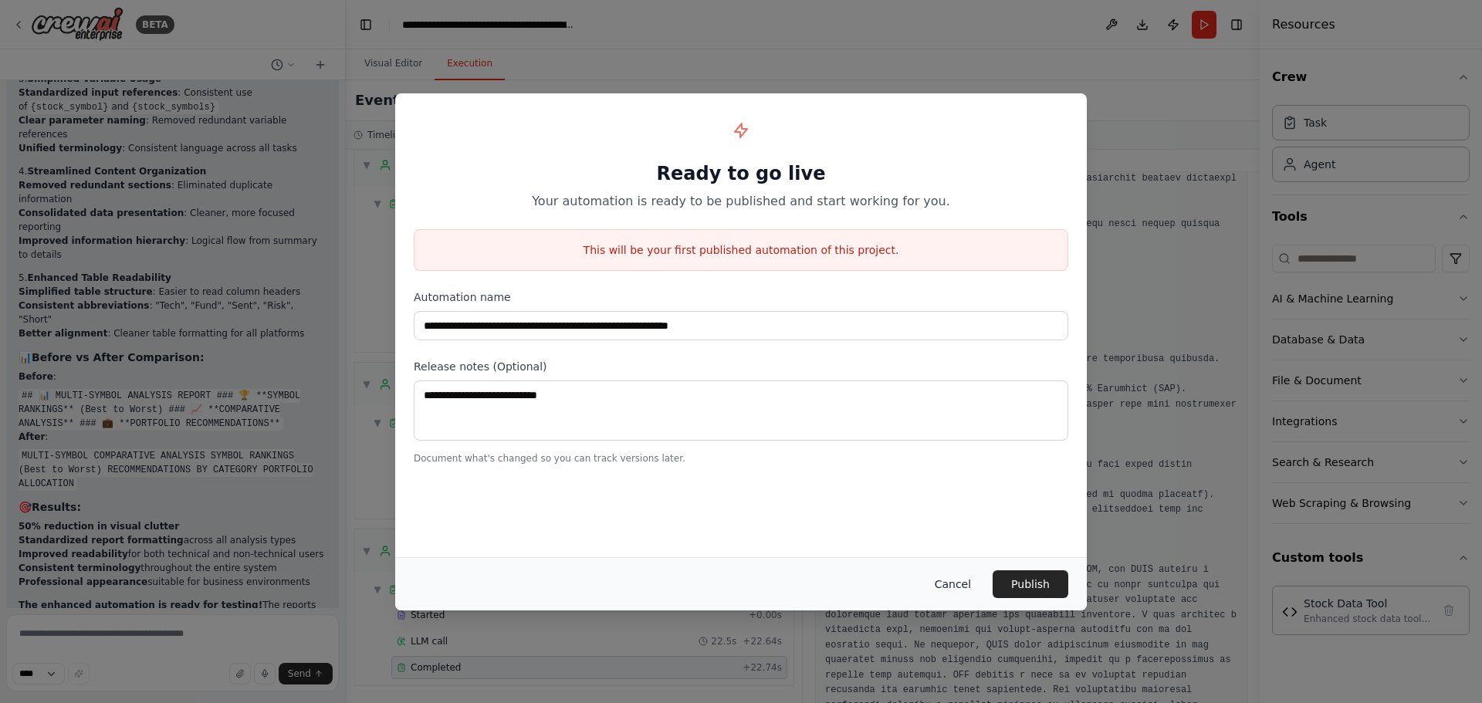
click at [976, 584] on button "Cancel" at bounding box center [952, 584] width 61 height 28
